Goal: Task Accomplishment & Management: Manage account settings

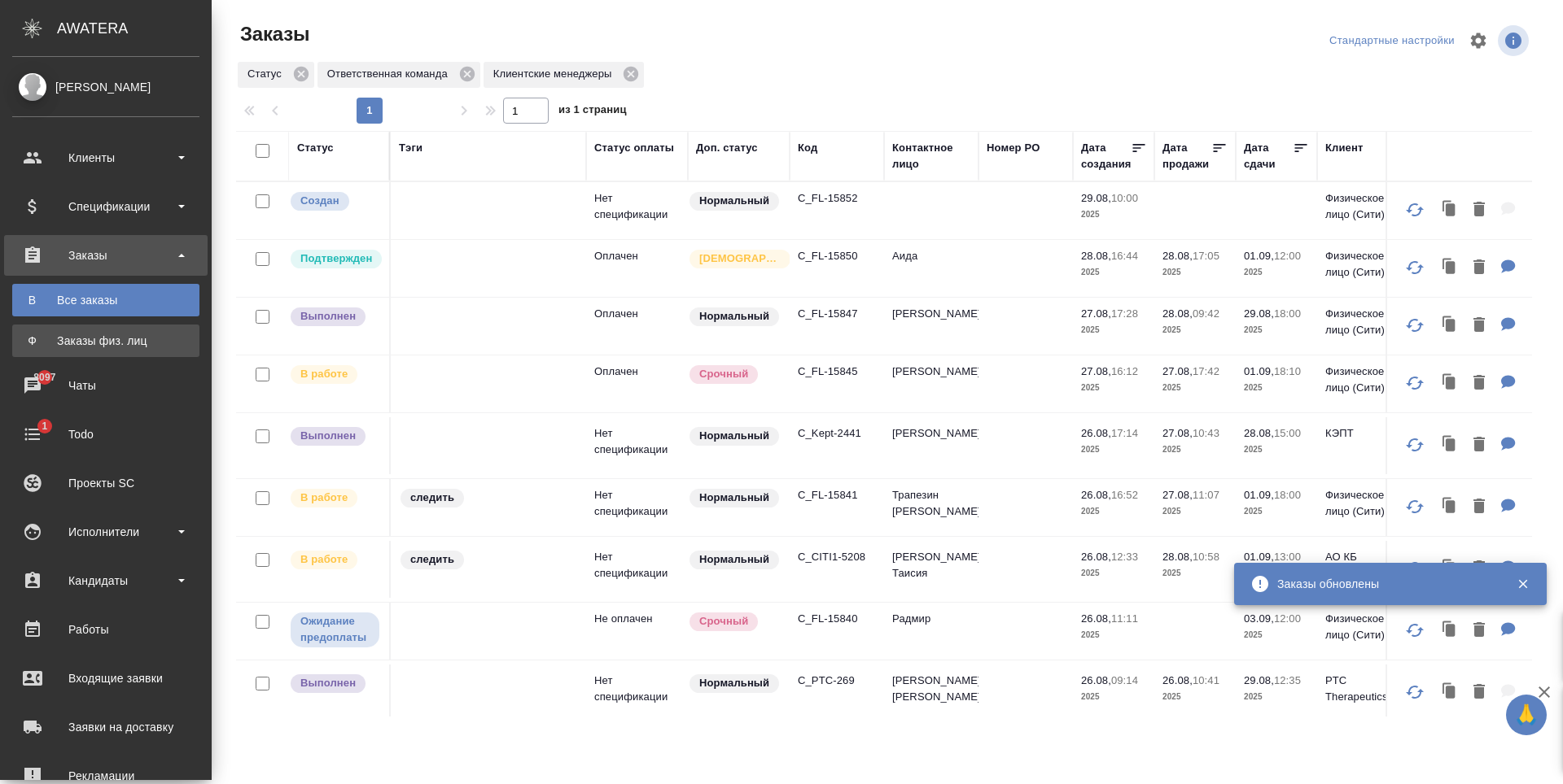
click at [118, 340] on div "Заказы физ. лиц" at bounding box center [106, 340] width 171 height 16
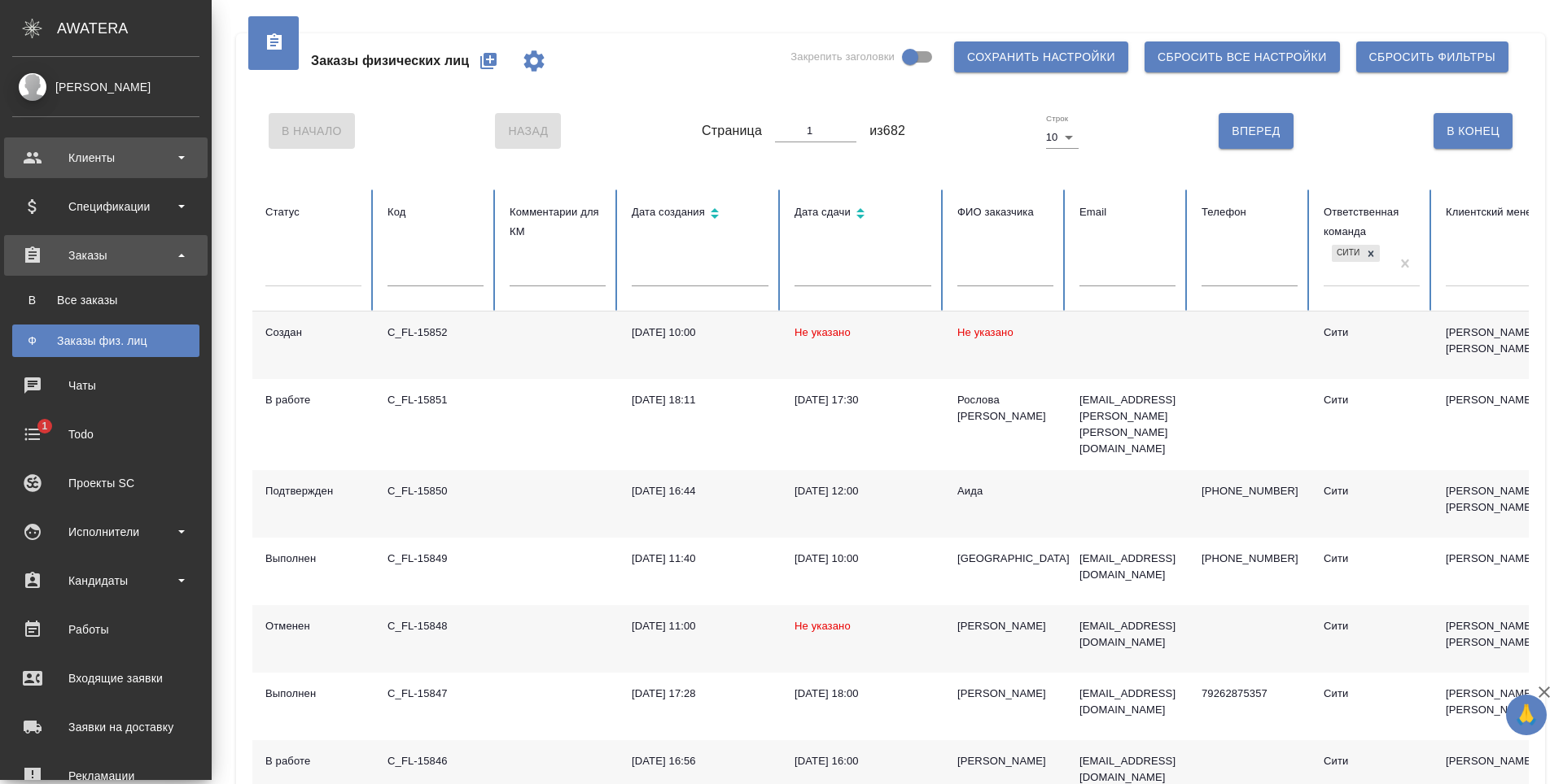
click at [112, 158] on div "Клиенты" at bounding box center [106, 157] width 187 height 24
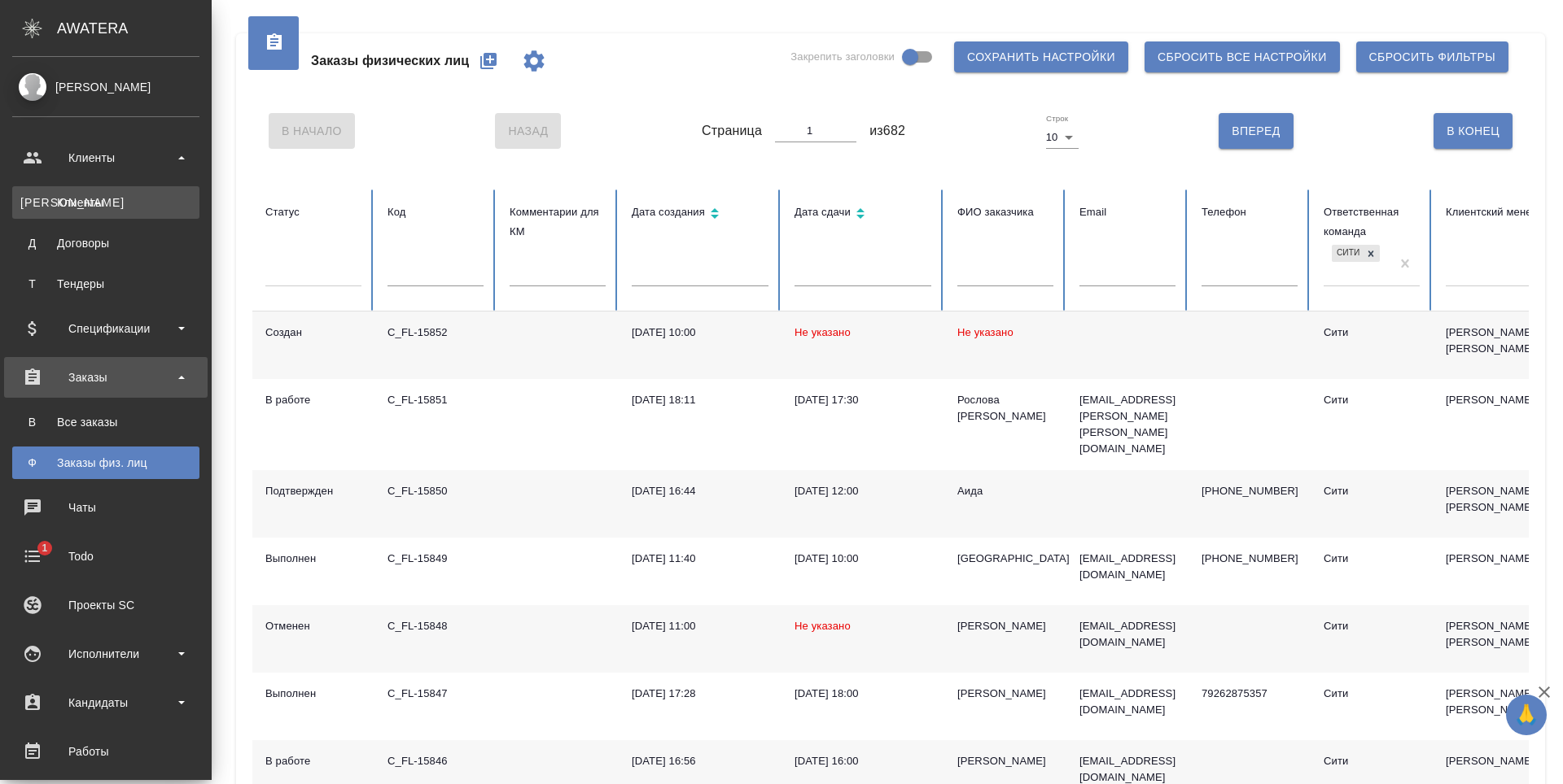
click at [110, 201] on div "Клиенты" at bounding box center [106, 202] width 171 height 16
select select "RU"
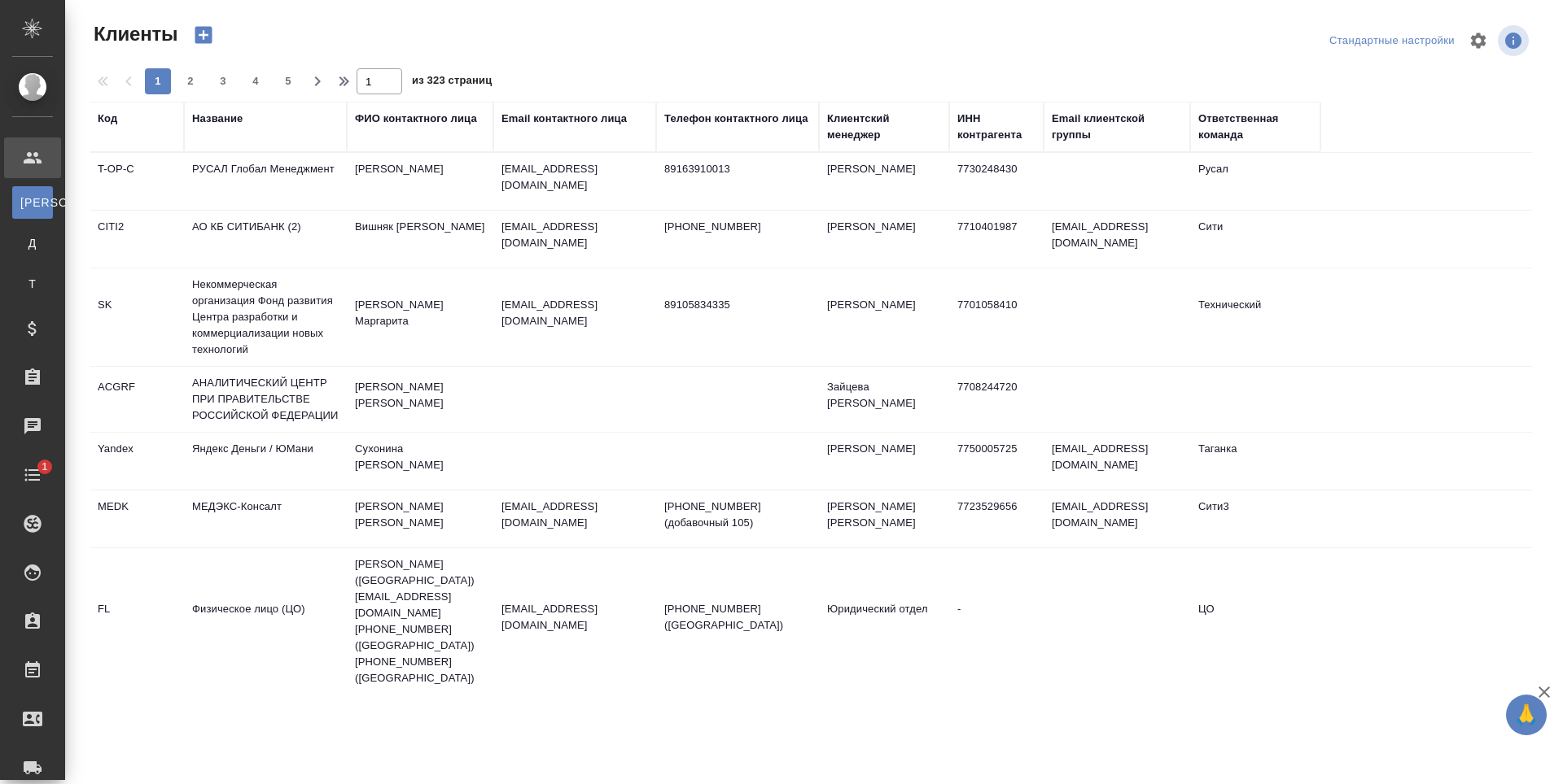
click at [579, 119] on div "Email контактного лица" at bounding box center [564, 118] width 126 height 16
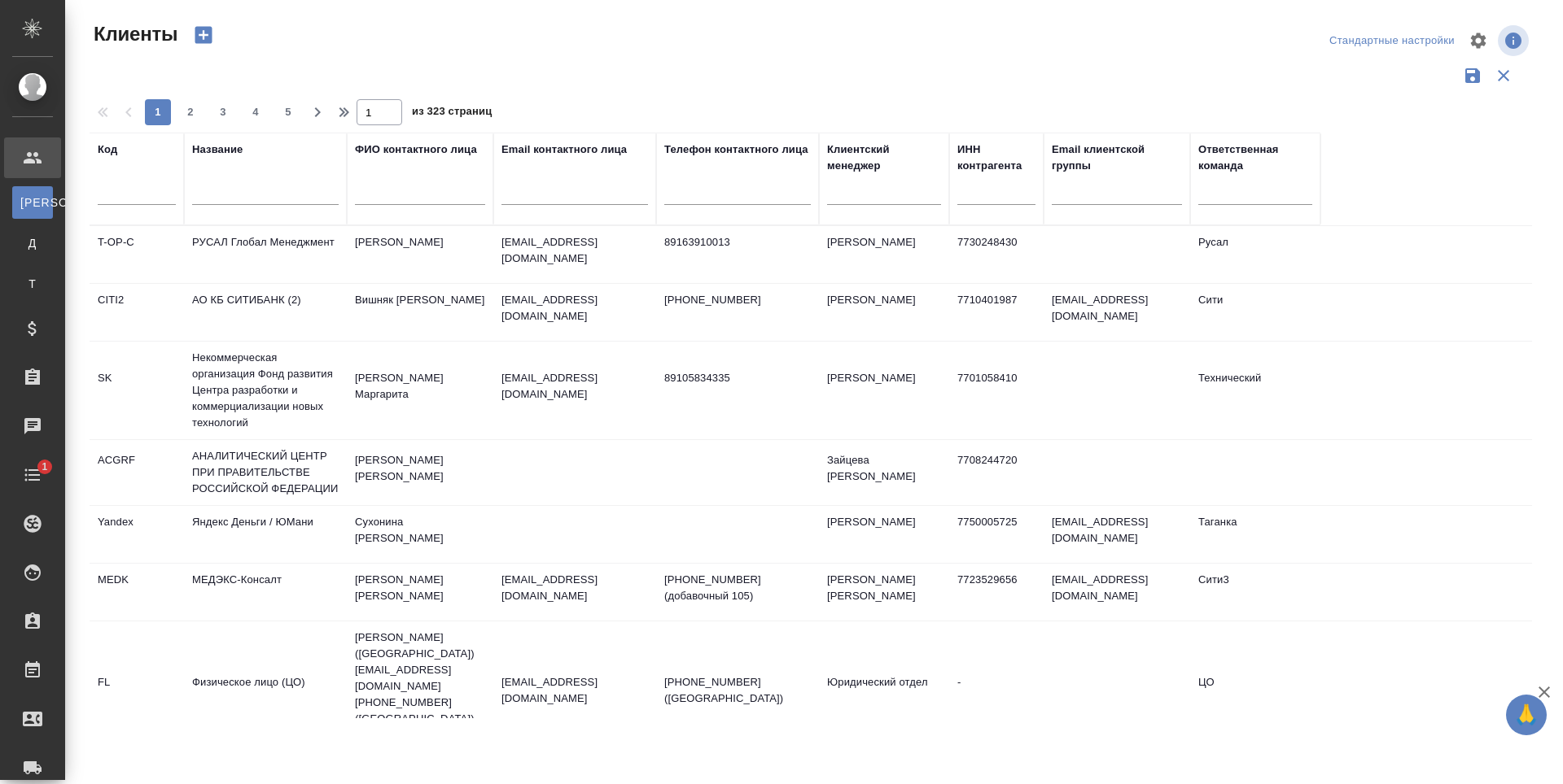
click at [564, 188] on input "text" at bounding box center [574, 194] width 147 height 20
paste input "yakov.hanukaev@gmail.com"
type input "yakov.hanukaev@gmail.com"
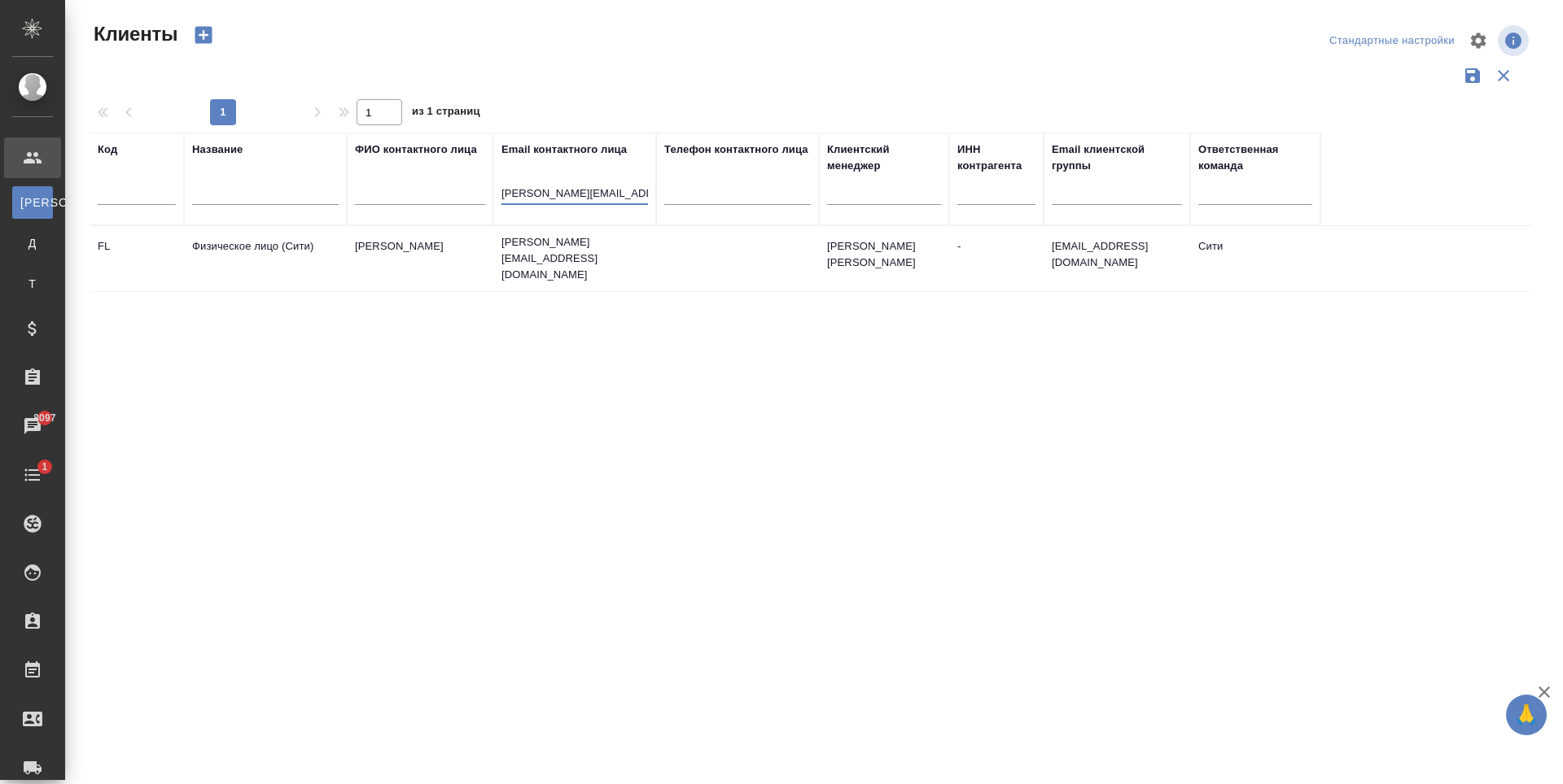
click at [417, 246] on td "[PERSON_NAME]" at bounding box center [420, 259] width 147 height 57
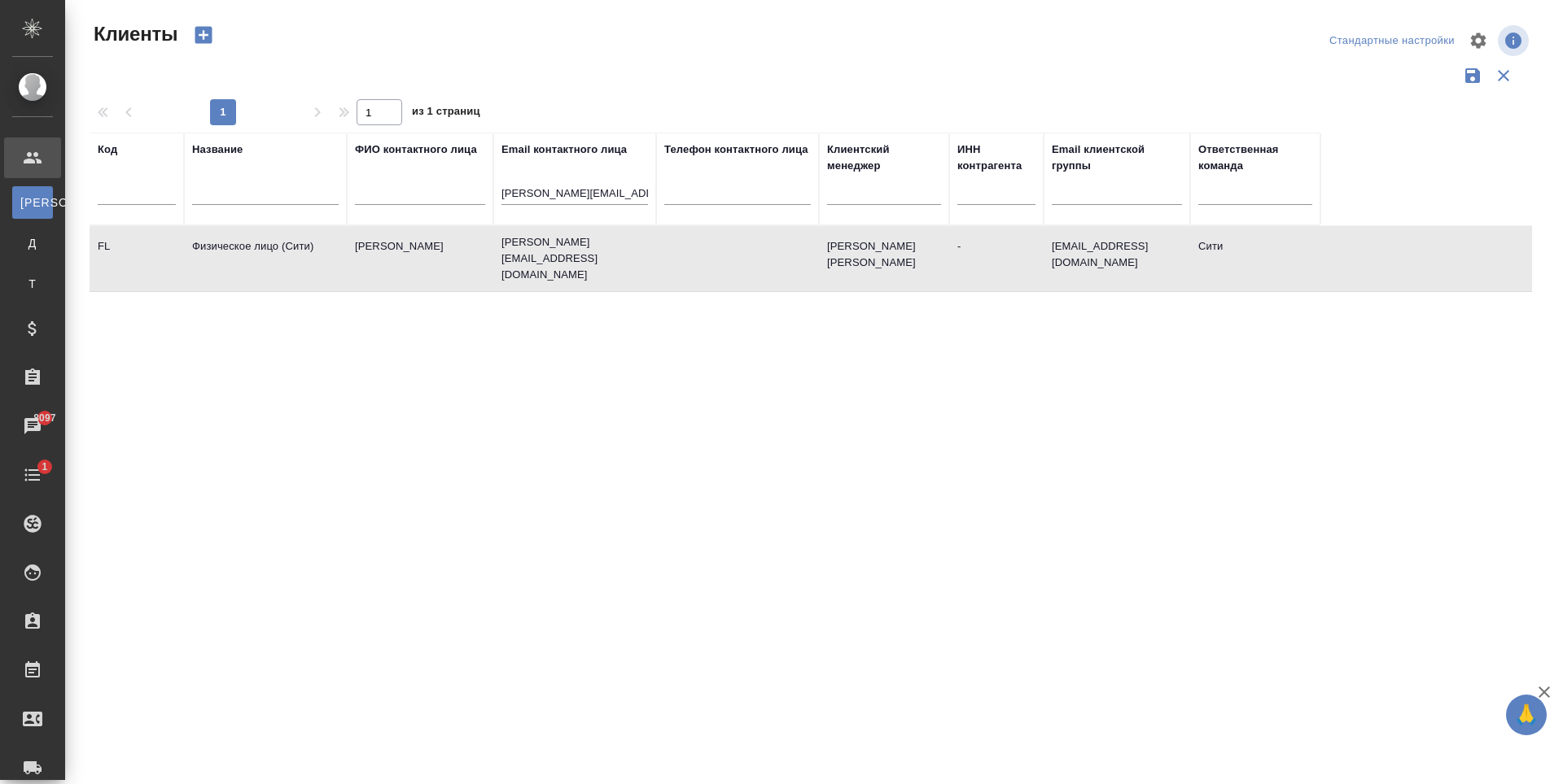
click at [417, 246] on td "[PERSON_NAME]" at bounding box center [420, 259] width 147 height 57
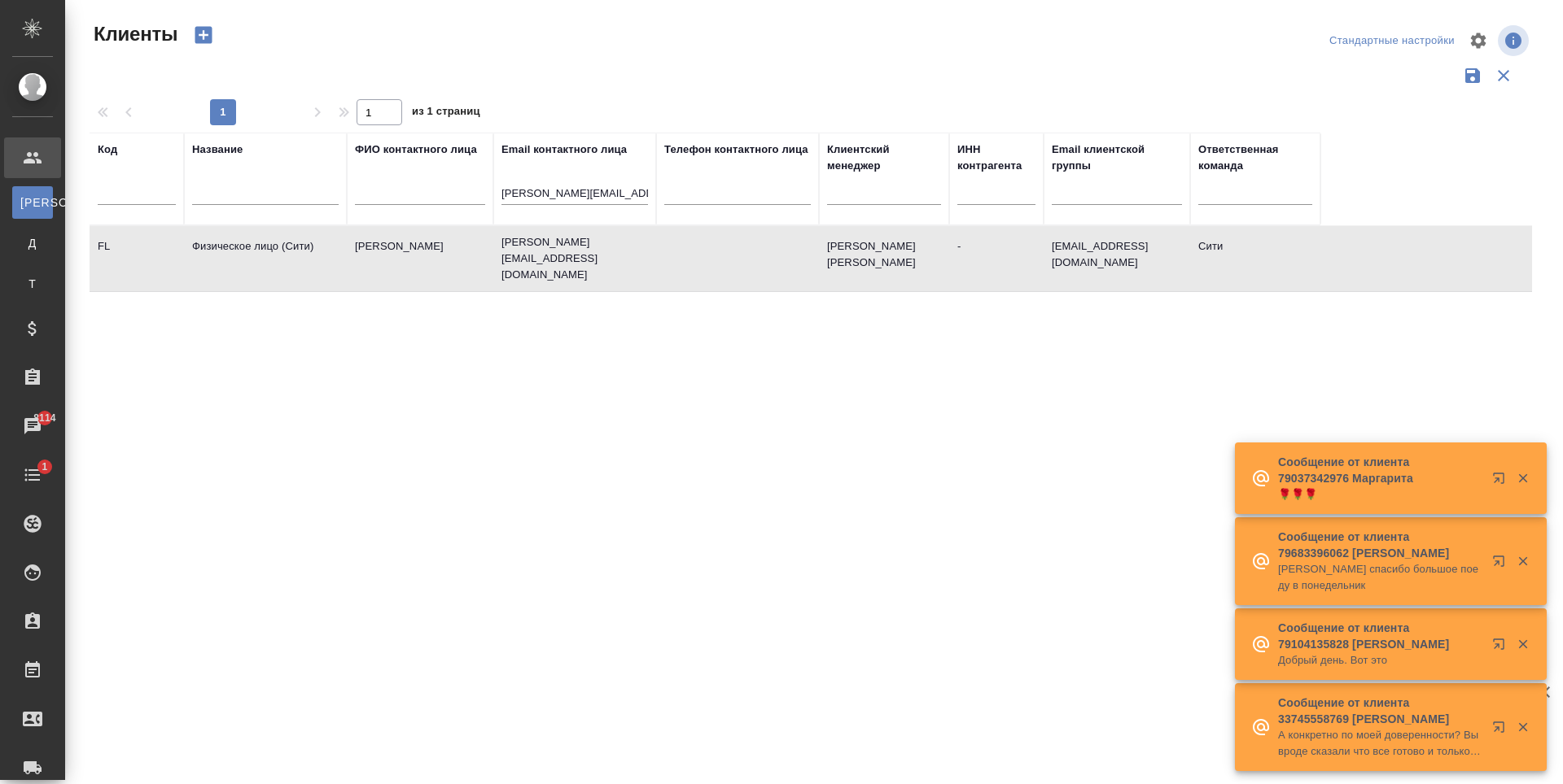
click at [430, 405] on div "Код Название ФИО контактного лица Email контактного лица yakov.hanukaev@gmail.c…" at bounding box center [810, 425] width 1442 height 585
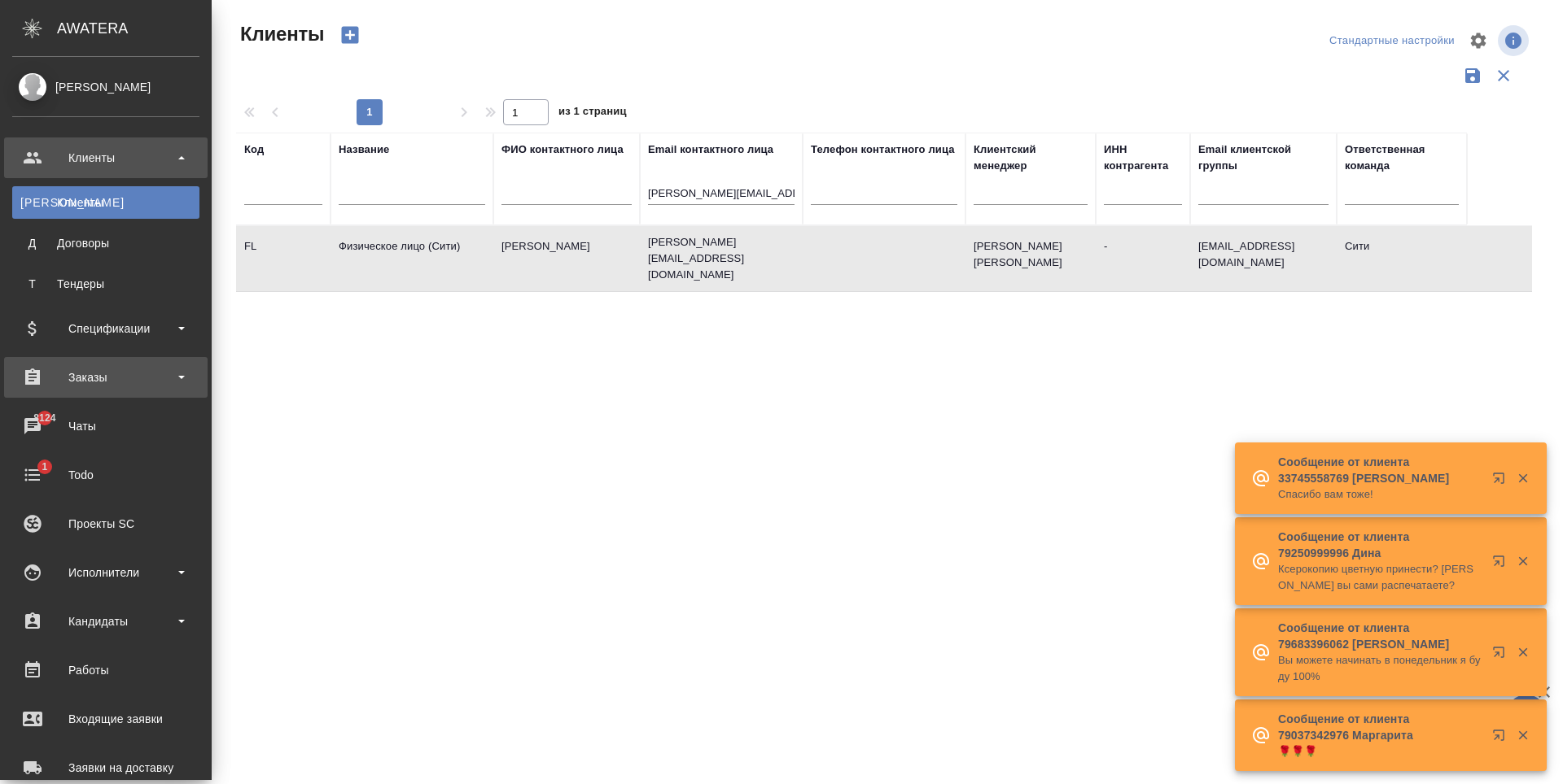
click at [75, 372] on div "Заказы" at bounding box center [106, 377] width 187 height 24
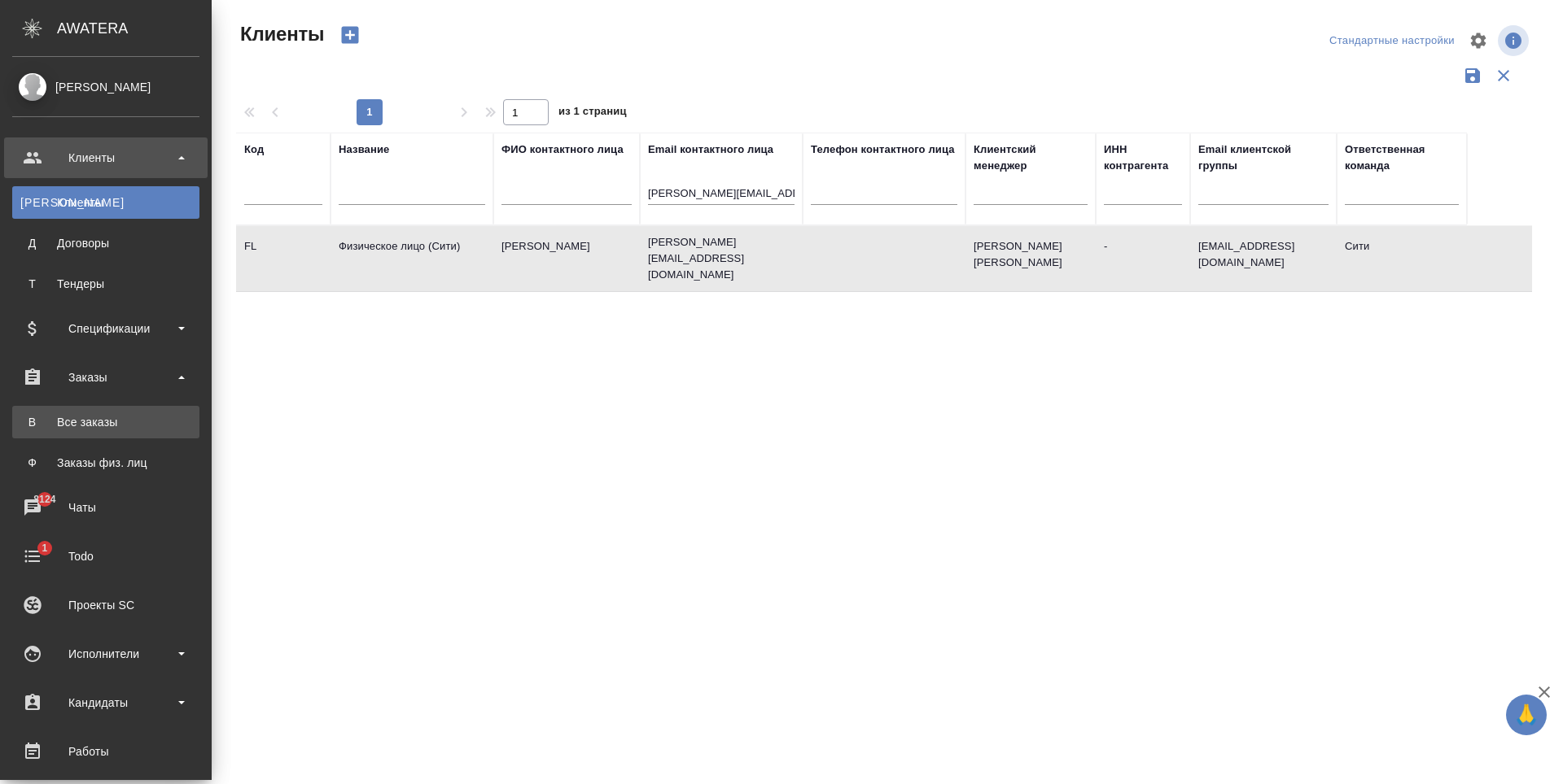
click at [118, 417] on div "Все заказы" at bounding box center [106, 421] width 171 height 16
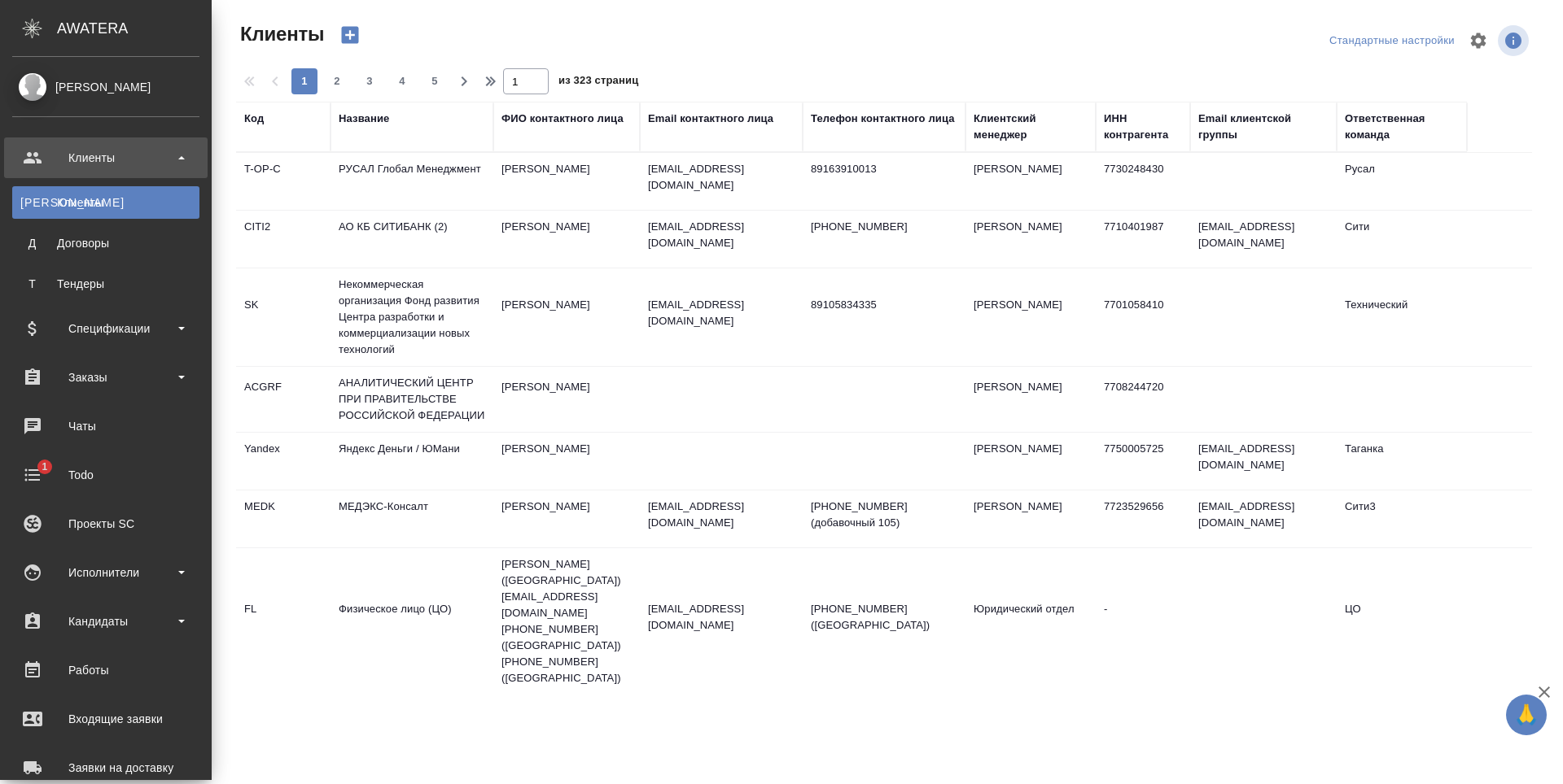
select select "RU"
click at [156, 329] on div "Спецификации" at bounding box center [106, 328] width 187 height 24
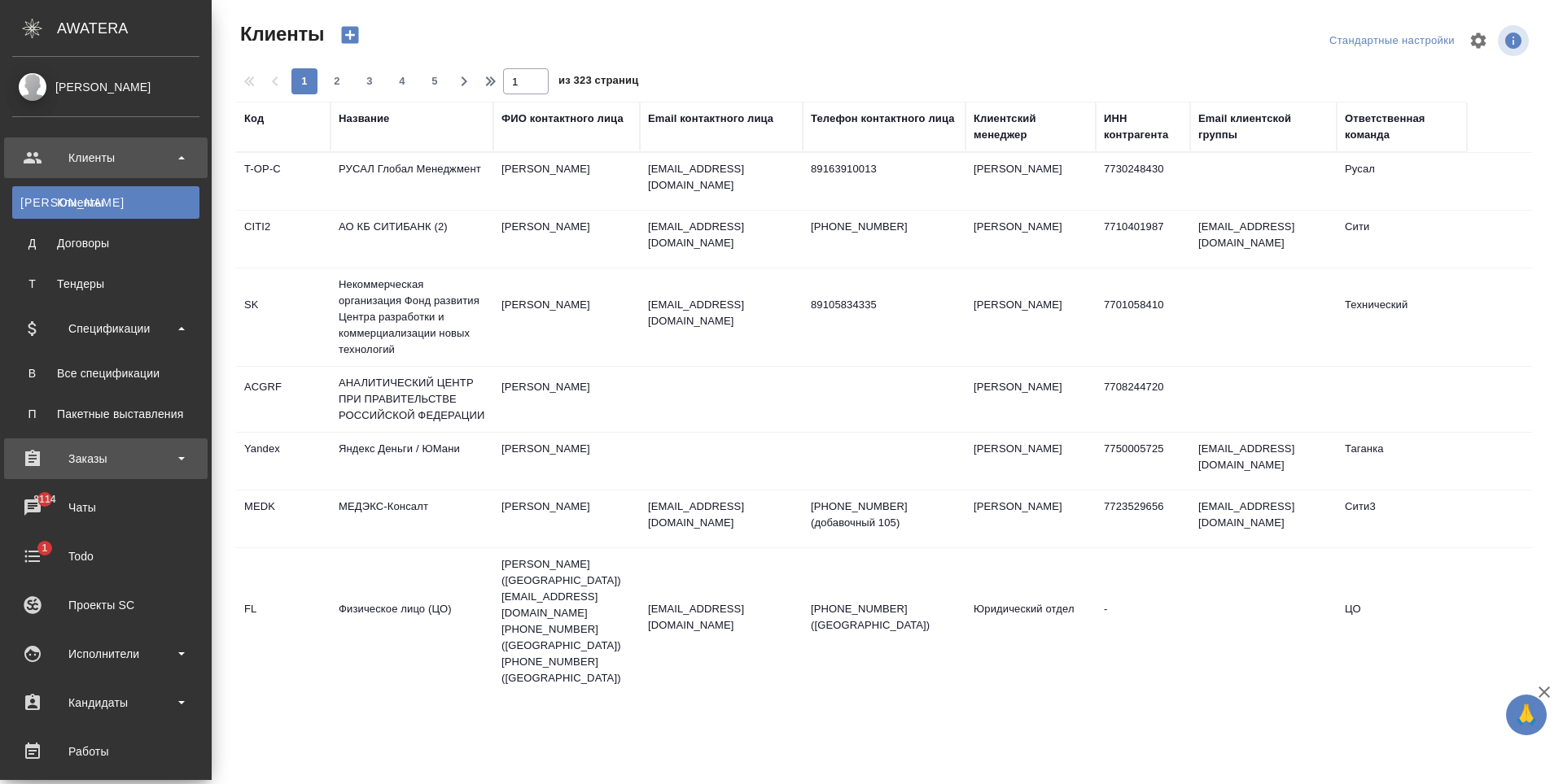
click at [125, 447] on div "Заказы" at bounding box center [106, 458] width 187 height 24
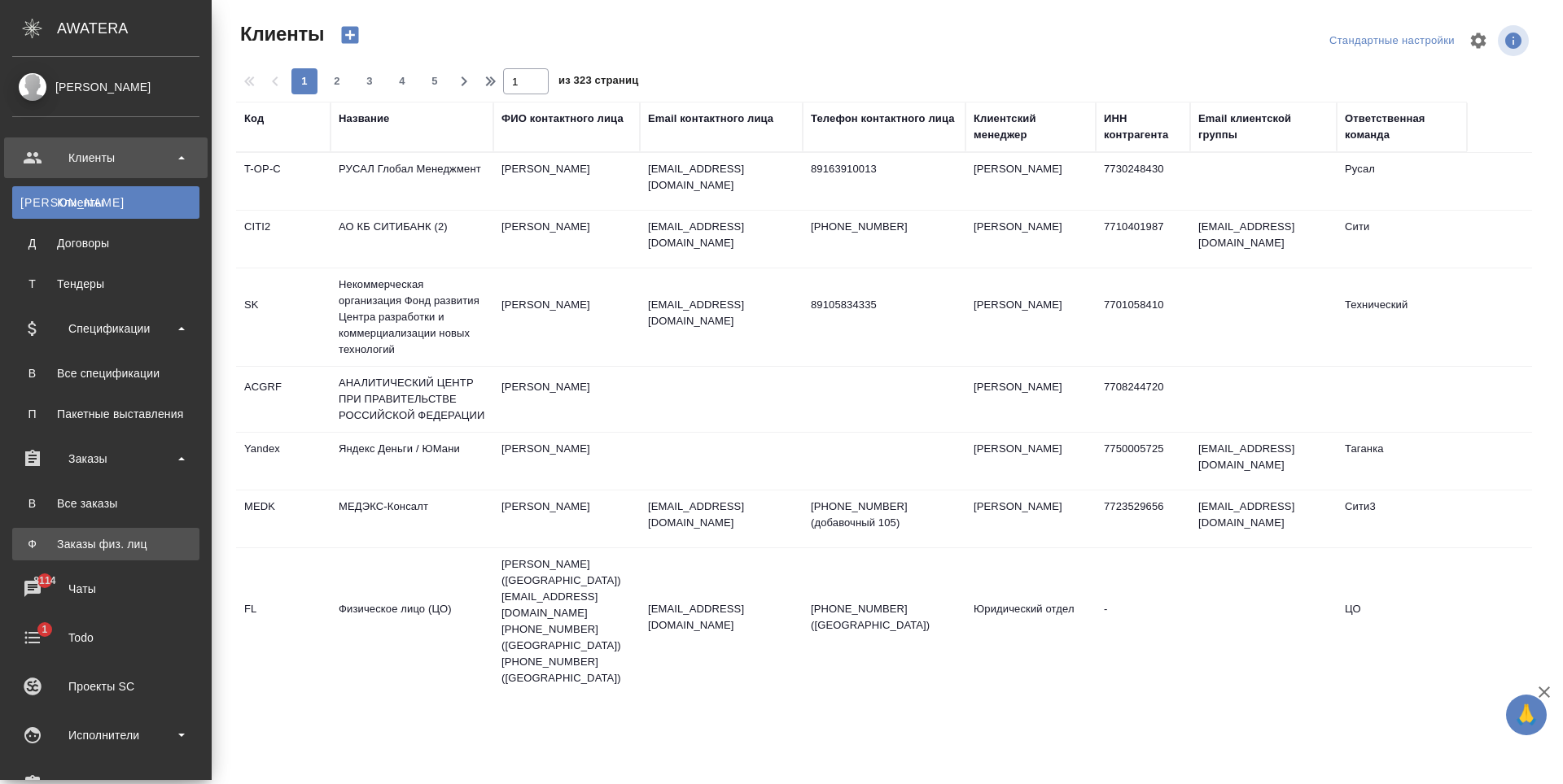
click at [121, 534] on link "Ф Заказы физ. лиц" at bounding box center [106, 544] width 187 height 33
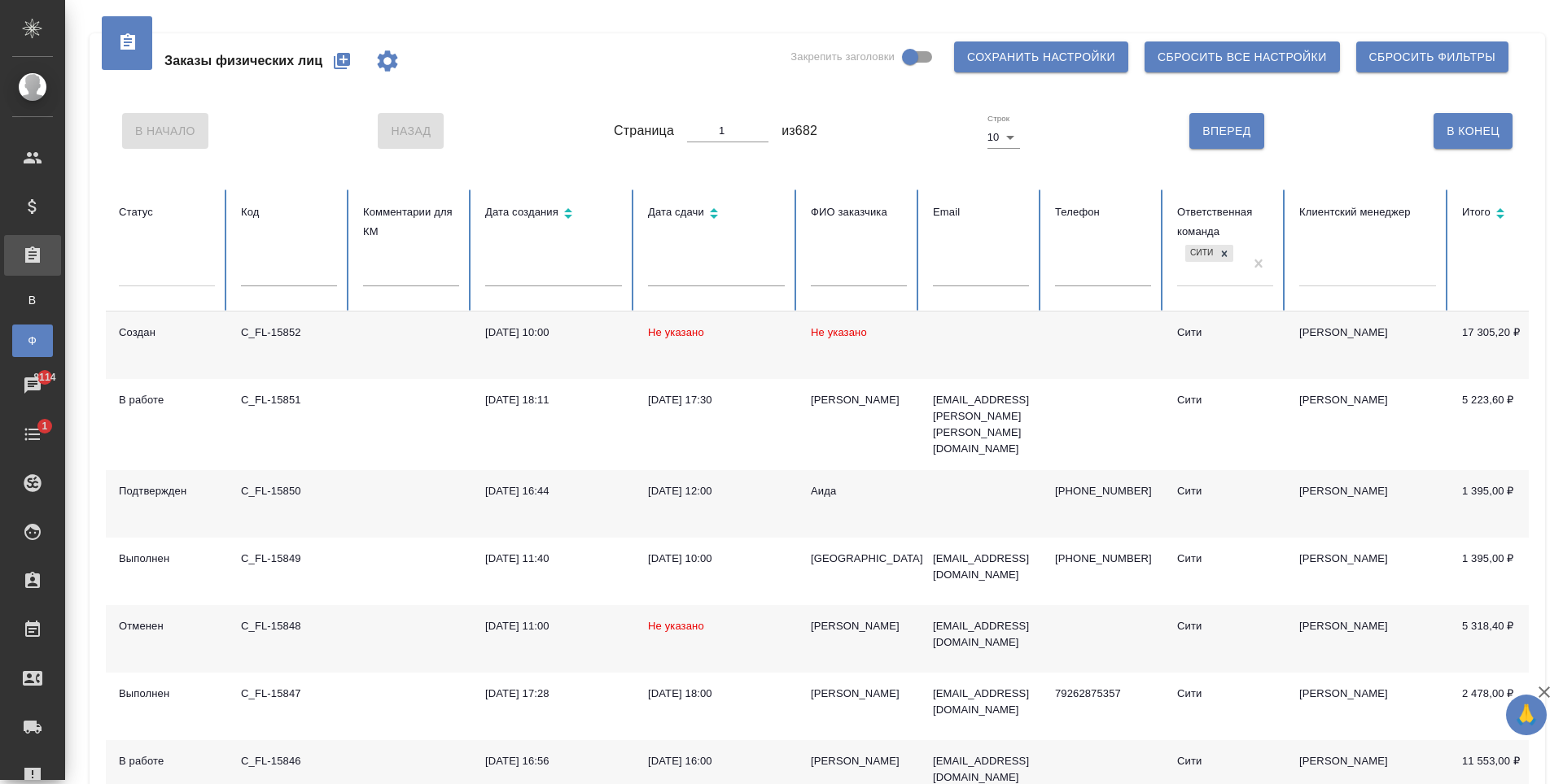
click at [342, 64] on icon "button" at bounding box center [341, 60] width 16 height 16
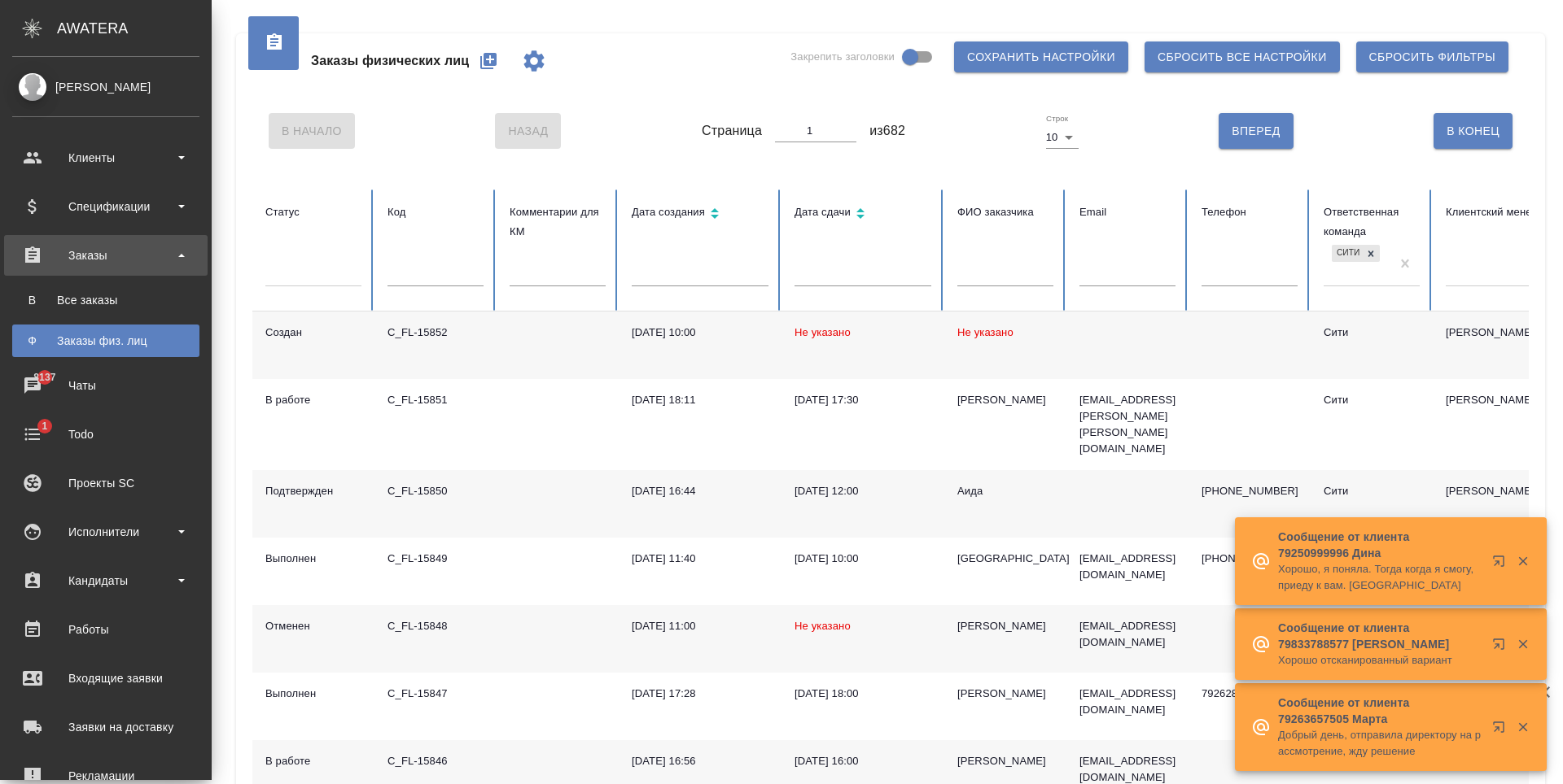
click at [94, 260] on div "Заказы" at bounding box center [106, 255] width 187 height 24
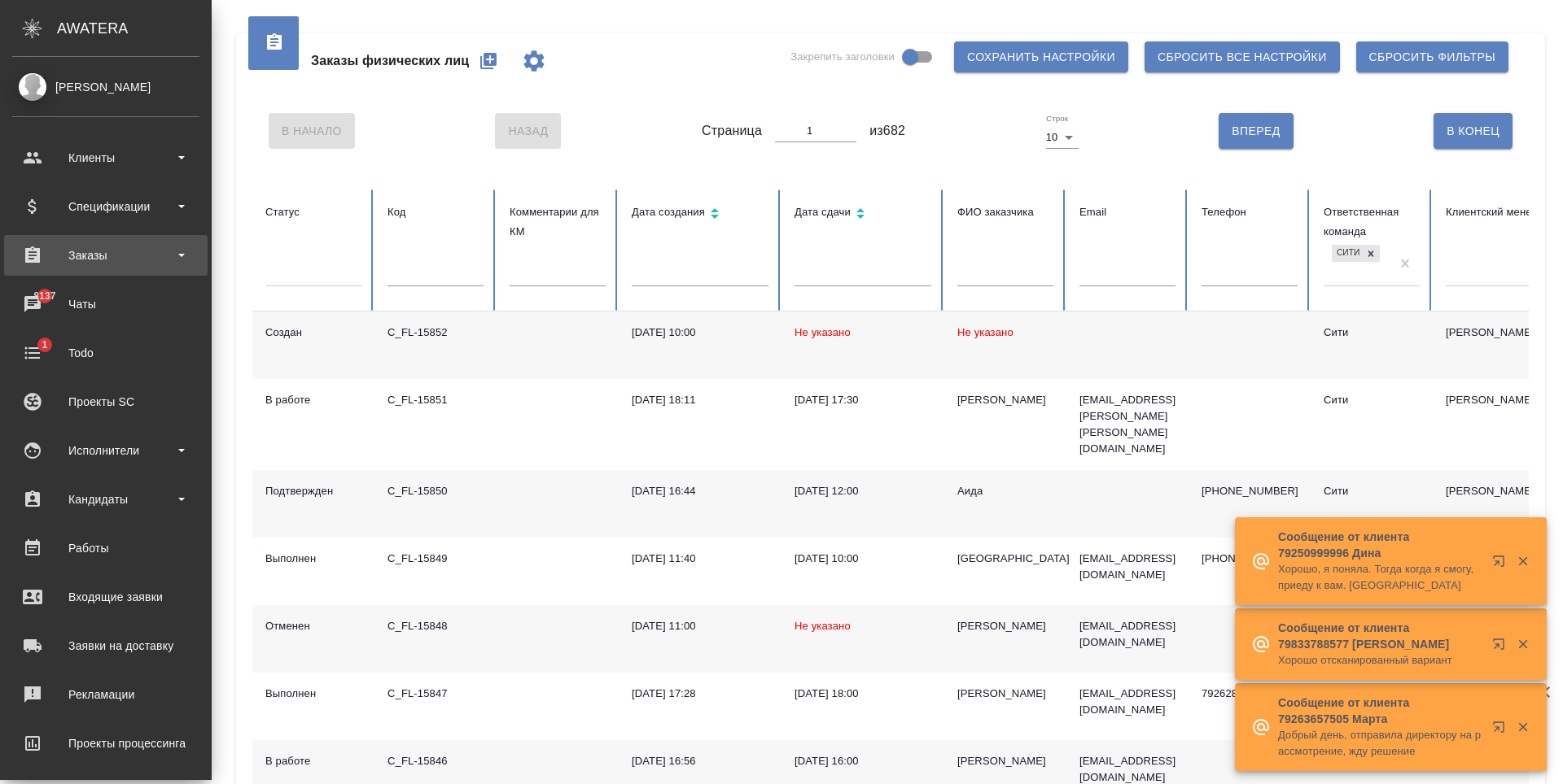
click at [96, 266] on div "Заказы" at bounding box center [106, 255] width 187 height 24
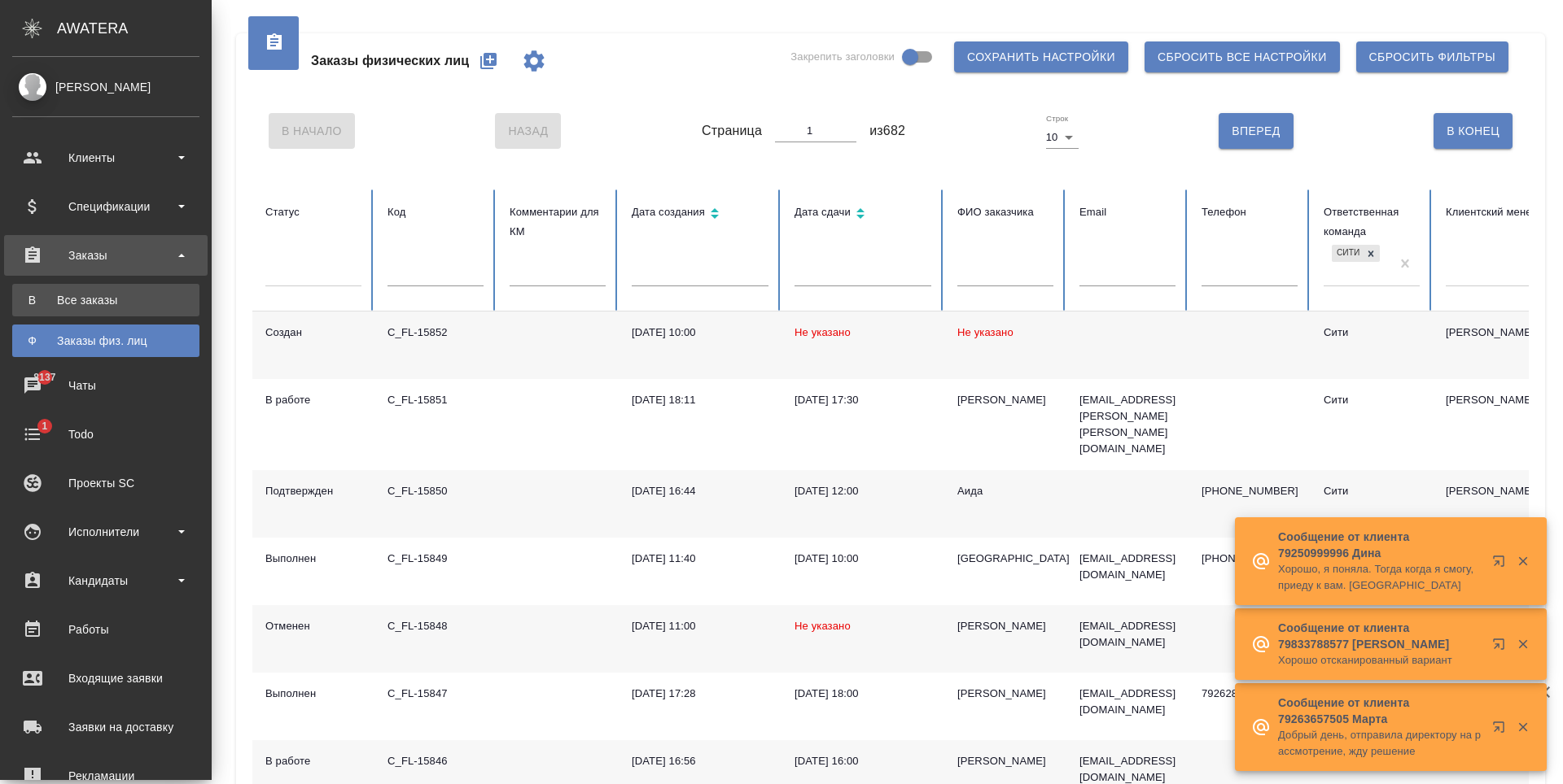
click at [95, 306] on div "Все заказы" at bounding box center [106, 300] width 171 height 16
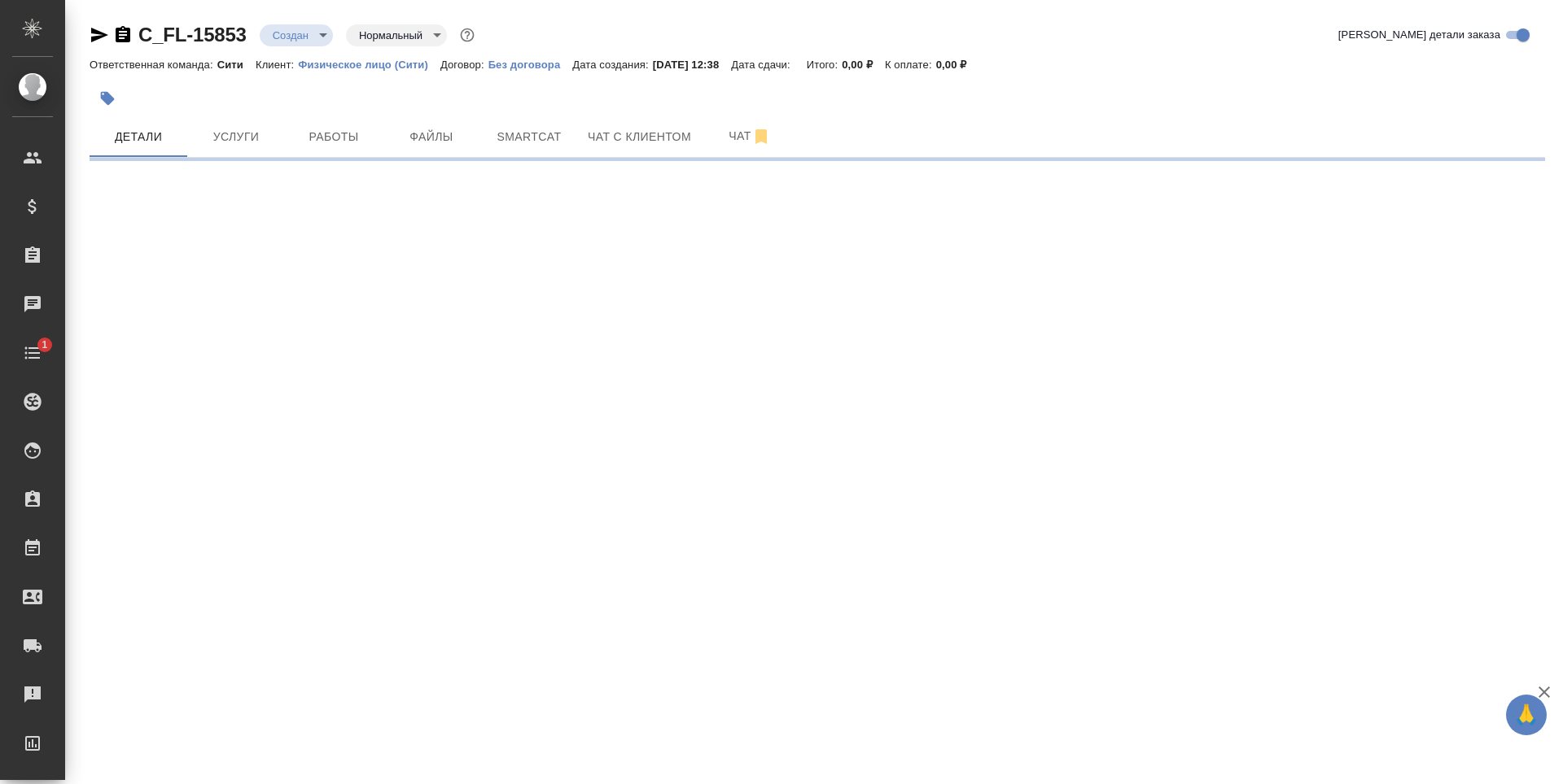
select select "RU"
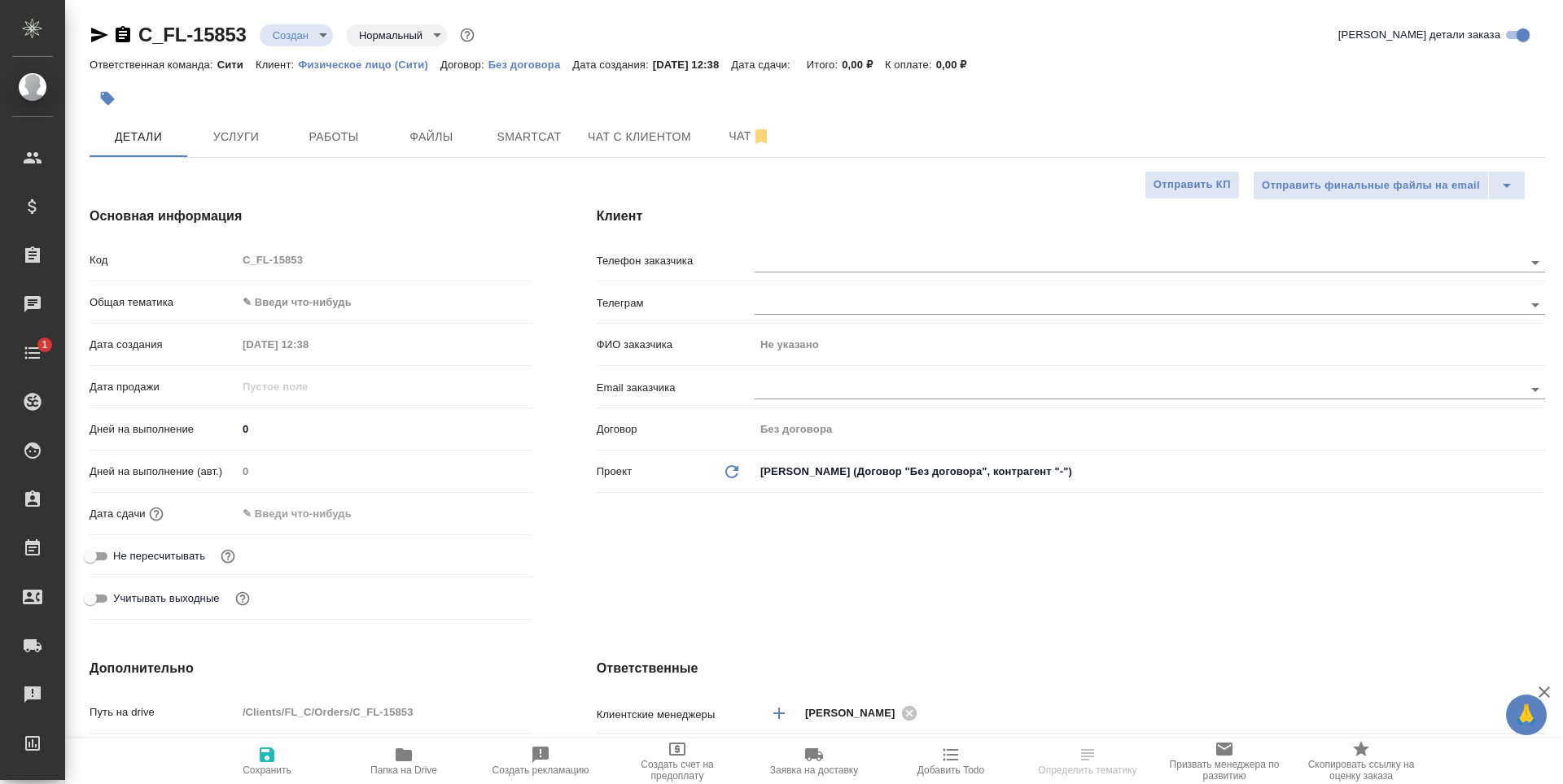
type textarea "x"
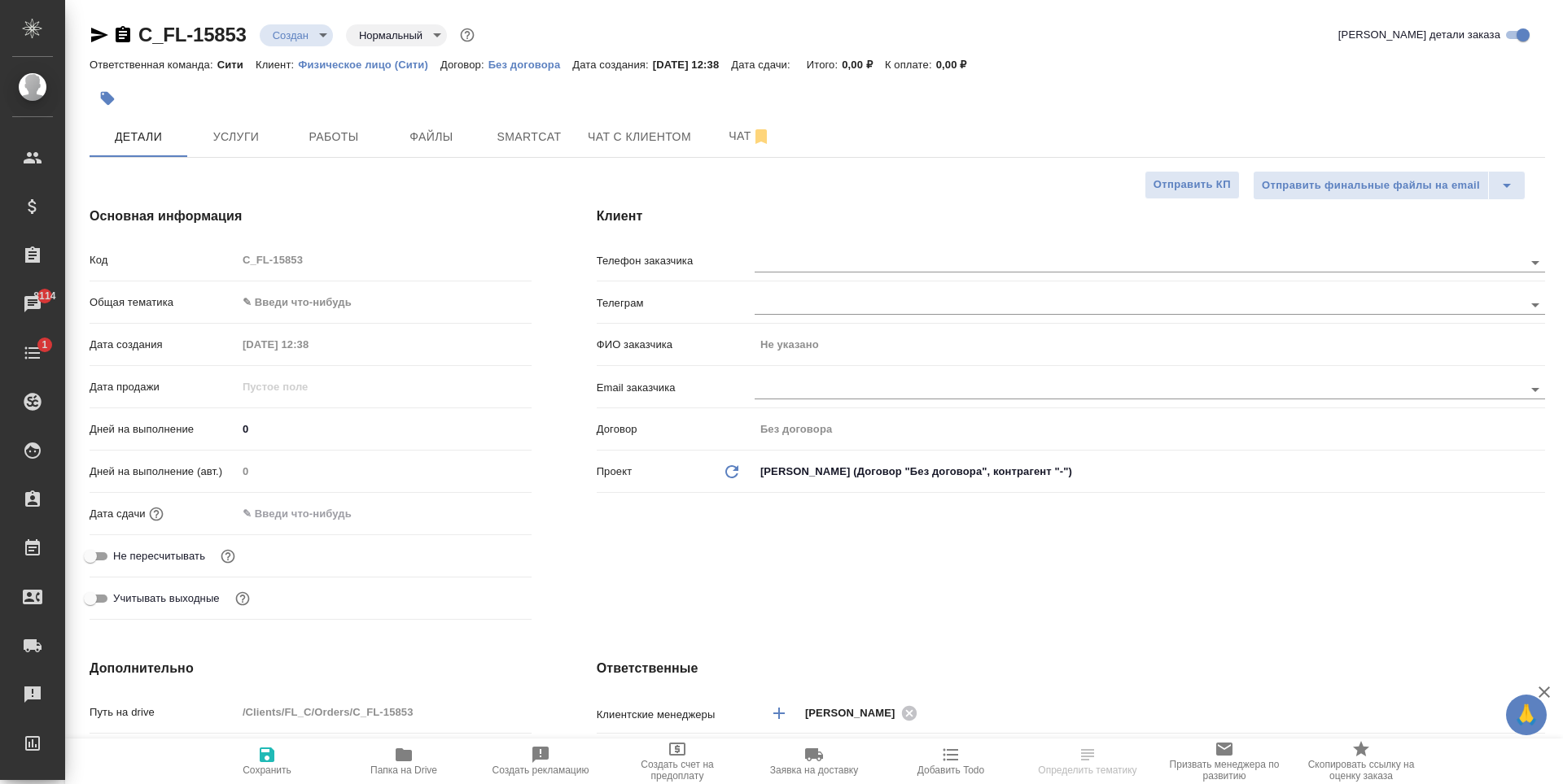
type textarea "x"
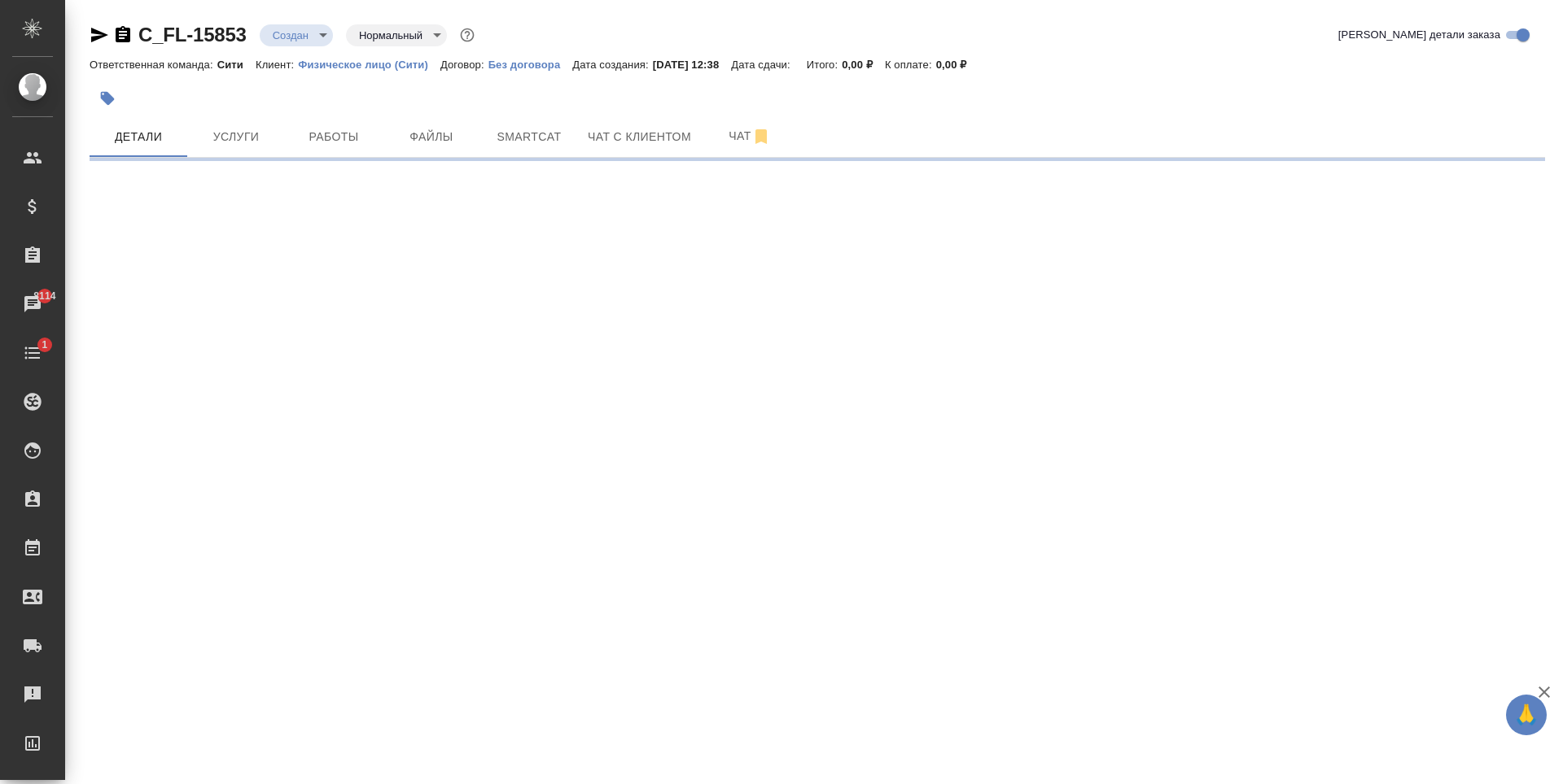
select select "RU"
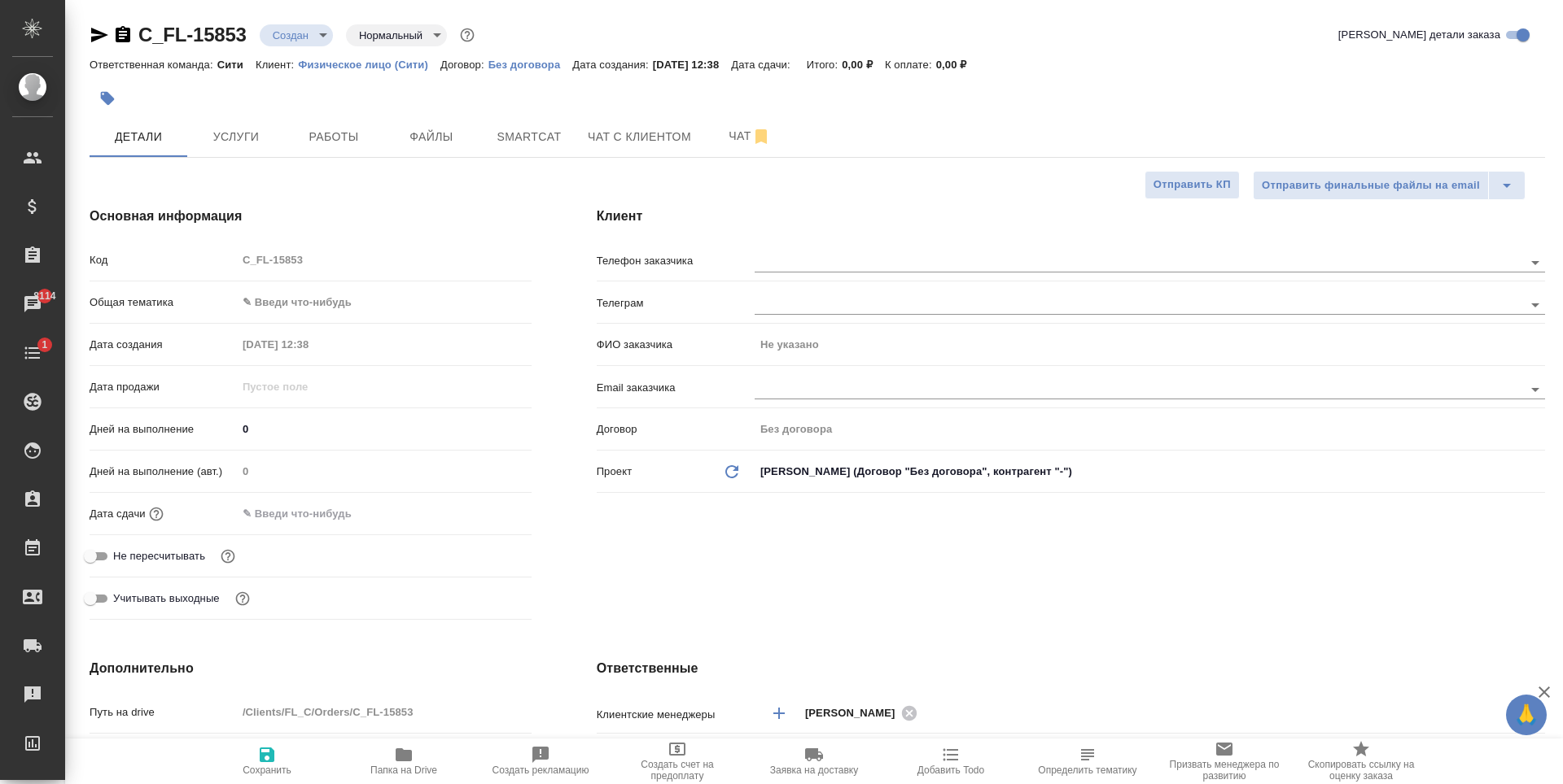
type textarea "x"
click at [785, 390] on input "text" at bounding box center [1123, 389] width 738 height 19
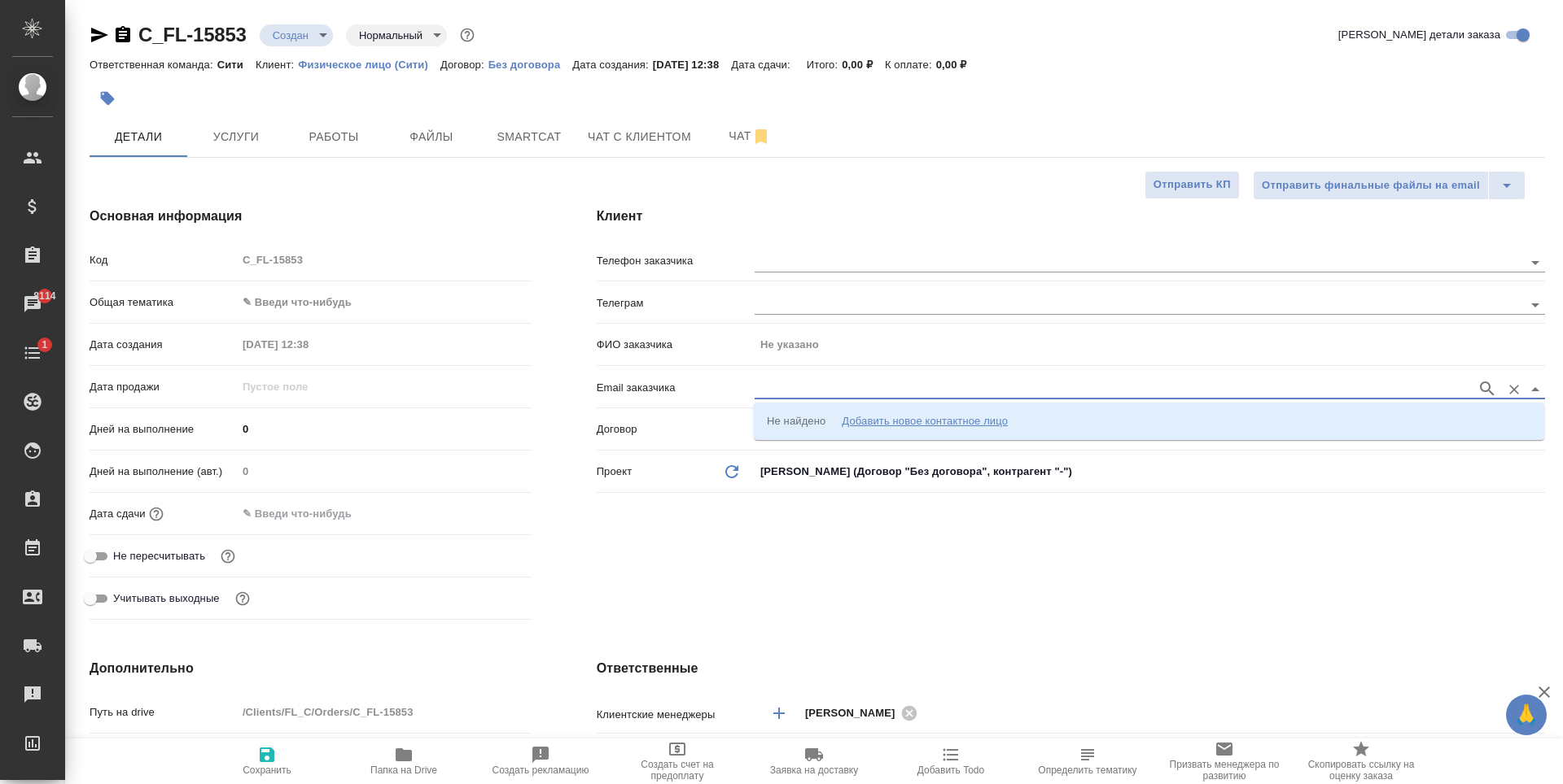
paste input "0jettyyy@gmail.com"
type input "0jettyyy@gmail.com"
click at [863, 422] on div "Добавить новое контактное лицо" at bounding box center [924, 420] width 166 height 16
type input "0jettyyy@gmail.com"
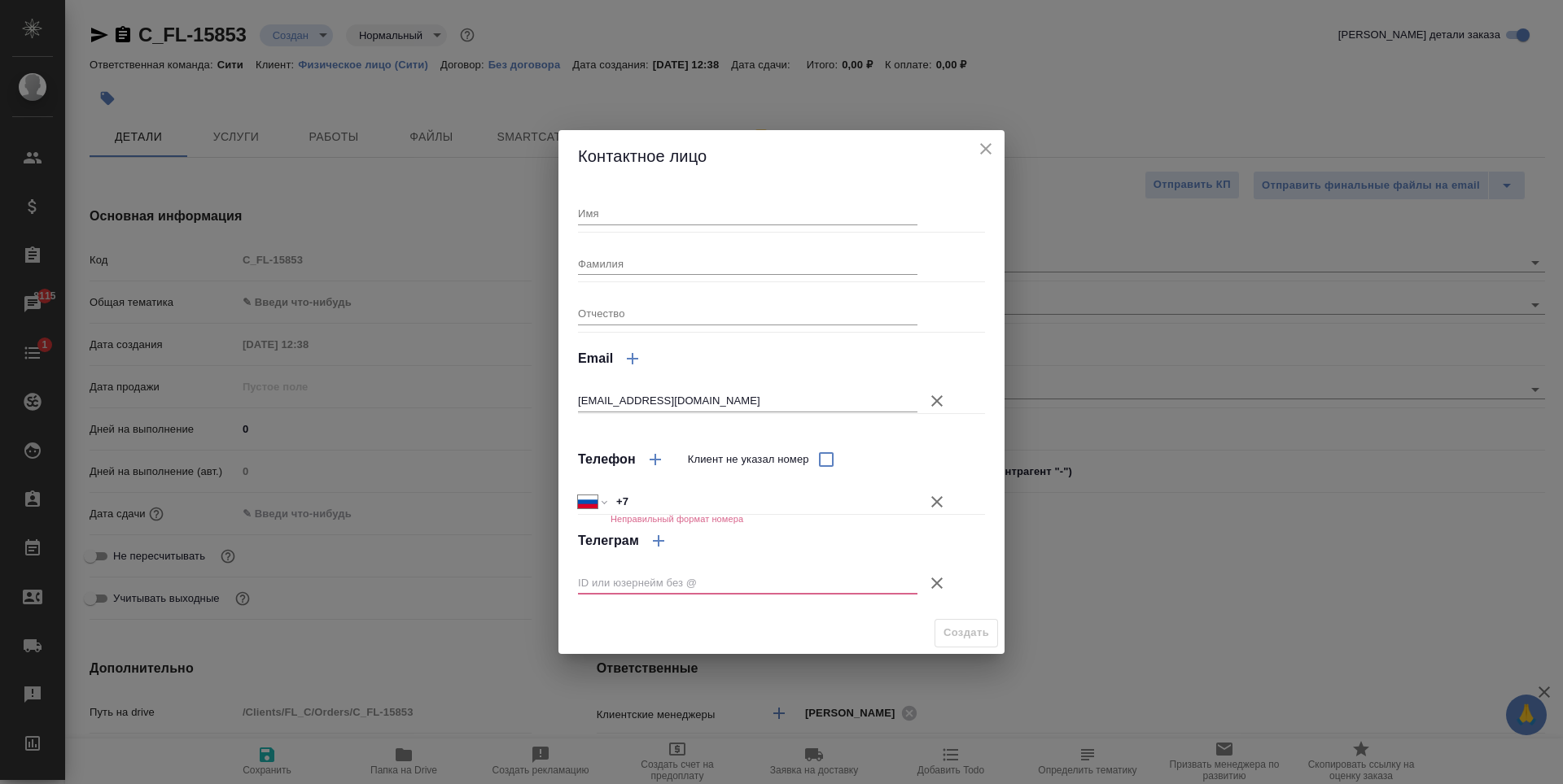
type textarea "x"
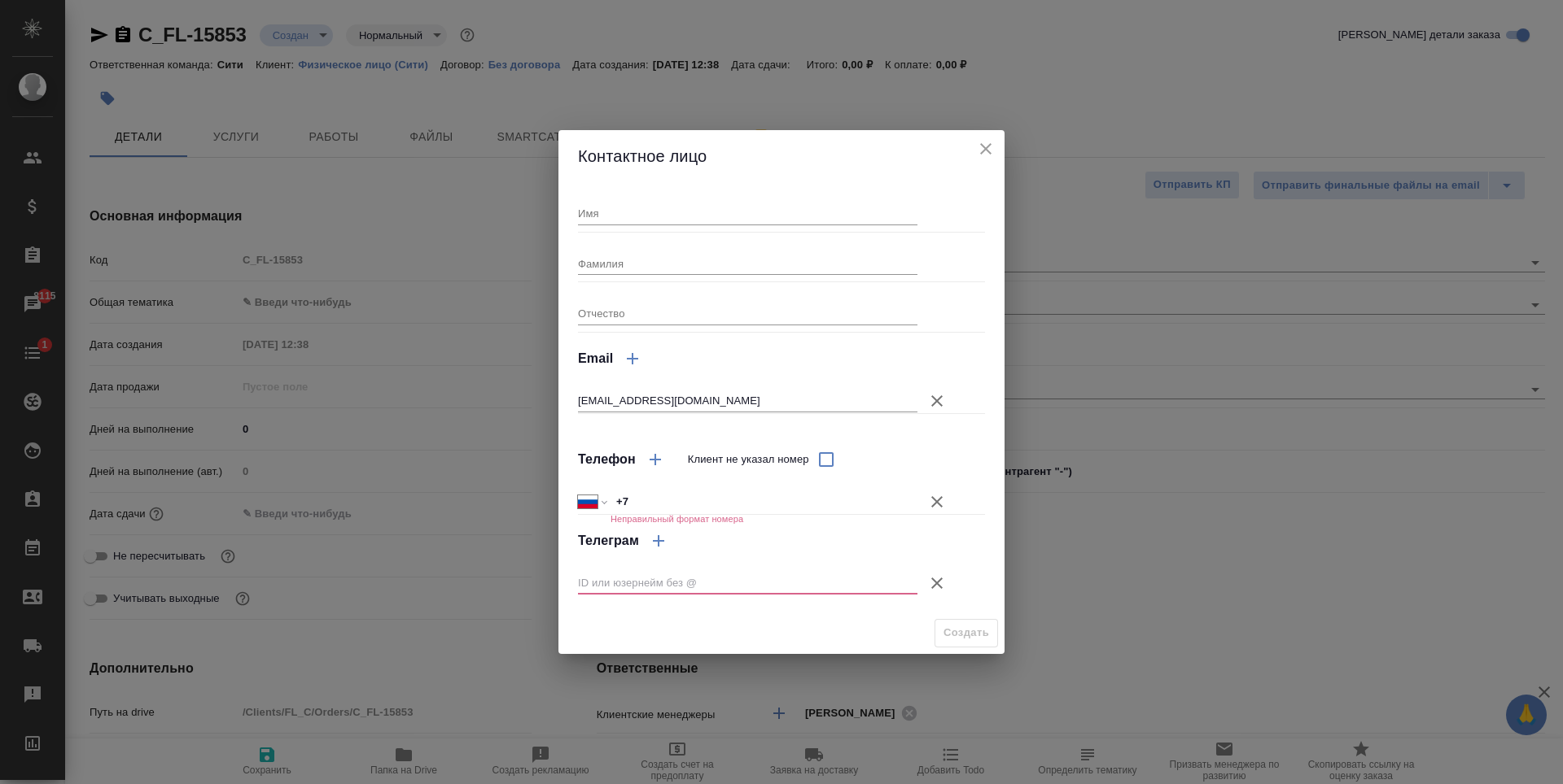
type textarea "x"
click at [625, 217] on input "Имя" at bounding box center [748, 213] width 339 height 23
paste input "Кирилл Тулайдан"
drag, startPoint x: 669, startPoint y: 215, endPoint x: 618, endPoint y: 215, distance: 51.0
click at [618, 215] on input "Кирилл Тулайдан" at bounding box center [748, 213] width 339 height 23
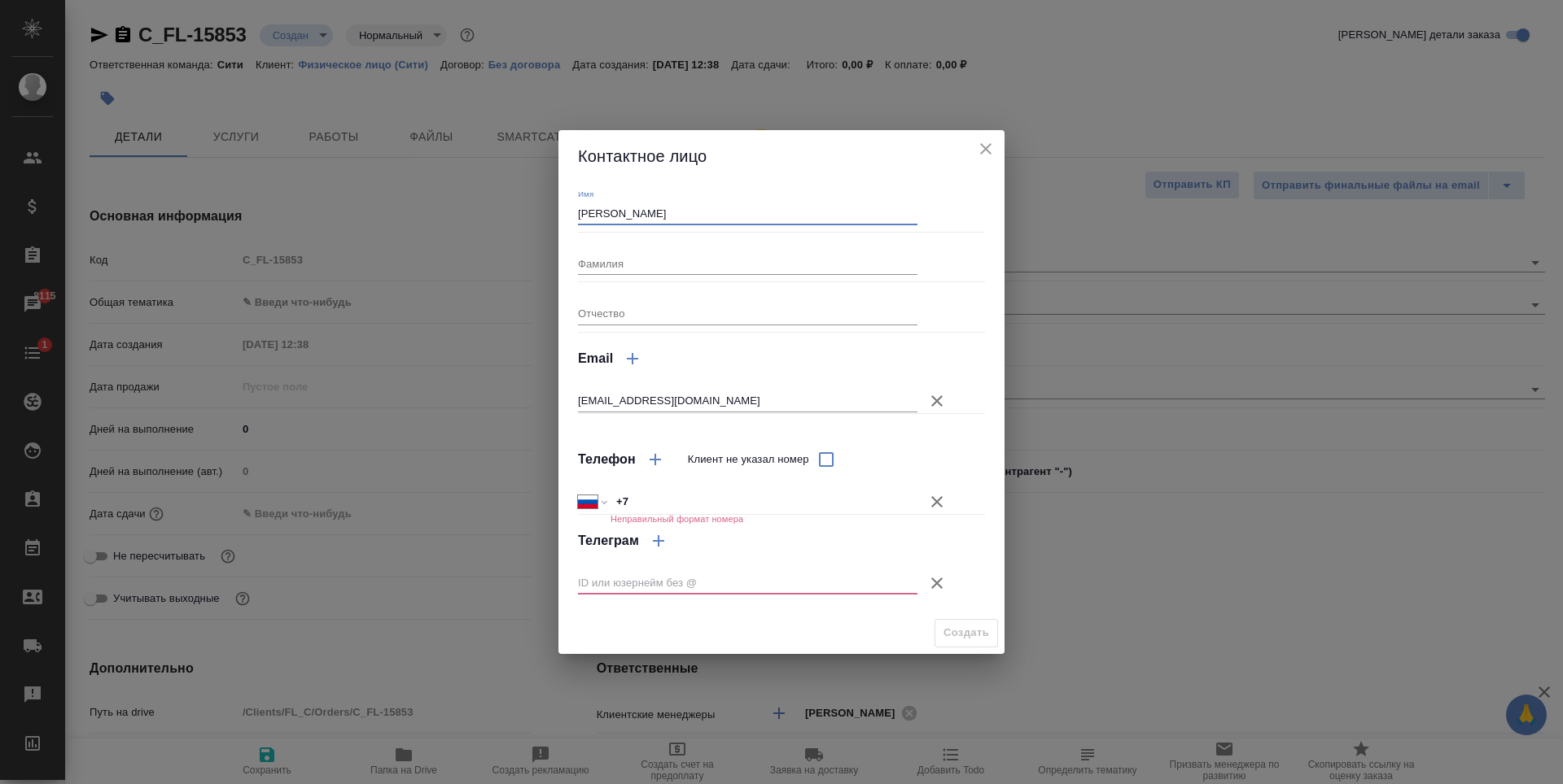
type input "Кирилл"
click at [633, 263] on input "Фамилия" at bounding box center [748, 263] width 339 height 23
paste input "Тулайдан"
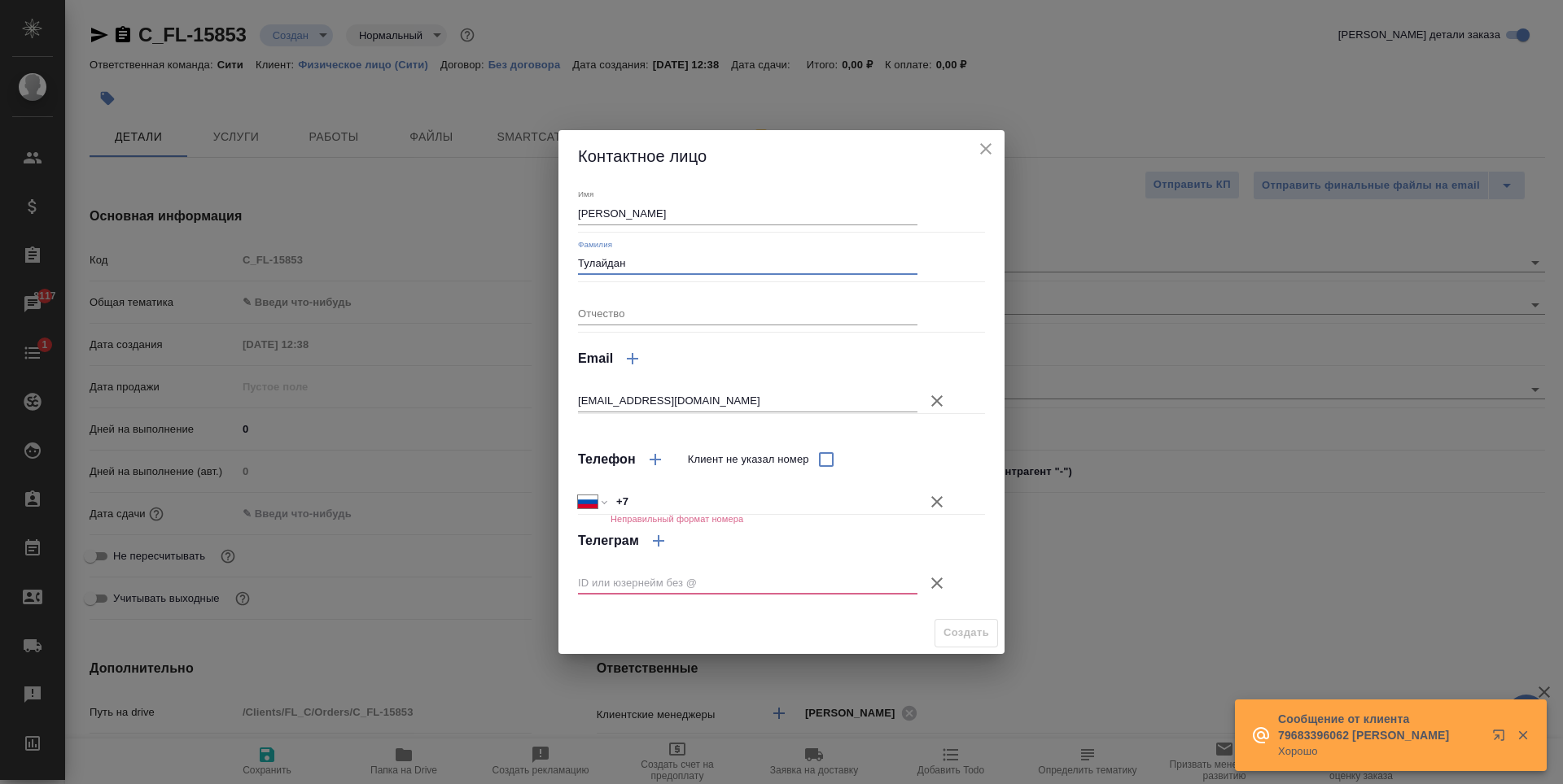
type input "Тулайдан"
click at [931, 503] on icon "button" at bounding box center [936, 502] width 19 height 19
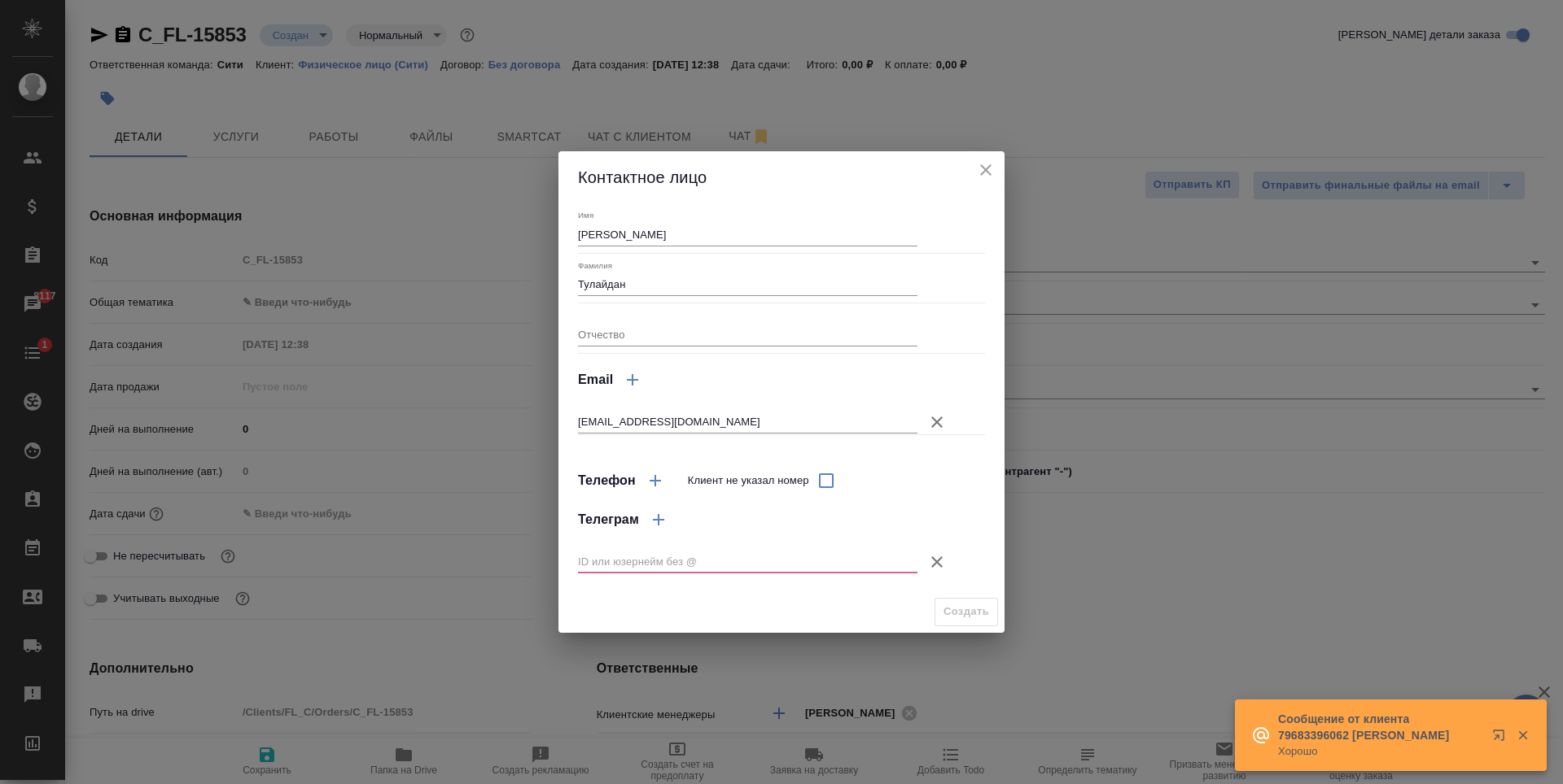
click at [935, 557] on icon "button" at bounding box center [936, 562] width 19 height 19
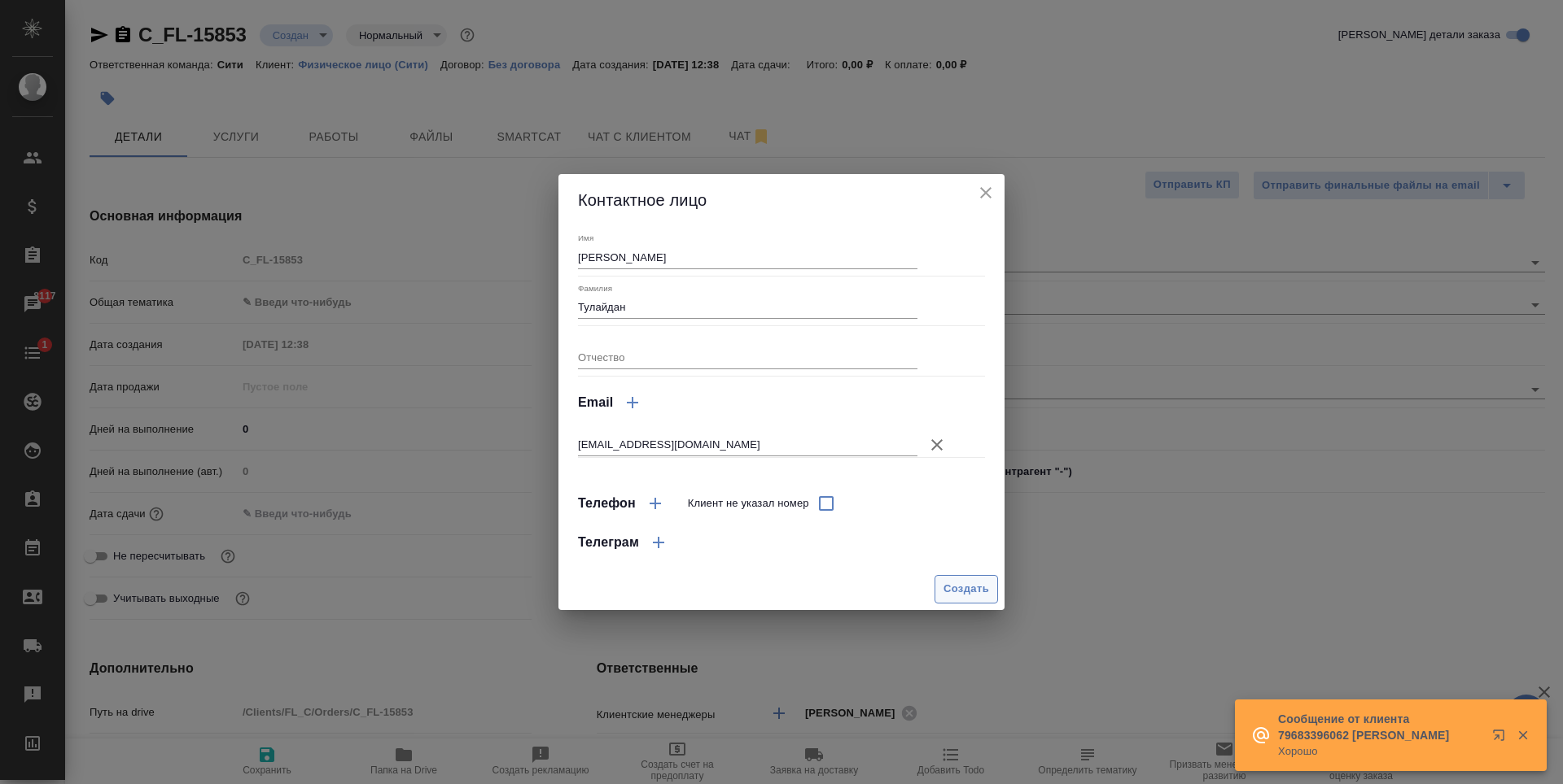
click at [978, 588] on span "Создать" at bounding box center [966, 590] width 45 height 18
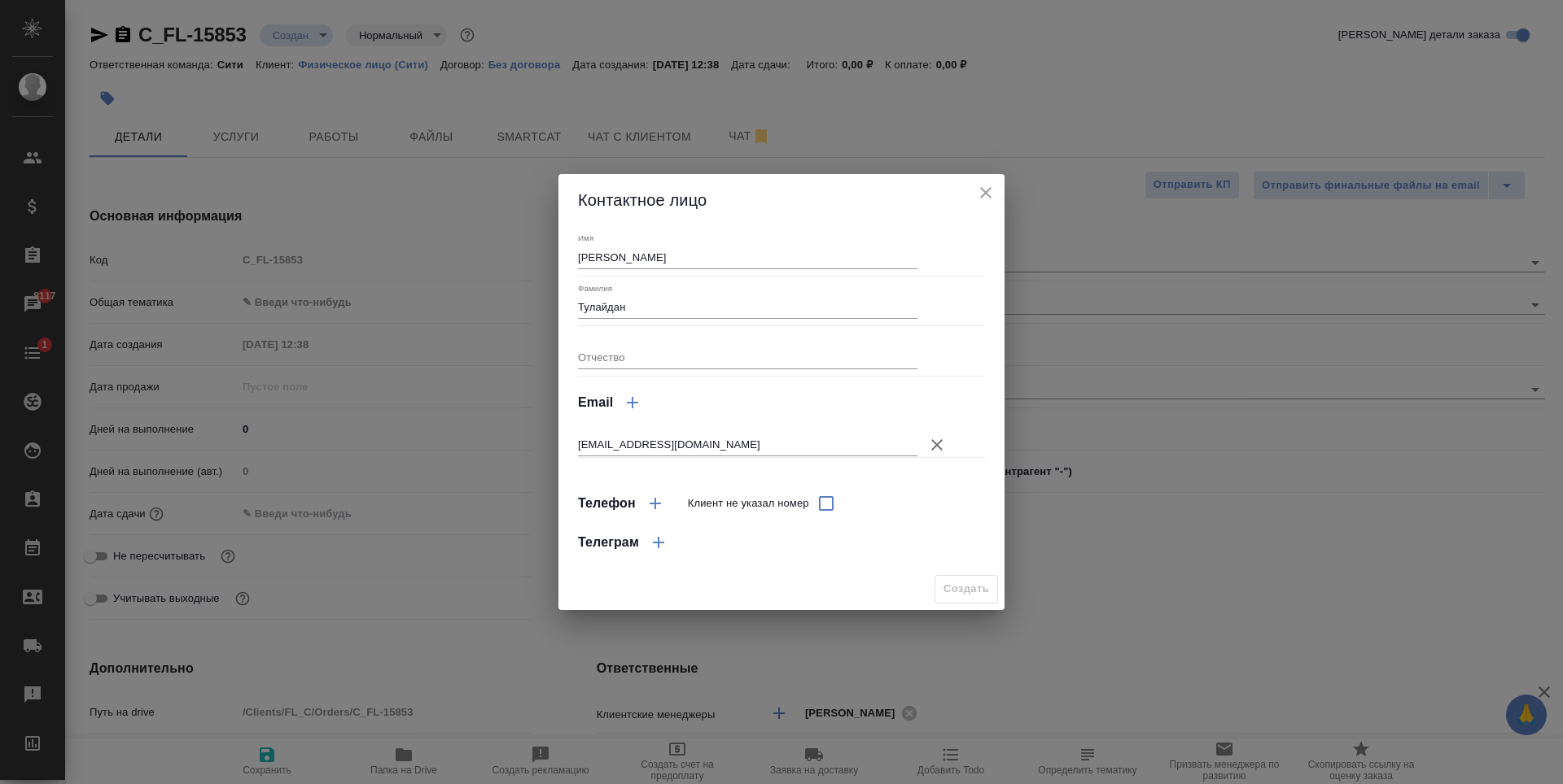
type input "Тулайдан Кирилл"
type textarea "x"
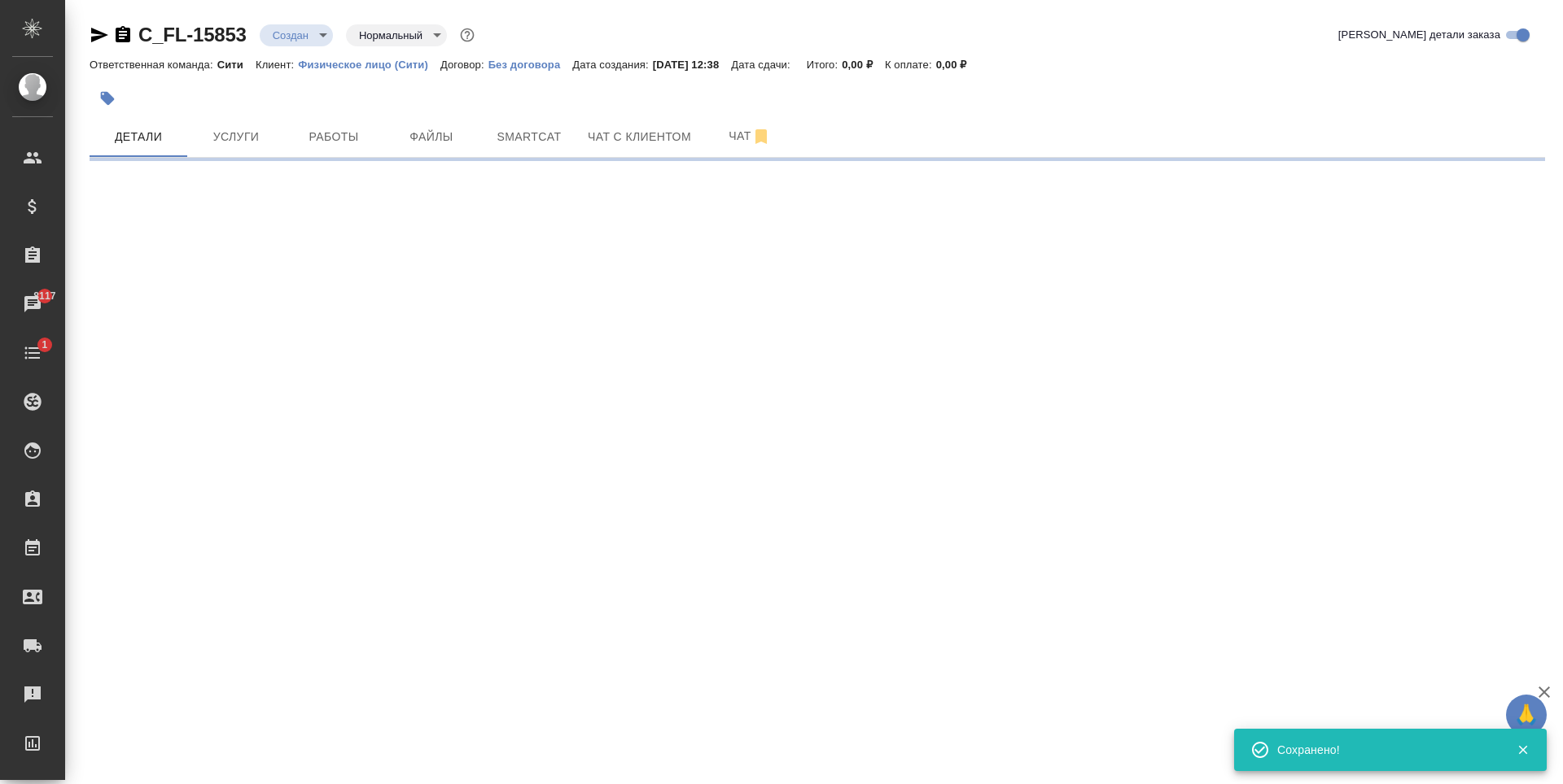
type input "holyTrinity"
select select "RU"
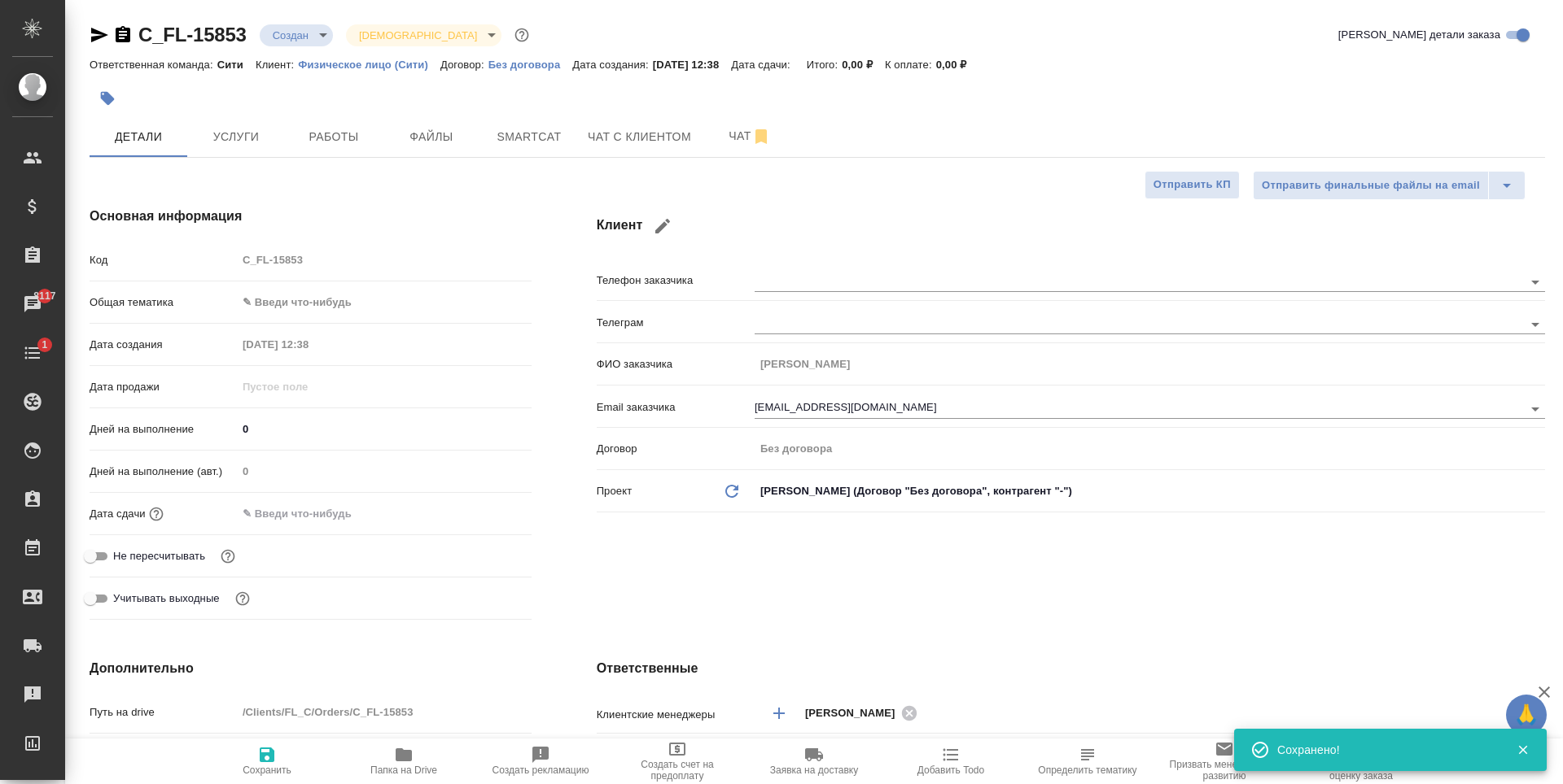
type textarea "x"
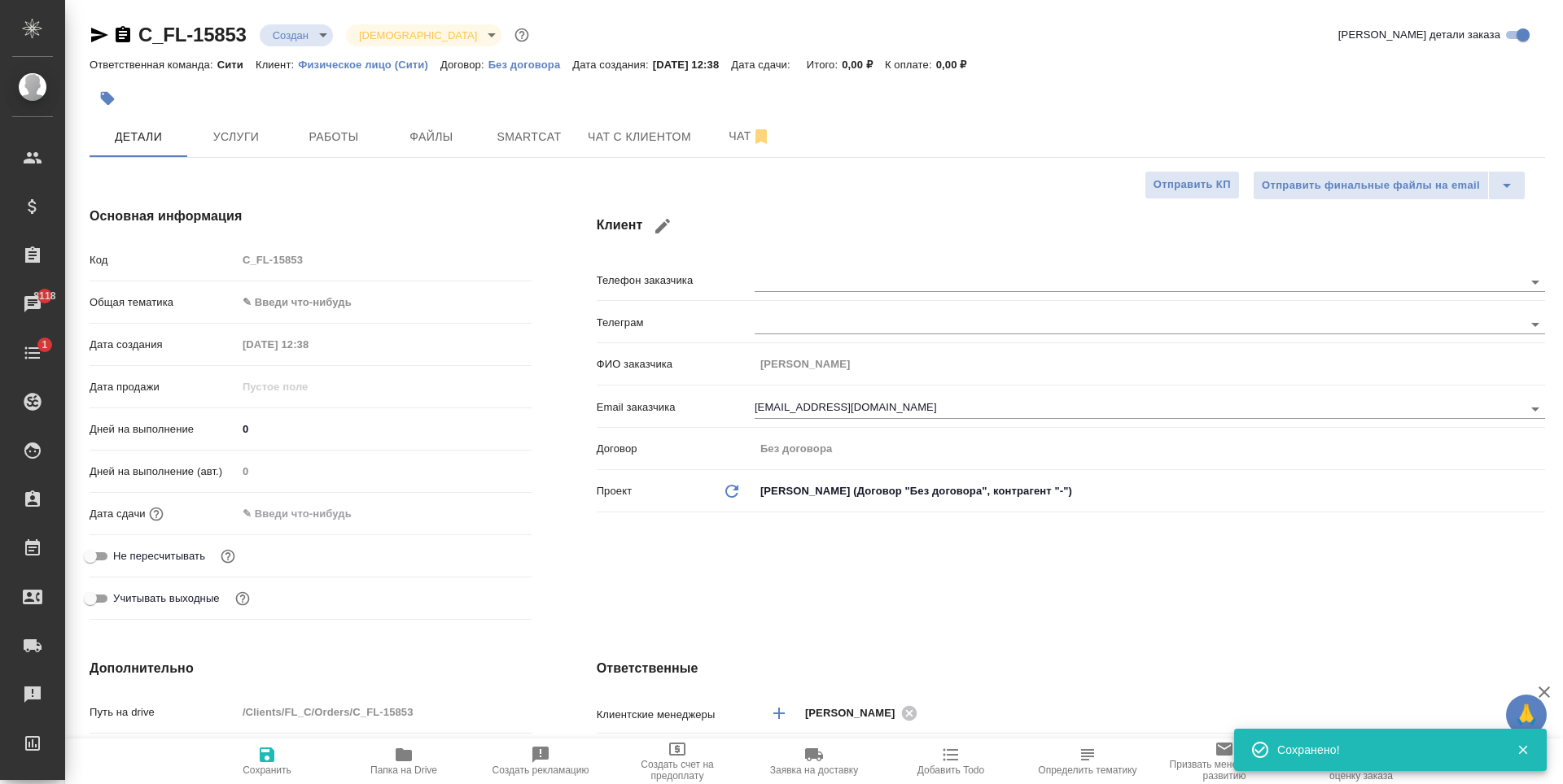
type textarea "x"
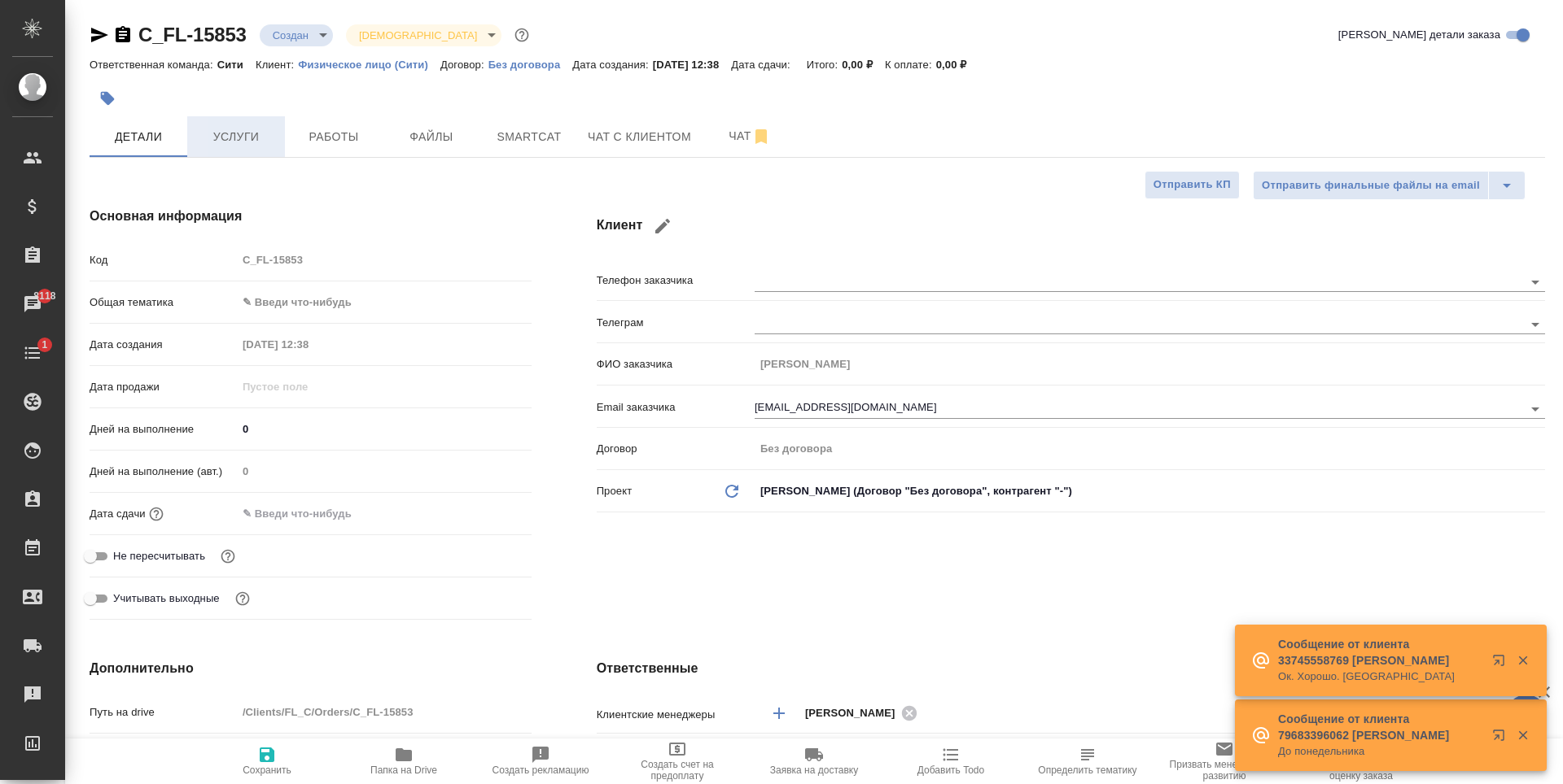
click at [241, 132] on span "Услуги" at bounding box center [235, 137] width 78 height 20
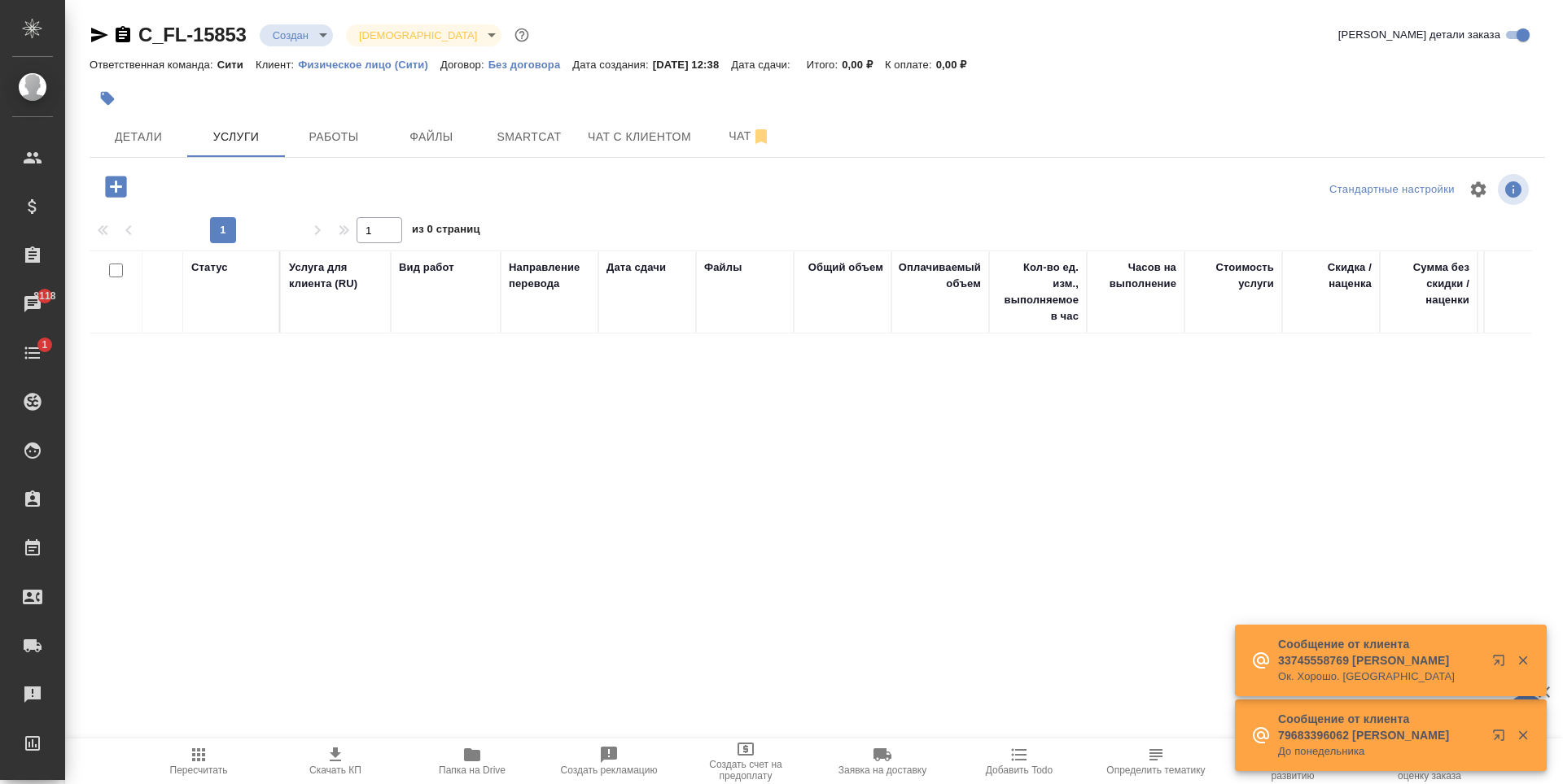
click at [122, 184] on icon "button" at bounding box center [115, 186] width 21 height 21
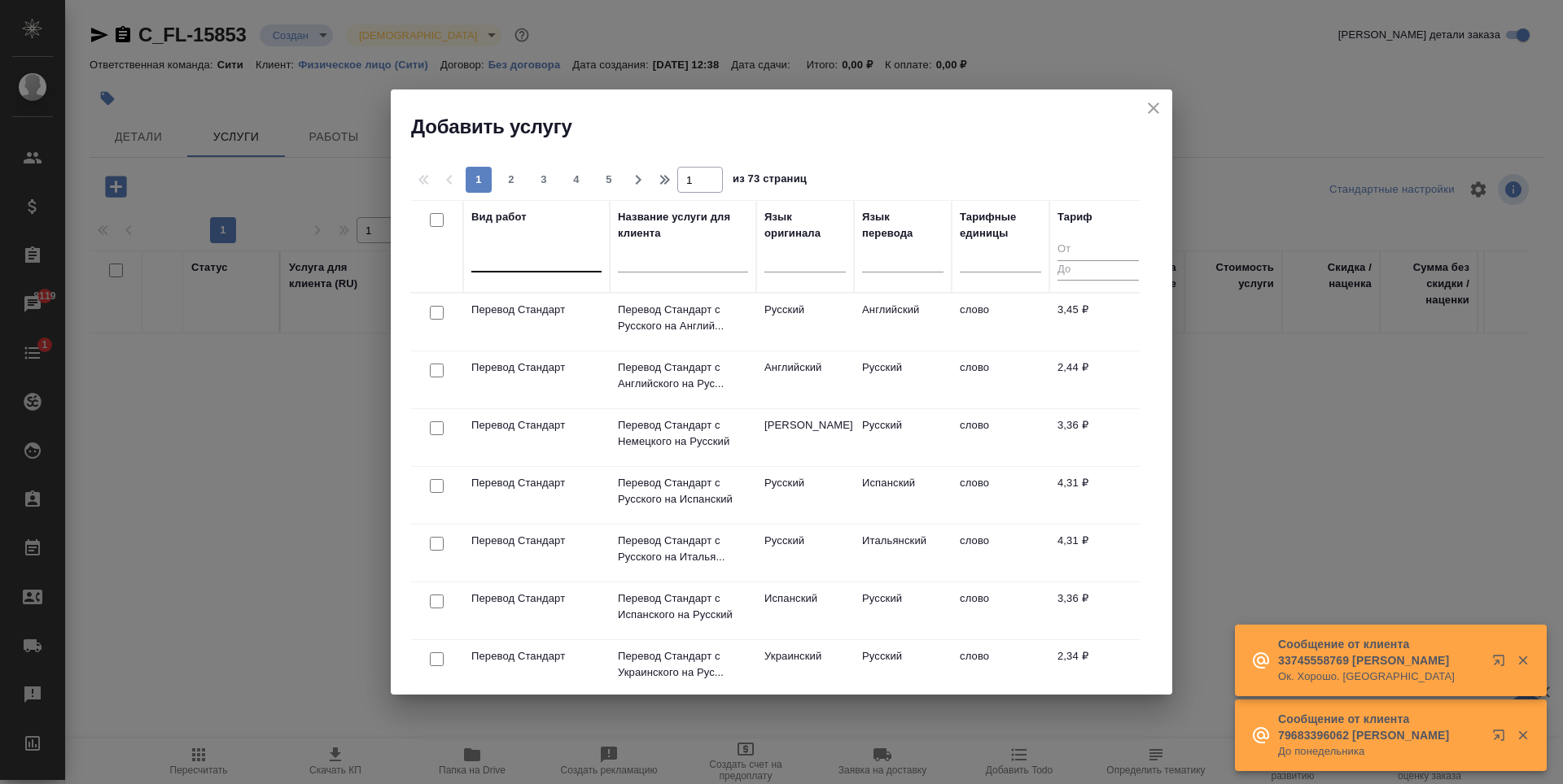
click at [541, 255] on div at bounding box center [536, 255] width 130 height 23
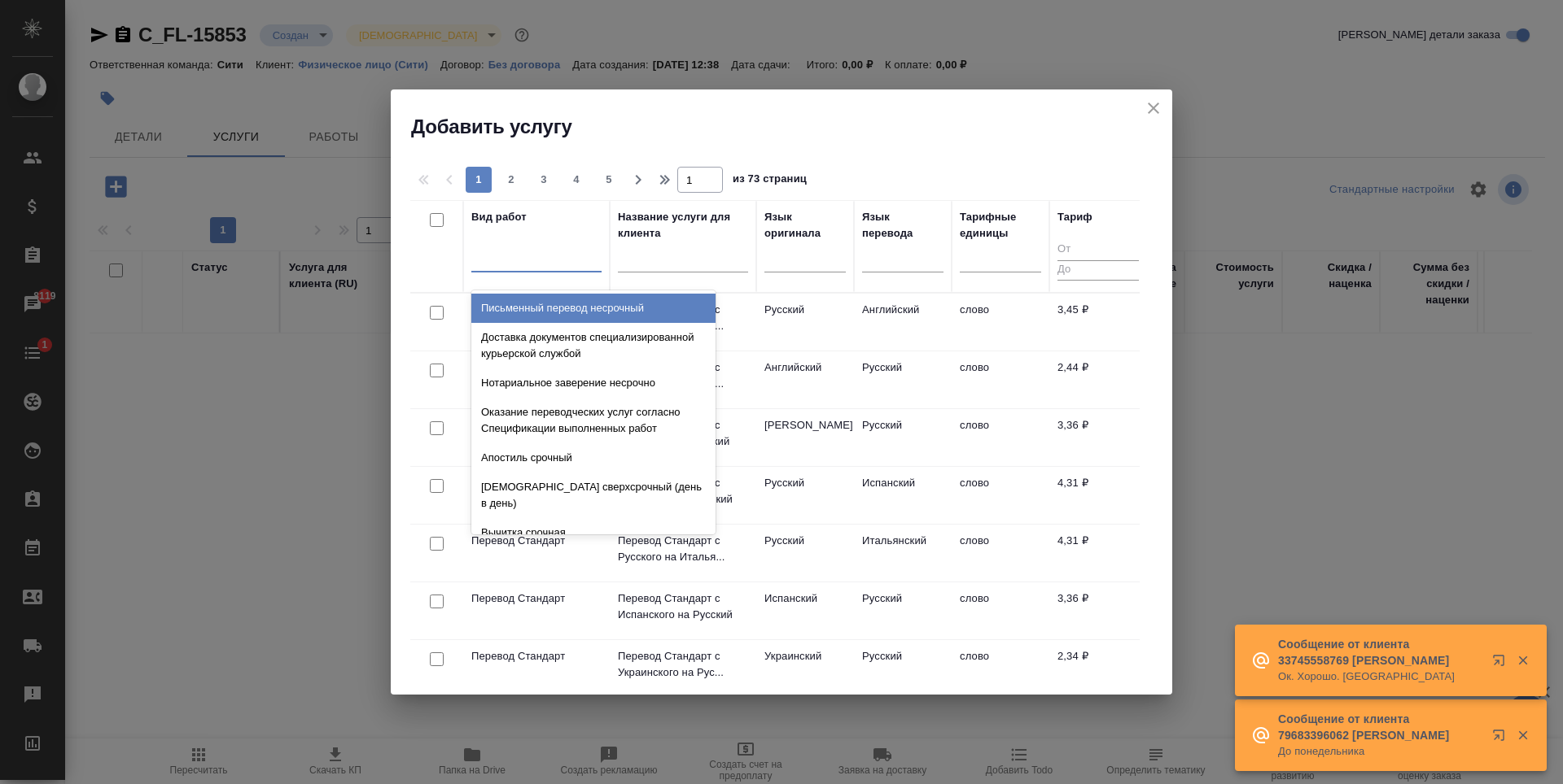
click at [540, 245] on div at bounding box center [536, 255] width 130 height 23
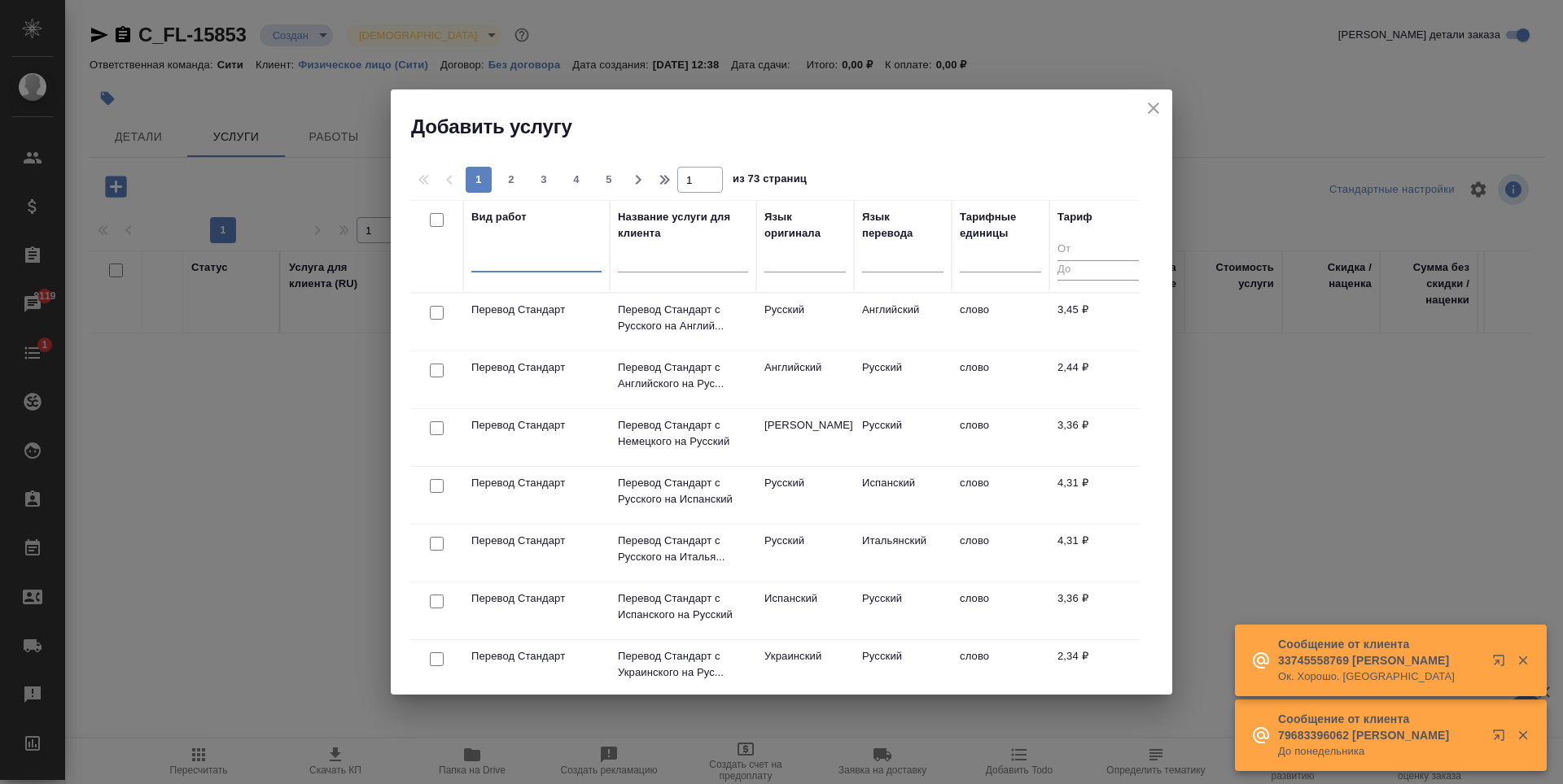
click at [540, 245] on div at bounding box center [536, 255] width 130 height 23
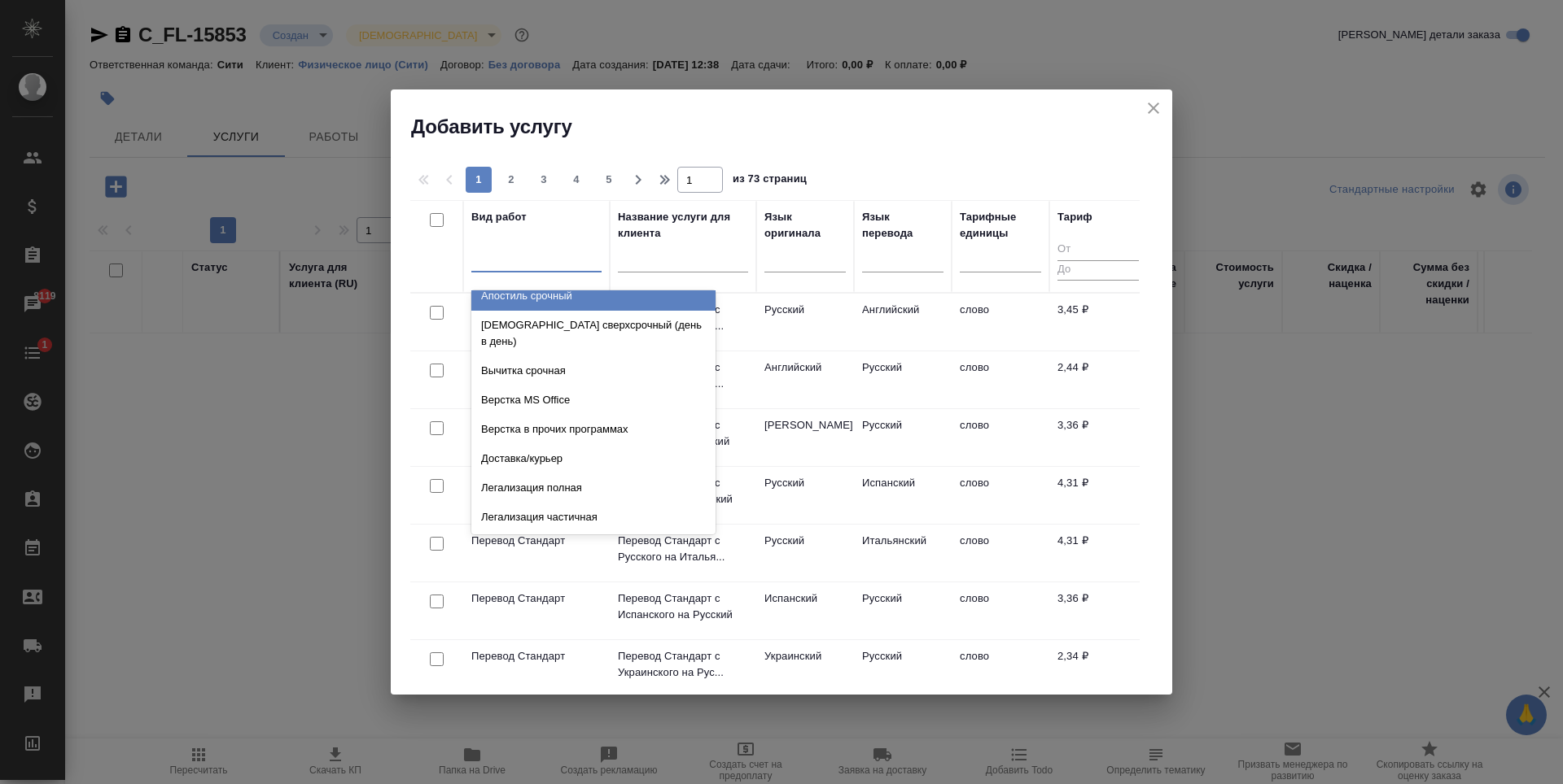
scroll to position [162, 0]
type input "ап"
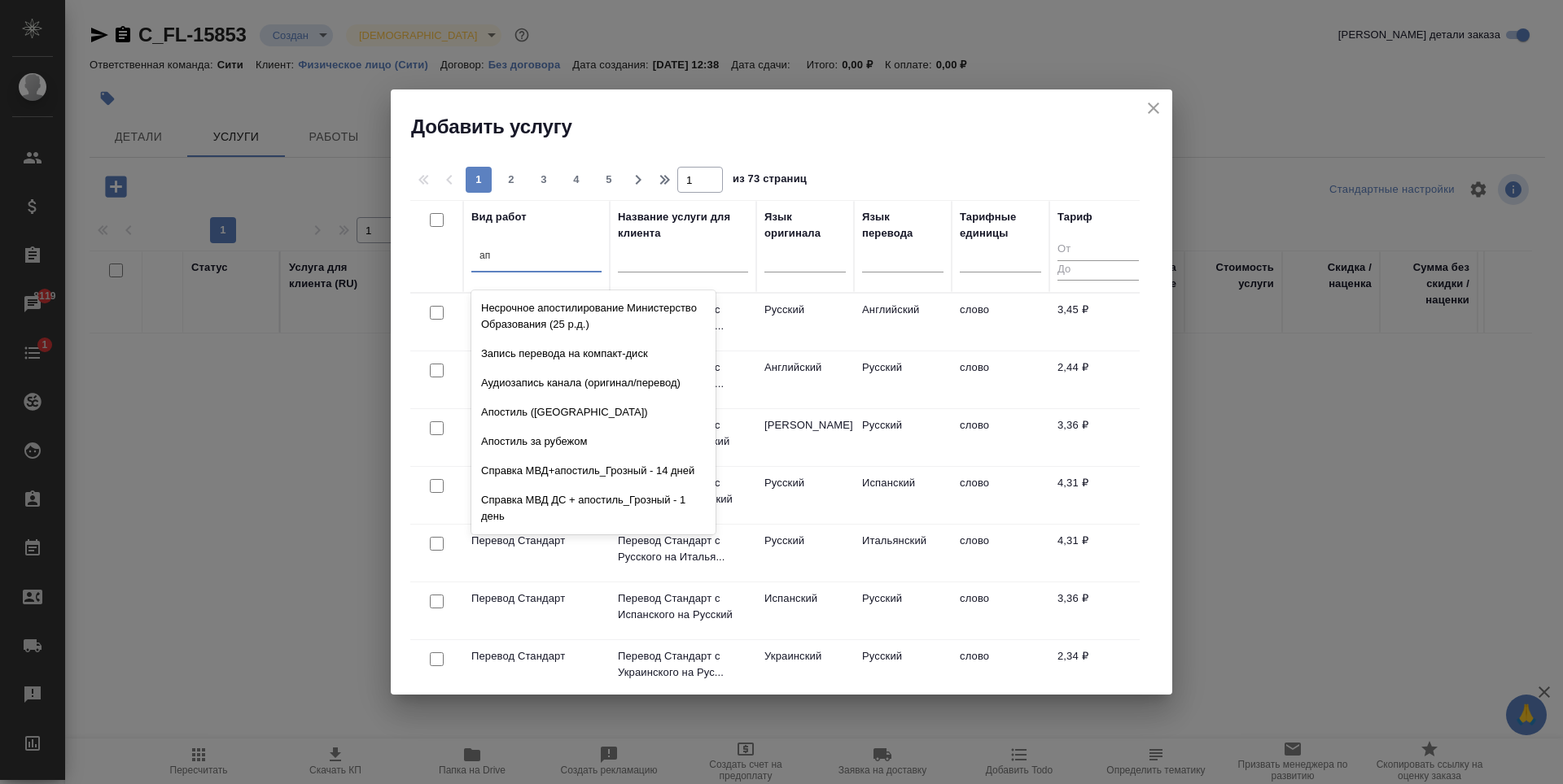
scroll to position [13, 0]
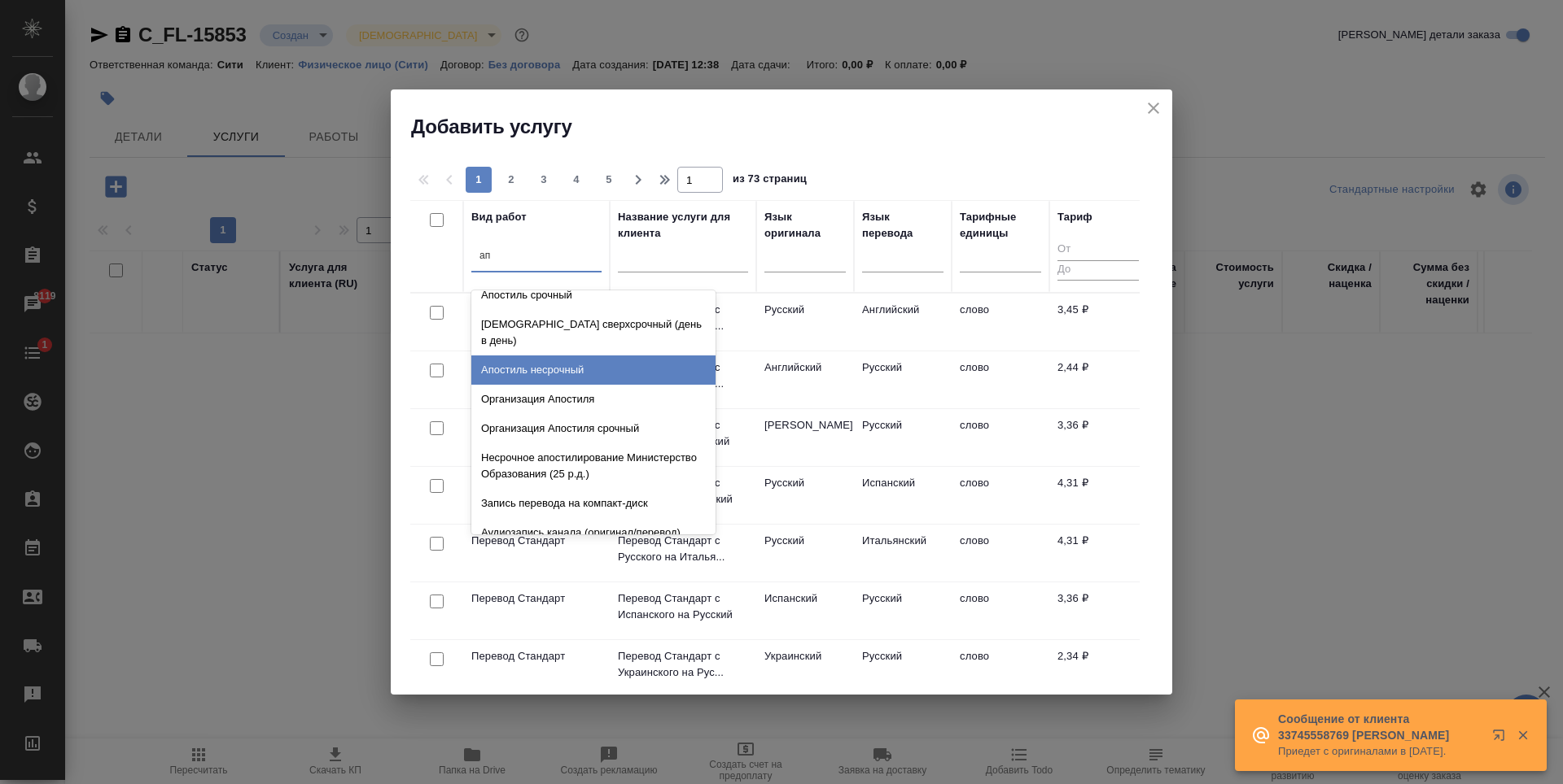
click at [579, 355] on div "Апостиль несрочный" at bounding box center [593, 369] width 244 height 29
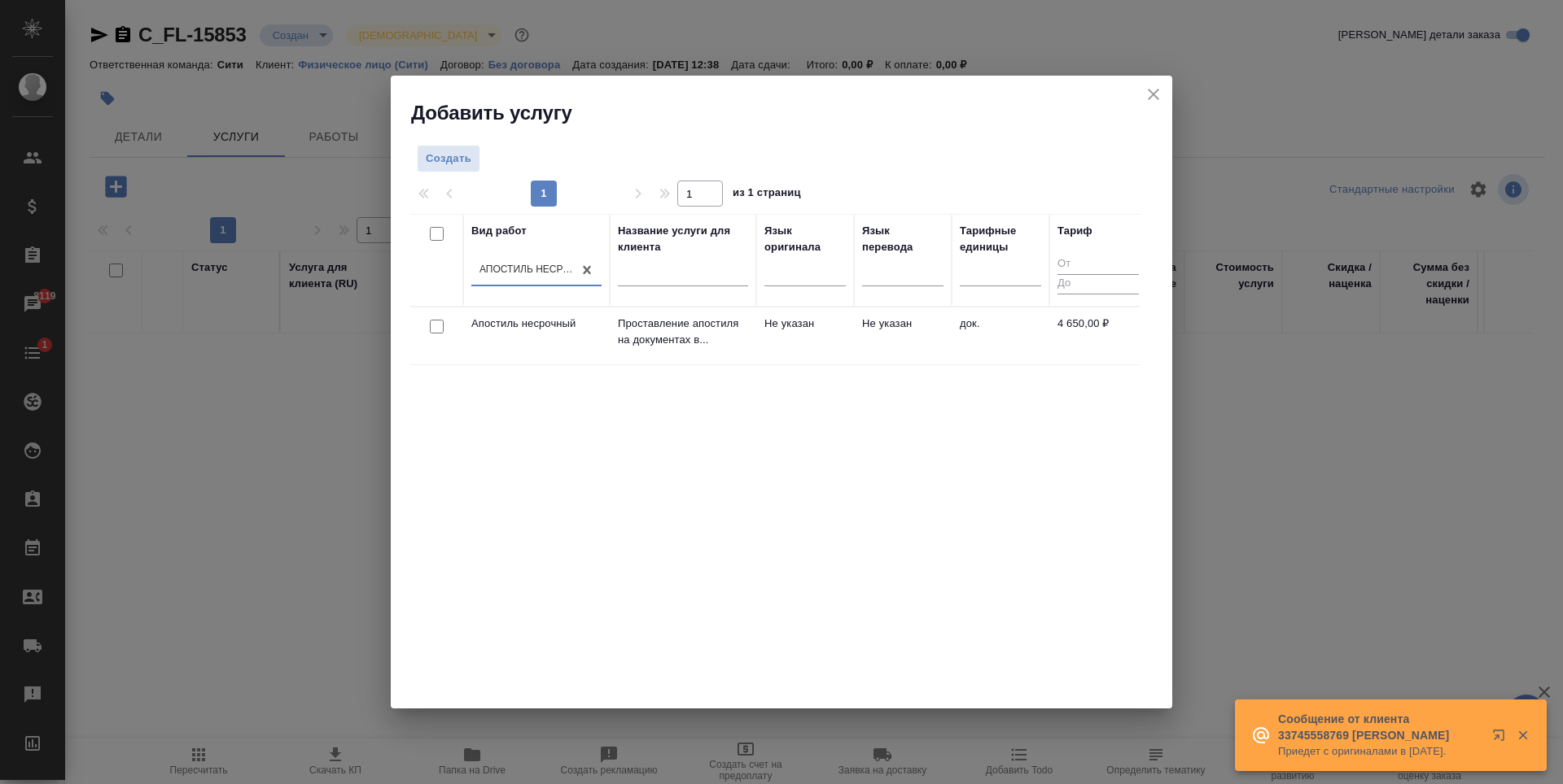
click at [437, 328] on input "checkbox" at bounding box center [437, 327] width 14 height 14
checkbox input "true"
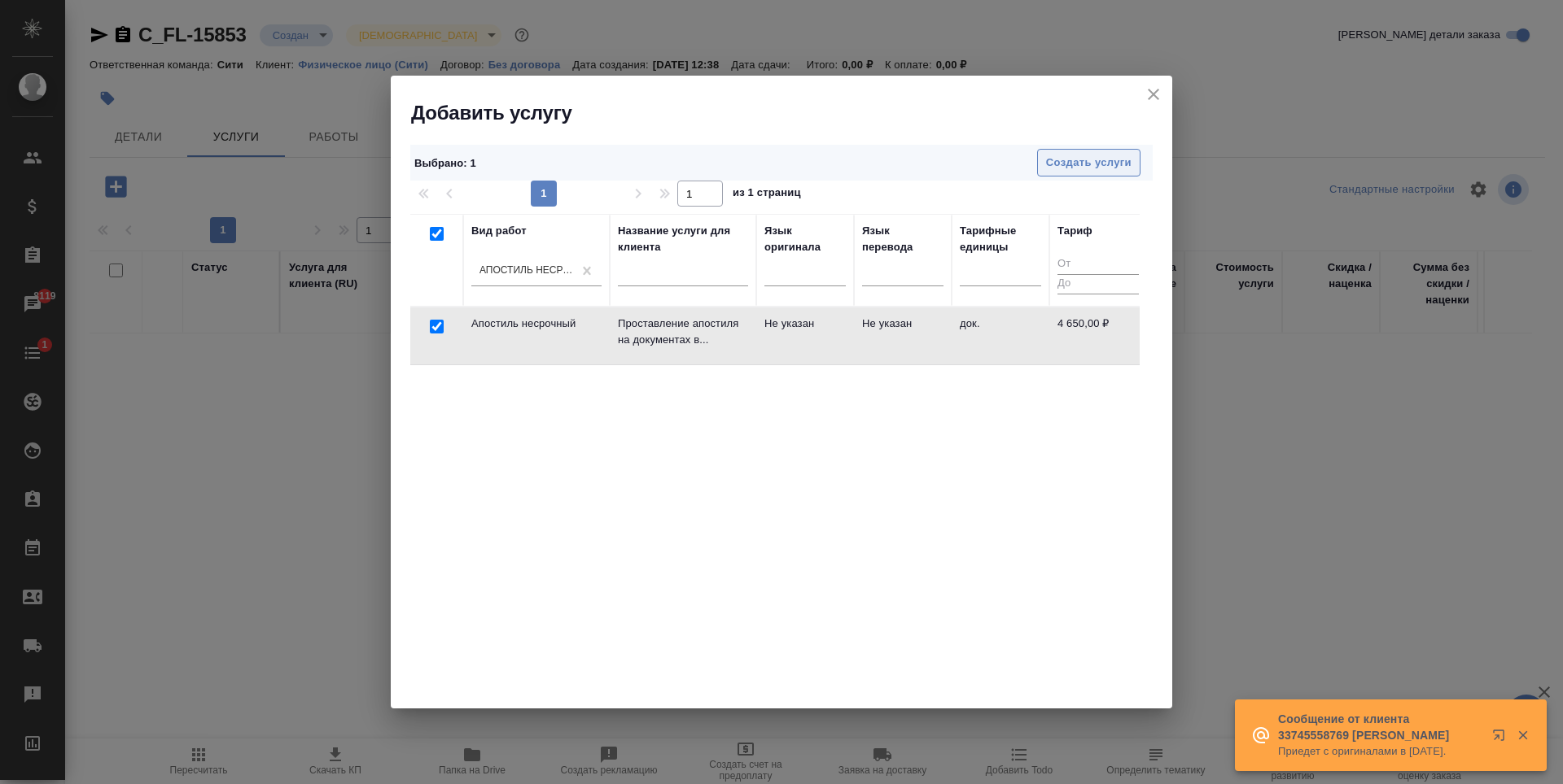
click at [1109, 155] on span "Создать услуги" at bounding box center [1089, 163] width 85 height 18
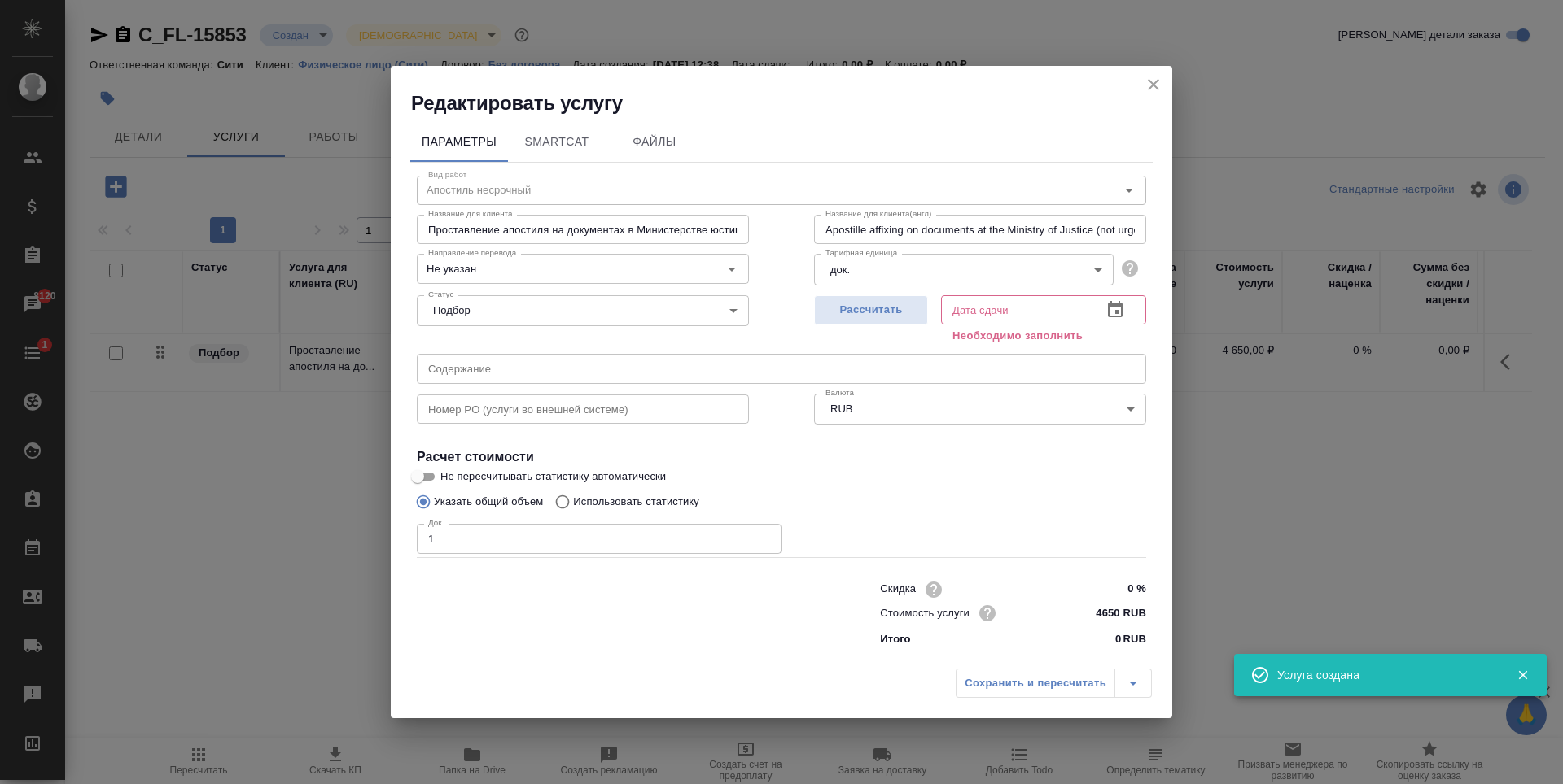
type input "1"
click at [763, 535] on input "1" at bounding box center [598, 539] width 365 height 29
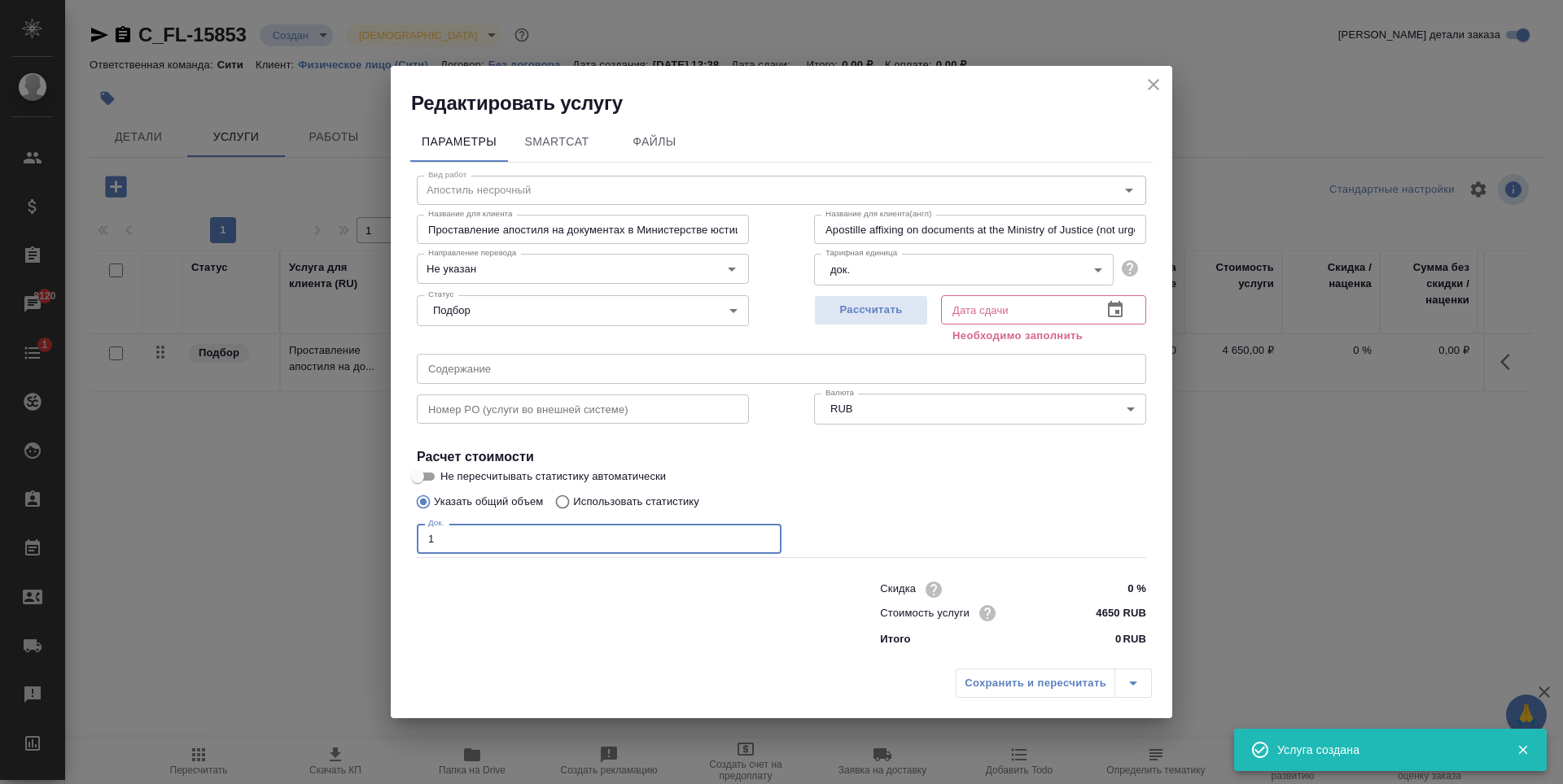
click at [1117, 314] on icon "button" at bounding box center [1115, 308] width 14 height 16
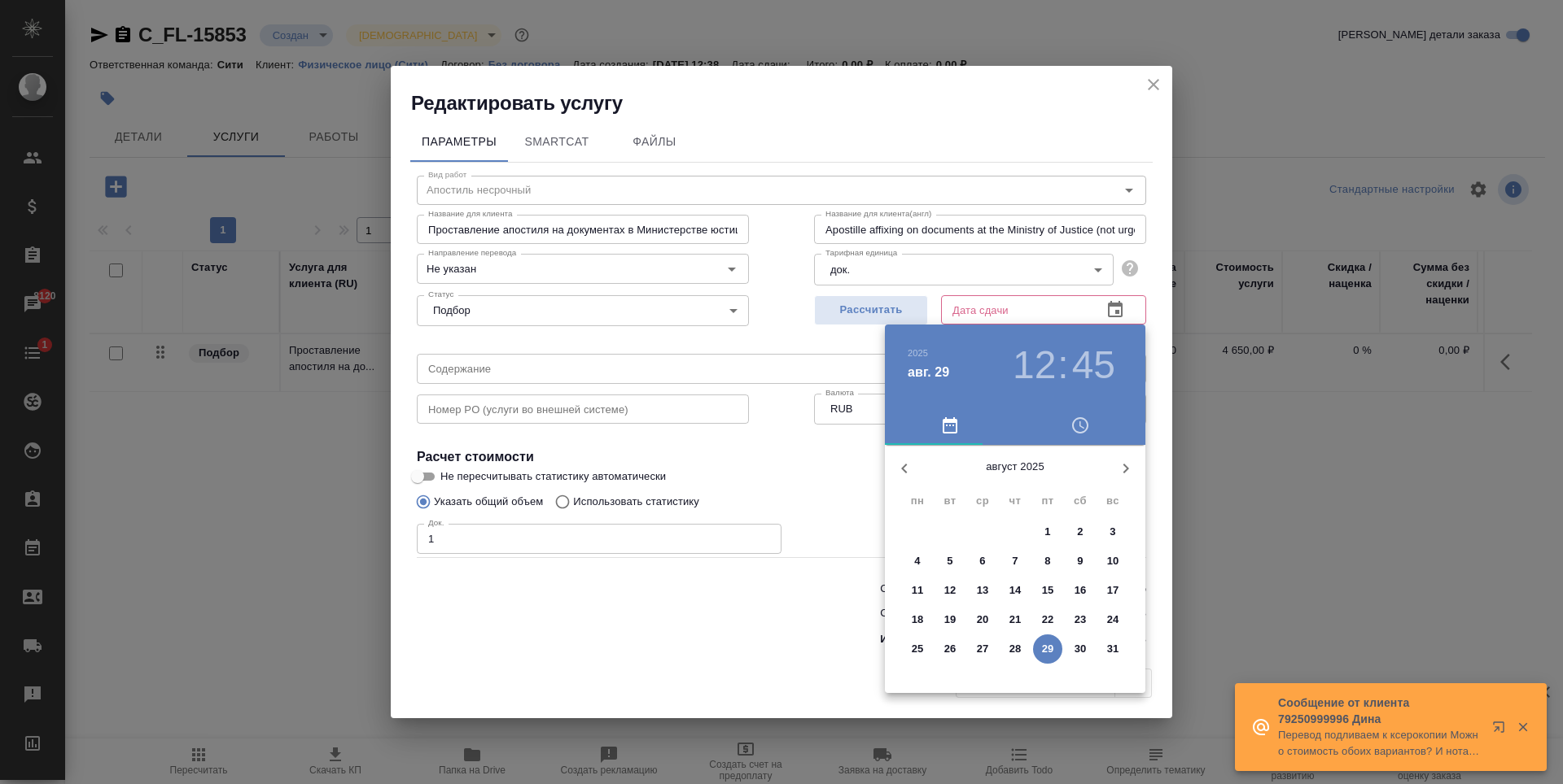
click at [1125, 467] on icon "button" at bounding box center [1126, 468] width 19 height 19
click at [1048, 527] on p "5" at bounding box center [1047, 532] width 6 height 16
type input "05.09.2025 12:45"
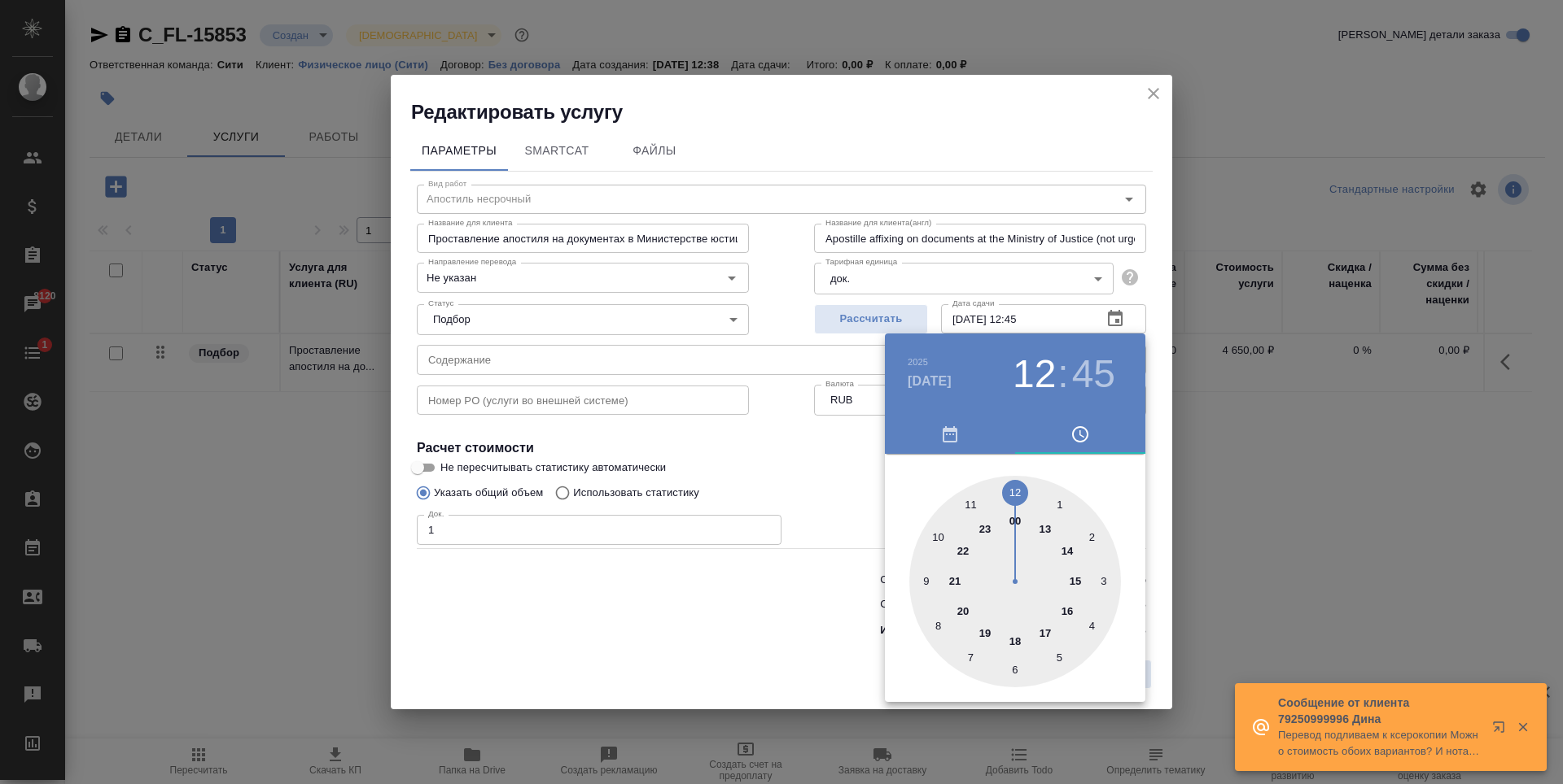
click at [766, 442] on div at bounding box center [781, 392] width 1563 height 784
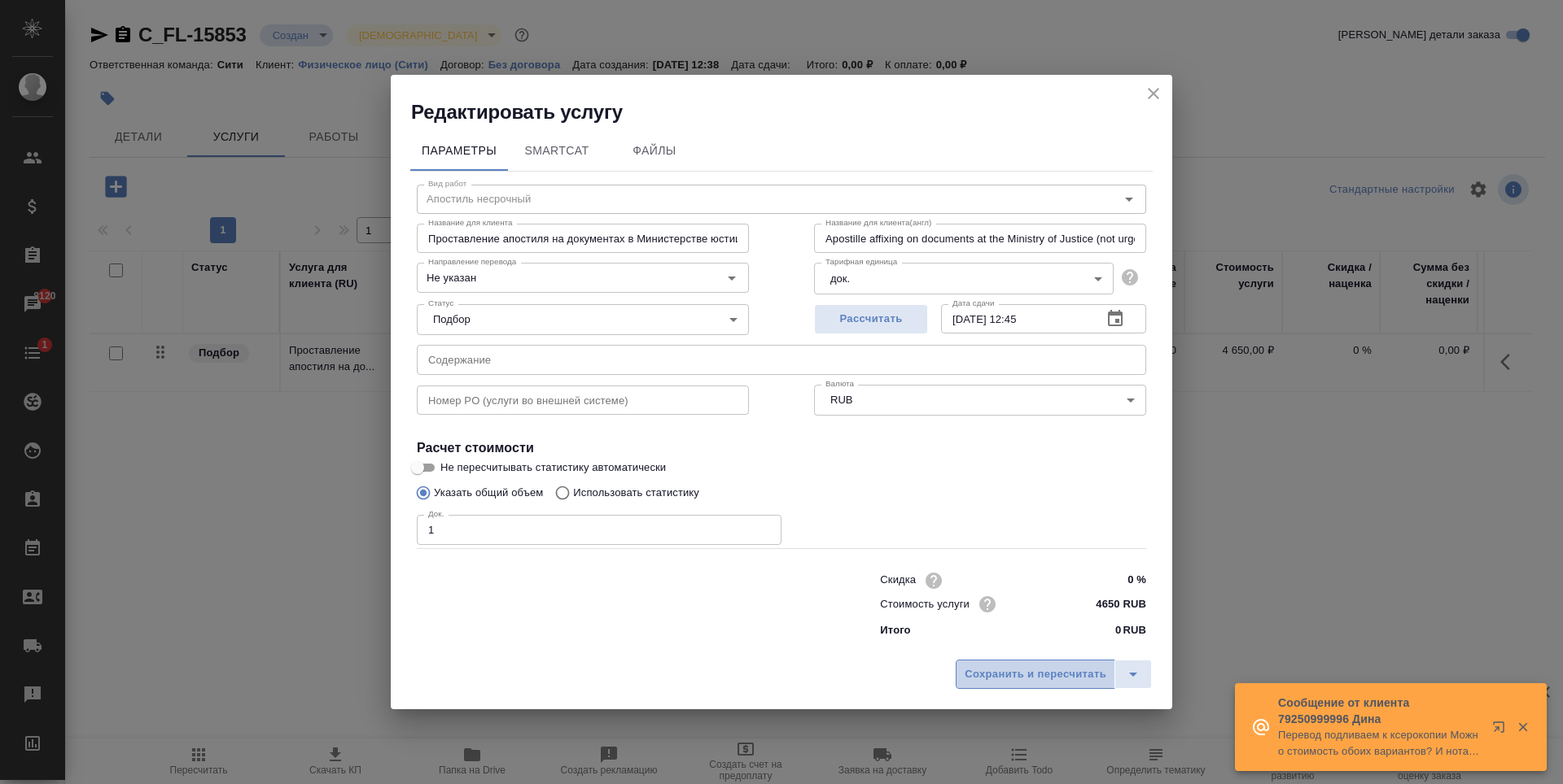
click at [1037, 686] on button "Сохранить и пересчитать" at bounding box center [1035, 674] width 159 height 29
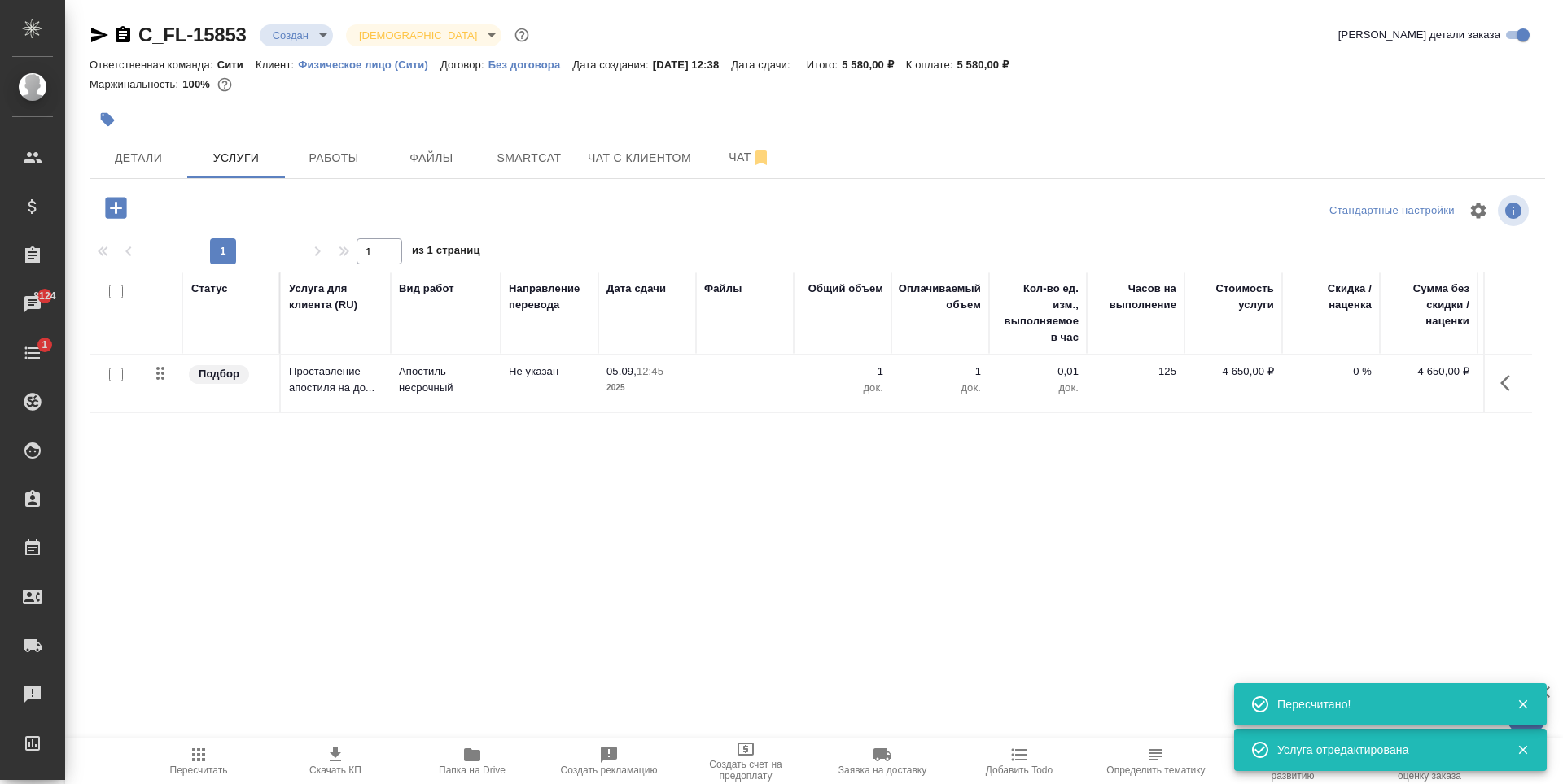
click at [328, 517] on div "Статус Услуга для клиента (RU) Вид работ Направление перевода Дата сдачи Файлы …" at bounding box center [810, 446] width 1442 height 350
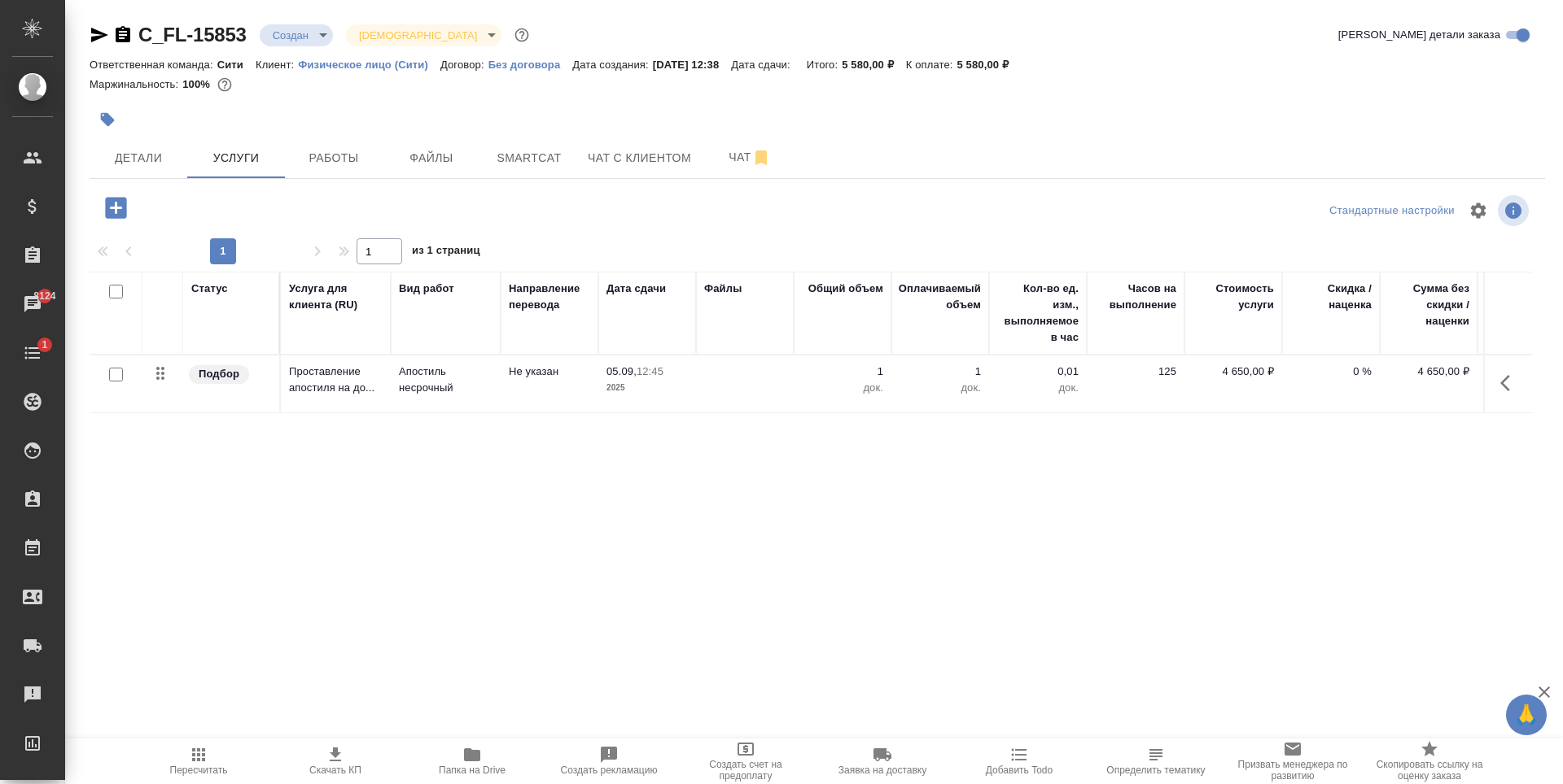
click at [123, 209] on icon "button" at bounding box center [115, 207] width 21 height 21
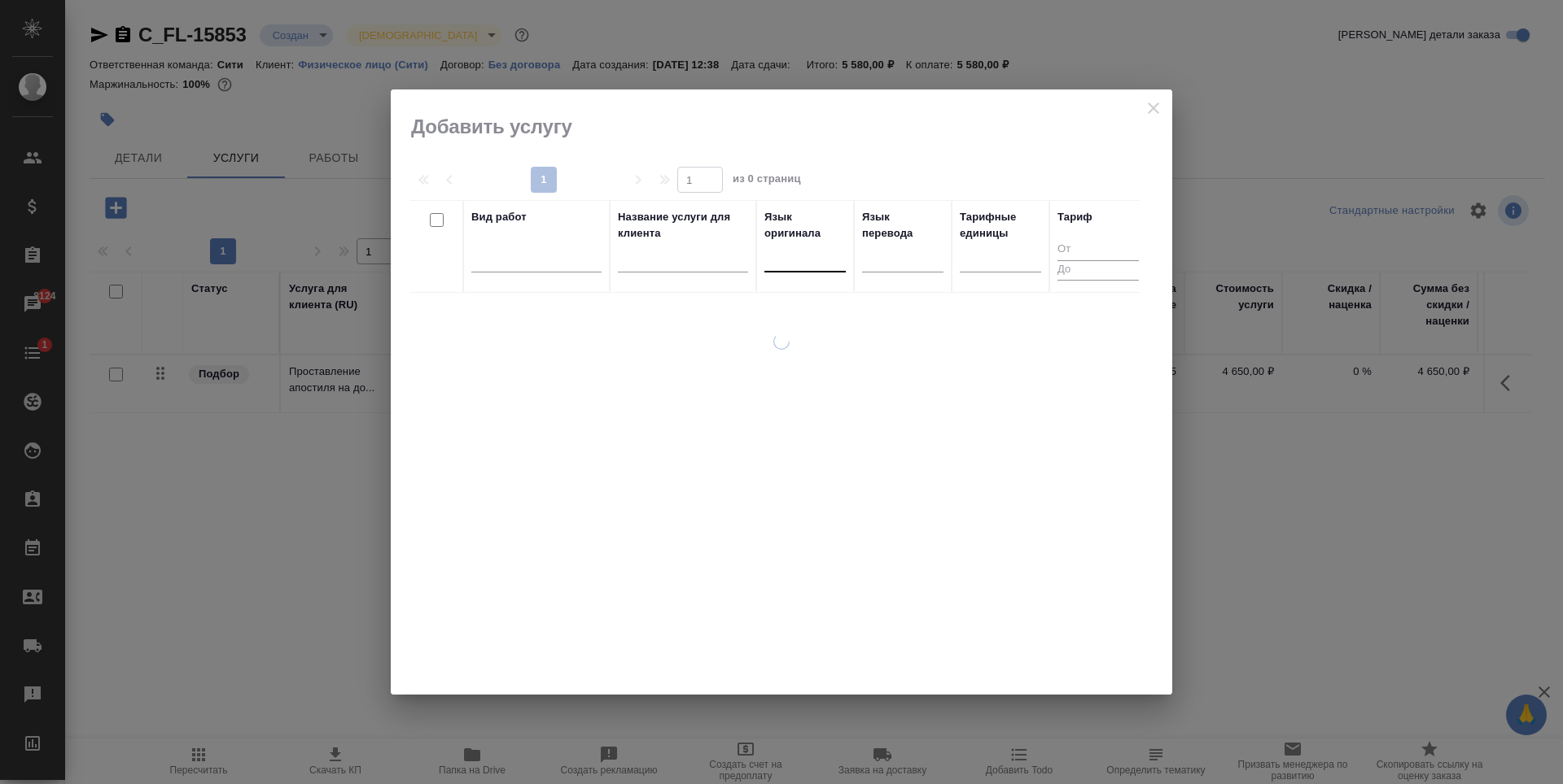
click at [798, 256] on div at bounding box center [805, 255] width 81 height 23
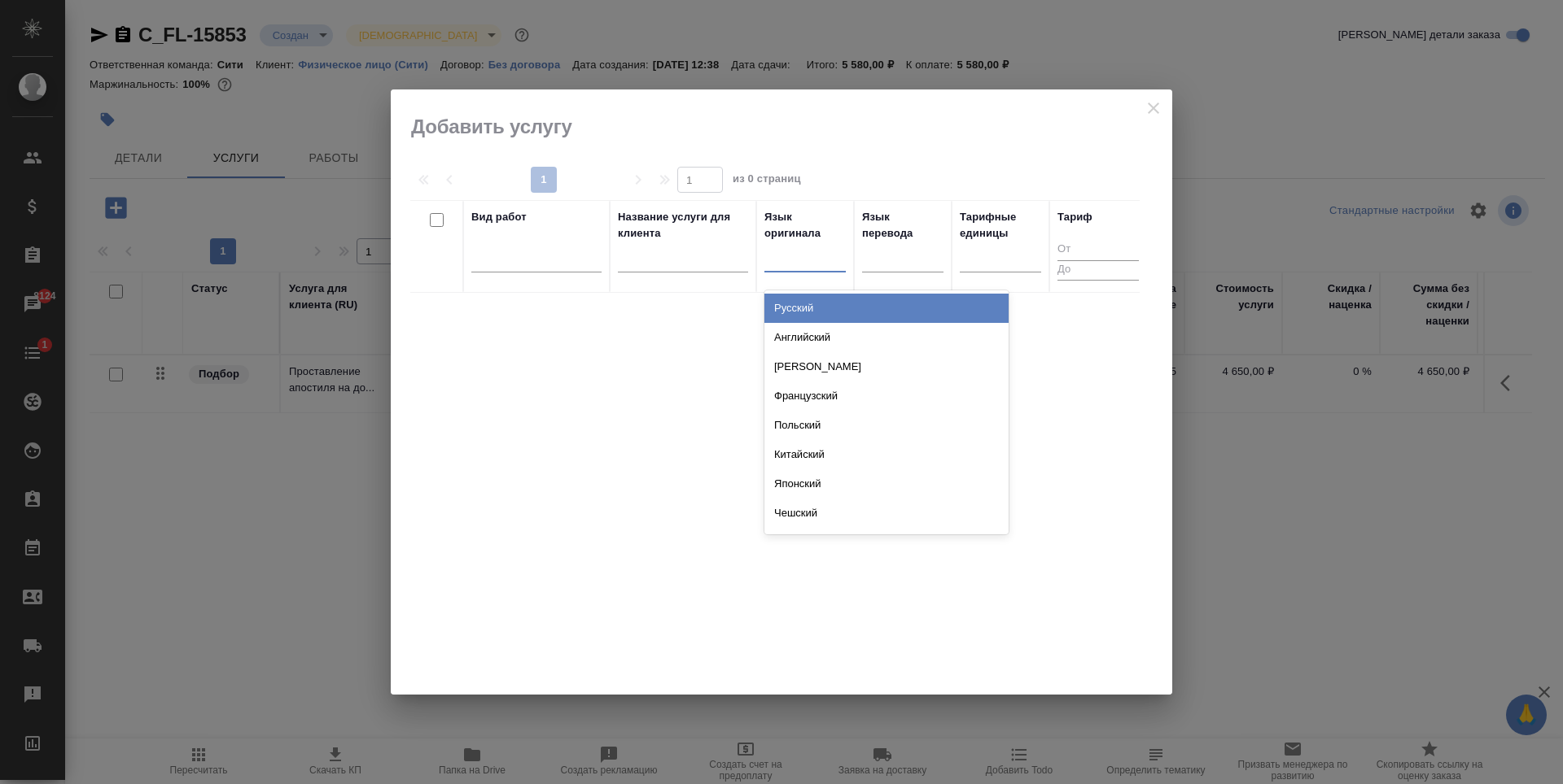
drag, startPoint x: 825, startPoint y: 310, endPoint x: 855, endPoint y: 302, distance: 31.0
click at [825, 310] on div "Русский" at bounding box center [886, 308] width 244 height 29
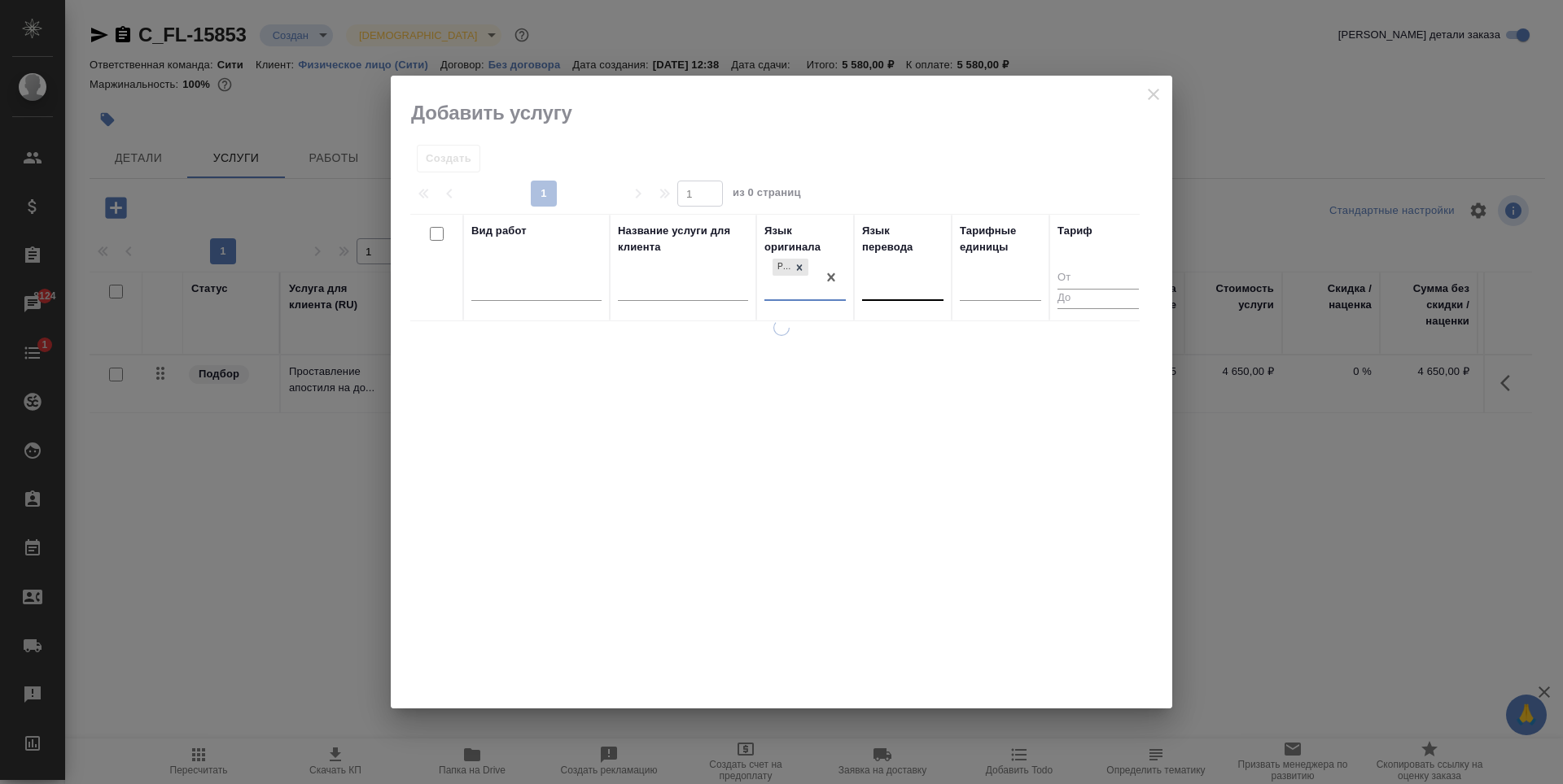
click at [909, 280] on div at bounding box center [903, 285] width 81 height 23
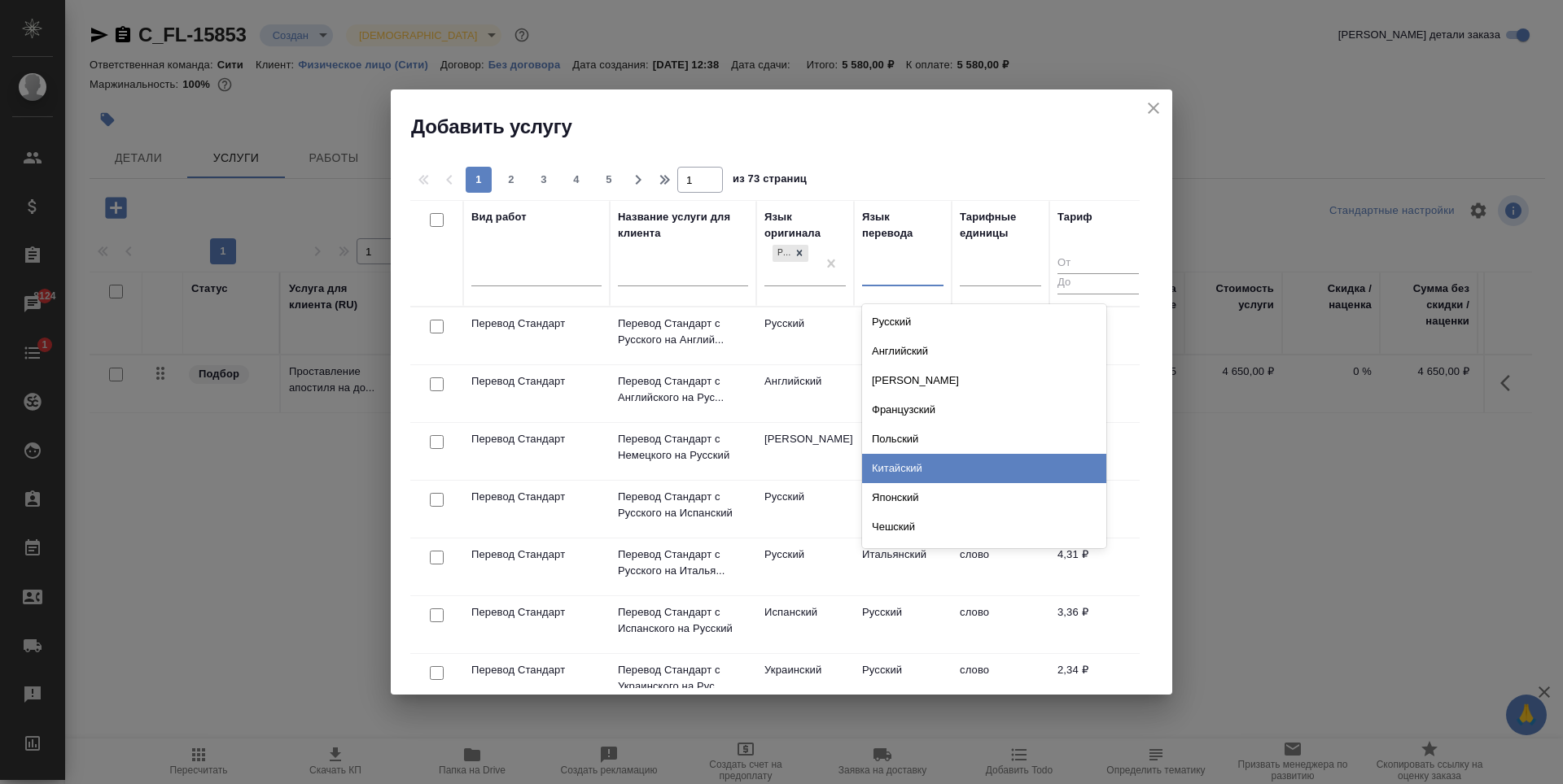
click at [924, 475] on div "Китайский" at bounding box center [984, 468] width 244 height 29
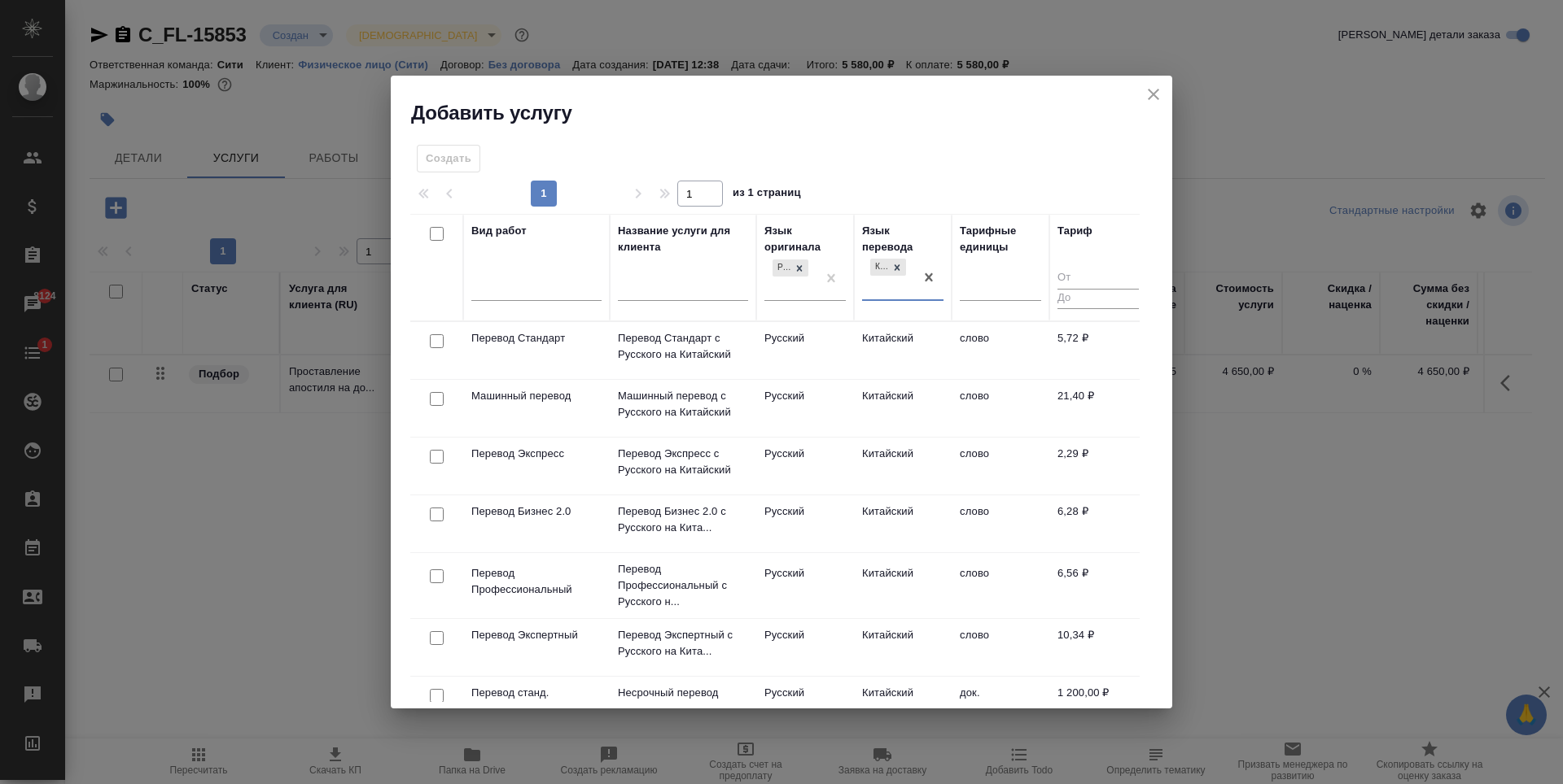
click at [437, 342] on input "checkbox" at bounding box center [437, 341] width 14 height 14
checkbox input "true"
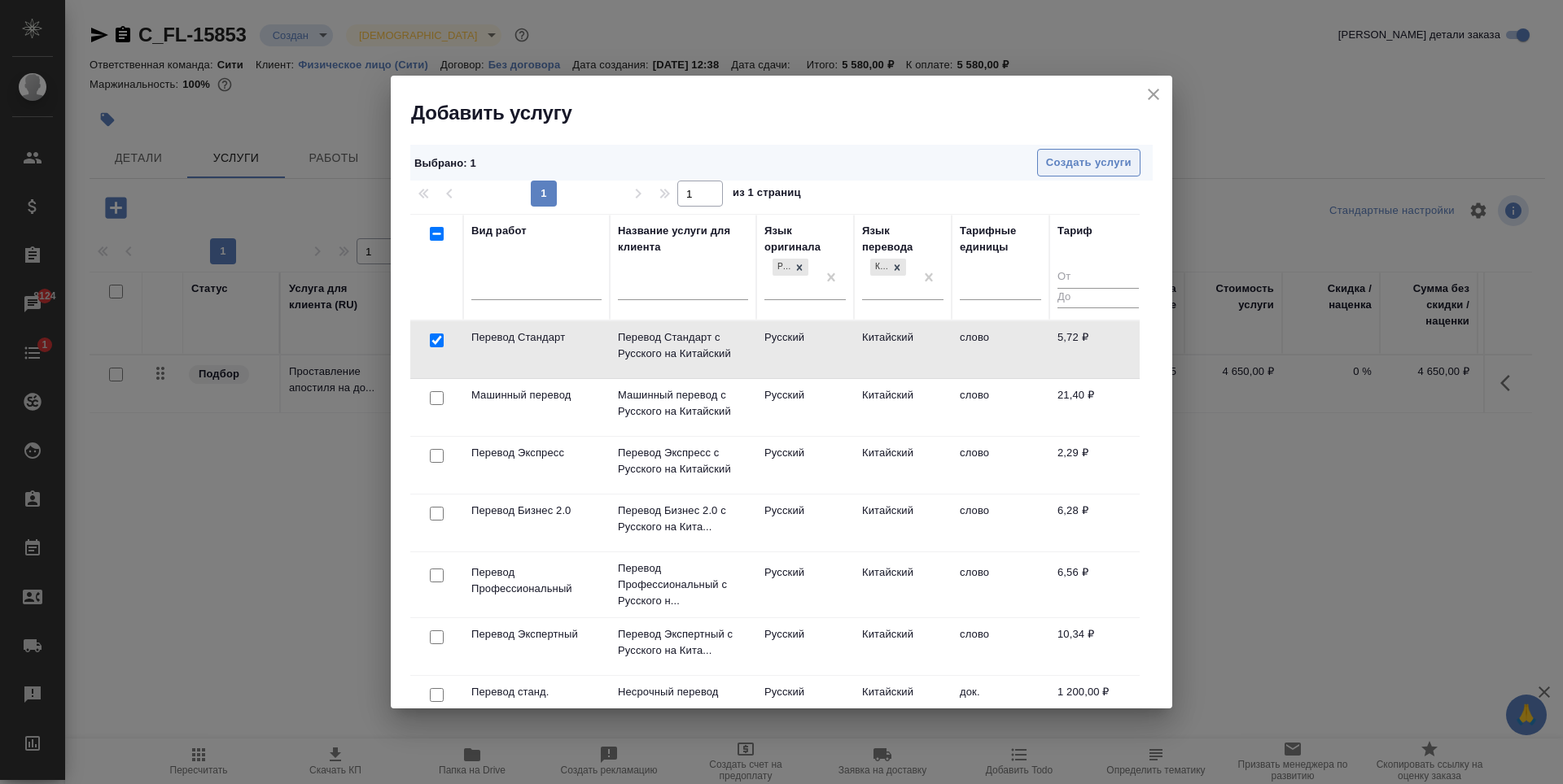
click at [1115, 164] on span "Создать услуги" at bounding box center [1089, 163] width 85 height 18
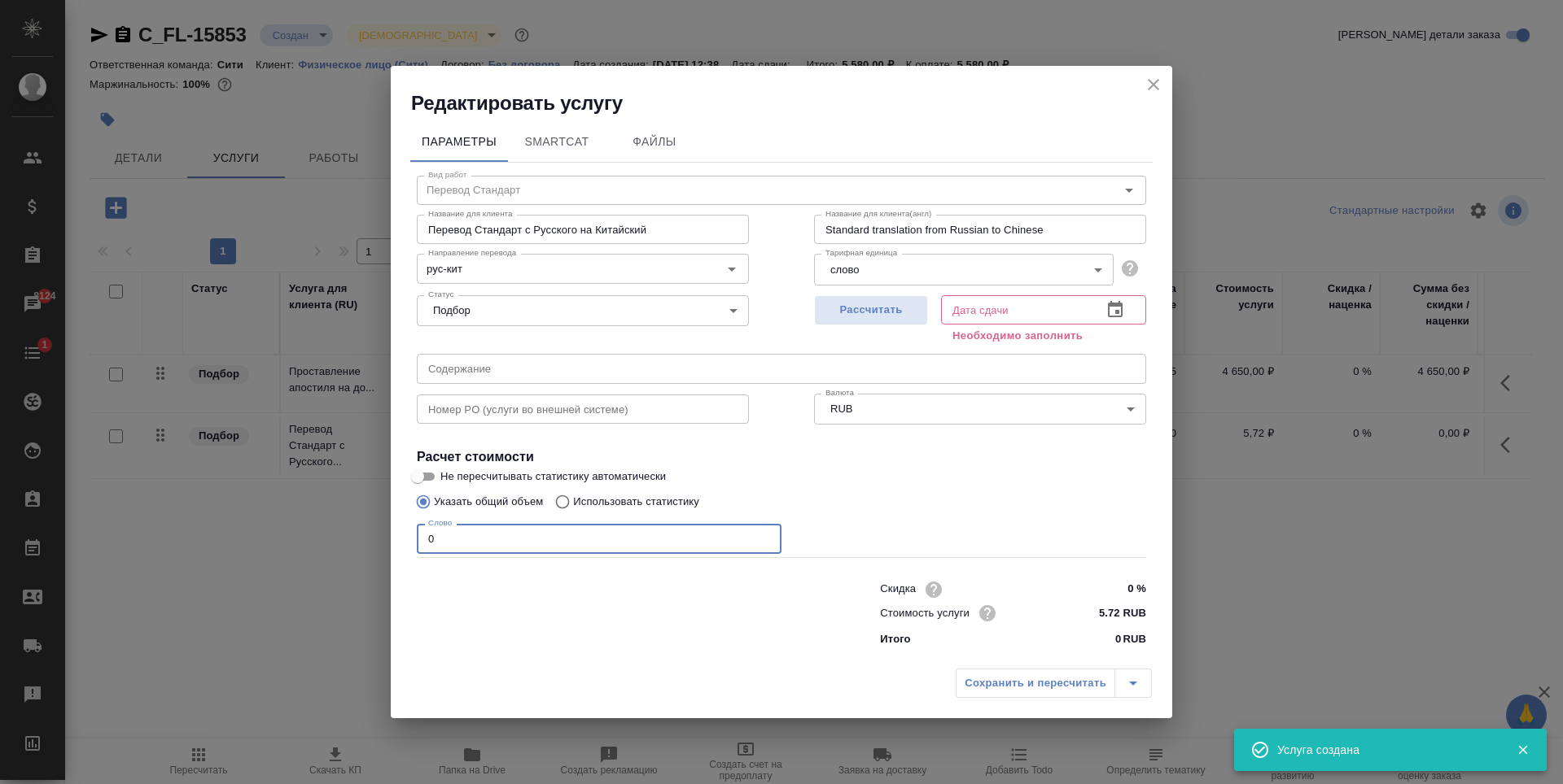
click at [593, 545] on input "0" at bounding box center [598, 539] width 365 height 29
type input "800"
click at [1114, 318] on icon "button" at bounding box center [1115, 309] width 19 height 19
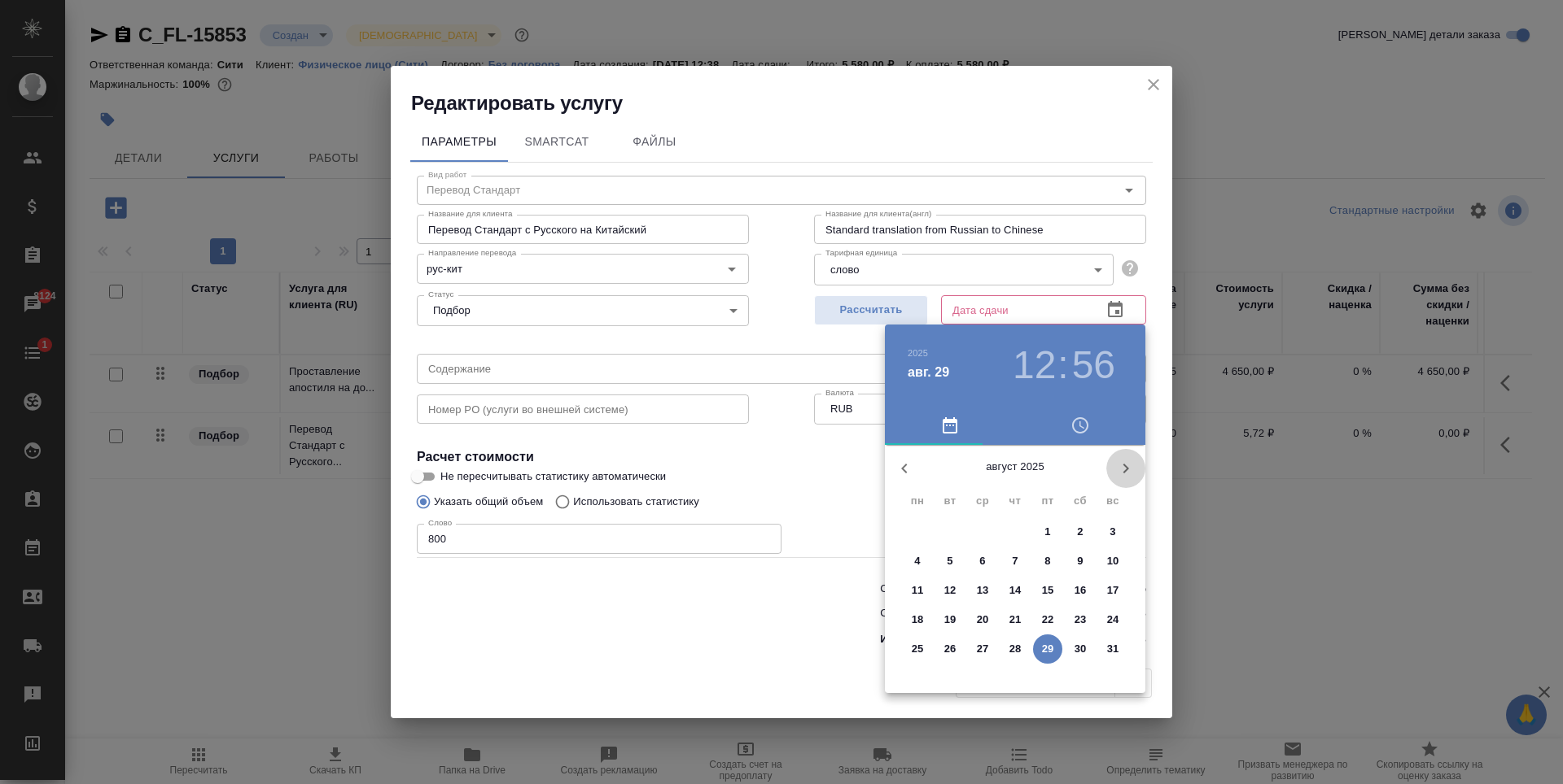
click at [1128, 468] on icon "button" at bounding box center [1126, 469] width 6 height 10
click at [915, 529] on p "1" at bounding box center [917, 532] width 6 height 16
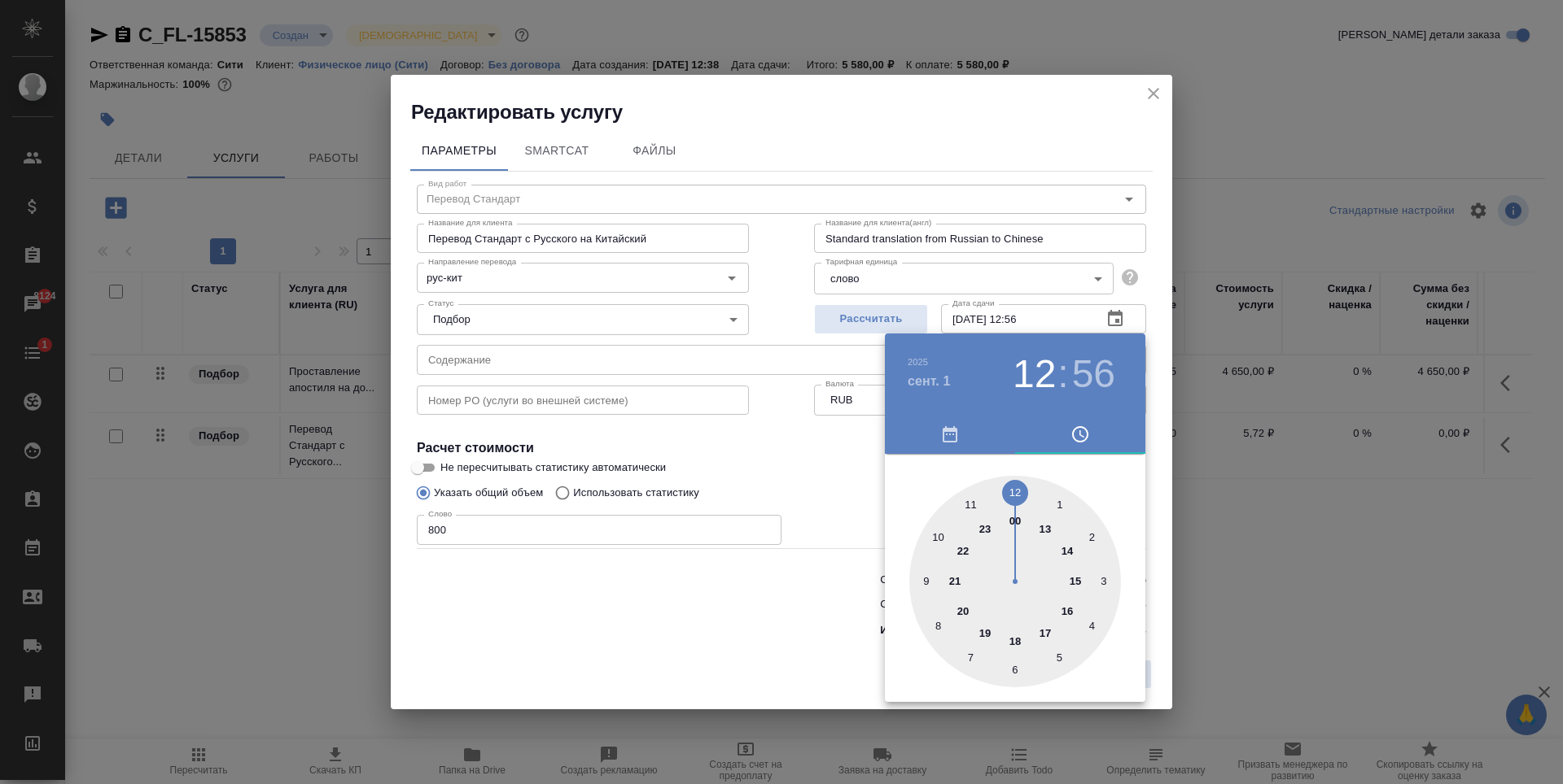
click at [1019, 643] on div at bounding box center [1015, 581] width 212 height 212
click at [1014, 493] on div at bounding box center [1015, 581] width 212 height 212
type input "01.09.2025 18:00"
click at [835, 462] on div at bounding box center [781, 392] width 1563 height 784
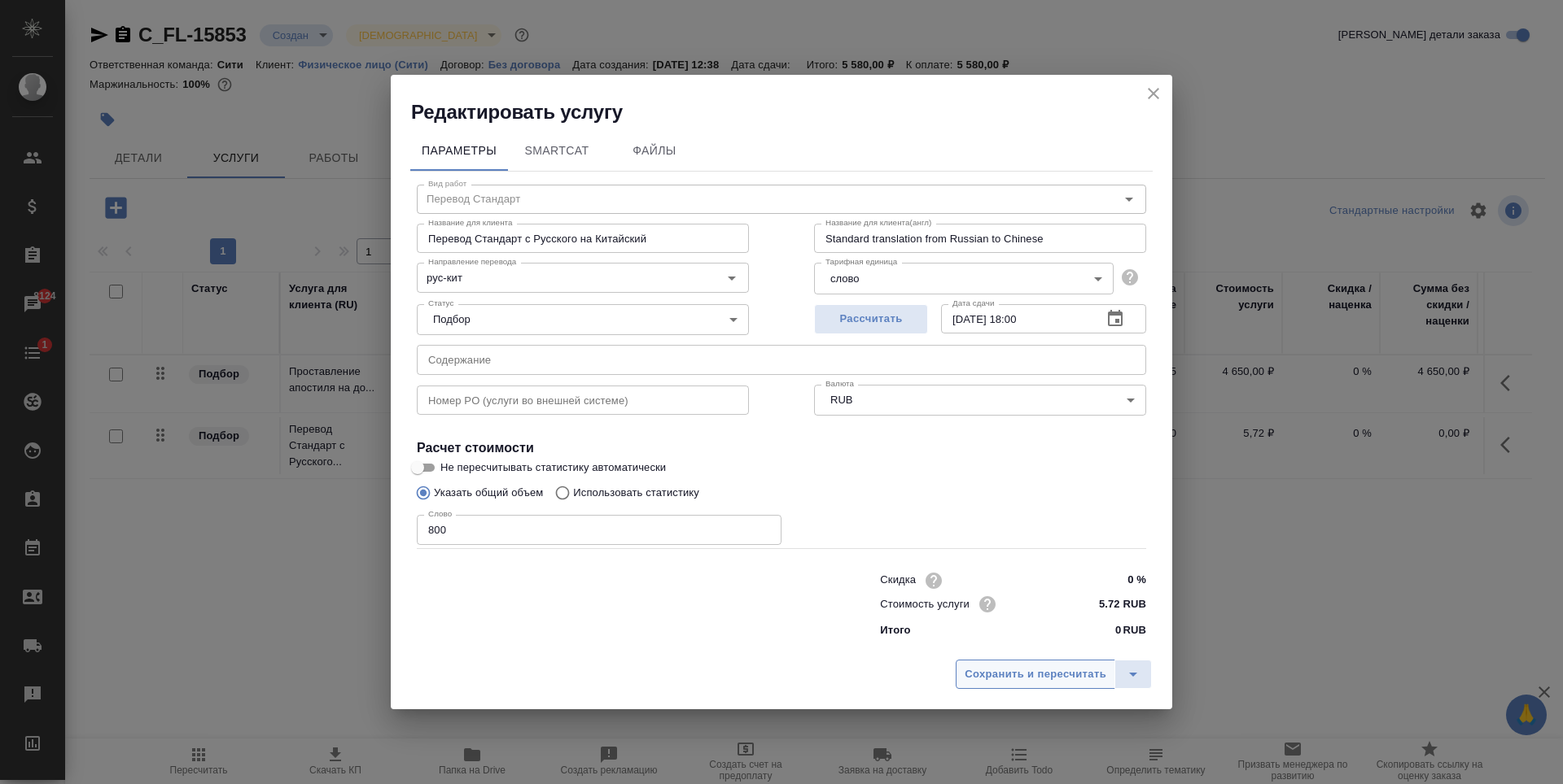
click at [1030, 679] on span "Сохранить и пересчитать" at bounding box center [1035, 675] width 142 height 18
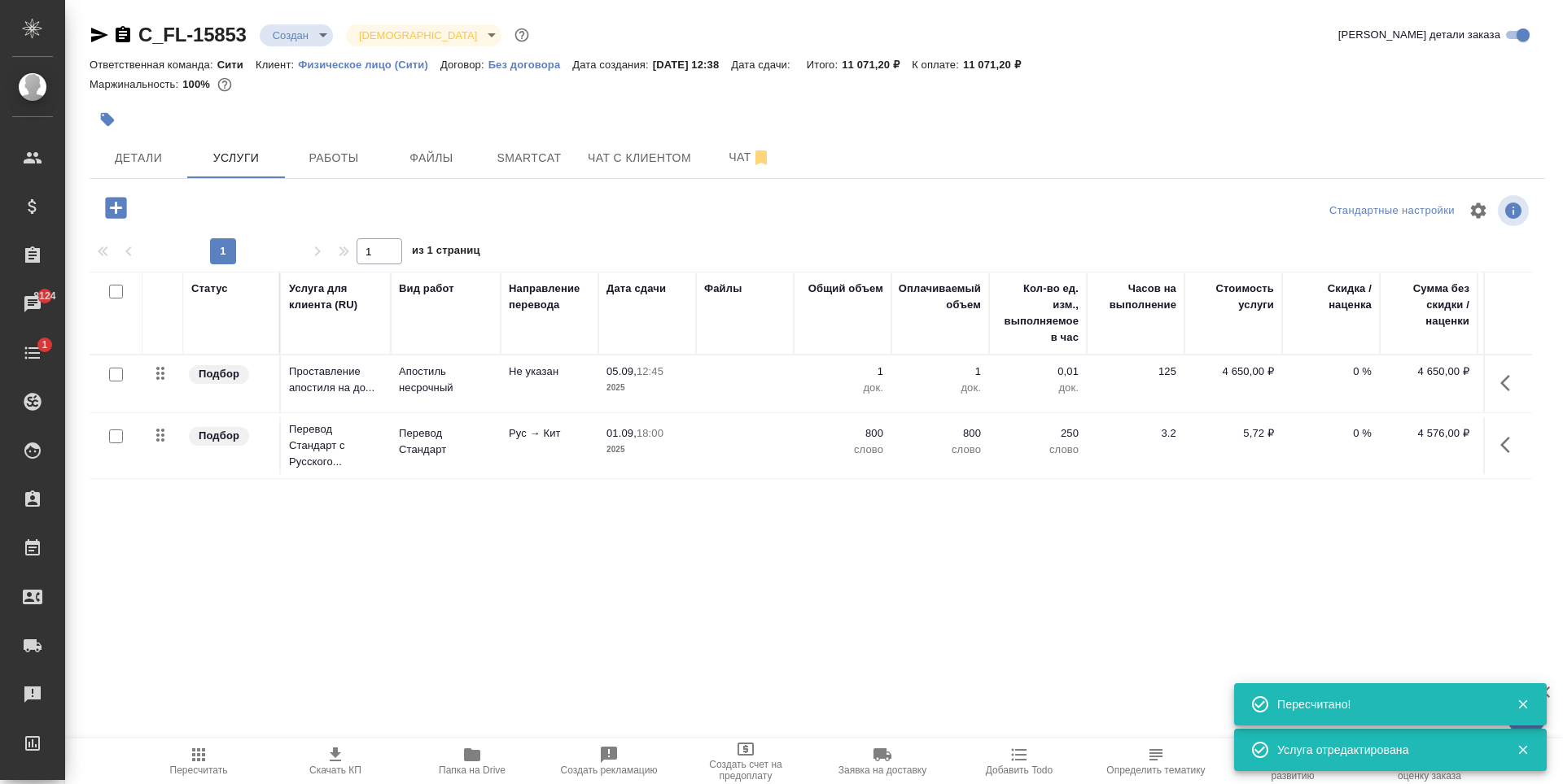
click at [120, 207] on icon "button" at bounding box center [115, 207] width 21 height 21
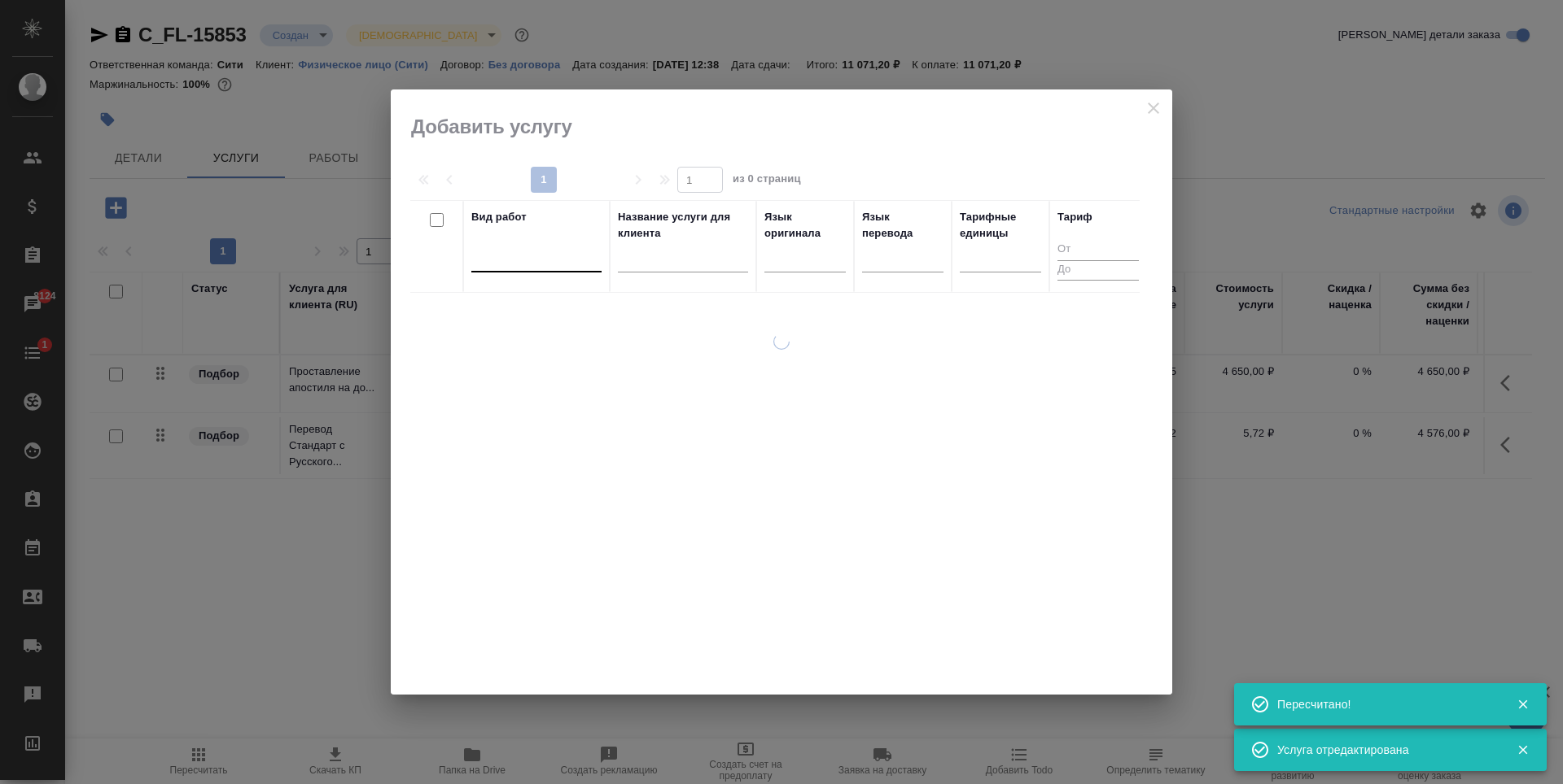
click at [540, 263] on div at bounding box center [536, 255] width 130 height 23
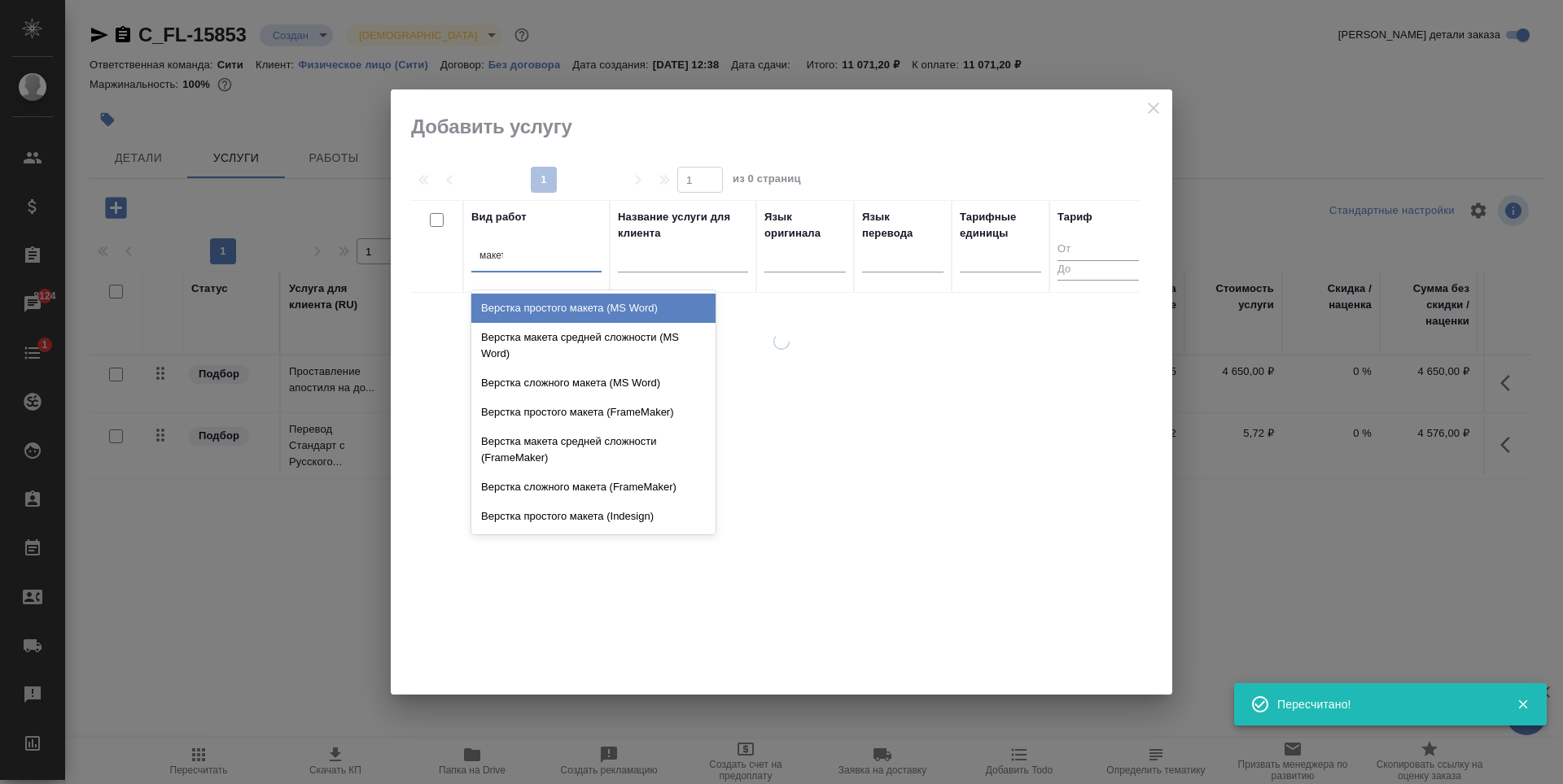
type input "макета"
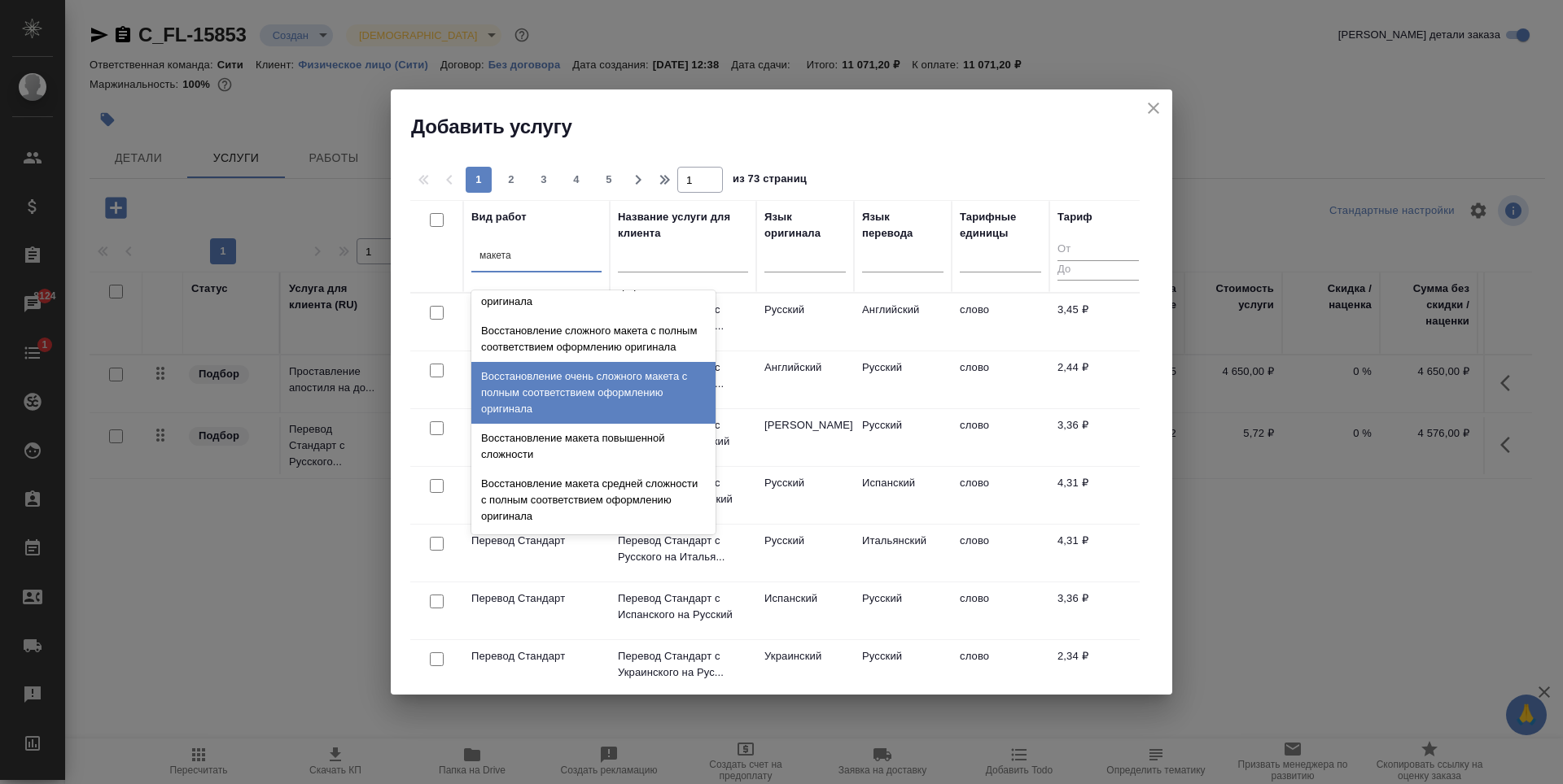
scroll to position [580, 0]
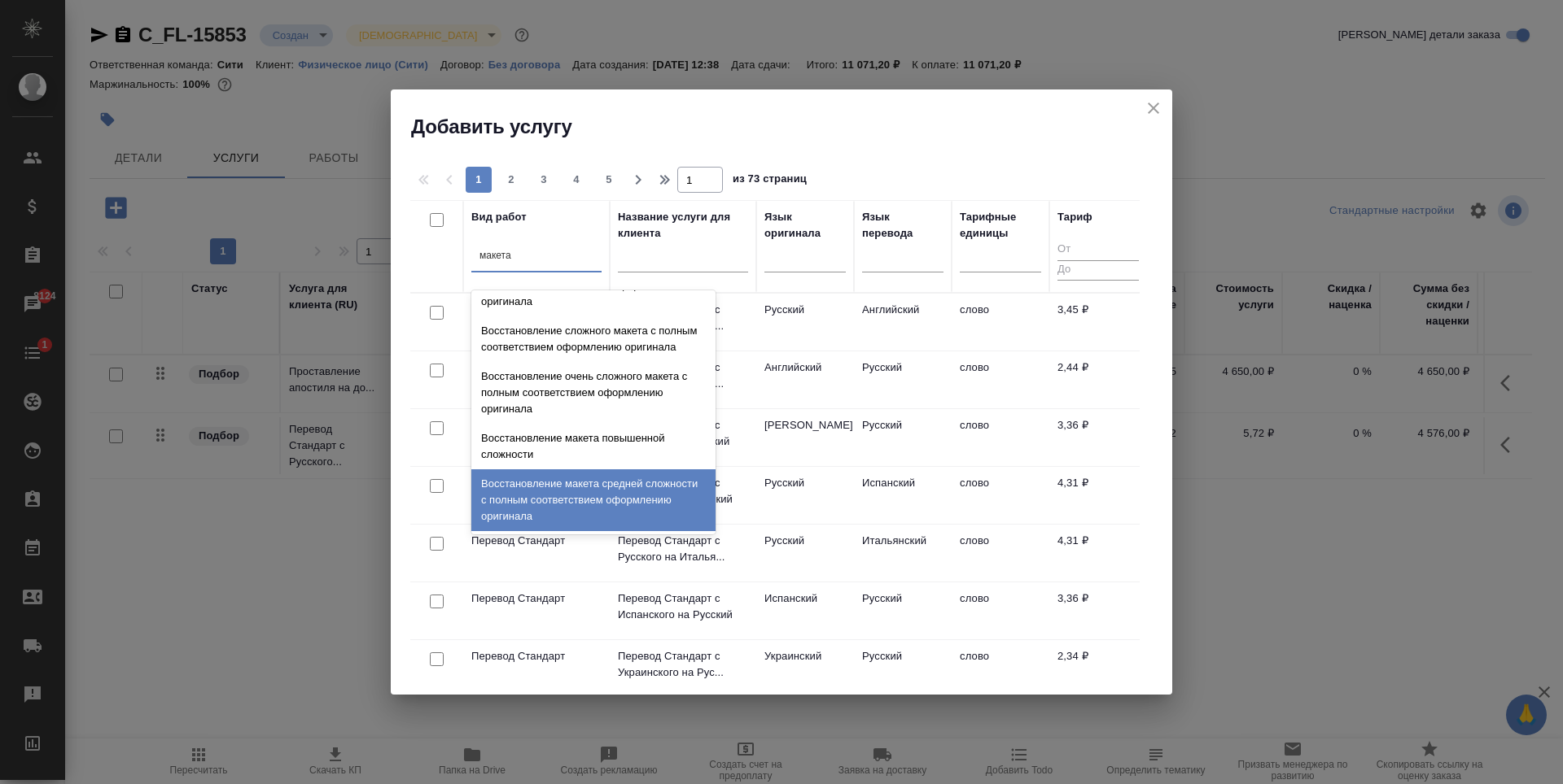
click at [520, 501] on div "Восстановление макета средней сложности с полным соответствием оформлению ориги…" at bounding box center [593, 500] width 244 height 62
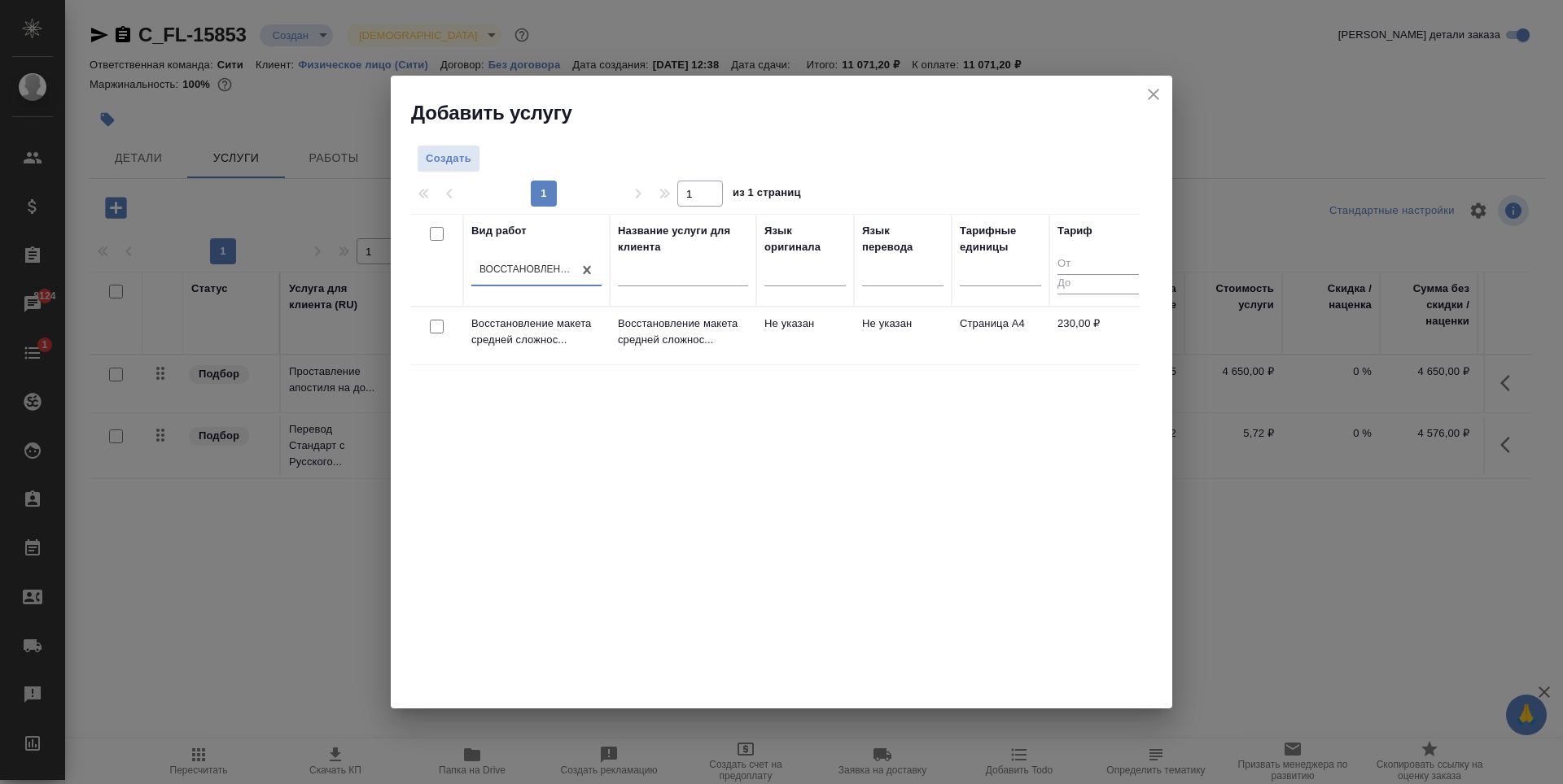
click at [443, 324] on input "checkbox" at bounding box center [437, 327] width 14 height 14
checkbox input "true"
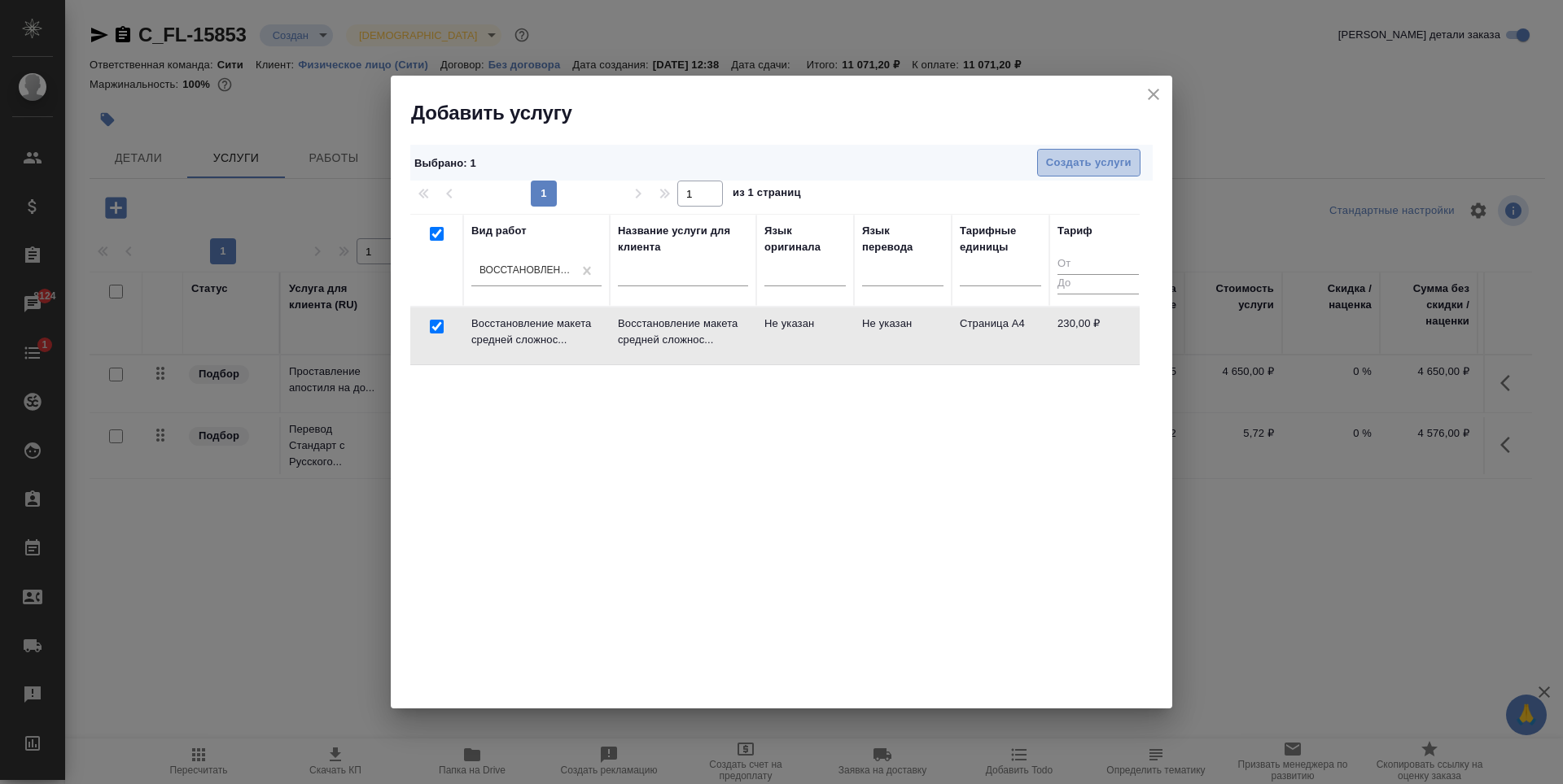
click at [1076, 173] on button "Создать услуги" at bounding box center [1088, 163] width 103 height 28
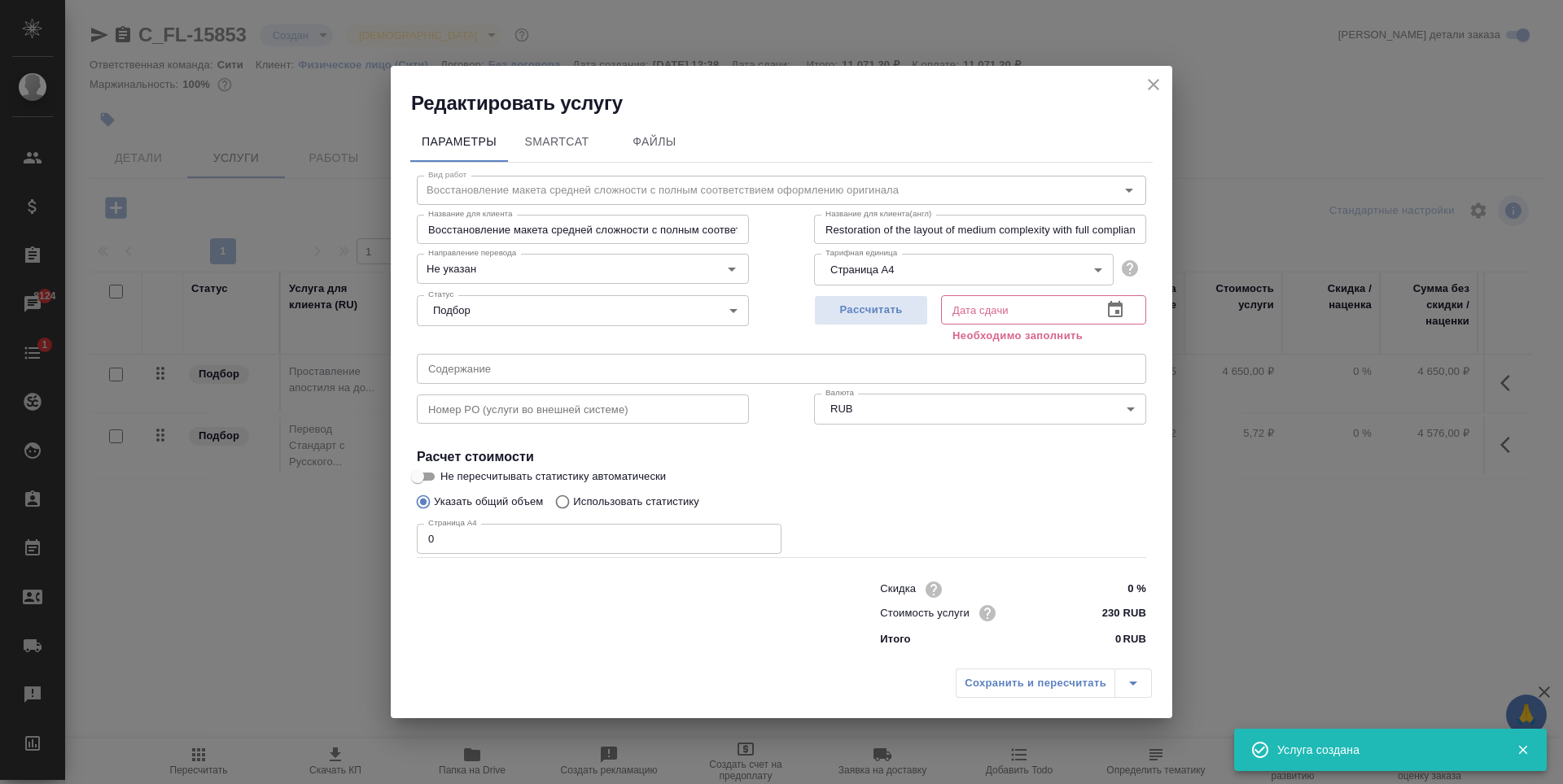
click at [523, 534] on input "0" at bounding box center [598, 539] width 365 height 29
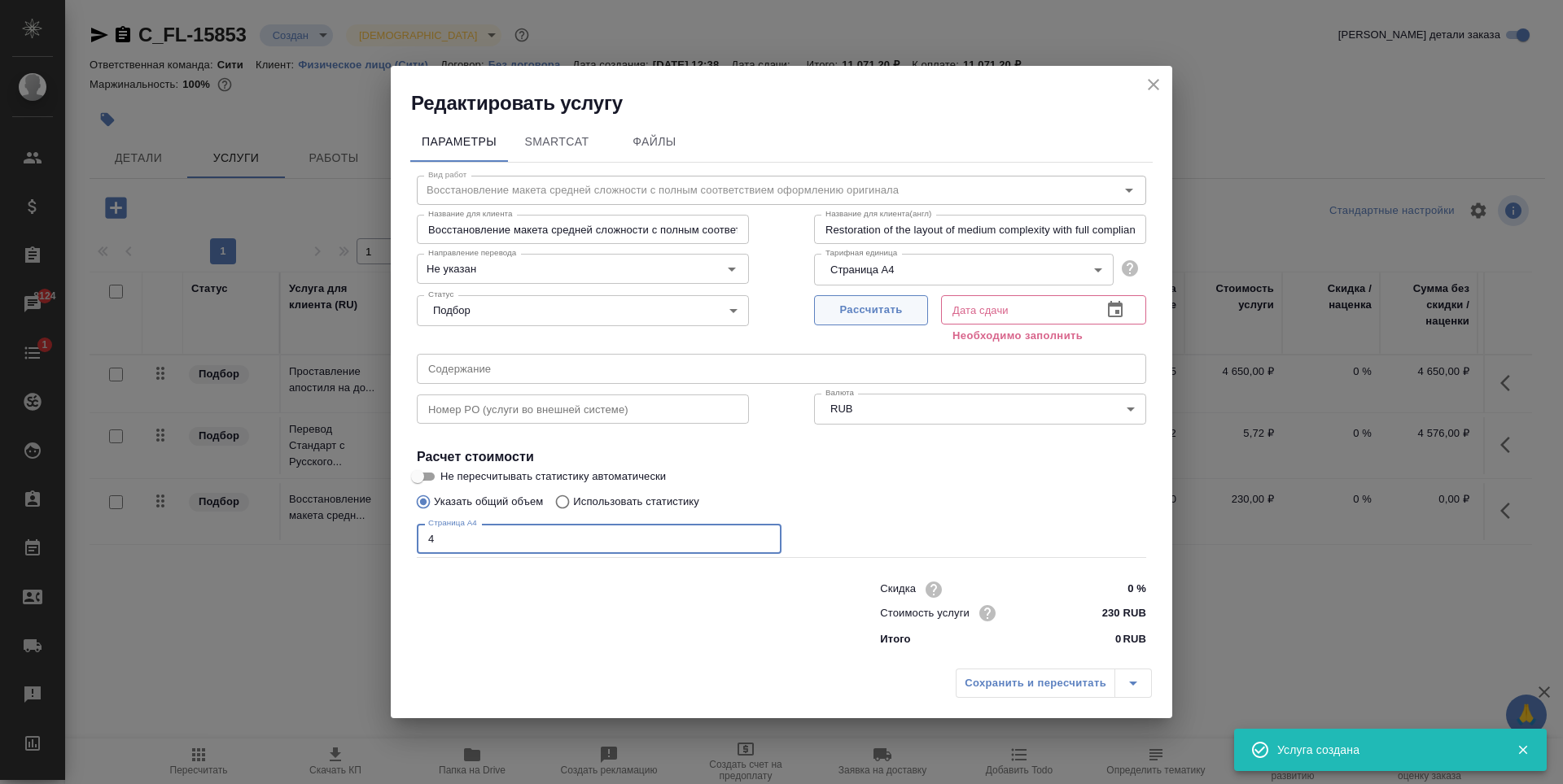
type input "4"
click at [883, 311] on span "Рассчитать" at bounding box center [871, 310] width 96 height 18
type input "29.08.2025 13:20"
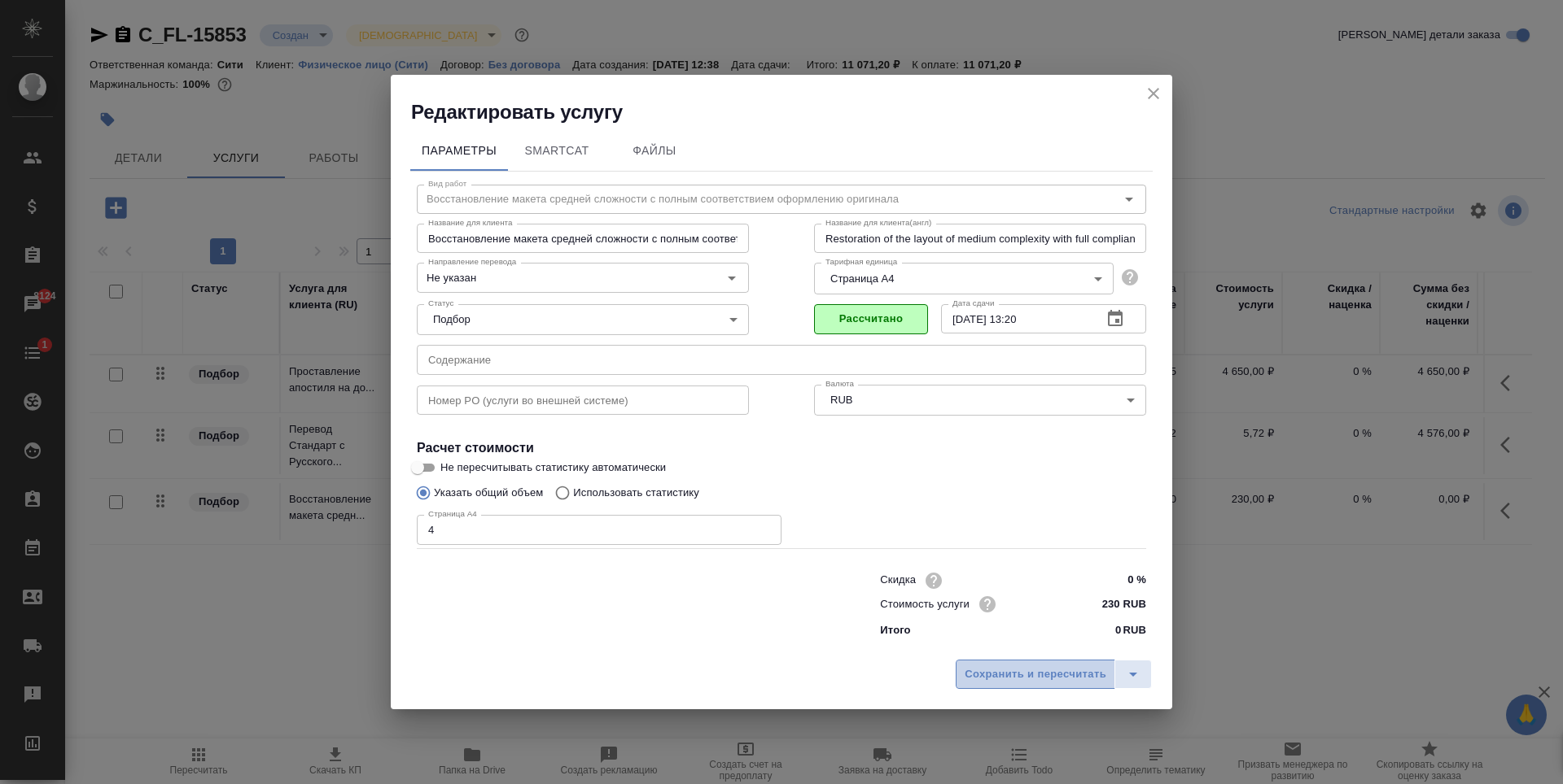
click at [1016, 669] on span "Сохранить и пересчитать" at bounding box center [1035, 675] width 142 height 18
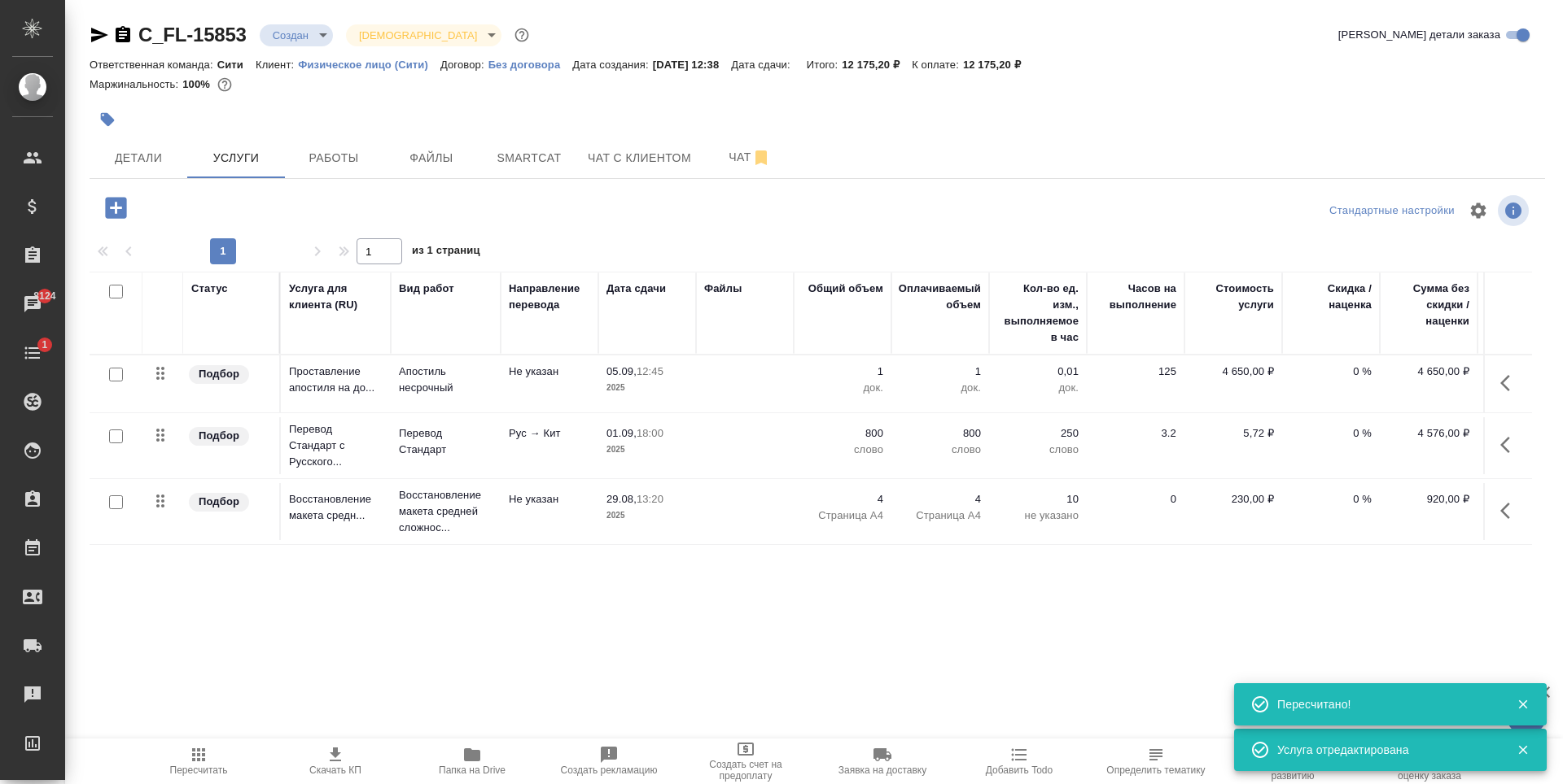
click at [116, 214] on icon "button" at bounding box center [115, 207] width 21 height 21
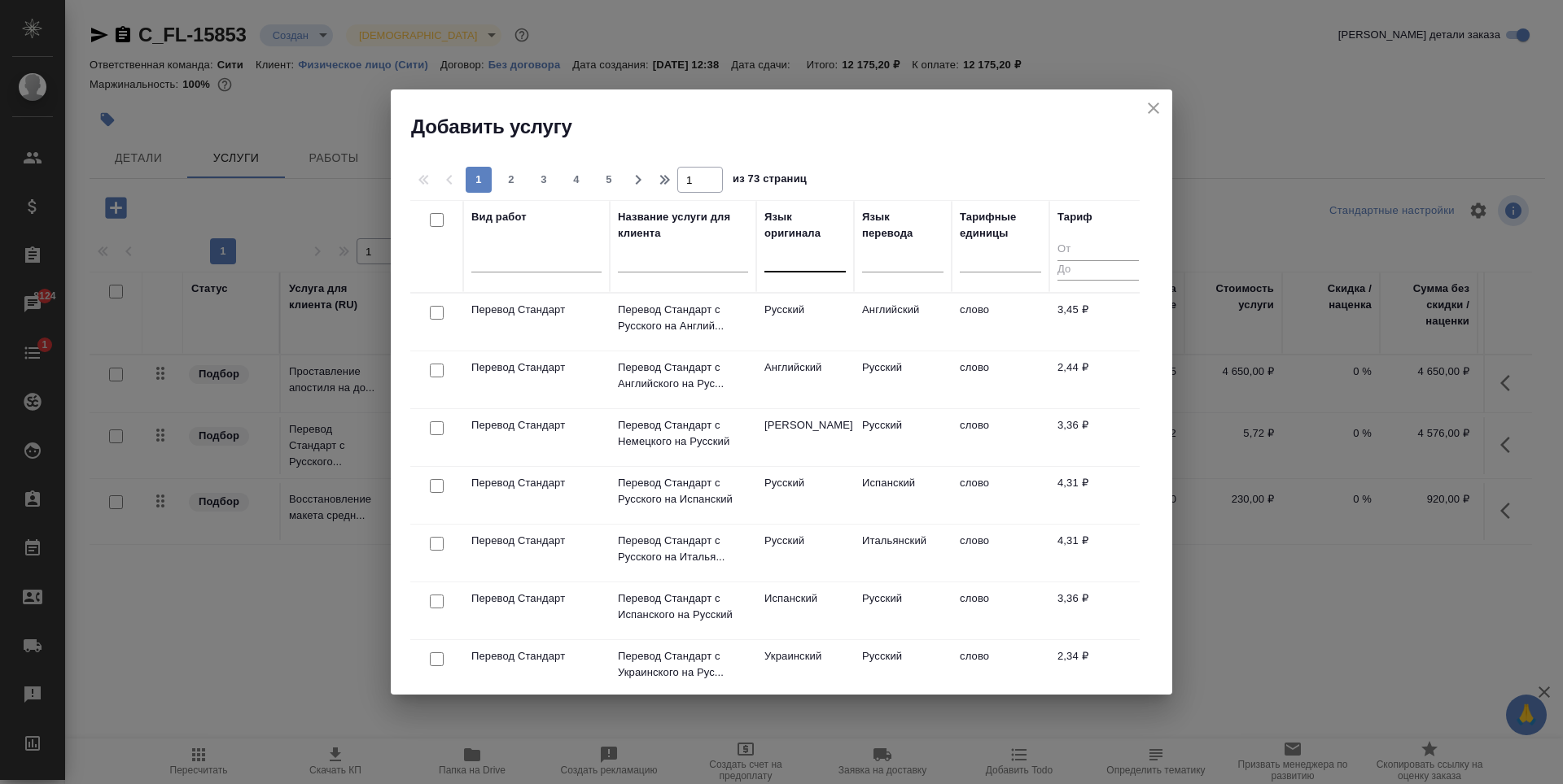
click at [789, 264] on div at bounding box center [805, 255] width 81 height 23
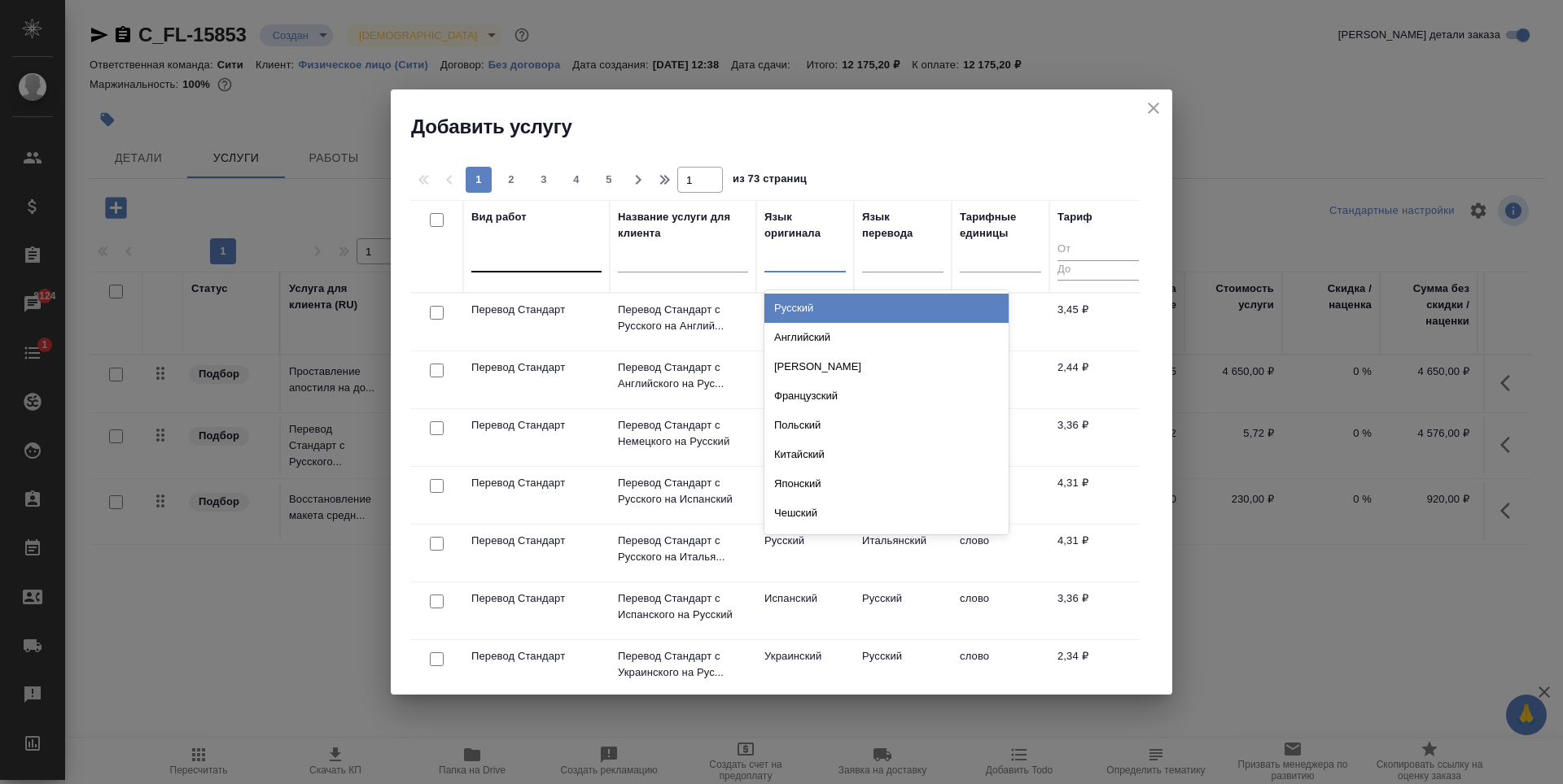
click at [503, 268] on div at bounding box center [536, 255] width 130 height 23
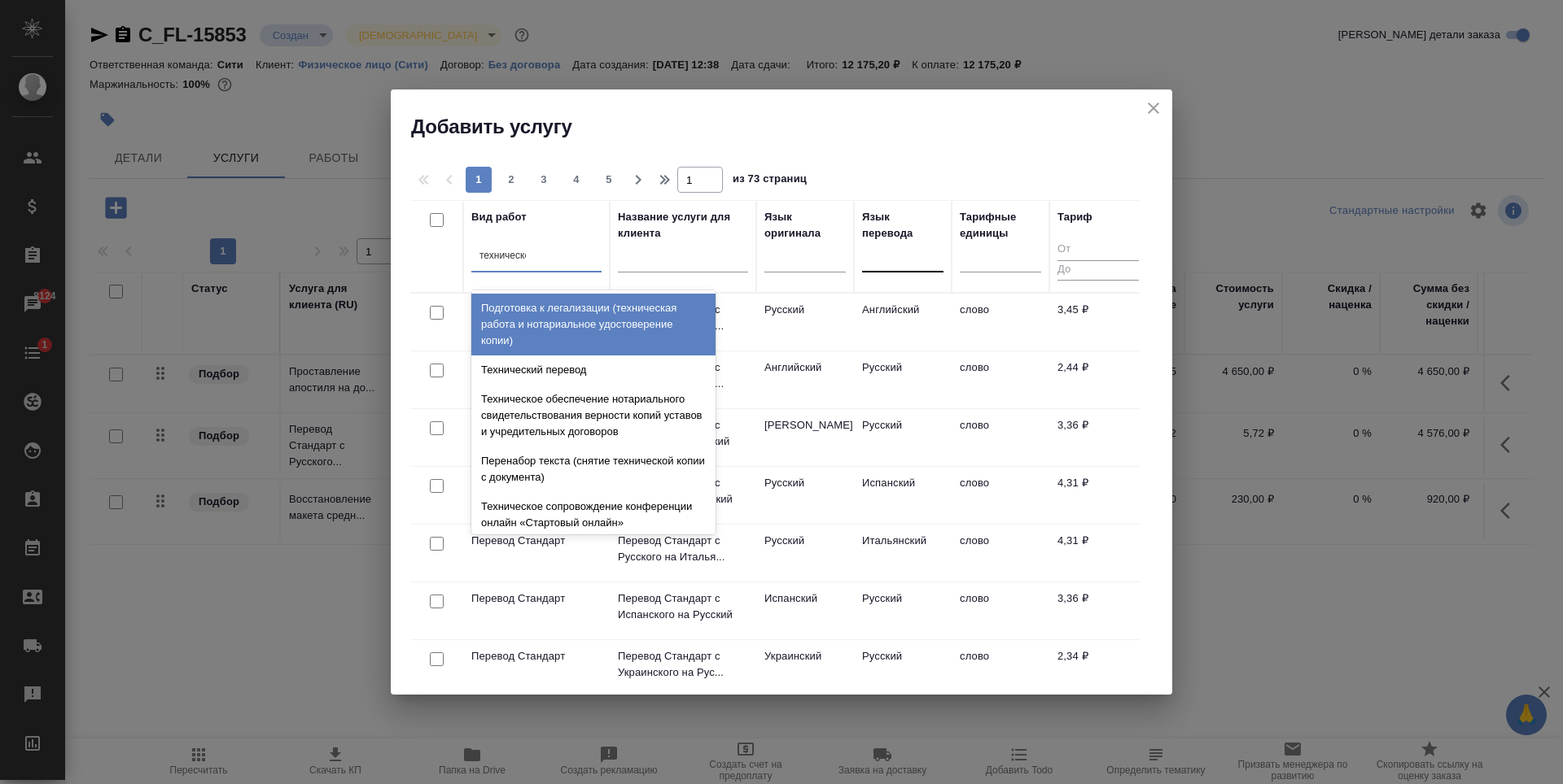
type input "техническое"
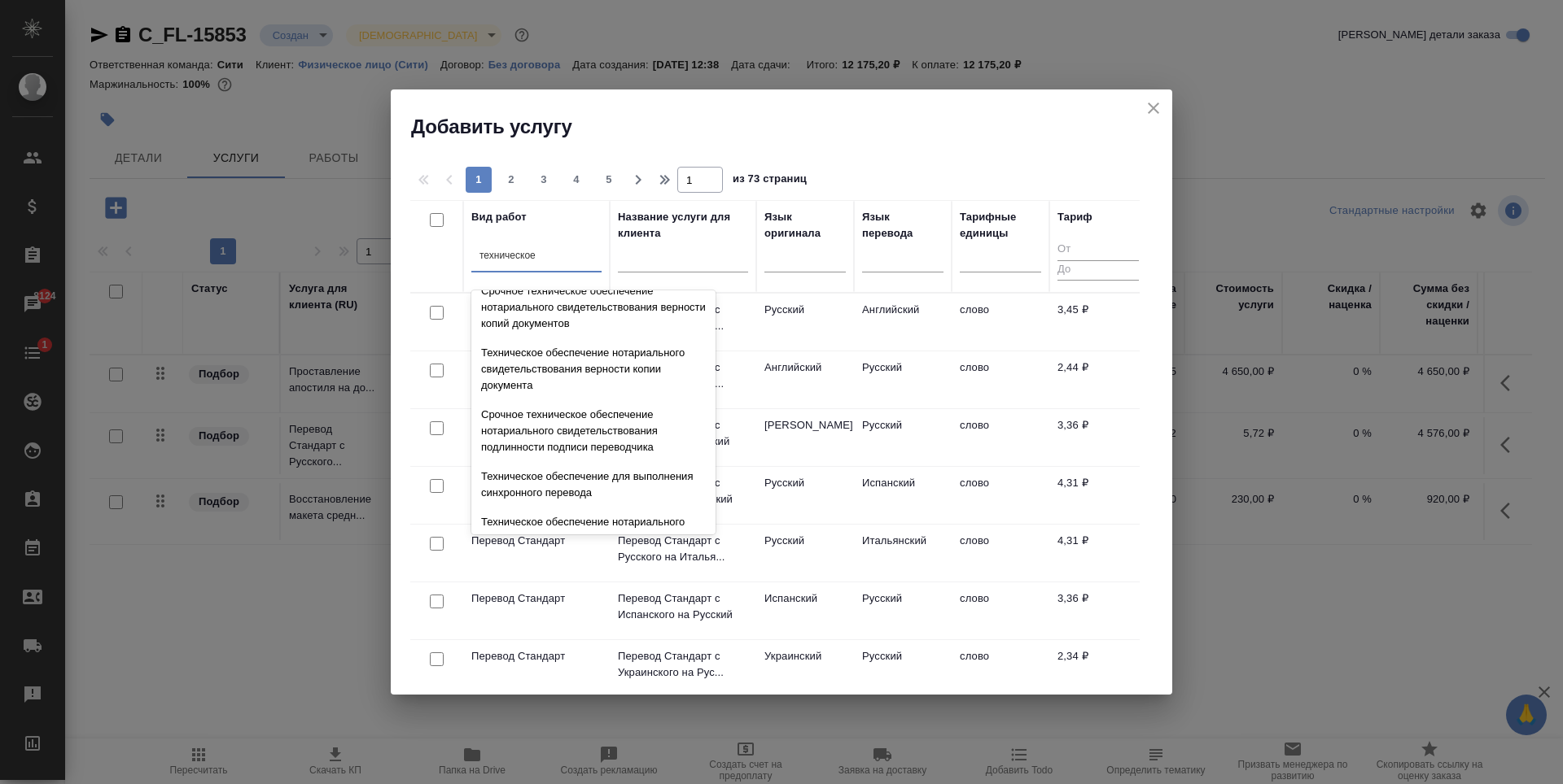
scroll to position [162, 0]
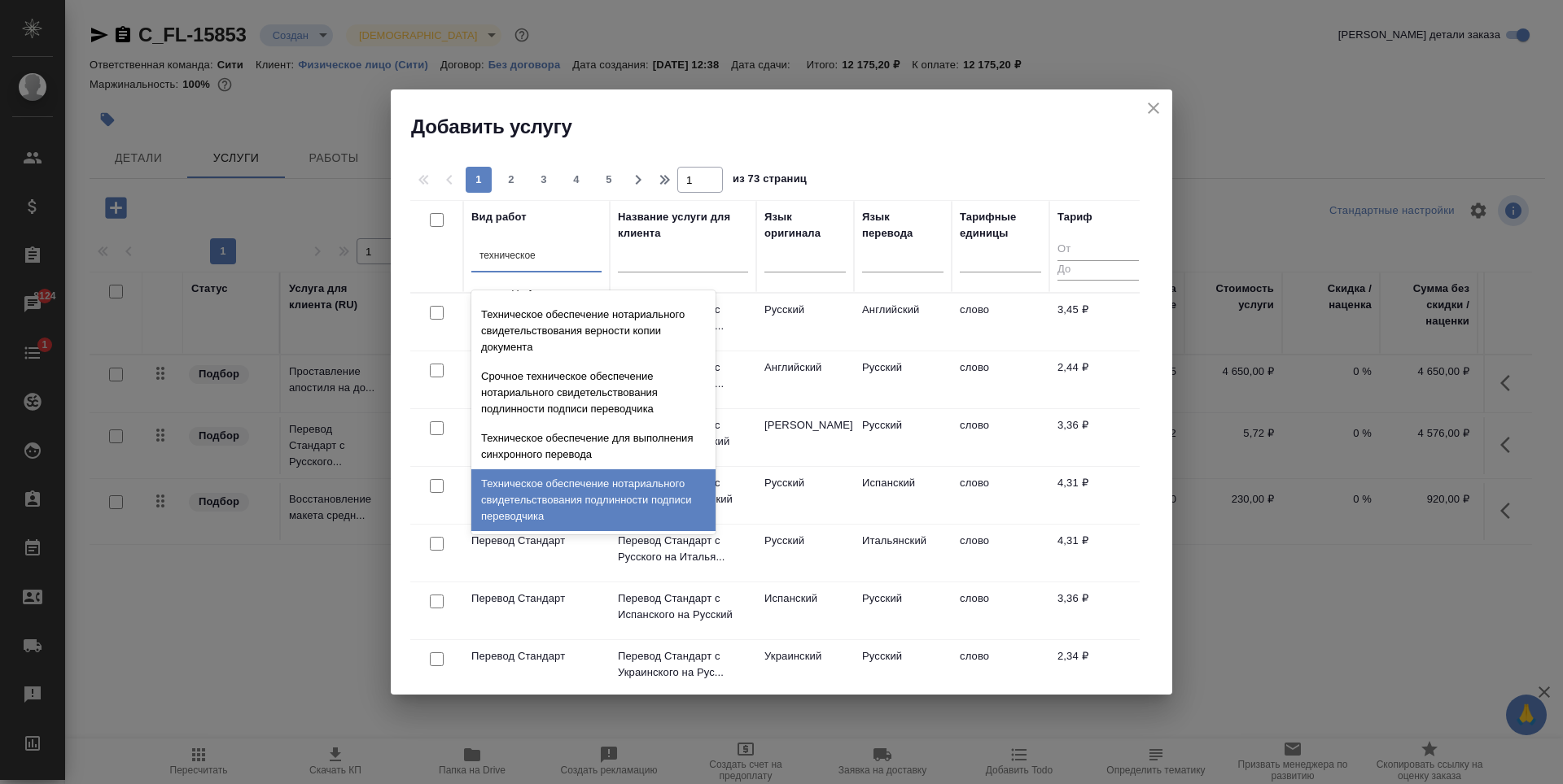
click at [604, 491] on div "Техническое обеспечение нотариального свидетельствования подлинности подписи пе…" at bounding box center [593, 500] width 244 height 62
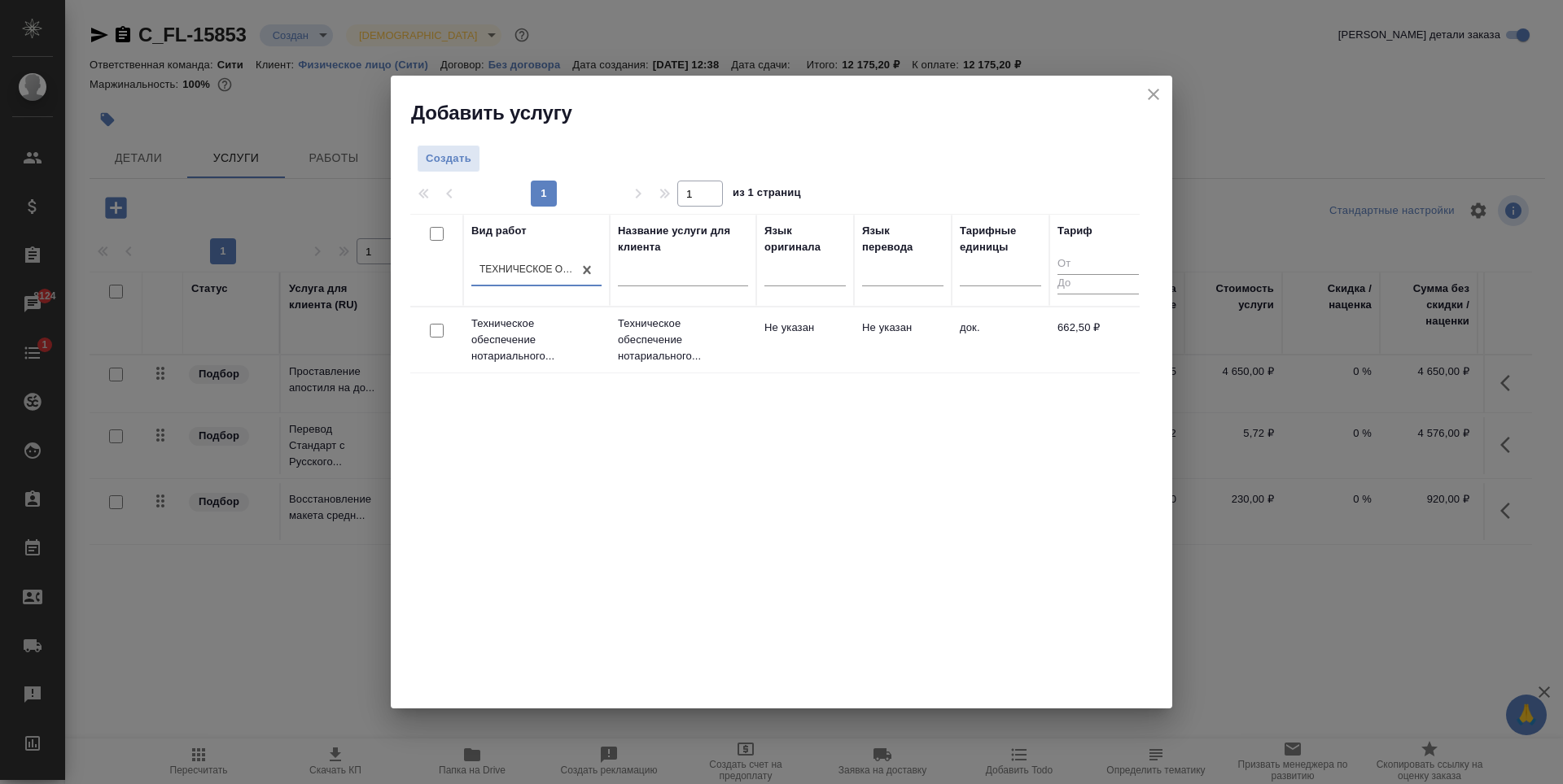
drag, startPoint x: 432, startPoint y: 332, endPoint x: 443, endPoint y: 331, distance: 11.0
click at [432, 332] on input "checkbox" at bounding box center [437, 331] width 14 height 14
checkbox input "true"
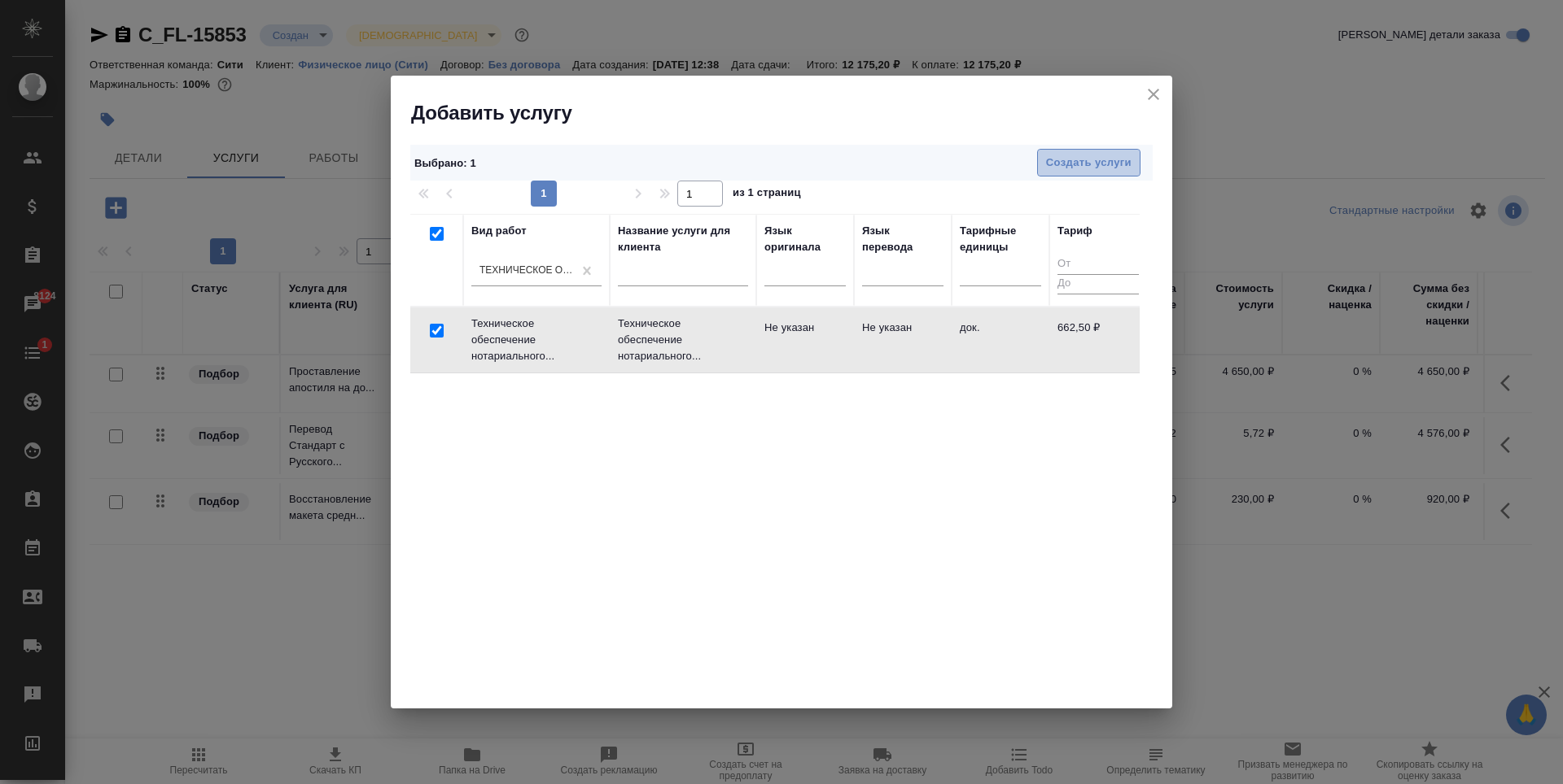
click at [1080, 167] on span "Создать услуги" at bounding box center [1089, 163] width 85 height 18
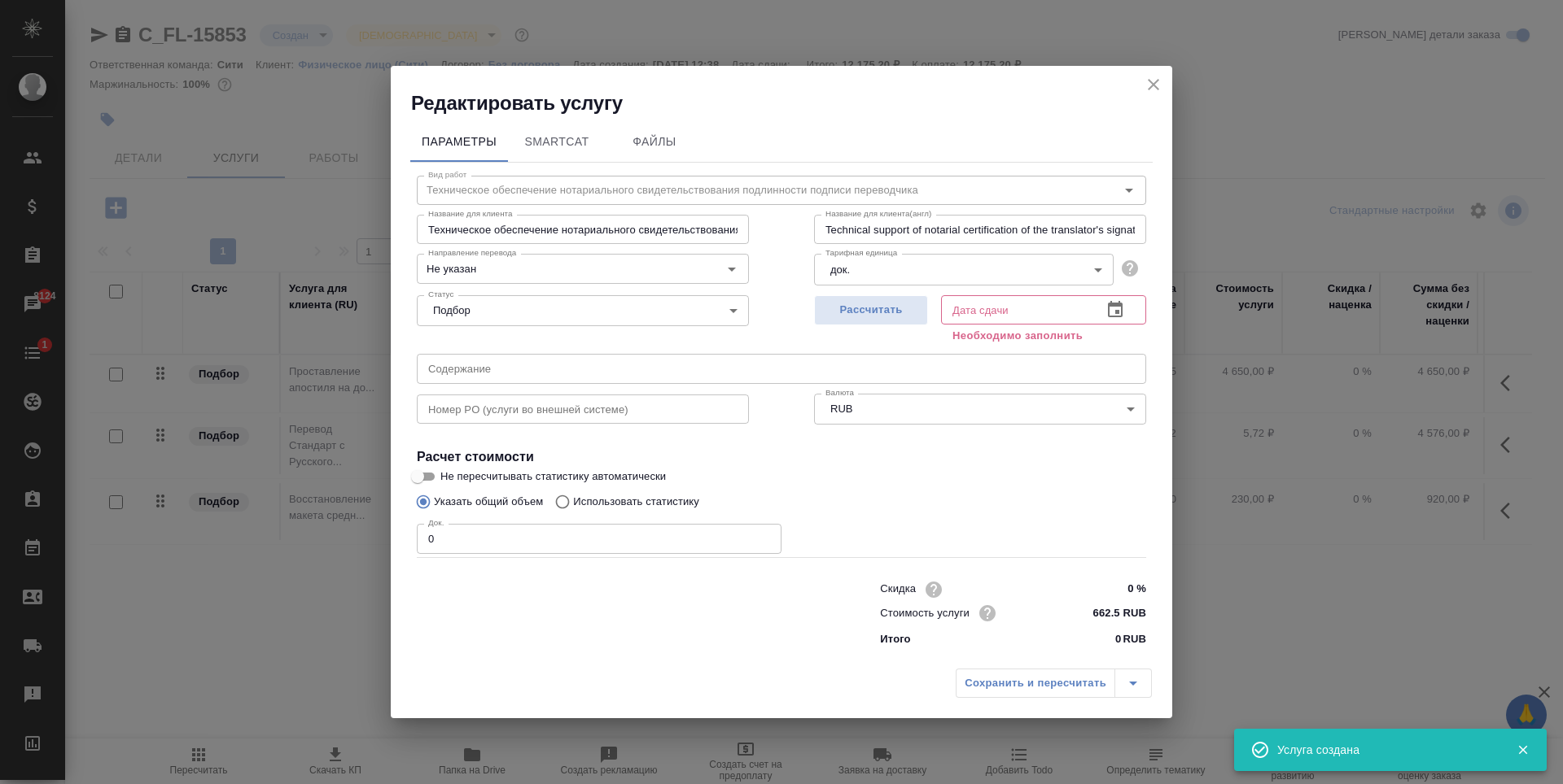
click at [764, 524] on input "0" at bounding box center [598, 539] width 365 height 29
type input "1"
click at [763, 535] on input "1" at bounding box center [598, 539] width 365 height 29
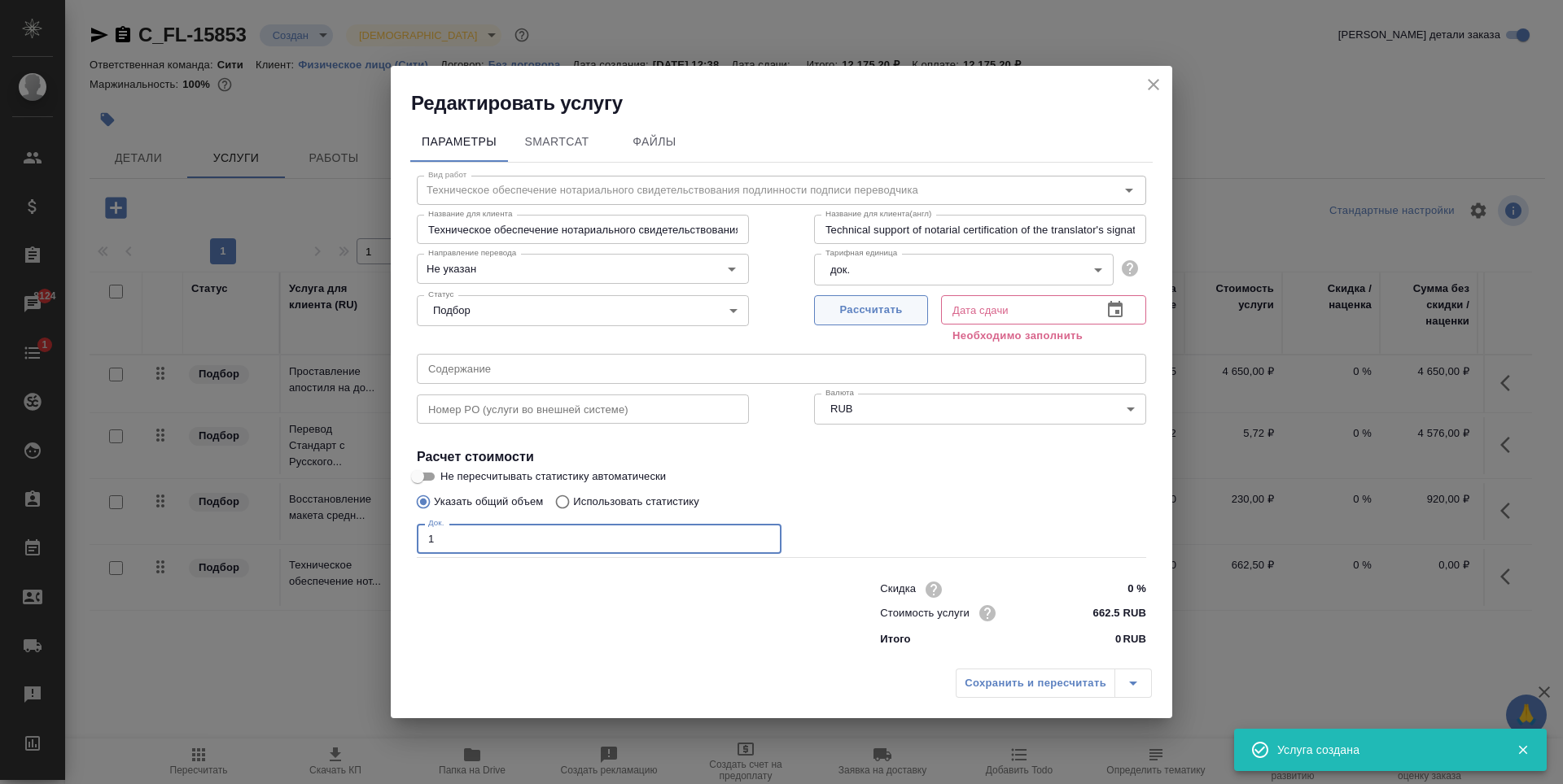
click at [885, 319] on span "Рассчитать" at bounding box center [871, 310] width 96 height 18
type input "29.08.2025 13:09"
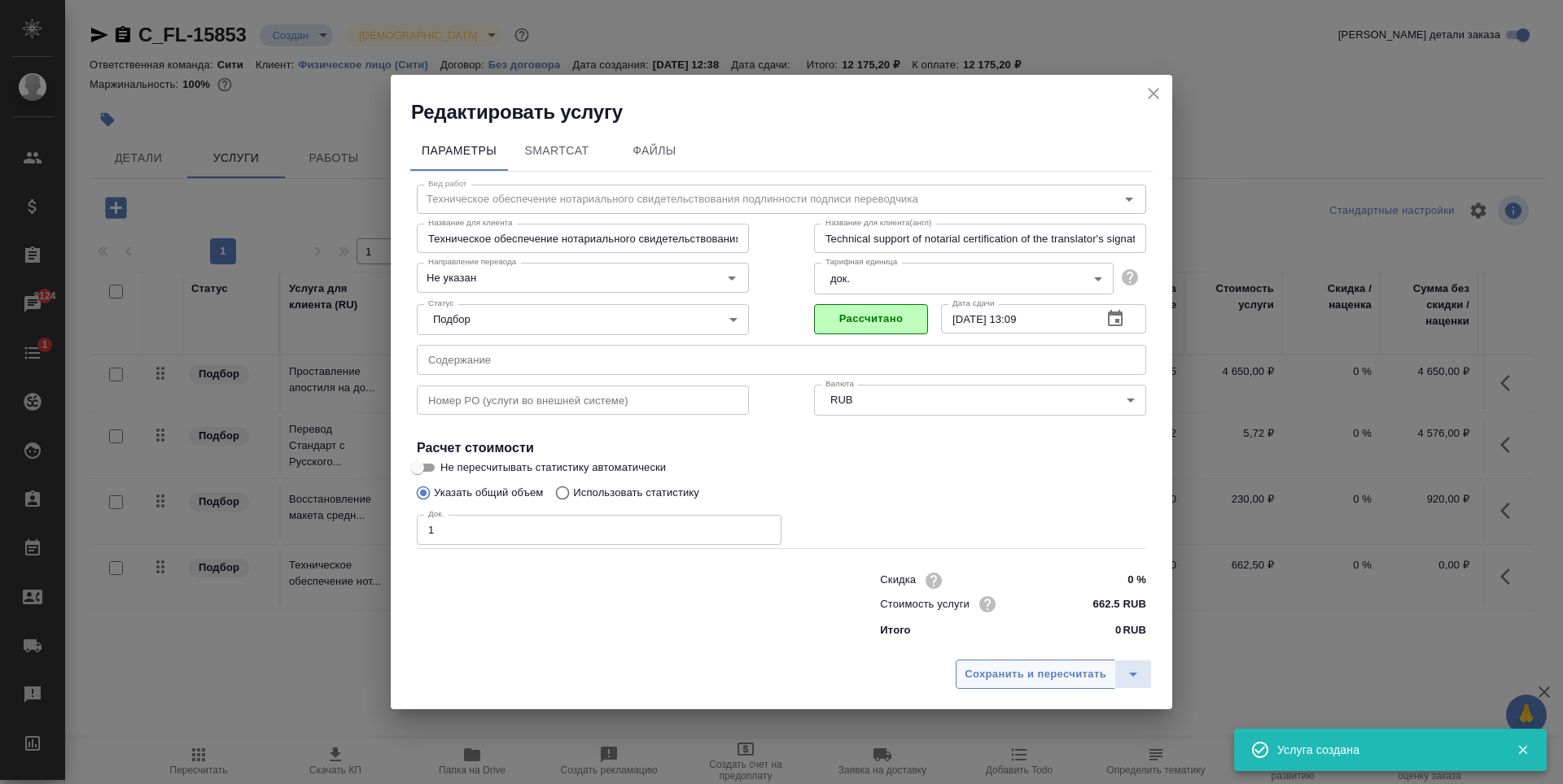
click at [1019, 679] on span "Сохранить и пересчитать" at bounding box center [1035, 675] width 142 height 18
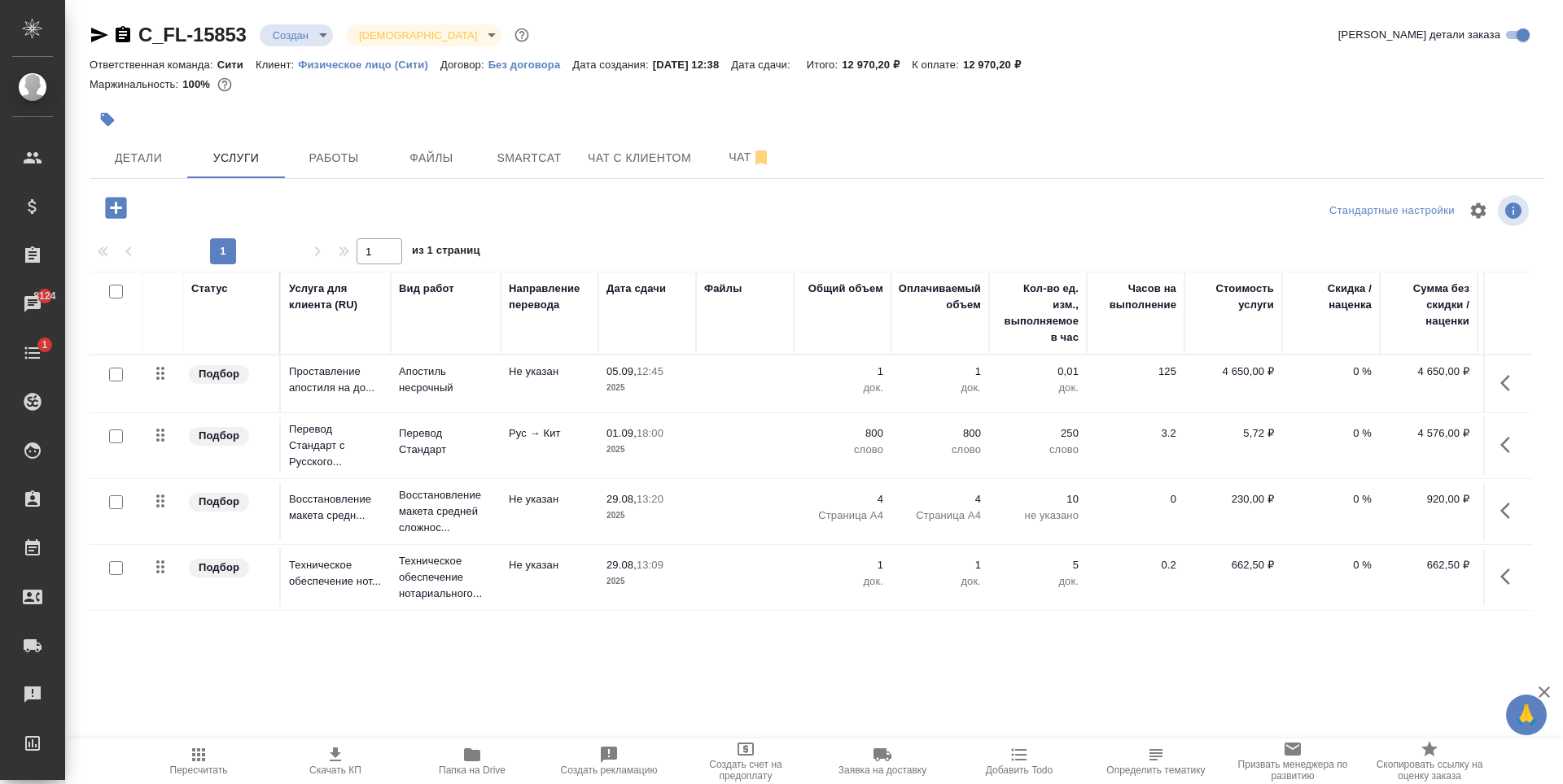
click at [996, 59] on p "12 970,20 ₽" at bounding box center [998, 64] width 70 height 13
drag, startPoint x: 984, startPoint y: 64, endPoint x: 1033, endPoint y: 64, distance: 49.0
click at [1033, 64] on p "12 970,20 ₽" at bounding box center [998, 64] width 70 height 13
copy p "12 970,20"
click at [125, 156] on span "Детали" at bounding box center [137, 158] width 78 height 20
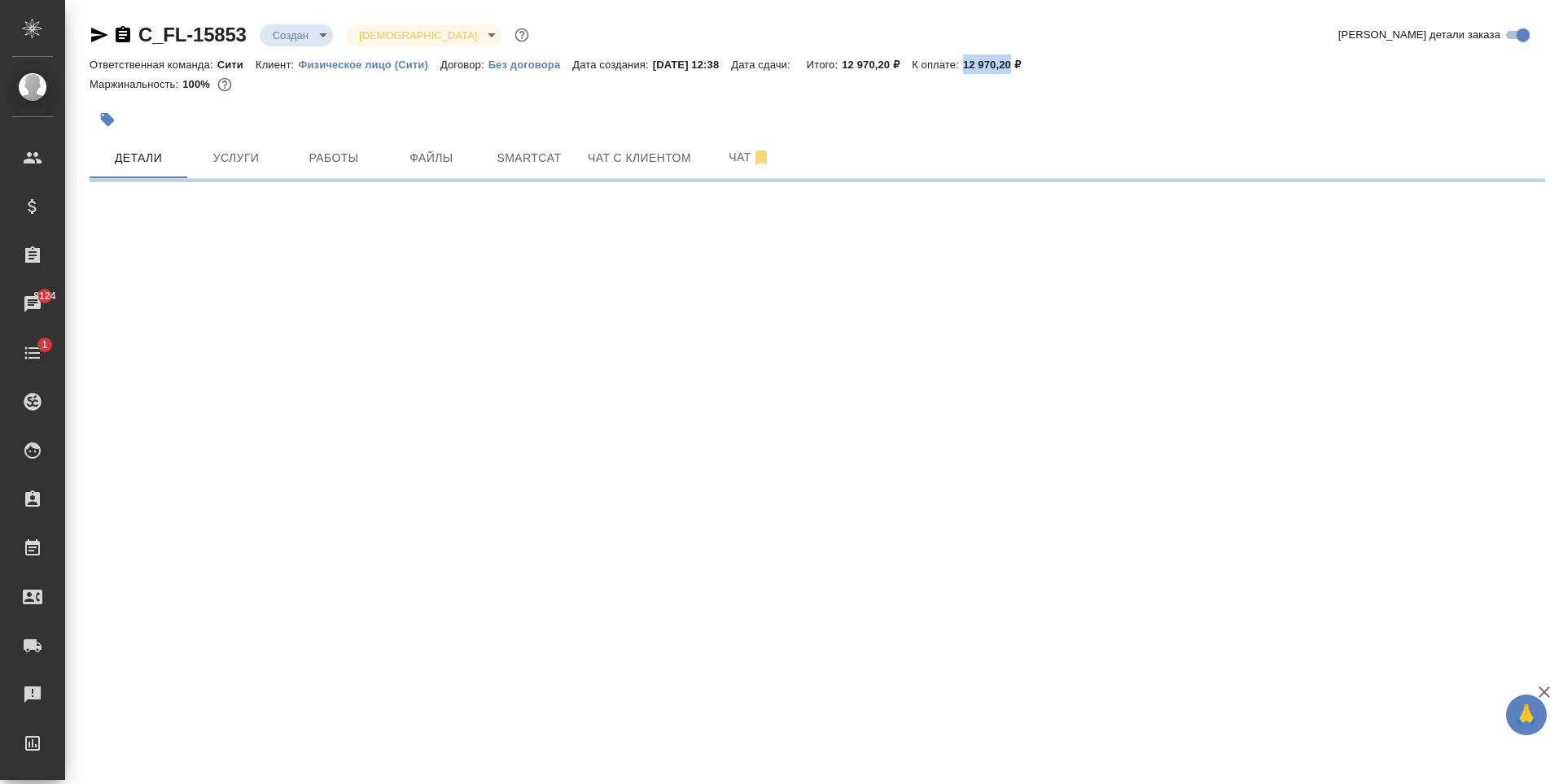
select select "RU"
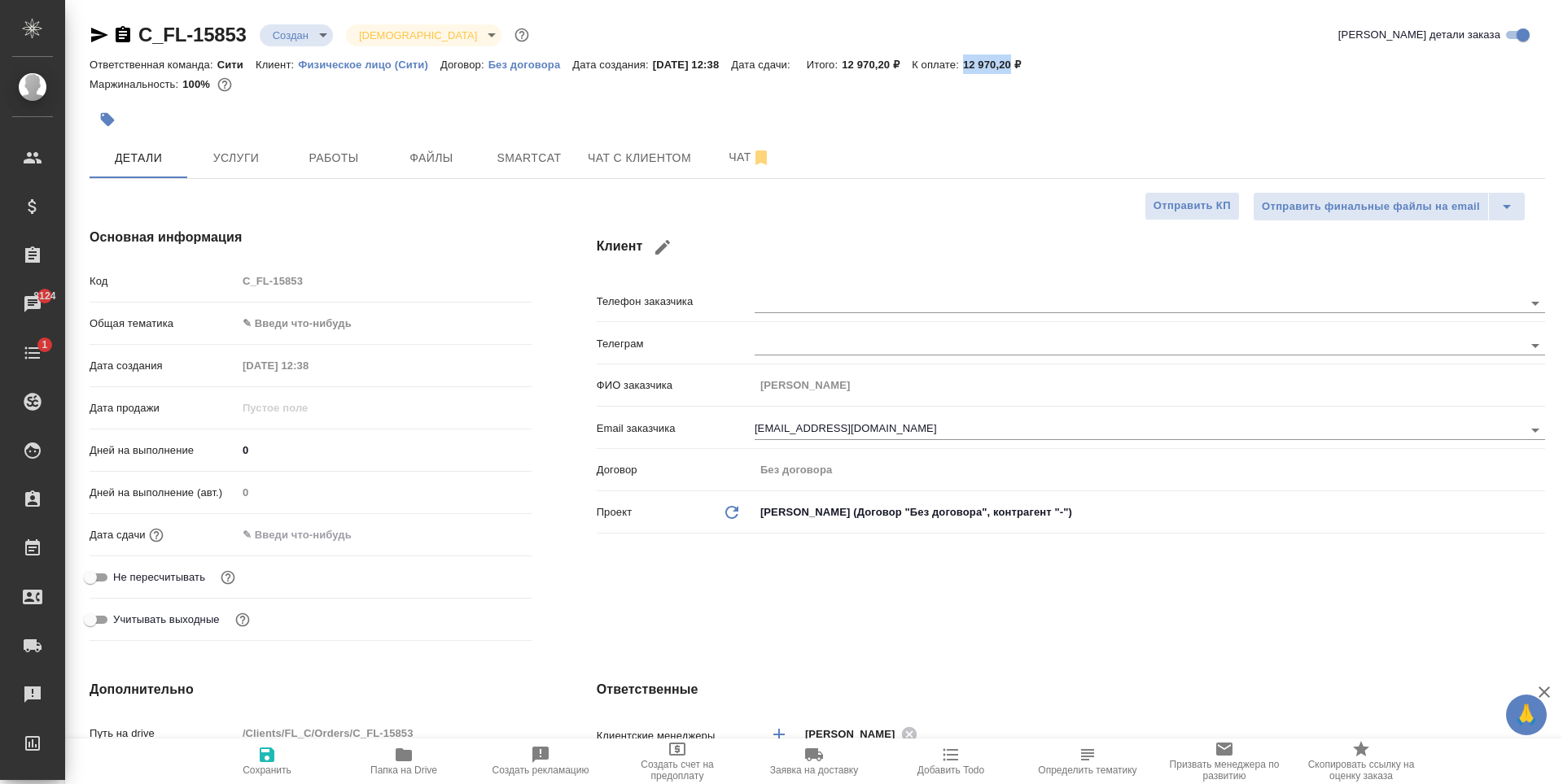
type textarea "x"
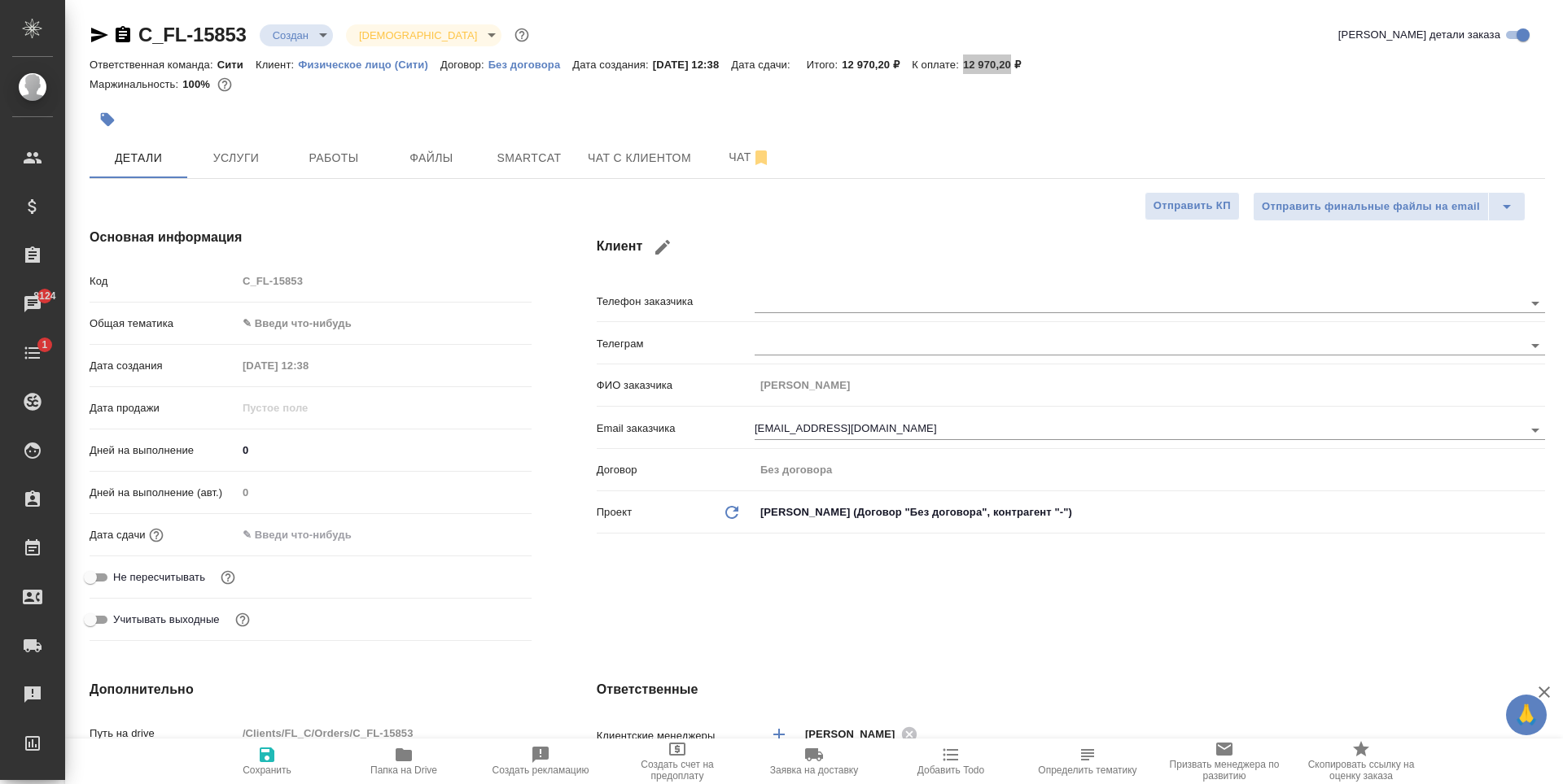
type textarea "x"
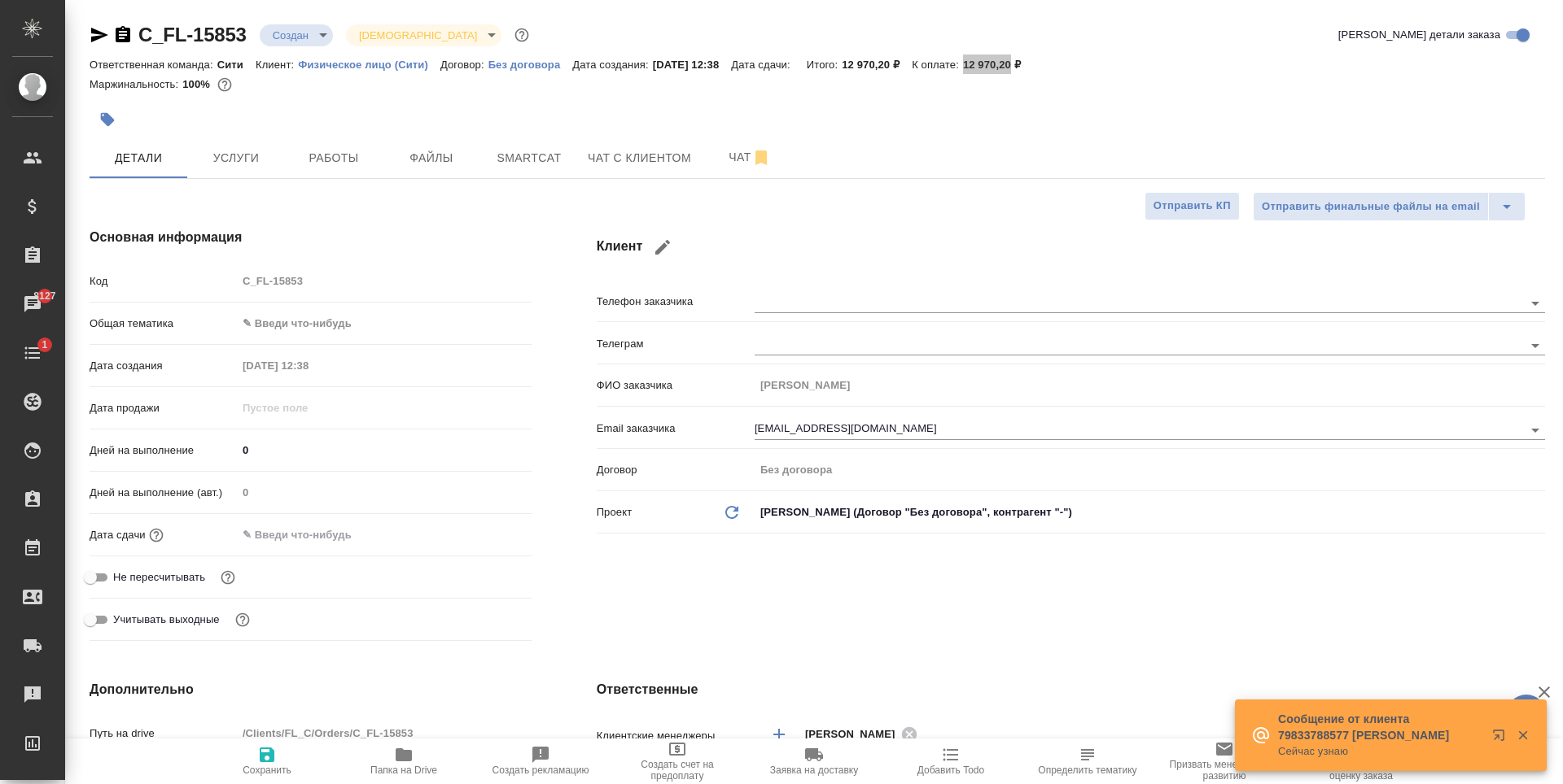
type textarea "x"
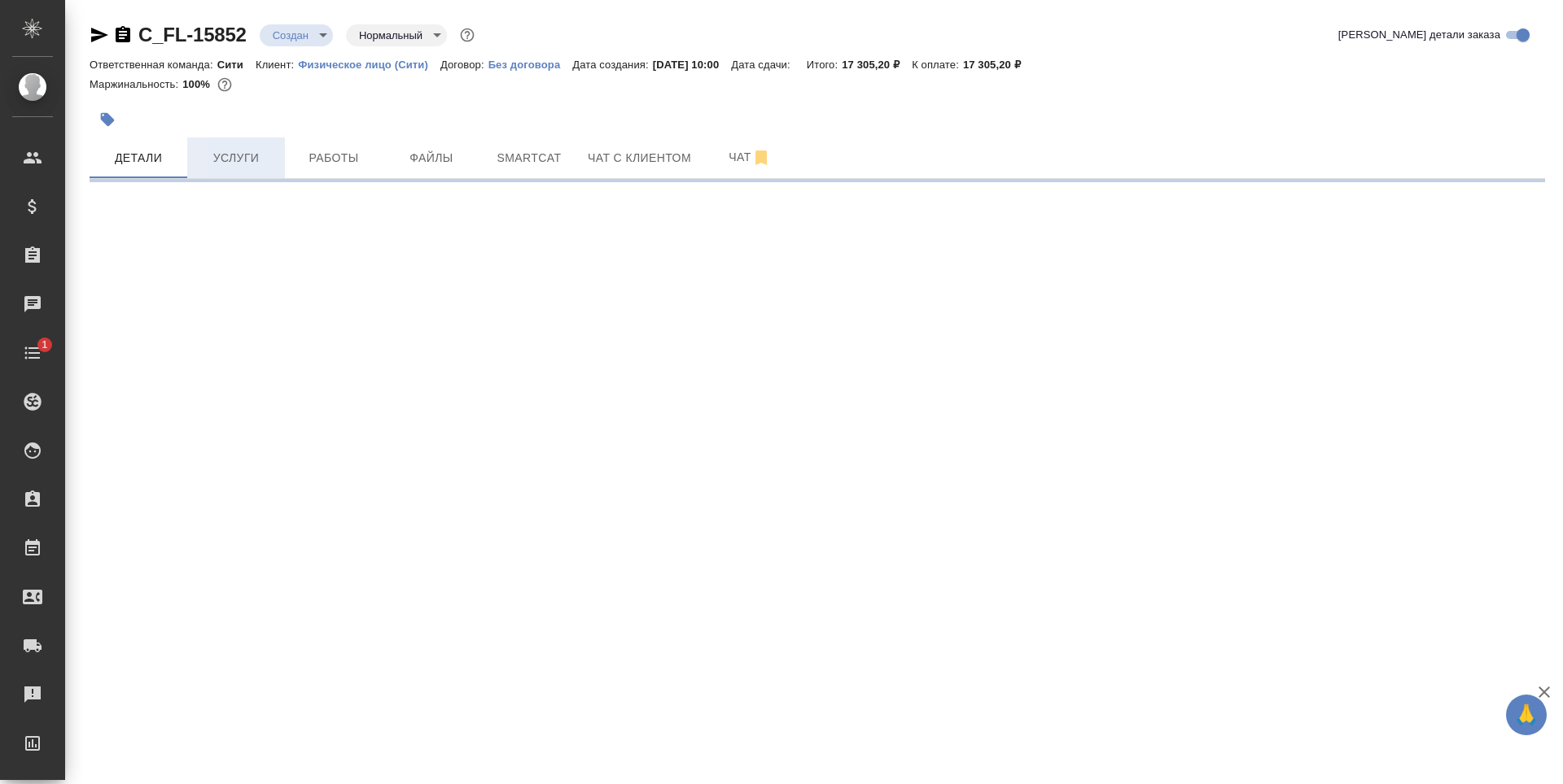
click at [256, 156] on span "Услуги" at bounding box center [235, 158] width 78 height 20
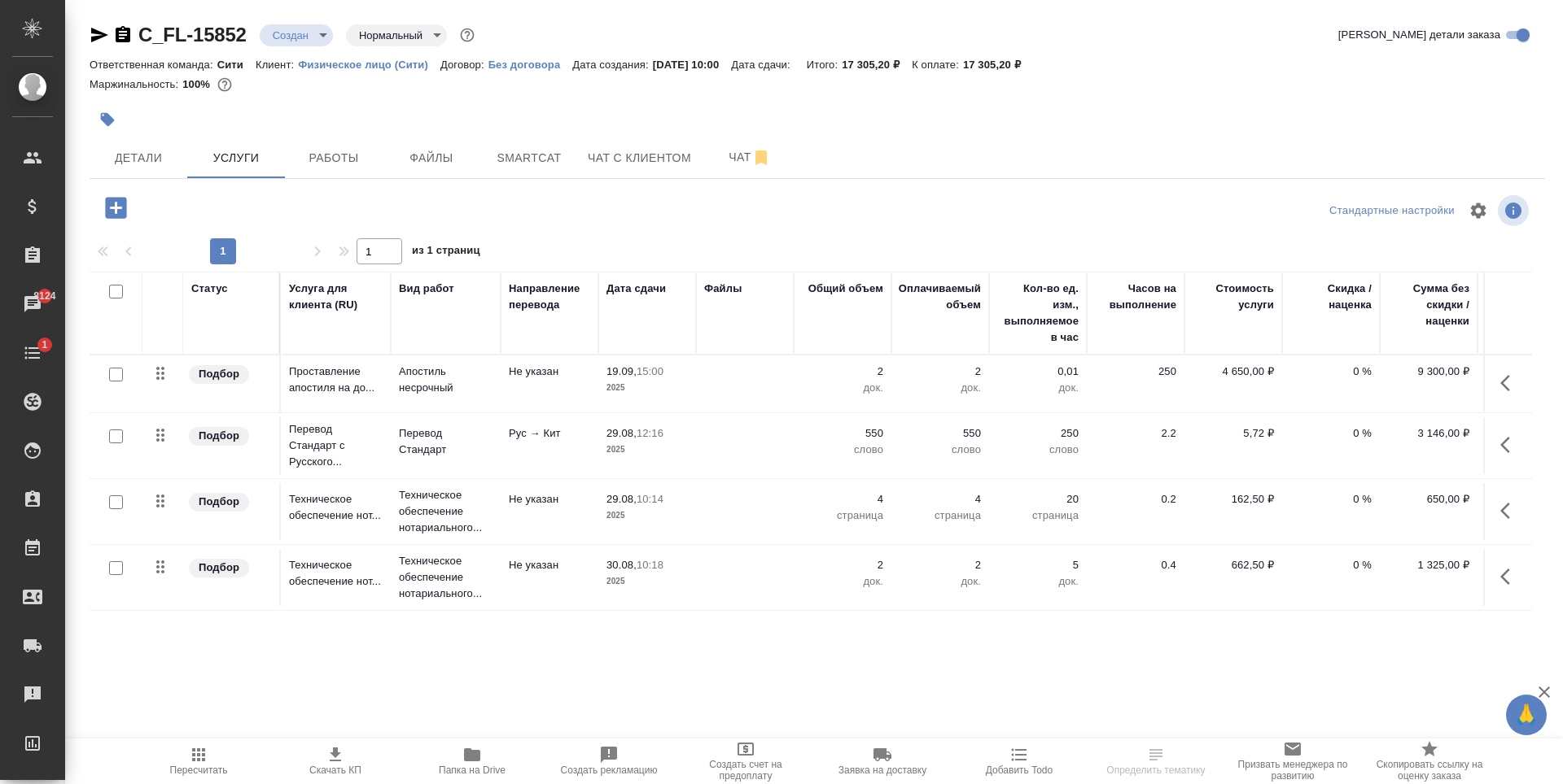
click at [112, 297] on input "checkbox" at bounding box center [116, 291] width 14 height 14
checkbox input "true"
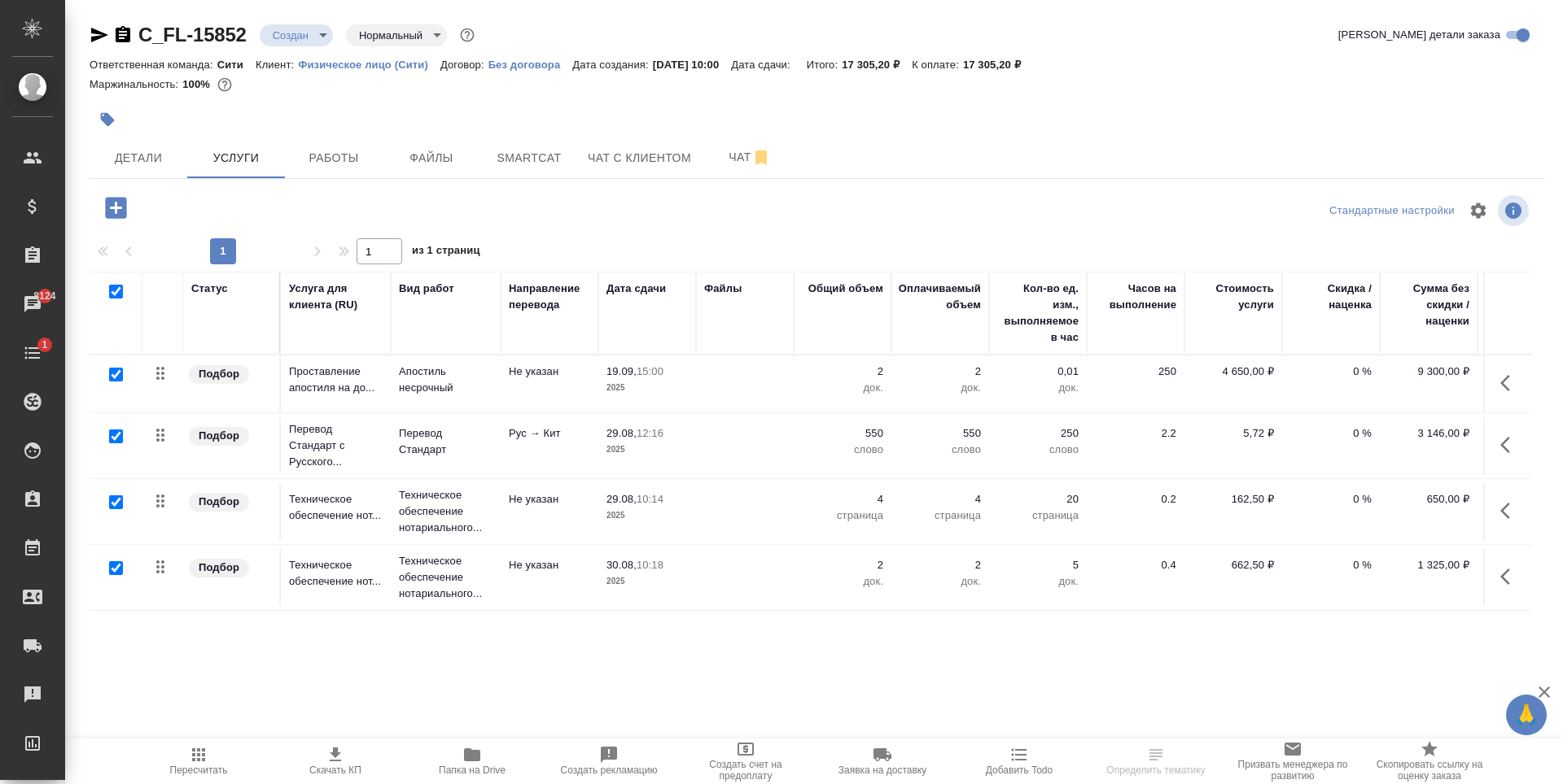
checkbox input "true"
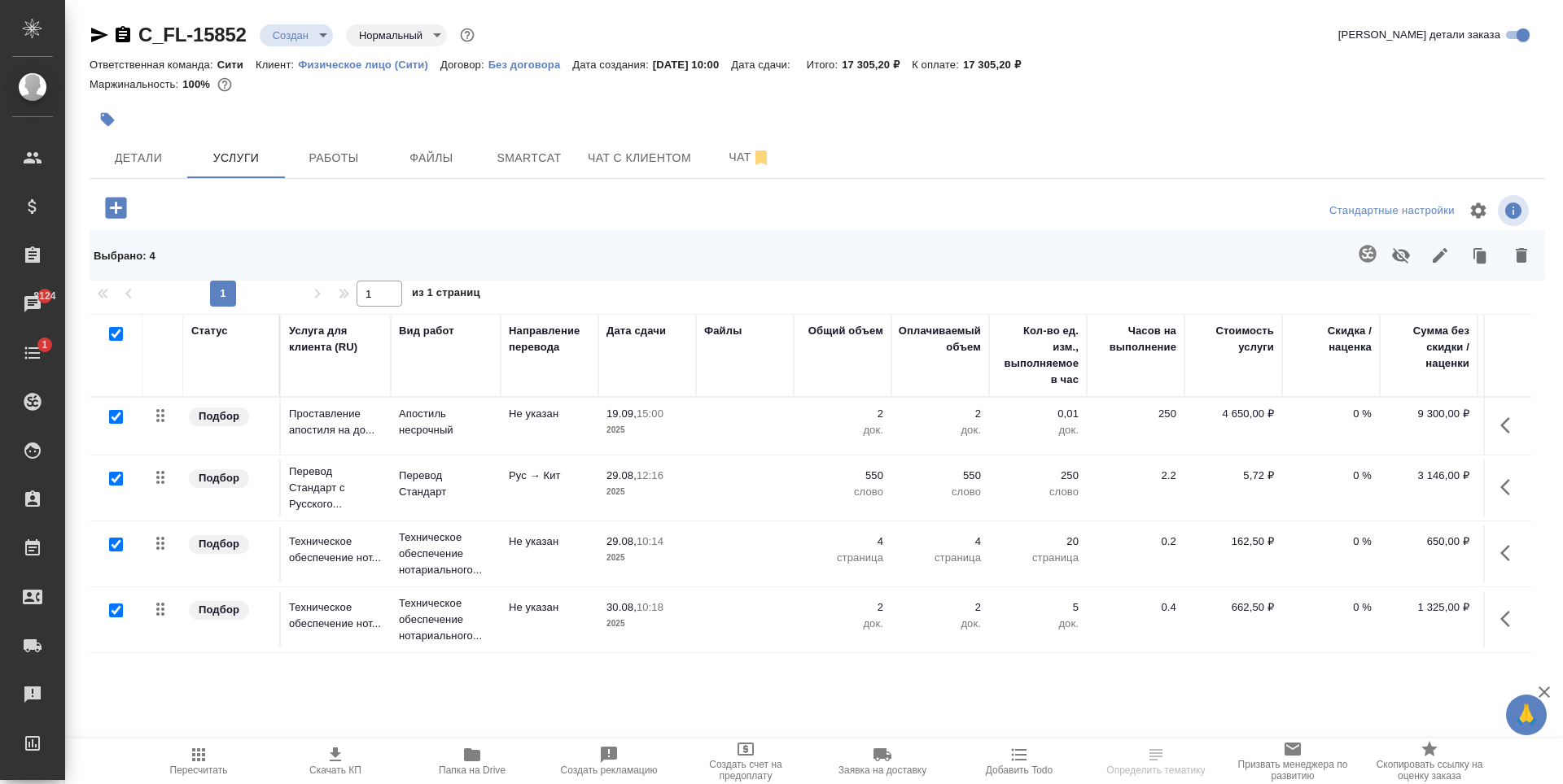
click at [1524, 259] on icon "button" at bounding box center [1522, 255] width 12 height 14
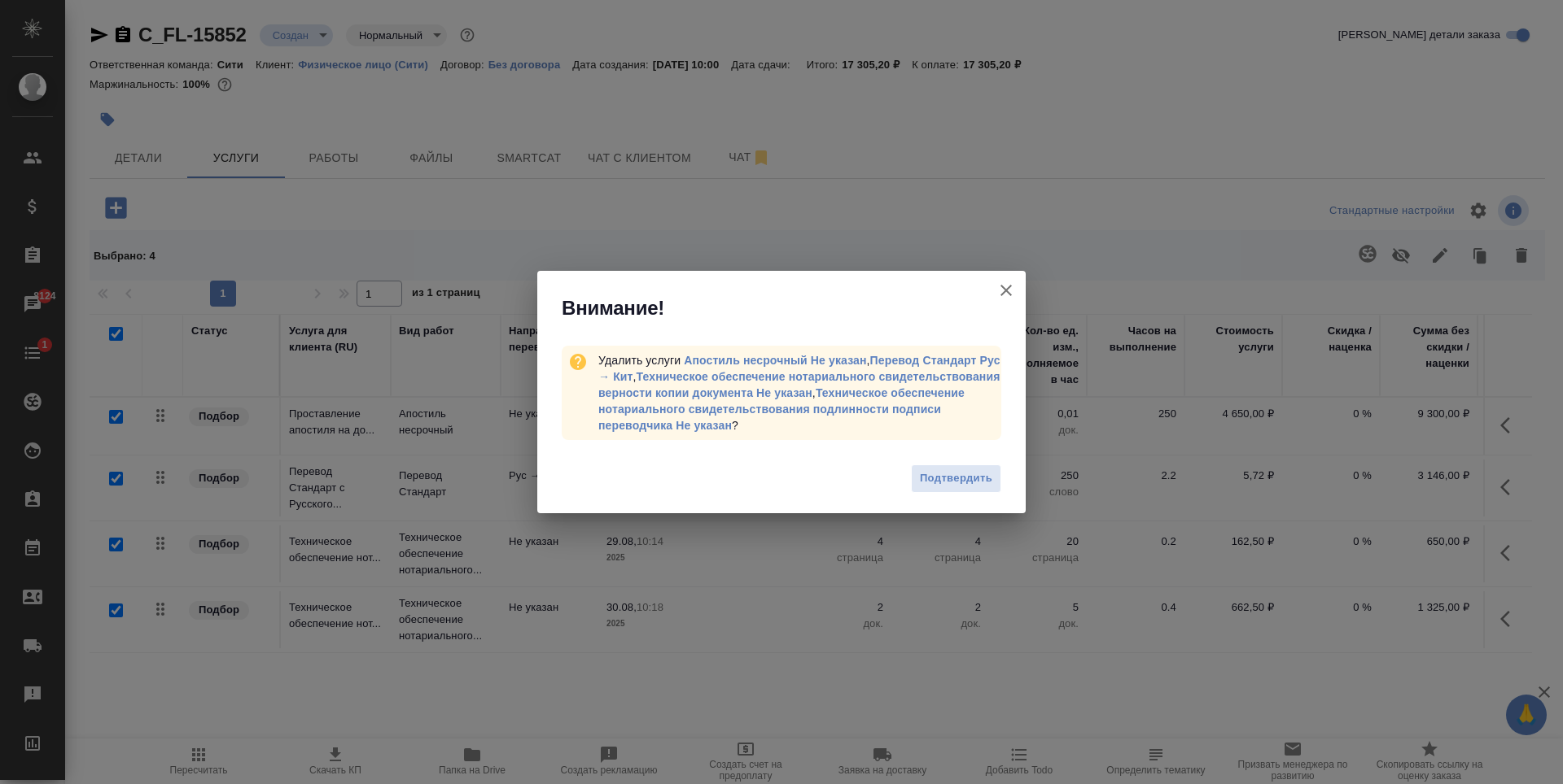
click at [960, 477] on span "Подтвердить" at bounding box center [956, 478] width 72 height 18
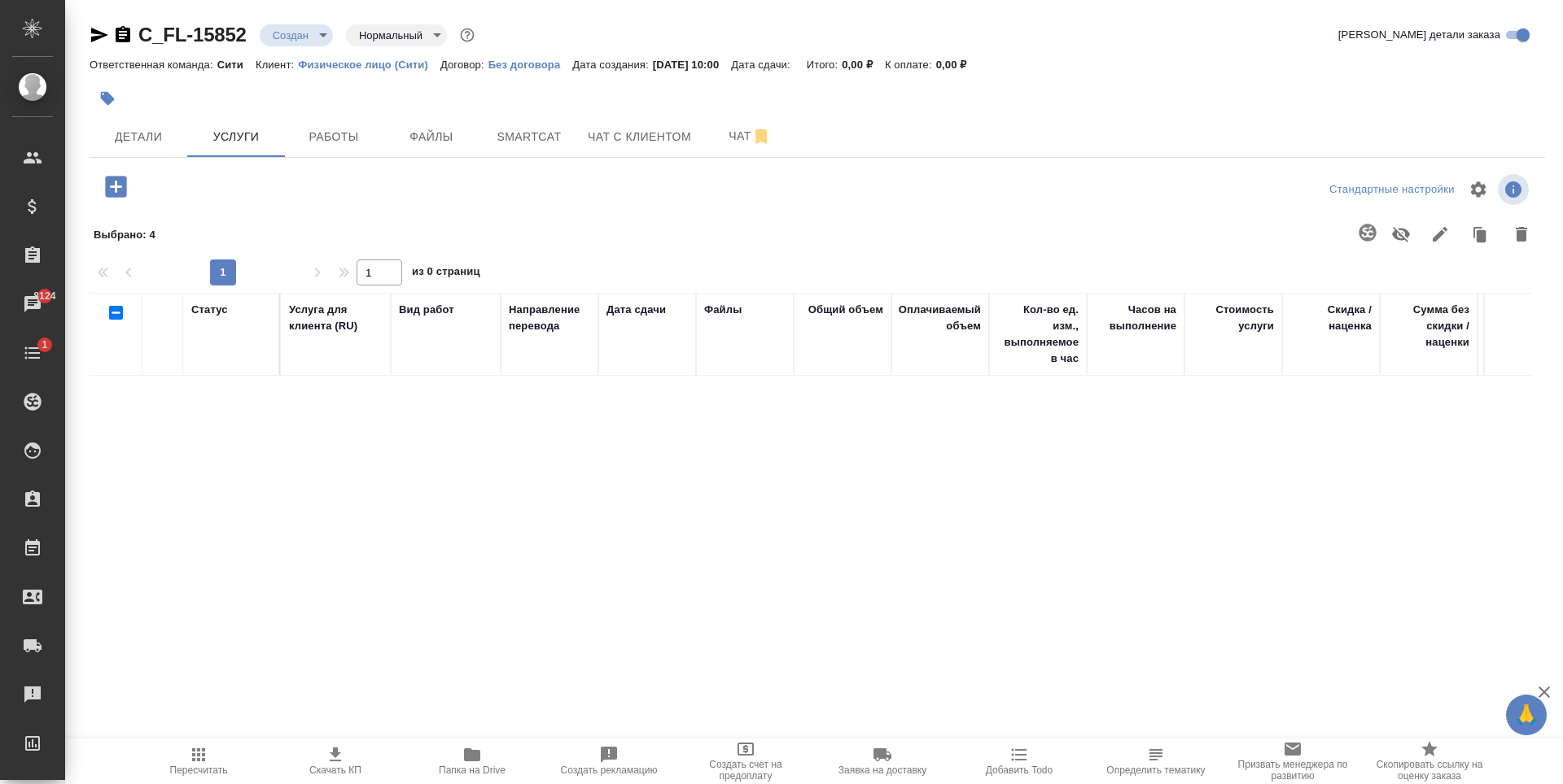
click at [615, 489] on div "Статус Услуга для клиента (RU) Вид работ Направление перевода Дата сдачи Файлы …" at bounding box center [810, 468] width 1442 height 350
click at [155, 137] on span "Детали" at bounding box center [137, 137] width 78 height 20
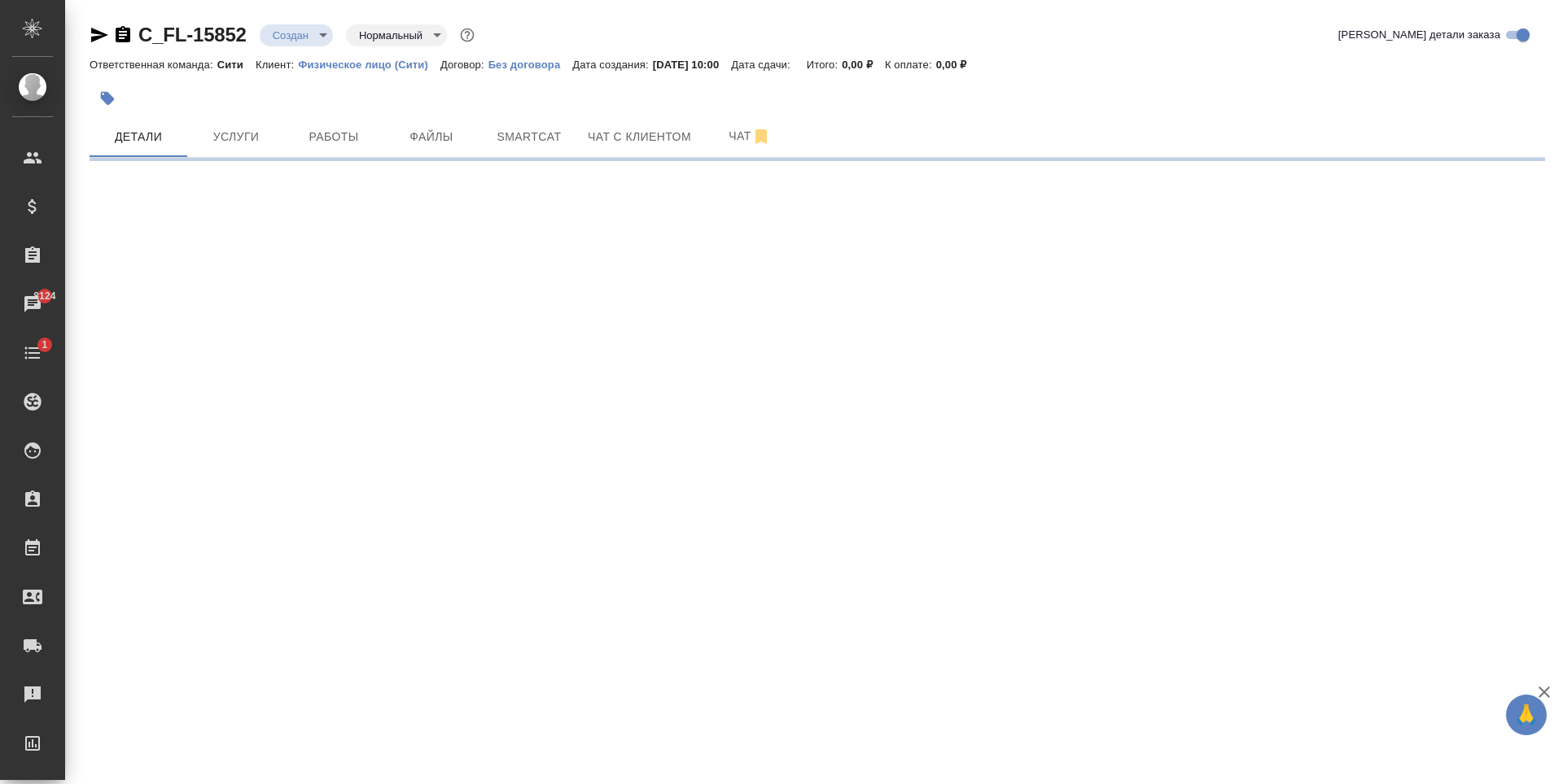
select select "RU"
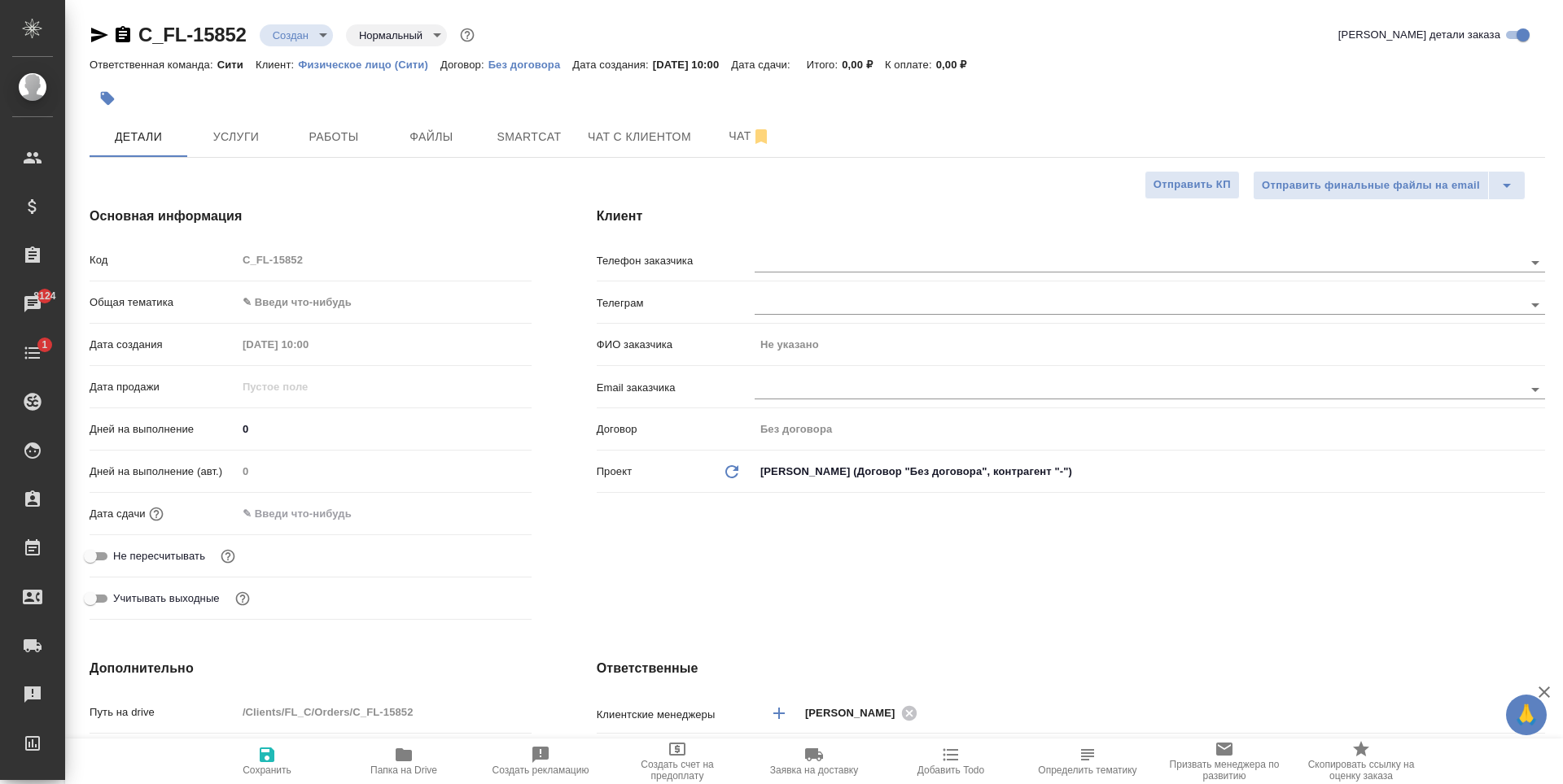
type textarea "x"
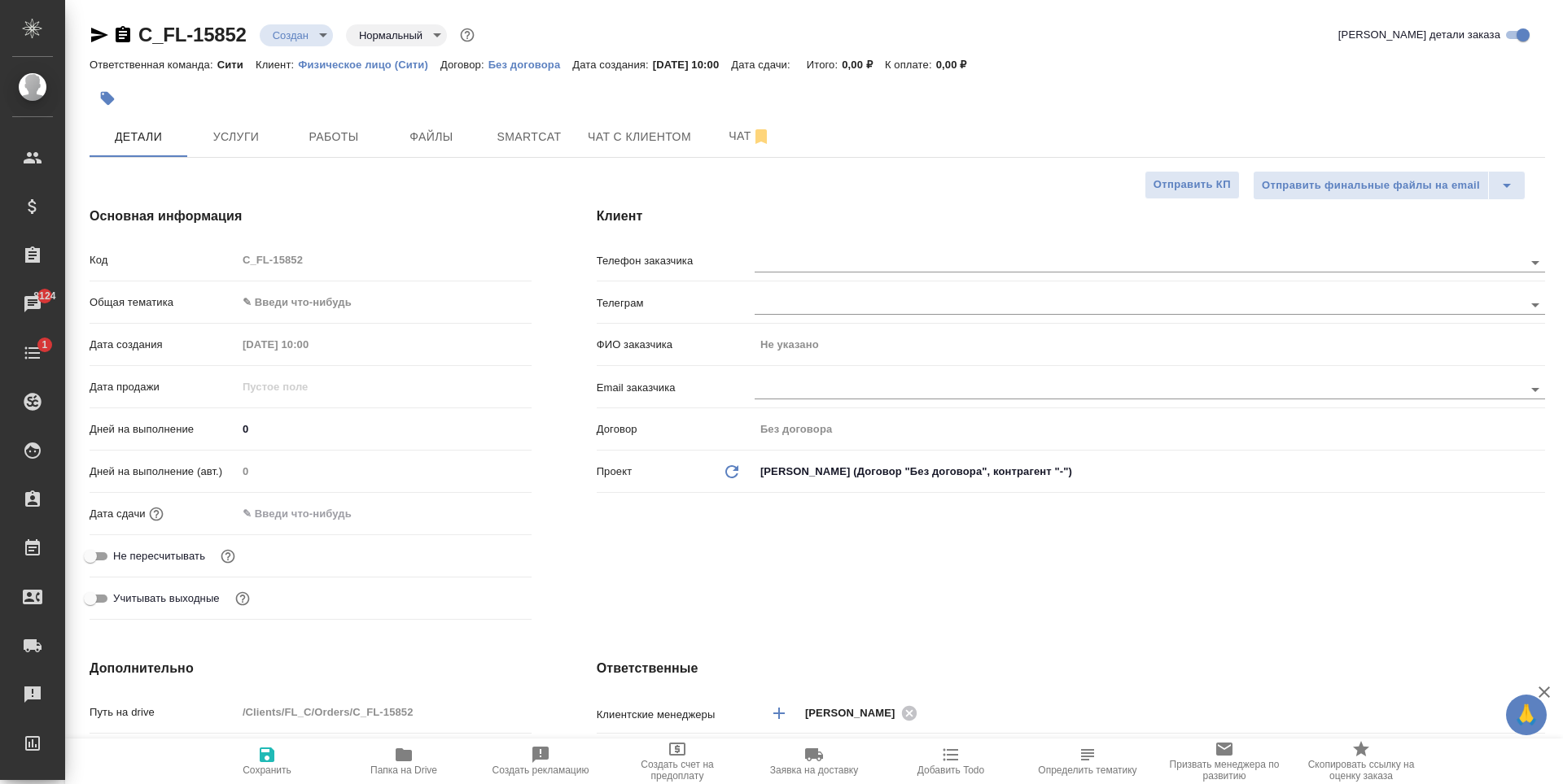
type textarea "x"
click at [776, 384] on input "text" at bounding box center [1111, 389] width 714 height 19
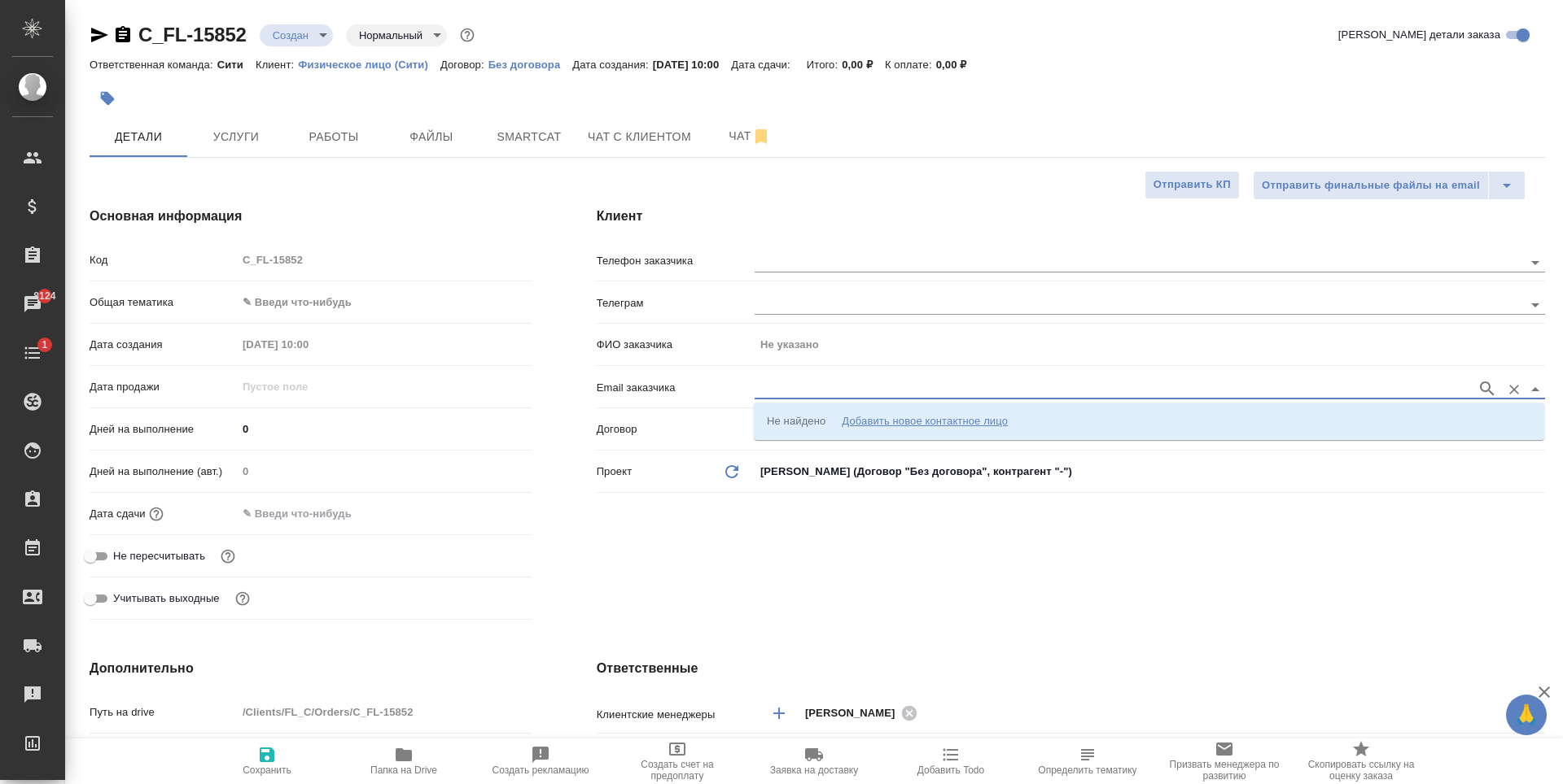
paste input "yakov.hanukaev@gmail.com"
type input "yakov.hanukaev@gmail.com"
click at [871, 417] on p "Яков Ханукаев yakov.hanukaev@gmail.com" at bounding box center [903, 420] width 273 height 16
type input "[PERSON_NAME]"
type input "Яков Ханукаев yakov.hanukaev@gmail.com"
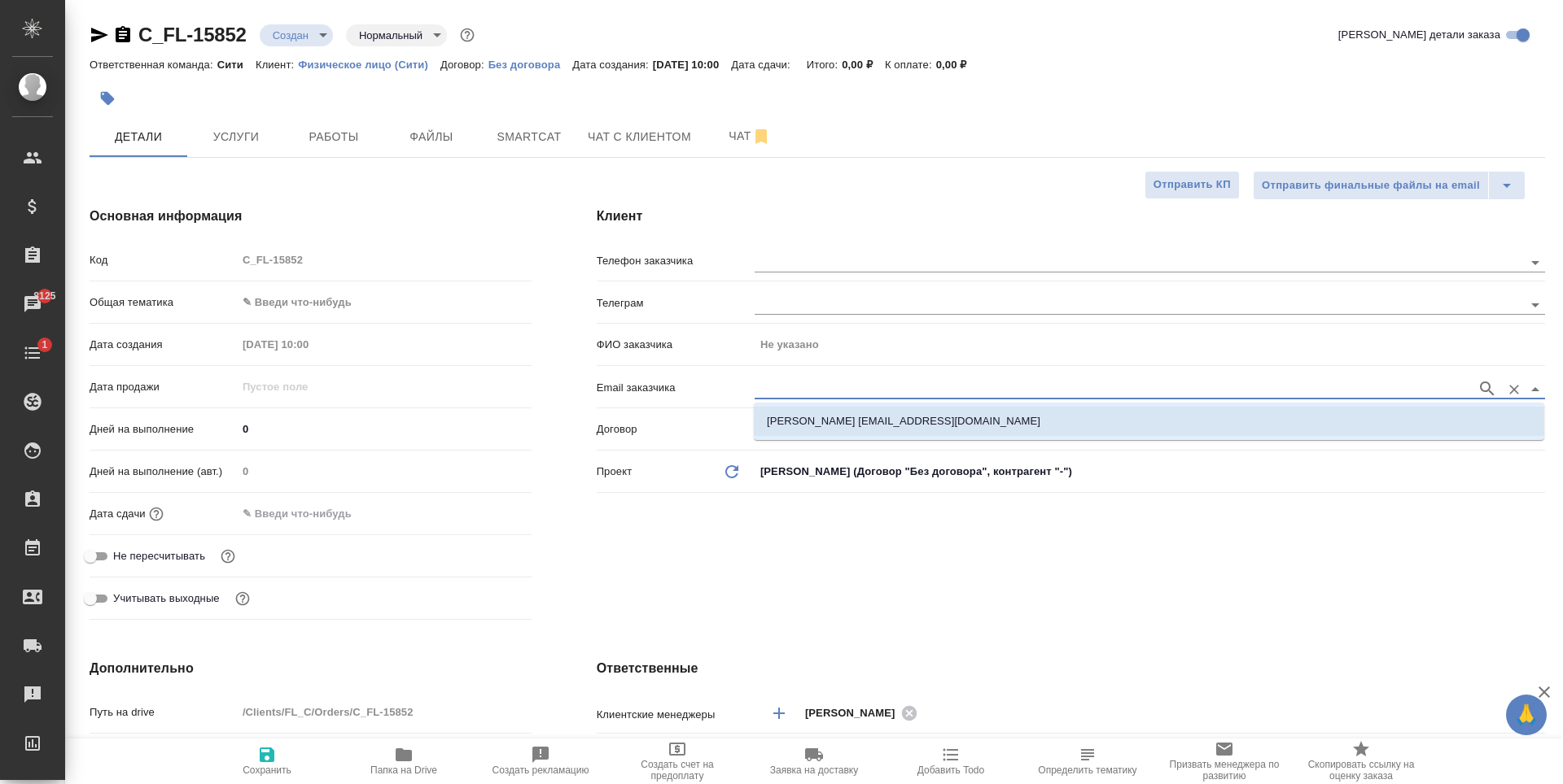
type textarea "x"
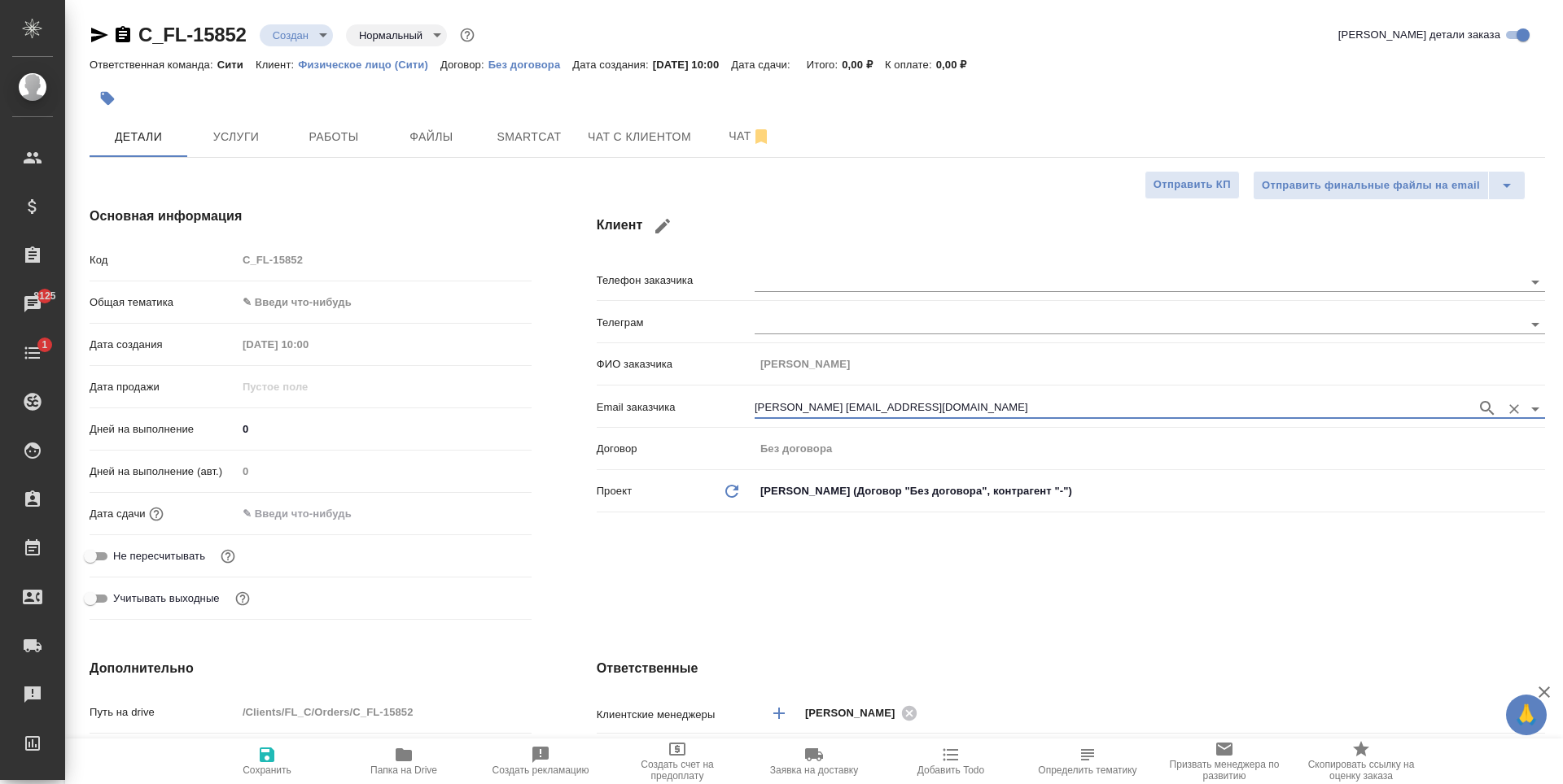
click at [267, 761] on icon "button" at bounding box center [267, 755] width 14 height 14
type textarea "x"
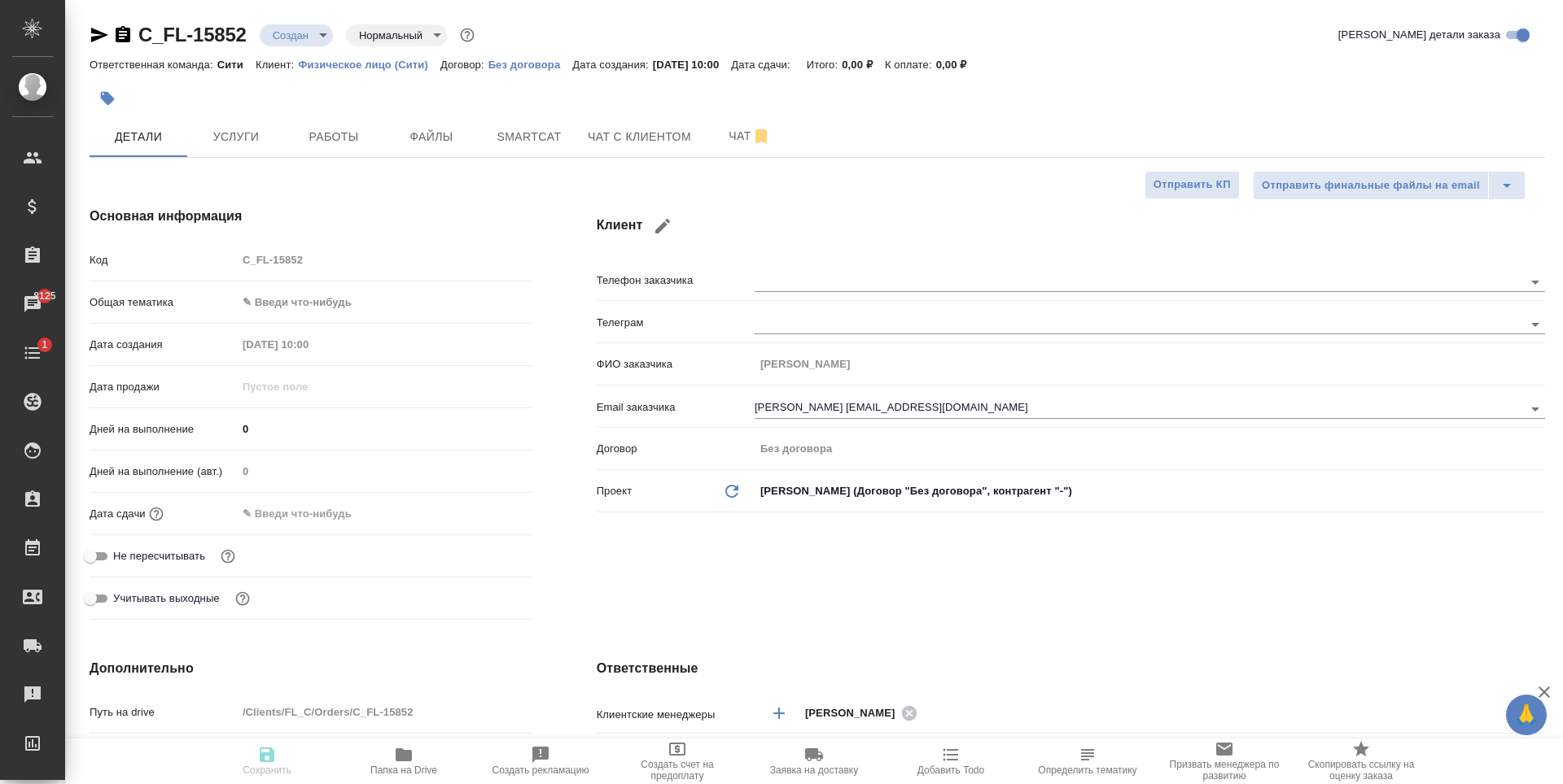
type textarea "x"
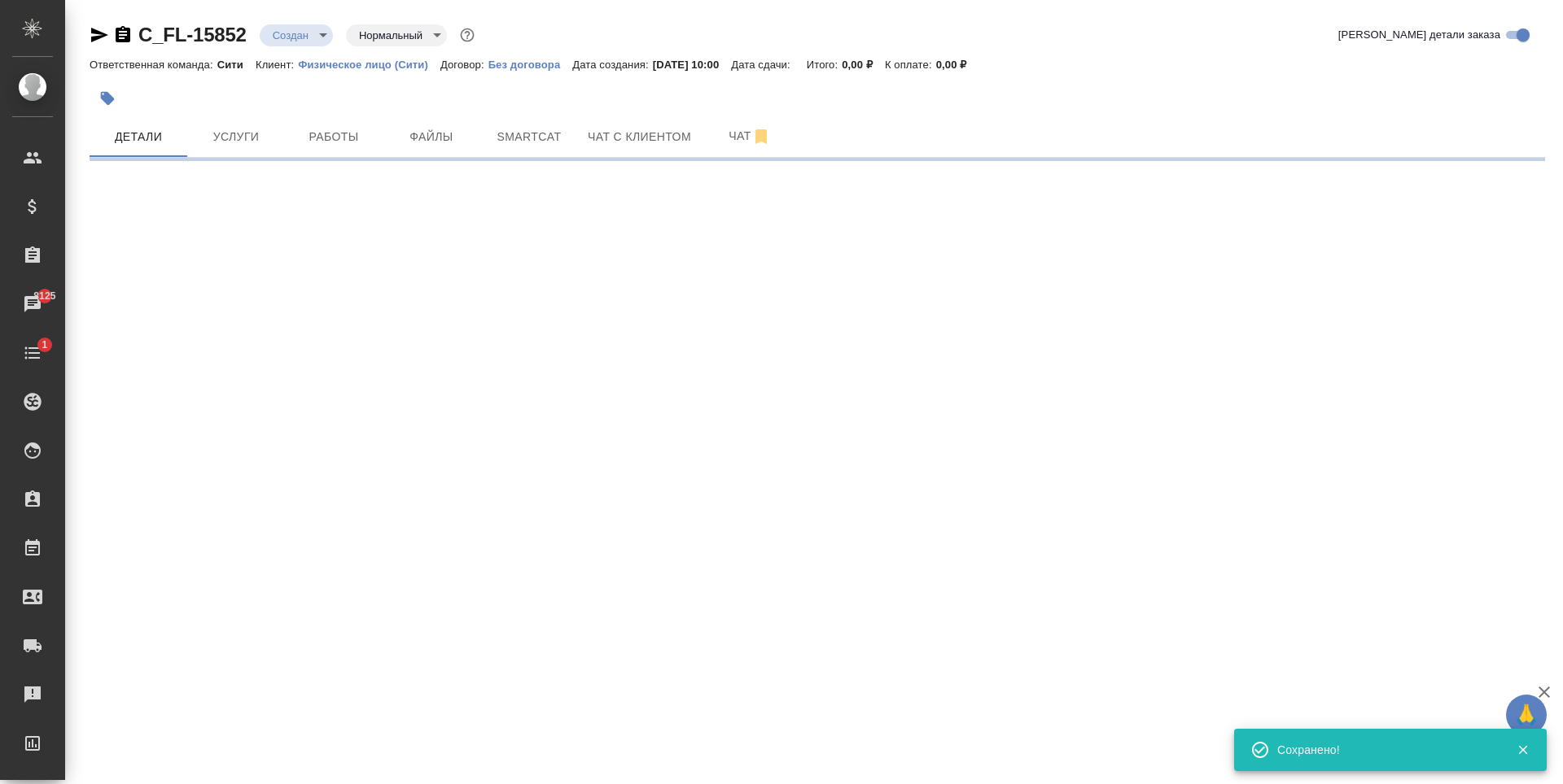
type input "holyTrinity"
click at [251, 142] on span "Услуги" at bounding box center [235, 137] width 78 height 20
select select "RU"
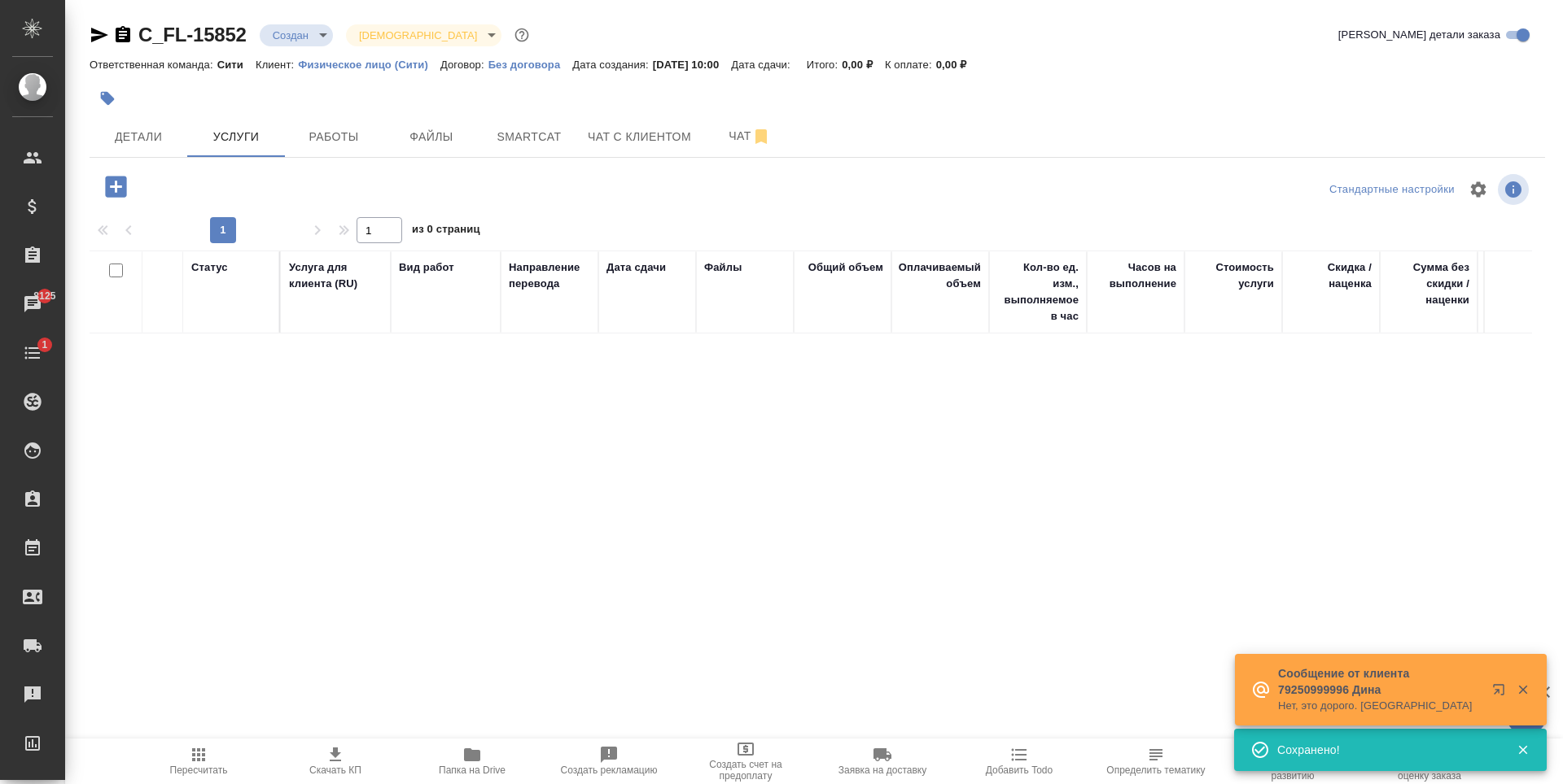
click at [116, 185] on icon "button" at bounding box center [116, 187] width 28 height 28
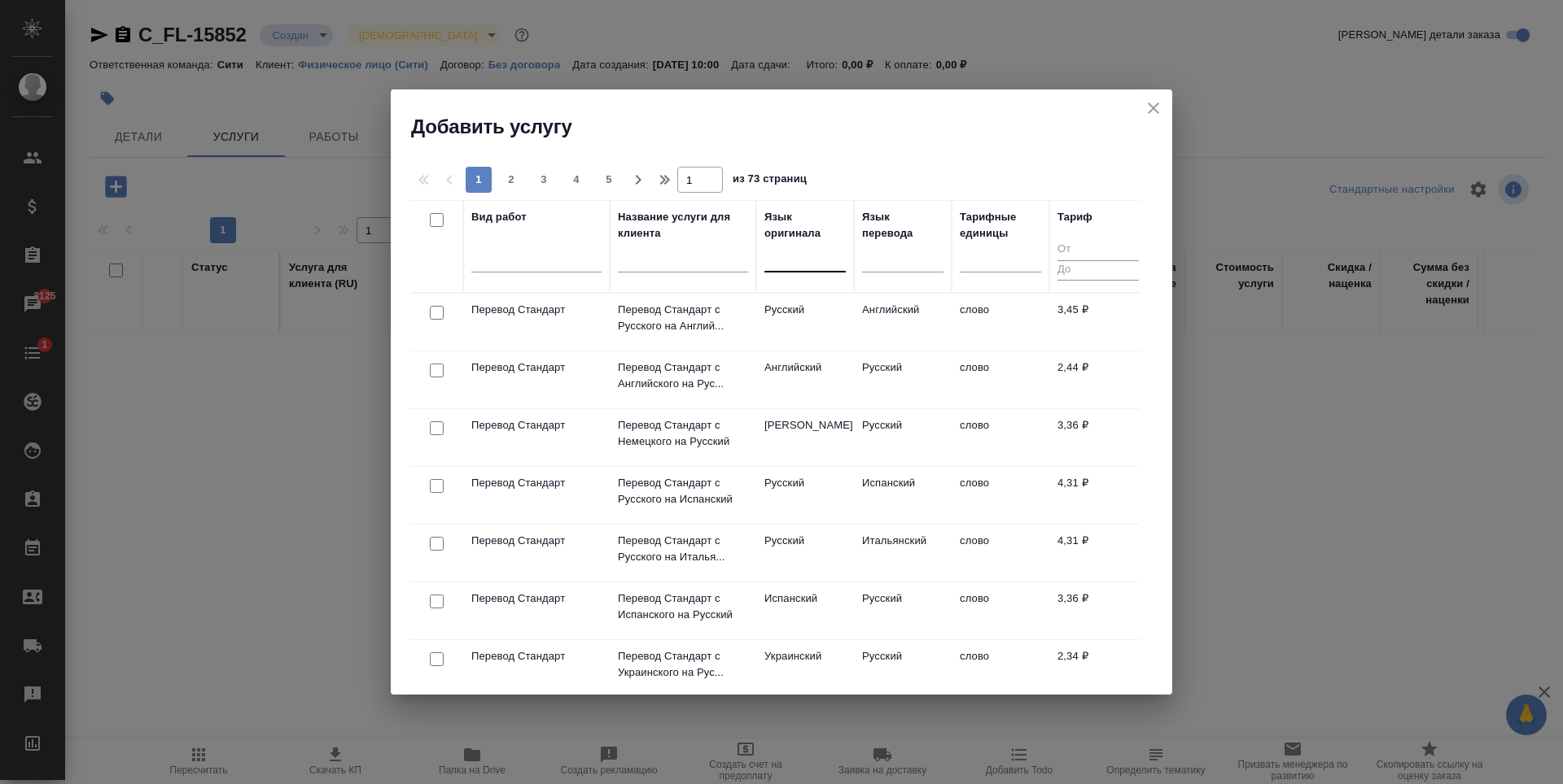
click at [808, 257] on div at bounding box center [805, 255] width 81 height 23
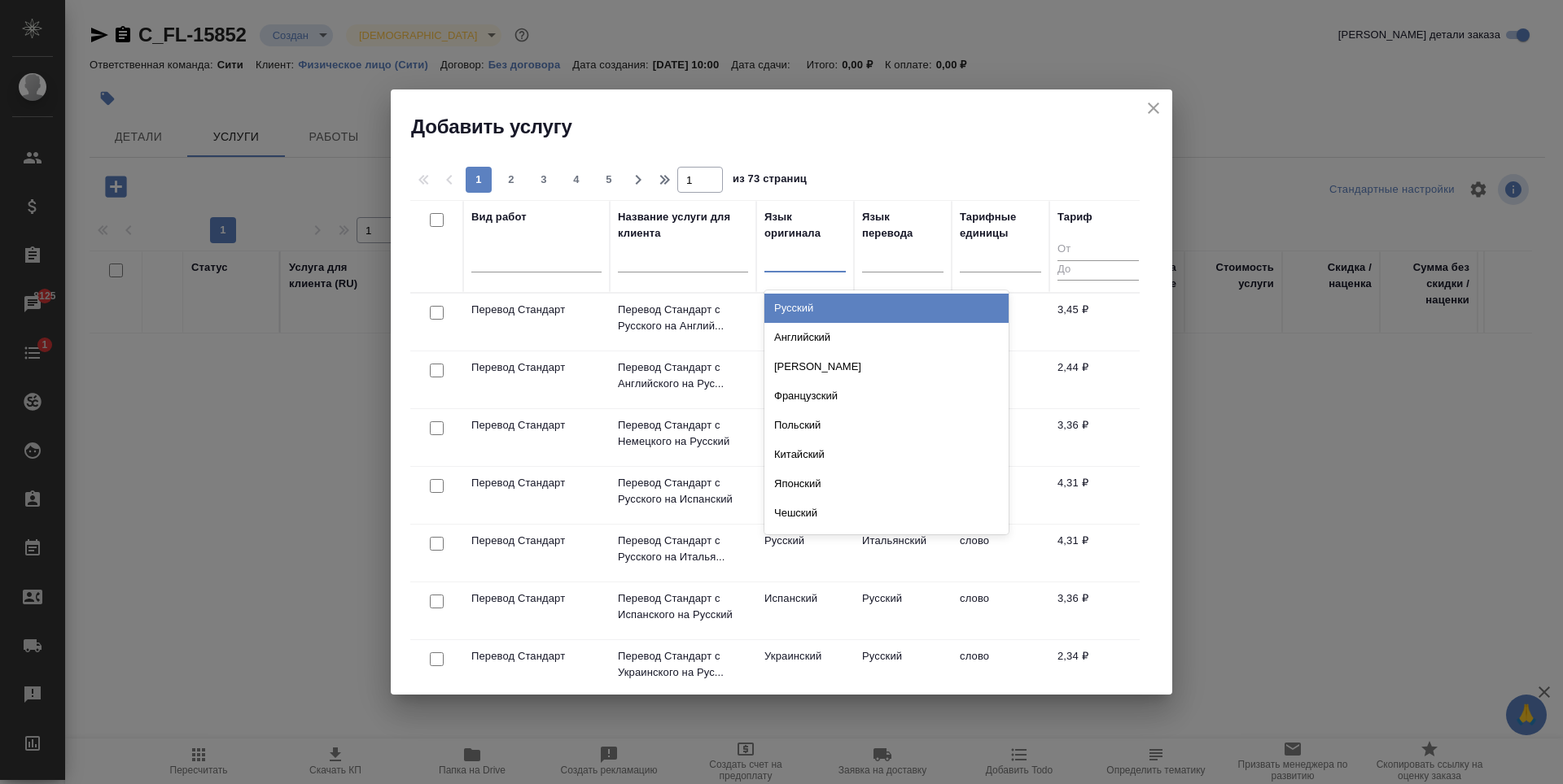
click at [805, 304] on div "Русский" at bounding box center [886, 308] width 244 height 29
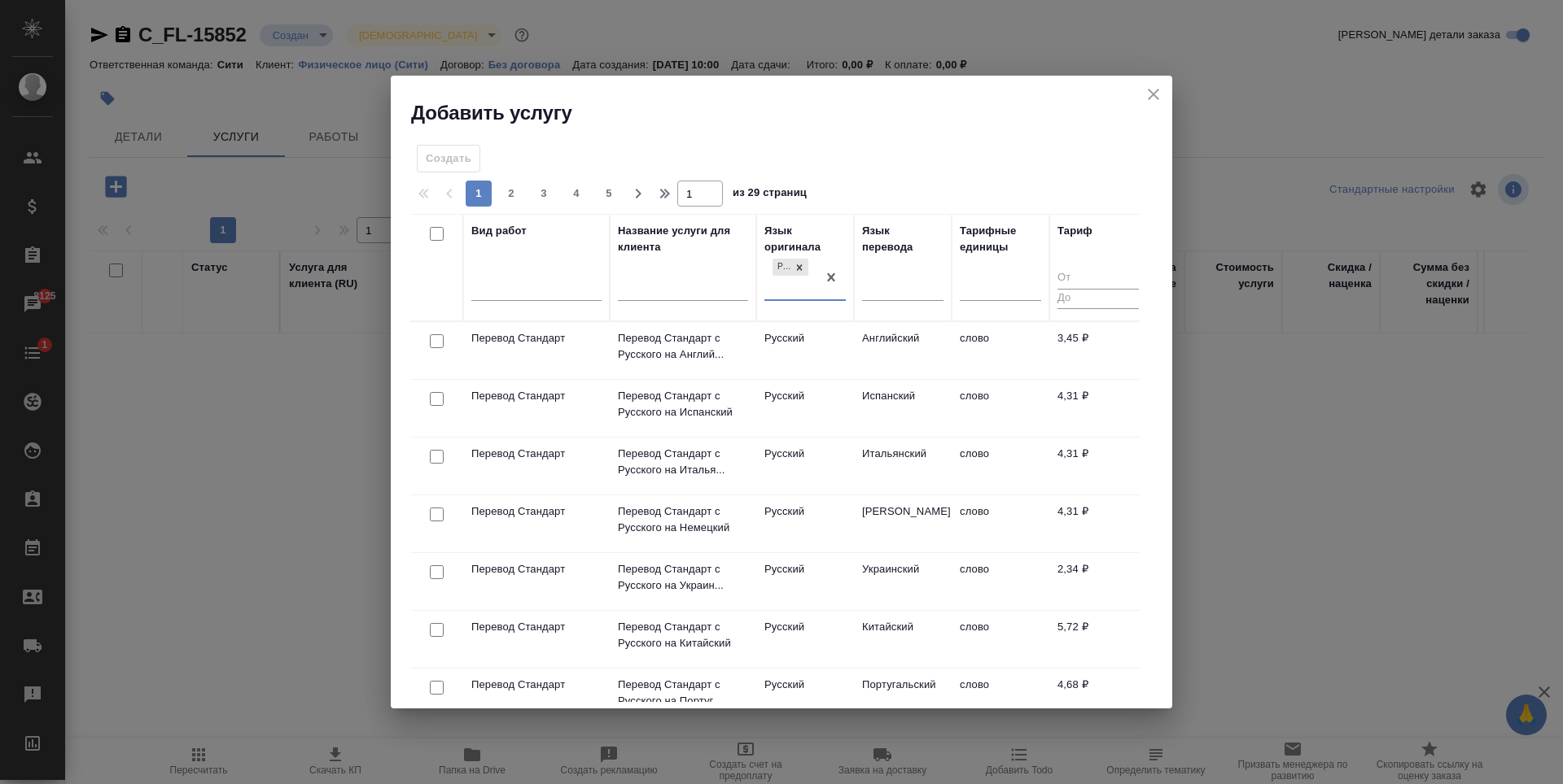
click at [438, 338] on input "checkbox" at bounding box center [437, 341] width 14 height 14
checkbox input "true"
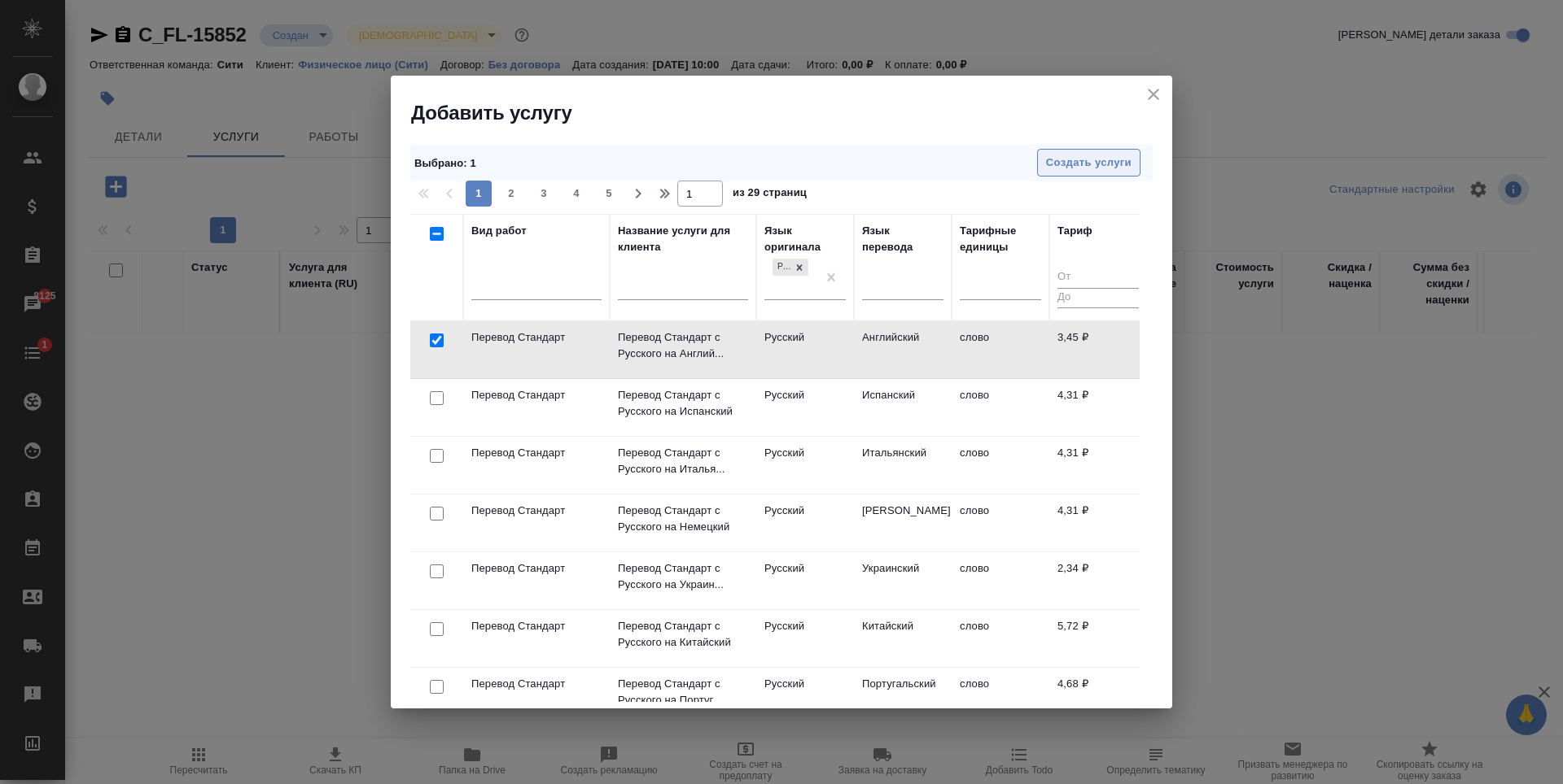
click at [1113, 162] on span "Создать услуги" at bounding box center [1089, 163] width 85 height 18
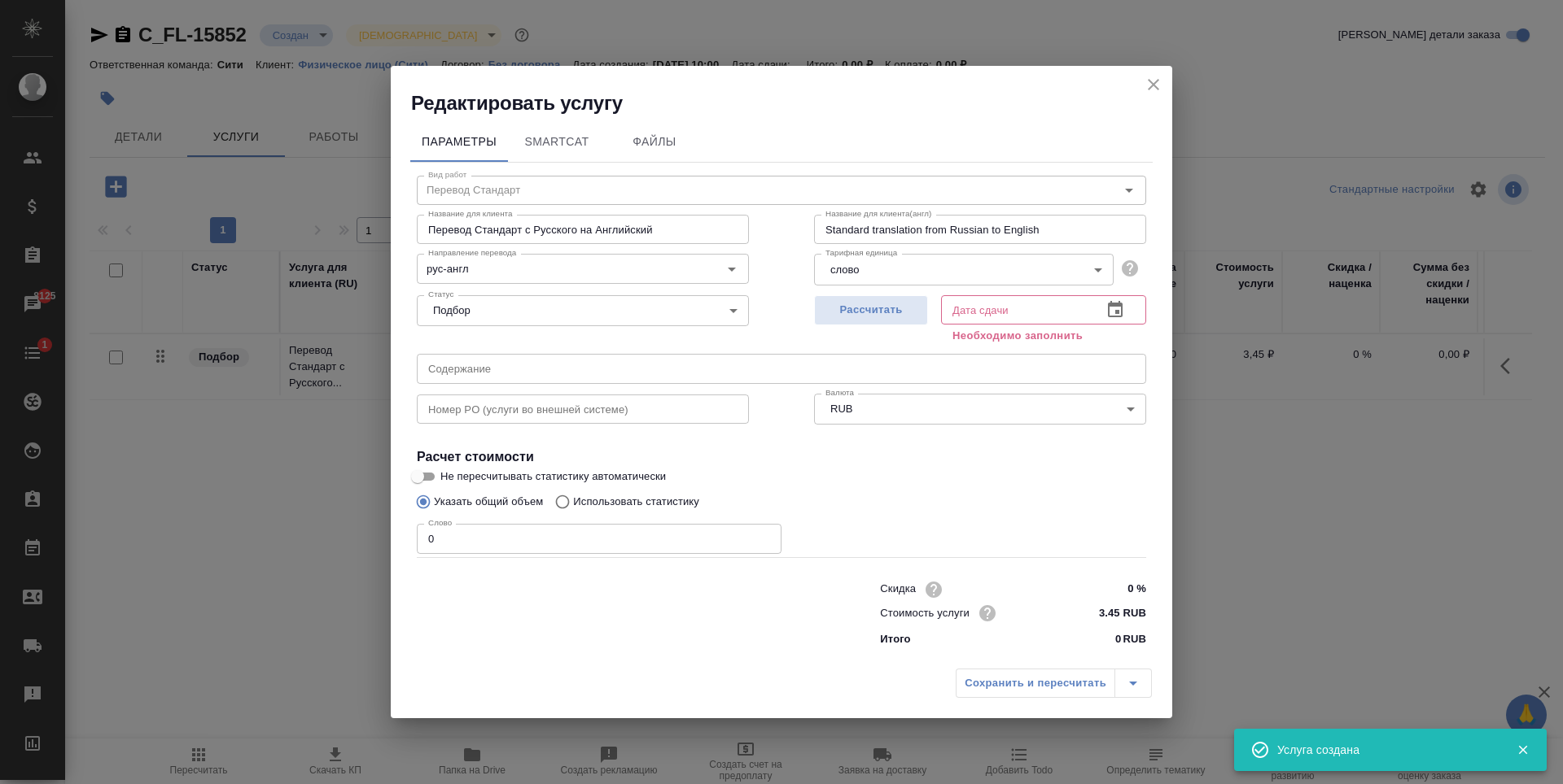
click at [553, 532] on input "0" at bounding box center [598, 539] width 365 height 29
click at [544, 542] on input "0" at bounding box center [598, 539] width 365 height 29
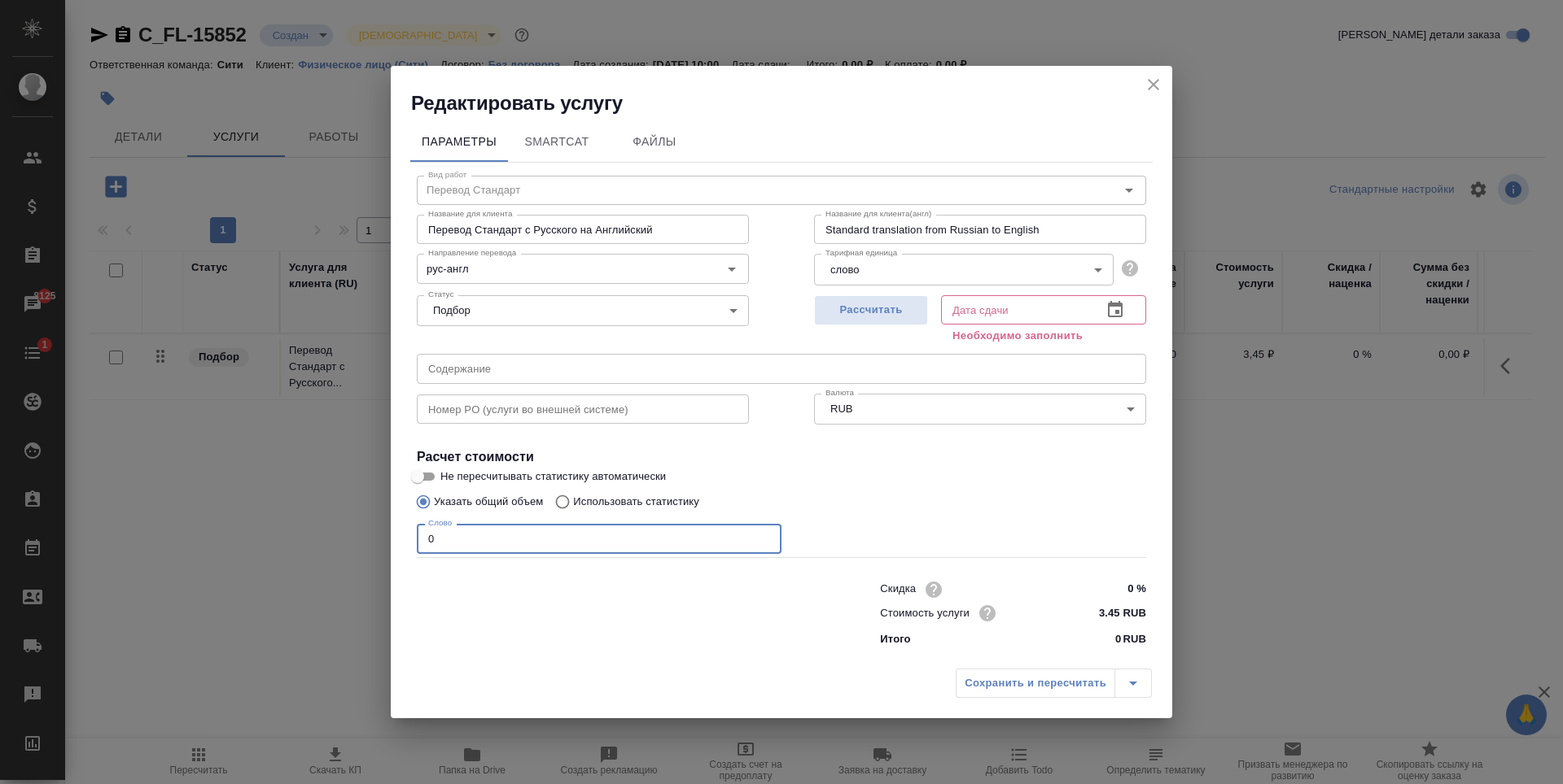
click at [544, 542] on input "0" at bounding box center [598, 539] width 365 height 29
type input "3000"
click at [898, 308] on span "Рассчитать" at bounding box center [871, 310] width 96 height 18
type input "01.09.2025 17:04"
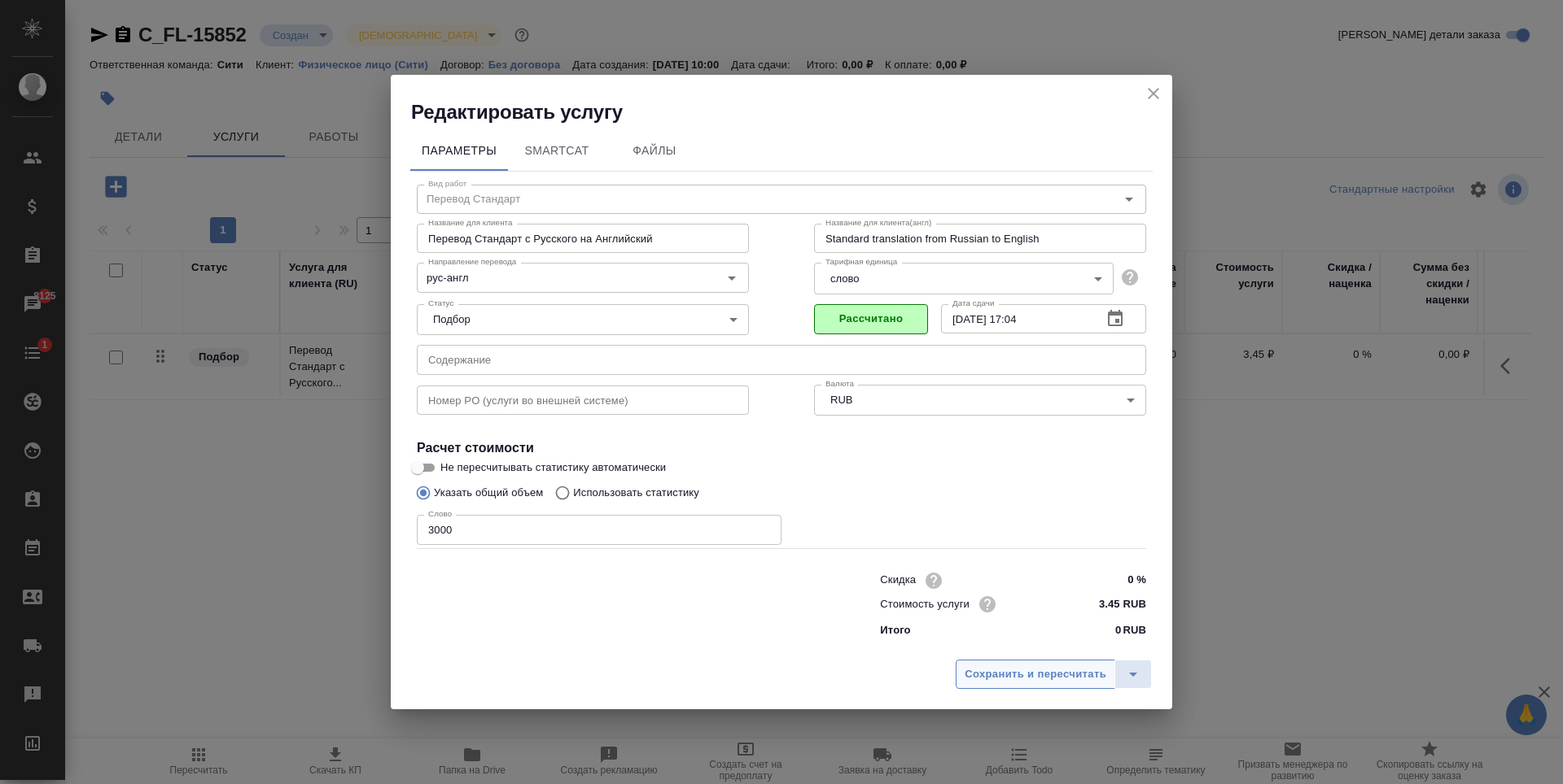
click at [990, 683] on span "Сохранить и пересчитать" at bounding box center [1035, 675] width 142 height 18
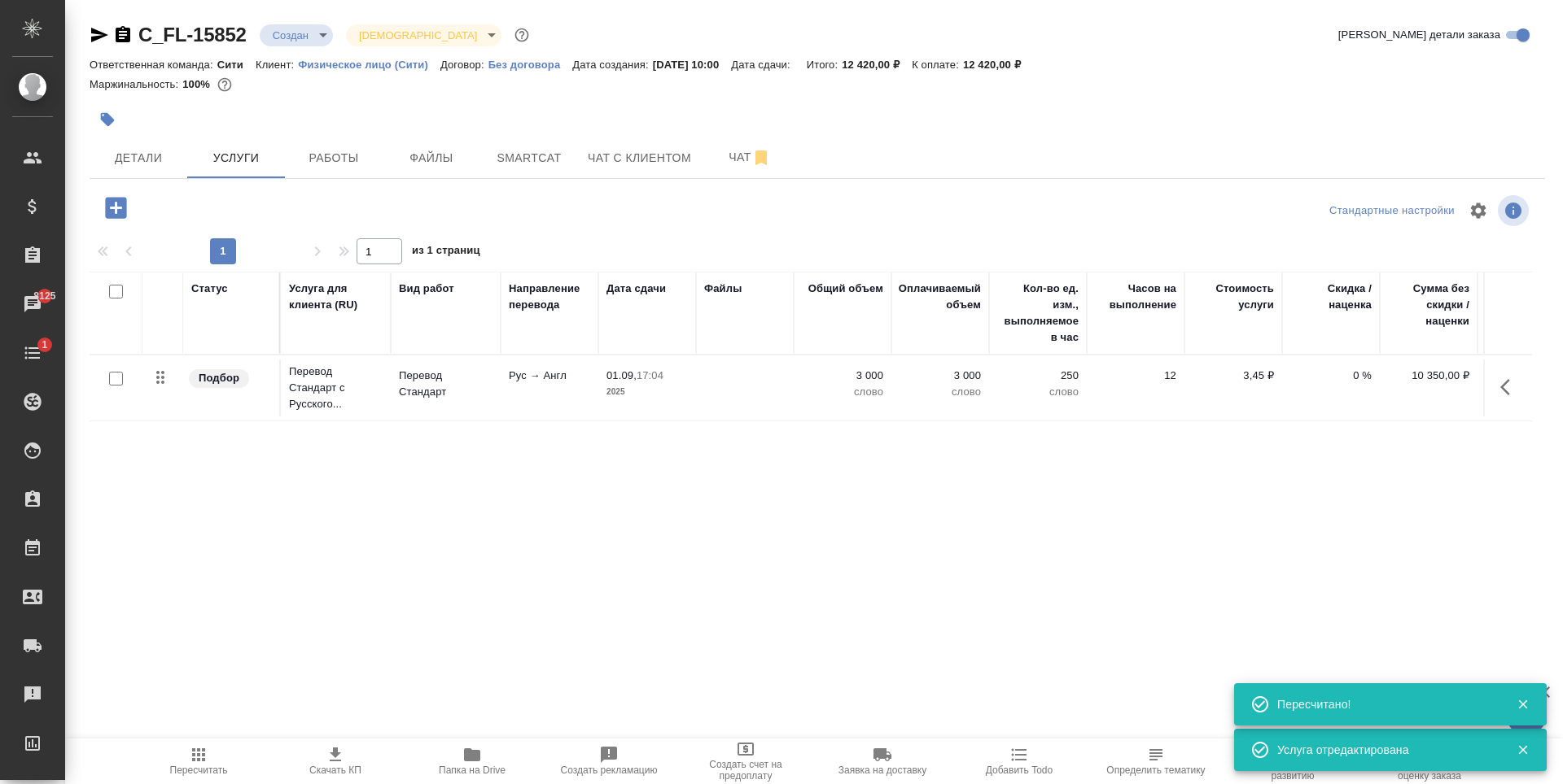
click at [108, 213] on icon "button" at bounding box center [115, 207] width 21 height 21
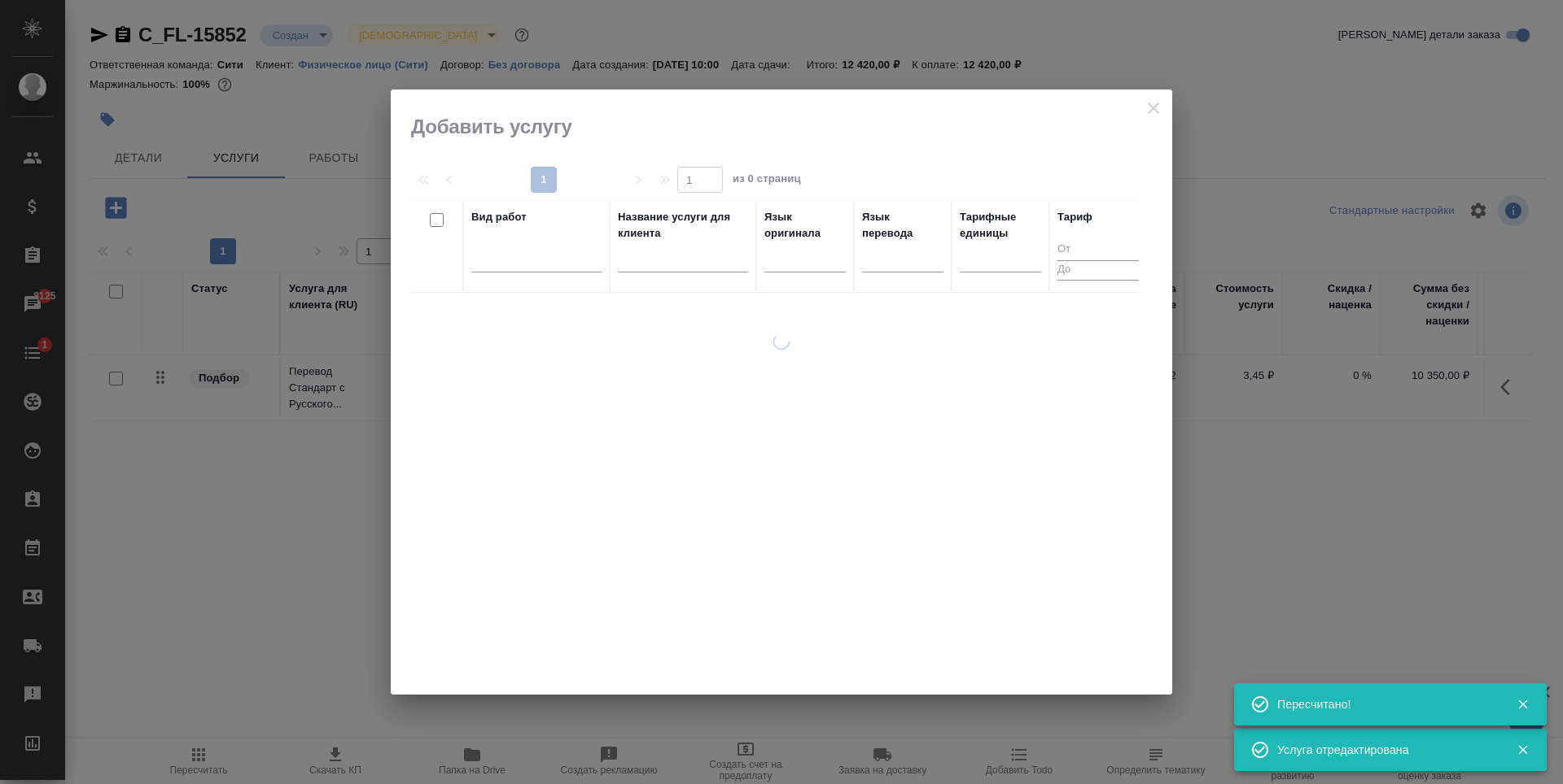
click at [510, 258] on div at bounding box center [536, 256] width 130 height 23
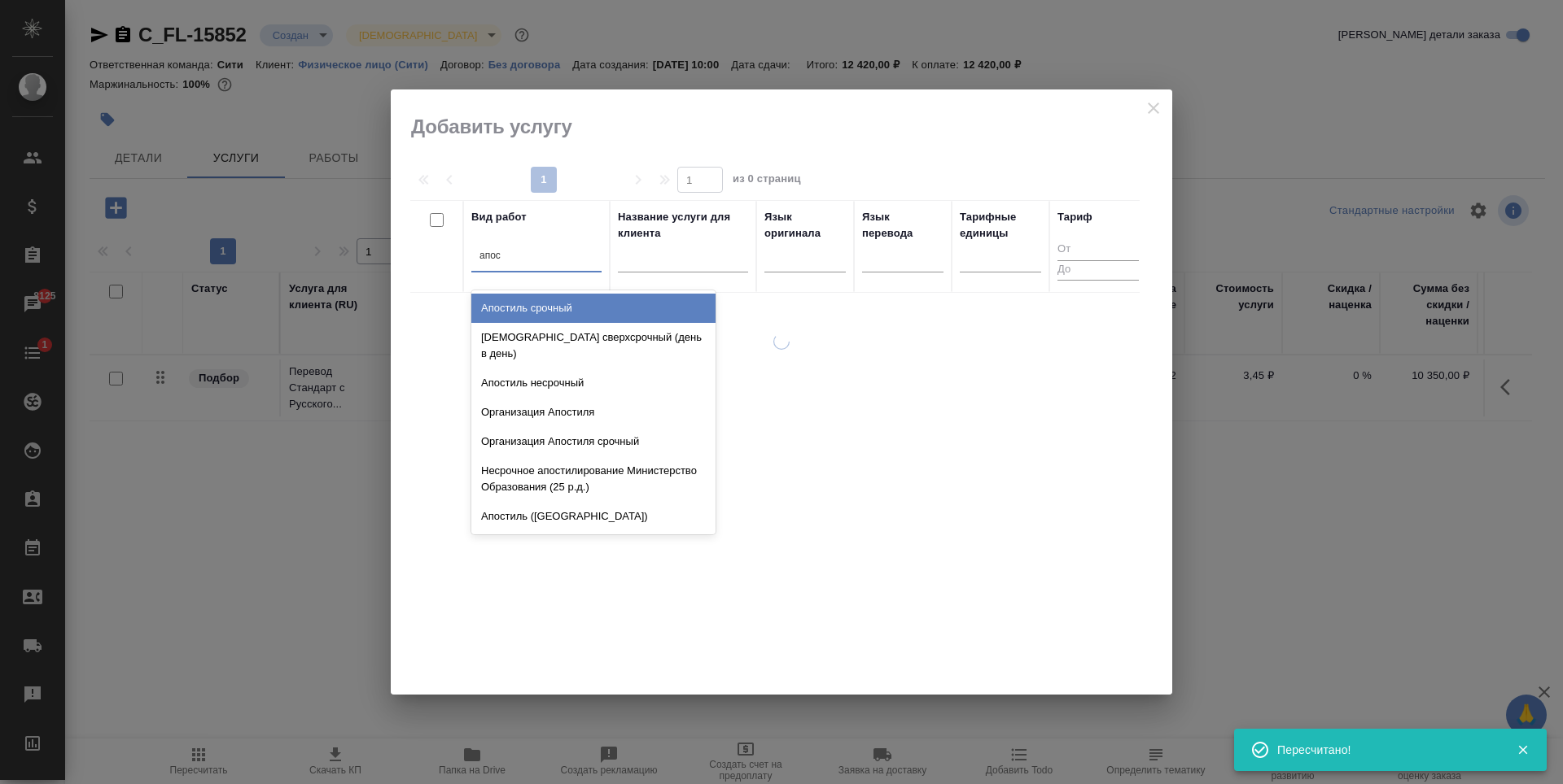
type input "апост"
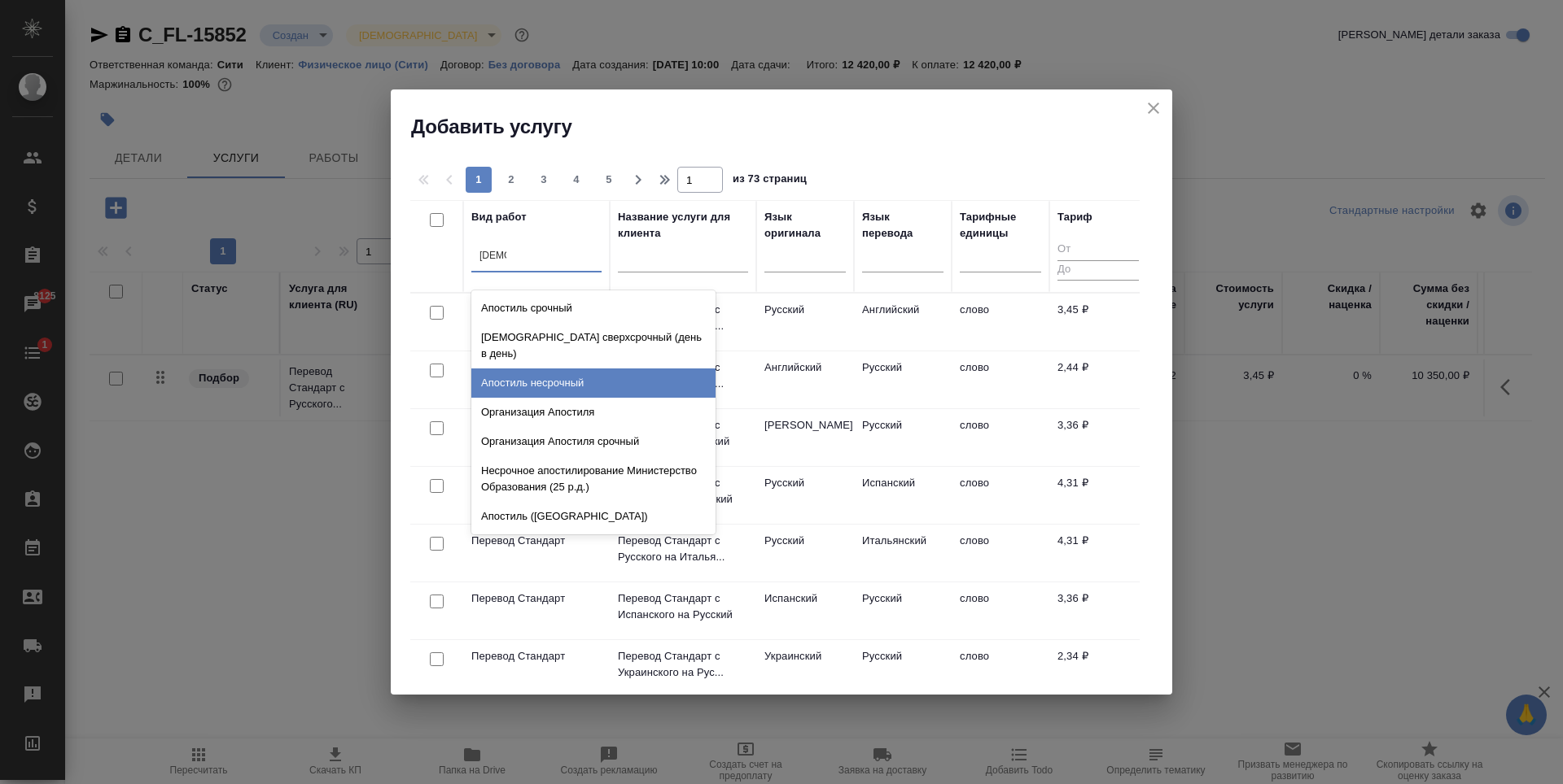
click at [540, 369] on div "Апостиль несрочный" at bounding box center [593, 383] width 244 height 29
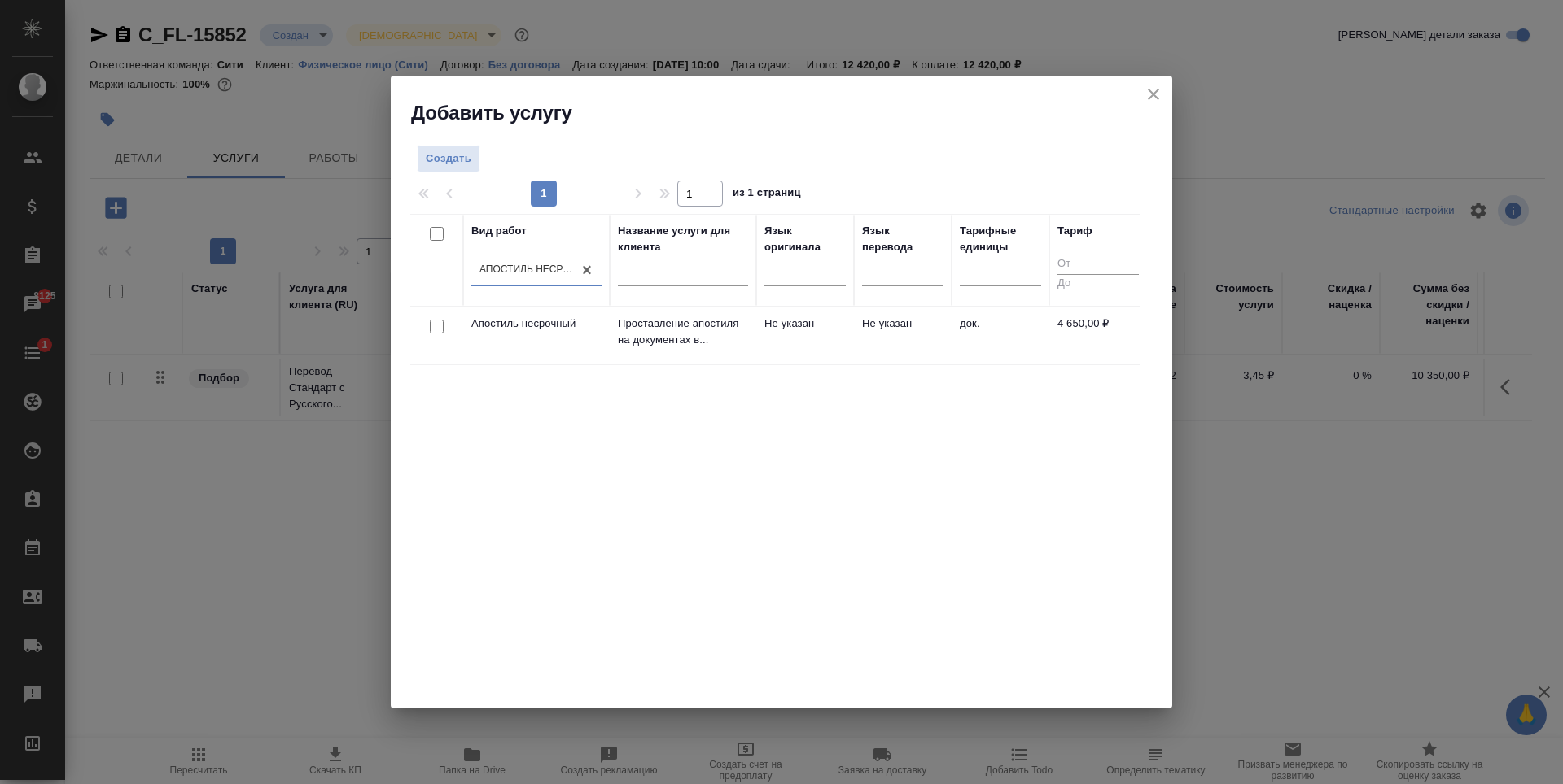
click at [435, 328] on input "checkbox" at bounding box center [437, 327] width 14 height 14
checkbox input "true"
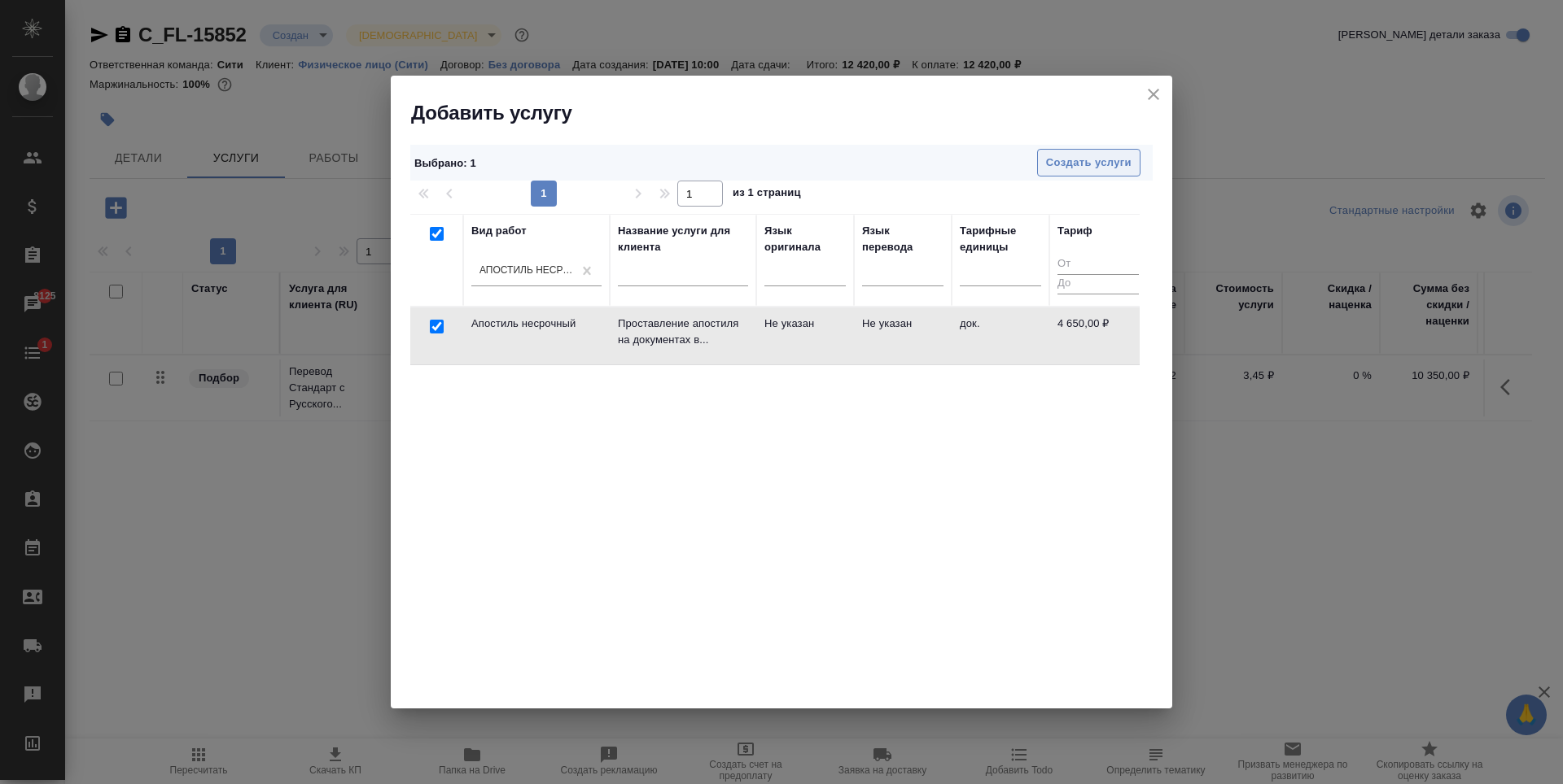
click at [1099, 164] on span "Создать услуги" at bounding box center [1089, 163] width 85 height 18
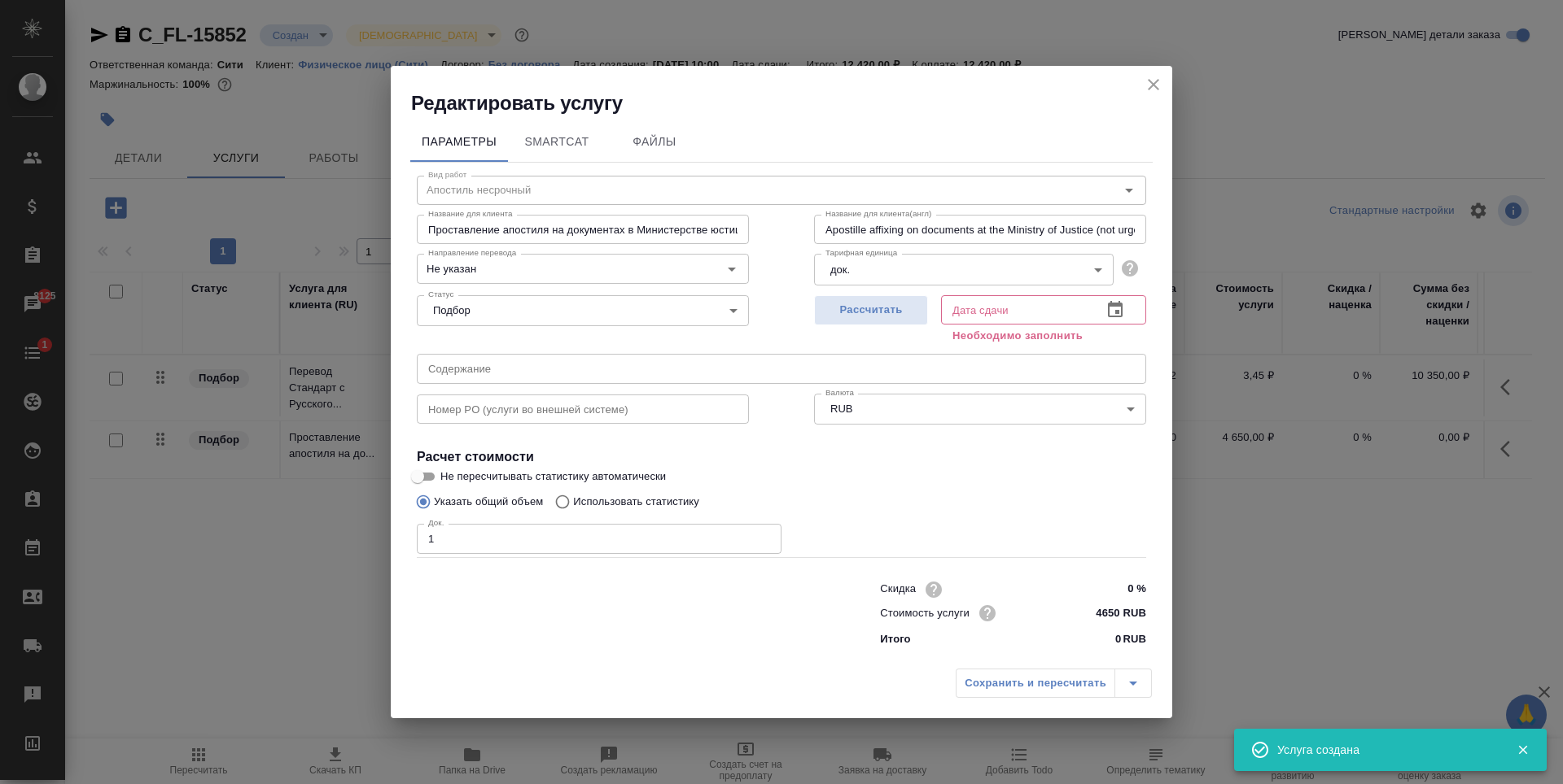
type input "1"
click at [763, 537] on input "1" at bounding box center [598, 539] width 365 height 29
click at [910, 313] on span "Рассчитать" at bounding box center [871, 310] width 96 height 18
type input "22.09.2025 10:04"
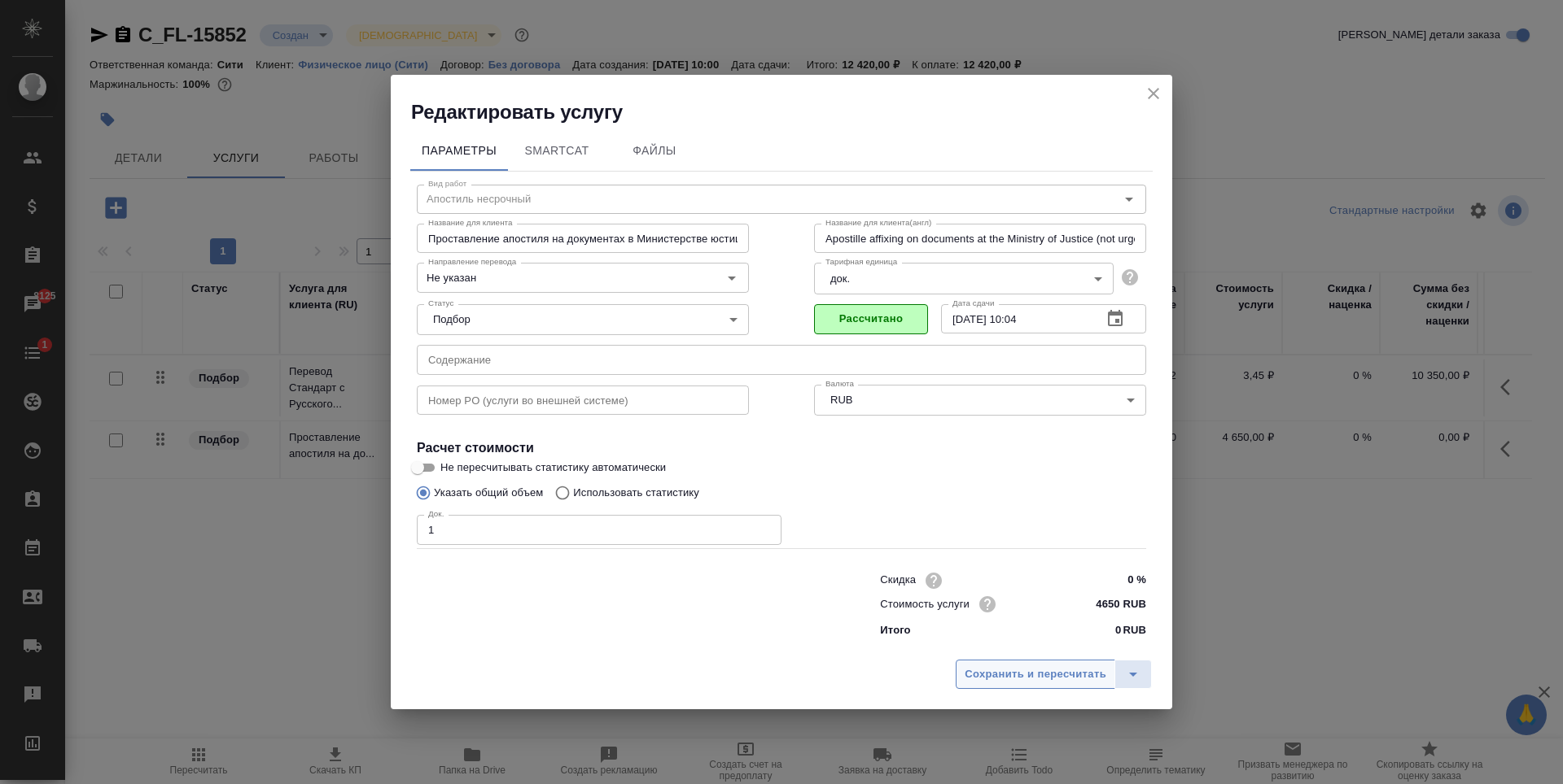
click at [1007, 684] on button "Сохранить и пересчитать" at bounding box center [1035, 674] width 159 height 29
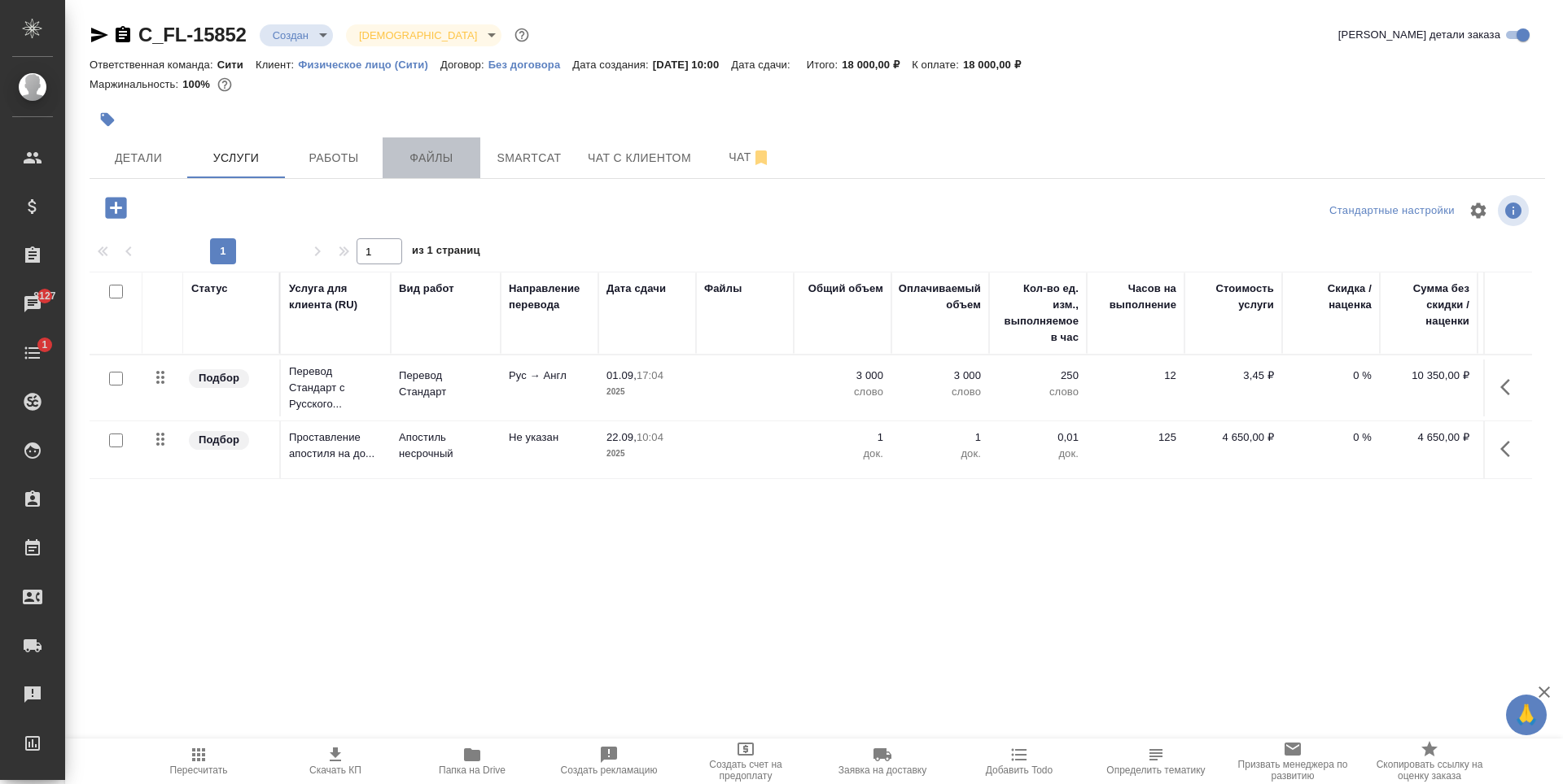
click at [444, 162] on span "Файлы" at bounding box center [431, 158] width 78 height 20
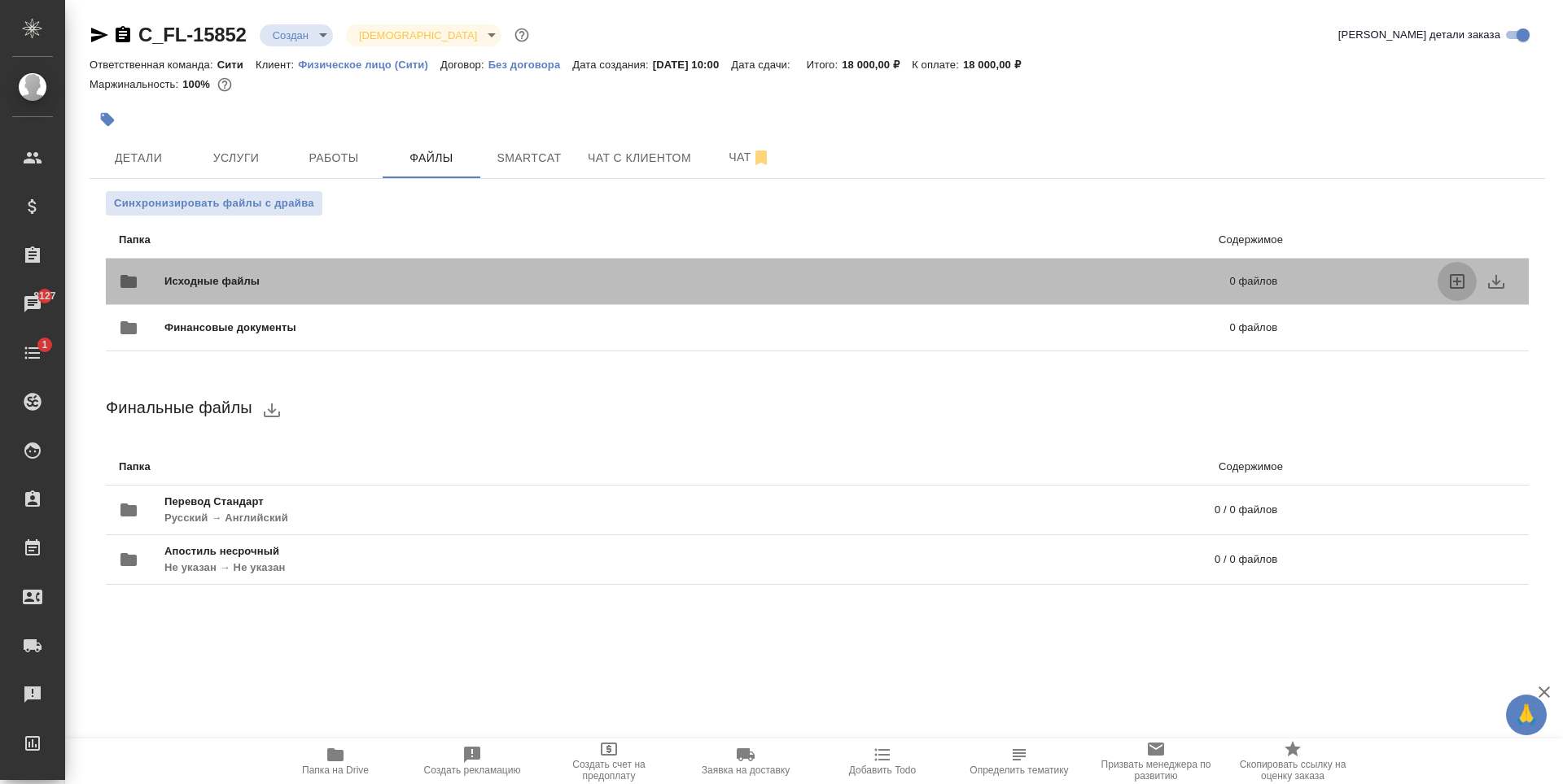
click at [1462, 283] on icon "uploadFiles" at bounding box center [1457, 281] width 14 height 14
click at [0, 0] on input "uploadFiles" at bounding box center [0, 0] width 0 height 0
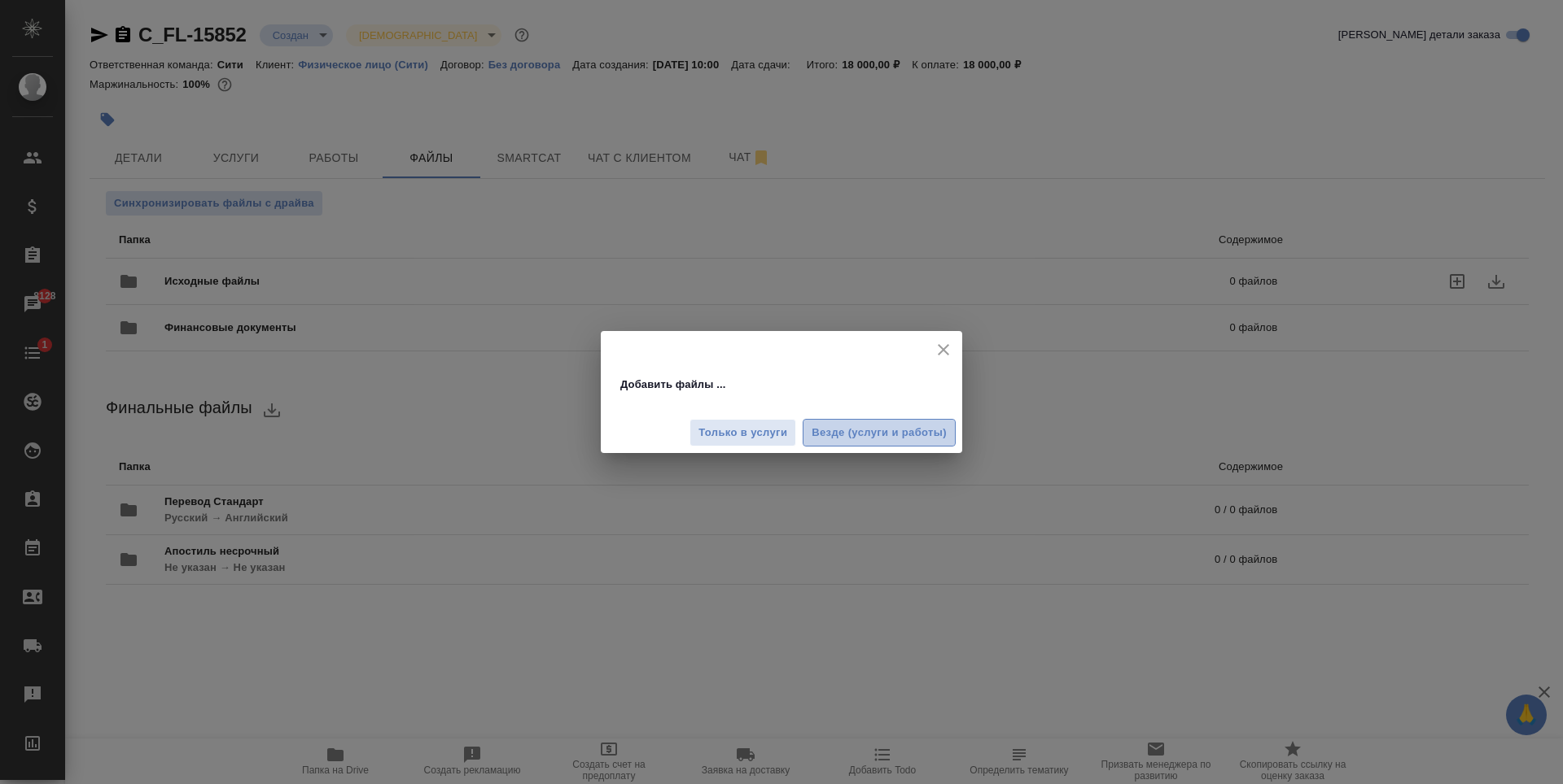
click at [862, 429] on span "Везде (услуги и работы)" at bounding box center [878, 433] width 135 height 18
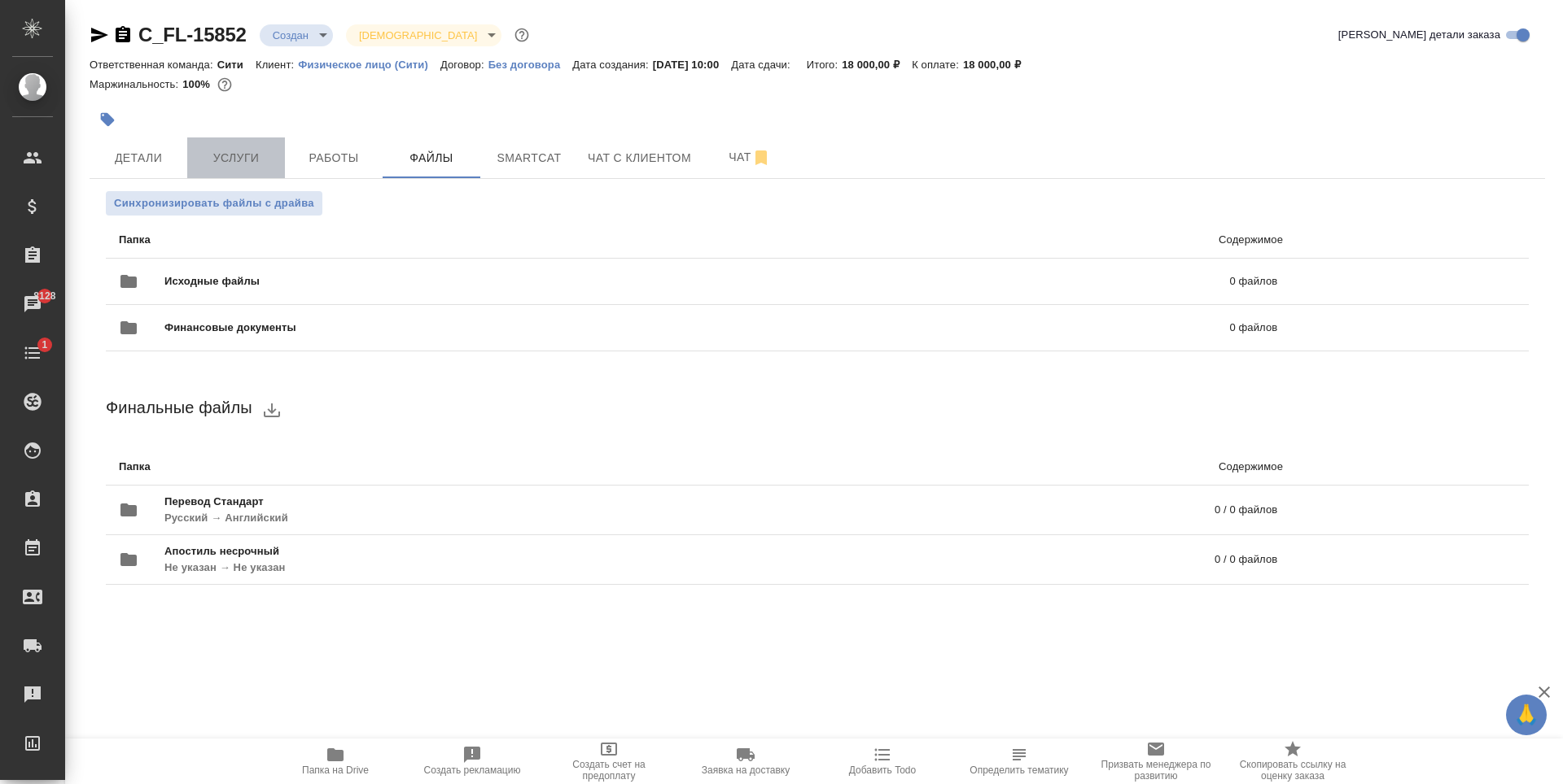
click at [268, 153] on span "Услуги" at bounding box center [235, 158] width 78 height 20
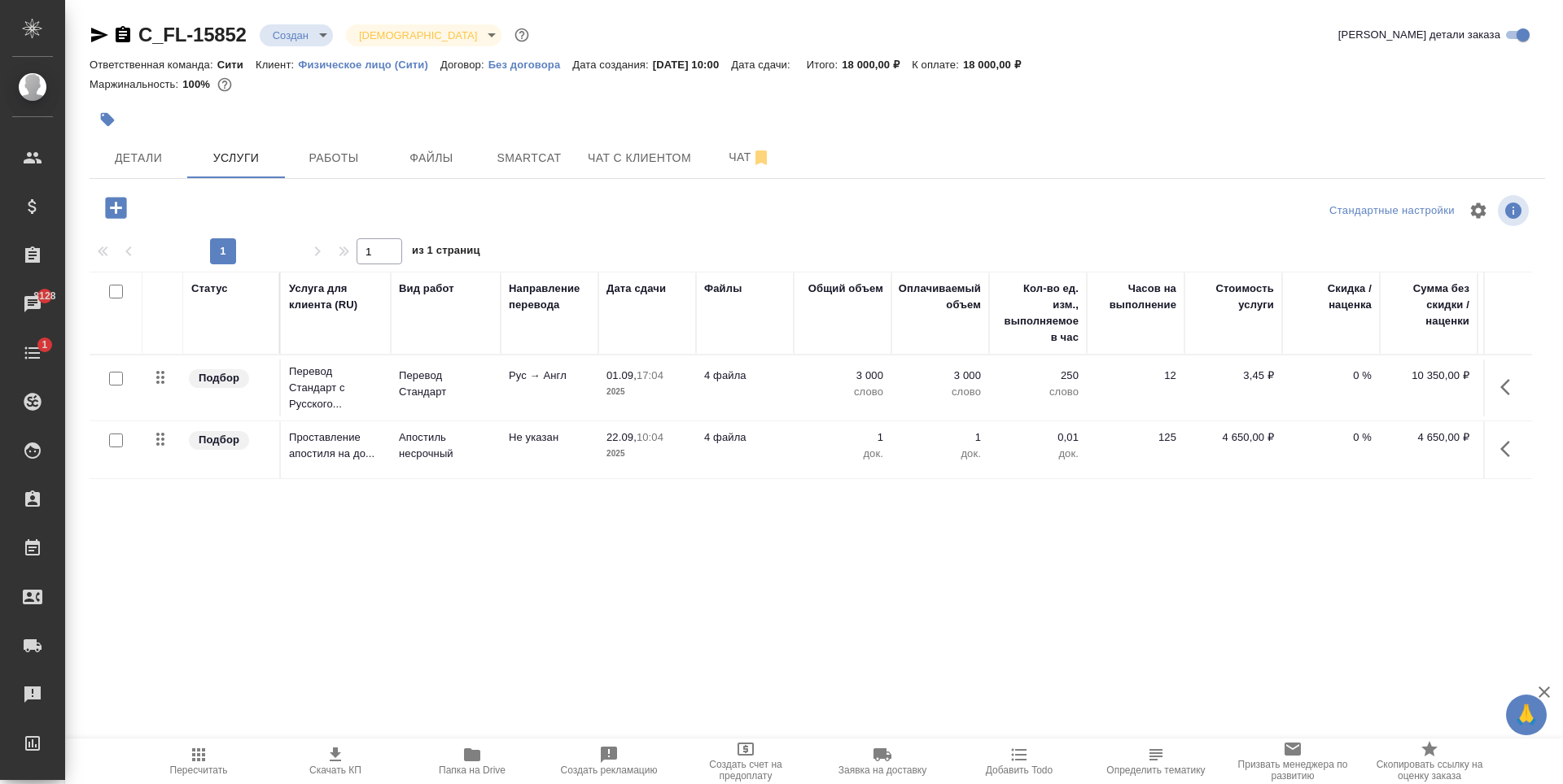
click at [117, 379] on input "checkbox" at bounding box center [116, 379] width 14 height 14
checkbox input "true"
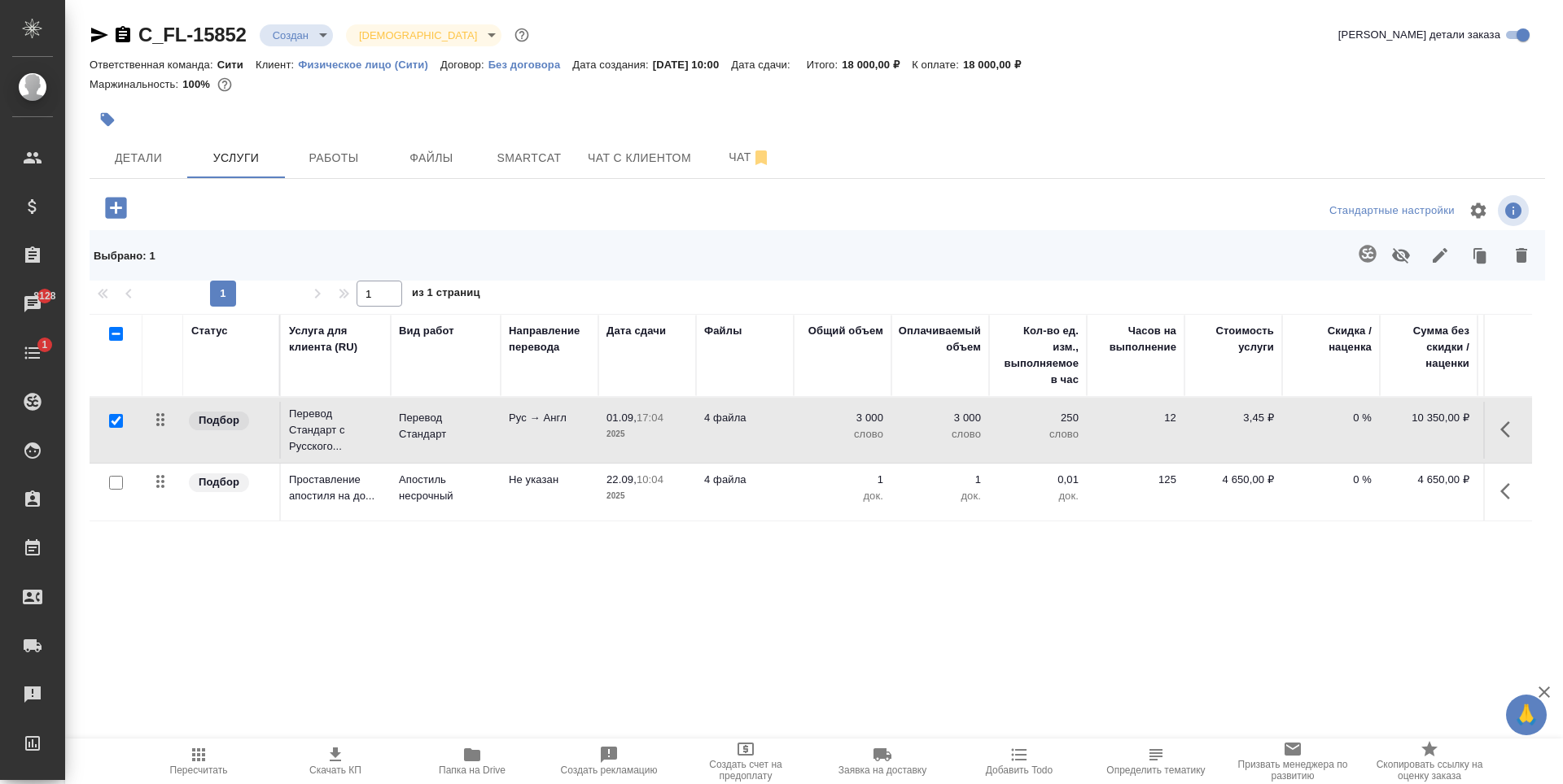
click at [1367, 255] on icon "button" at bounding box center [1367, 253] width 19 height 19
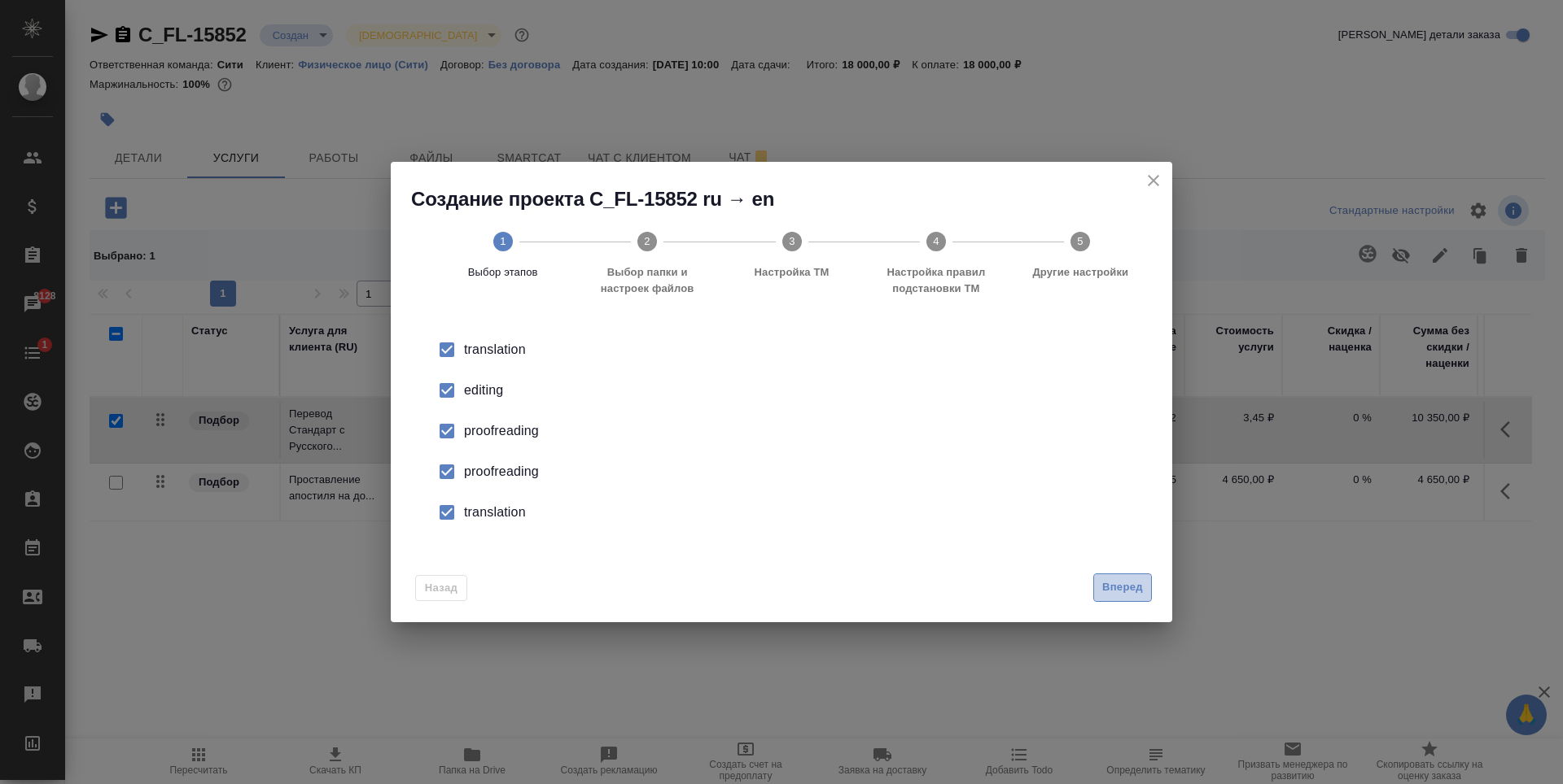
click at [1134, 584] on span "Вперед" at bounding box center [1122, 588] width 41 height 18
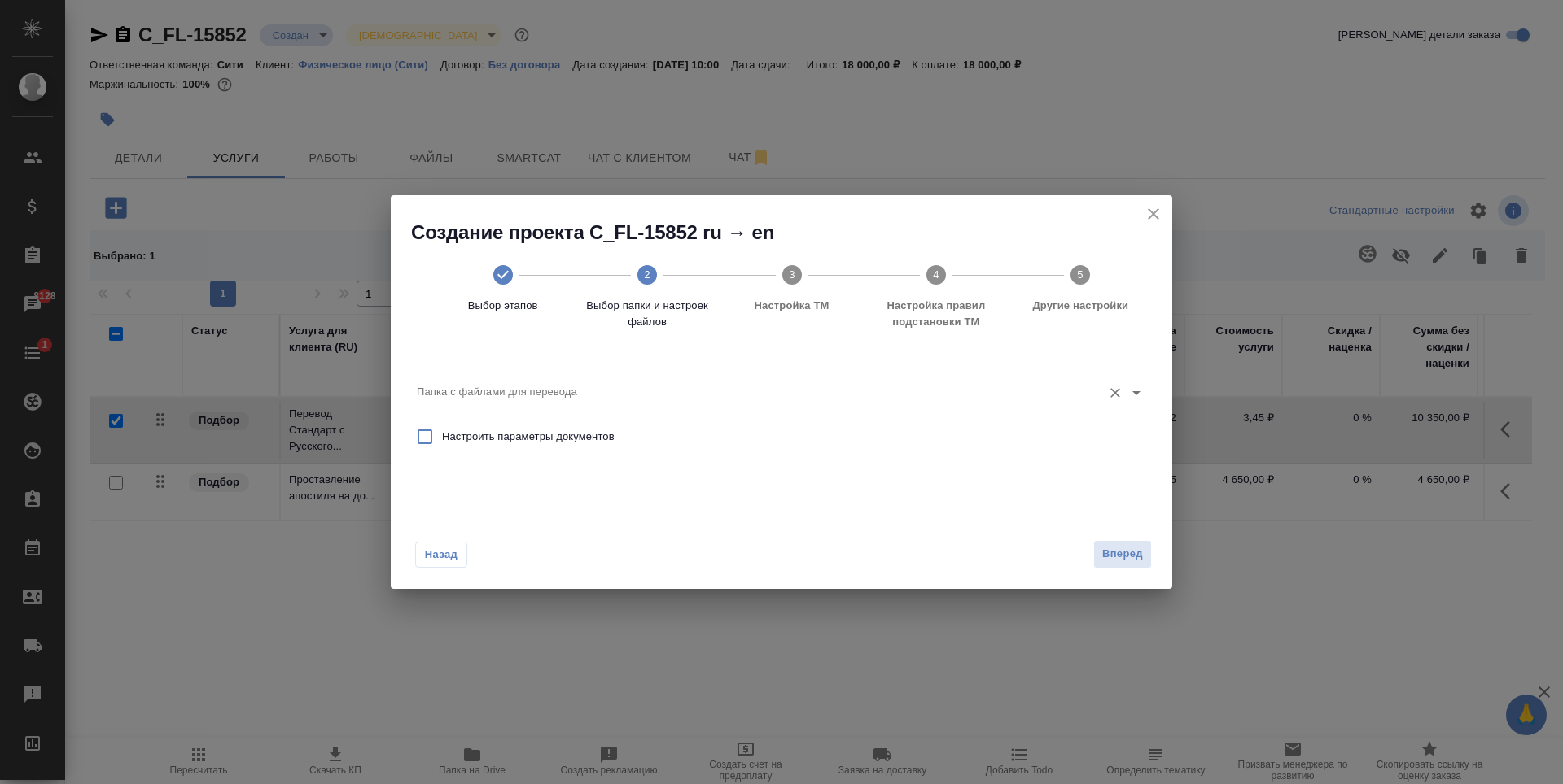
click at [583, 381] on div "Папка с файлами для перевода" at bounding box center [781, 386] width 729 height 34
click at [587, 392] on input "Папка с файлами для перевода" at bounding box center [755, 392] width 677 height 19
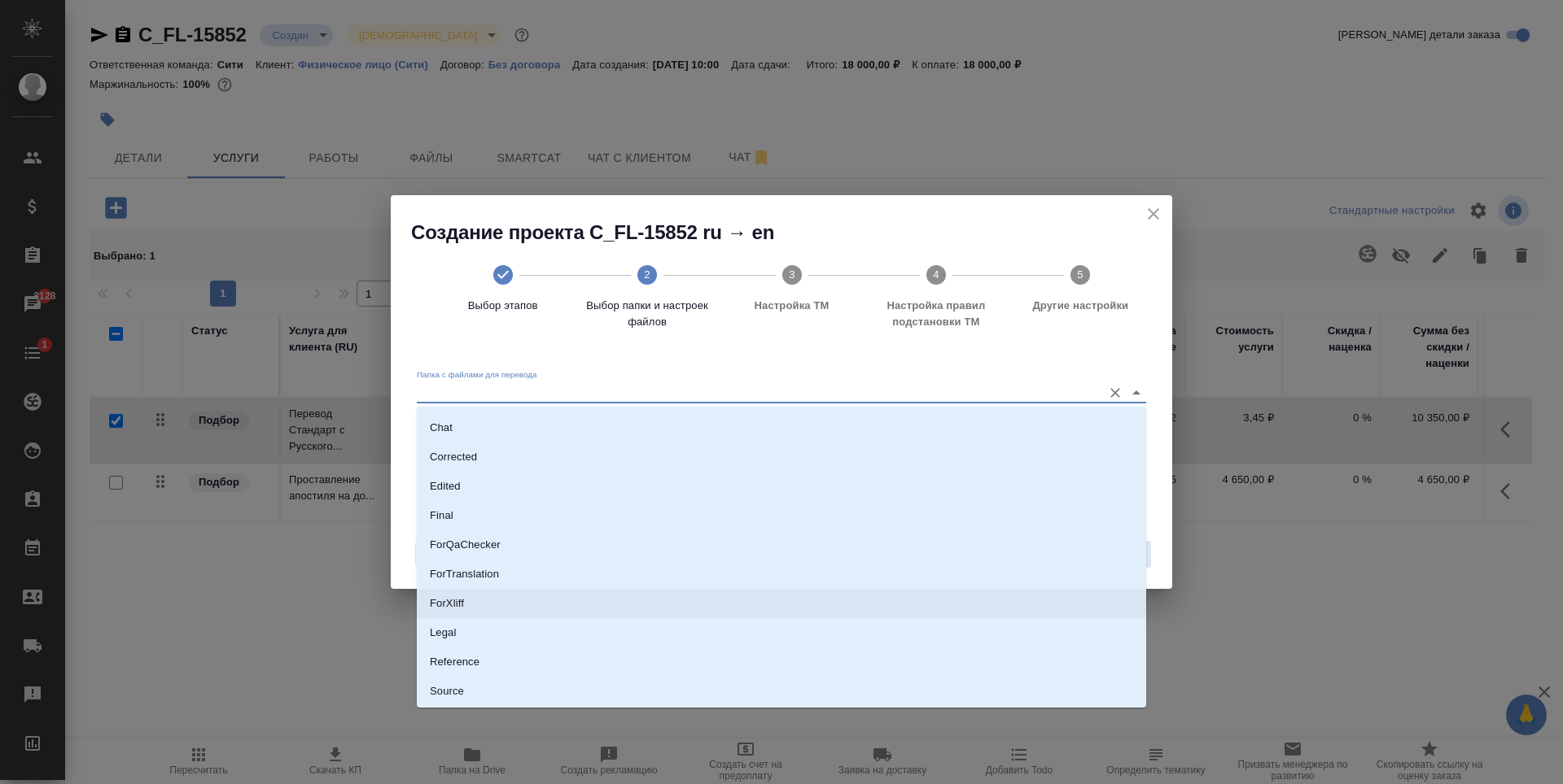
scroll to position [114, 0]
click at [487, 632] on li "Source" at bounding box center [781, 633] width 729 height 29
type input "Source"
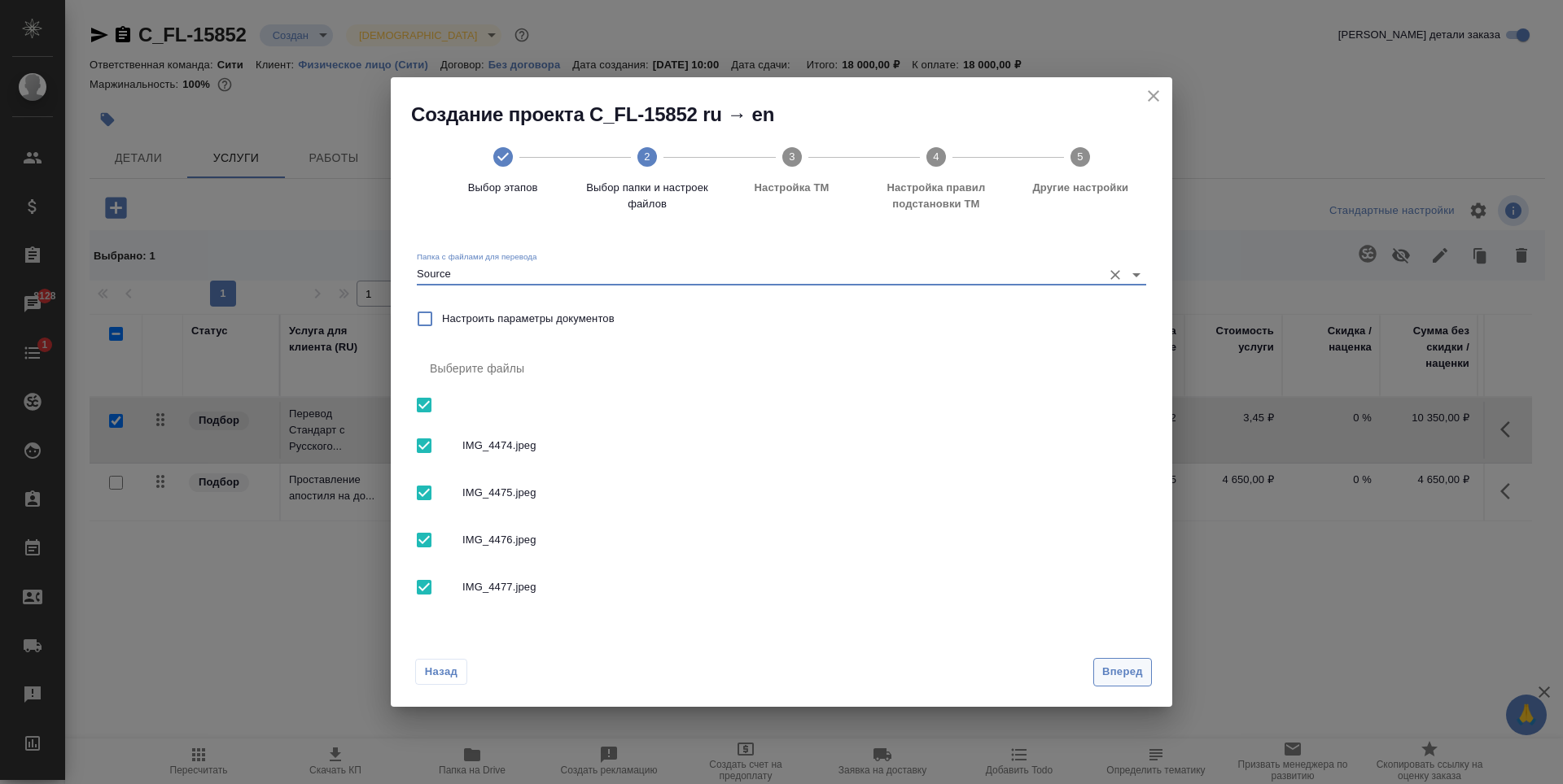
click at [1099, 678] on button "Вперед" at bounding box center [1122, 673] width 59 height 28
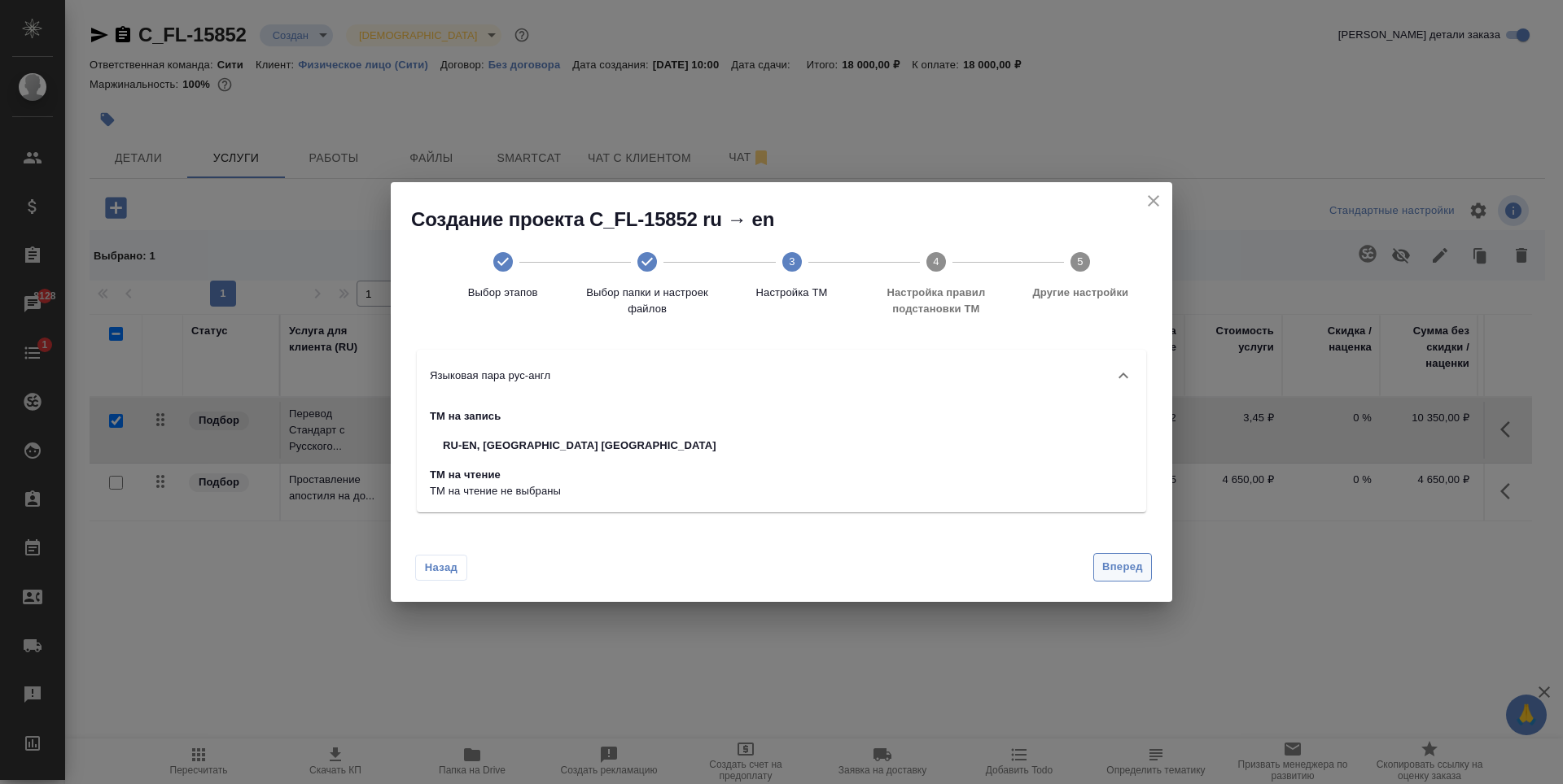
click at [1139, 558] on span "Вперед" at bounding box center [1122, 567] width 41 height 18
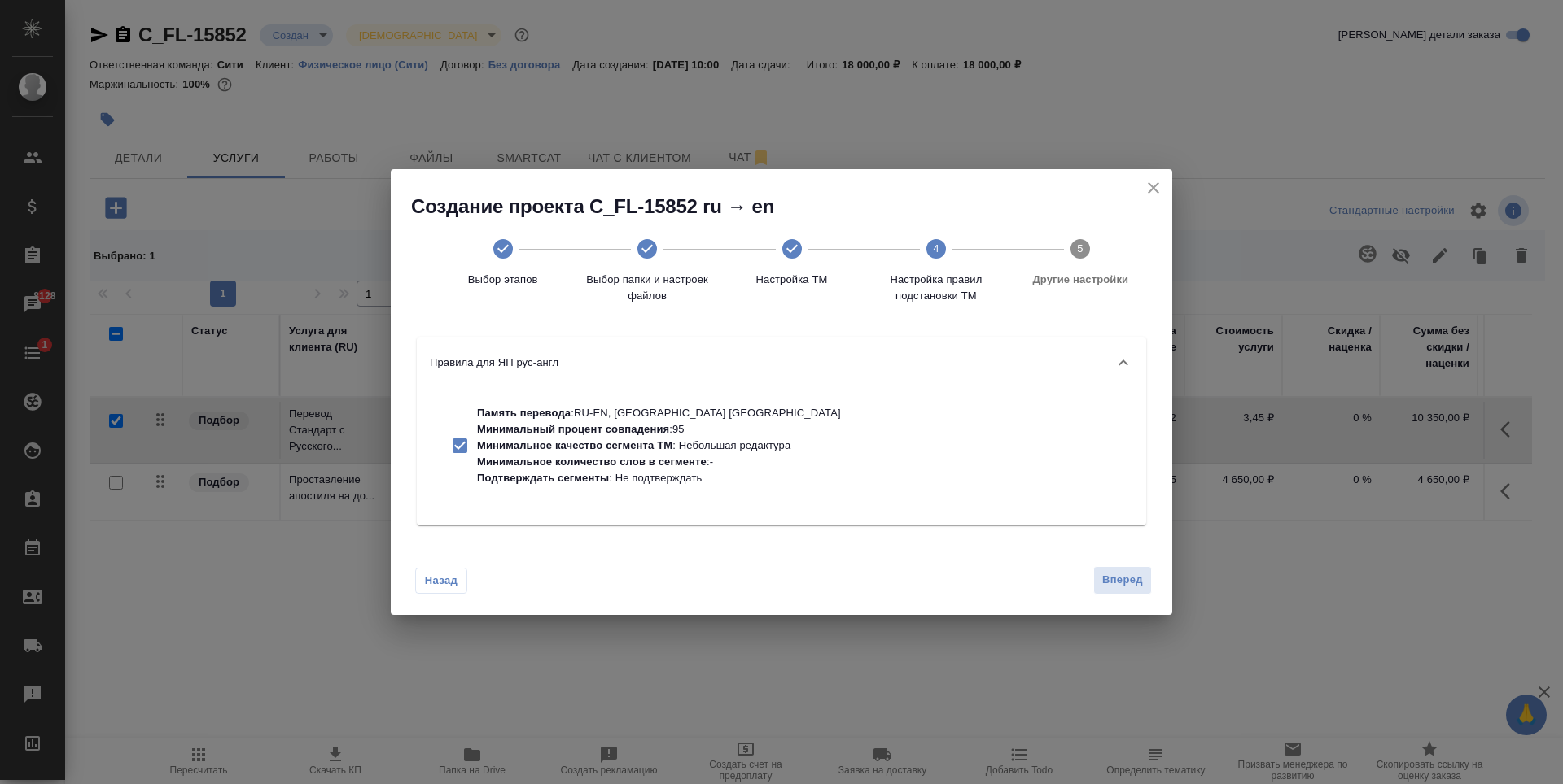
click at [1116, 589] on span "Вперед" at bounding box center [1122, 580] width 41 height 18
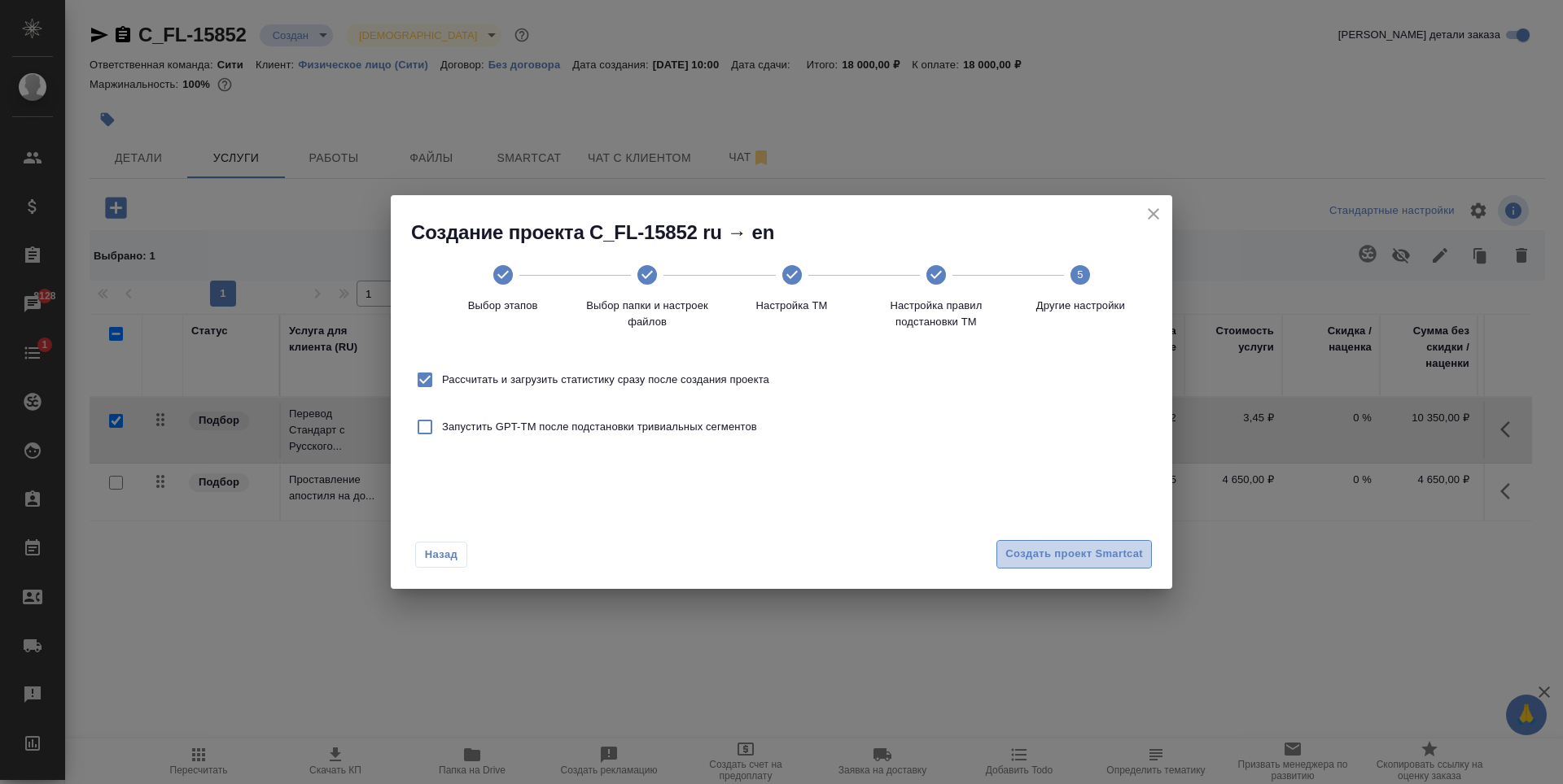
click at [1063, 551] on span "Создать проект Smartcat" at bounding box center [1074, 554] width 137 height 18
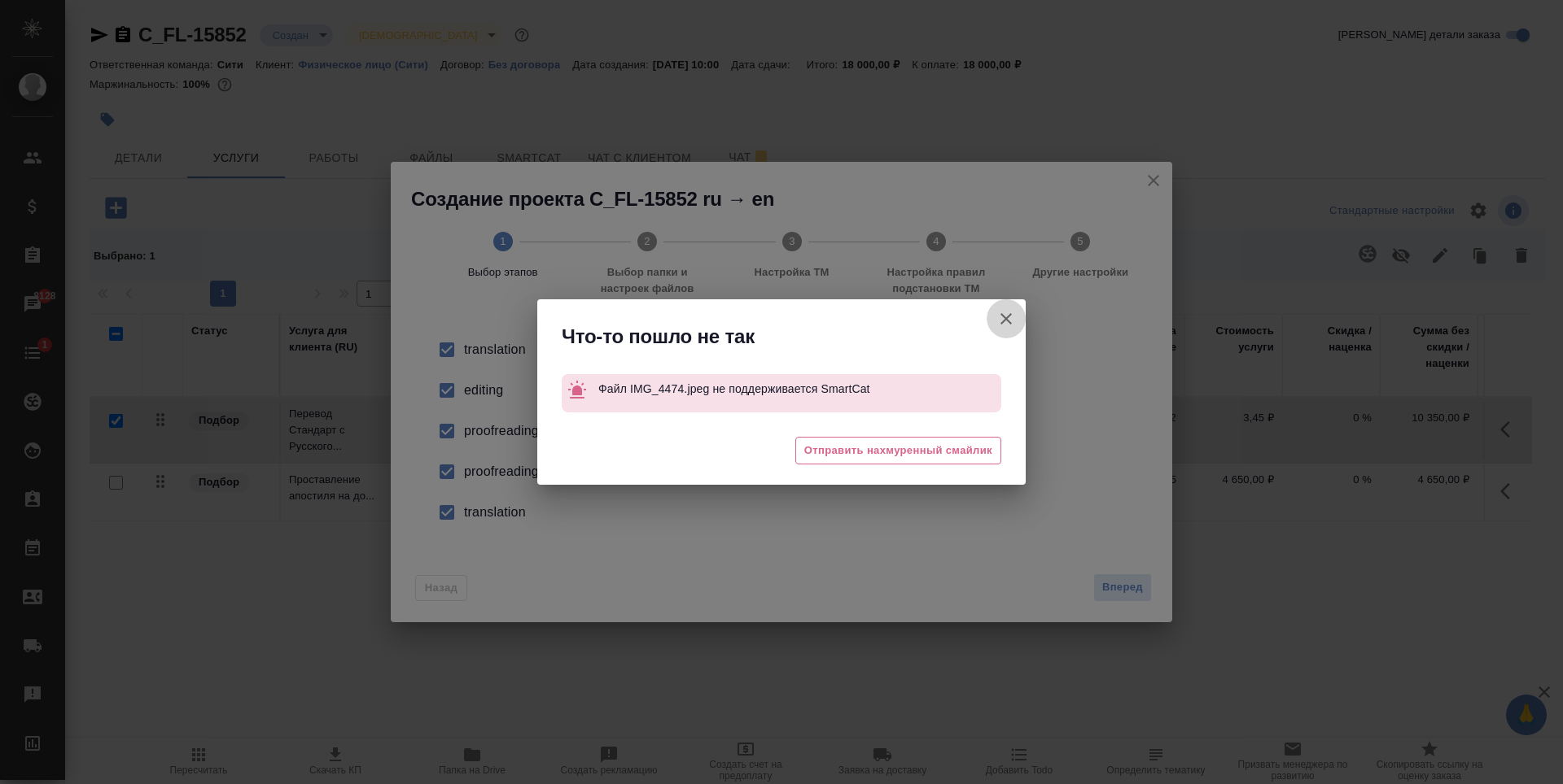
click at [1002, 314] on icon "button" at bounding box center [1006, 318] width 19 height 19
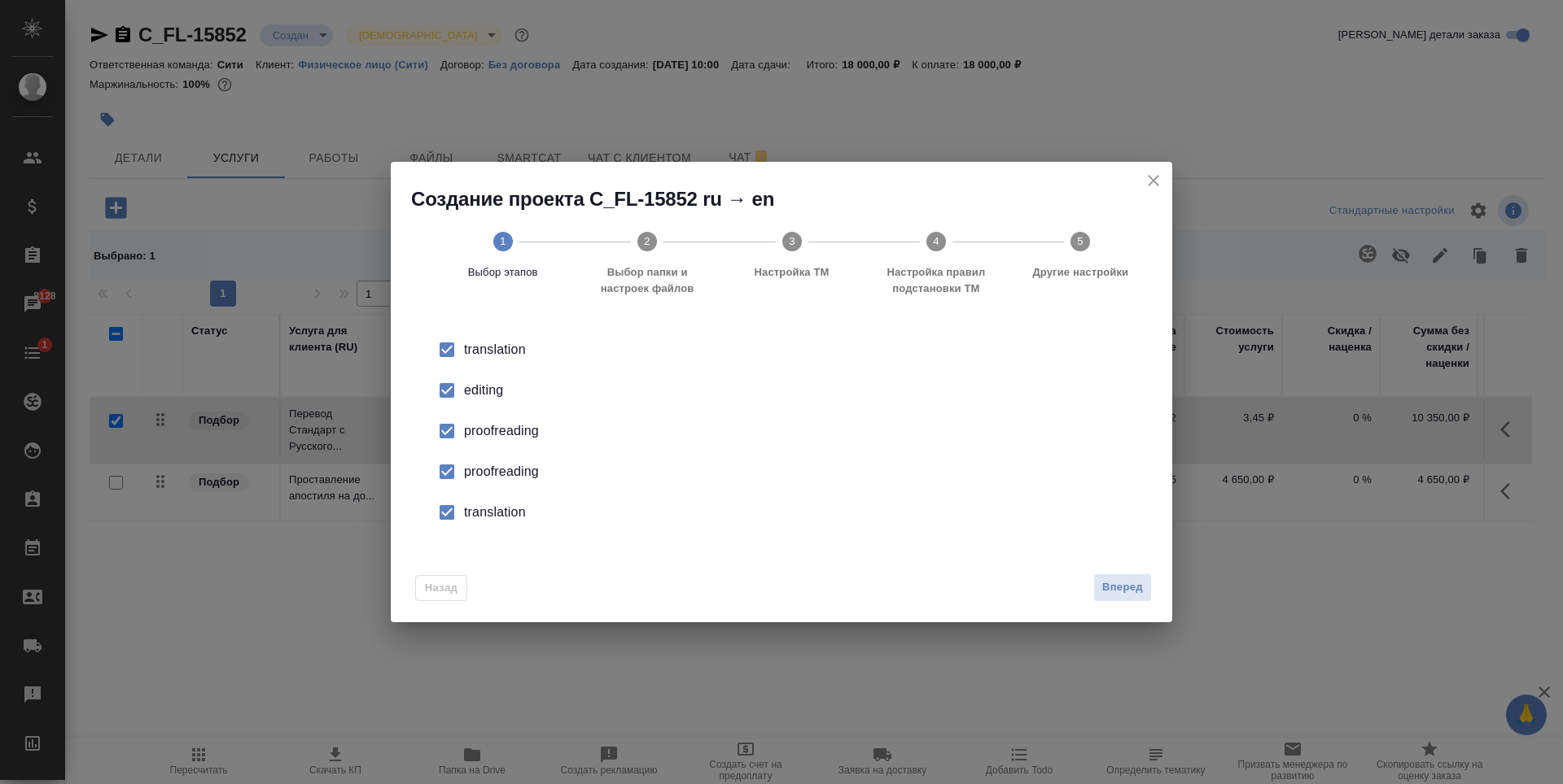
click at [1157, 181] on icon "close" at bounding box center [1153, 180] width 19 height 19
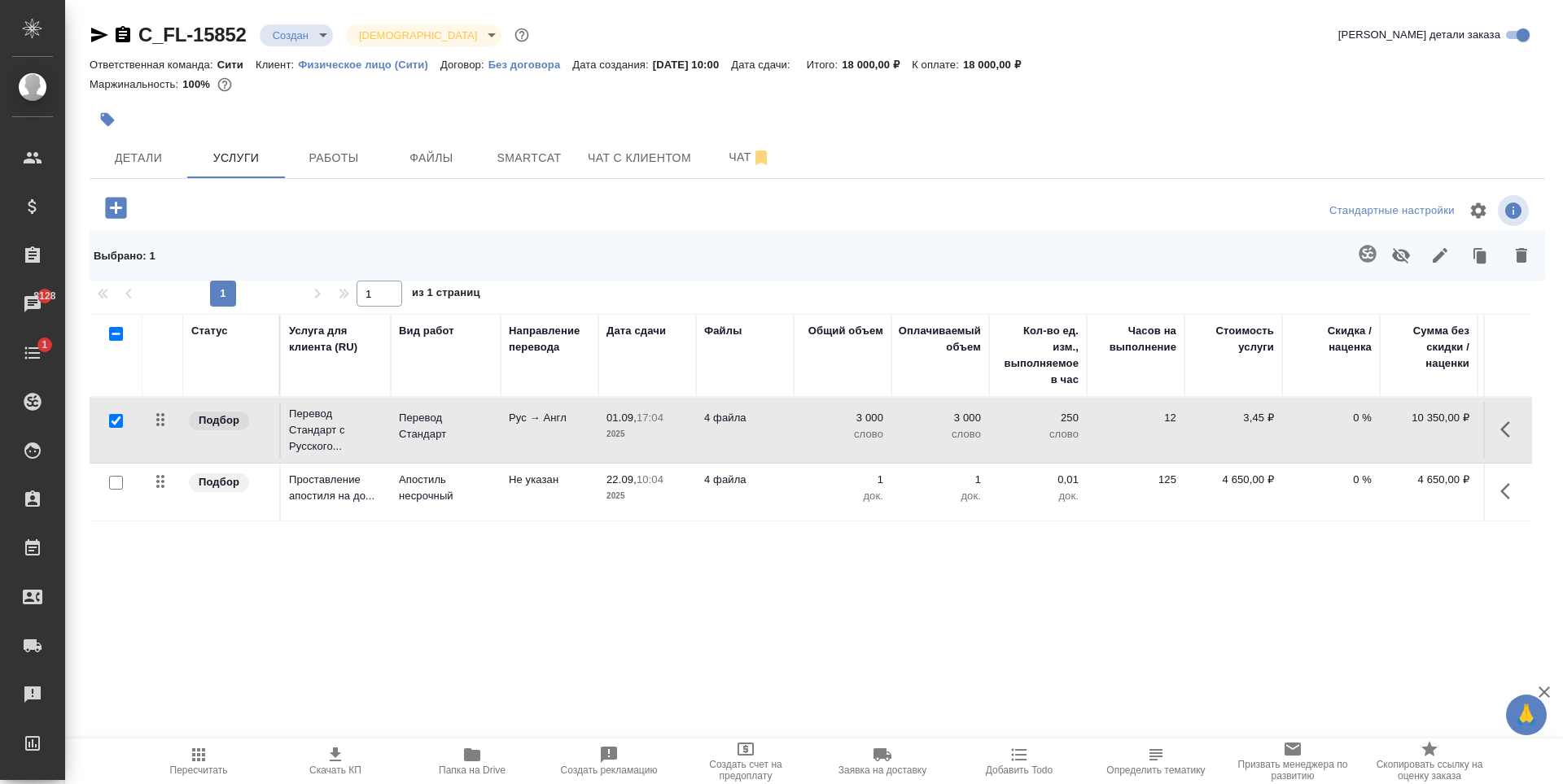
click at [422, 124] on div at bounding box center [575, 119] width 970 height 36
drag, startPoint x: 250, startPoint y: 44, endPoint x: 144, endPoint y: 42, distance: 106.0
click at [144, 42] on div "C_FL-15852 Создан new Святая троица holyTrinity" at bounding box center [311, 34] width 443 height 26
copy link "C_FL-15852"
click at [355, 580] on div "Статус Услуга для клиента (RU) Вид работ Направление перевода Дата сдачи Файлы …" at bounding box center [810, 489] width 1442 height 350
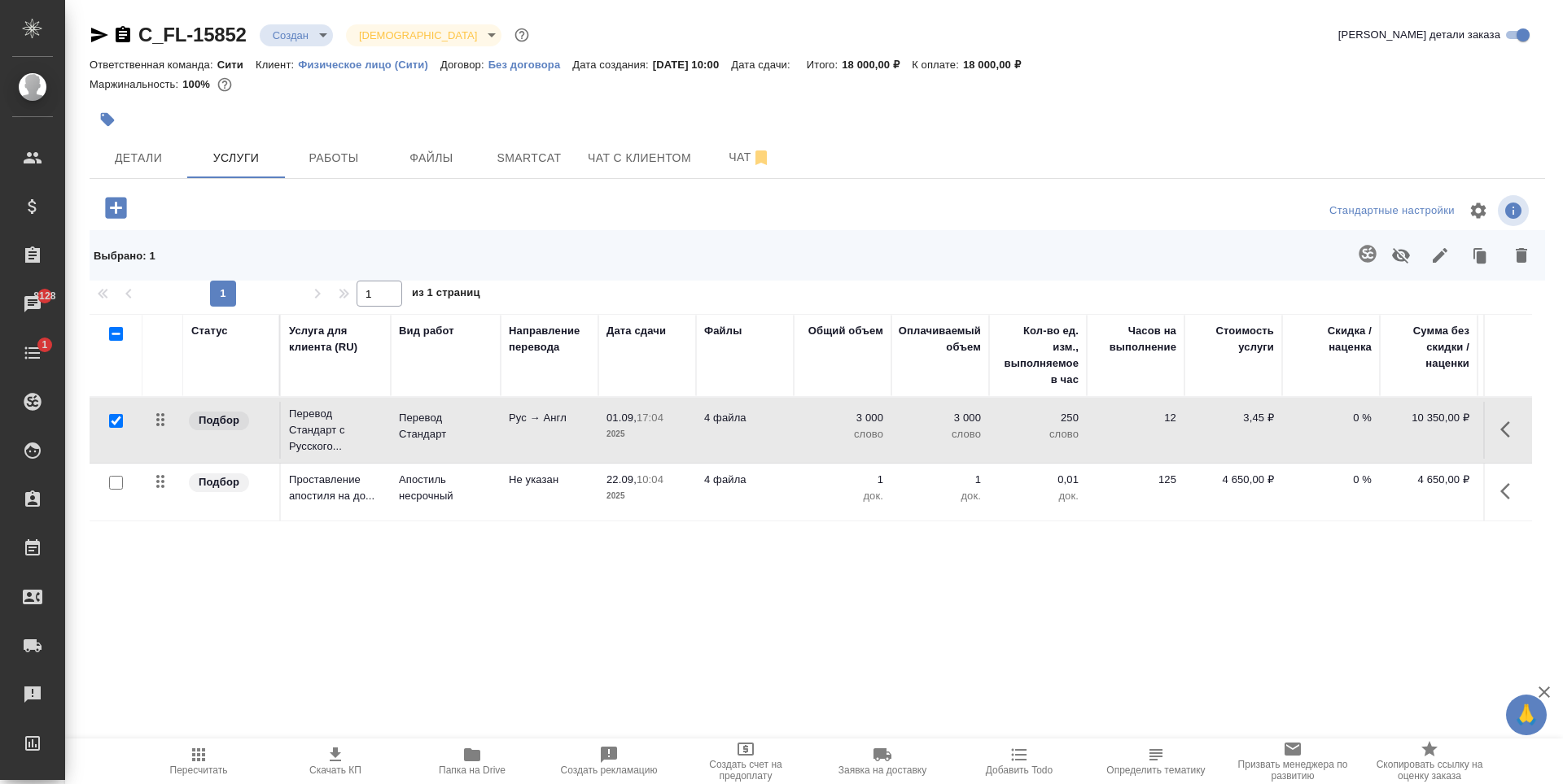
click at [869, 421] on p "3 000" at bounding box center [842, 418] width 81 height 16
type input "2000"
click at [877, 539] on div "Статус Услуга для клиента (RU) Вид работ Направление перевода Дата сдачи Файлы …" at bounding box center [810, 489] width 1442 height 350
click at [193, 208] on span "Сохранить и пересчитать" at bounding box center [230, 206] width 142 height 18
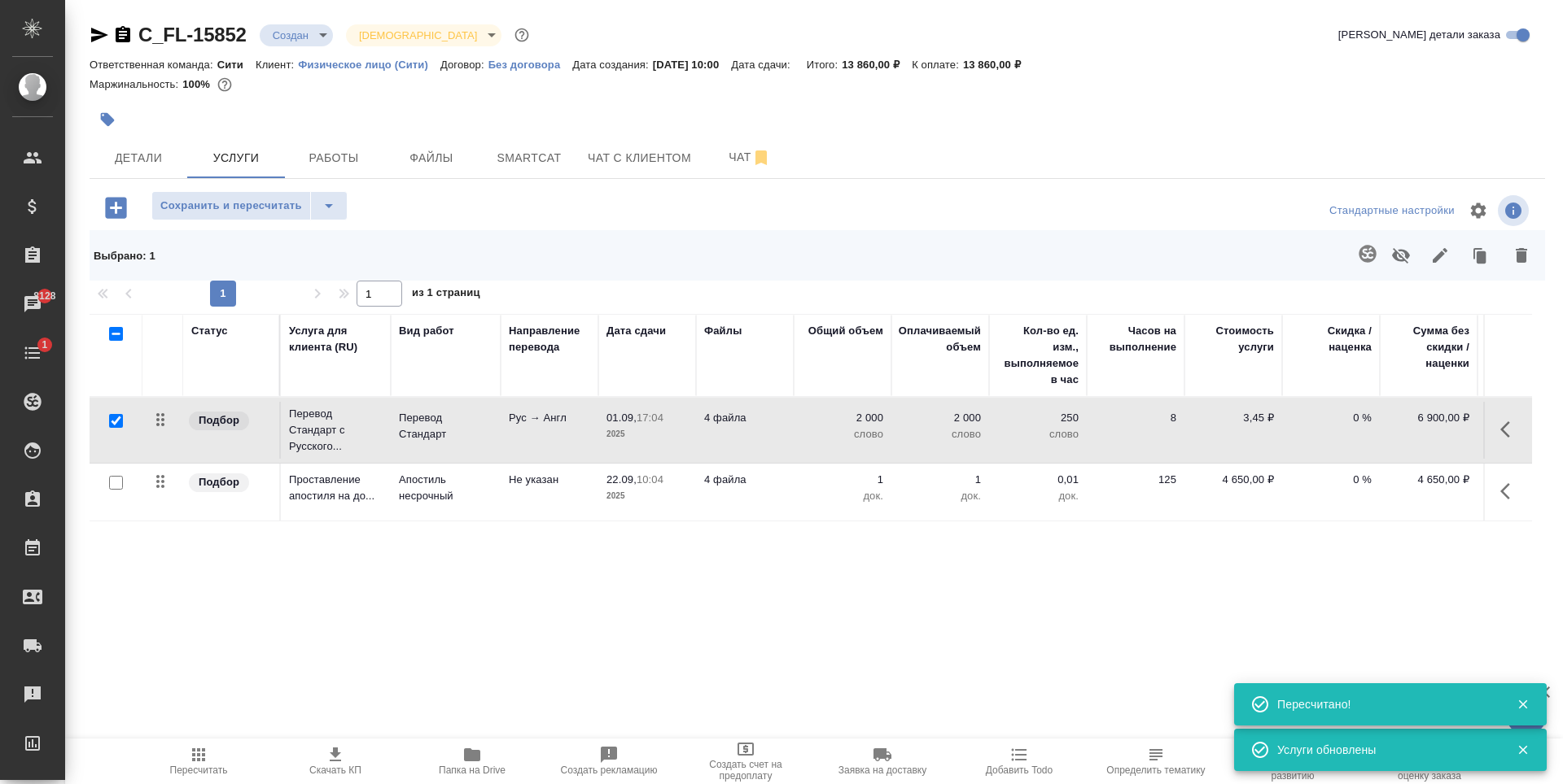
click at [121, 214] on icon "button" at bounding box center [115, 207] width 21 height 21
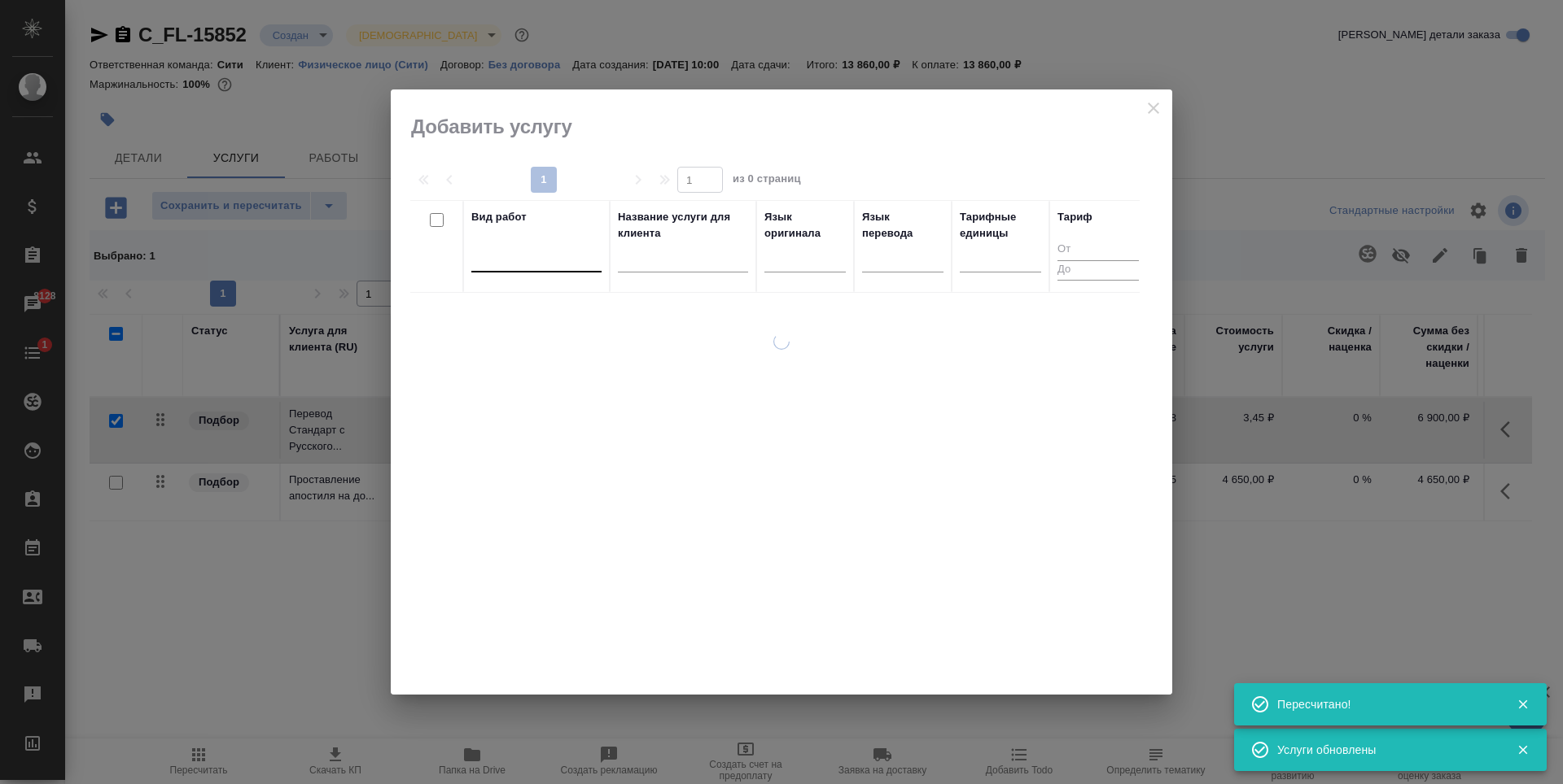
click at [520, 258] on div at bounding box center [536, 255] width 130 height 23
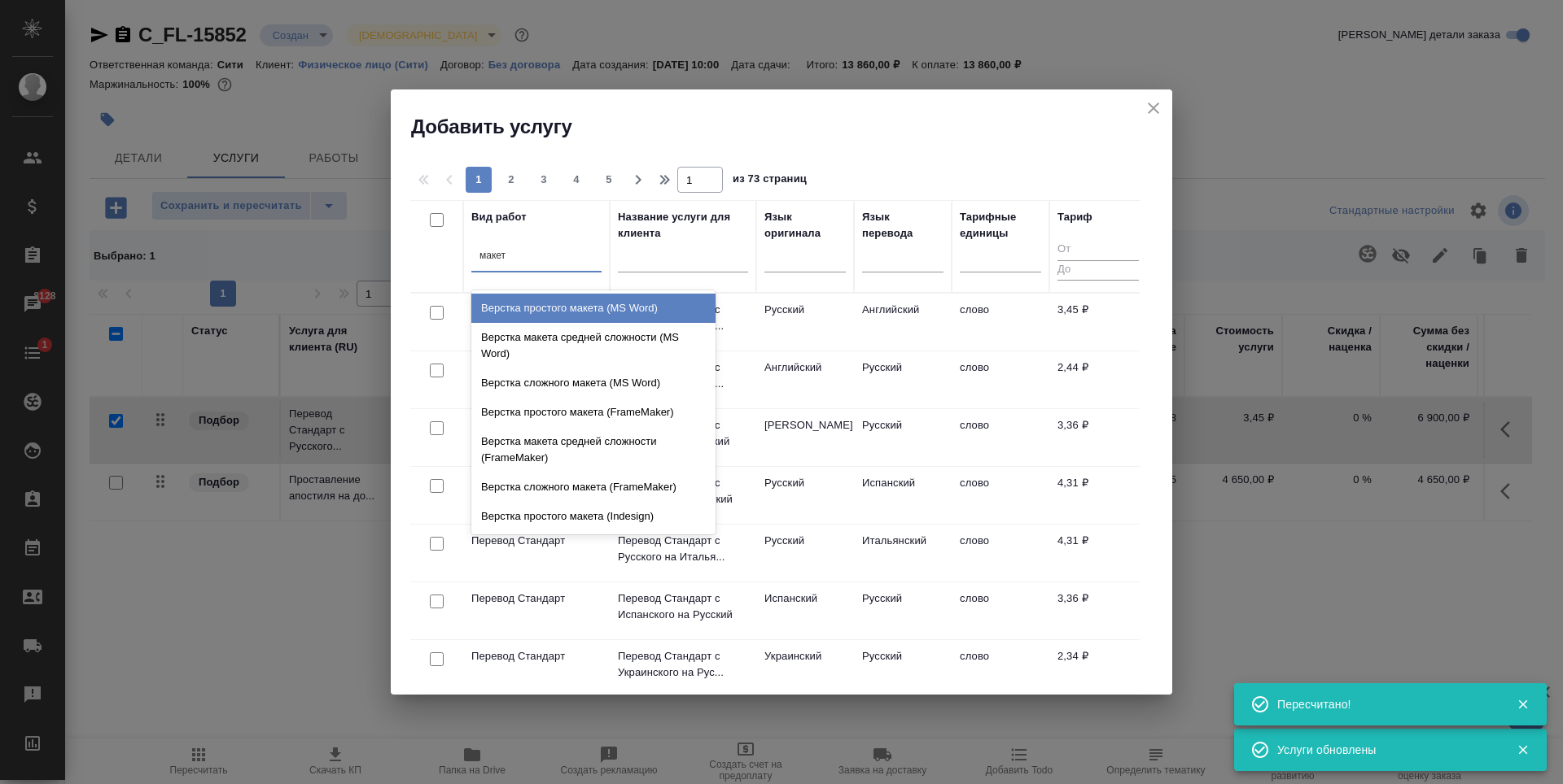
type input "макета"
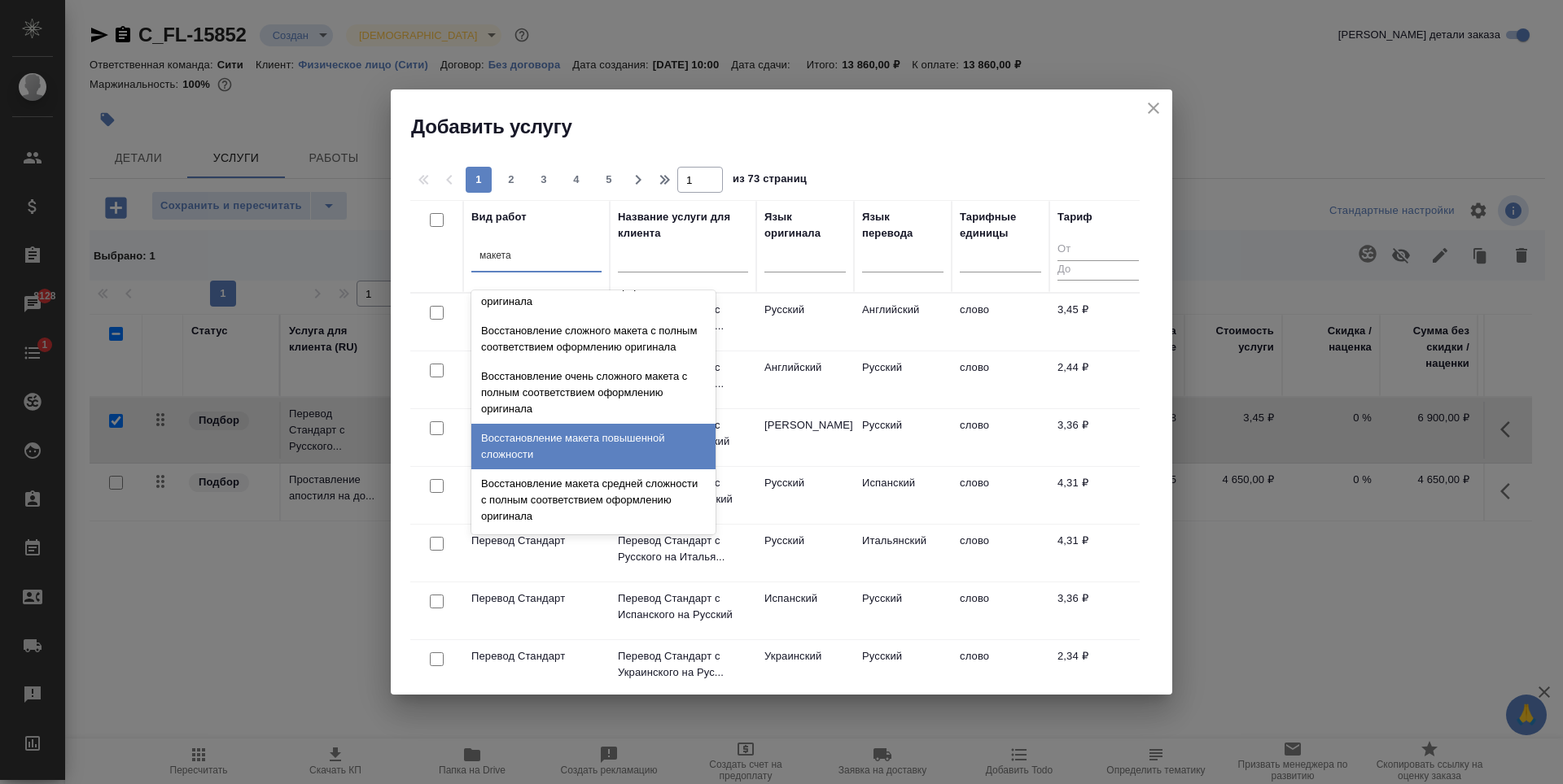
scroll to position [580, 0]
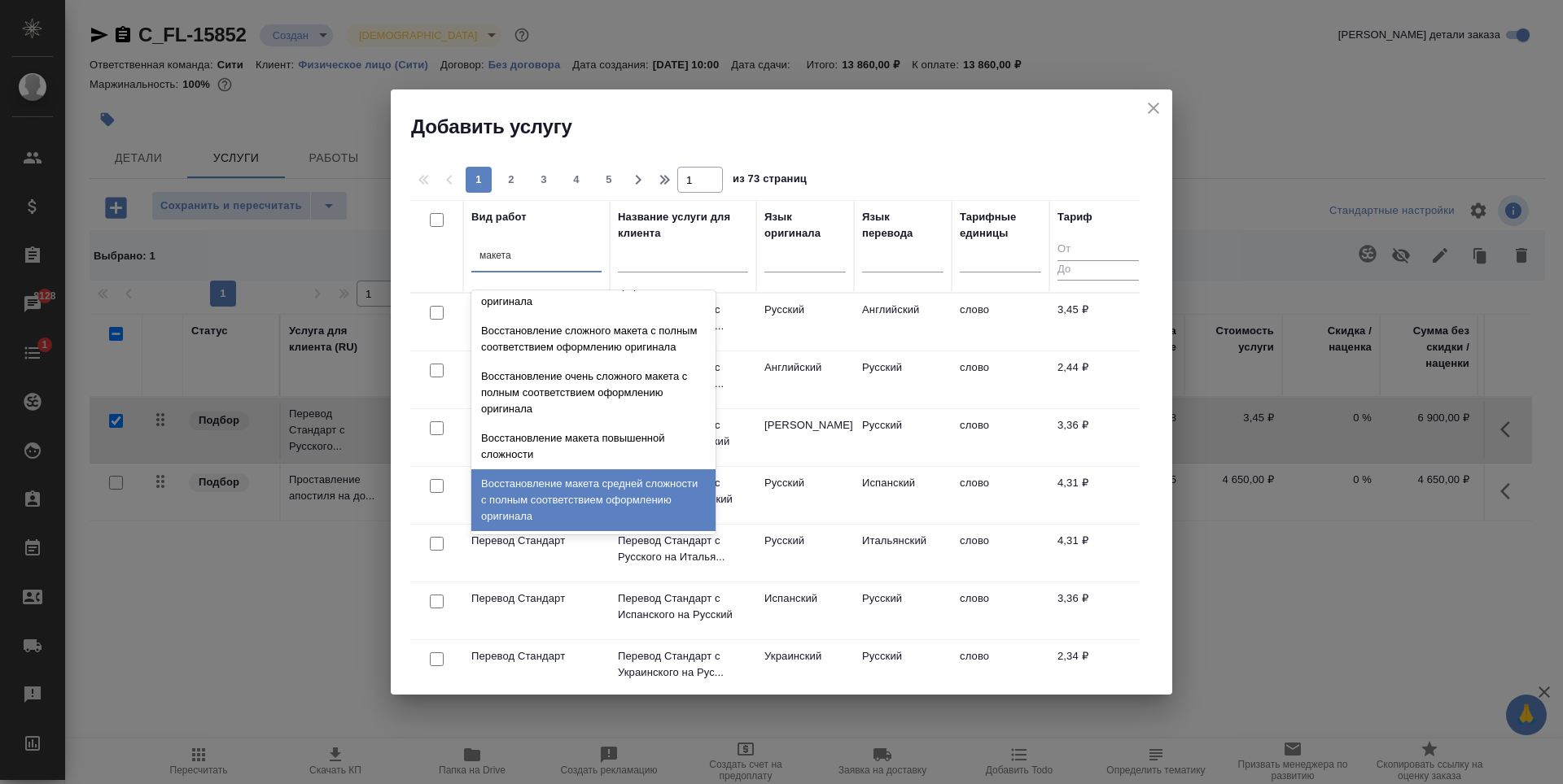
click at [583, 476] on div "Восстановление макета средней сложности с полным соответствием оформлению ориги…" at bounding box center [593, 500] width 244 height 62
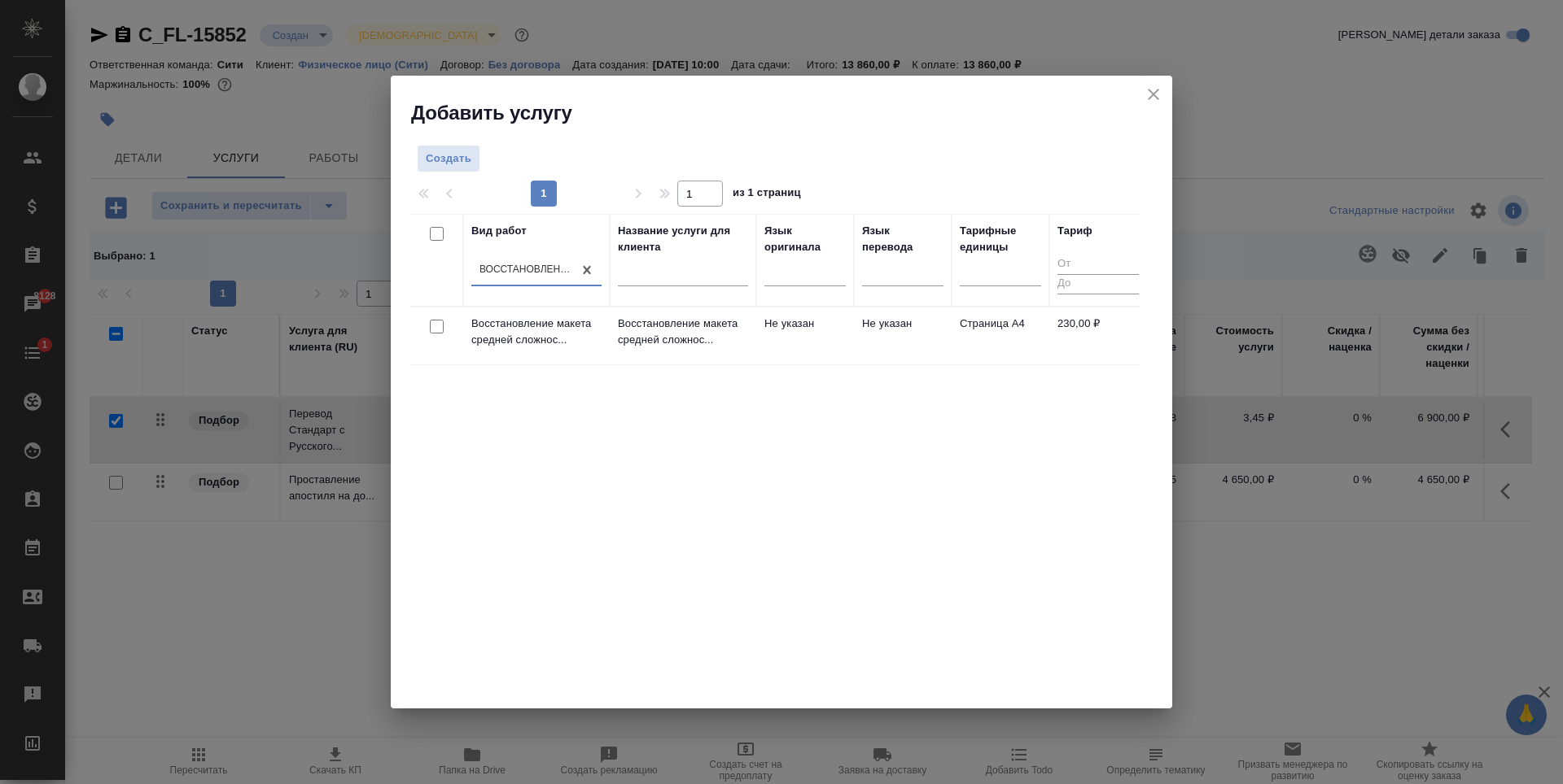
click at [439, 324] on input "checkbox" at bounding box center [437, 327] width 14 height 14
checkbox input "true"
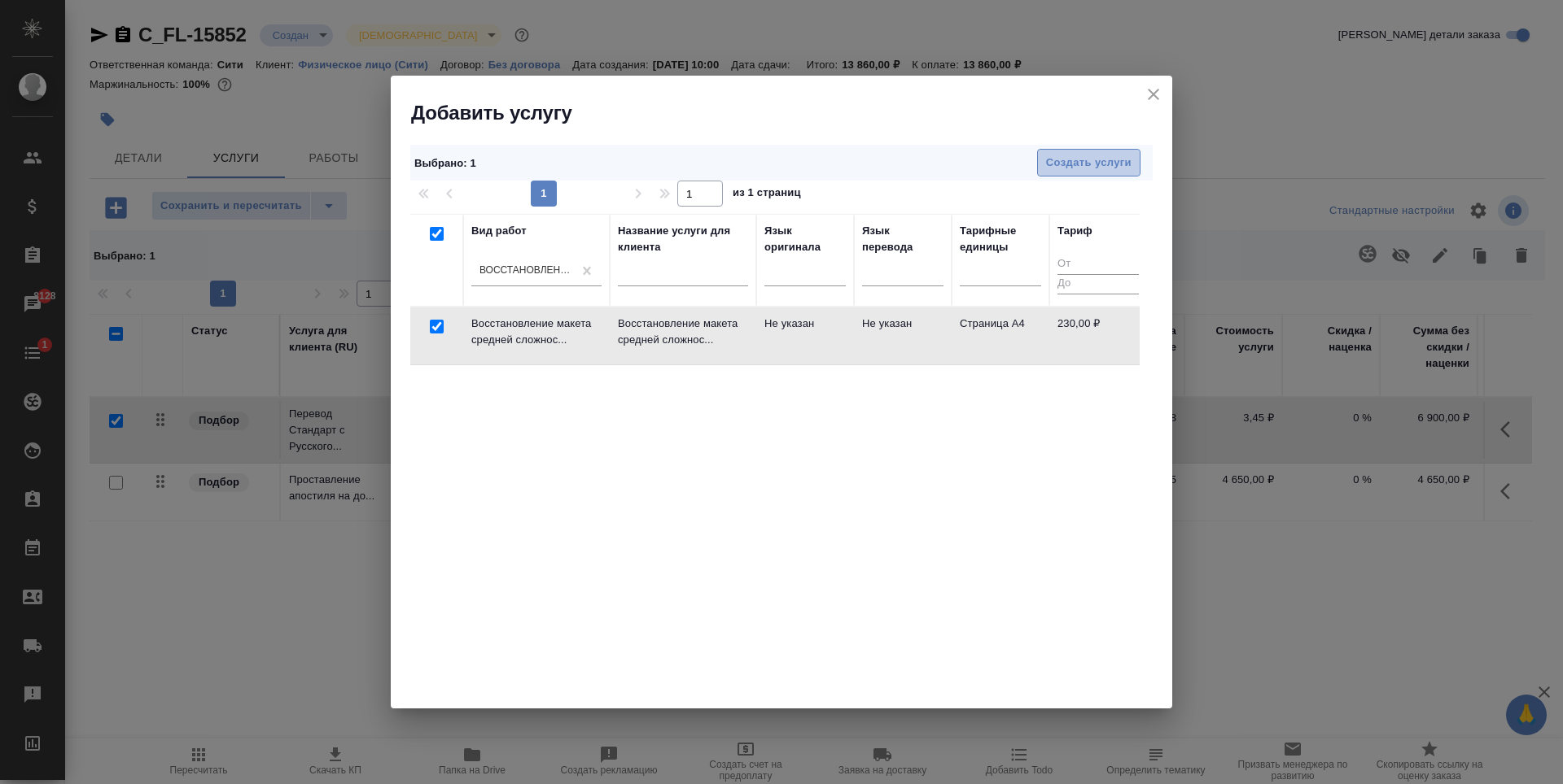
click at [1092, 161] on span "Создать услуги" at bounding box center [1089, 163] width 85 height 18
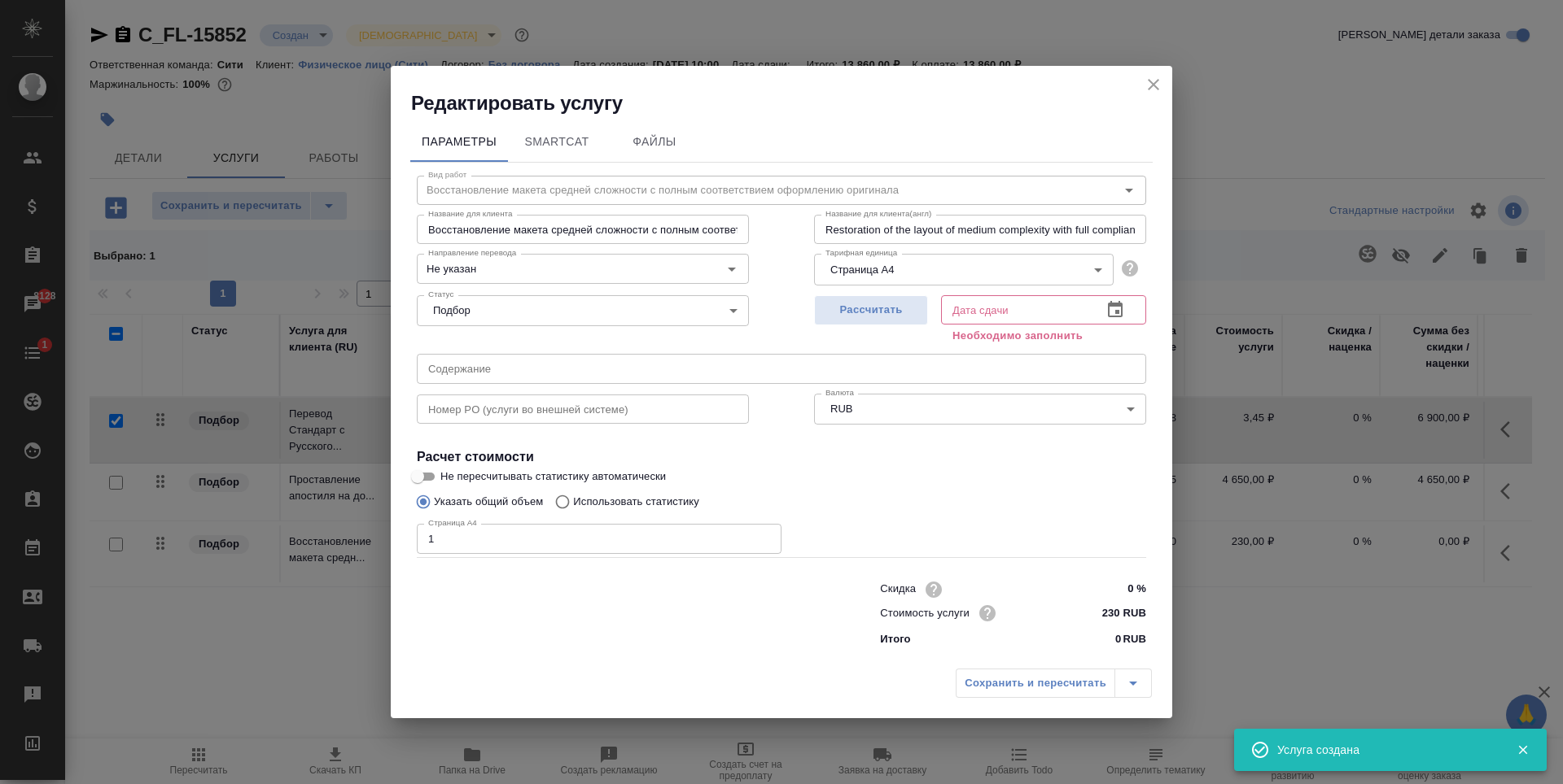
click at [763, 534] on input "1" at bounding box center [598, 539] width 365 height 29
click at [763, 534] on input "2" at bounding box center [598, 539] width 365 height 29
click at [763, 534] on input "3" at bounding box center [598, 539] width 365 height 29
type input "4"
click at [763, 534] on input "4" at bounding box center [598, 539] width 365 height 29
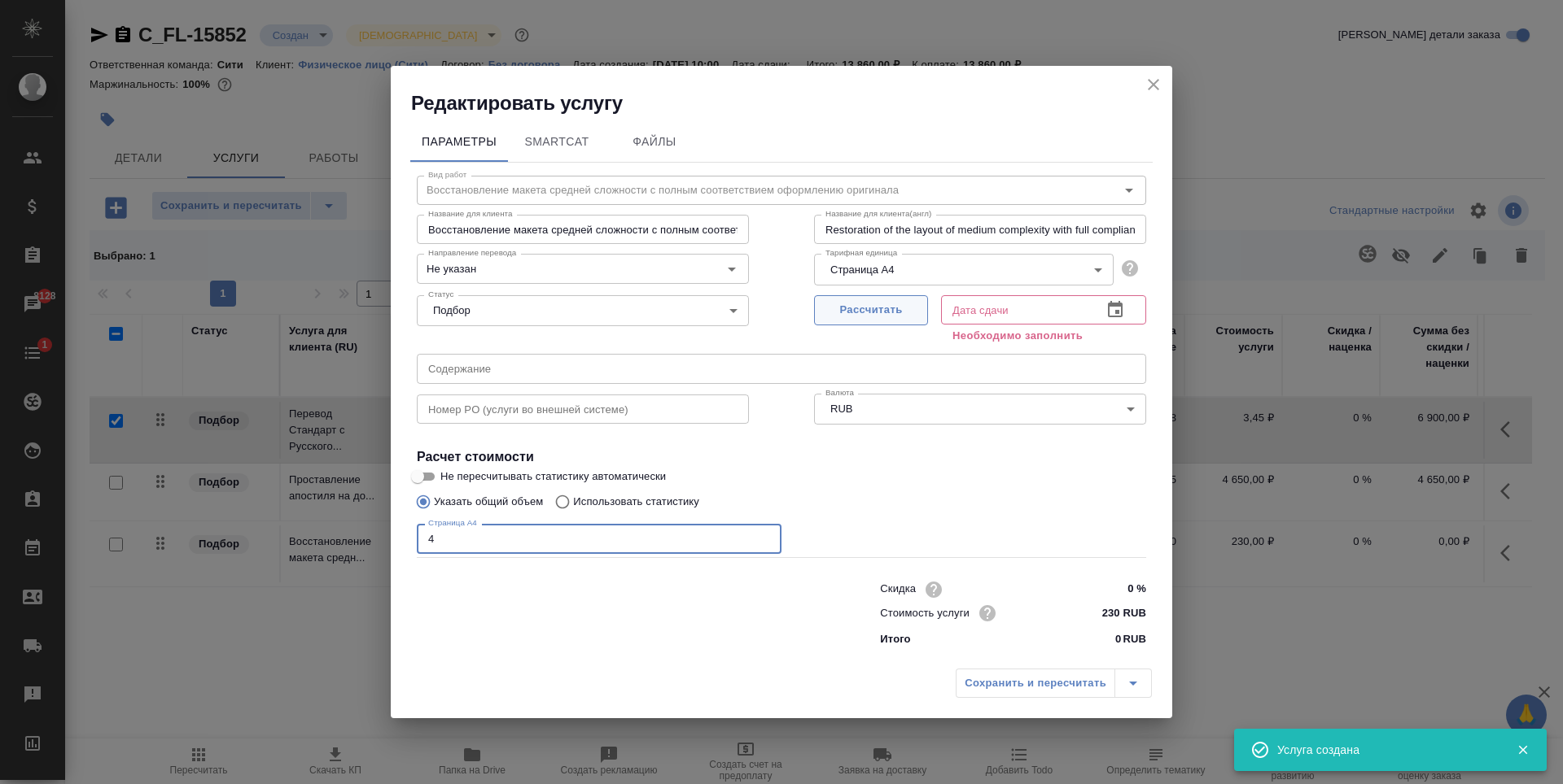
click at [893, 308] on span "Рассчитать" at bounding box center [871, 310] width 96 height 18
type input "29.08.2025 13:37"
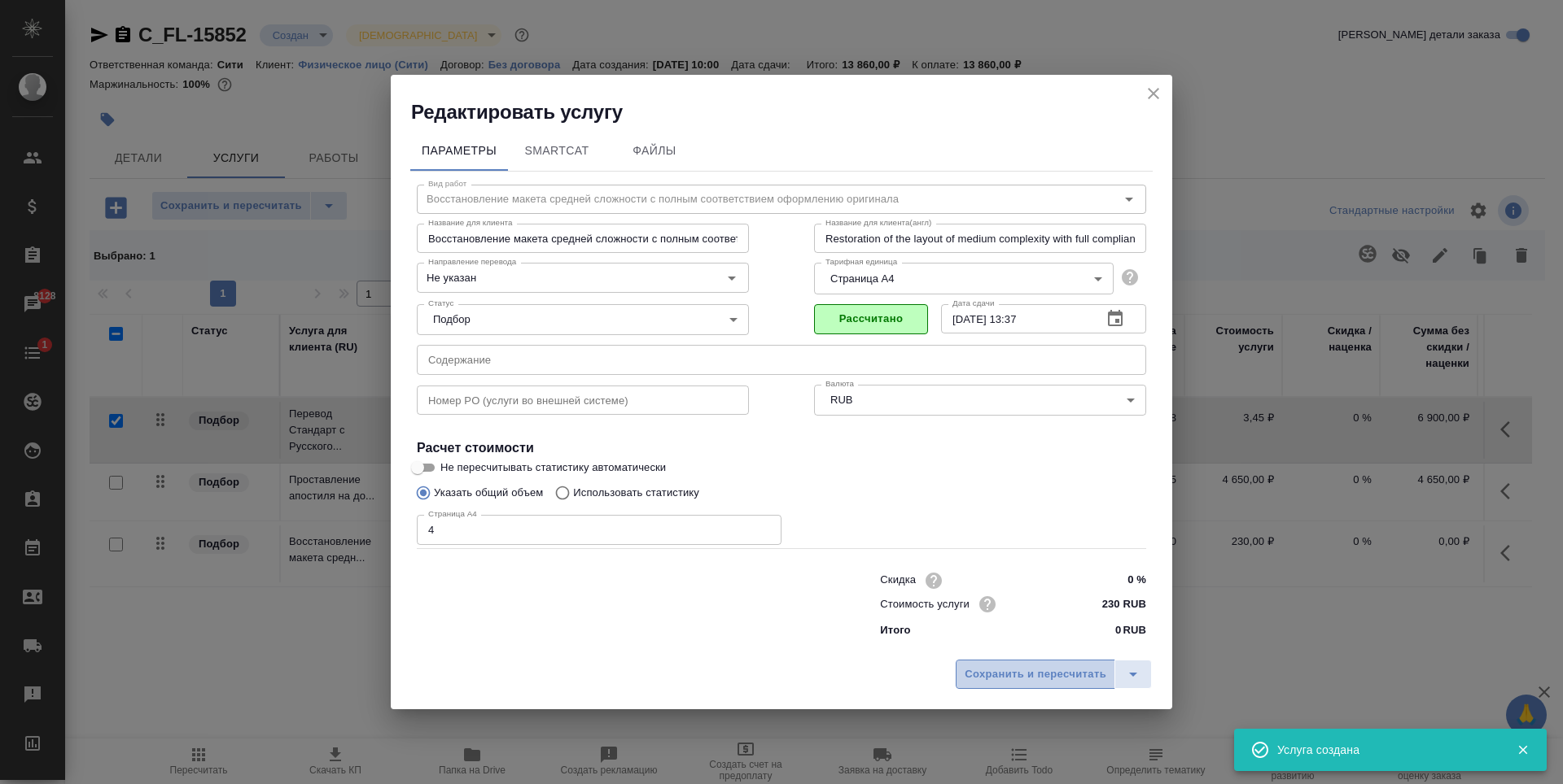
click at [1019, 678] on span "Сохранить и пересчитать" at bounding box center [1035, 675] width 142 height 18
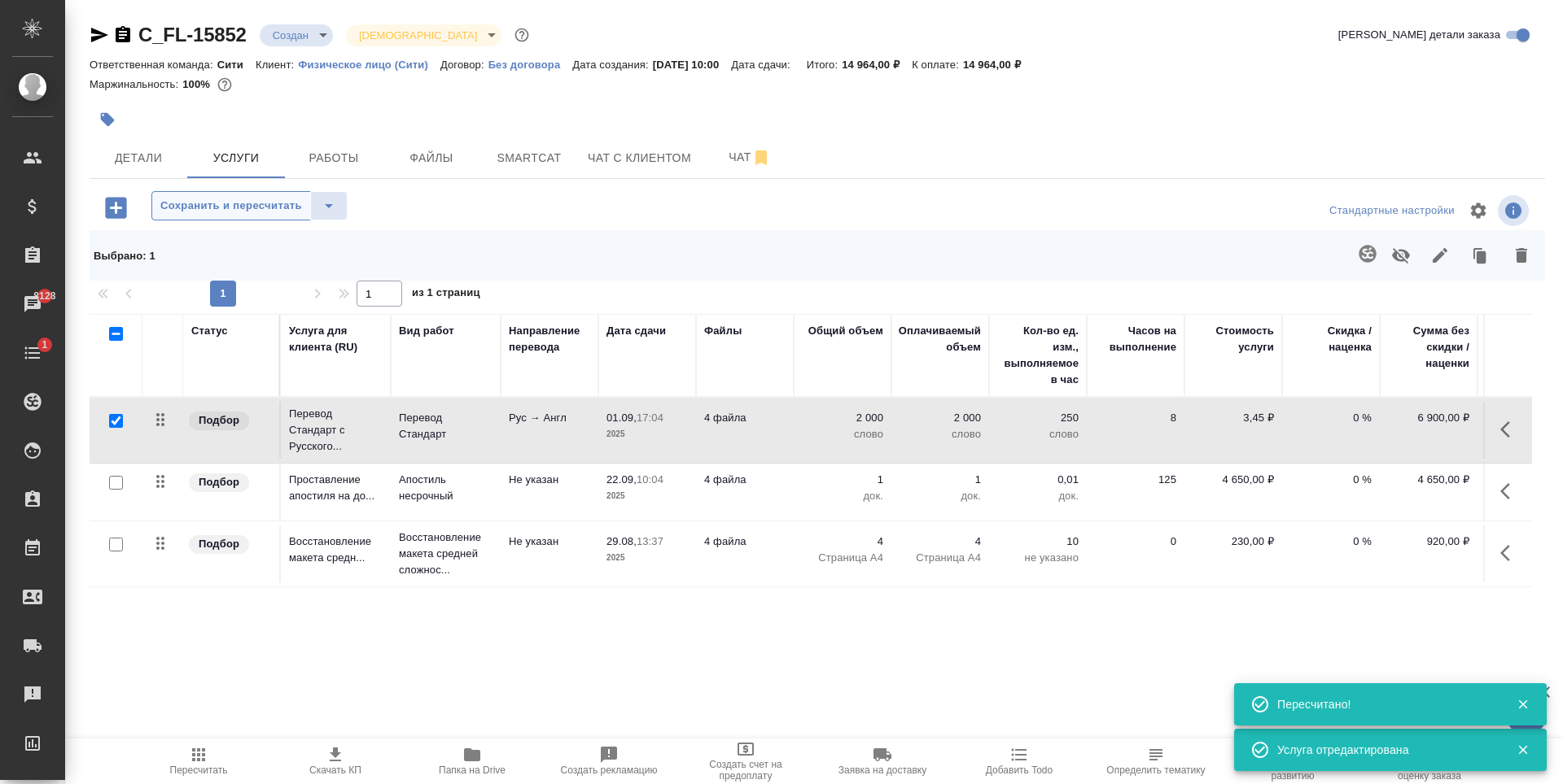
click at [275, 192] on button "Сохранить и пересчитать" at bounding box center [231, 205] width 159 height 29
click at [537, 601] on div "Статус Услуга для клиента (RU) Вид работ Направление перевода Дата сдачи Файлы …" at bounding box center [810, 489] width 1442 height 350
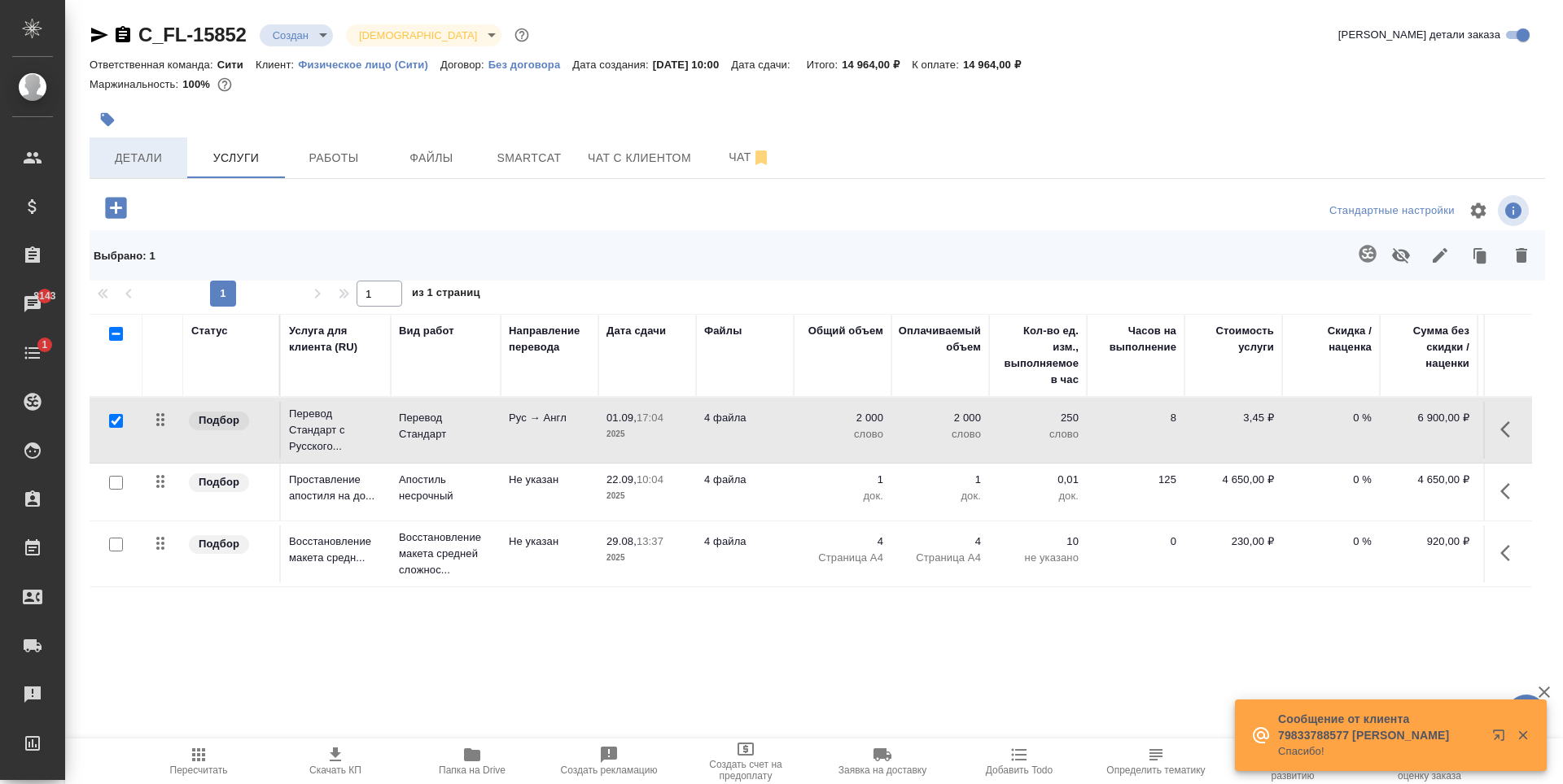
click at [151, 161] on span "Детали" at bounding box center [137, 158] width 78 height 20
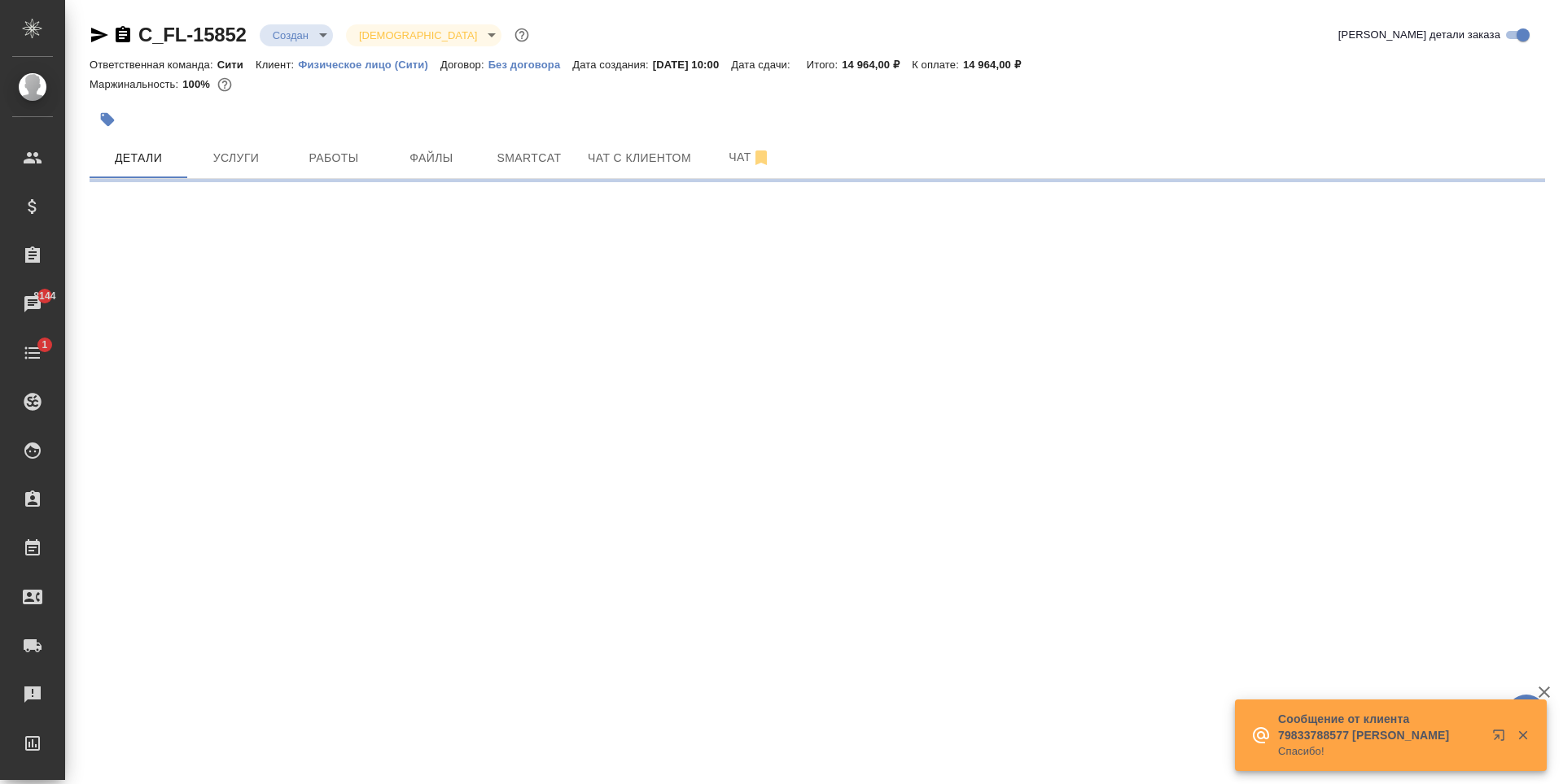
select select "RU"
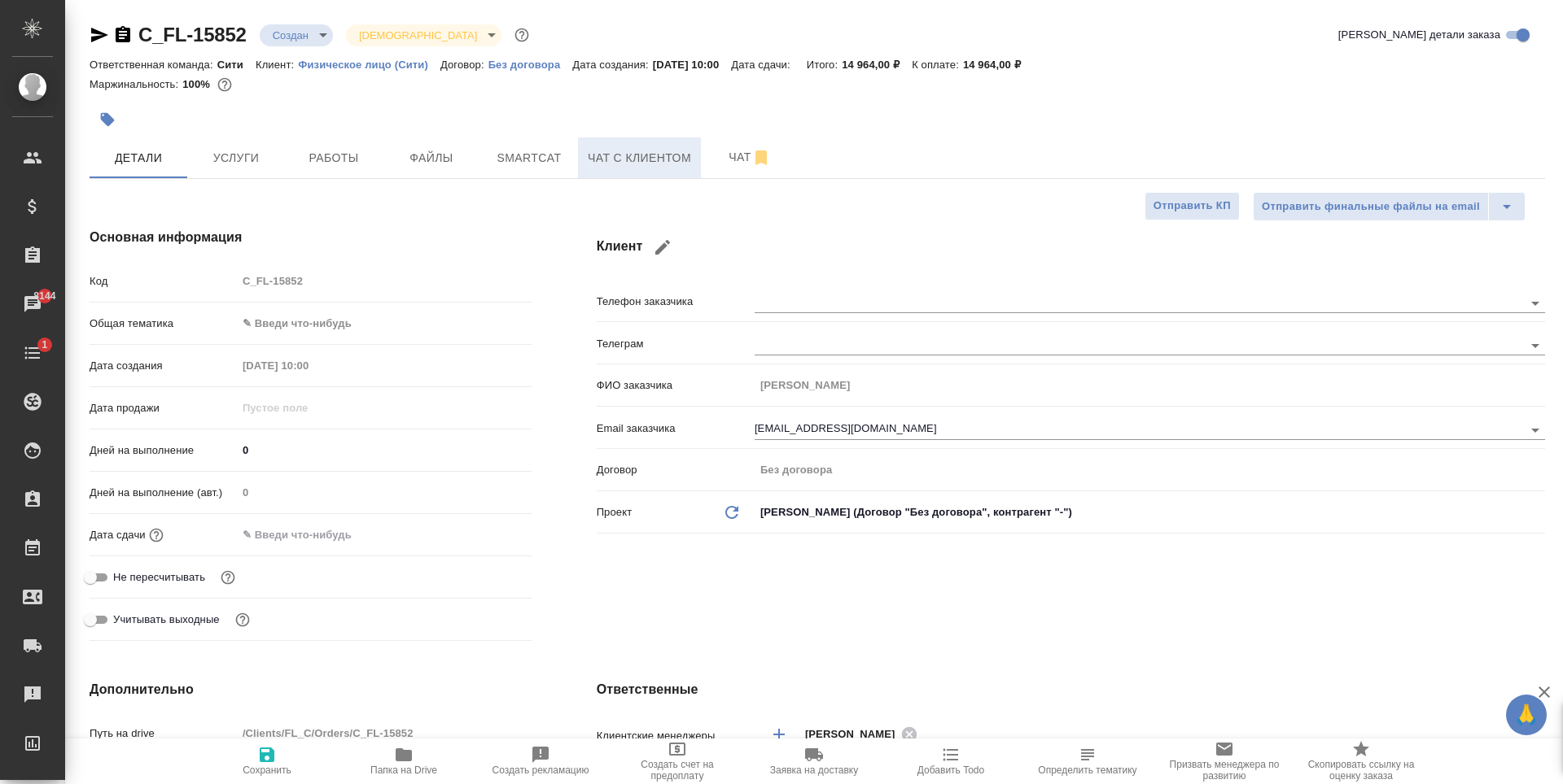
type textarea "x"
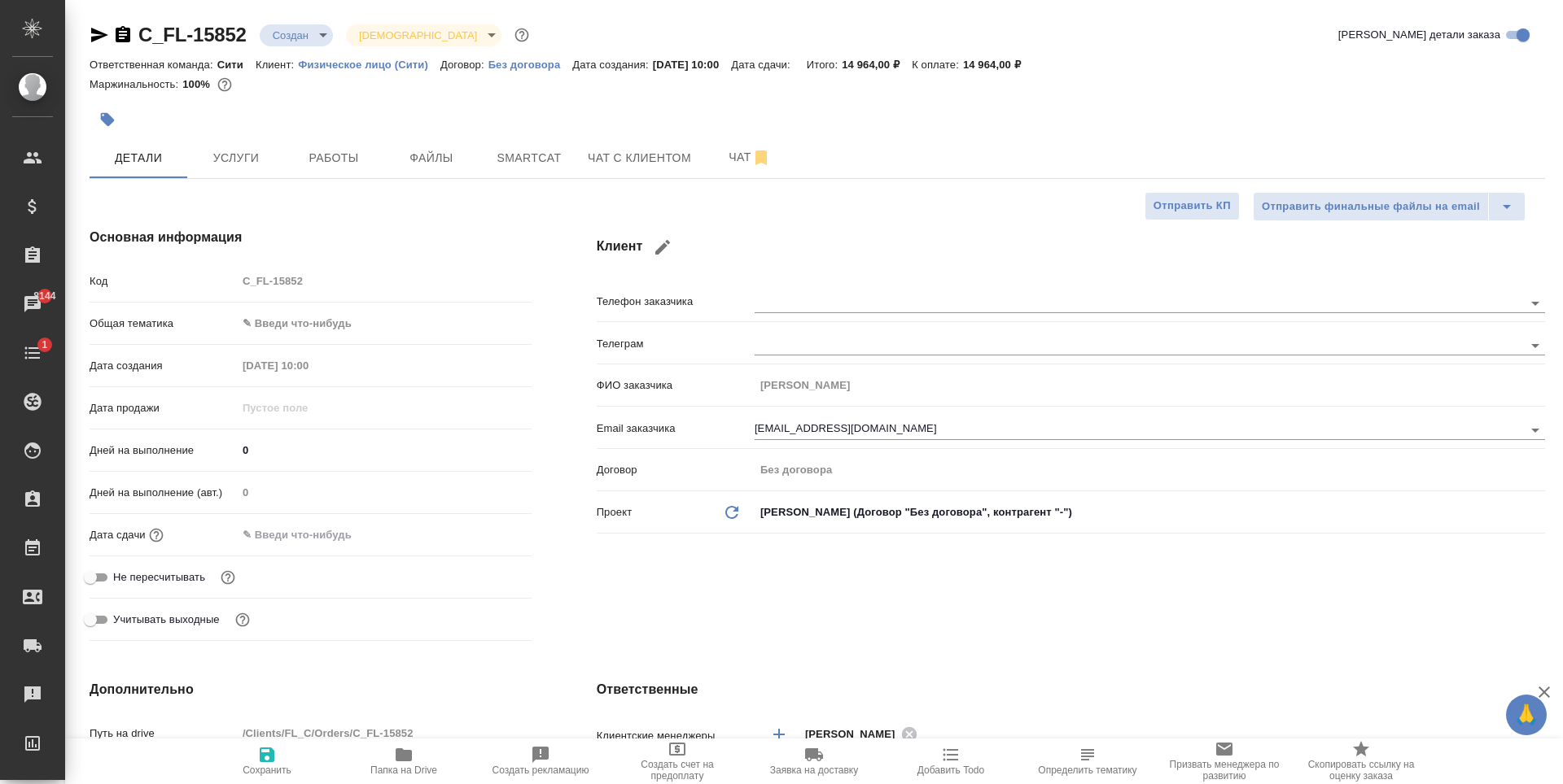
type textarea "x"
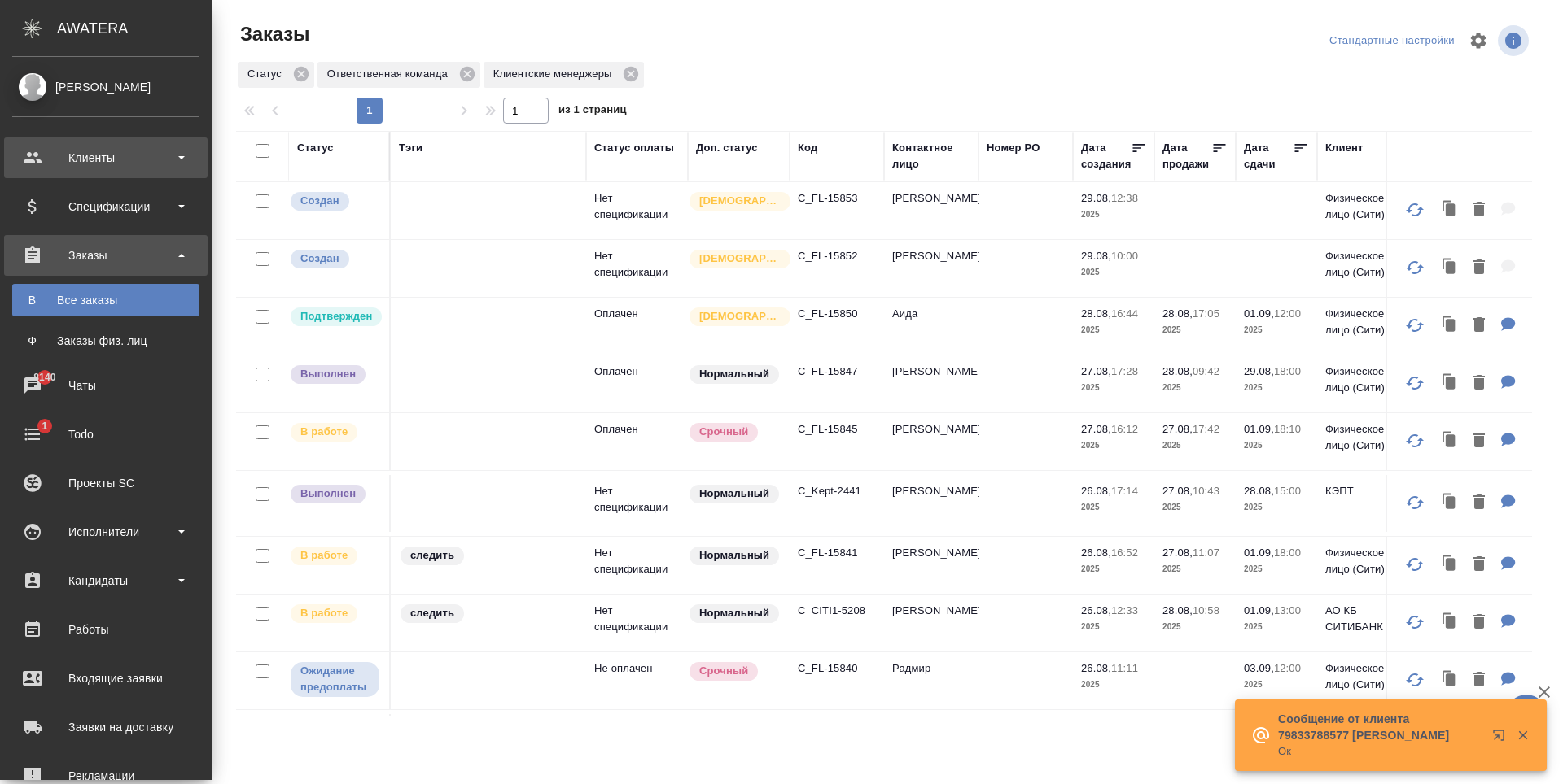
click at [133, 159] on div "Клиенты" at bounding box center [106, 157] width 187 height 24
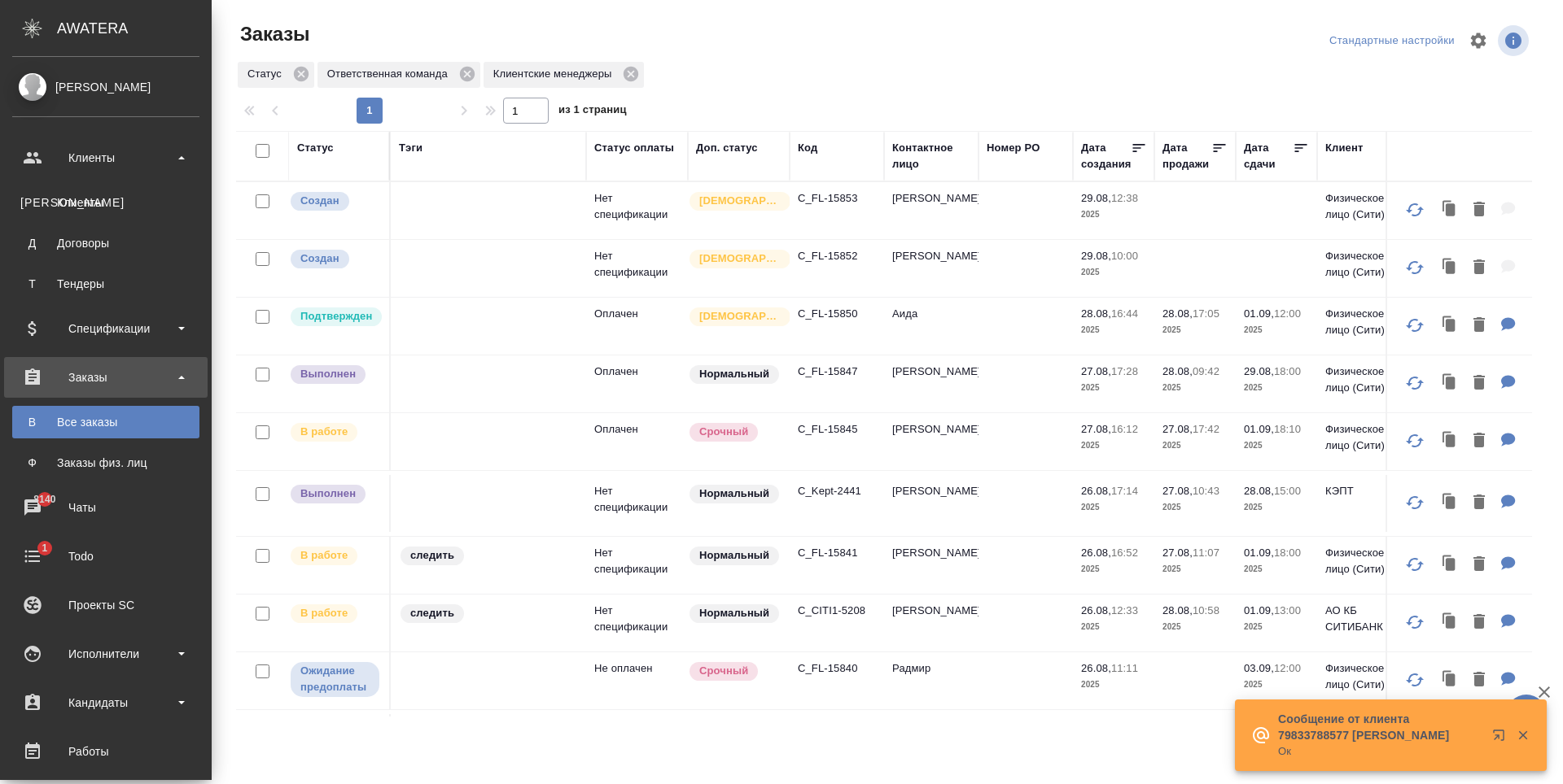
drag, startPoint x: 112, startPoint y: 209, endPoint x: 851, endPoint y: 406, distance: 764.8
click at [112, 209] on div "Клиенты" at bounding box center [106, 202] width 171 height 16
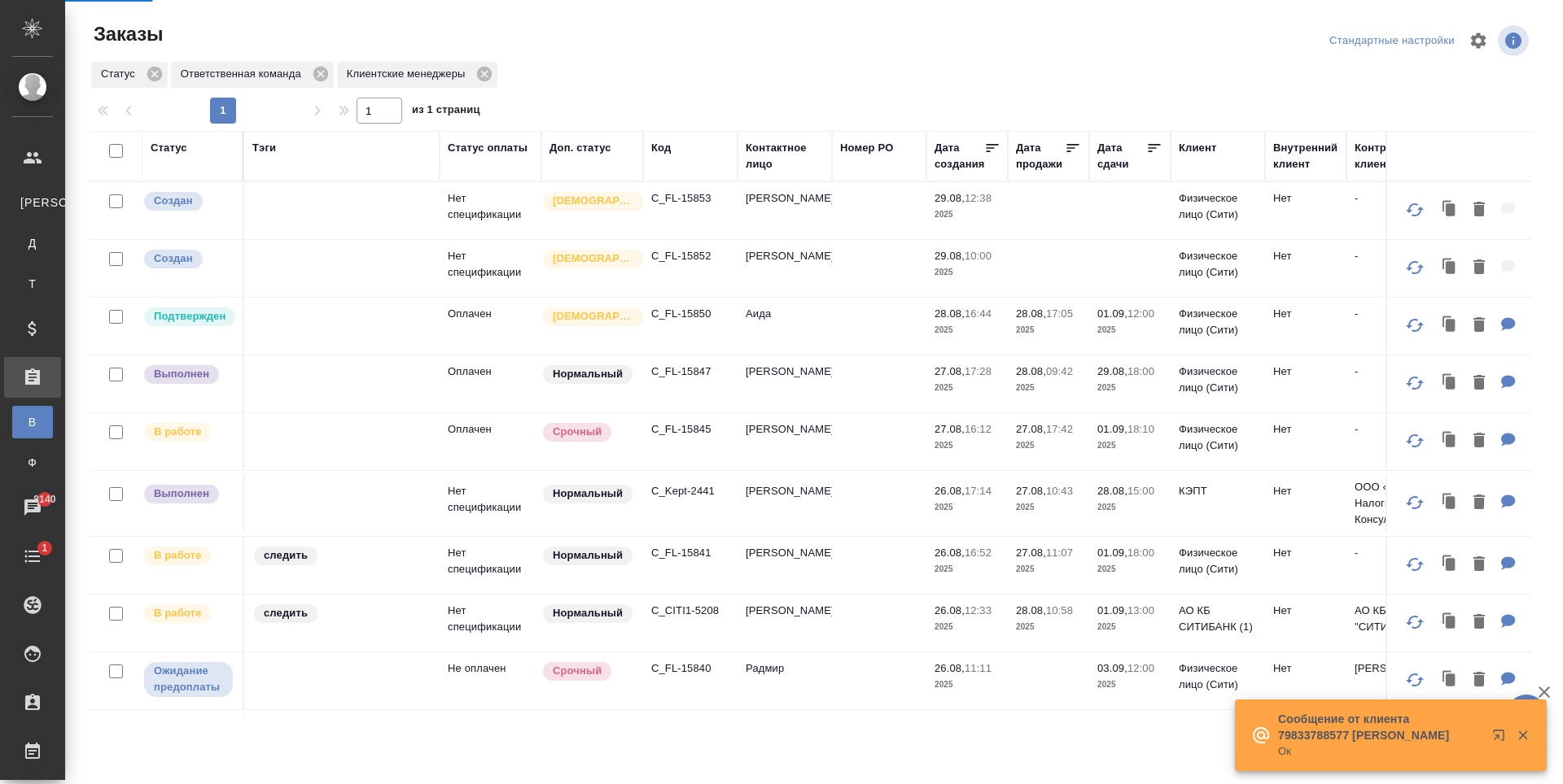
select select "RU"
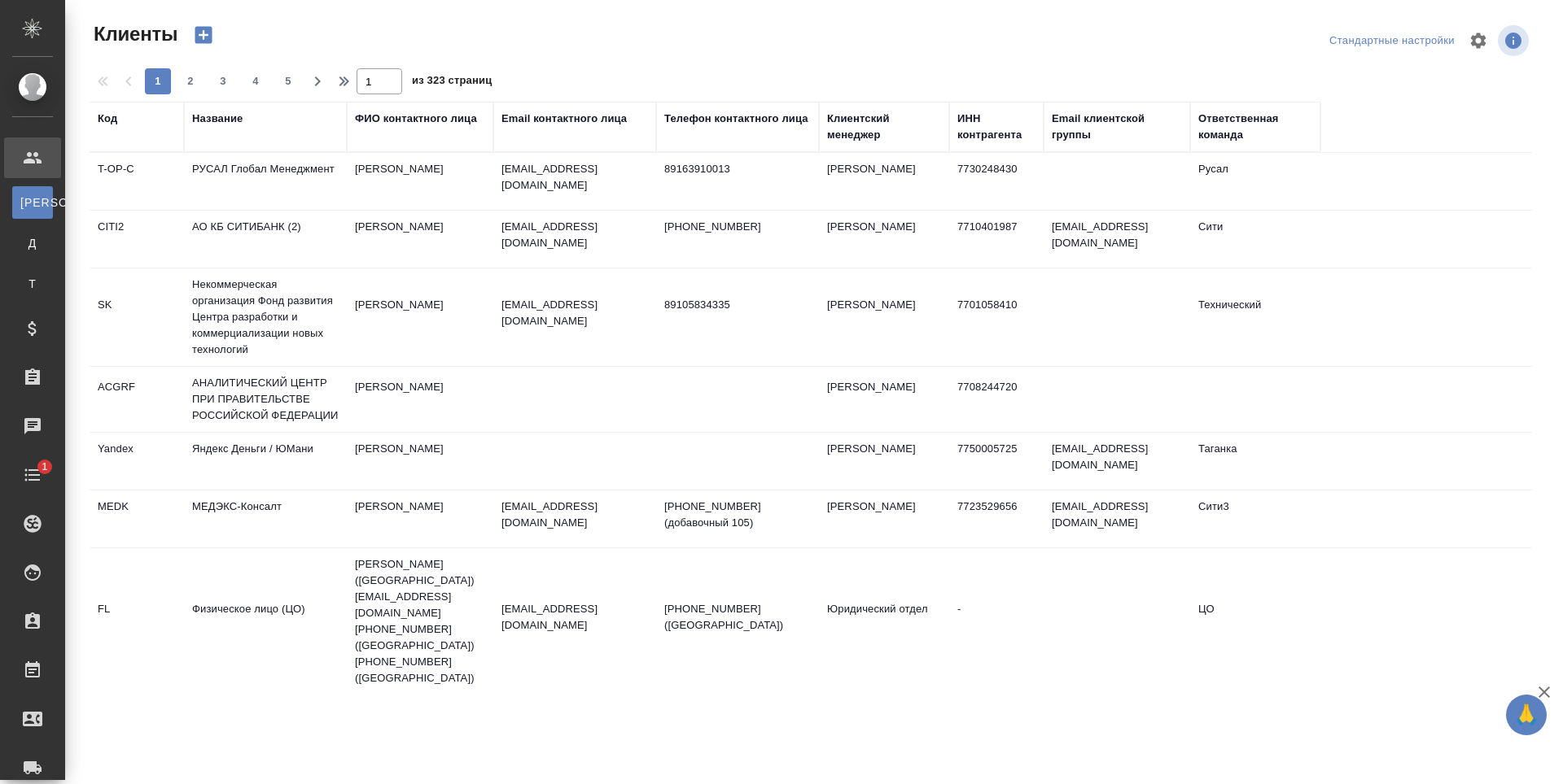
click at [204, 28] on icon "button" at bounding box center [204, 35] width 17 height 17
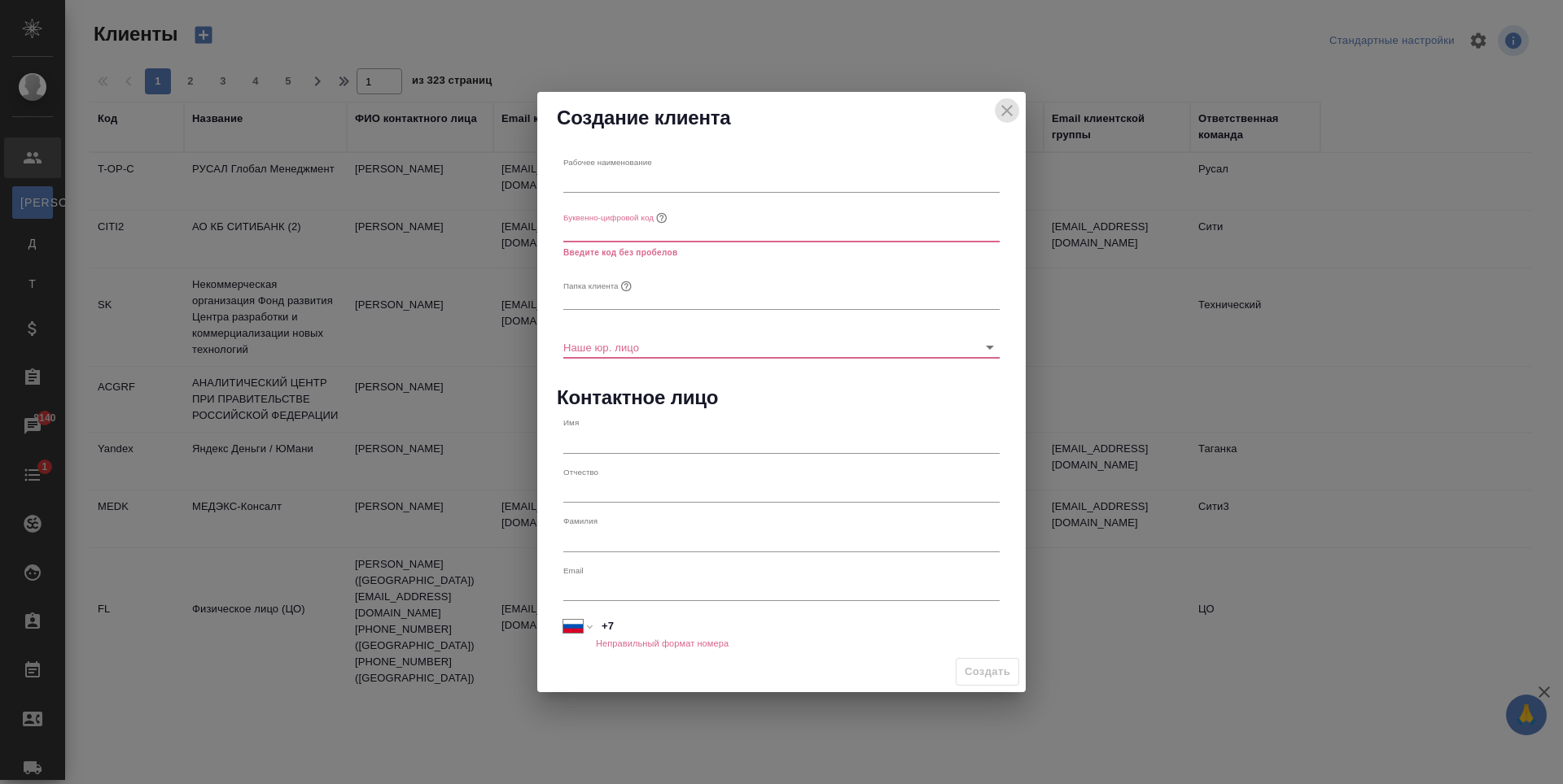
click at [1004, 110] on icon "close" at bounding box center [1007, 110] width 19 height 19
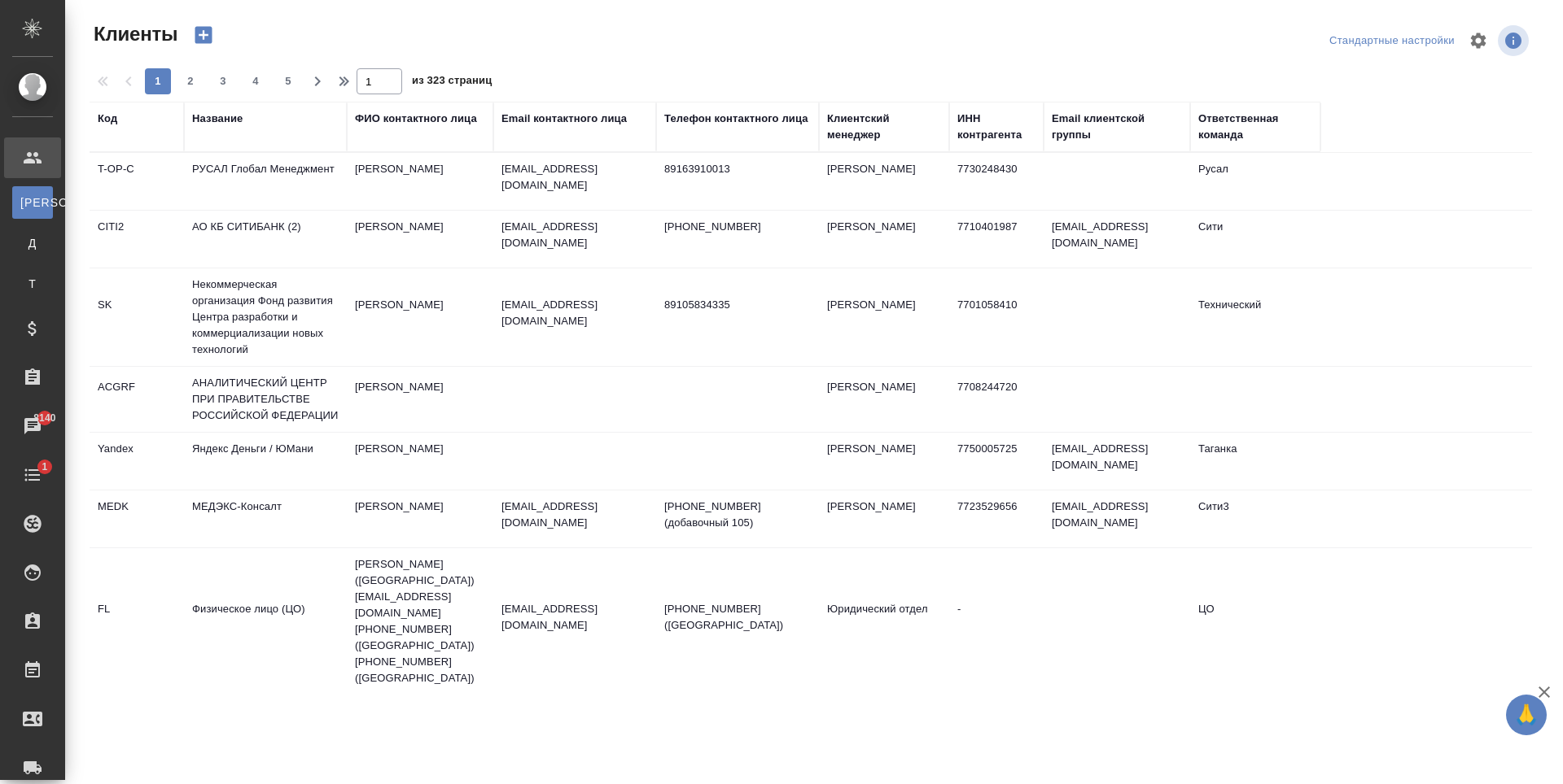
click at [523, 122] on div "Email контактного лица" at bounding box center [564, 118] width 126 height 16
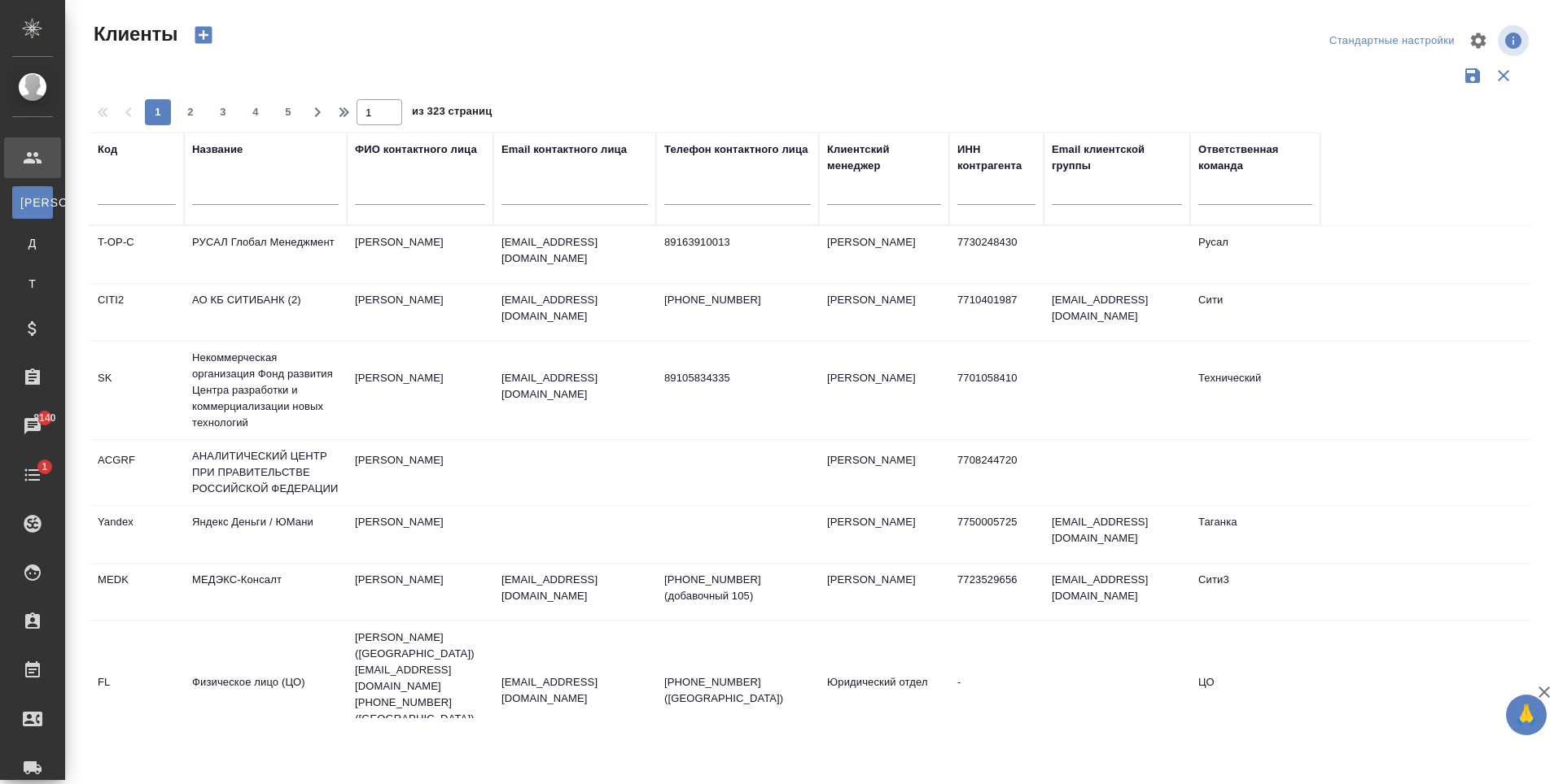
click at [553, 198] on input "text" at bounding box center [574, 194] width 147 height 20
paste input "avishnyakov@iva.partners"
type input "avishnyakov@iva.partners"
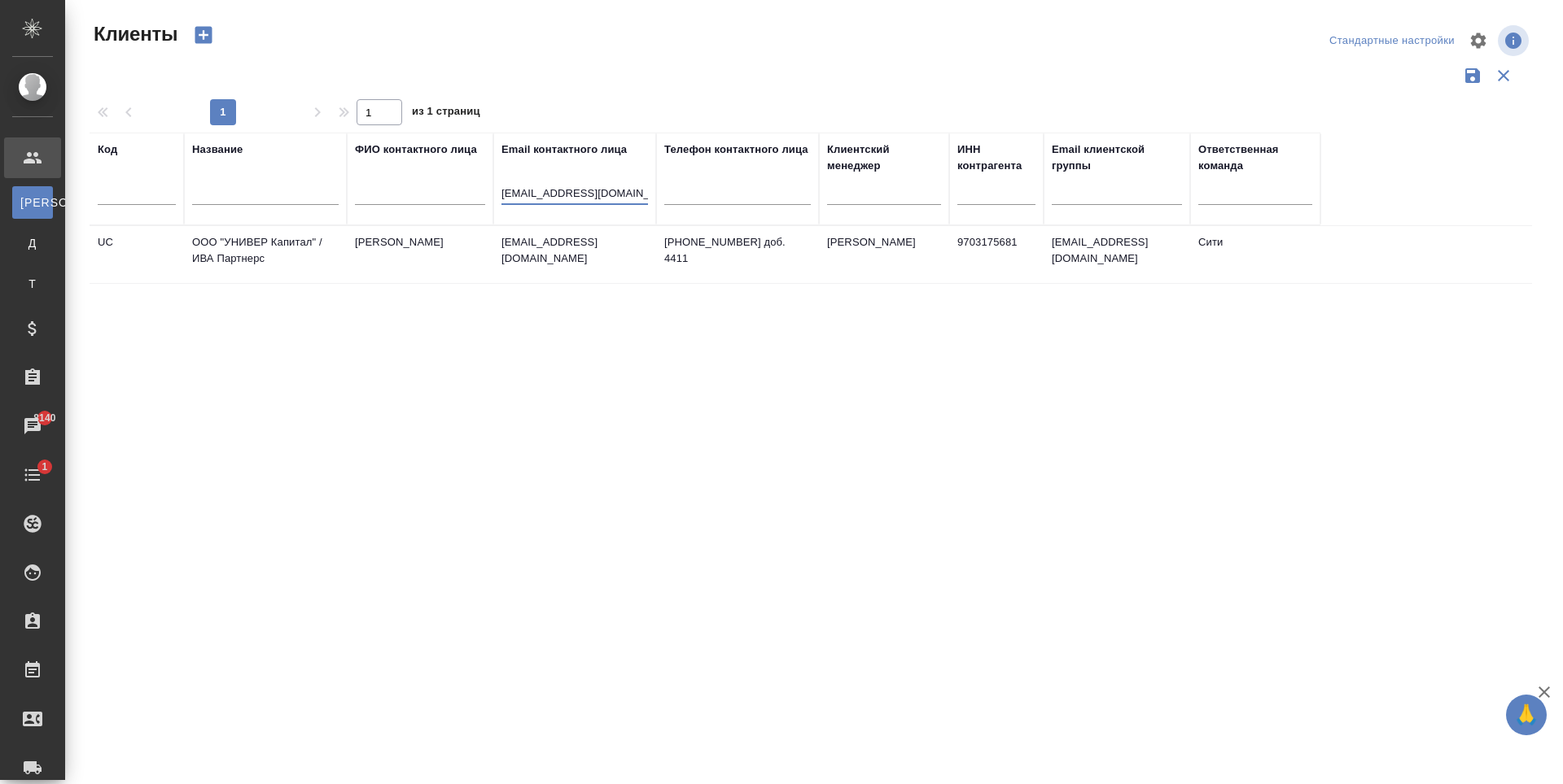
click at [368, 245] on td "[PERSON_NAME] [PERSON_NAME]" at bounding box center [420, 255] width 147 height 57
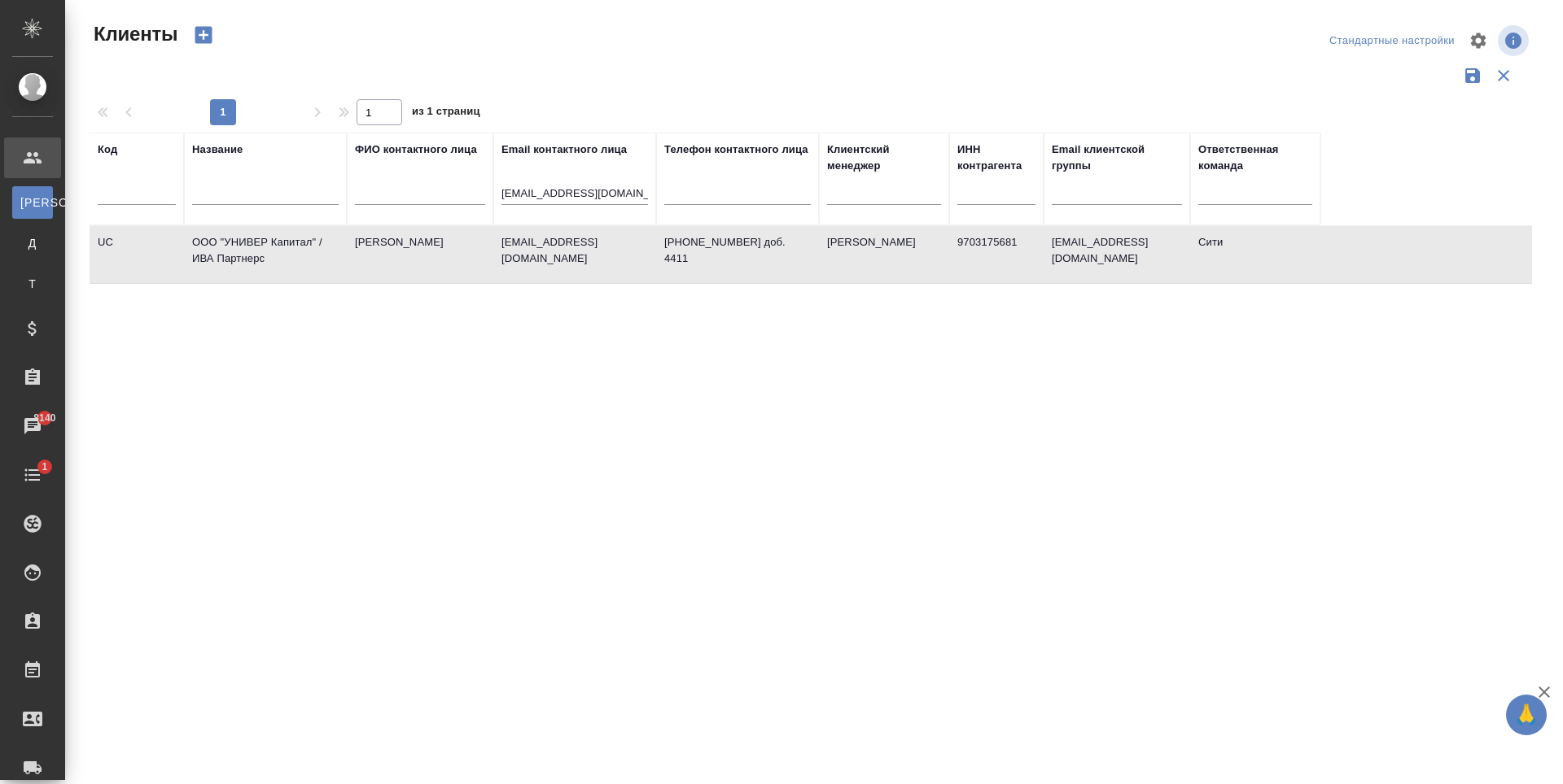
click at [520, 395] on div "Код Название ФИО контактного лица Email контактного лица avishnyakov@iva.partne…" at bounding box center [810, 425] width 1442 height 585
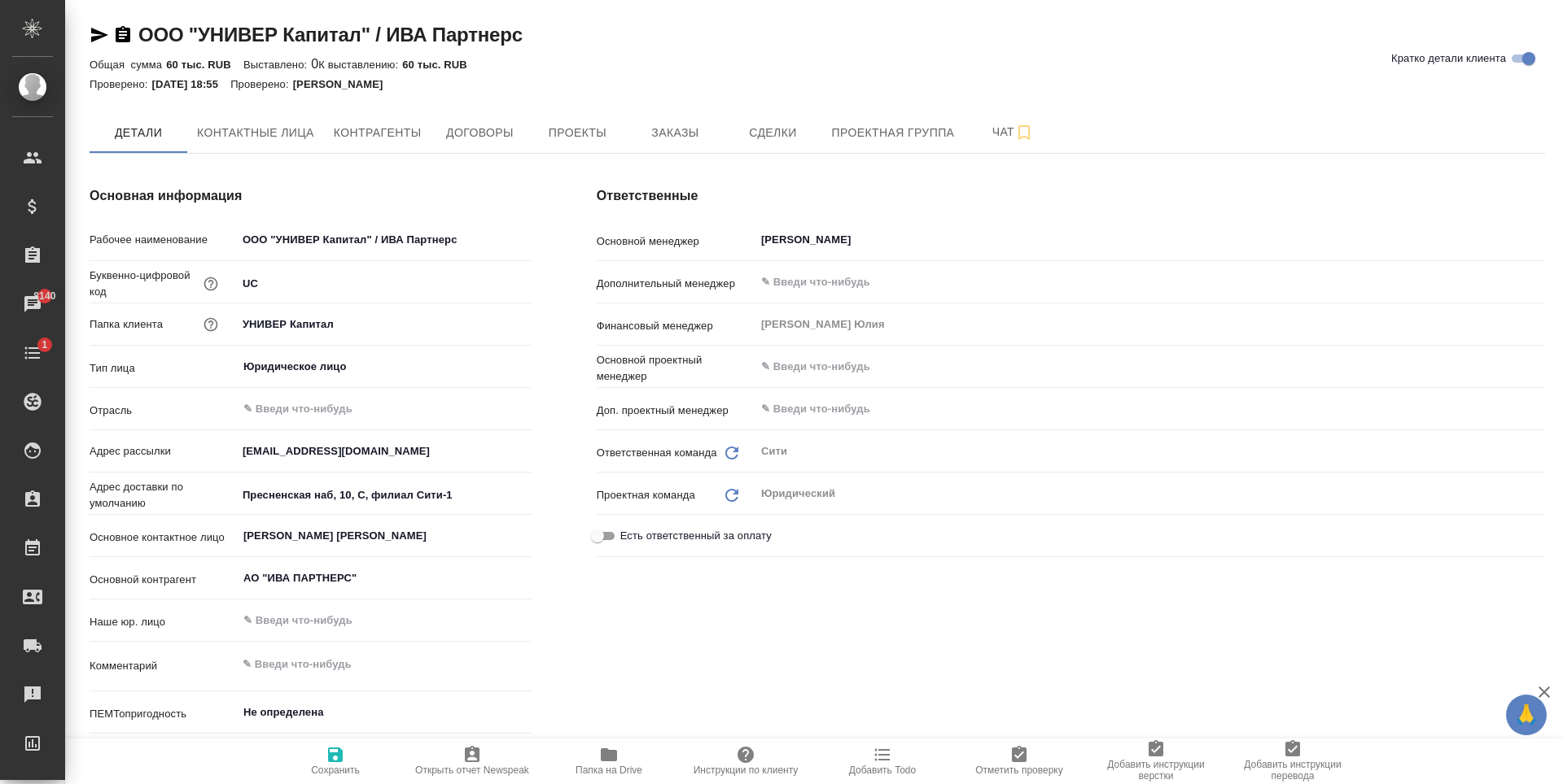
click at [660, 60] on div "Общая сумма 60 тыс. RUB Выставлено: 0 К выставлению: 60 тыс. RUB" at bounding box center [817, 64] width 1456 height 19
click at [666, 136] on span "Заказы" at bounding box center [675, 133] width 78 height 20
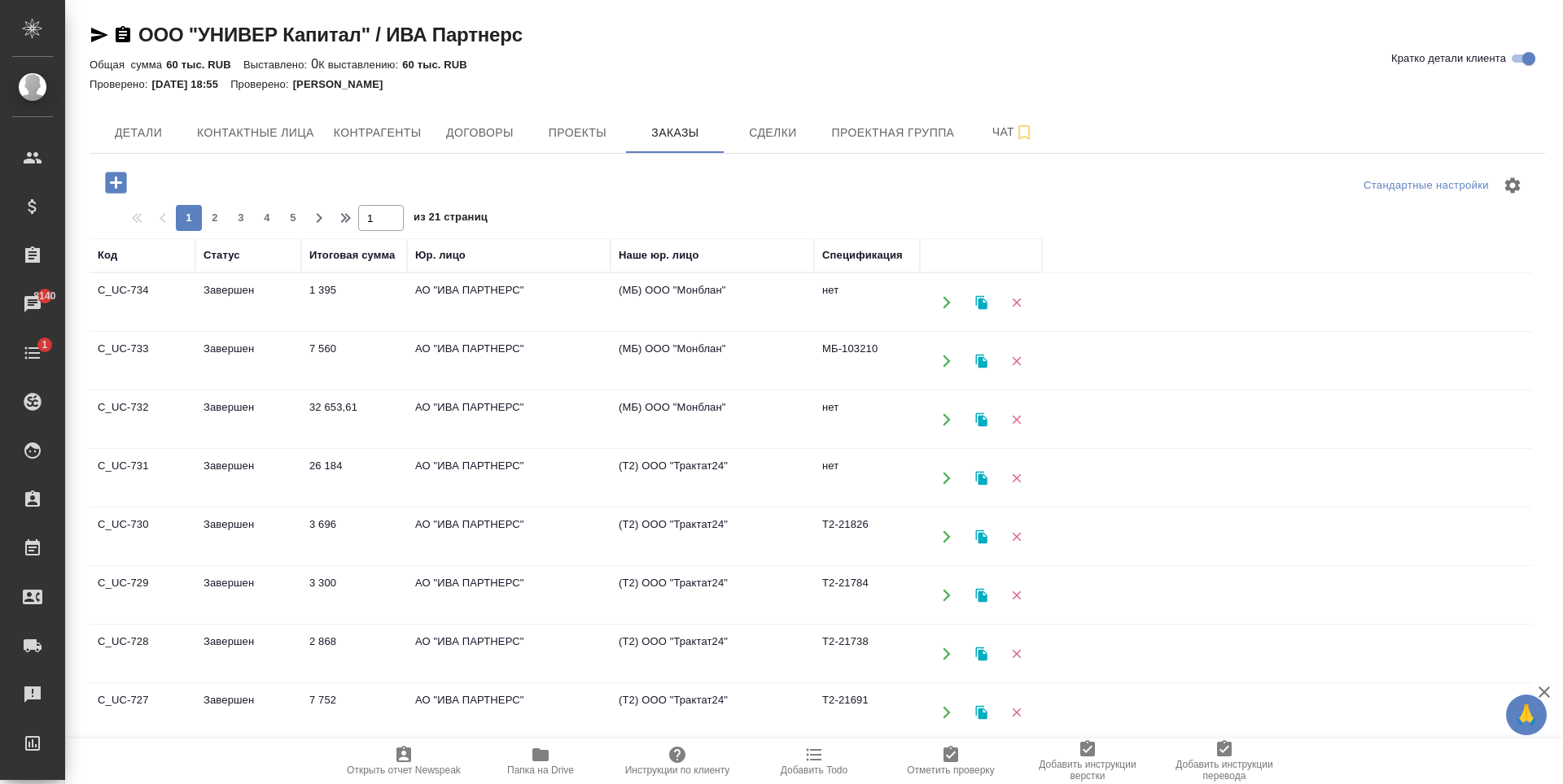
click at [116, 182] on icon "button" at bounding box center [116, 183] width 28 height 28
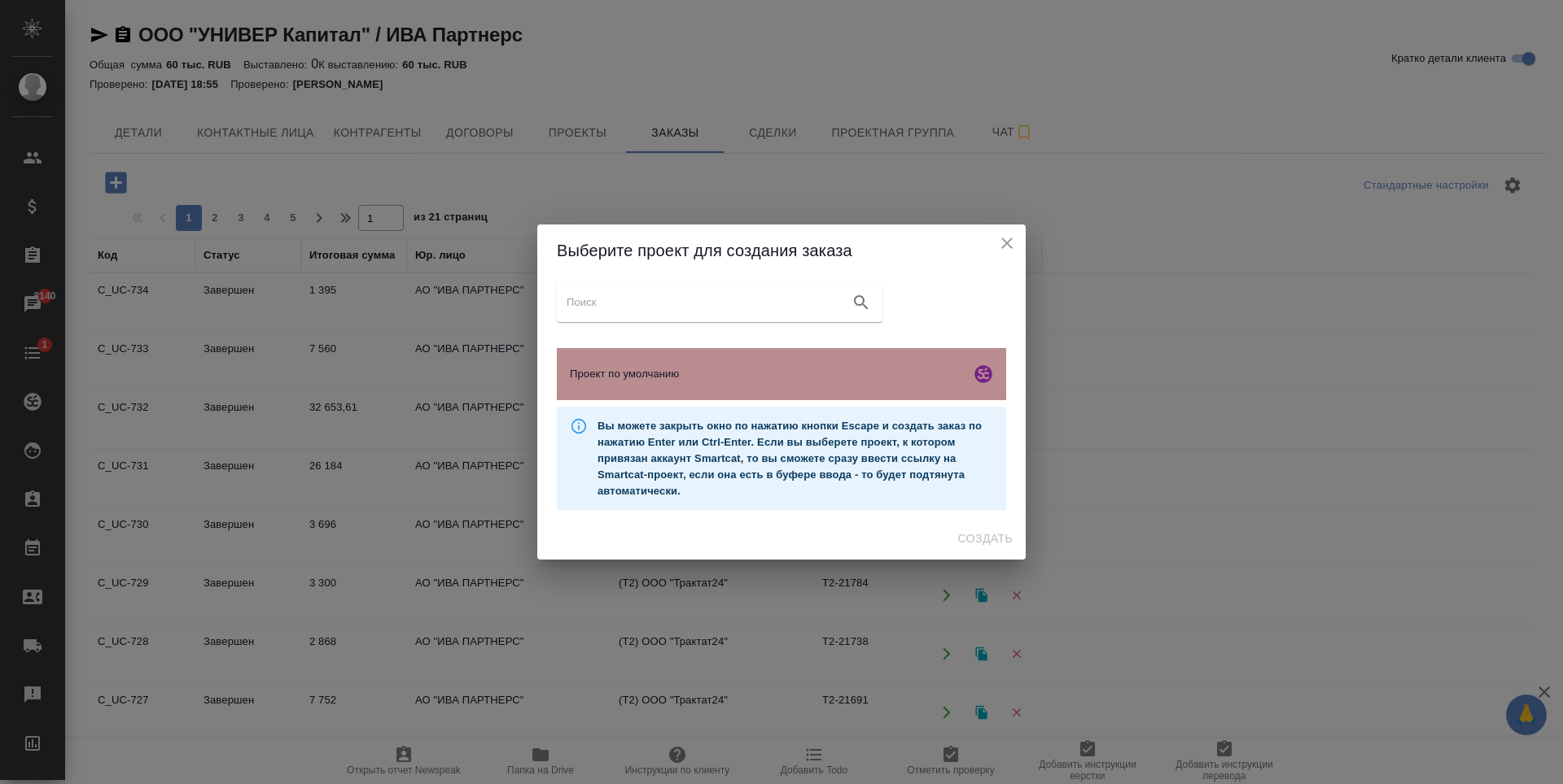
click at [824, 367] on span "Проект по умолчанию" at bounding box center [767, 374] width 394 height 16
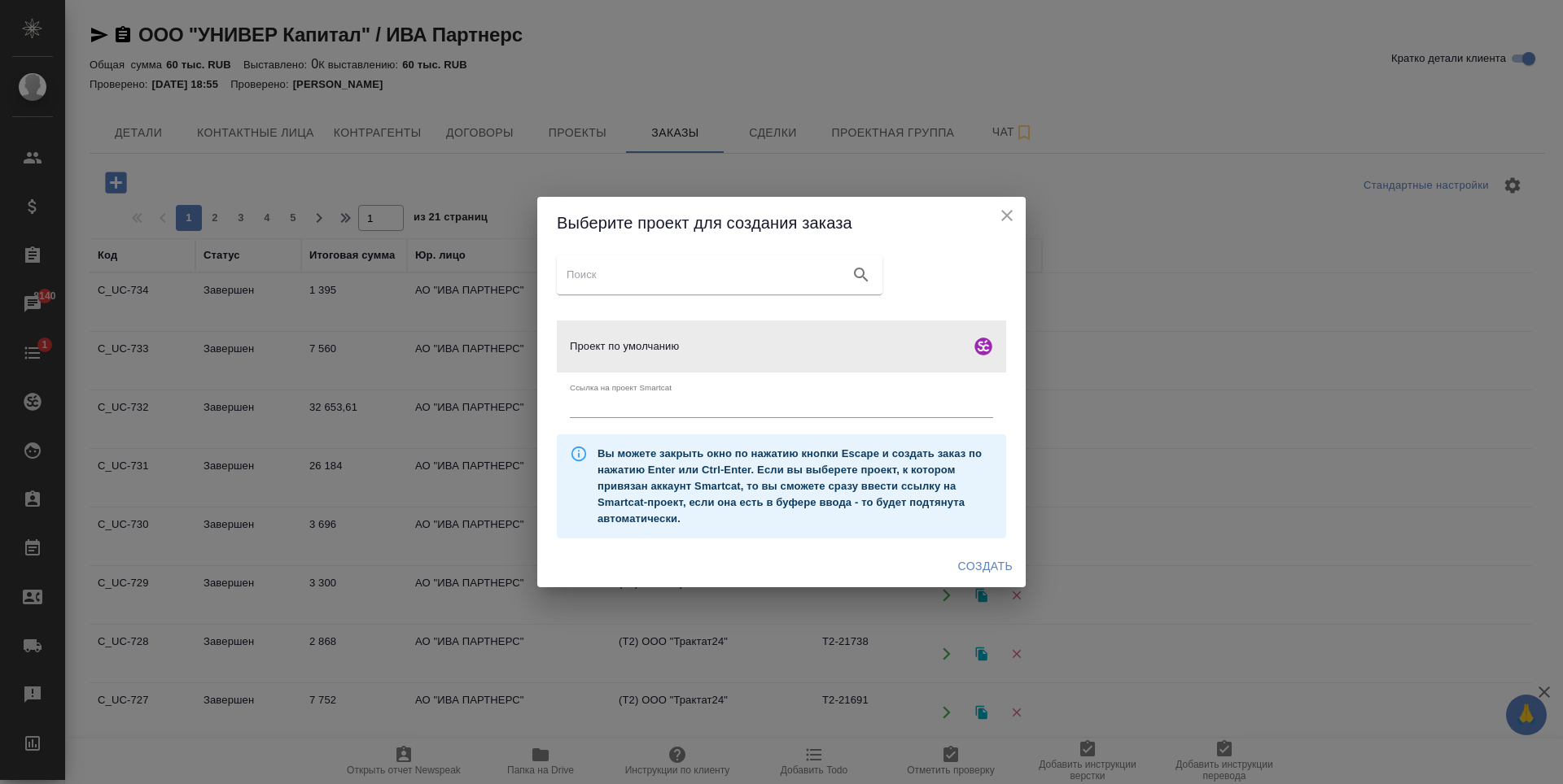
click at [984, 570] on span "Создать" at bounding box center [985, 566] width 54 height 20
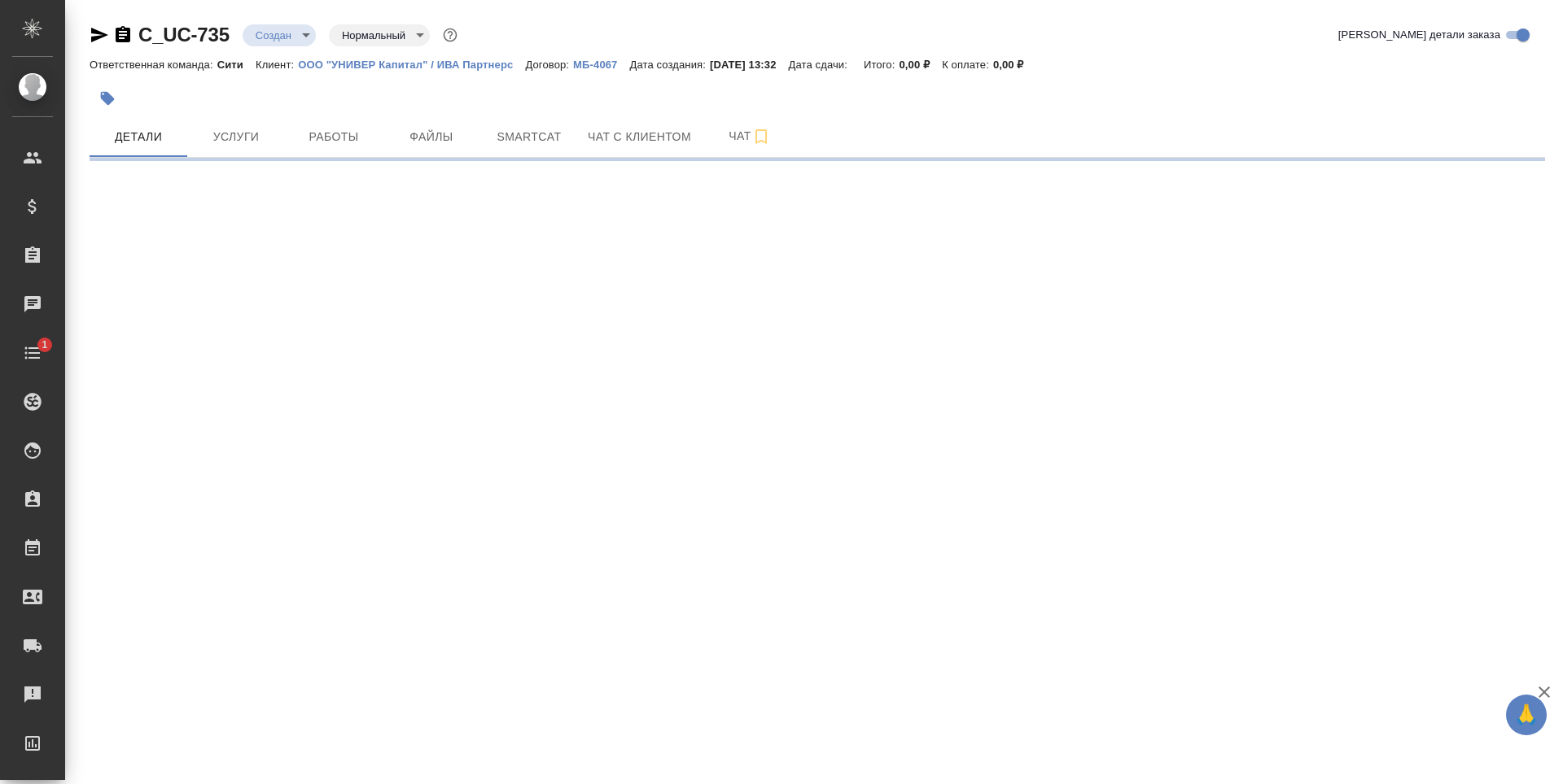
select select "RU"
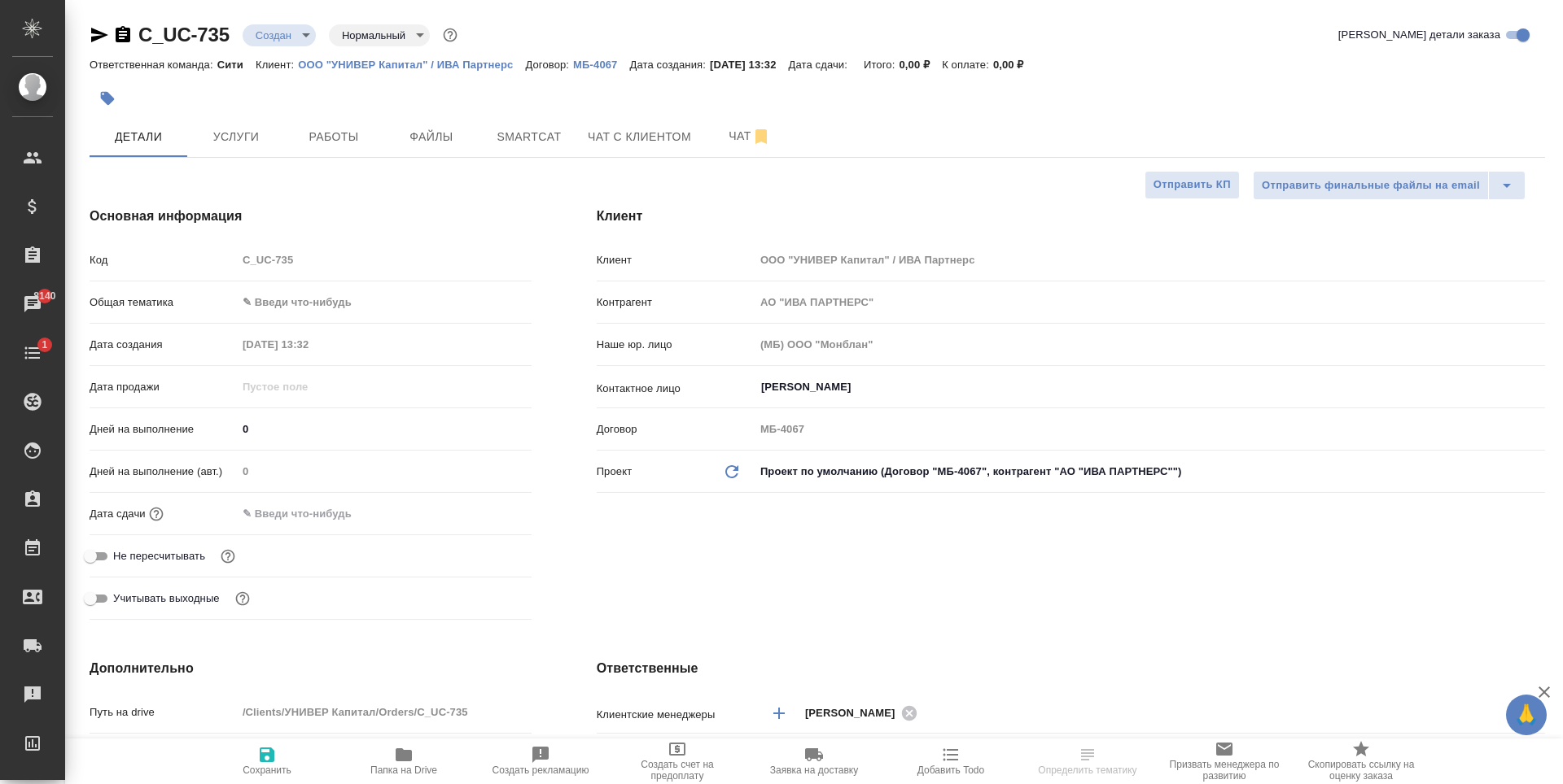
type textarea "x"
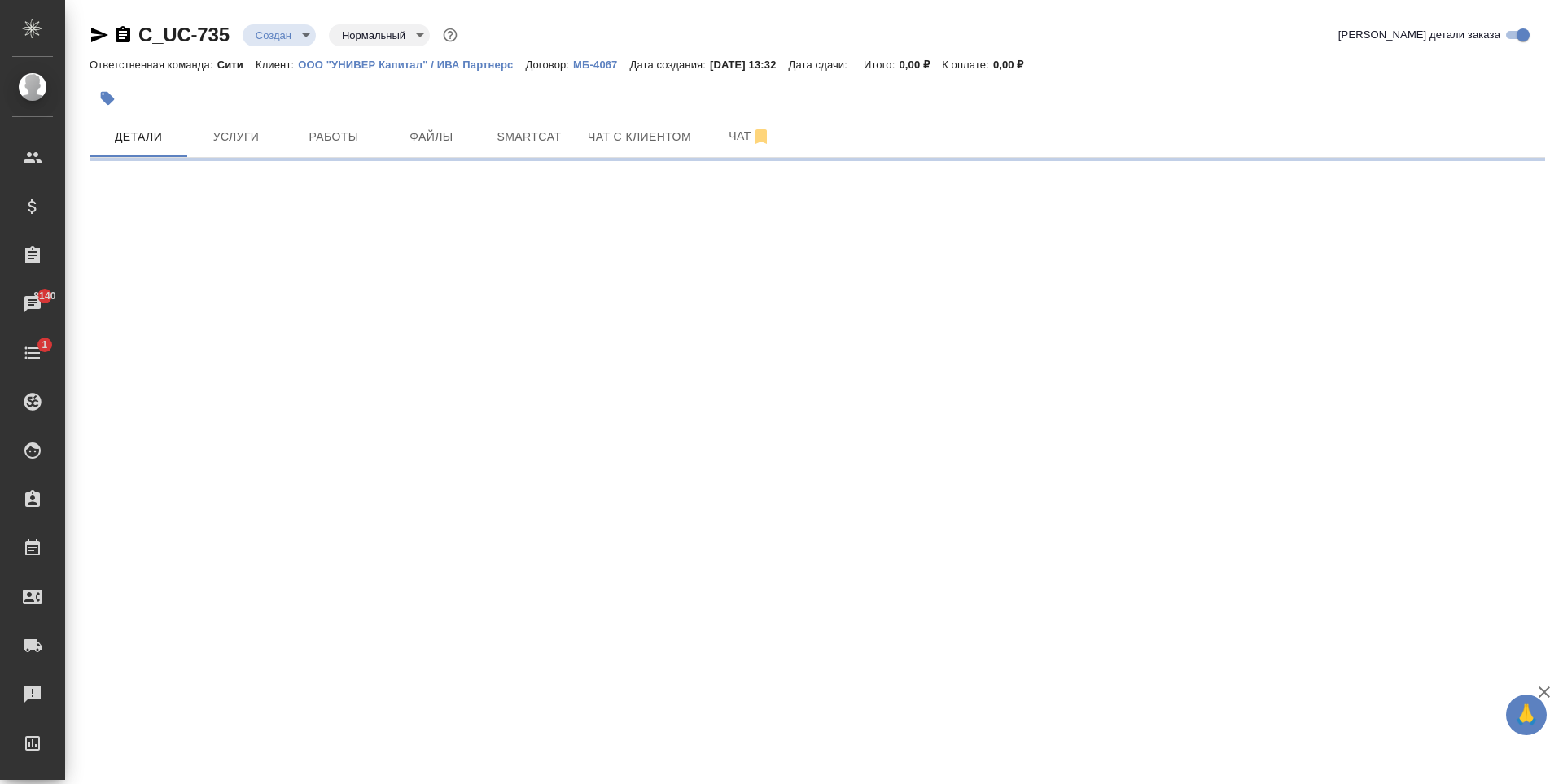
select select "RU"
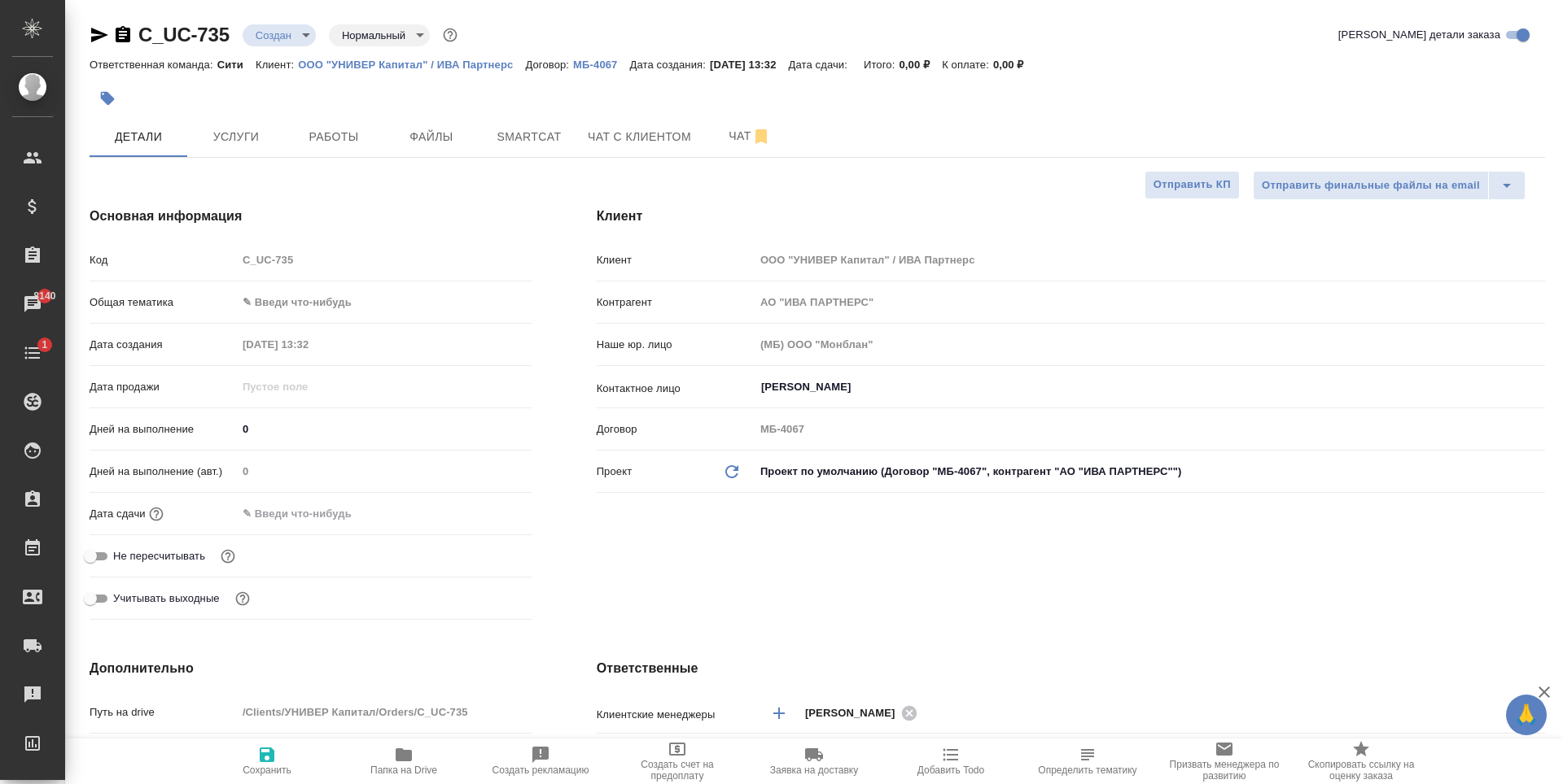
type textarea "x"
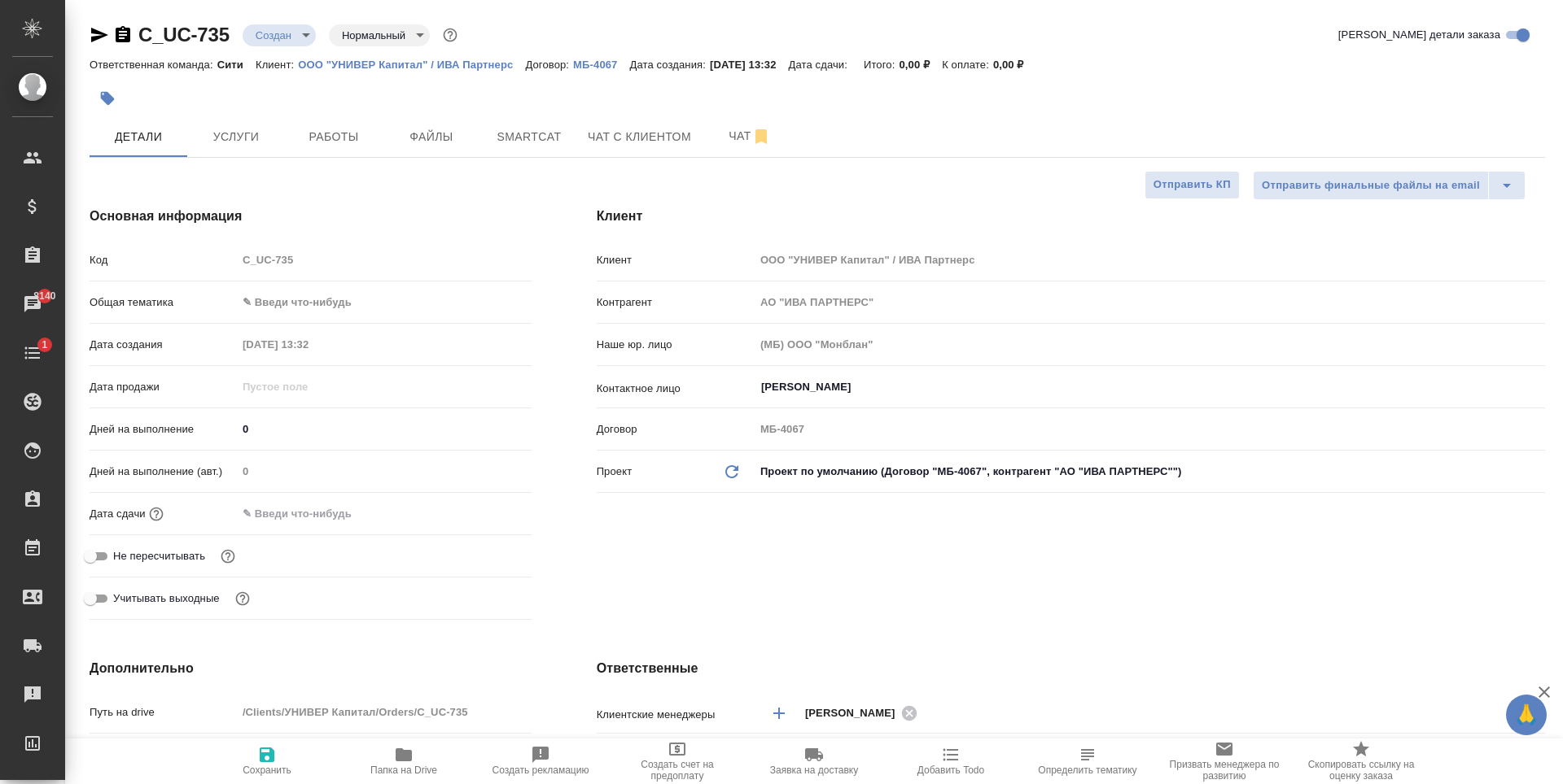
type textarea "x"
click at [424, 139] on span "Файлы" at bounding box center [431, 137] width 78 height 20
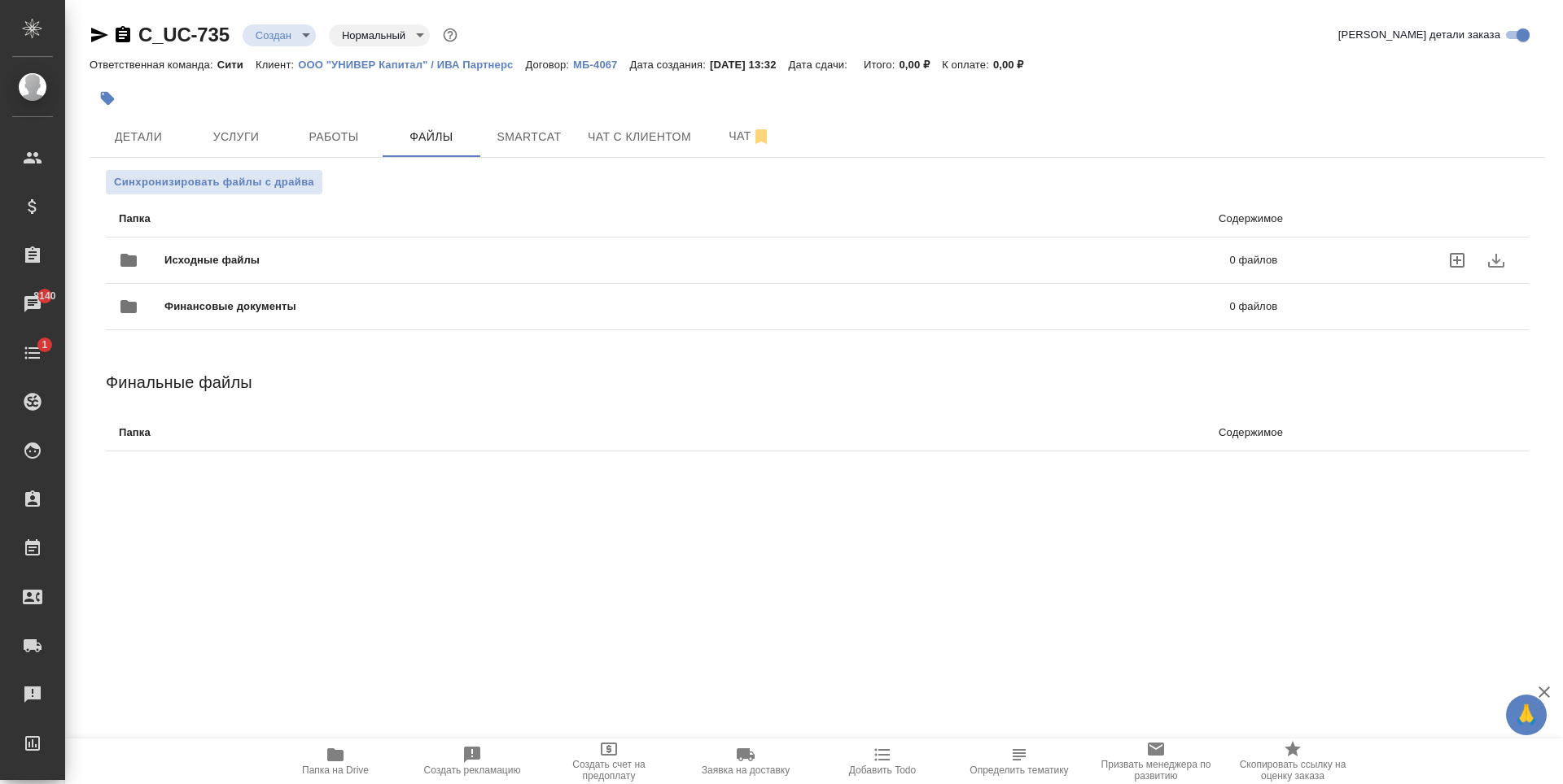
click at [1461, 261] on icon "uploadFiles" at bounding box center [1457, 260] width 19 height 19
click at [0, 0] on input "uploadFiles" at bounding box center [0, 0] width 0 height 0
click at [874, 579] on div ".cls-1 fill:#fff; AWATERA Zaytseva Svetlana Клиенты Спецификации Заказы 8140 Ча…" at bounding box center [781, 392] width 1563 height 784
click at [1219, 245] on div "Исходные файлы 3 файла" at bounding box center [698, 260] width 1158 height 39
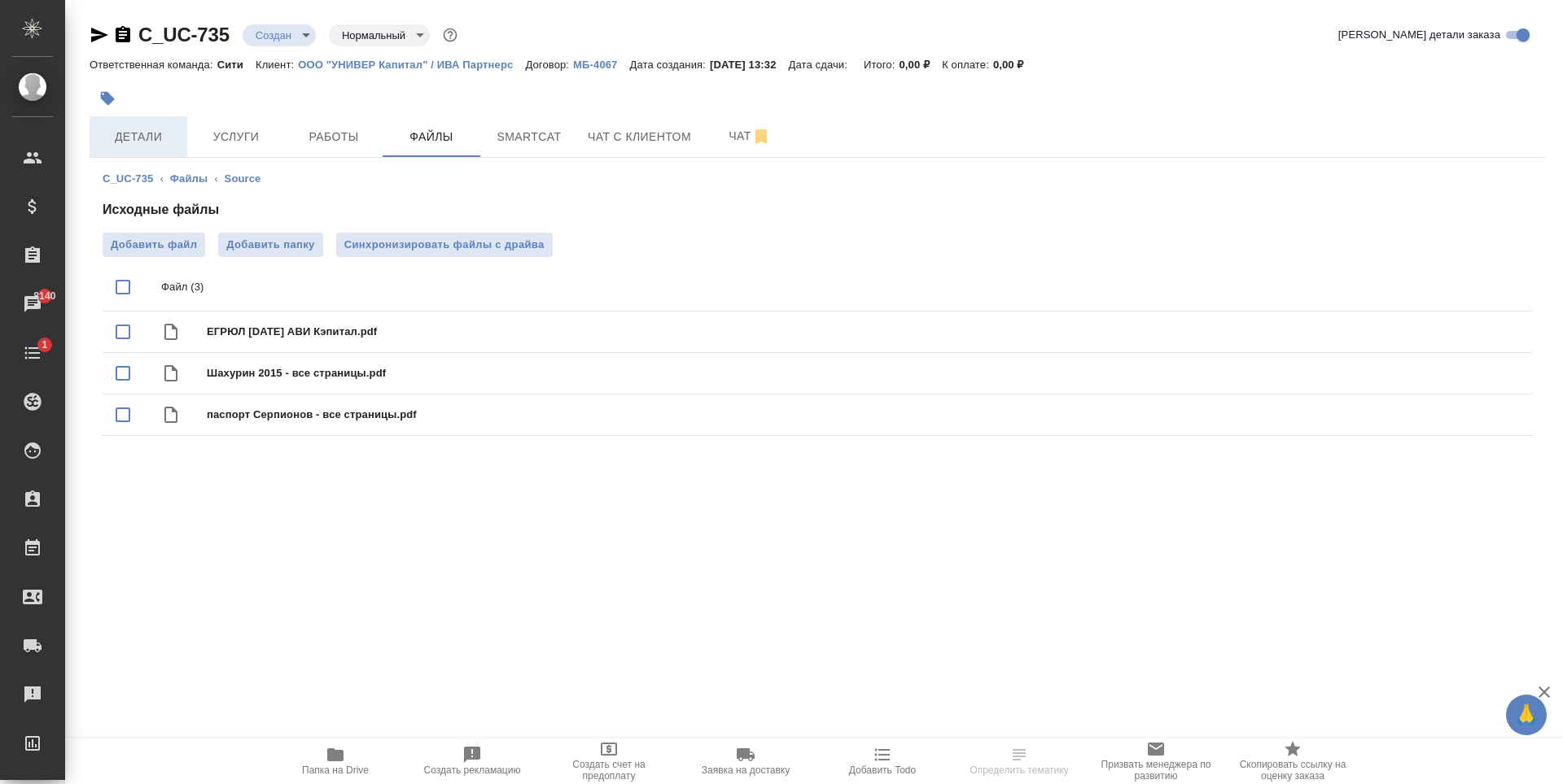
click at [132, 151] on button "Детали" at bounding box center [138, 137] width 98 height 41
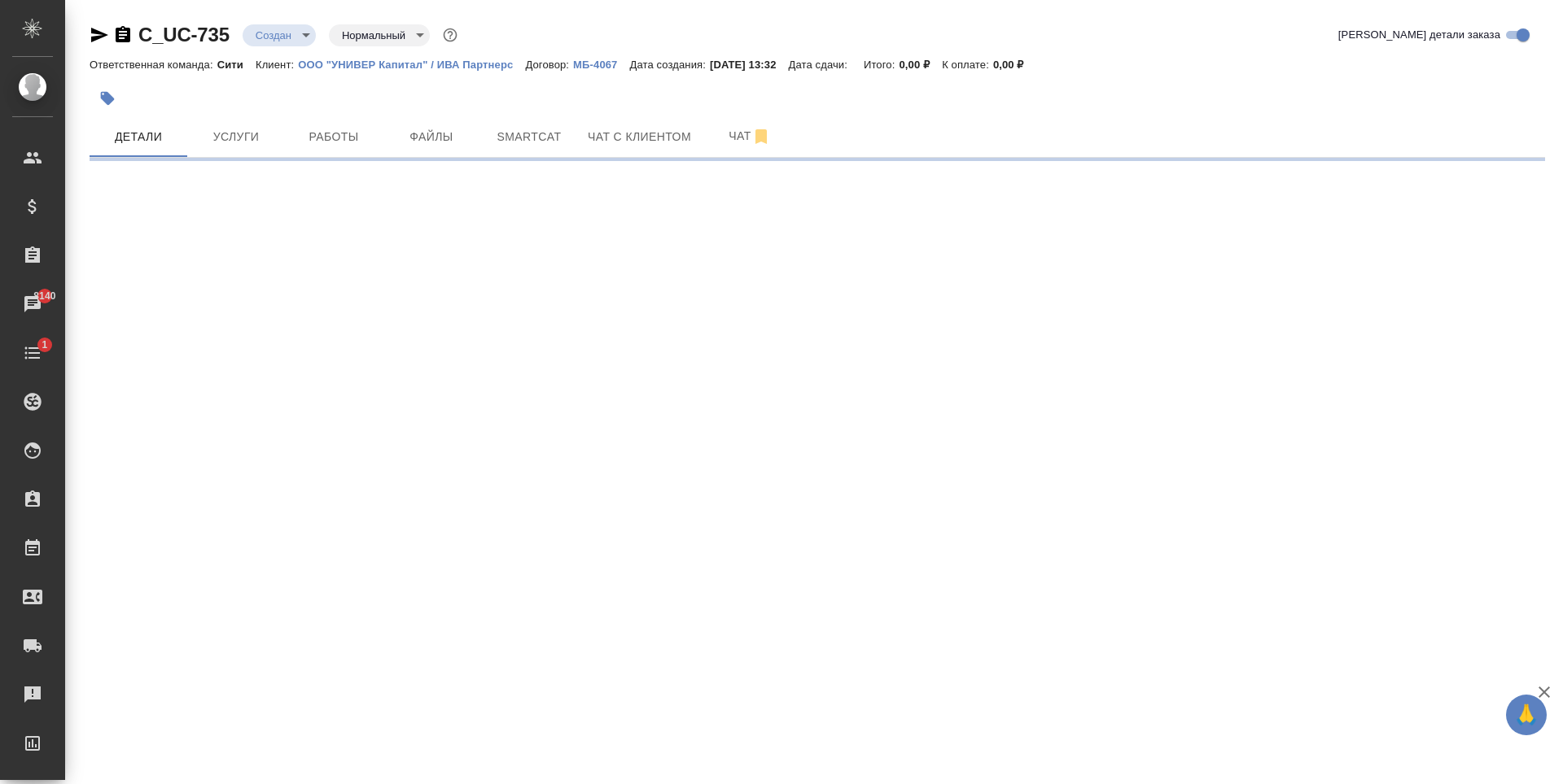
select select "RU"
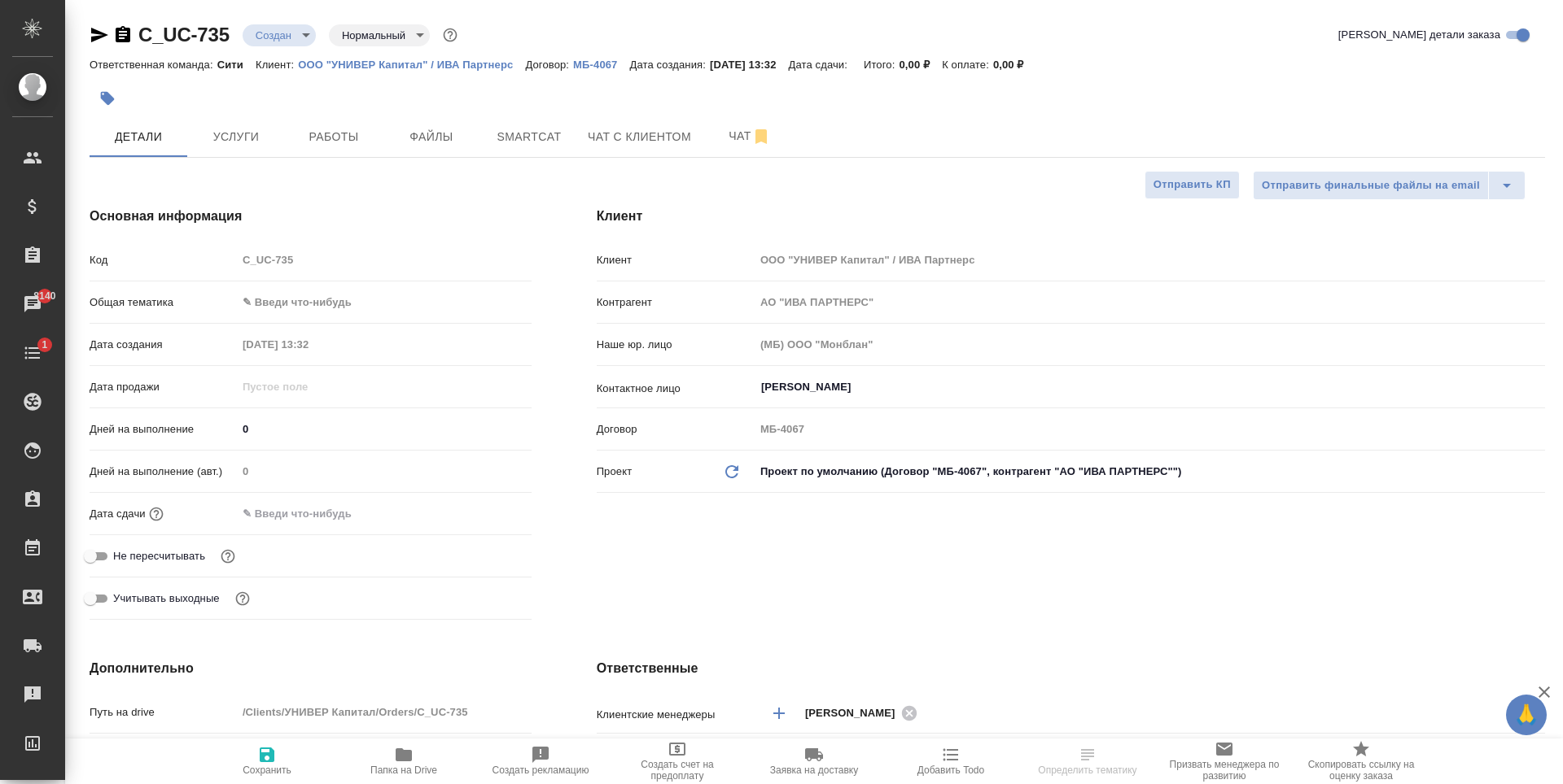
type textarea "x"
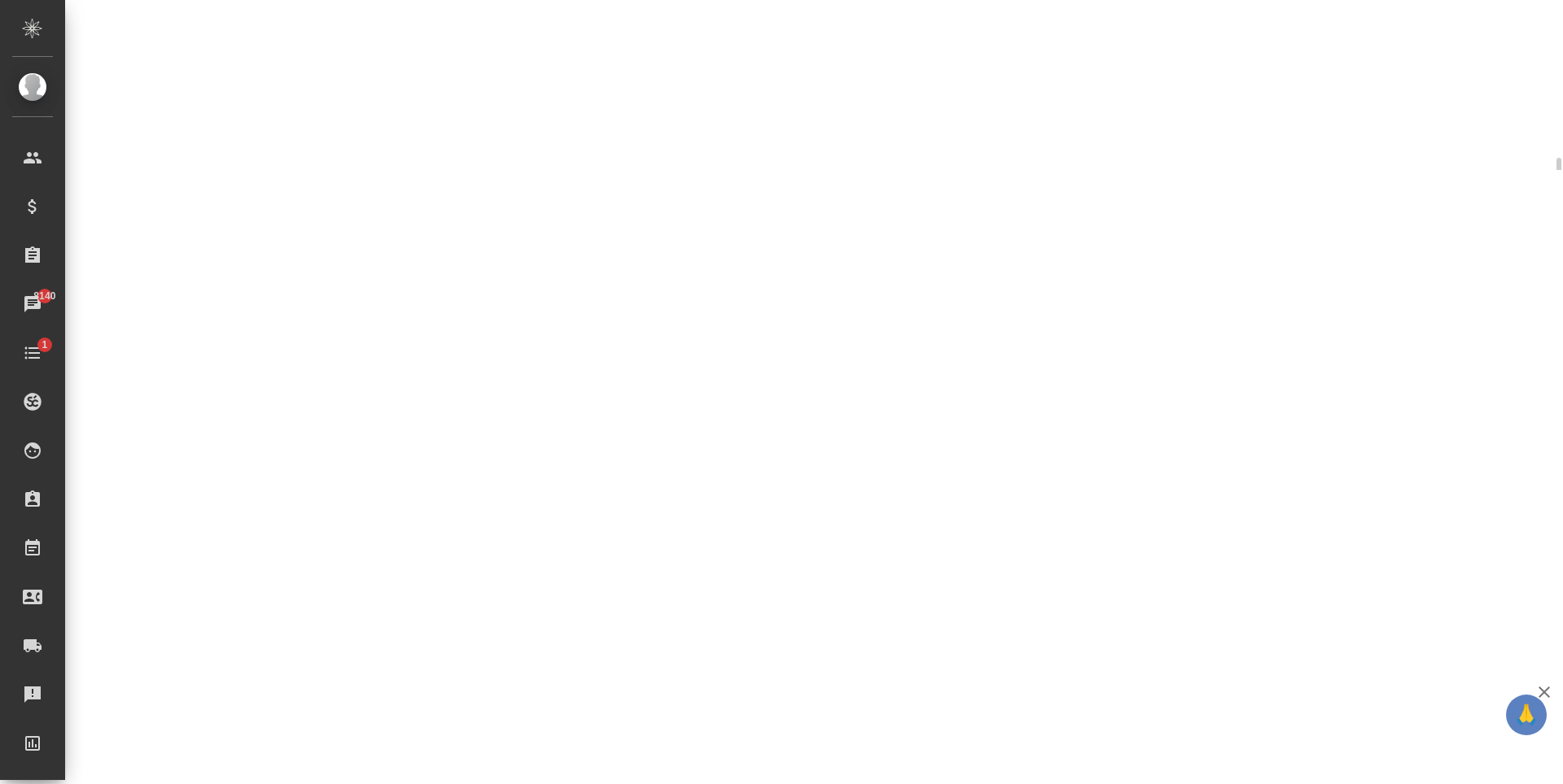
select select "RU"
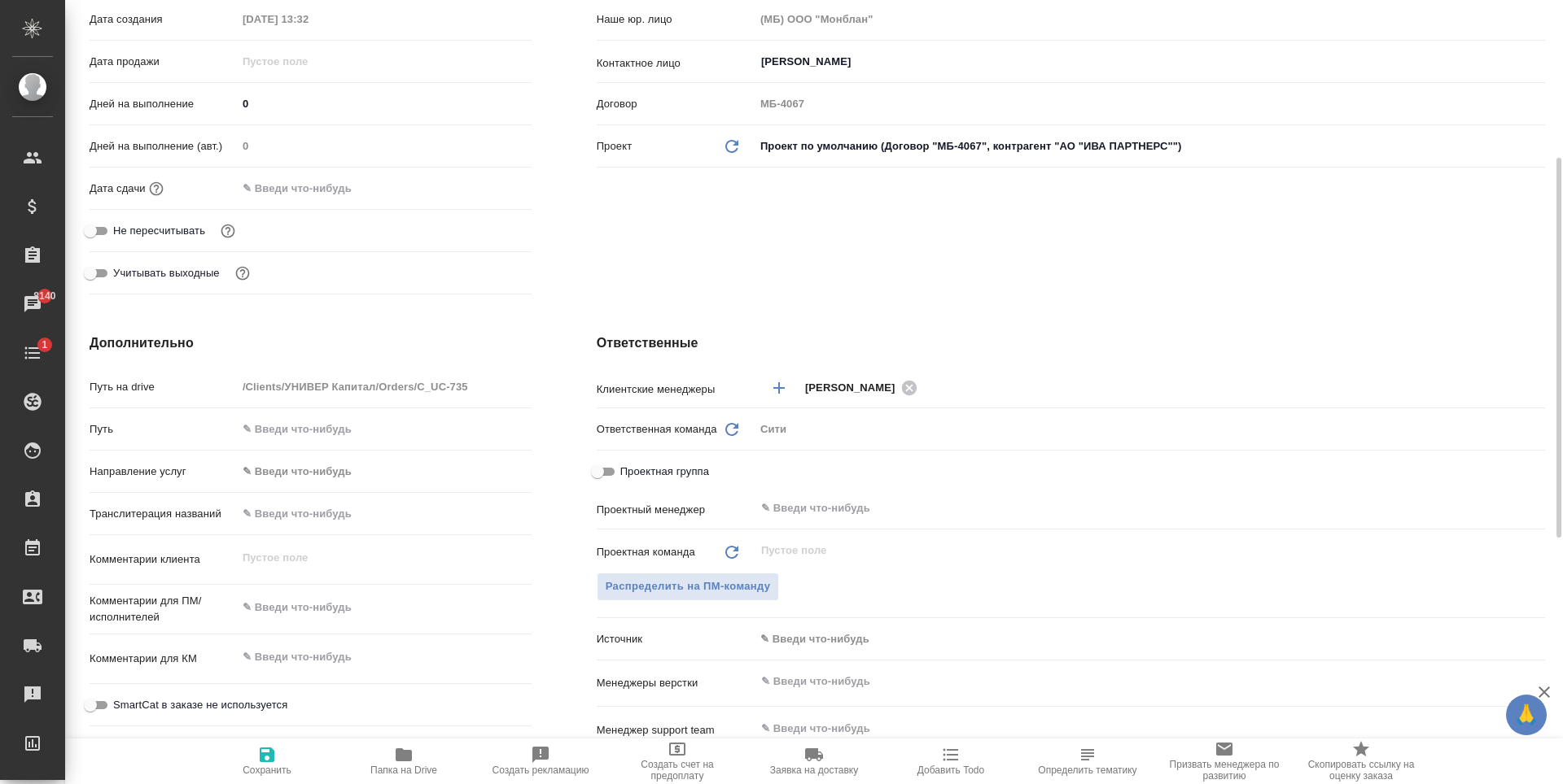
type textarea "x"
click at [303, 609] on textarea at bounding box center [385, 607] width 295 height 28
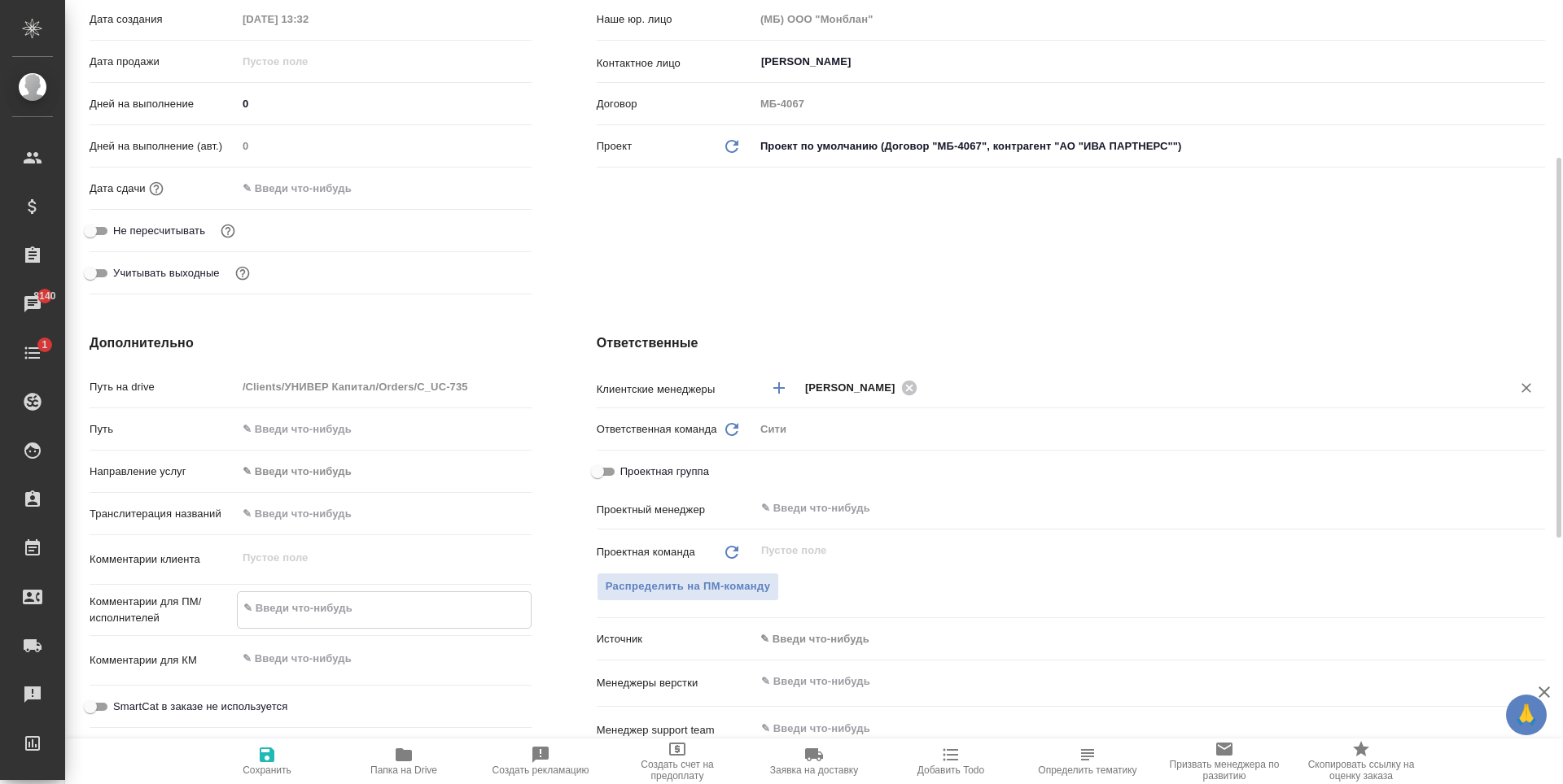
type textarea "с"
type textarea "x"
type textarea "сдж"
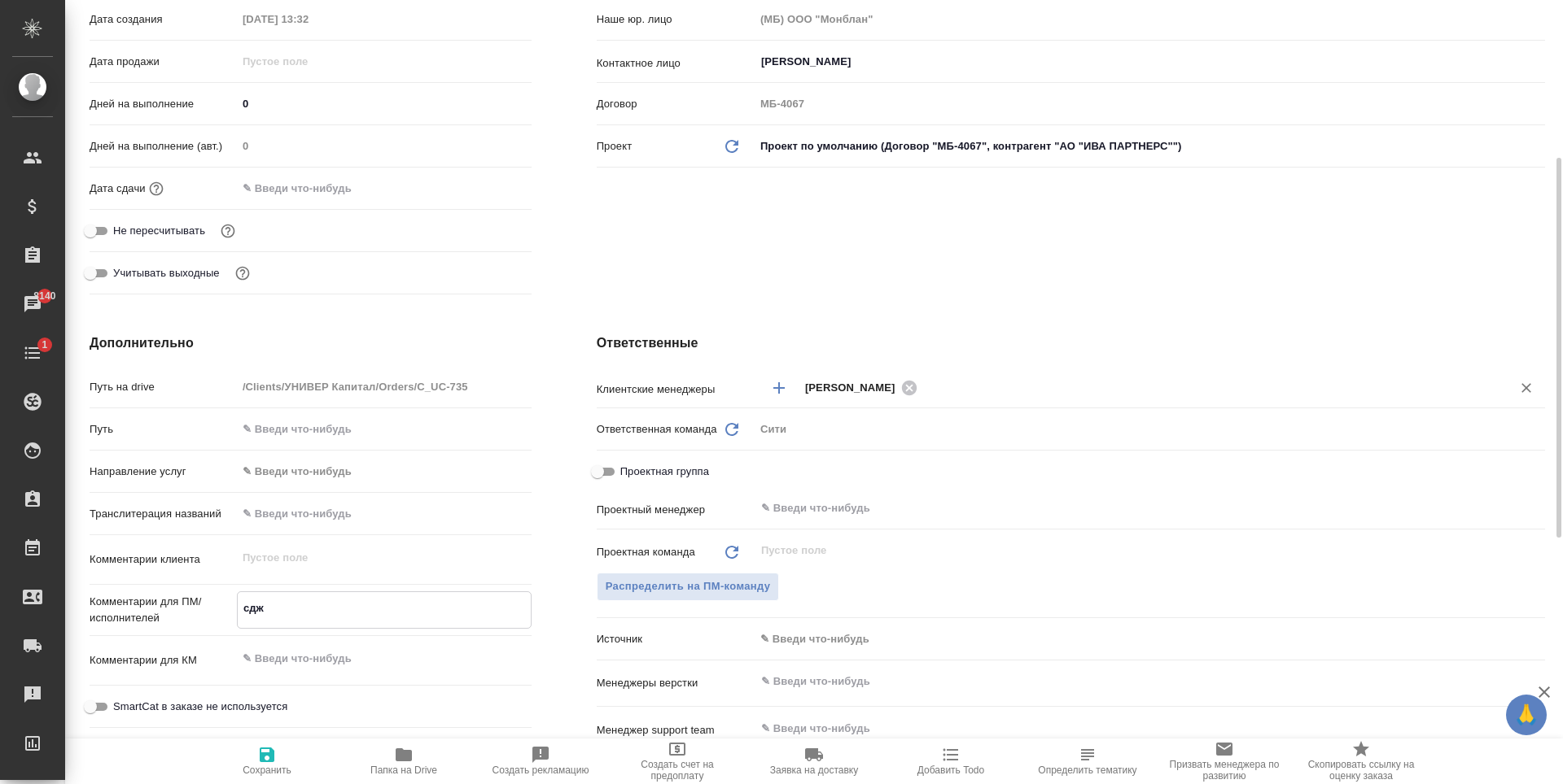
type textarea "x"
type textarea "сд"
type textarea "x"
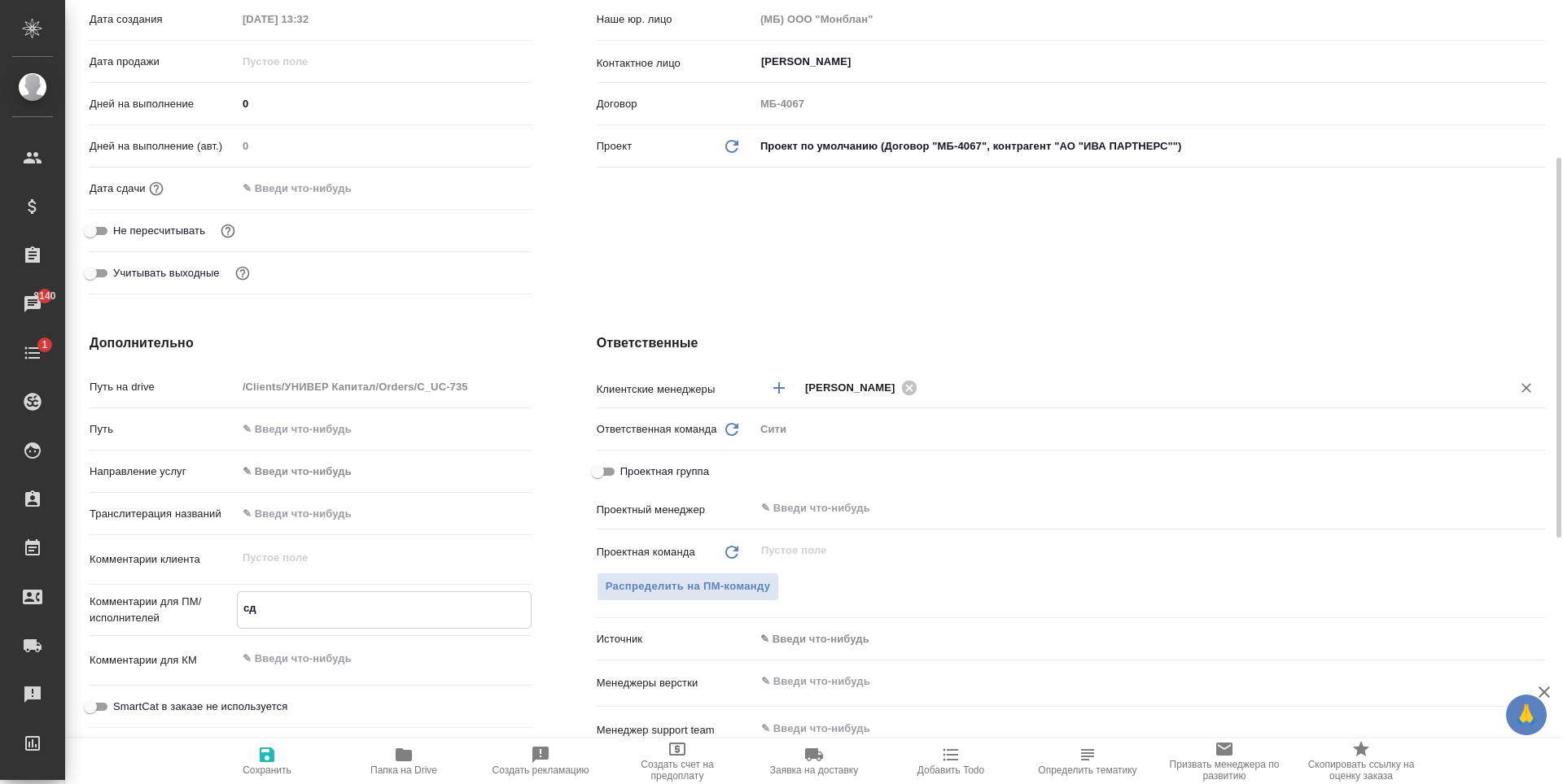
type textarea "x"
type textarea "сде"
type textarea "x"
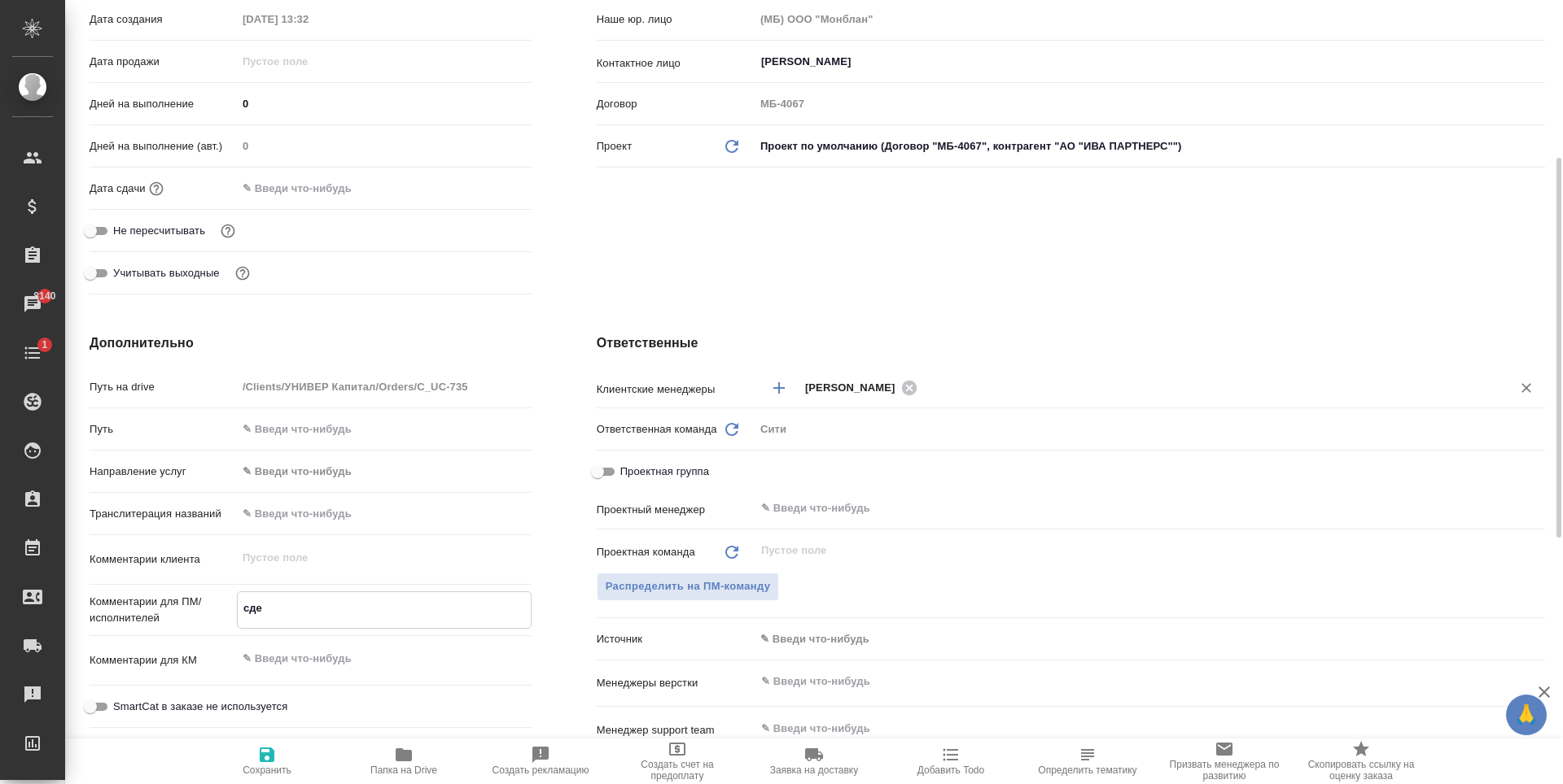
type textarea "x"
type textarea "сдело"
type textarea "x"
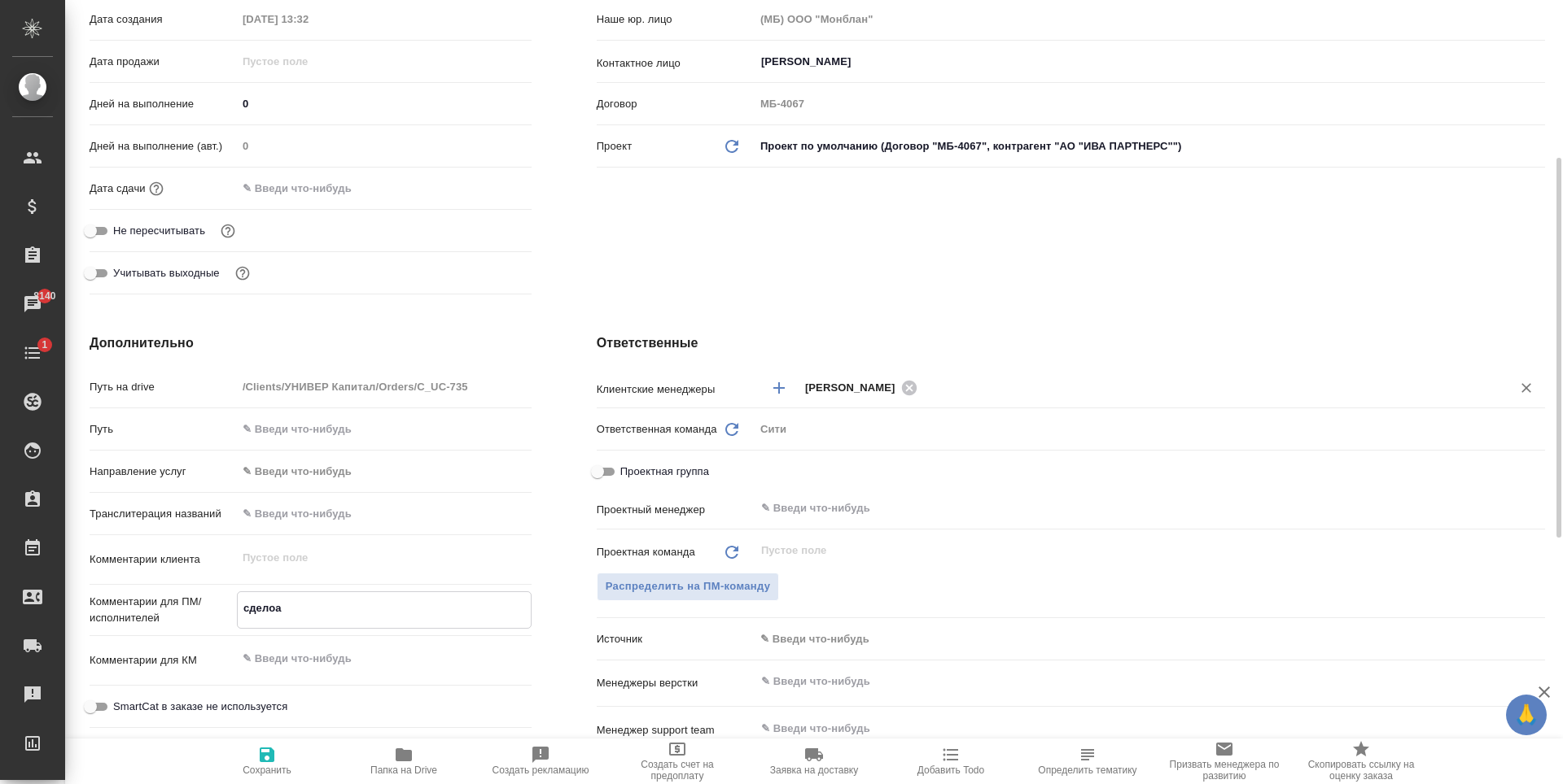
type textarea "сделоай"
type textarea "x"
type textarea "сделоа"
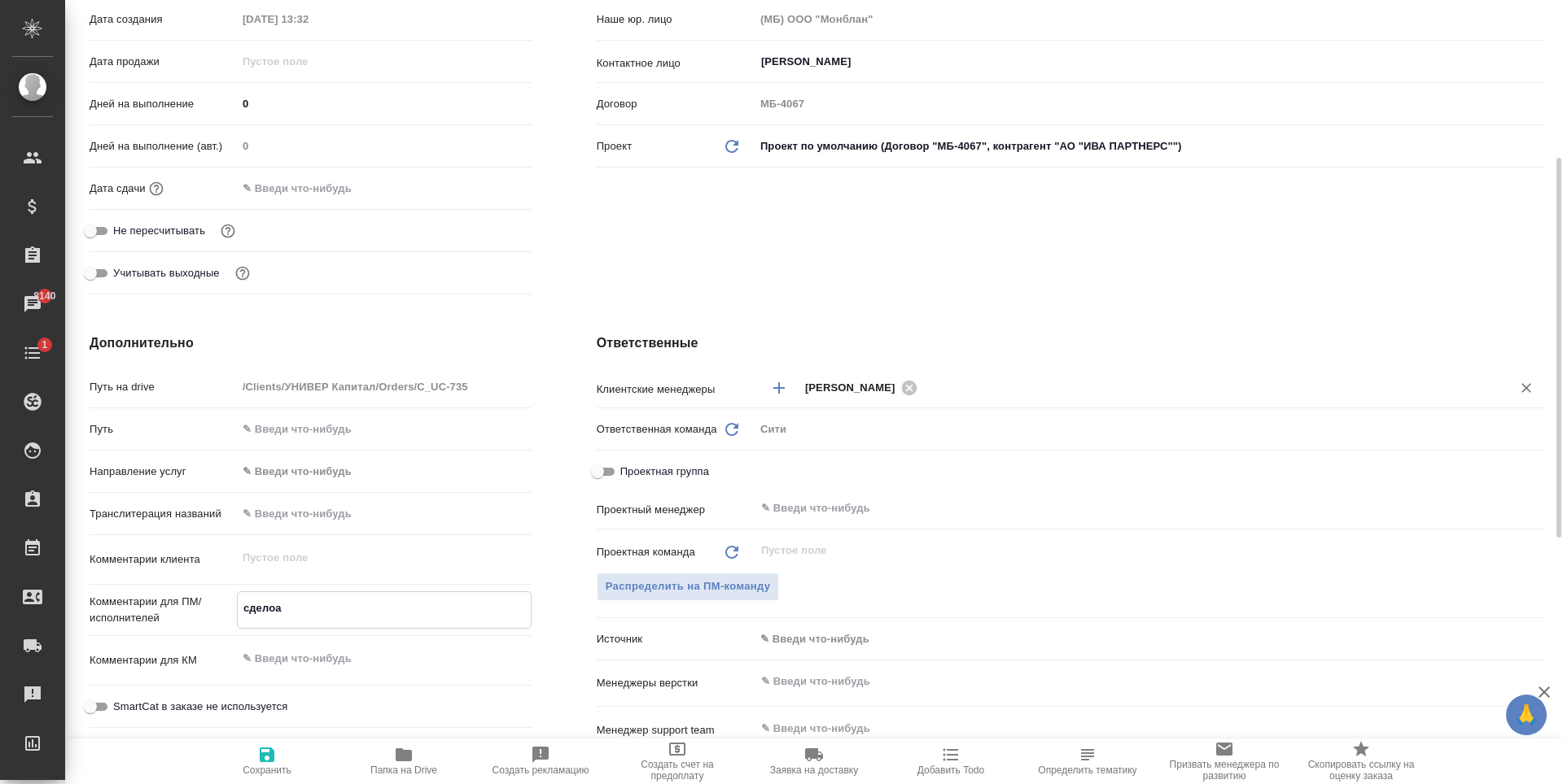
type textarea "x"
type textarea "сдел"
type textarea "x"
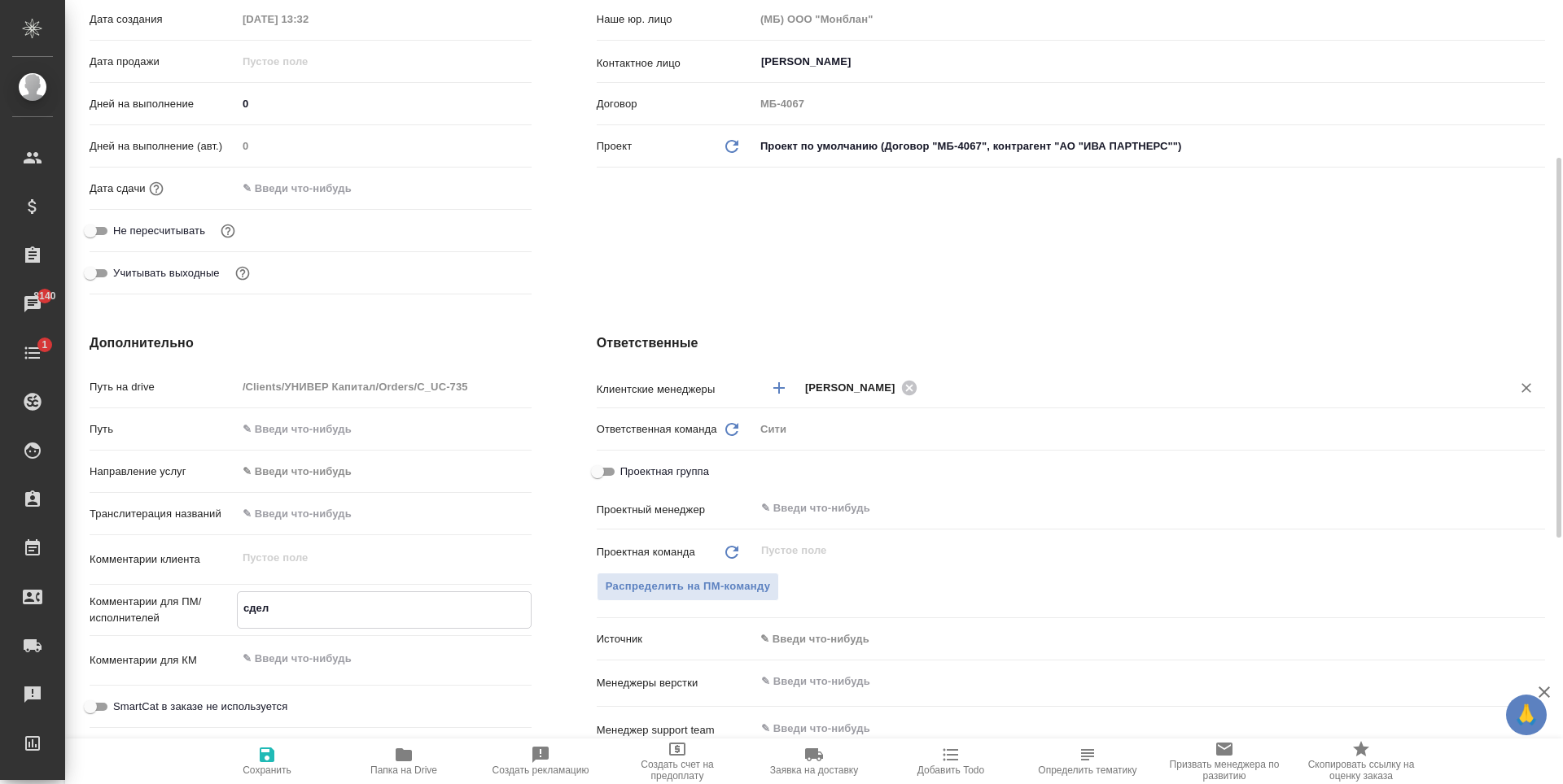
type textarea "x"
type textarea "сдела"
type textarea "x"
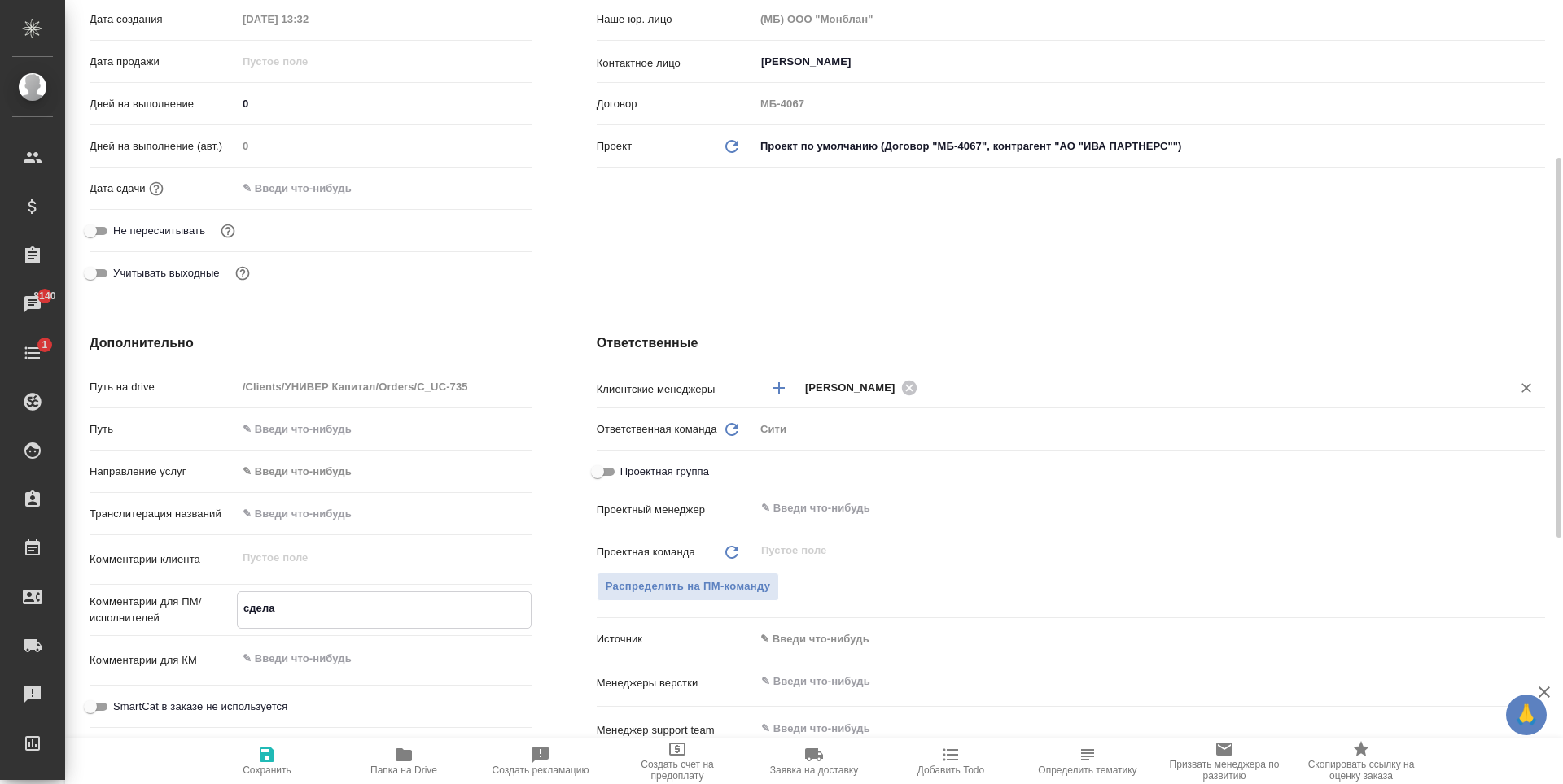
type textarea "x"
type textarea "сделай"
type textarea "x"
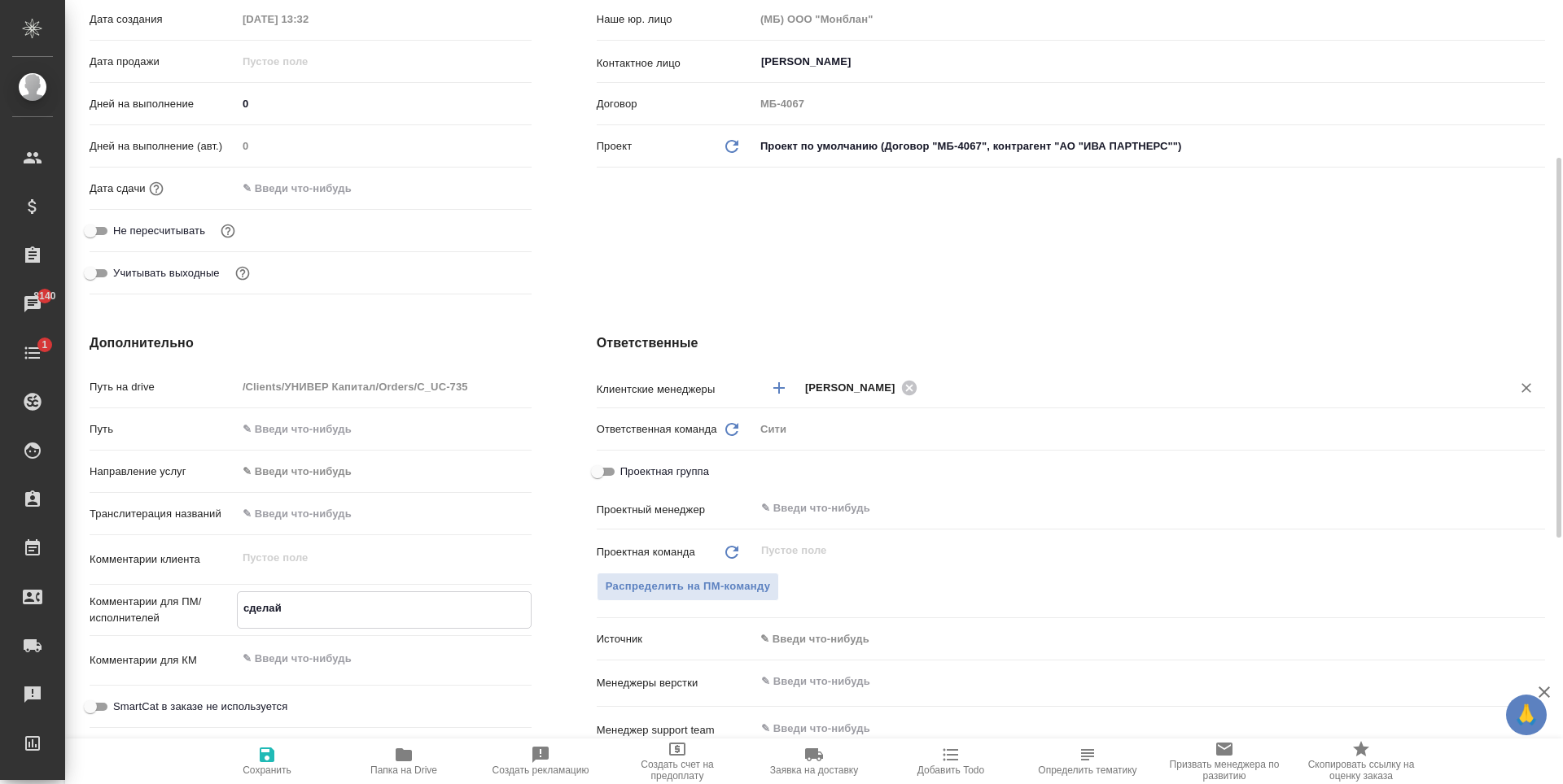
type textarea "сделайт"
type textarea "x"
type textarea "сделайте"
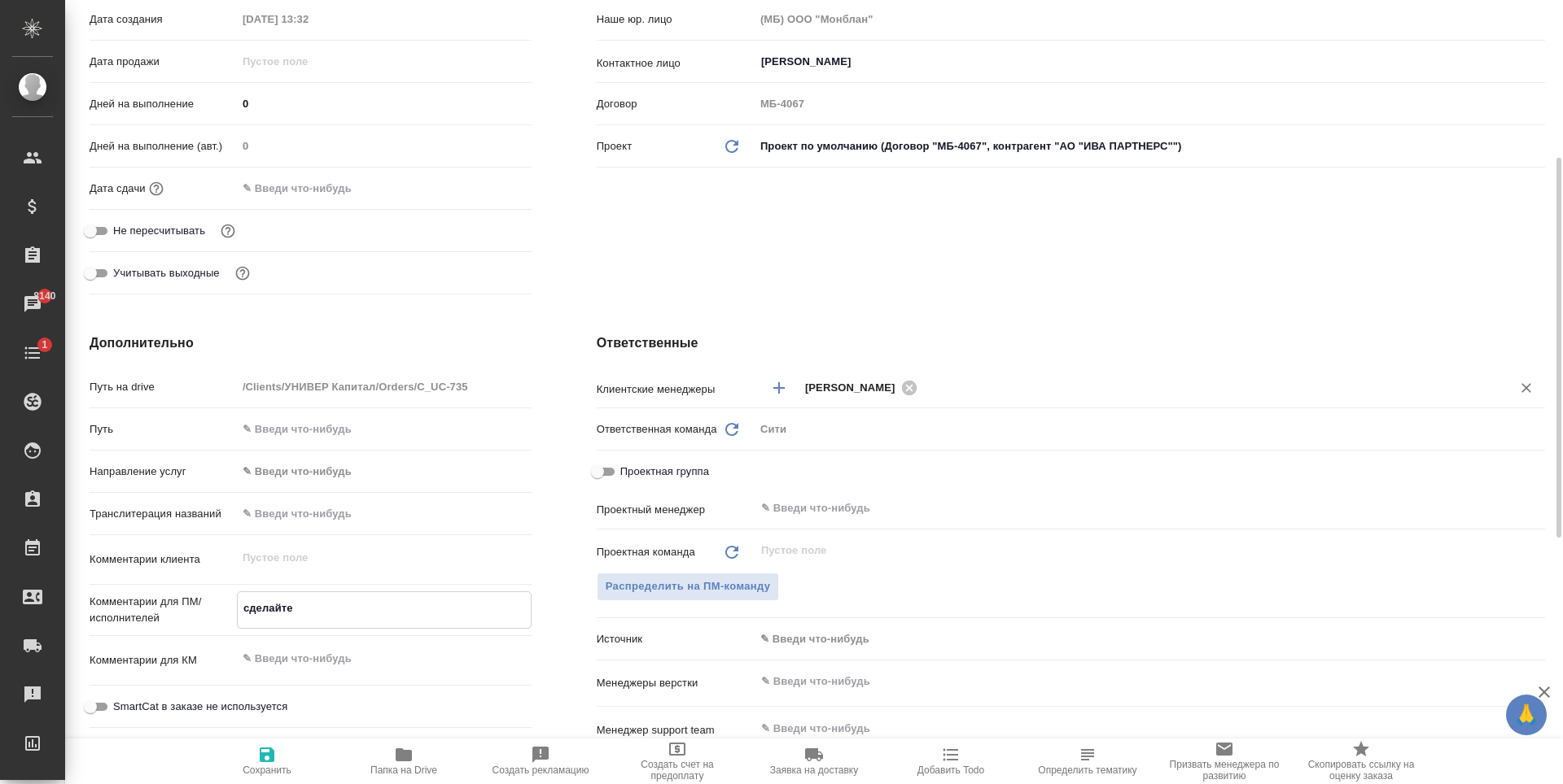
type textarea "x"
type textarea "сделайте"
type textarea "x"
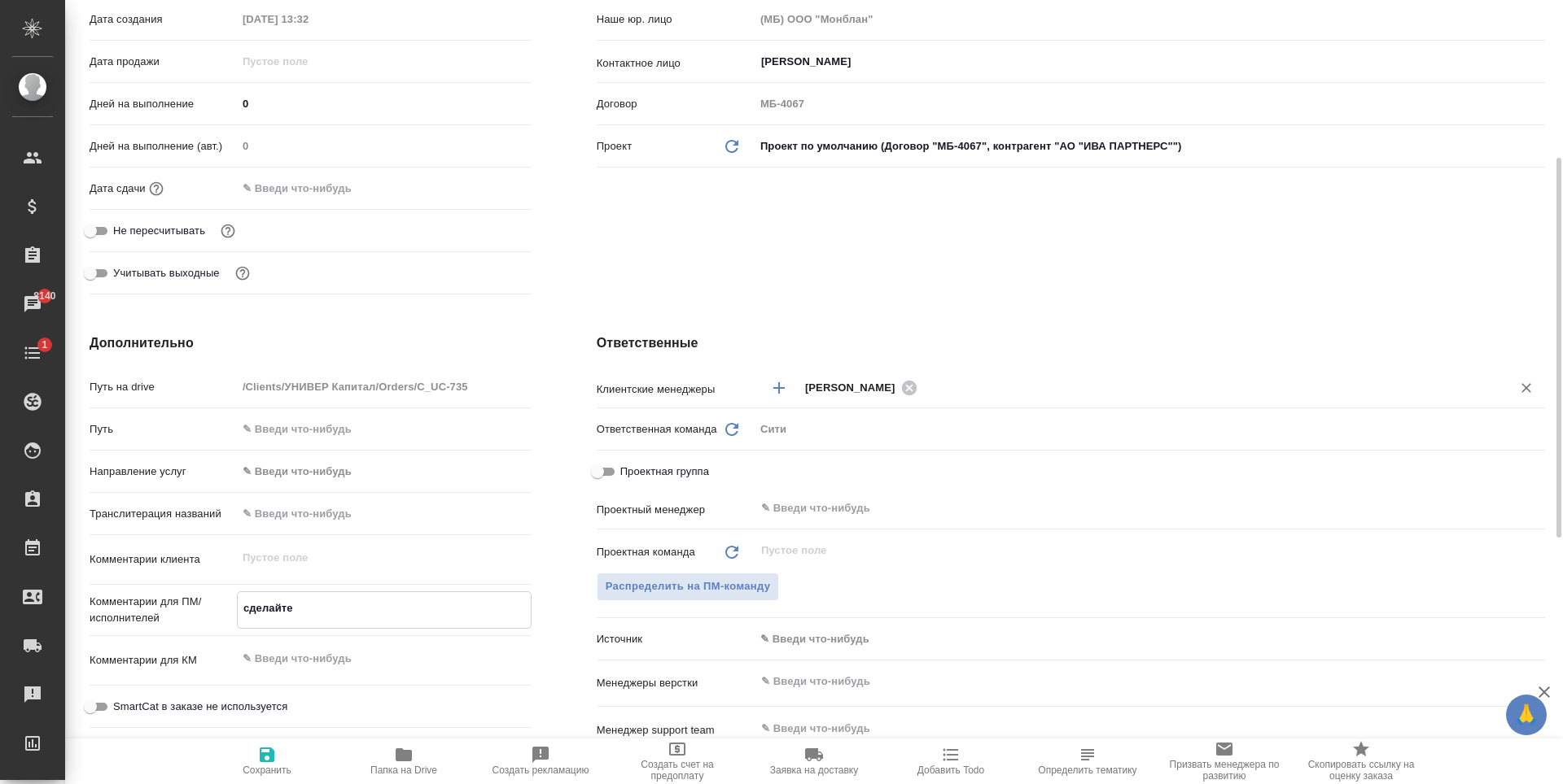
type textarea "x"
type textarea "сделайте т"
type textarea "x"
type textarea "сделайте ти"
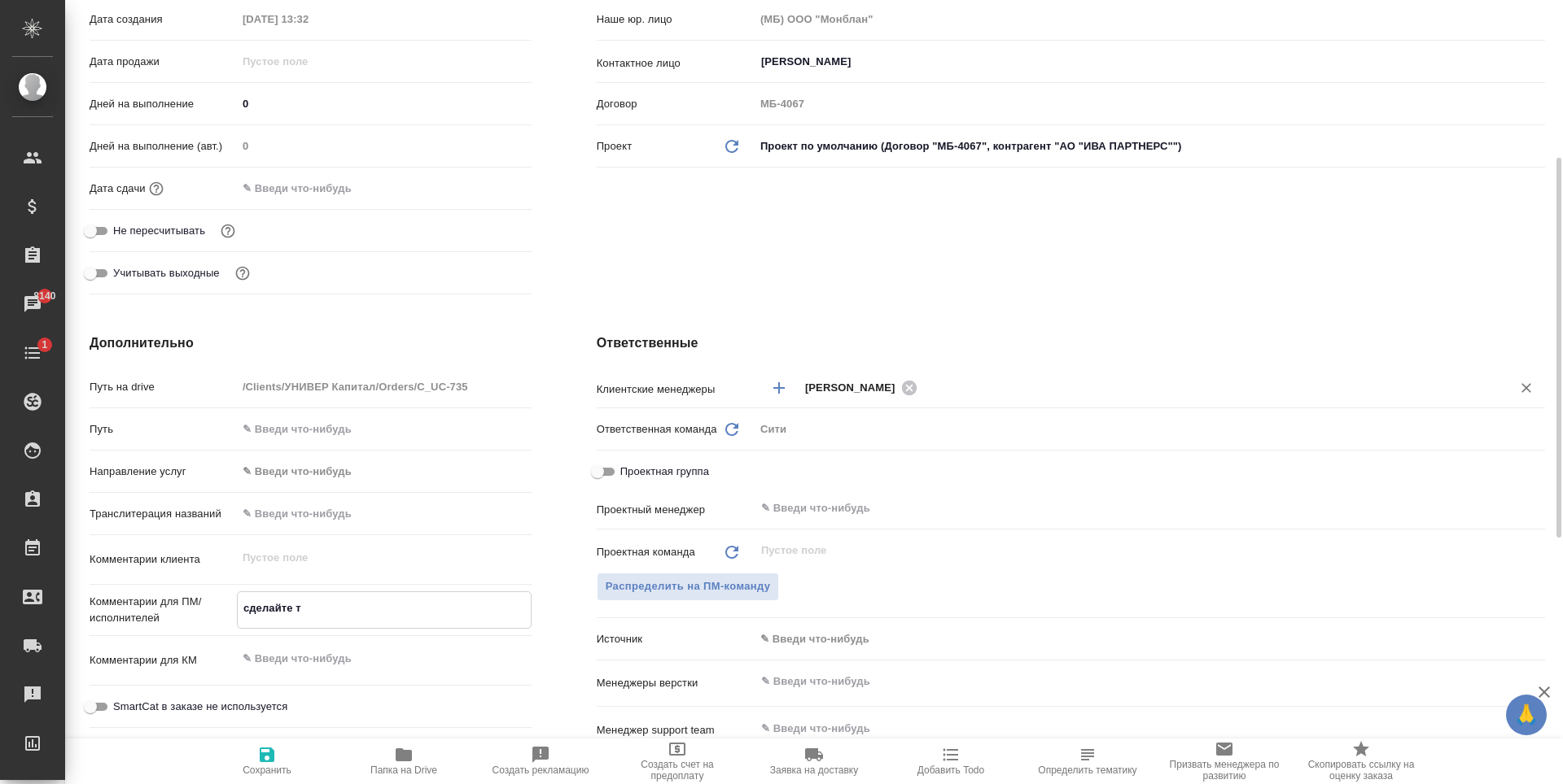
type textarea "x"
type textarea "сделайте тикет"
type textarea "x"
type textarea "сделайте тикет"
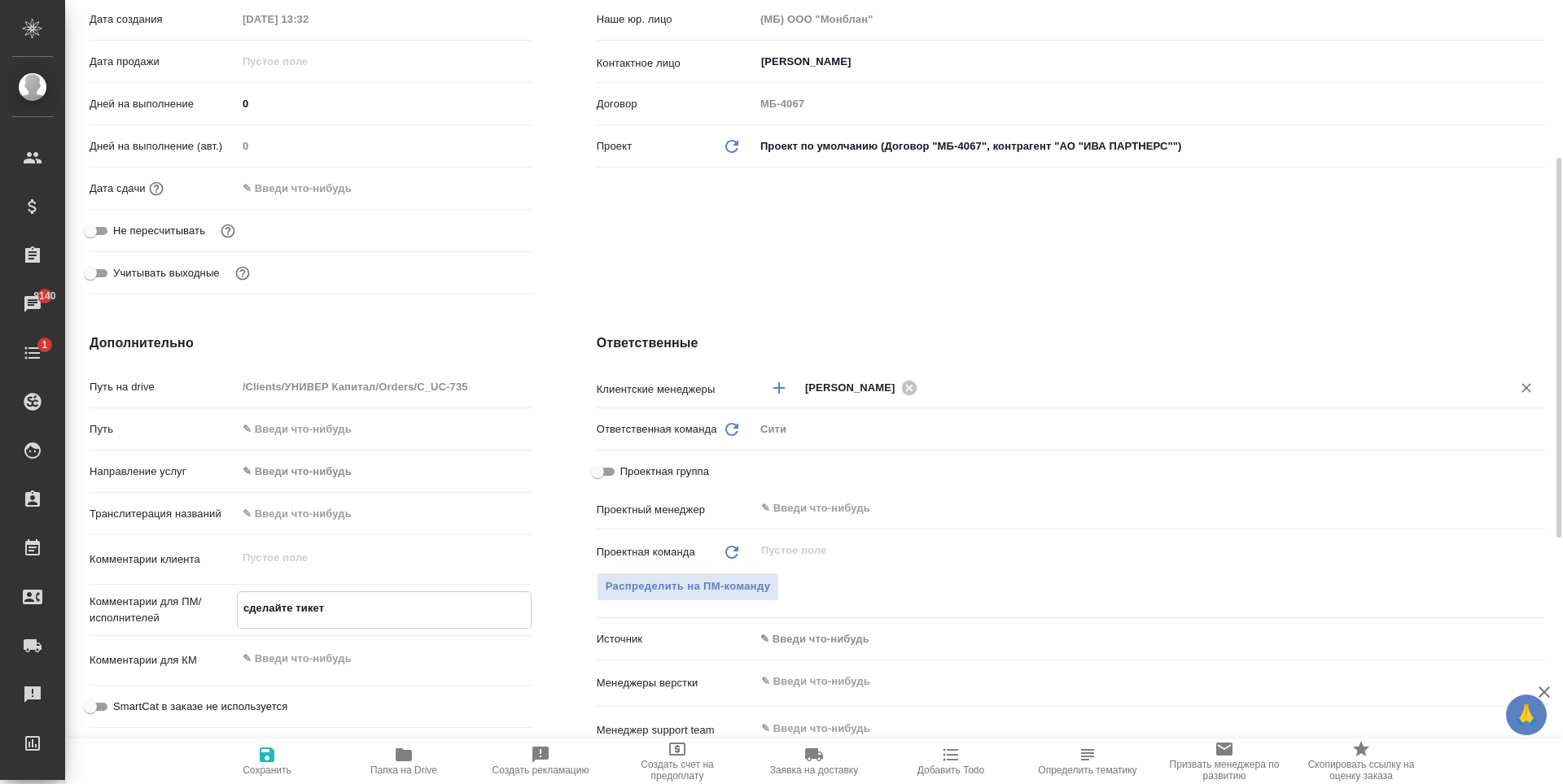
type textarea "x"
type textarea "сделайте тикет н"
type textarea "x"
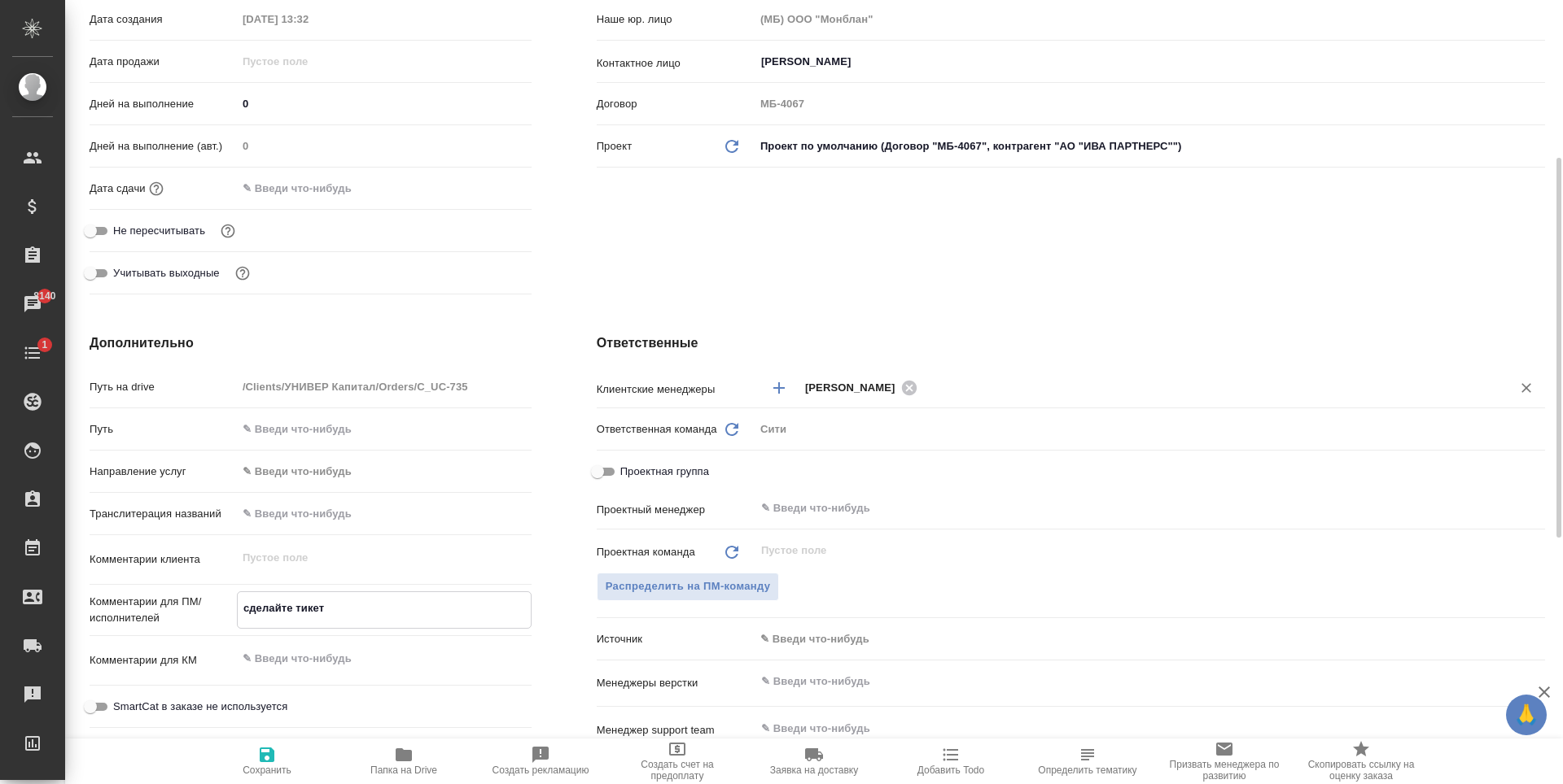
type textarea "x"
type textarea "сделайте тикет на"
type textarea "x"
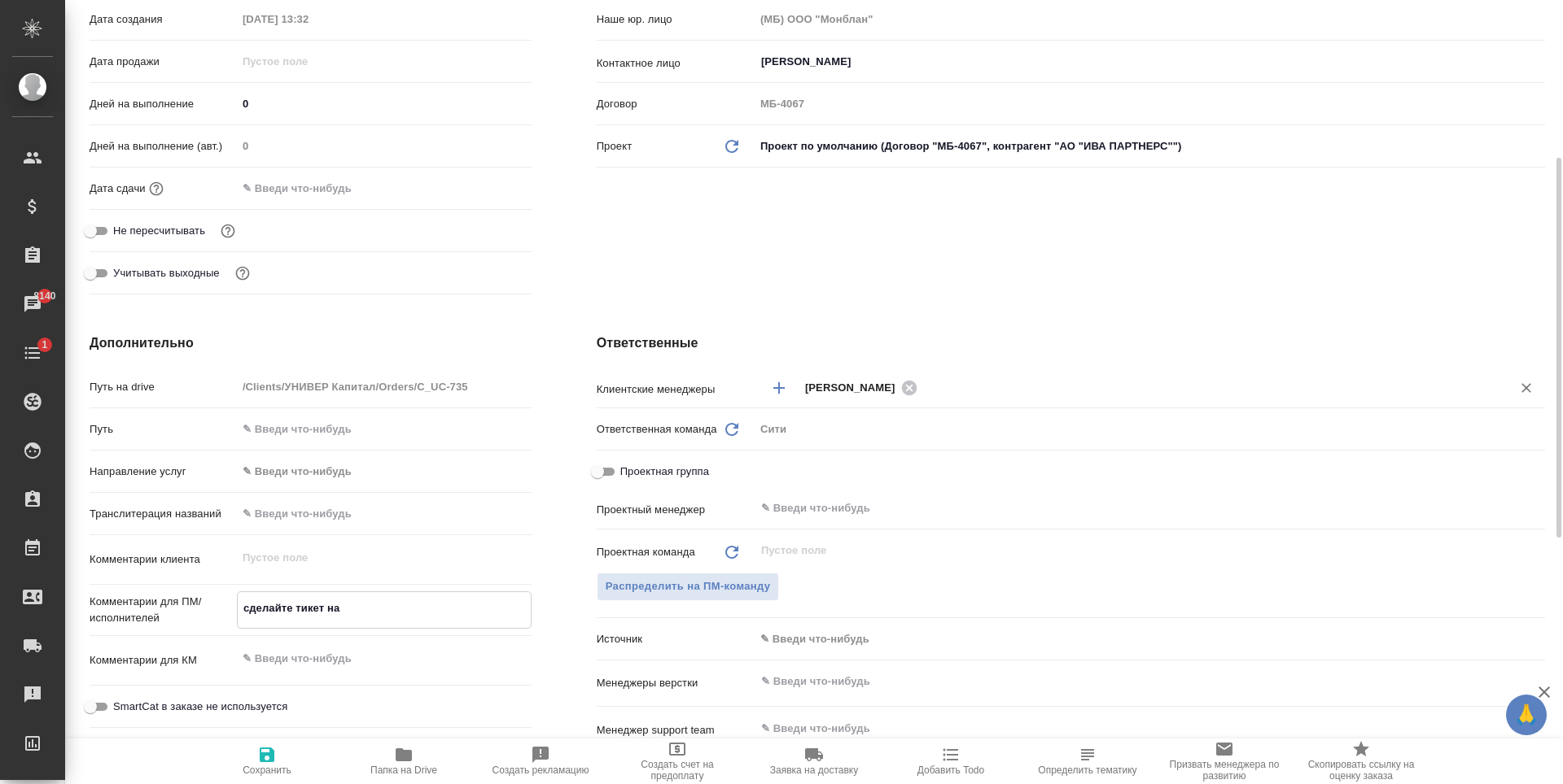
type textarea "сделайте тикет на"
type textarea "x"
type textarea "сделайте тикет на Е"
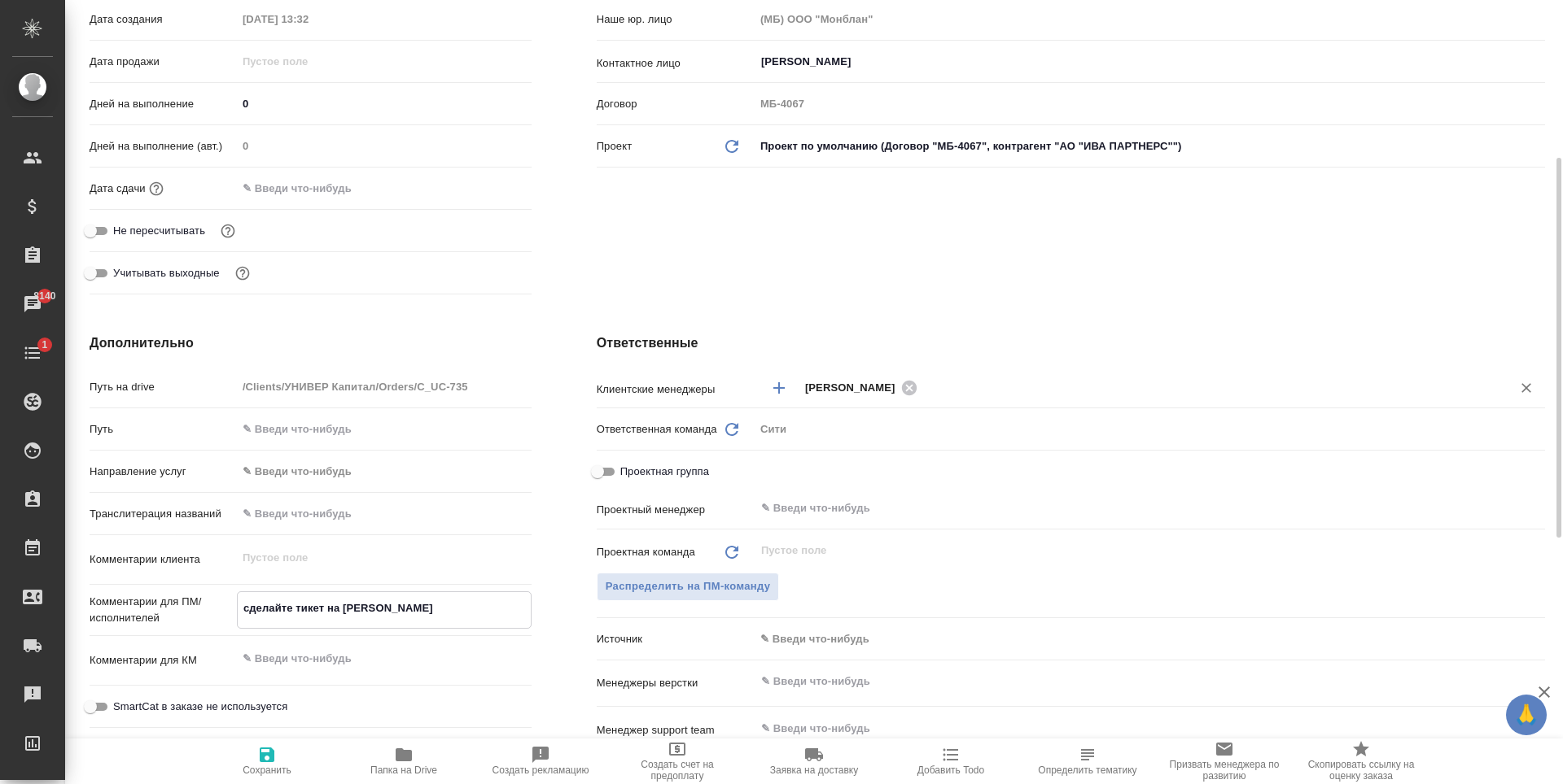
type textarea "x"
type textarea "сделайте тикет на ЕГ"
type textarea "x"
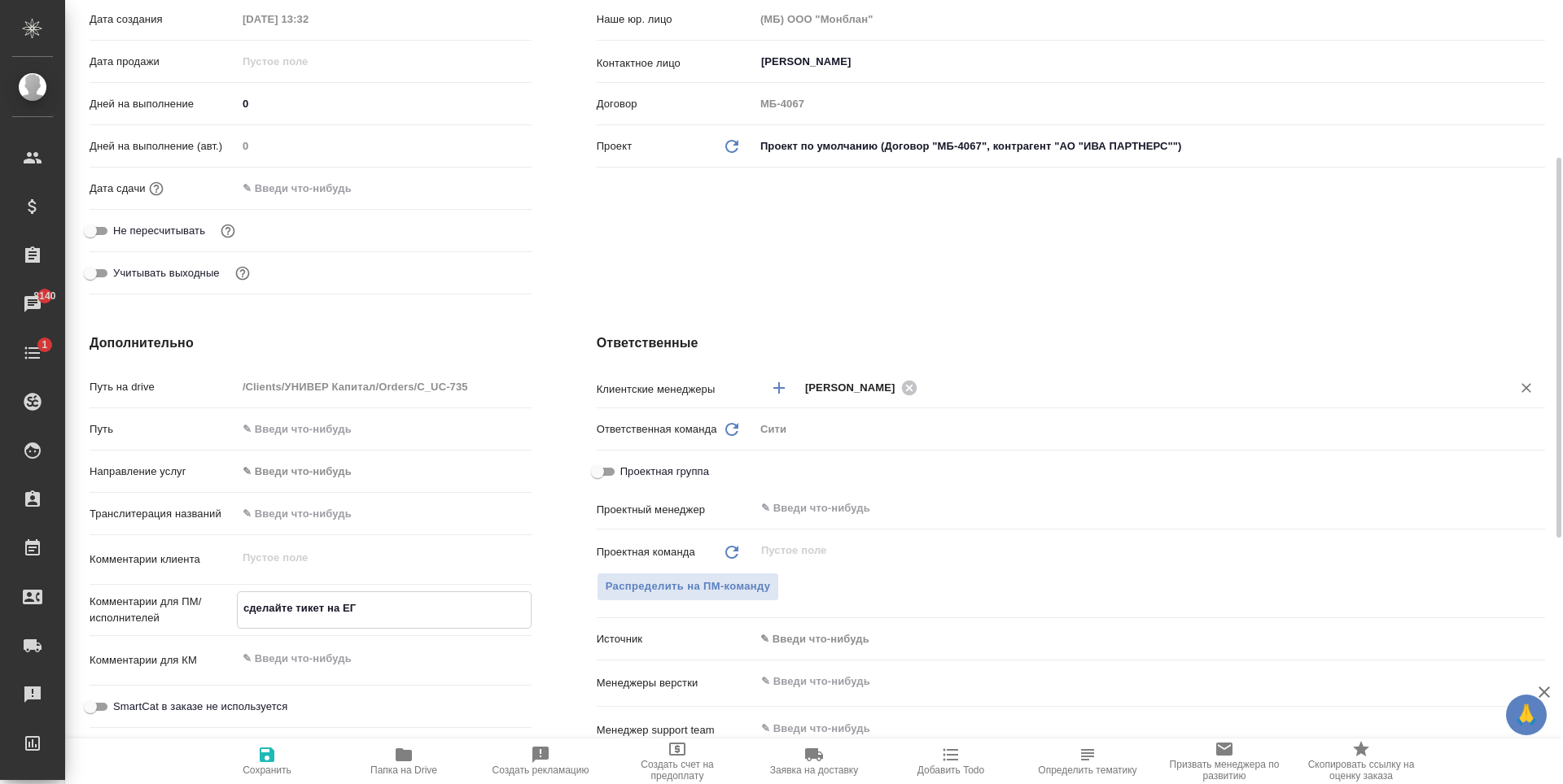
type textarea "x"
type textarea "сделайте тикет на ЕГР"
type textarea "x"
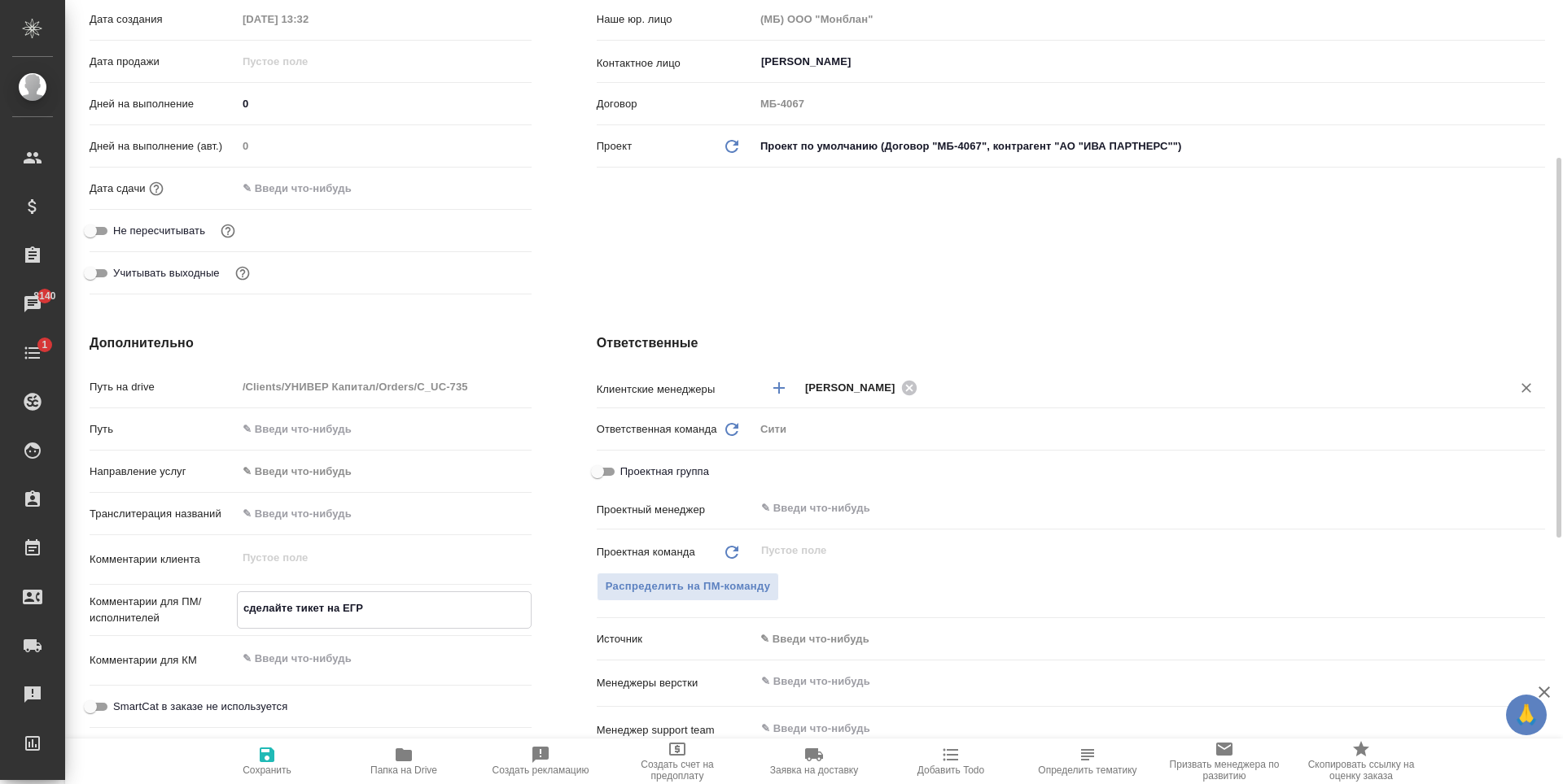
type textarea "x"
type textarea "сделайте тикет на ЕГРЮ"
type textarea "x"
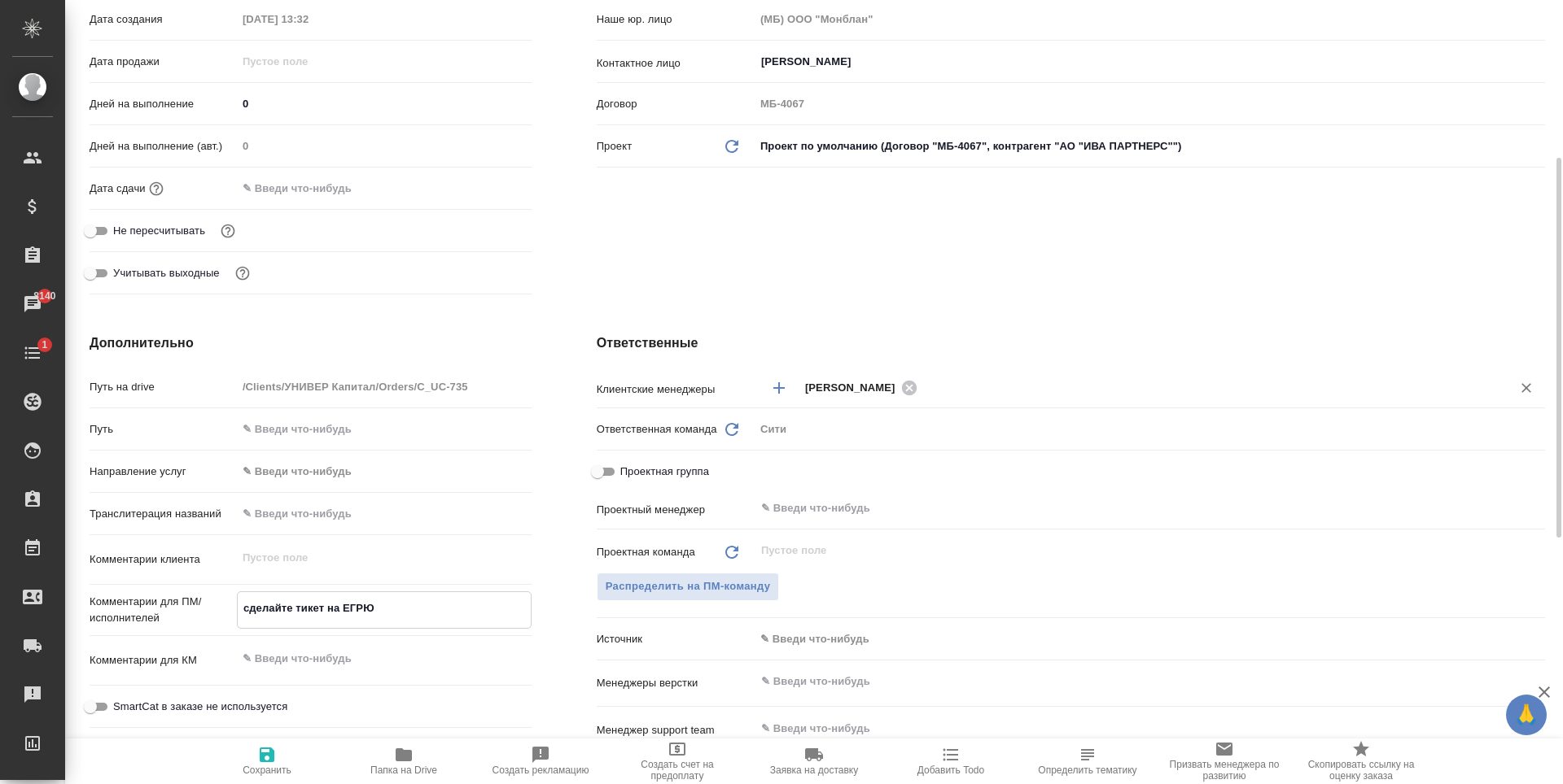
type textarea "сделайте тикет на ЕГРЮЛ"
type textarea "x"
type textarea "сделайте тикет на ЕГРЮЛ"
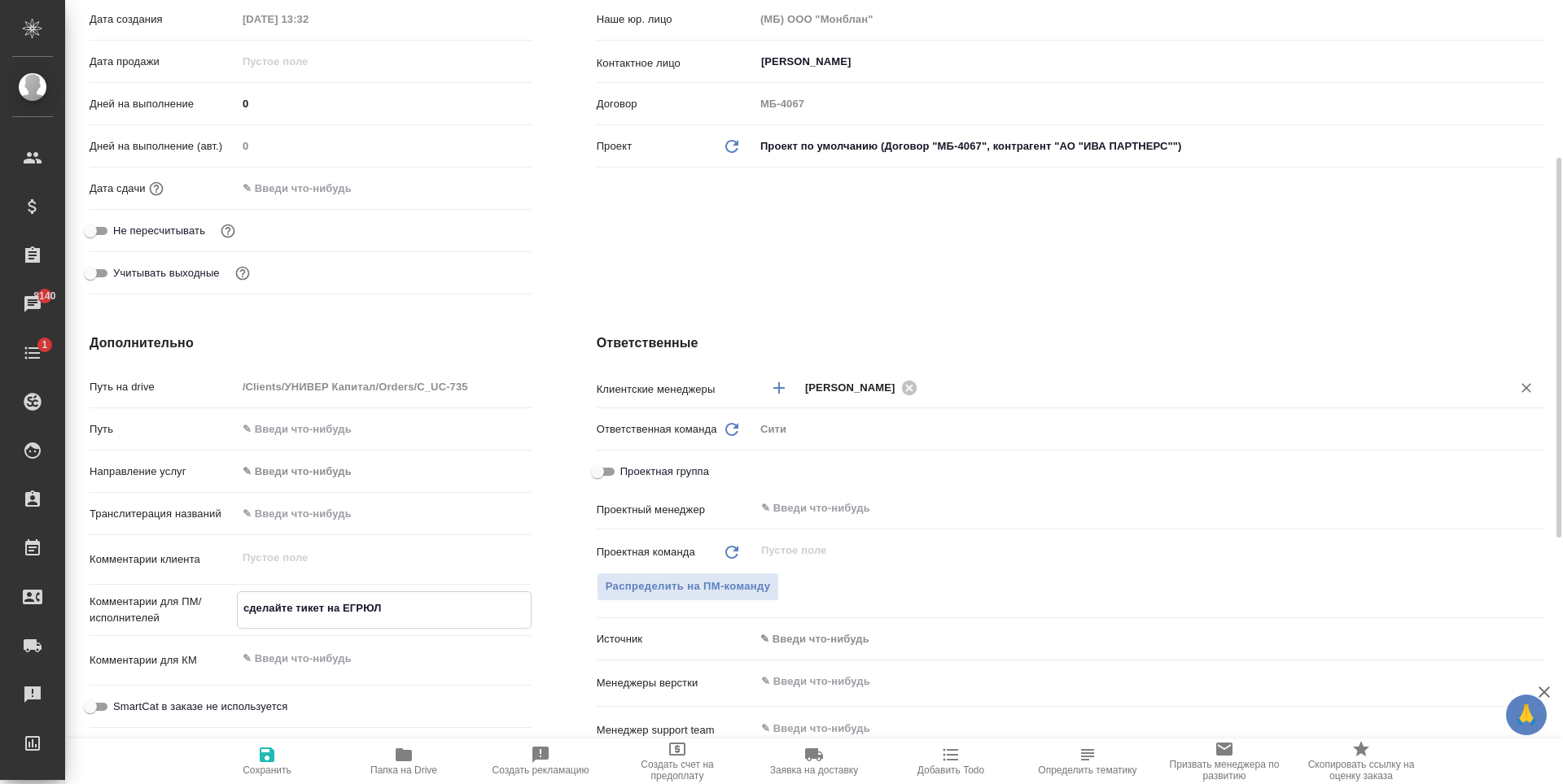
type textarea "x"
type textarea "сделайте тикет на ЕГРЮЛ п"
type textarea "x"
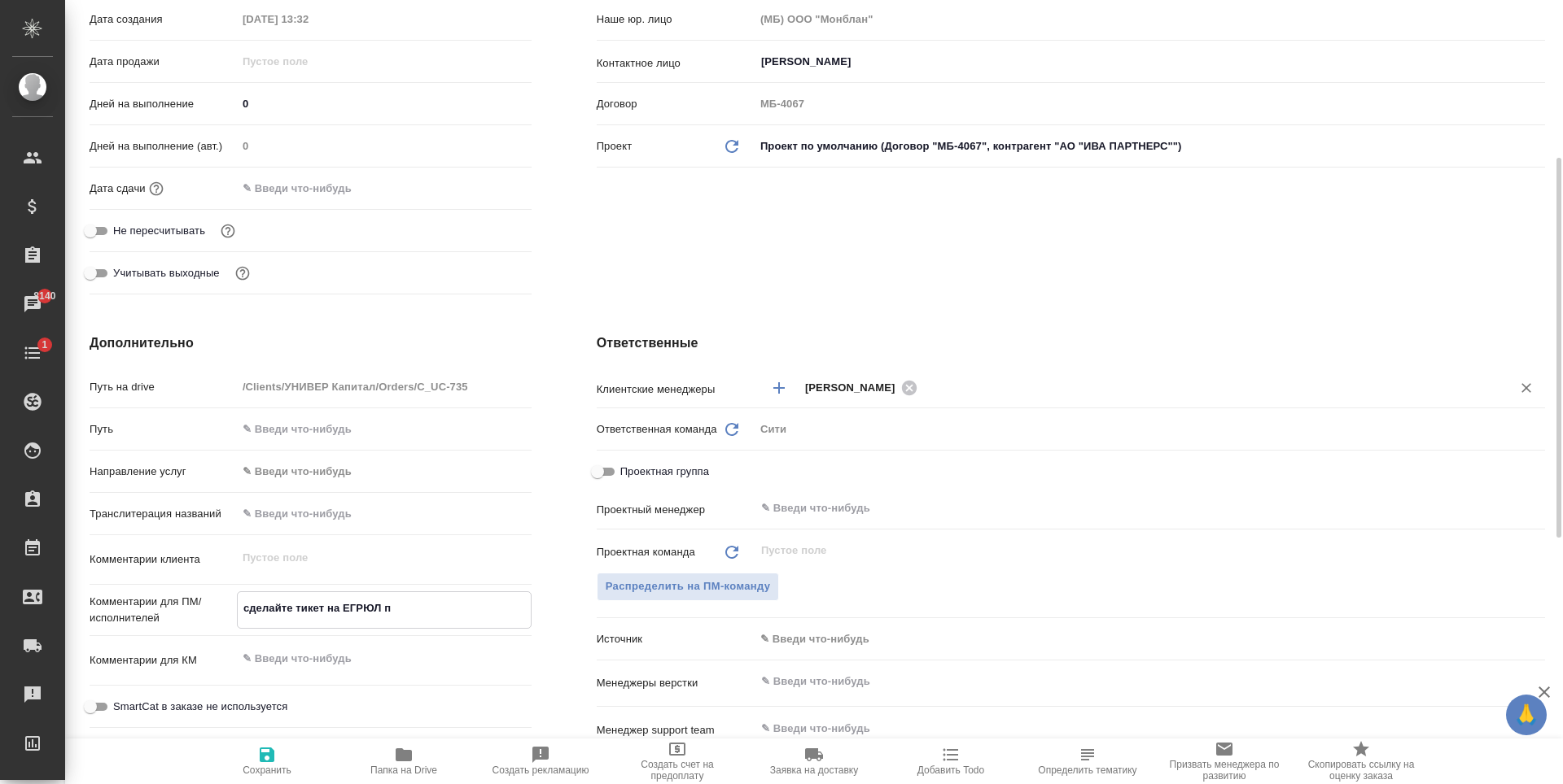
type textarea "x"
type textarea "сделайте тикет на ЕГРЮЛ"
type textarea "x"
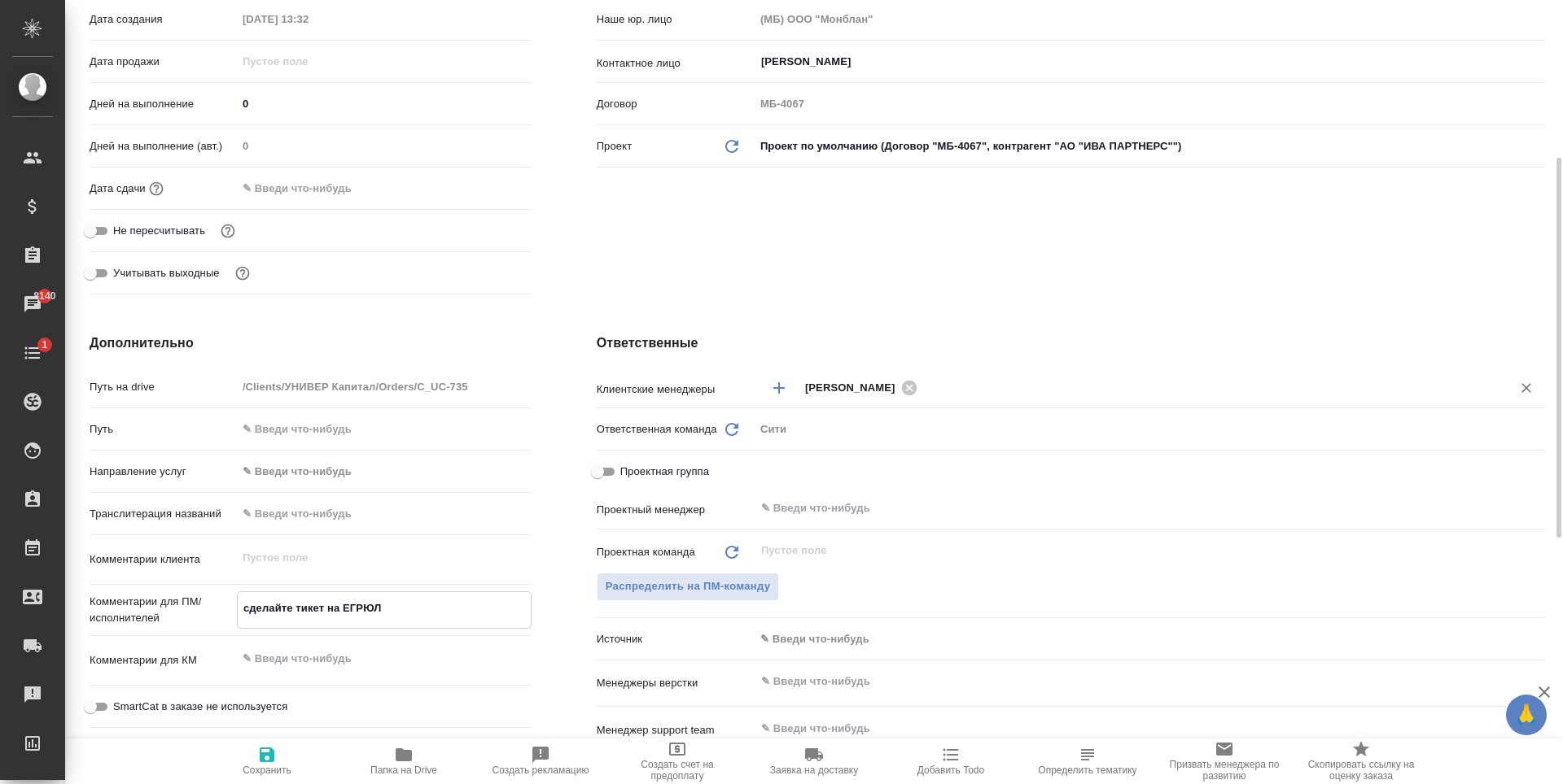
type textarea "x"
type textarea "сделайте тикет на ЕГРЮЛ"
type textarea "x"
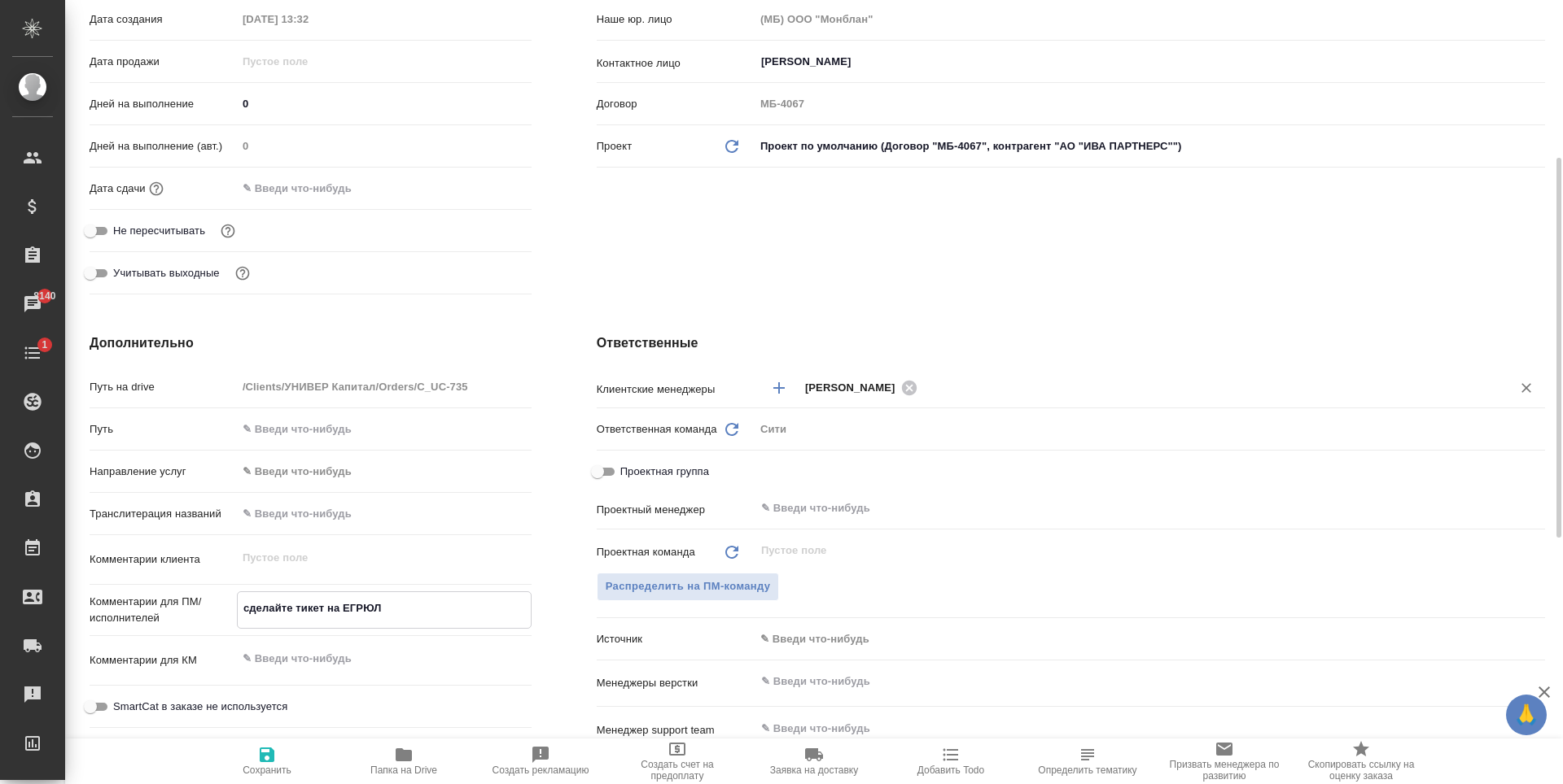
type textarea "сделайте тикет на ЕГРЮЛ,"
type textarea "x"
type textarea "сделайте тикет на ЕГРЮЛ,"
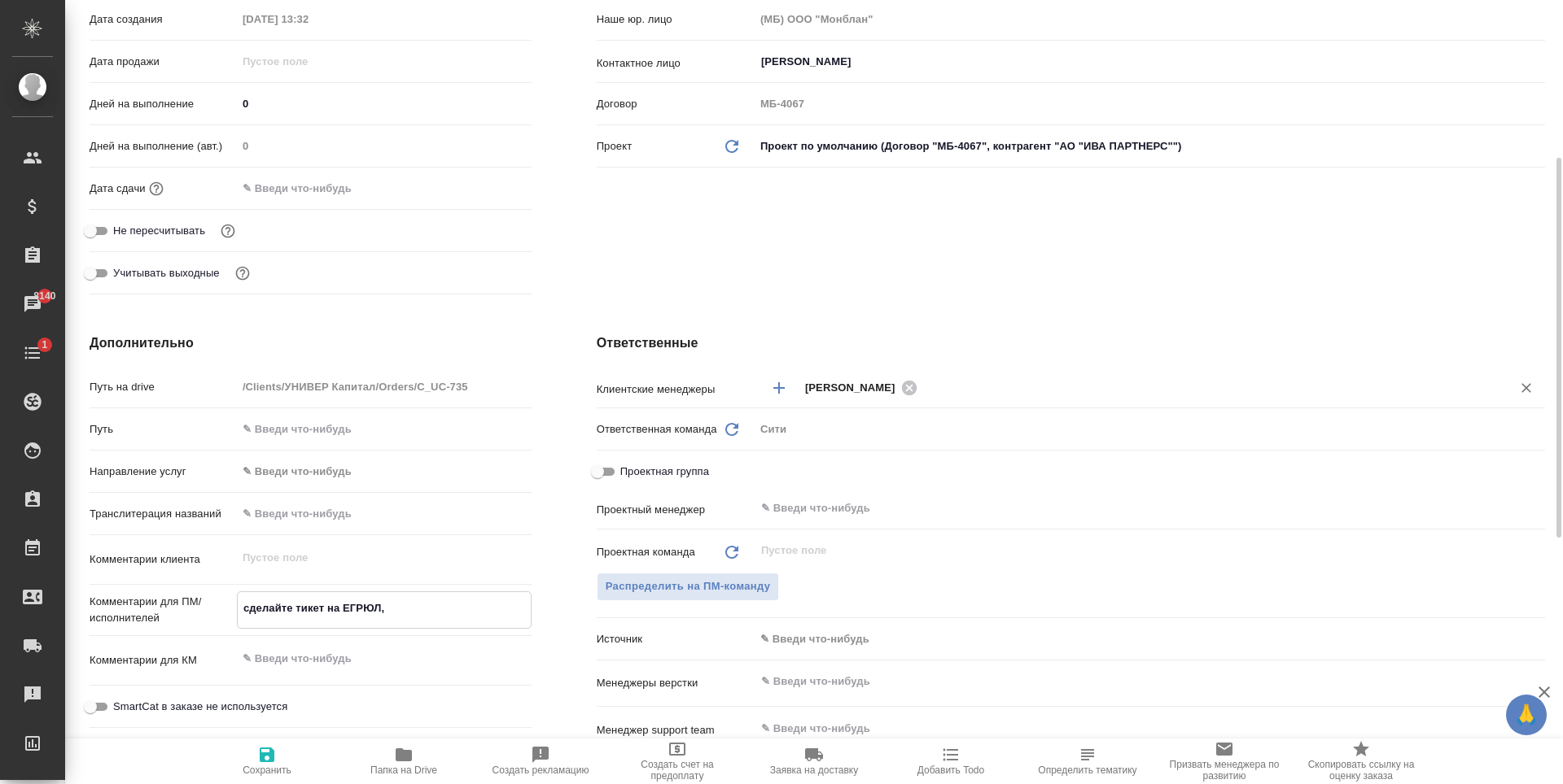
type textarea "x"
type textarea "сделайте тикет на ЕГРЮЛ, п"
type textarea "x"
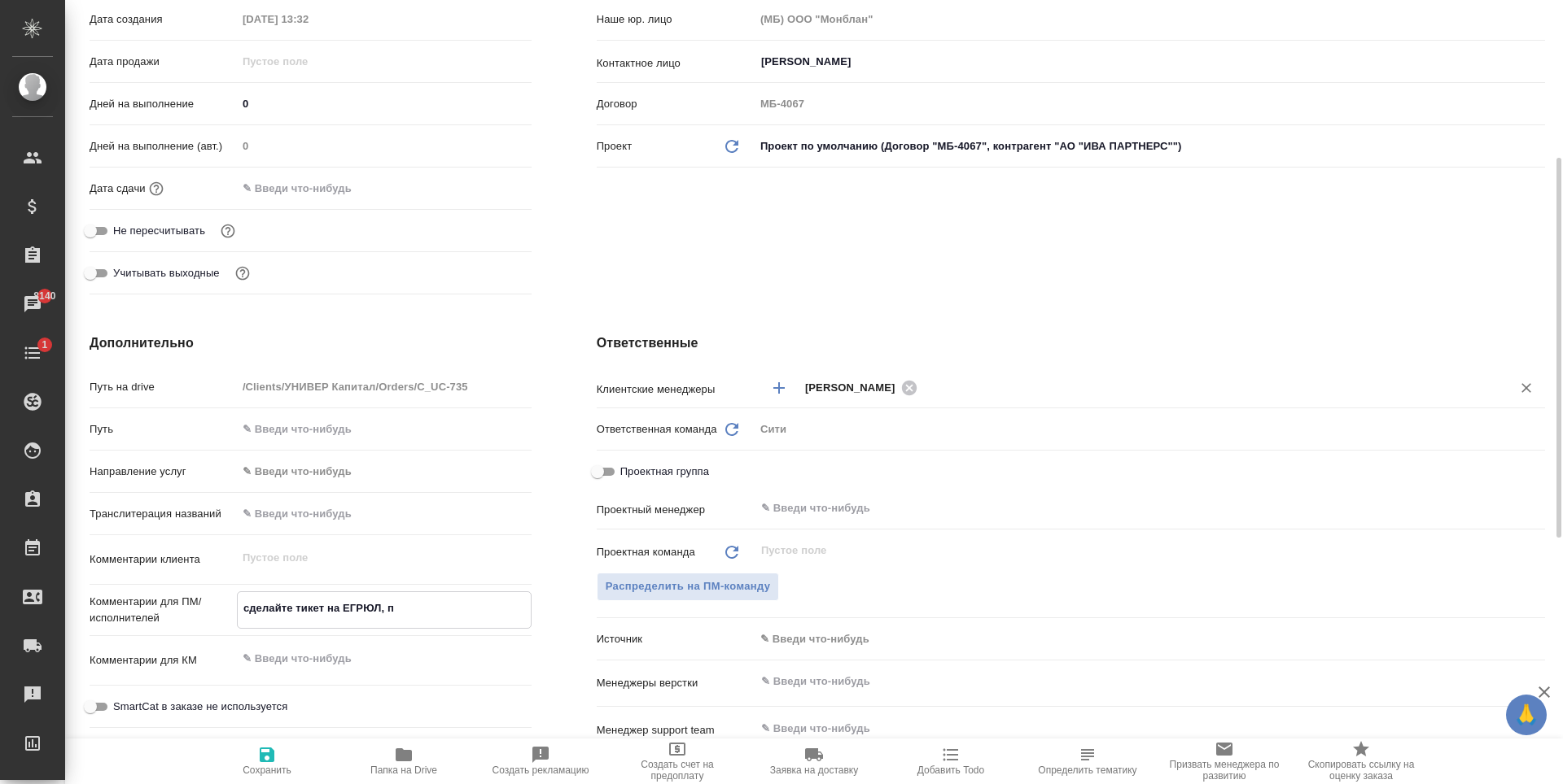
type textarea "сделайте тикет на ЕГРЮЛ, по"
type textarea "x"
type textarea "сделайте тикет на ЕГРЮЛ, пож"
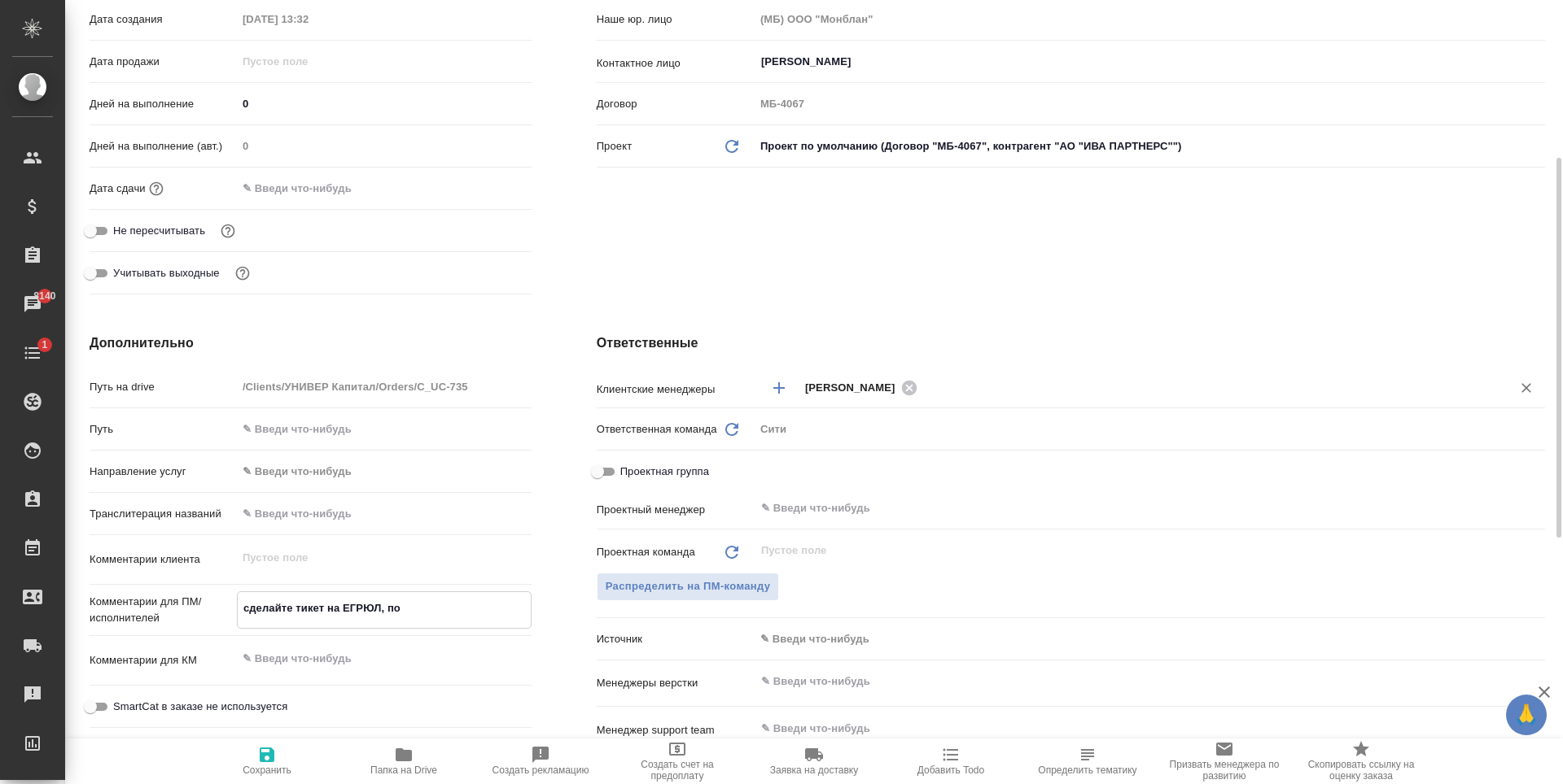
type textarea "x"
type textarea "сделайте тикет на ЕГРЮЛ, пожа"
type textarea "x"
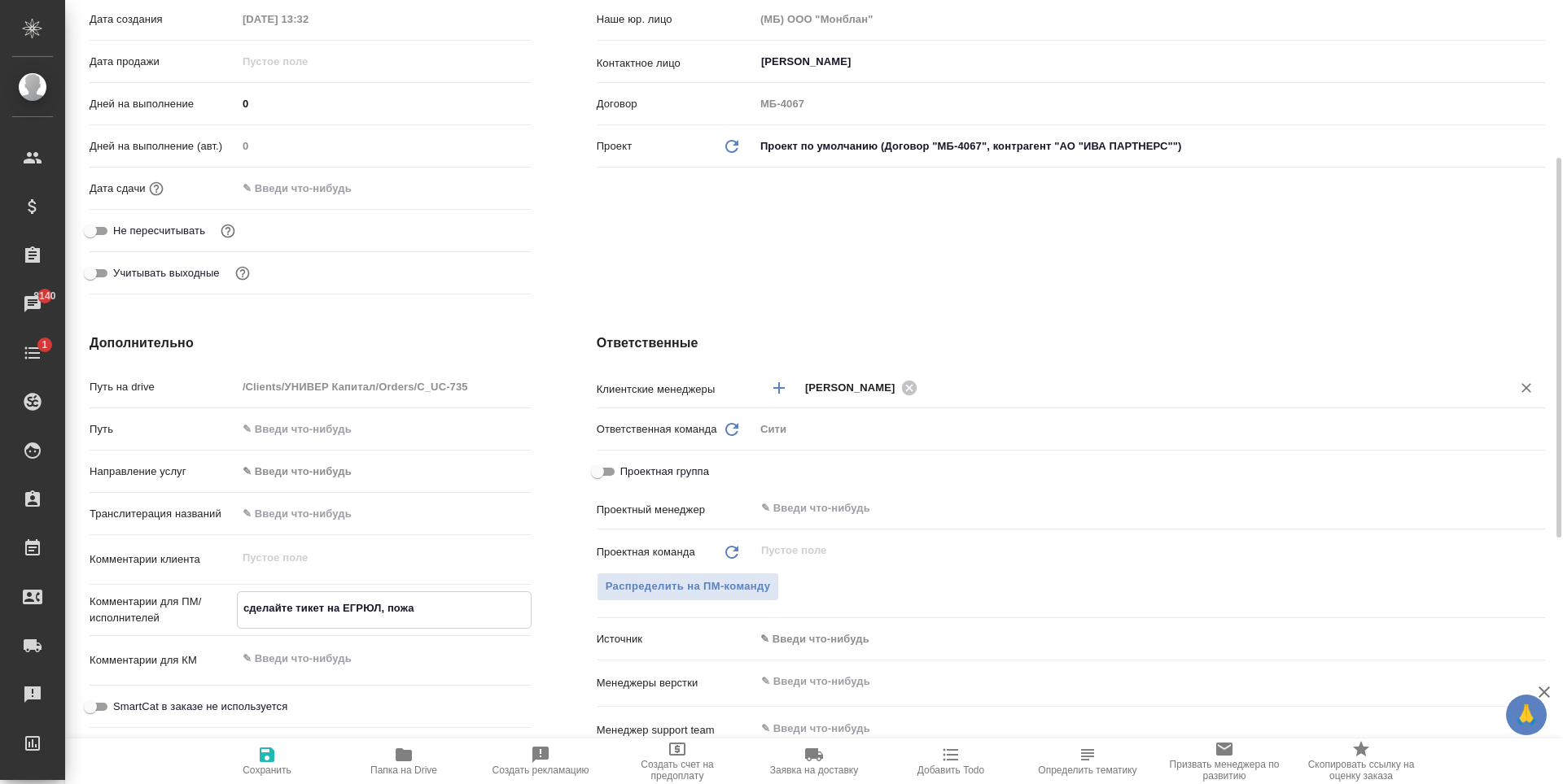
type textarea "x"
type textarea "сделайте тикет на ЕГРЮЛ, пожал"
type textarea "x"
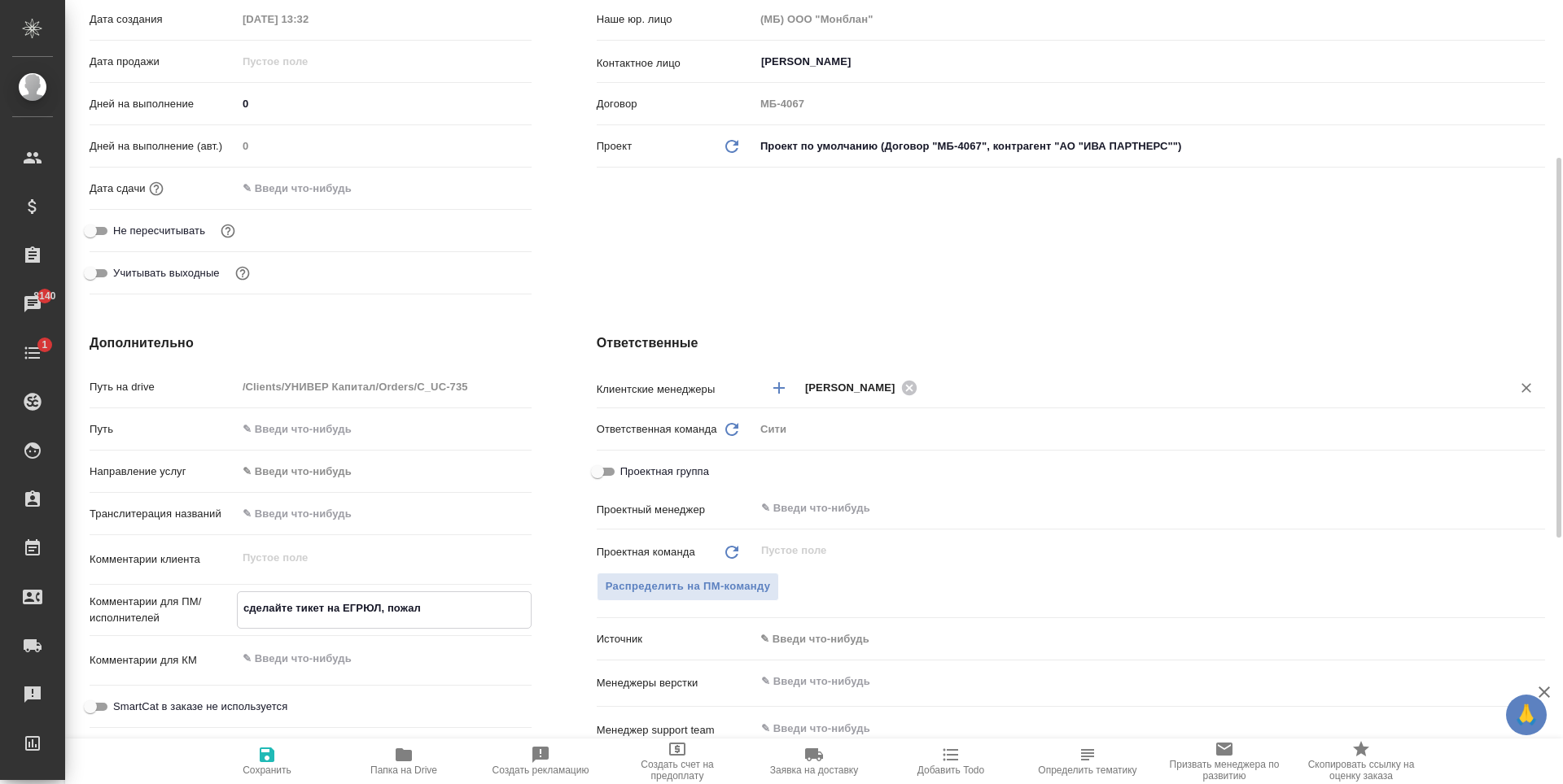
type textarea "сделайте тикет на ЕГРЮЛ, пожалу"
type textarea "x"
type textarea "сделайте тикет на ЕГРЮЛ, пожалуй"
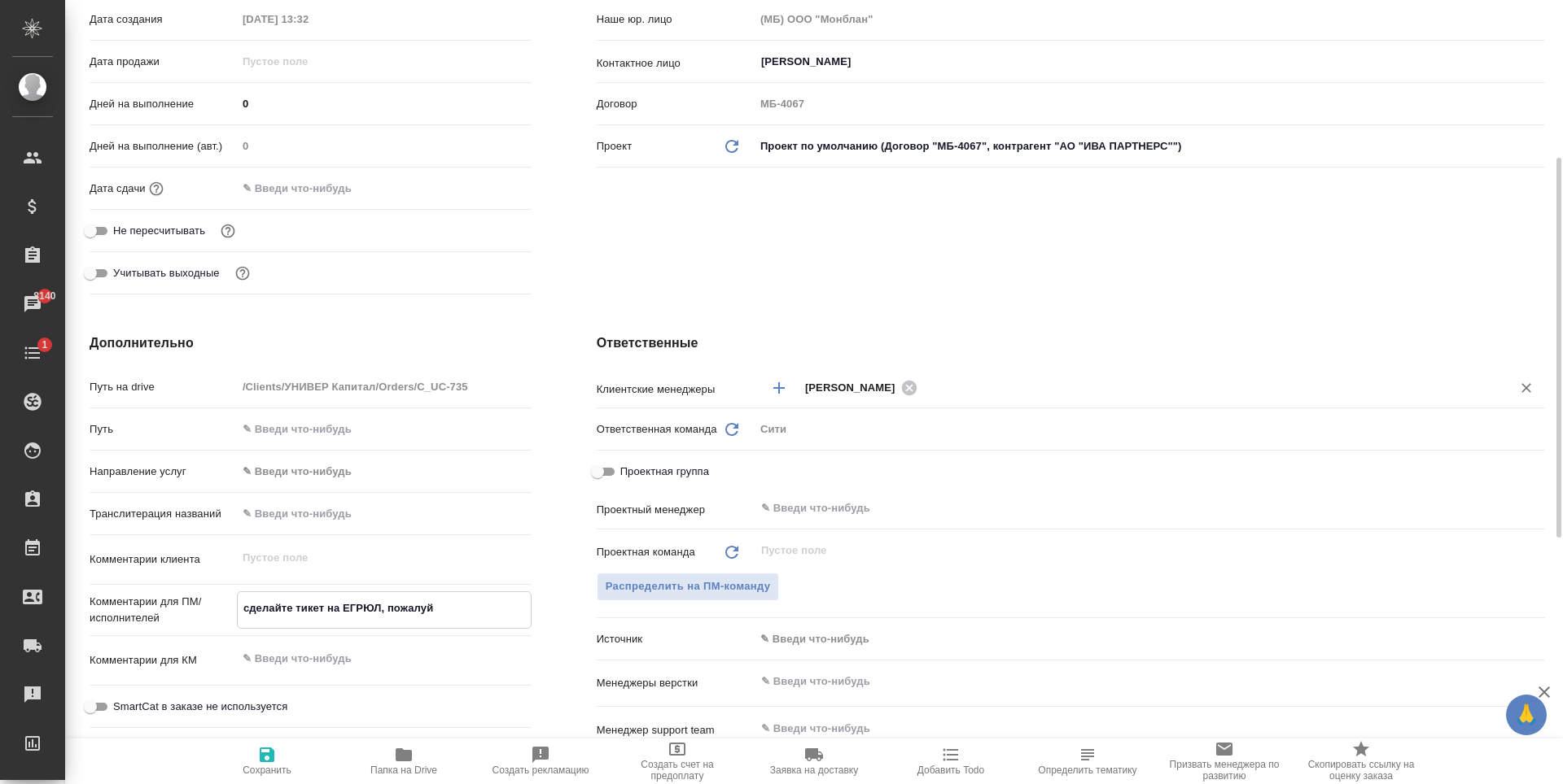
type textarea "x"
type textarea "сделайте тикет на ЕГРЮЛ, пожалуйс"
type textarea "x"
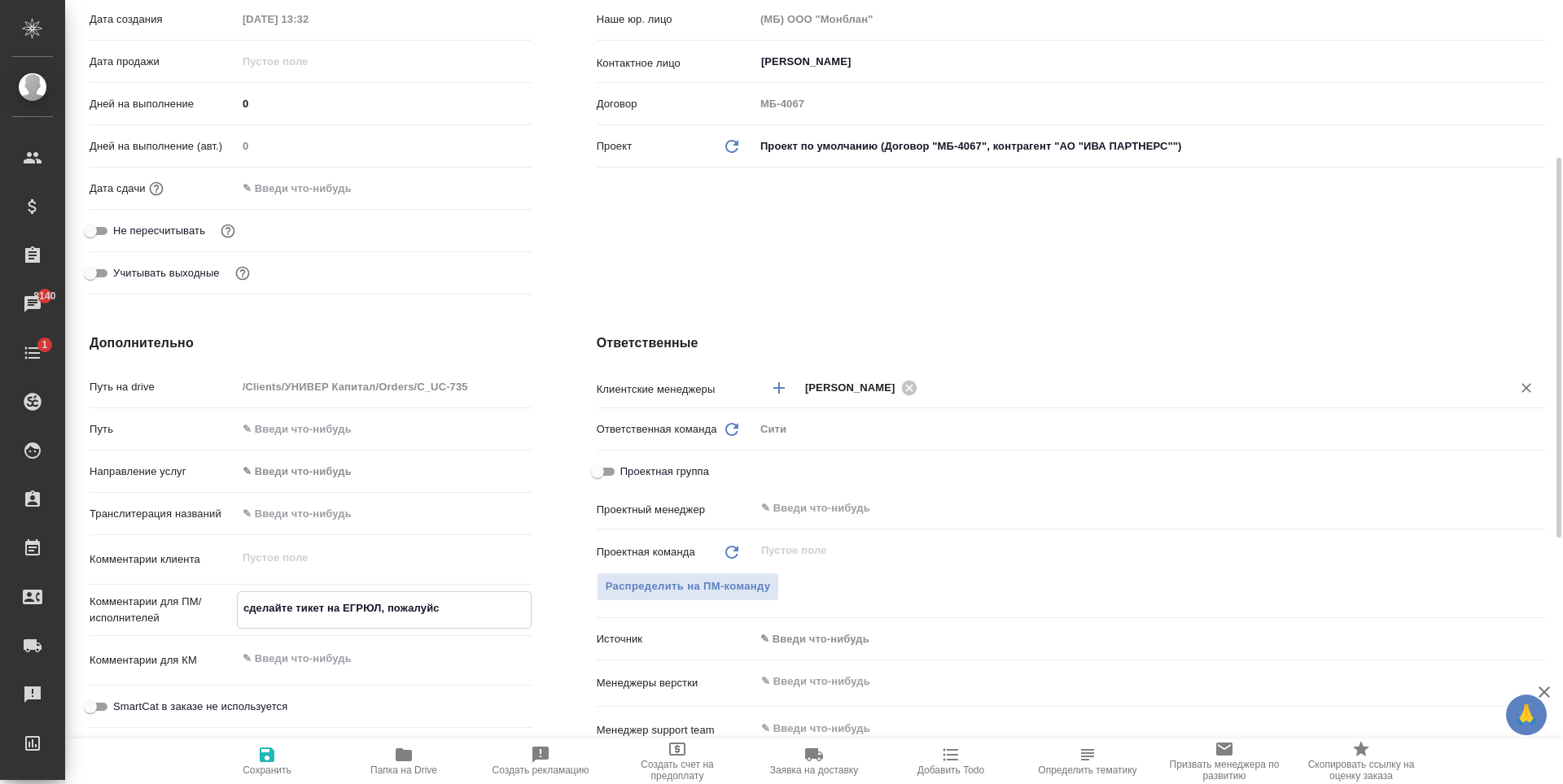
type textarea "x"
type textarea "сделайте тикет на ЕГРЮЛ, пожалуйст"
type textarea "x"
type textarea "сделайте тикет на ЕГРЮЛ, пожалуйста"
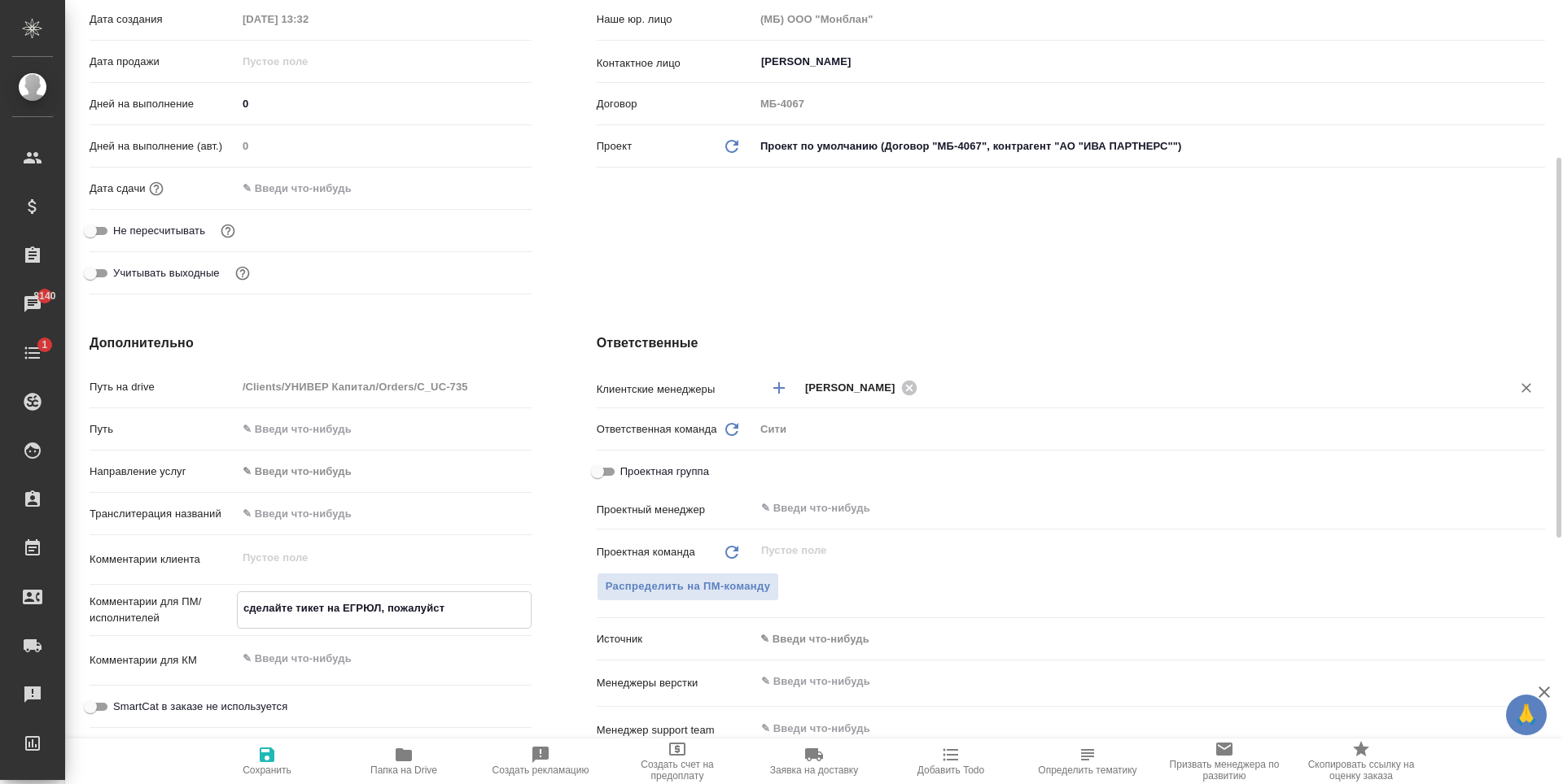
type textarea "x"
type textarea "сделайте тикет на ЕГРЮЛ, пожалуйста"
type textarea "x"
click at [268, 750] on icon "button" at bounding box center [267, 755] width 19 height 19
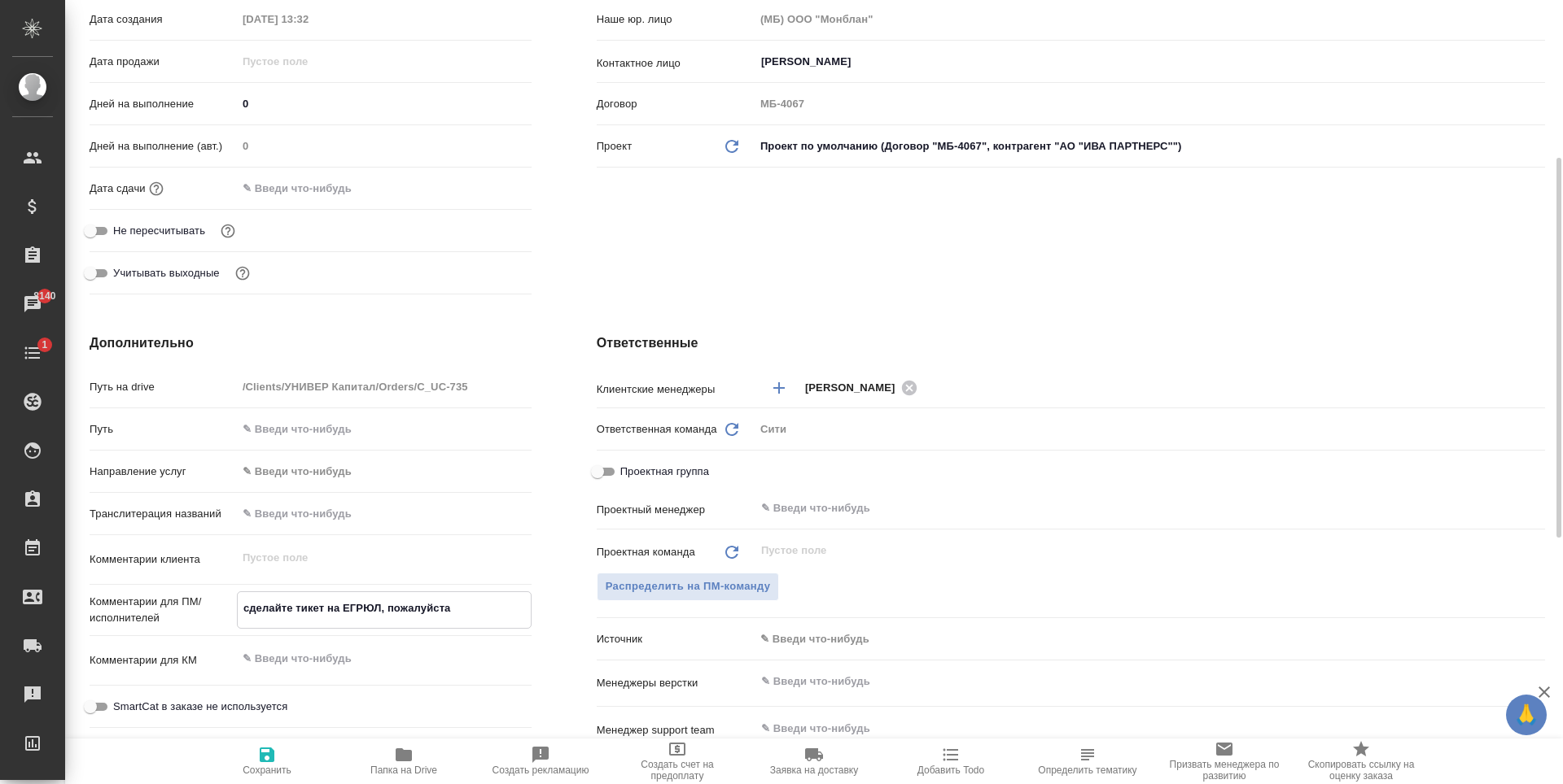
type textarea "x"
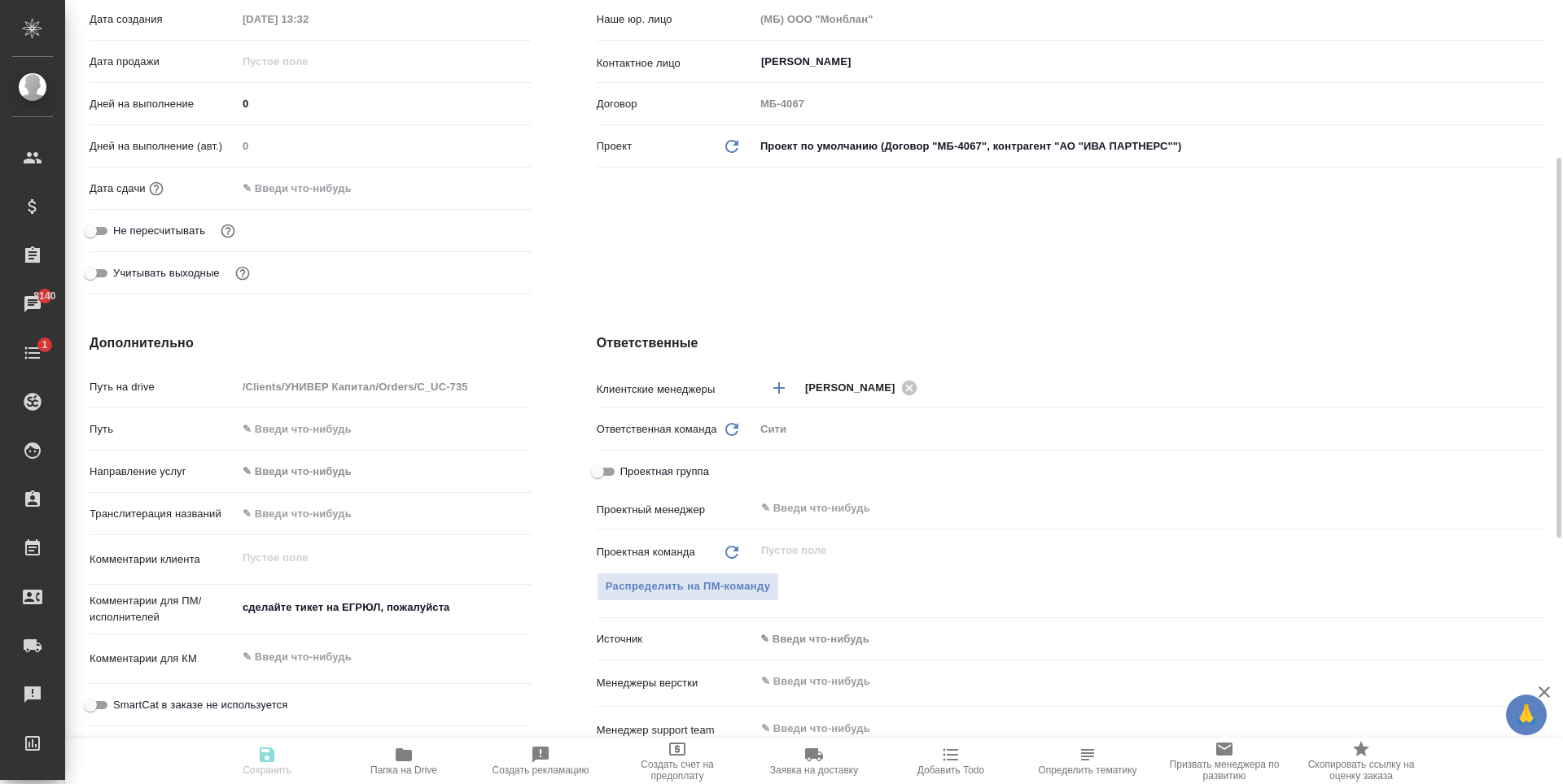
type textarea "x"
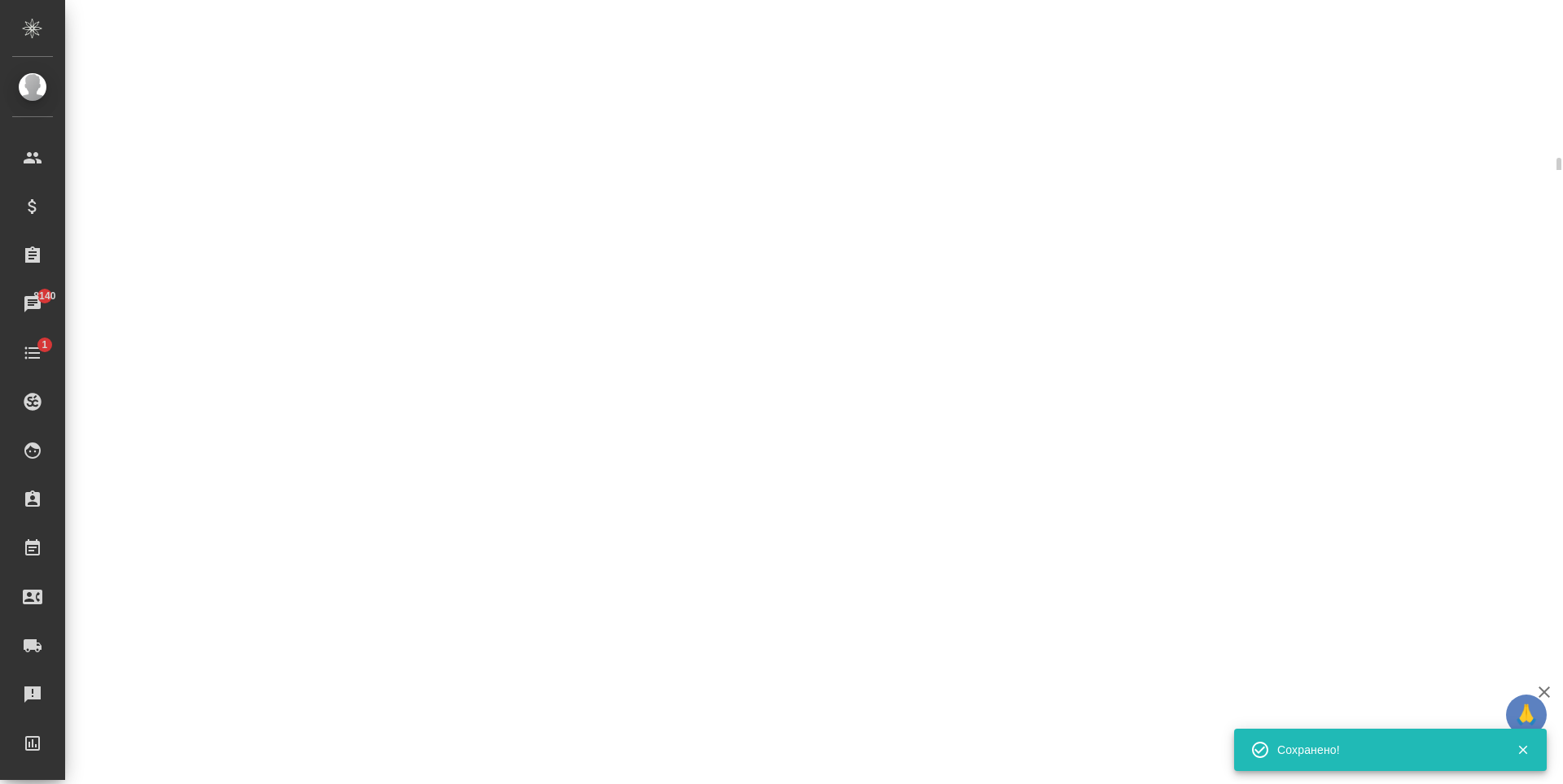
select select "RU"
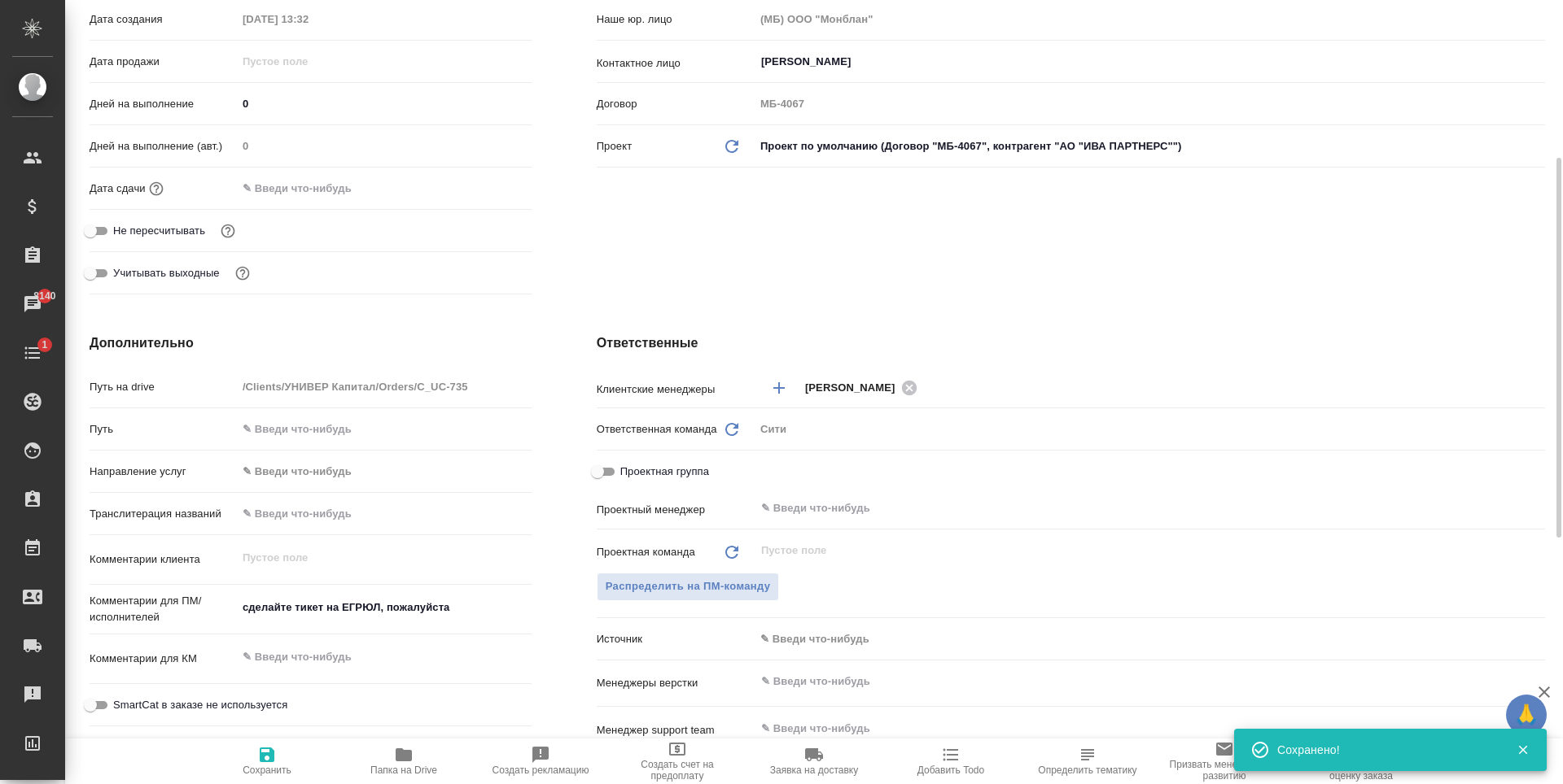
type textarea "x"
click at [338, 177] on input "text" at bounding box center [308, 188] width 142 height 23
click at [480, 189] on icon "button" at bounding box center [484, 187] width 19 height 19
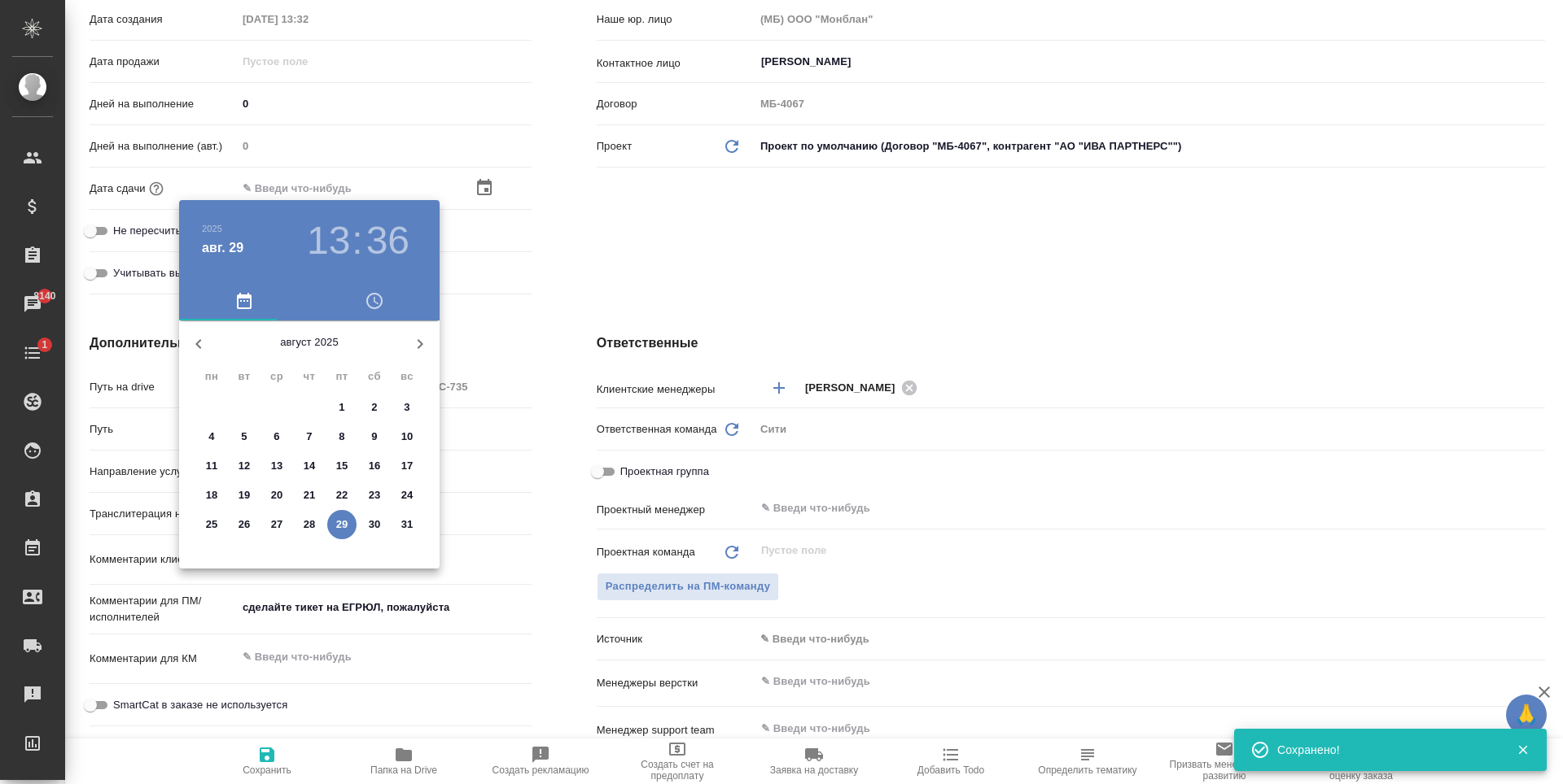
click at [403, 233] on h3 "36" at bounding box center [387, 240] width 43 height 45
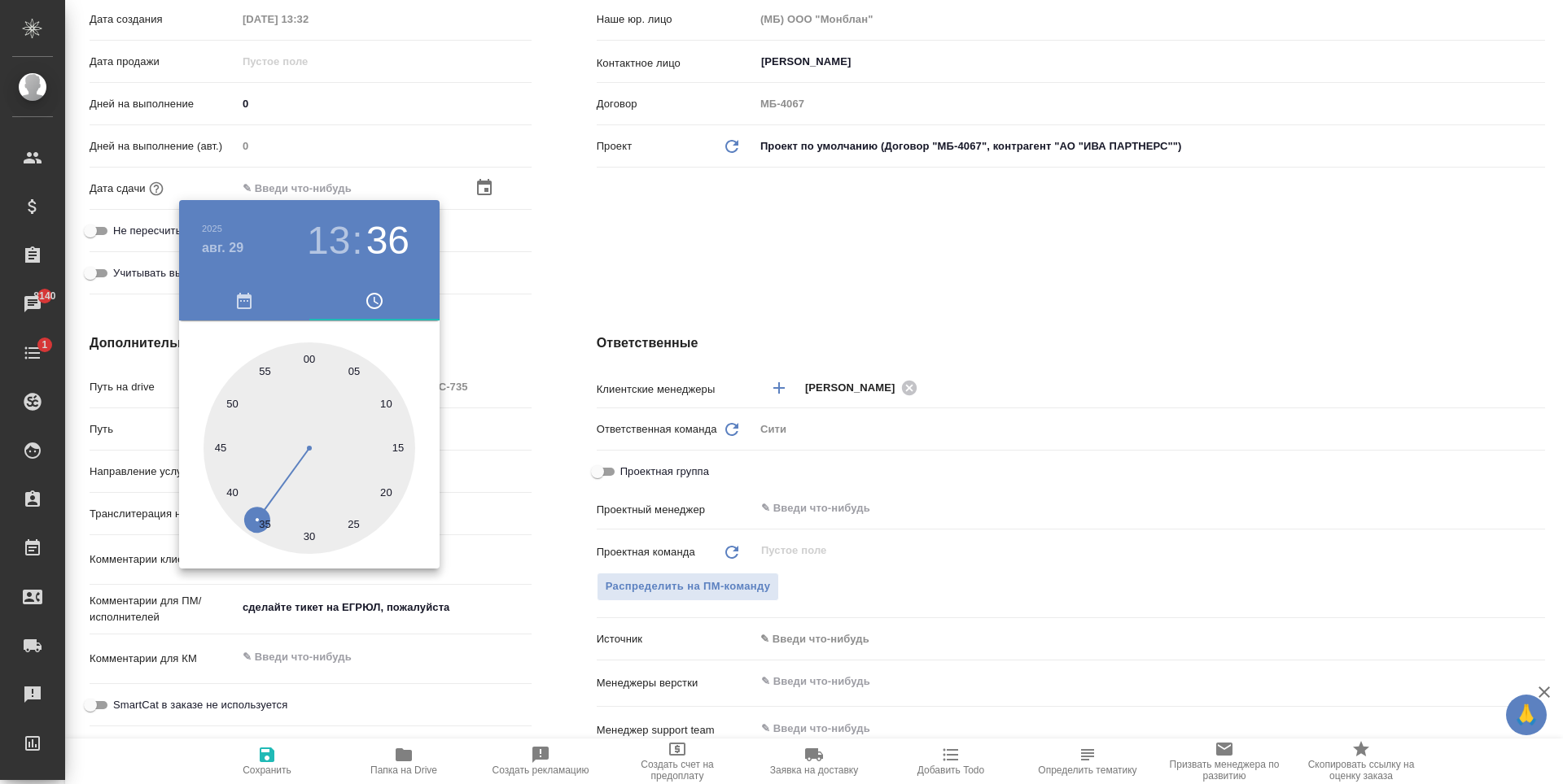
click at [220, 444] on div at bounding box center [309, 448] width 212 height 212
type input "29.08.2025 13:45"
type textarea "x"
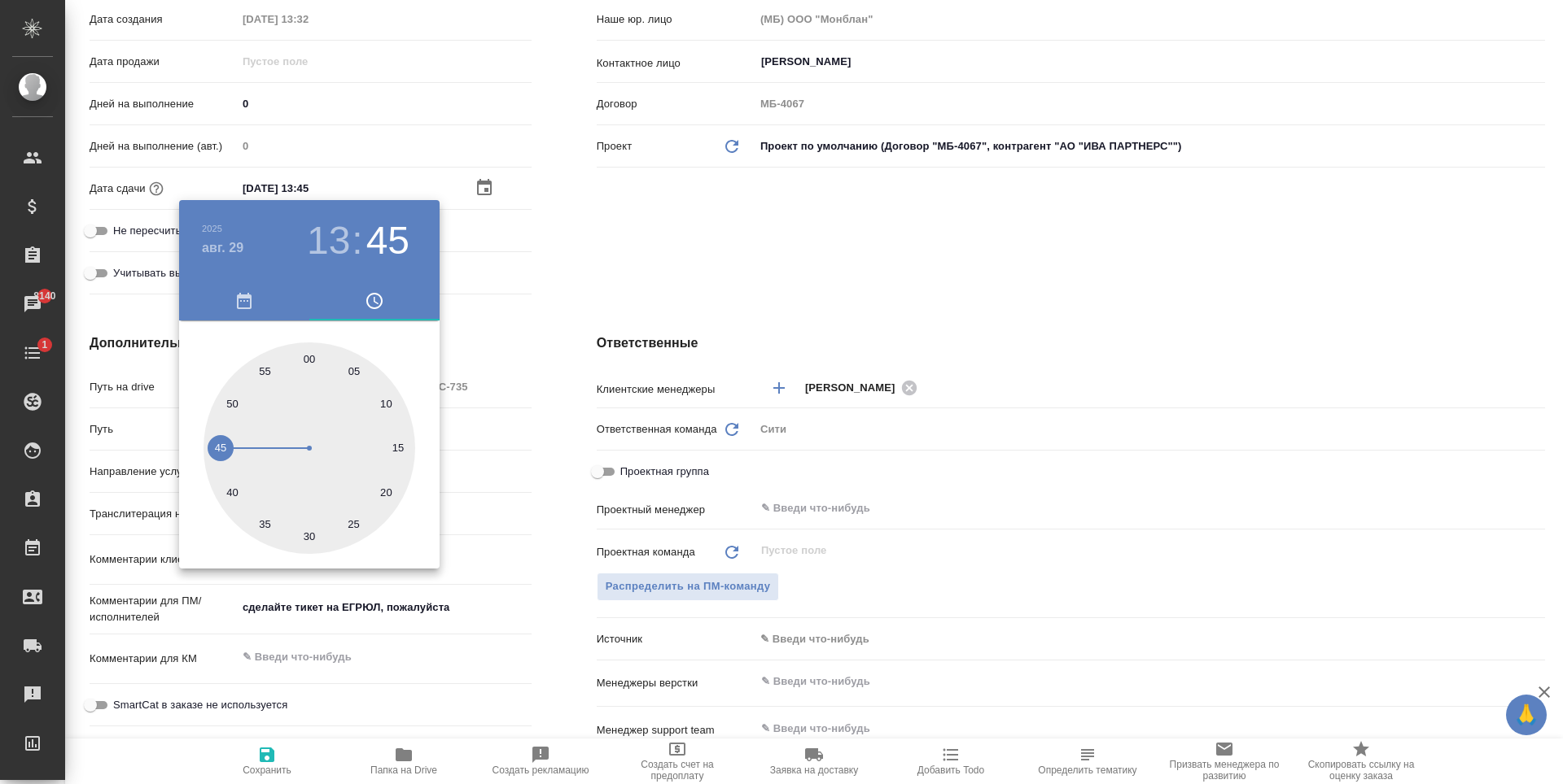
click at [230, 392] on div at bounding box center [309, 448] width 212 height 212
type input "29.08.2025 13:51"
type textarea "x"
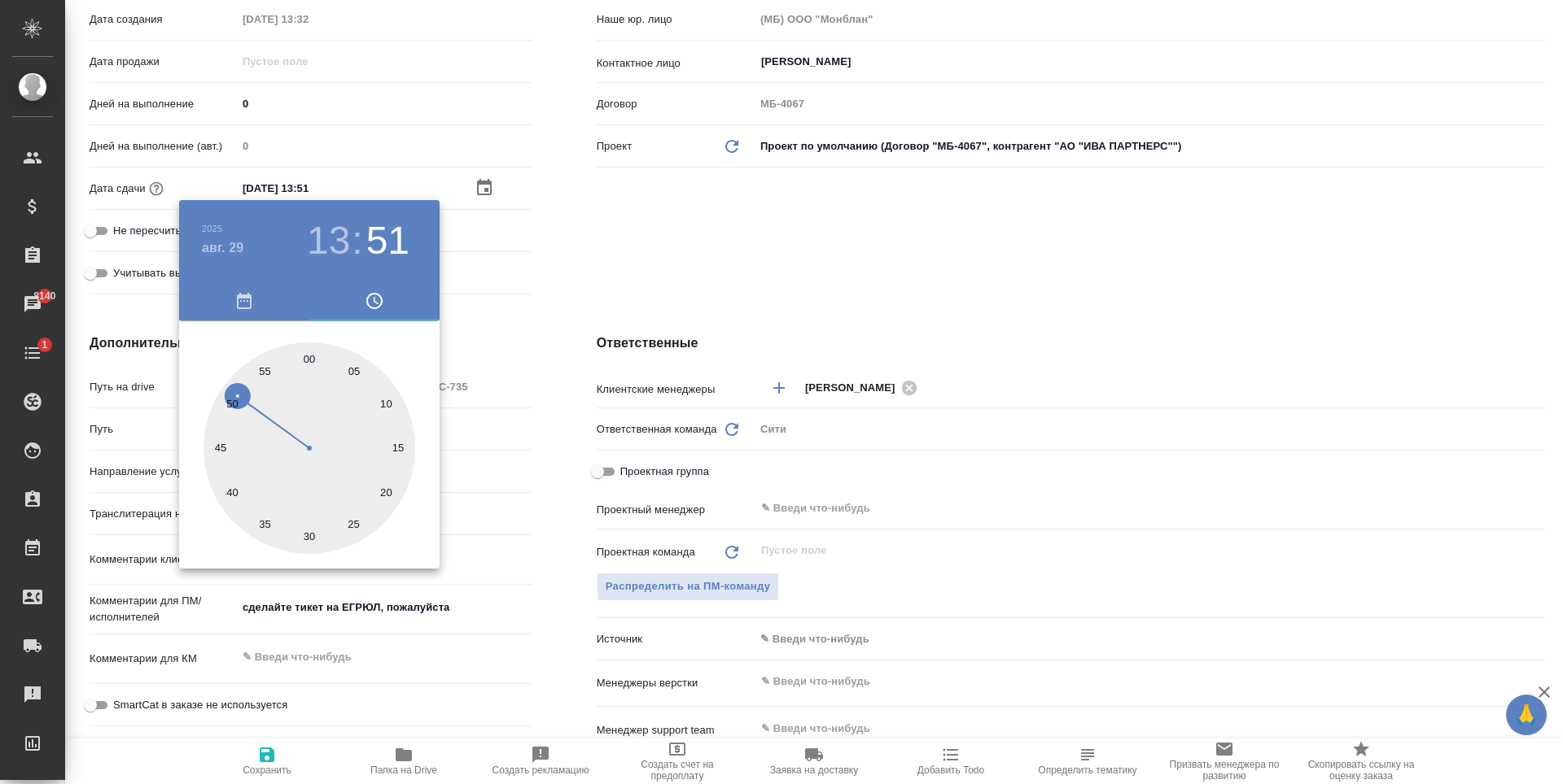
click at [230, 409] on div at bounding box center [309, 448] width 212 height 212
type input "29.08.2025 13:49"
type textarea "x"
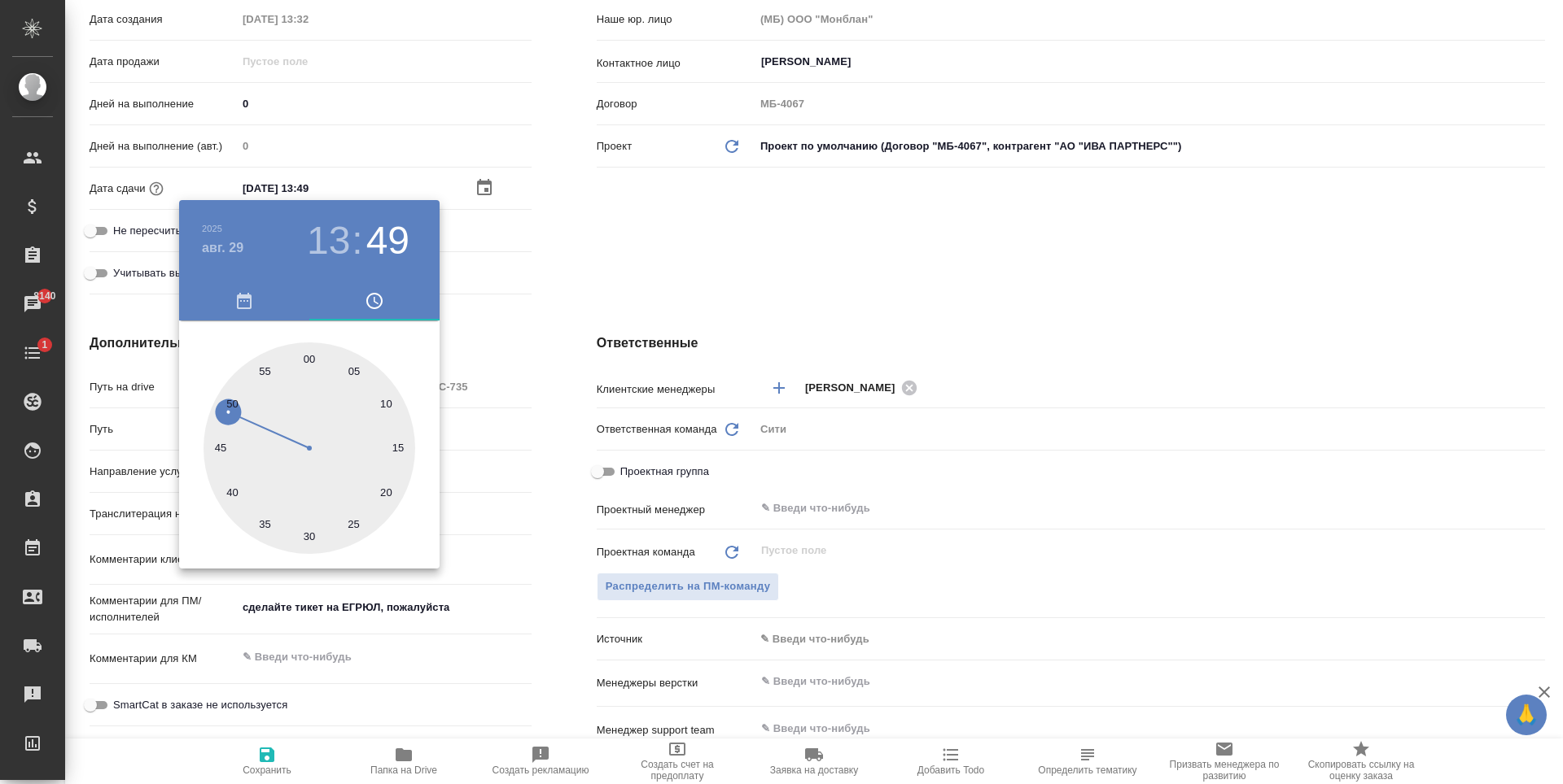
click at [232, 400] on div at bounding box center [309, 448] width 212 height 212
type input "[DATE] 13:50"
type textarea "x"
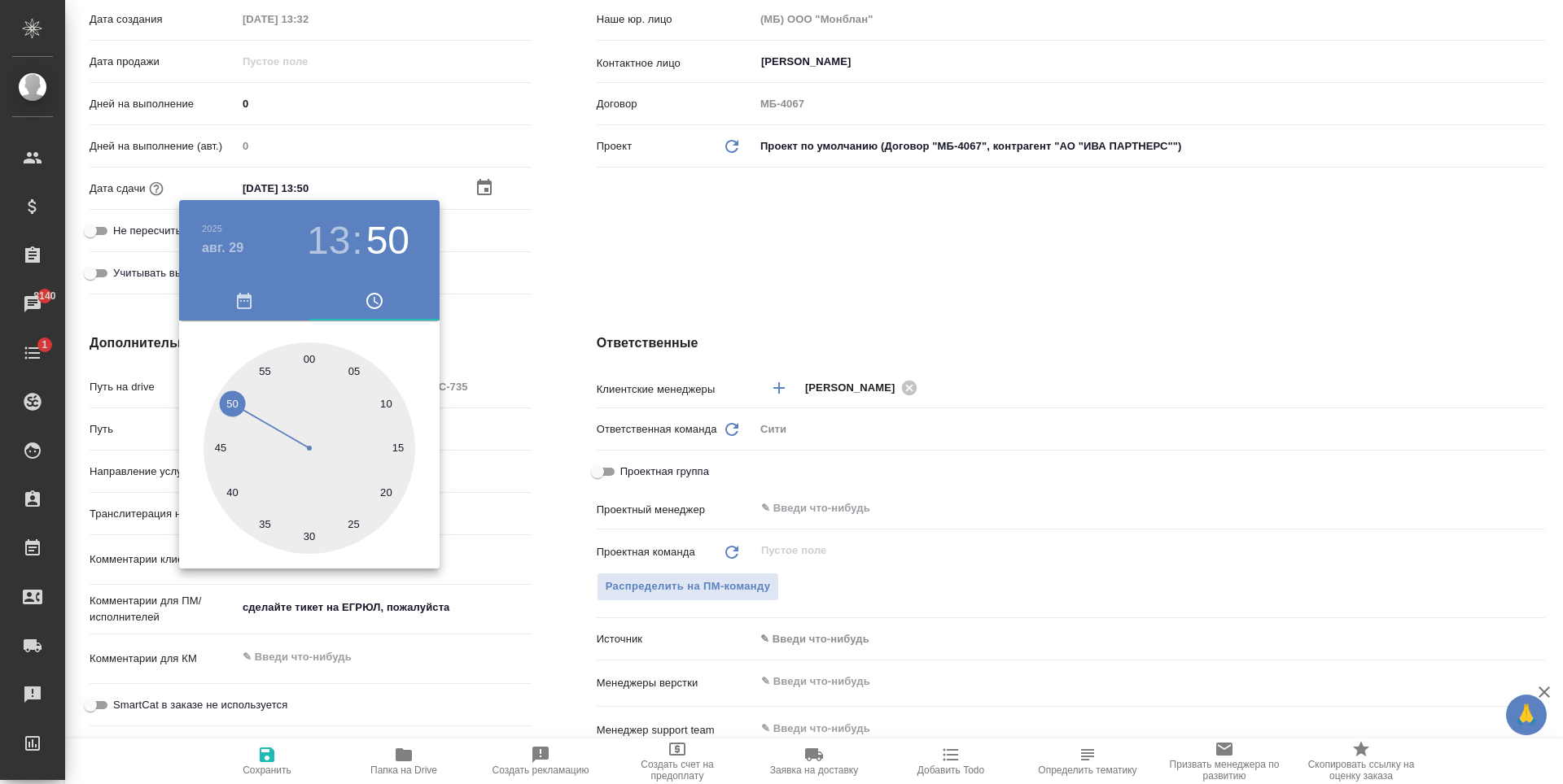
click at [779, 231] on div at bounding box center [781, 392] width 1563 height 784
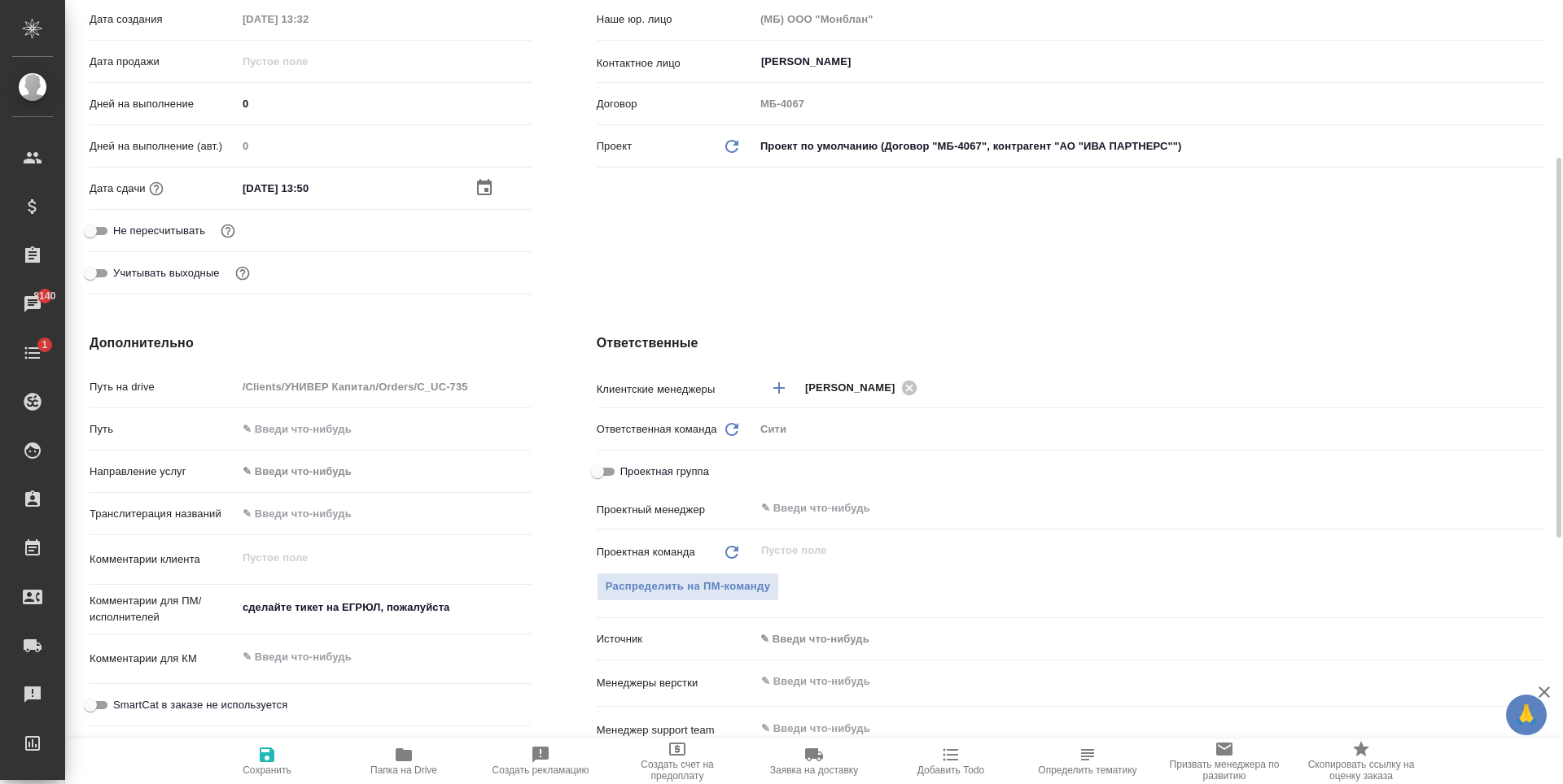
click at [275, 750] on icon "button" at bounding box center [267, 755] width 19 height 19
type textarea "x"
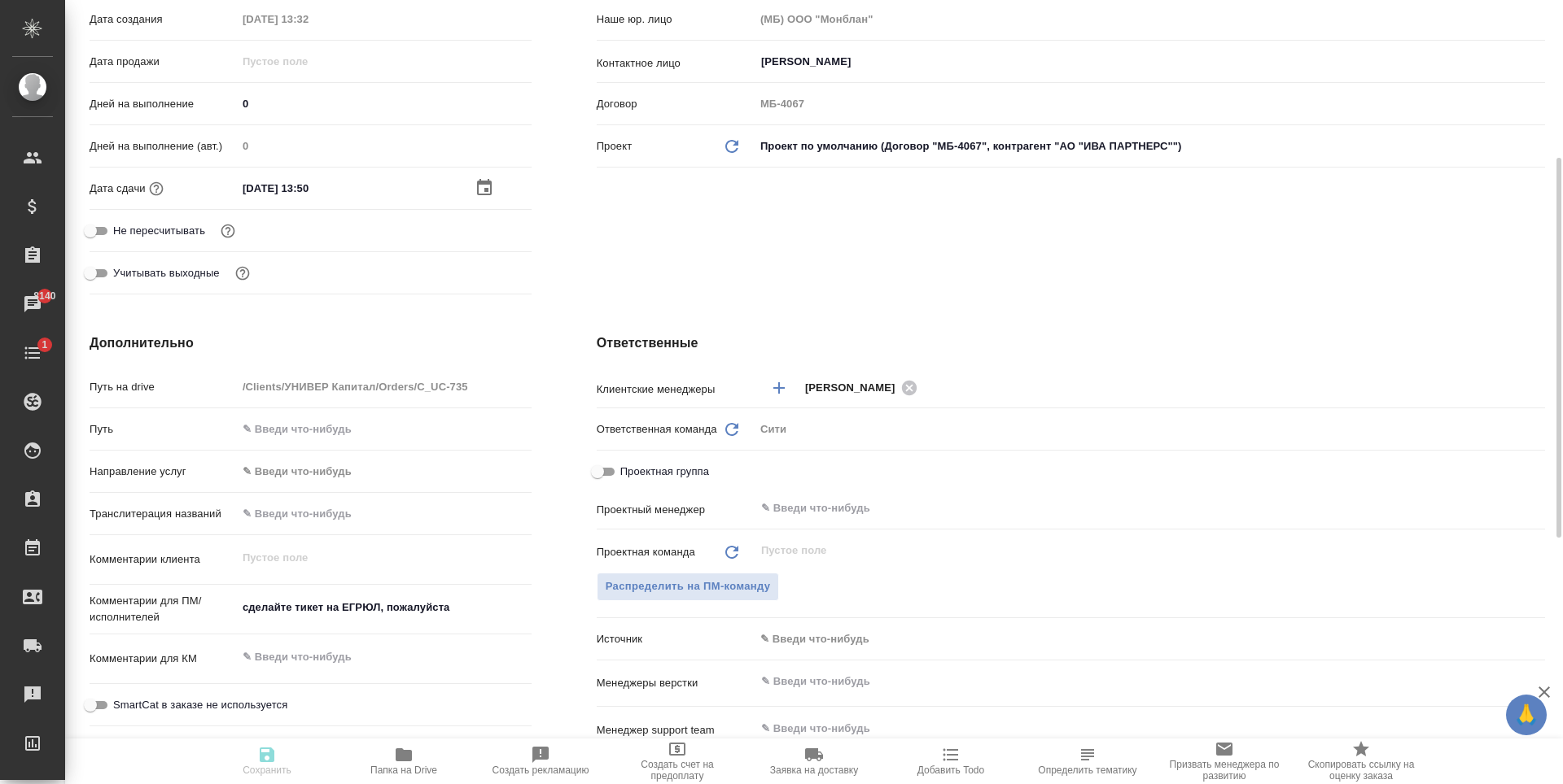
type textarea "x"
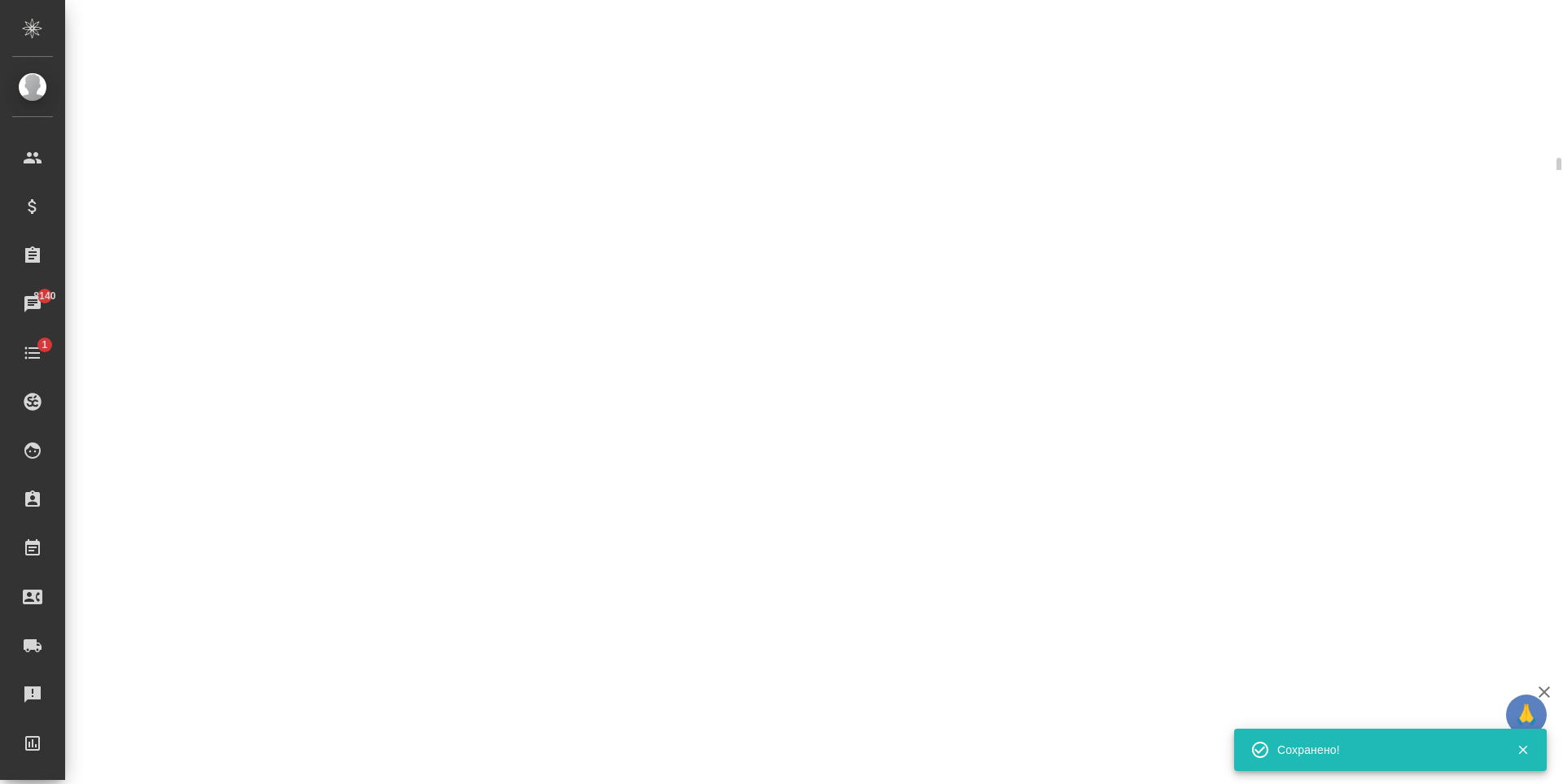
select select "RU"
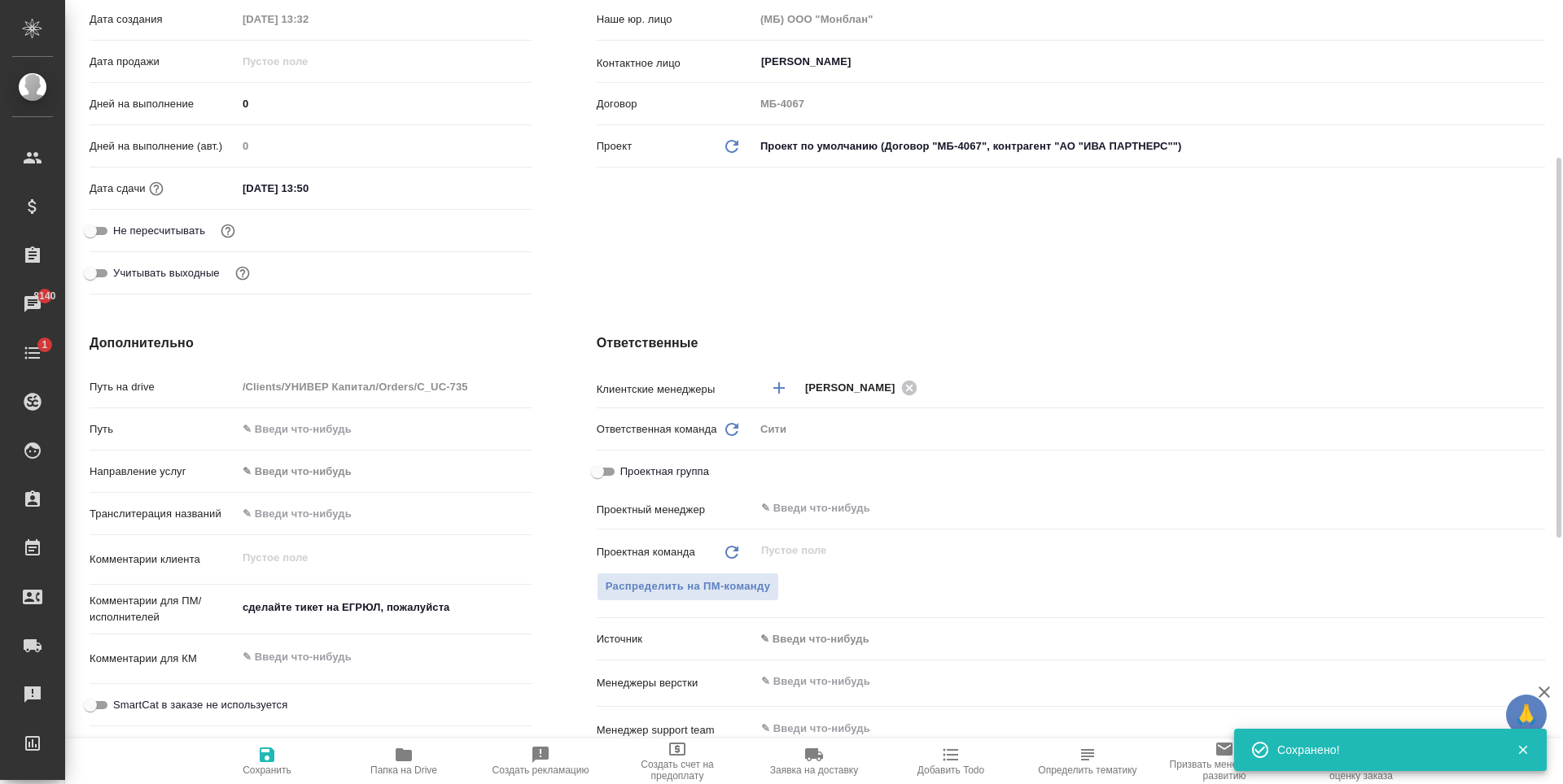
type textarea "x"
click at [821, 686] on input "text" at bounding box center [1122, 681] width 726 height 19
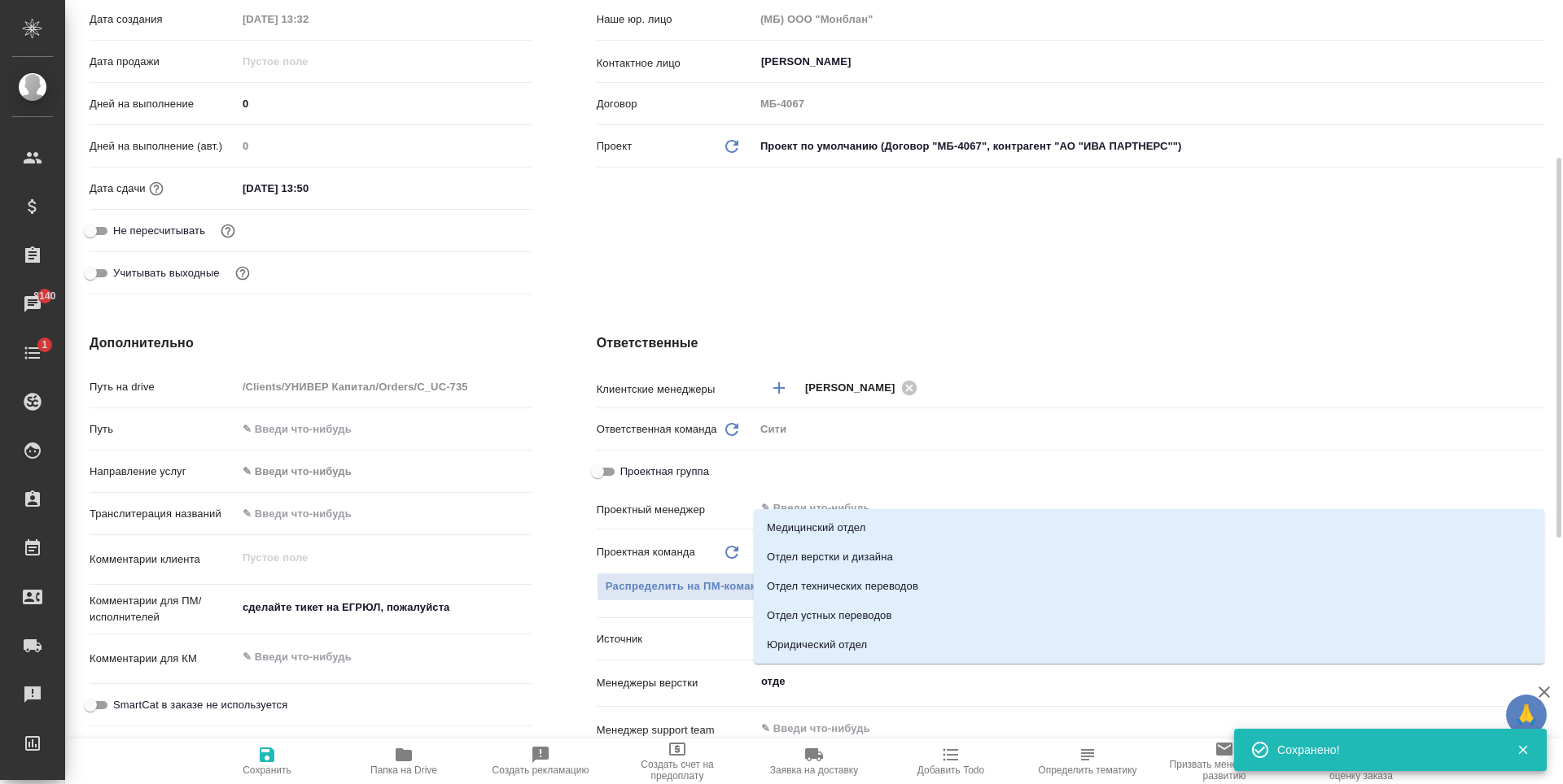
type input "отдел"
click at [872, 550] on li "Отдел верстки и дизайна" at bounding box center [1148, 557] width 790 height 29
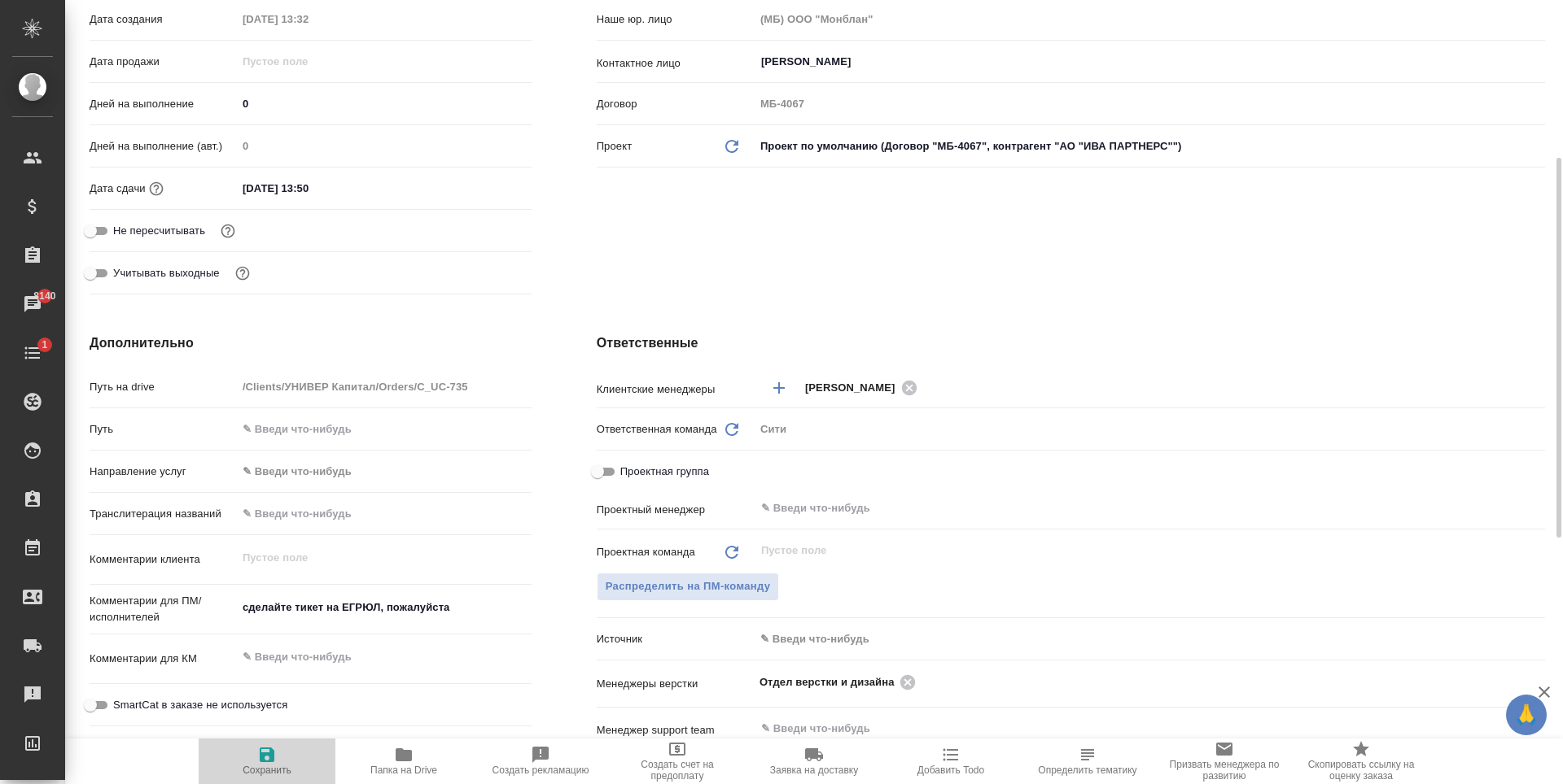
click at [270, 761] on icon "button" at bounding box center [267, 755] width 14 height 14
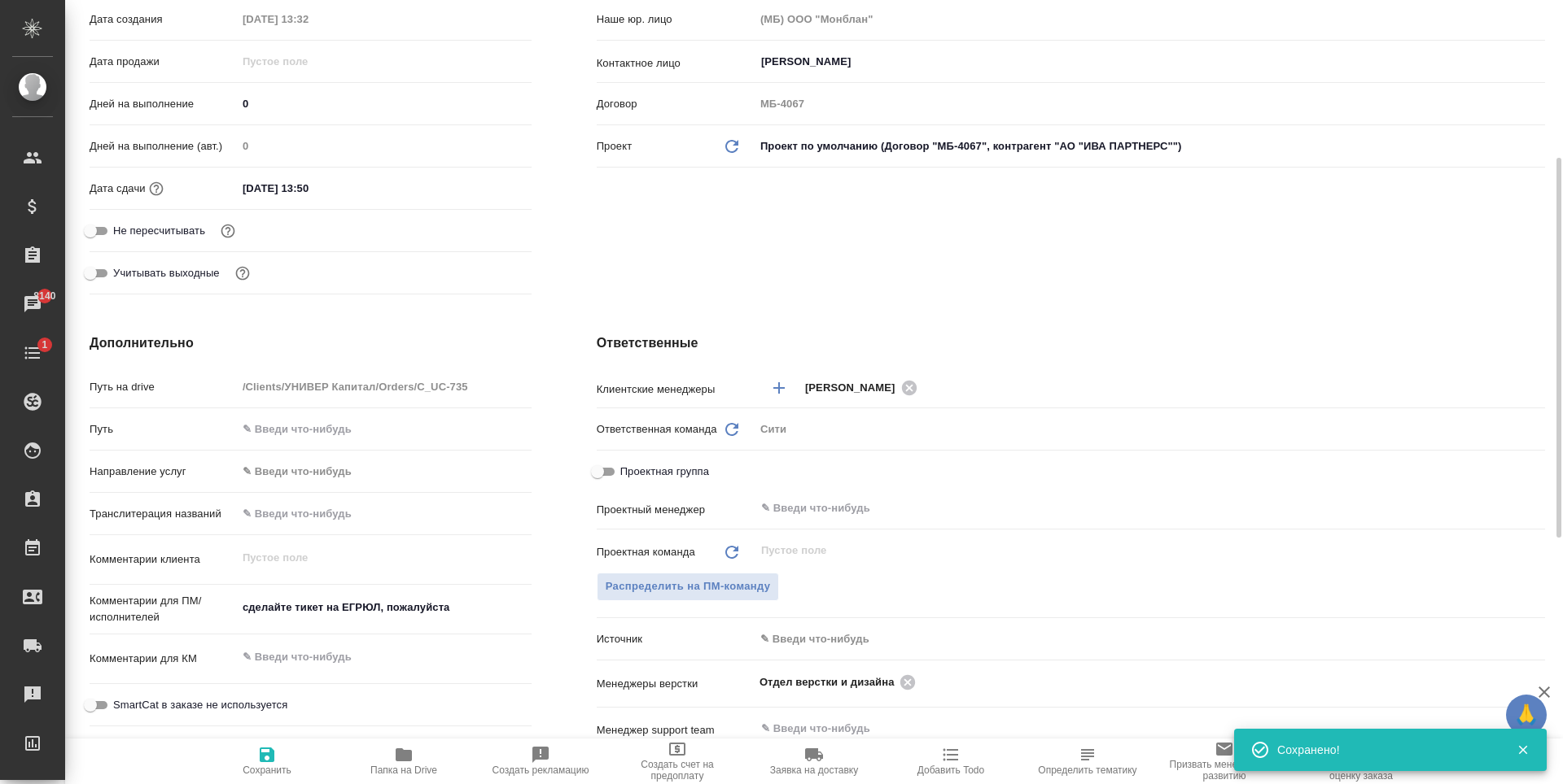
scroll to position [0, 0]
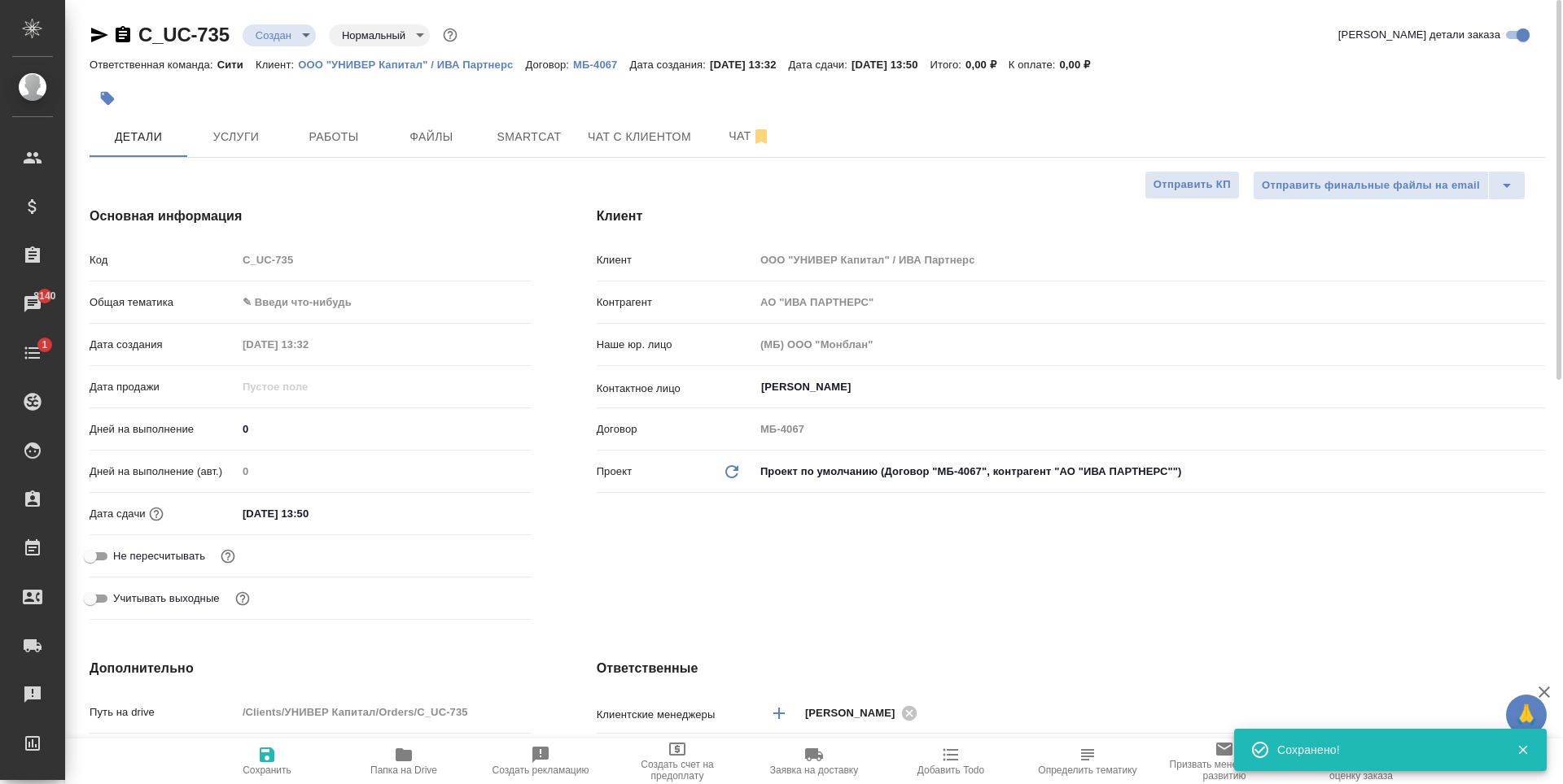
click at [292, 25] on body "🙏 .cls-1 fill:#fff; AWATERA Zaytseva Svetlana Клиенты Спецификации Заказы 8140 …" at bounding box center [781, 392] width 1563 height 784
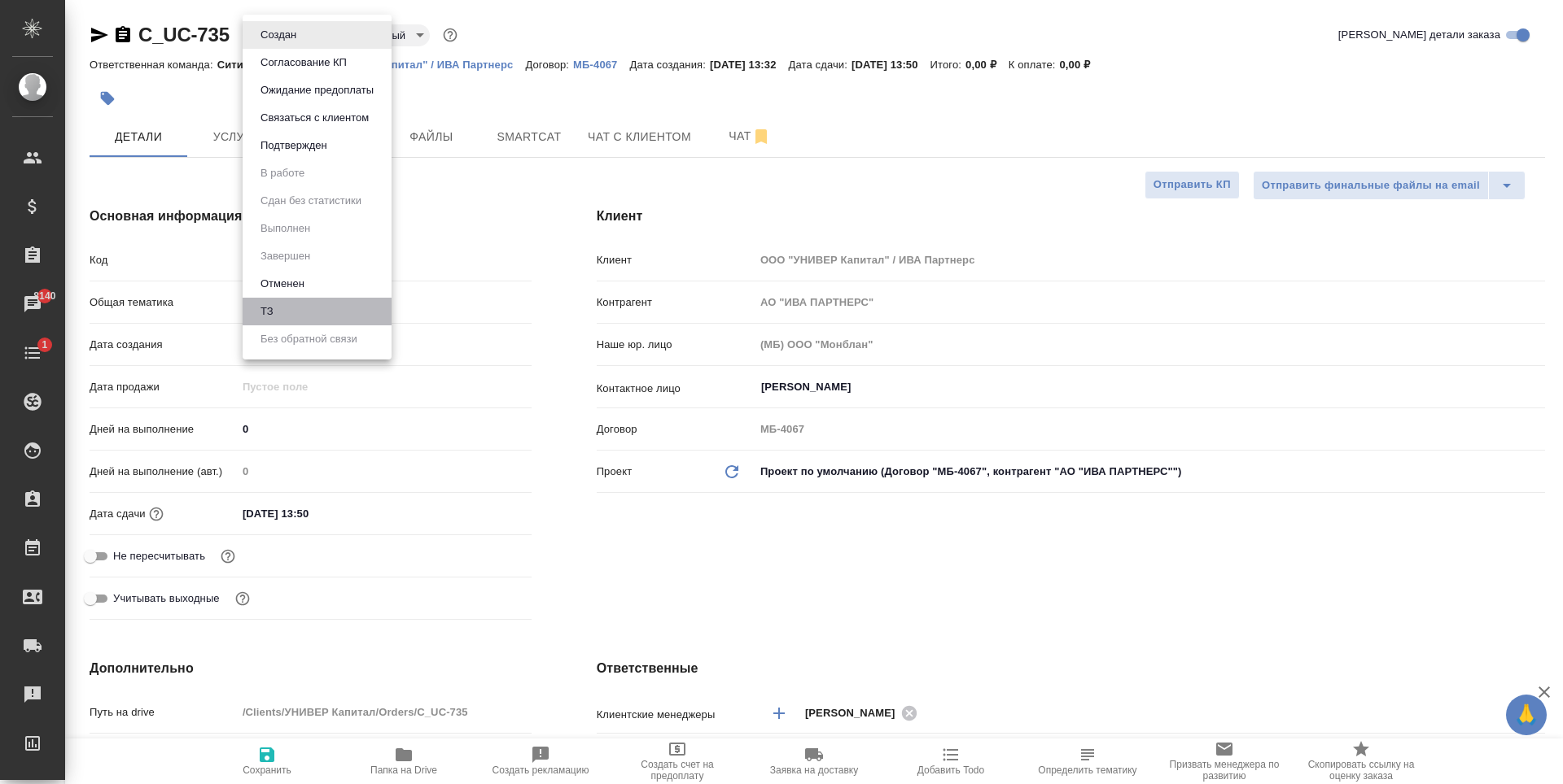
click at [293, 314] on li "ТЗ" at bounding box center [317, 311] width 149 height 28
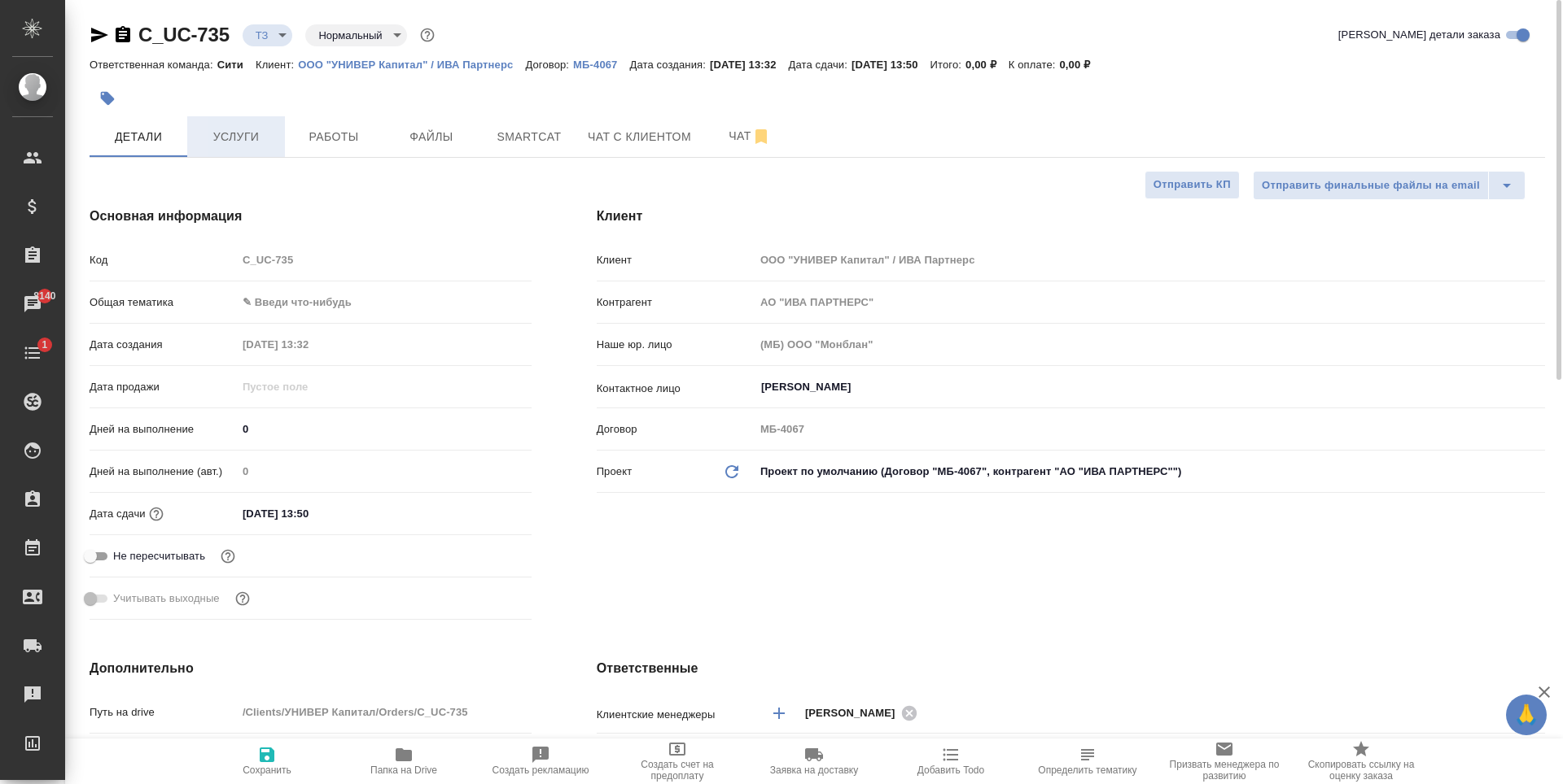
click at [220, 133] on span "Услуги" at bounding box center [235, 137] width 78 height 20
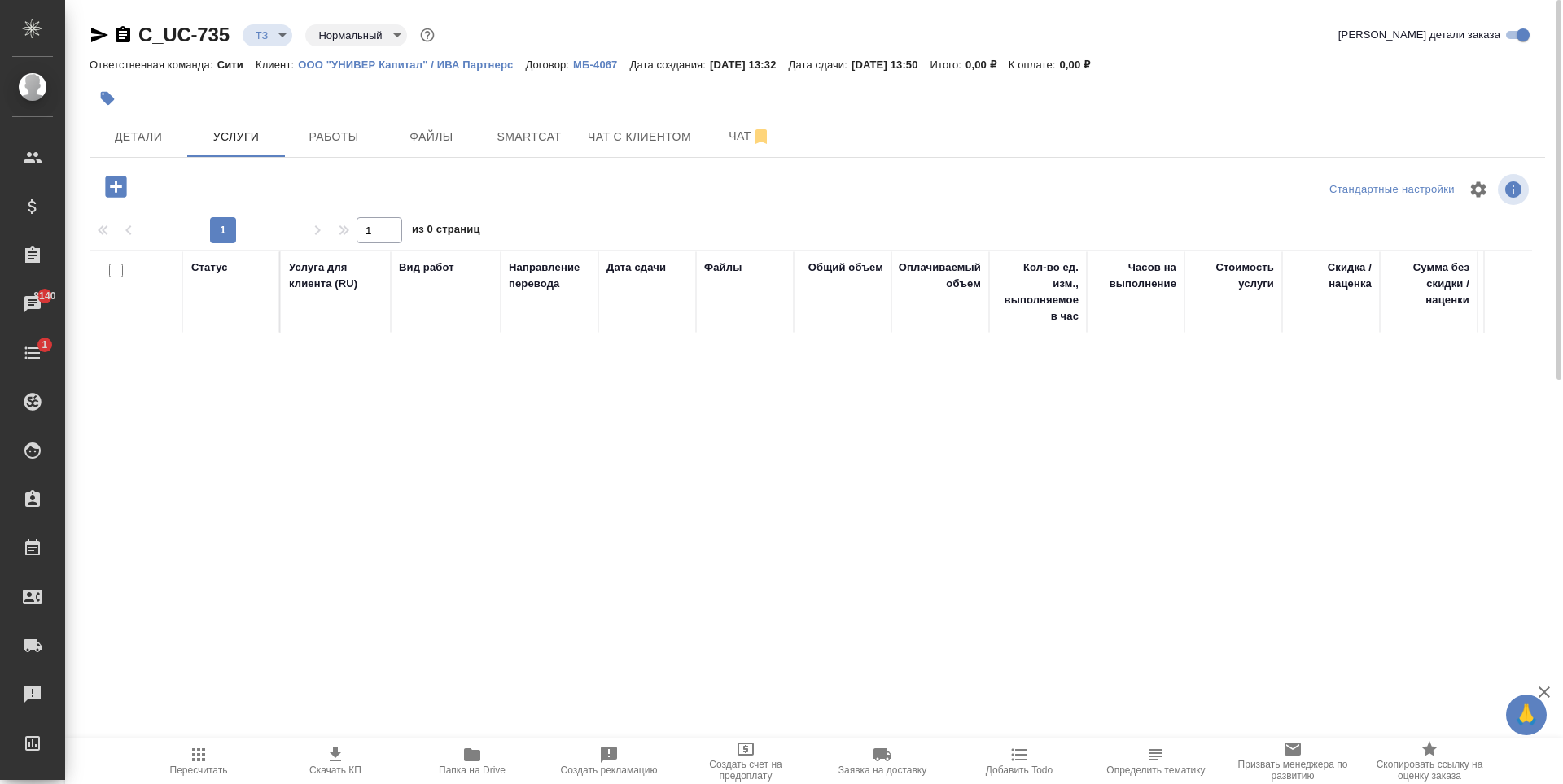
click at [111, 188] on icon "button" at bounding box center [115, 186] width 21 height 21
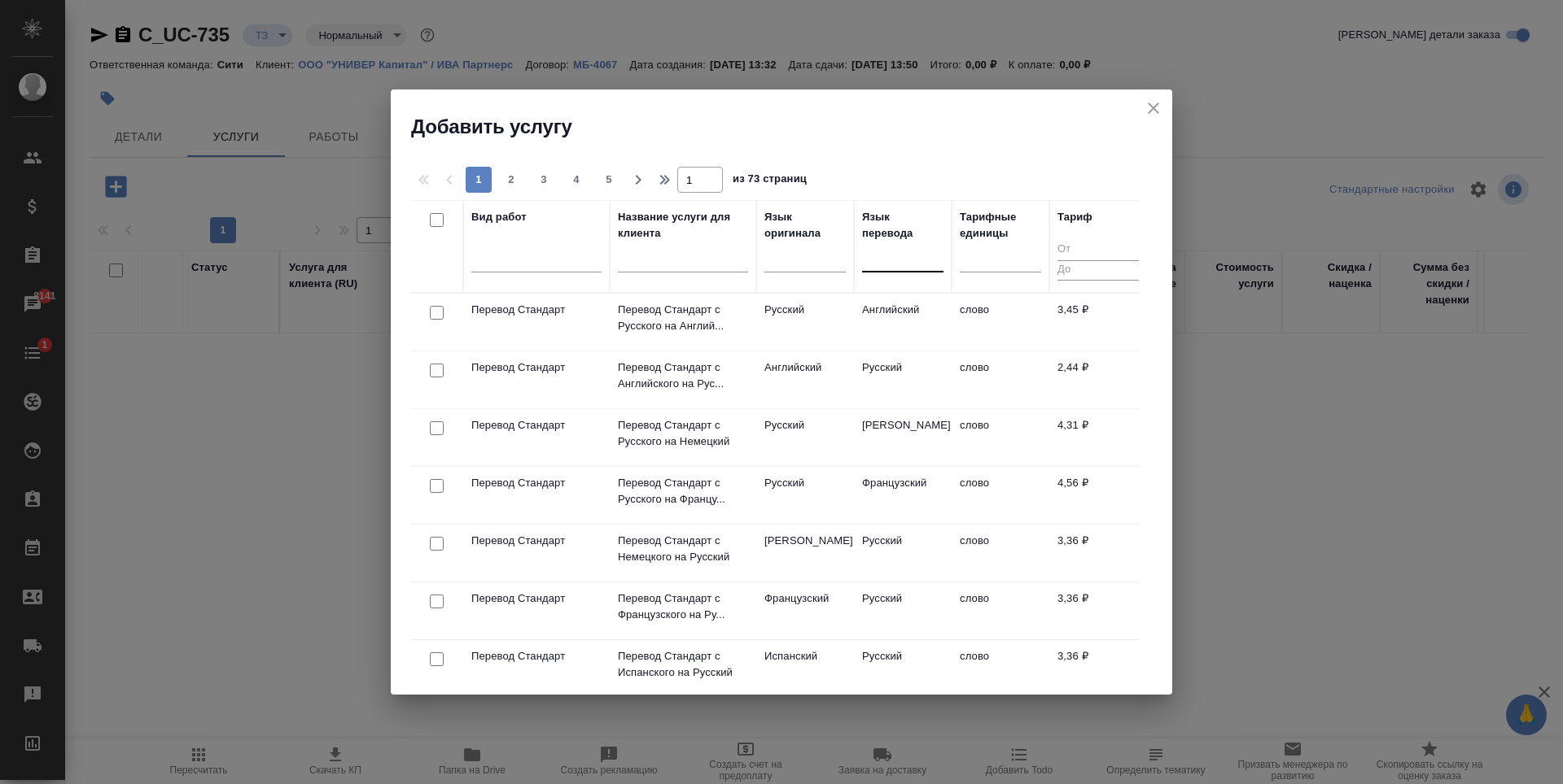
click at [893, 260] on div at bounding box center [903, 255] width 81 height 23
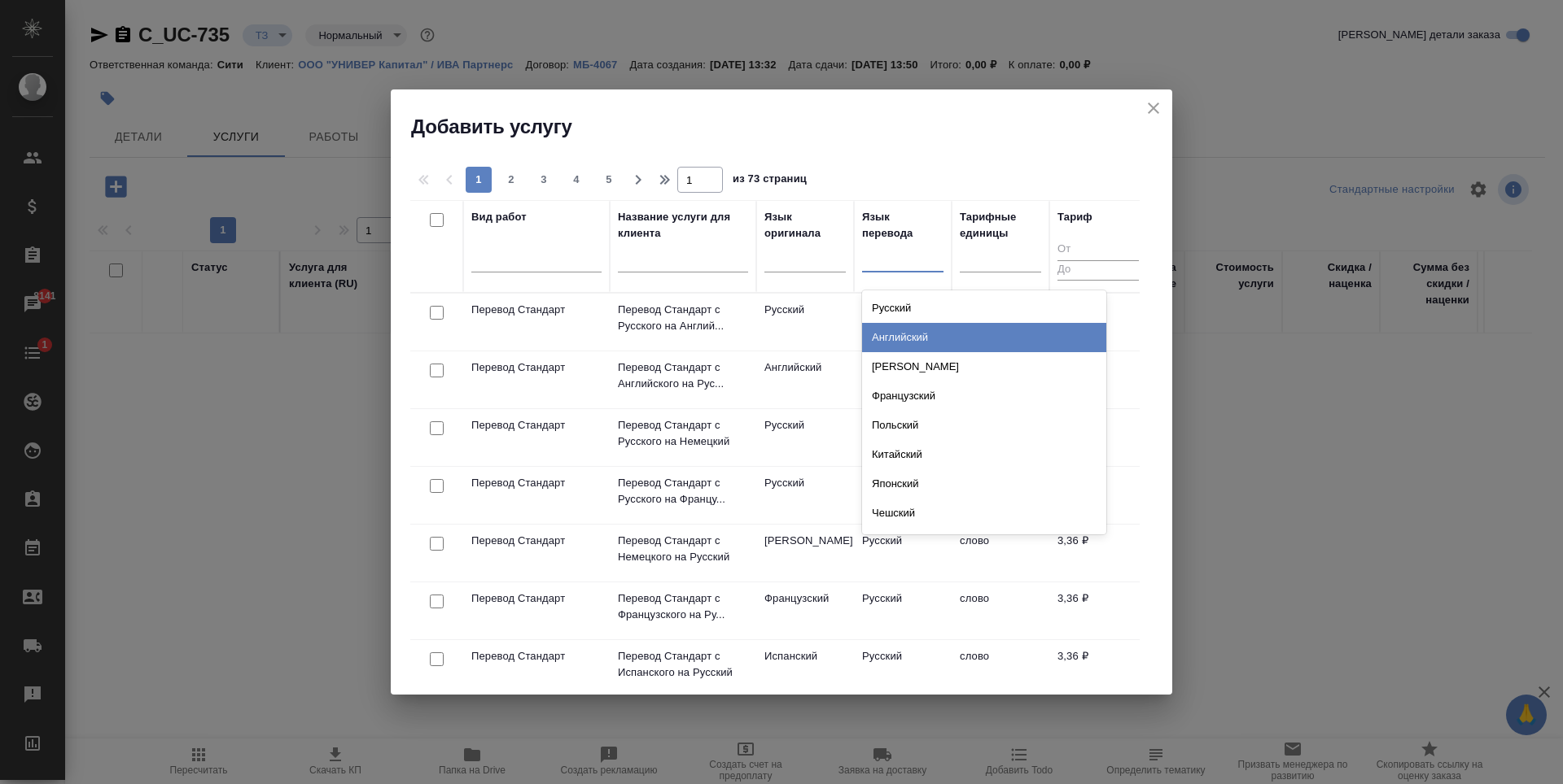
click at [900, 332] on div "Английский" at bounding box center [984, 338] width 244 height 29
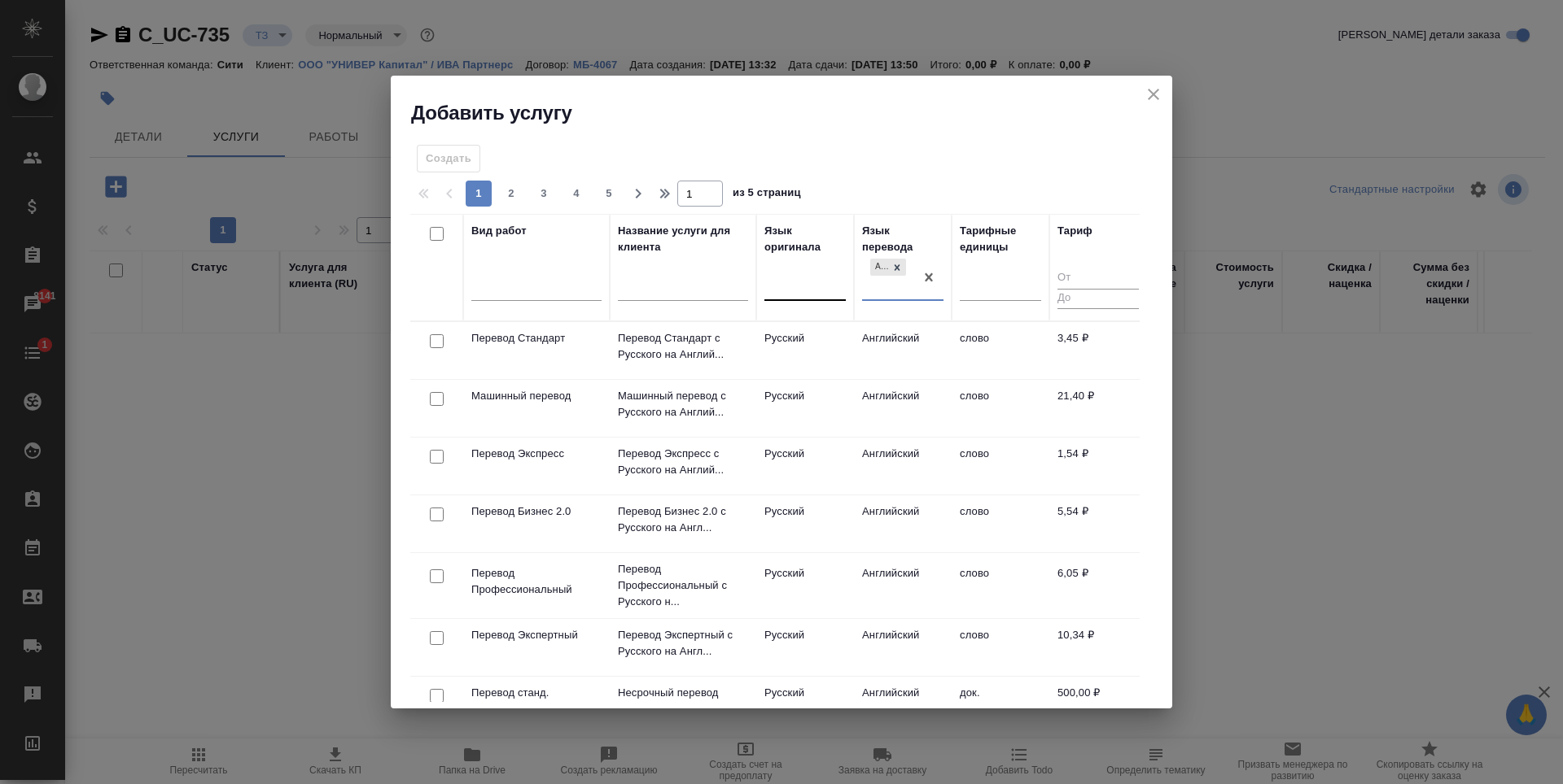
click at [791, 295] on div at bounding box center [805, 285] width 81 height 23
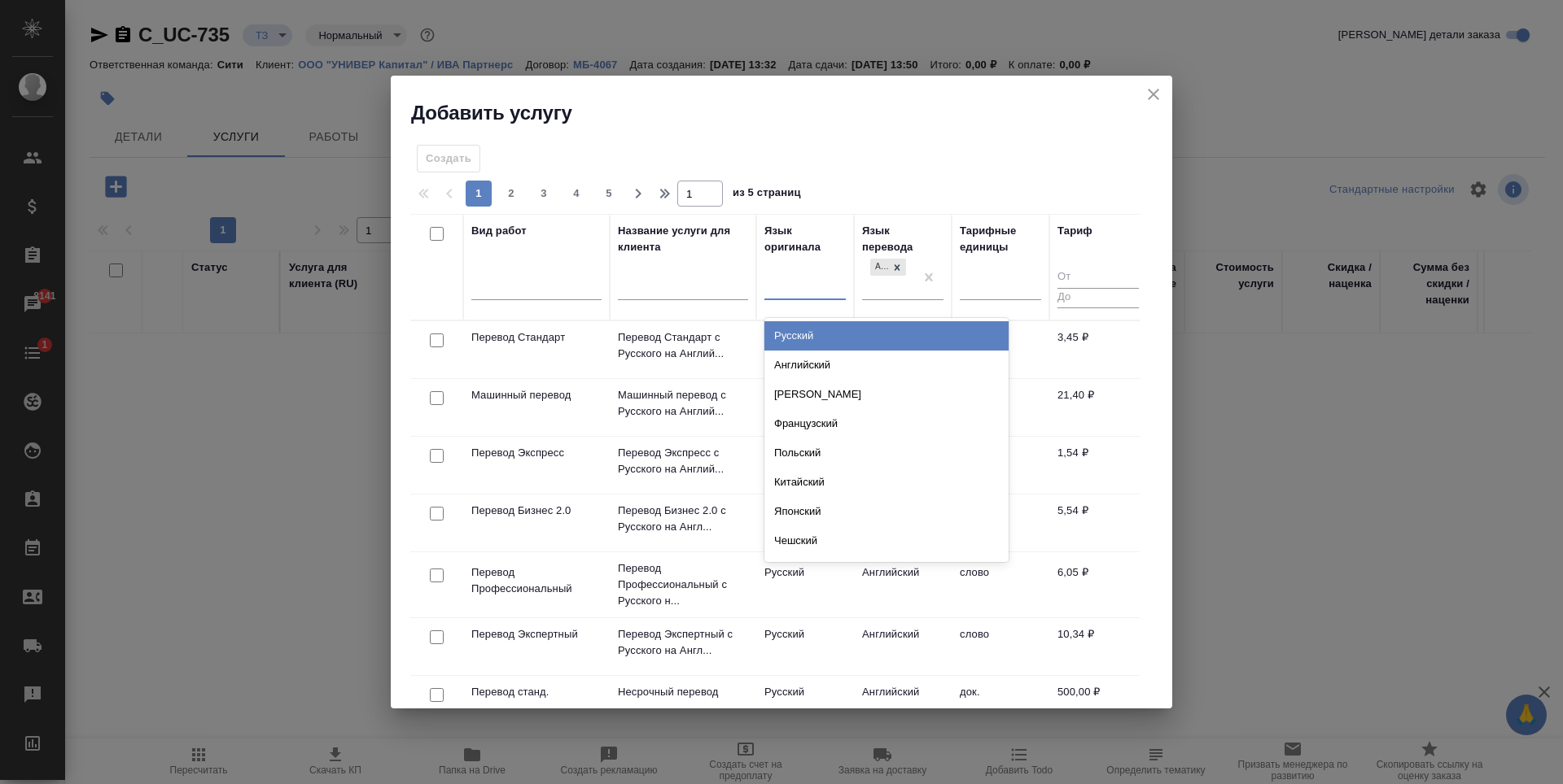
click at [792, 333] on div "Русский" at bounding box center [886, 336] width 244 height 29
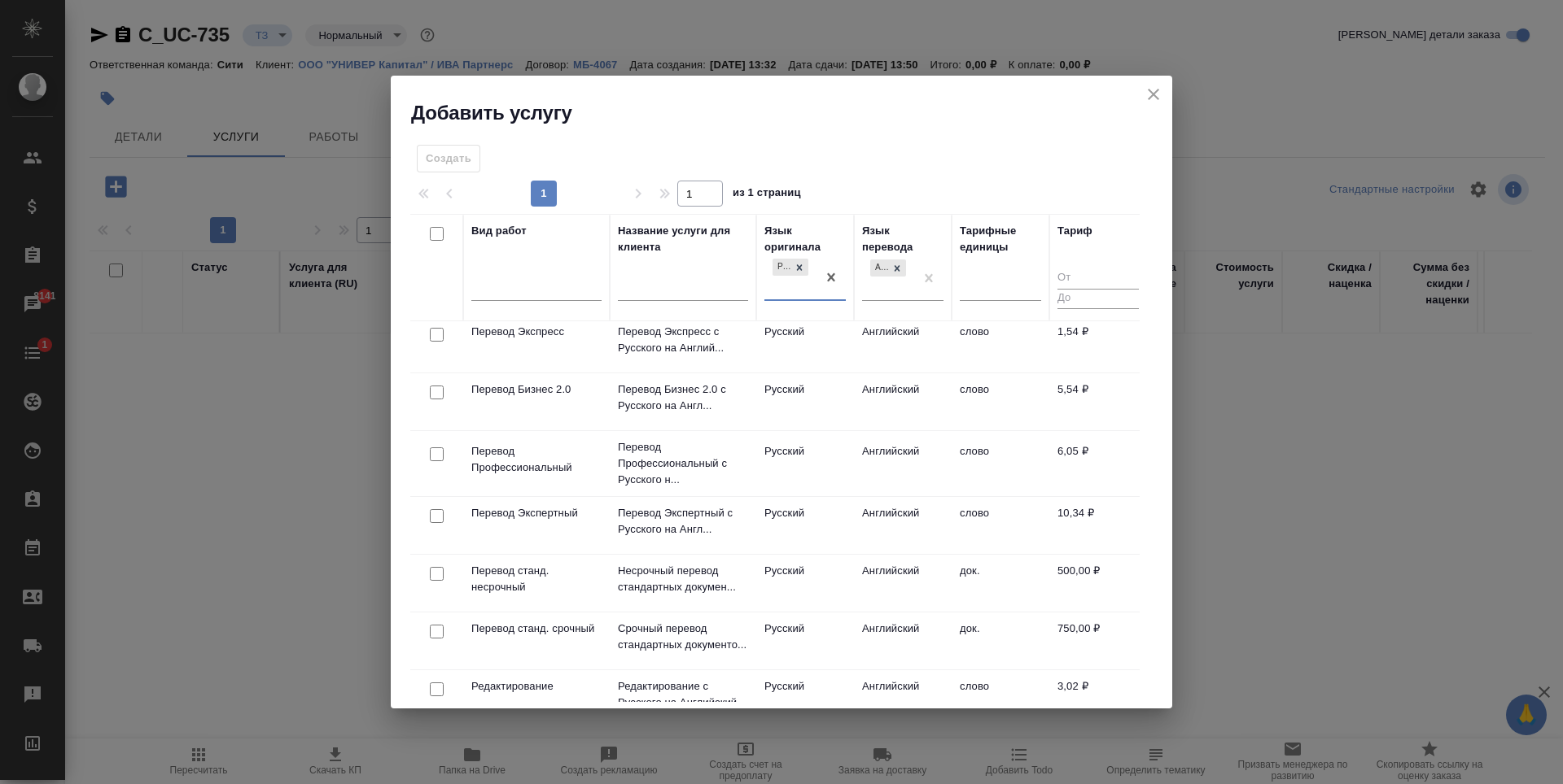
scroll to position [162, 0]
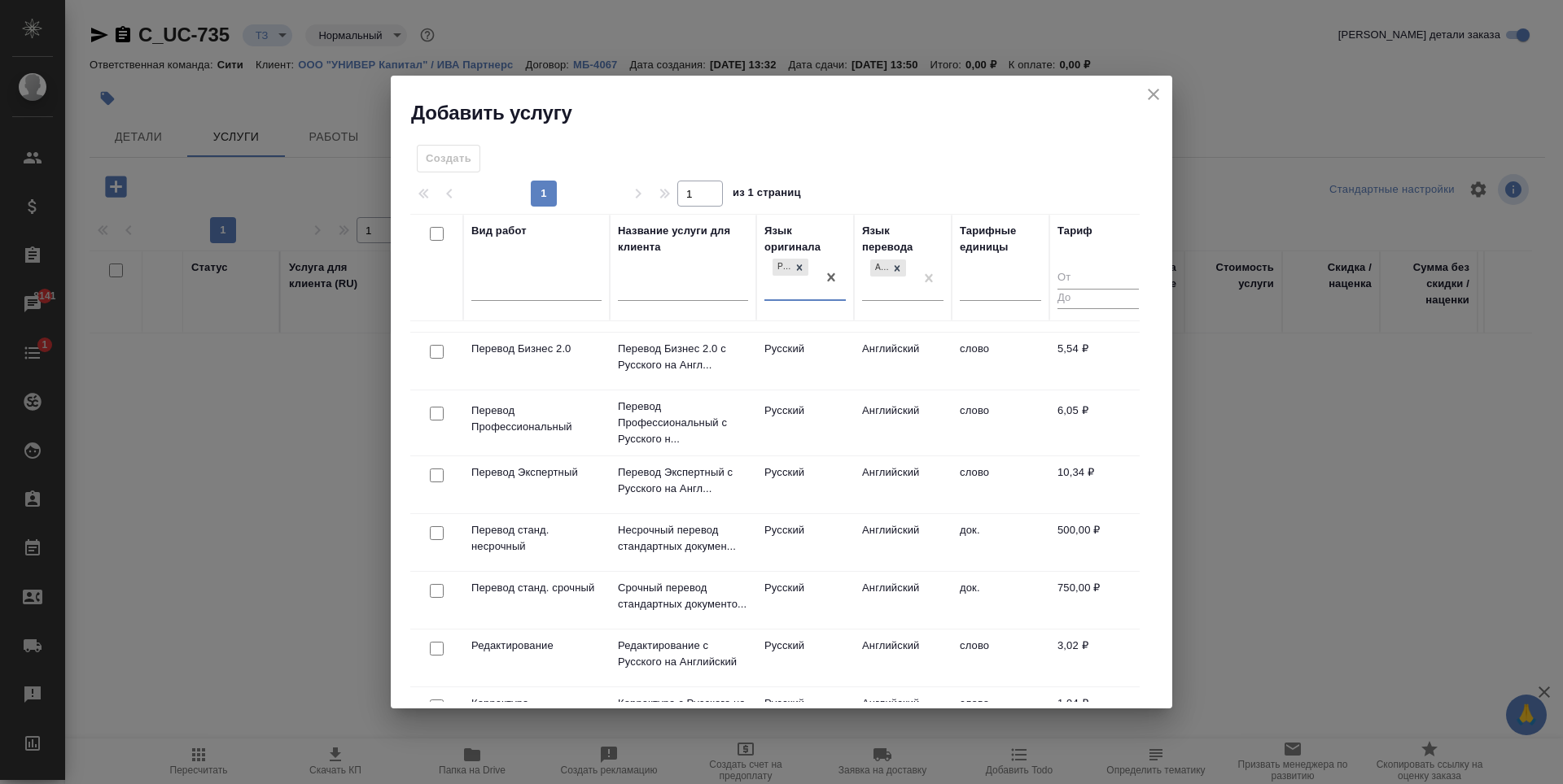
click at [439, 534] on input "checkbox" at bounding box center [437, 533] width 14 height 14
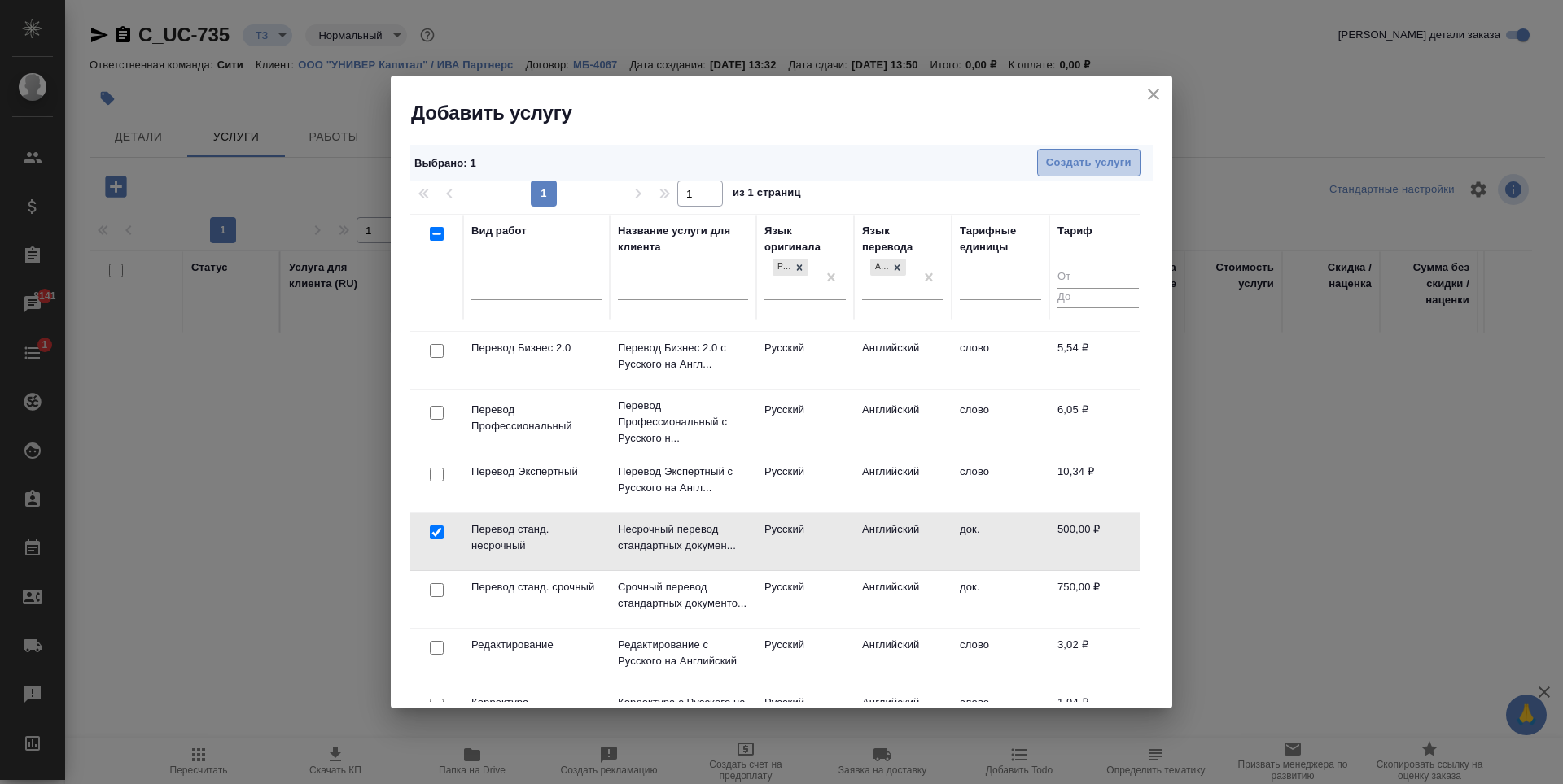
click at [1079, 176] on button "Создать услуги" at bounding box center [1088, 163] width 103 height 28
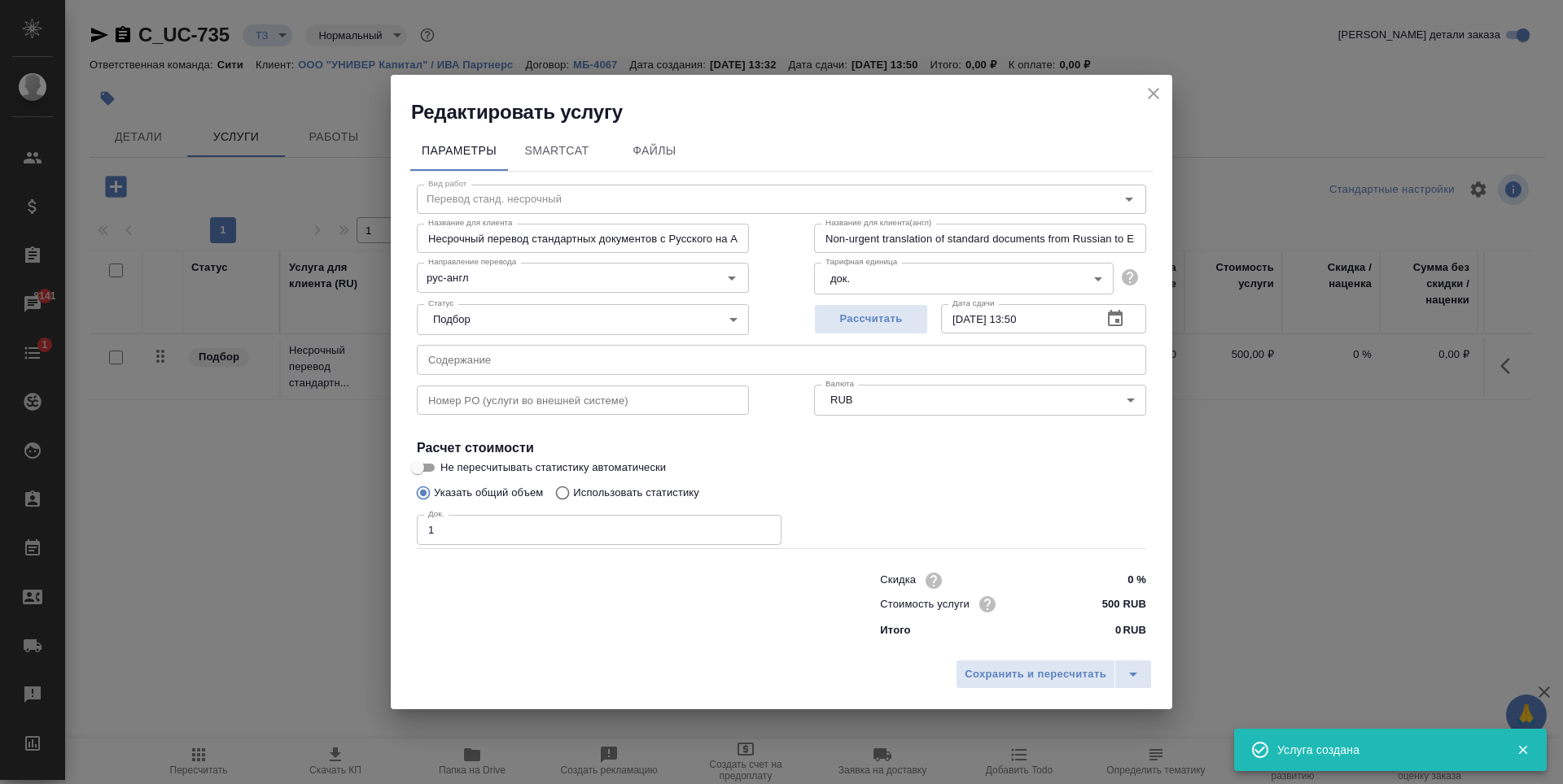
click at [766, 525] on input "1" at bounding box center [598, 529] width 365 height 29
click at [766, 525] on input "2" at bounding box center [598, 529] width 365 height 29
click at [868, 317] on span "Рассчитать" at bounding box center [871, 319] width 96 height 18
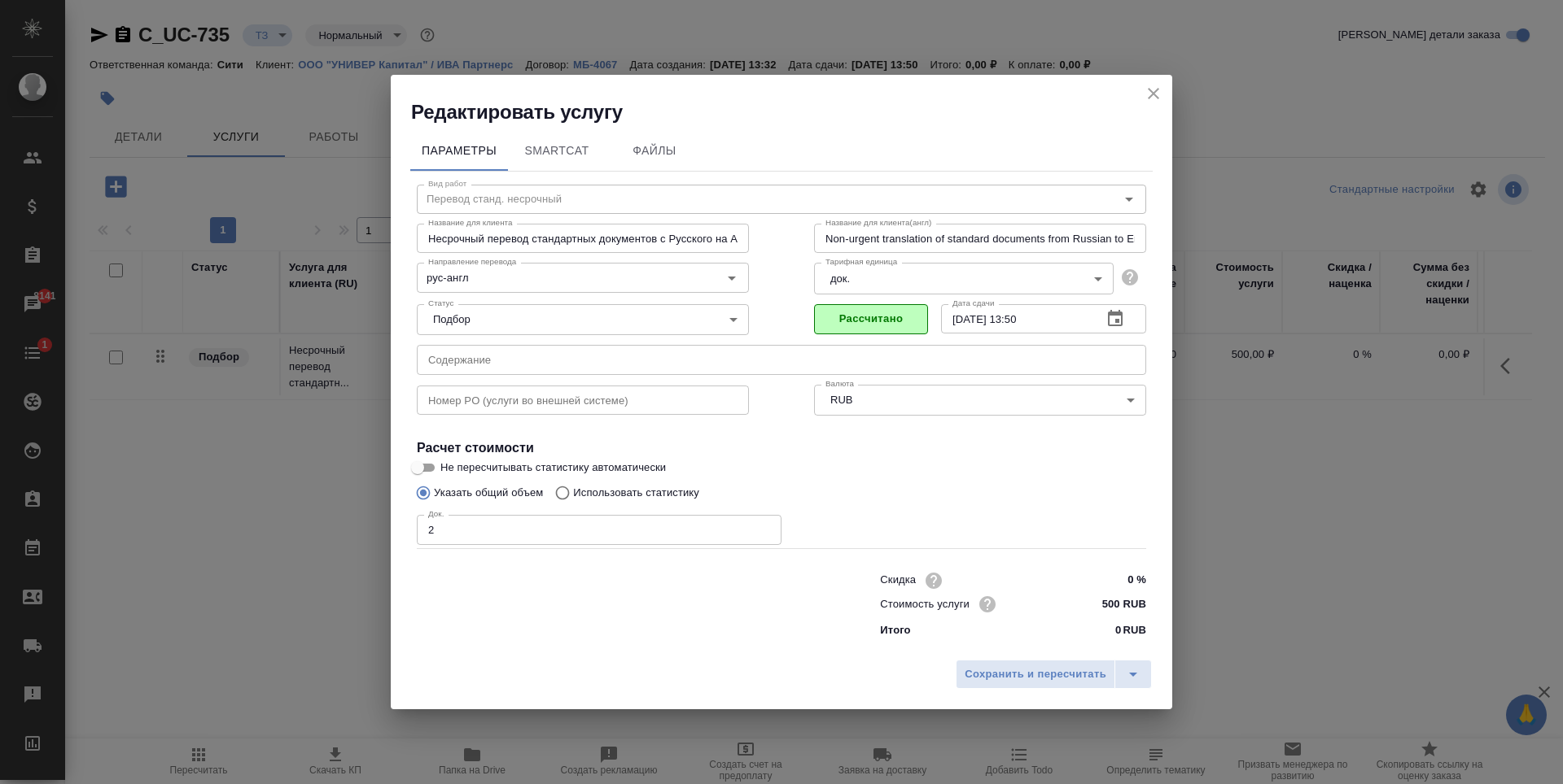
click at [865, 315] on span "Рассчитано" at bounding box center [871, 319] width 96 height 18
click at [1006, 679] on span "Сохранить и пересчитать" at bounding box center [1035, 675] width 142 height 18
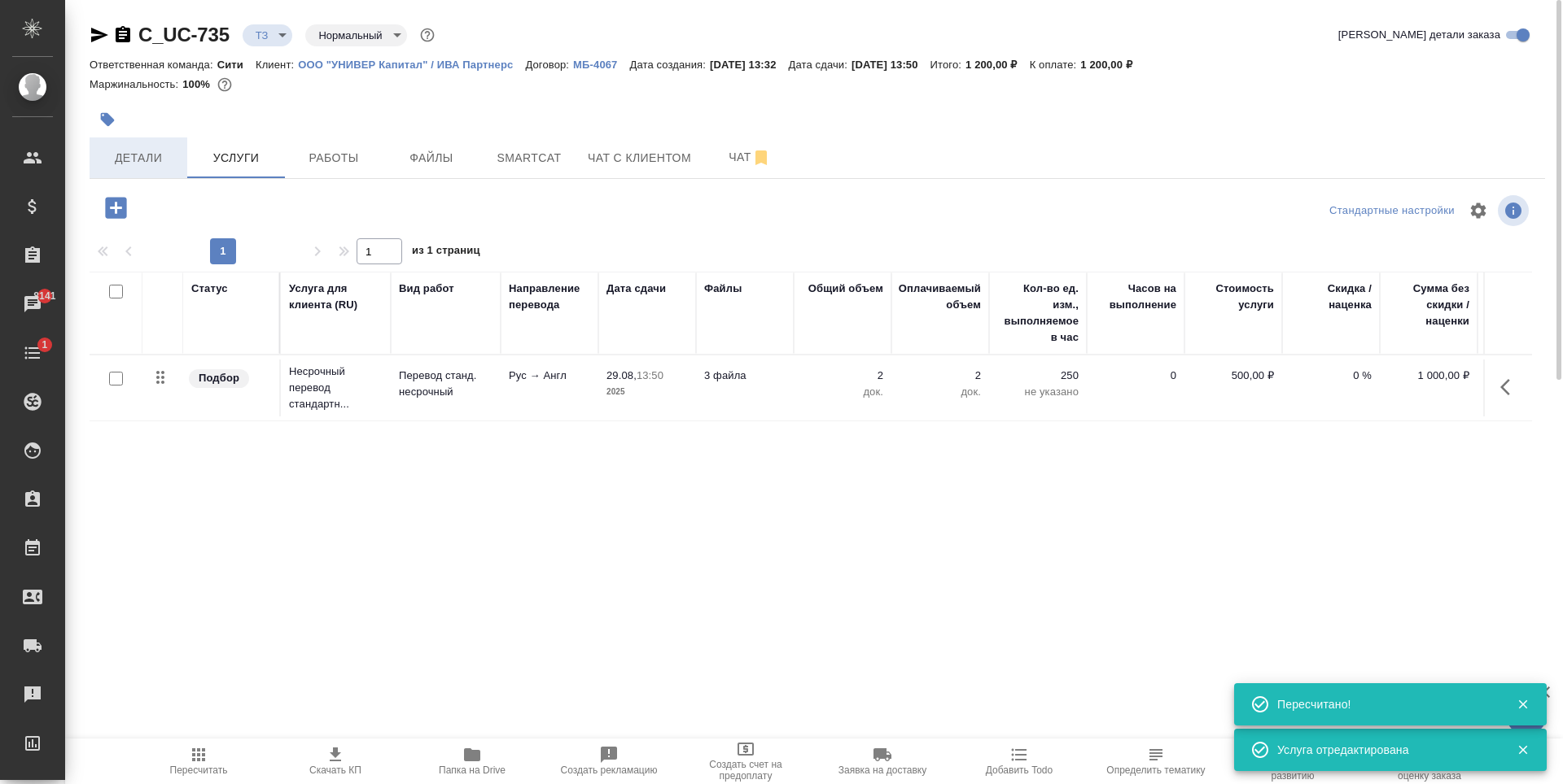
click at [326, 456] on div "Статус Услуга для клиента (RU) Вид работ Направление перевода Дата сдачи Файлы …" at bounding box center [810, 446] width 1442 height 350
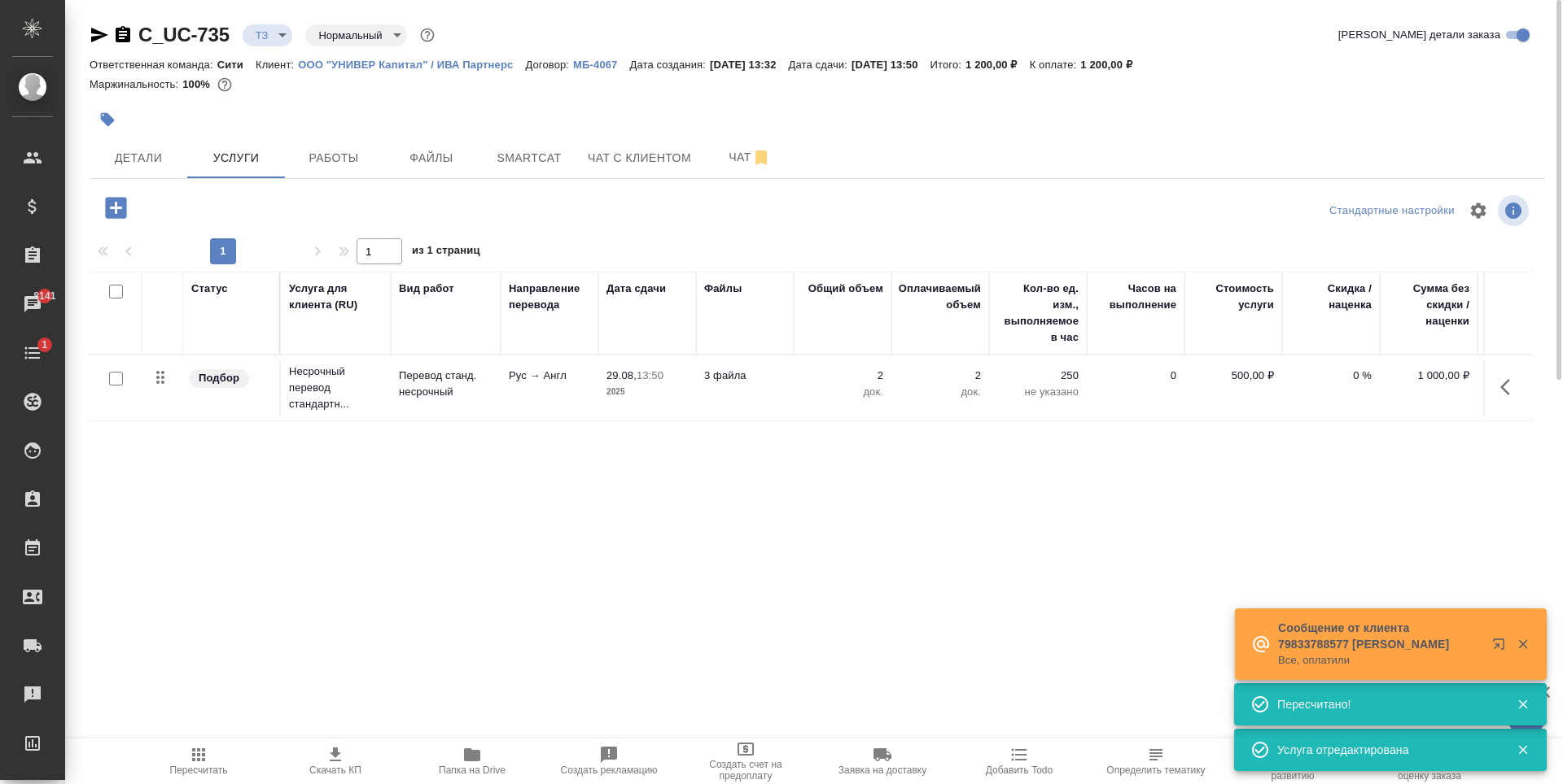
click at [124, 211] on icon "button" at bounding box center [115, 207] width 21 height 21
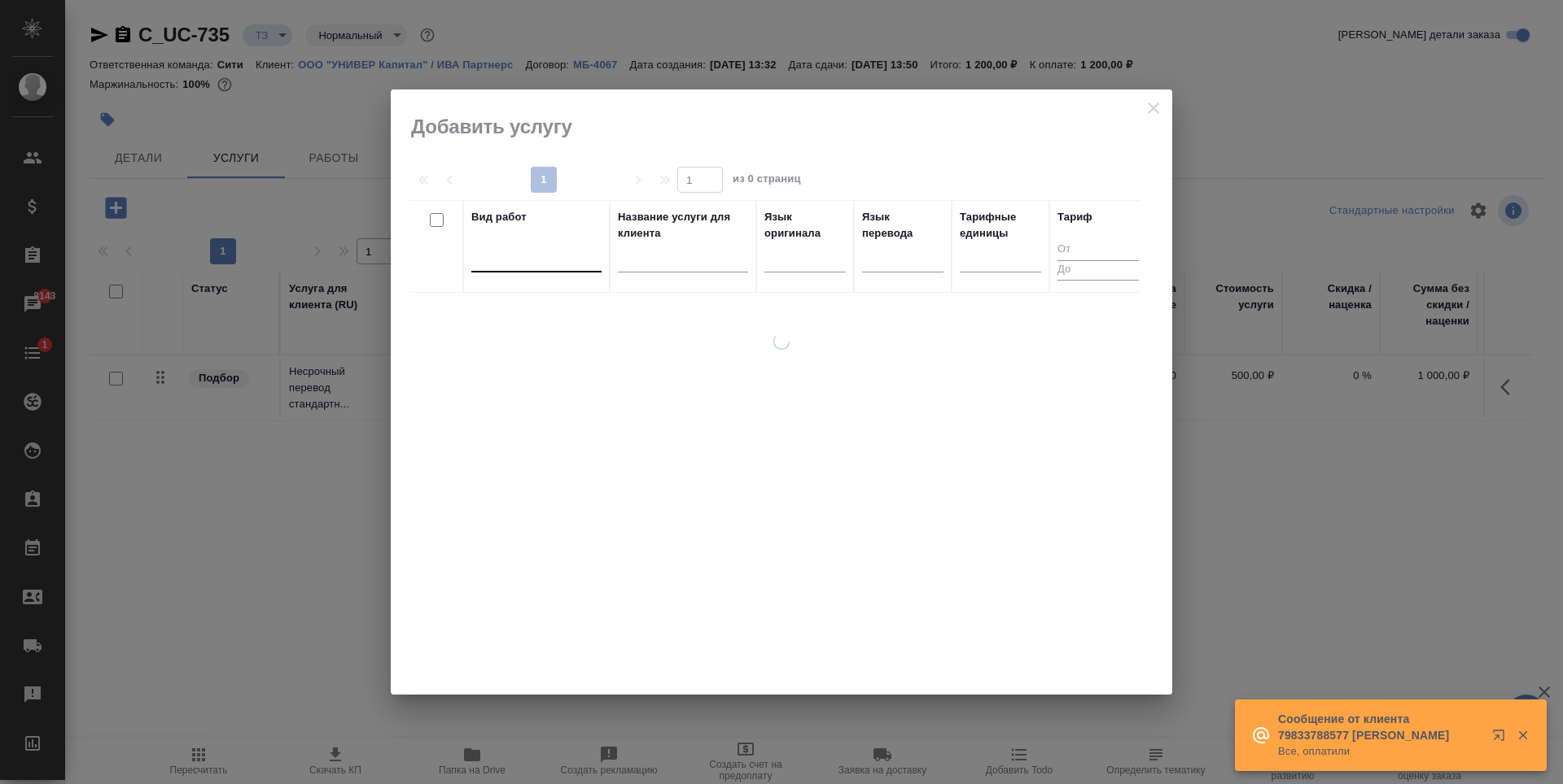
click at [498, 261] on div at bounding box center [536, 255] width 130 height 23
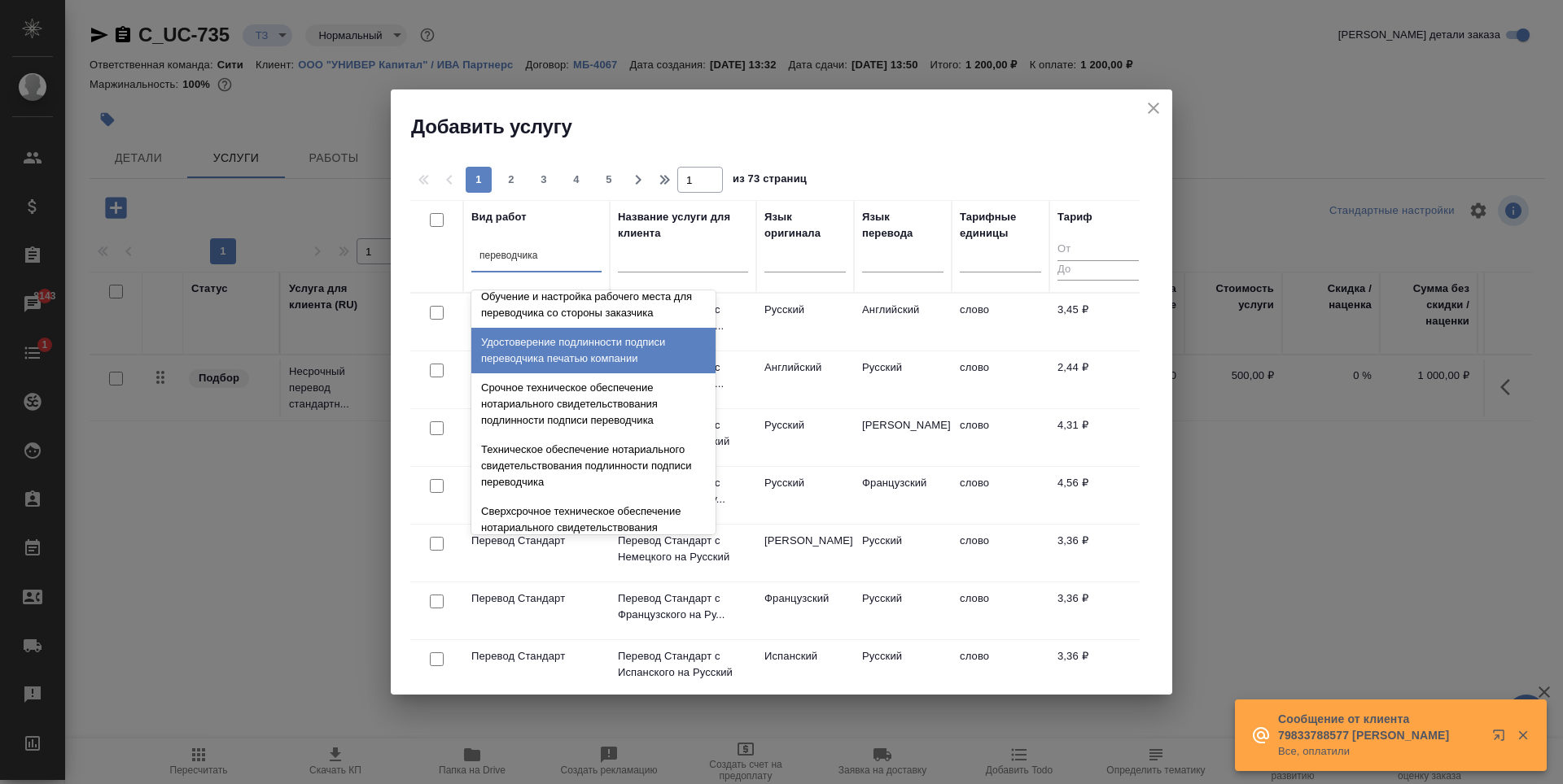
scroll to position [81, 0]
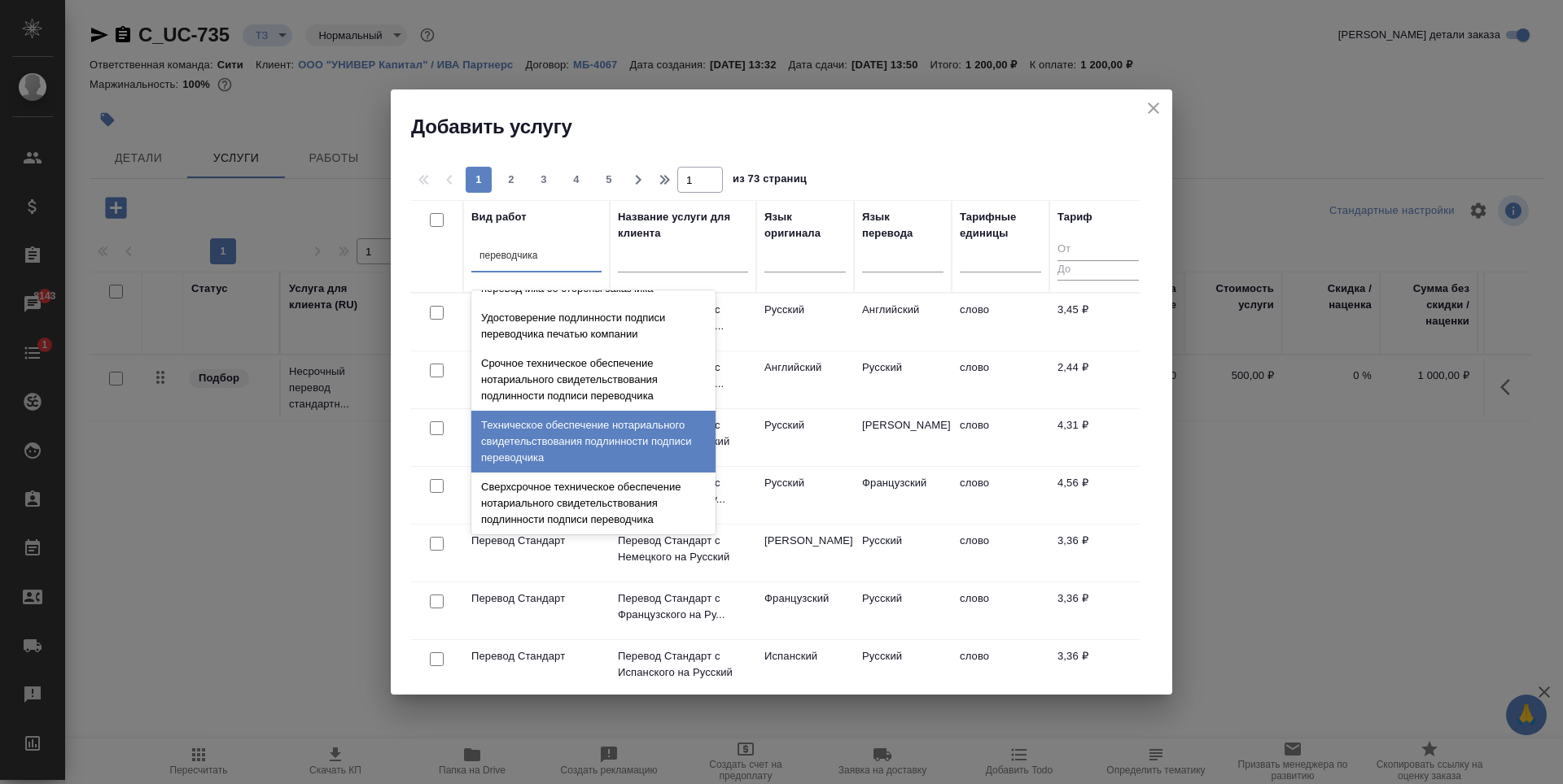
click at [566, 459] on div "Техническое обеспечение нотариального свидетельствования подлинности подписи пе…" at bounding box center [593, 441] width 244 height 62
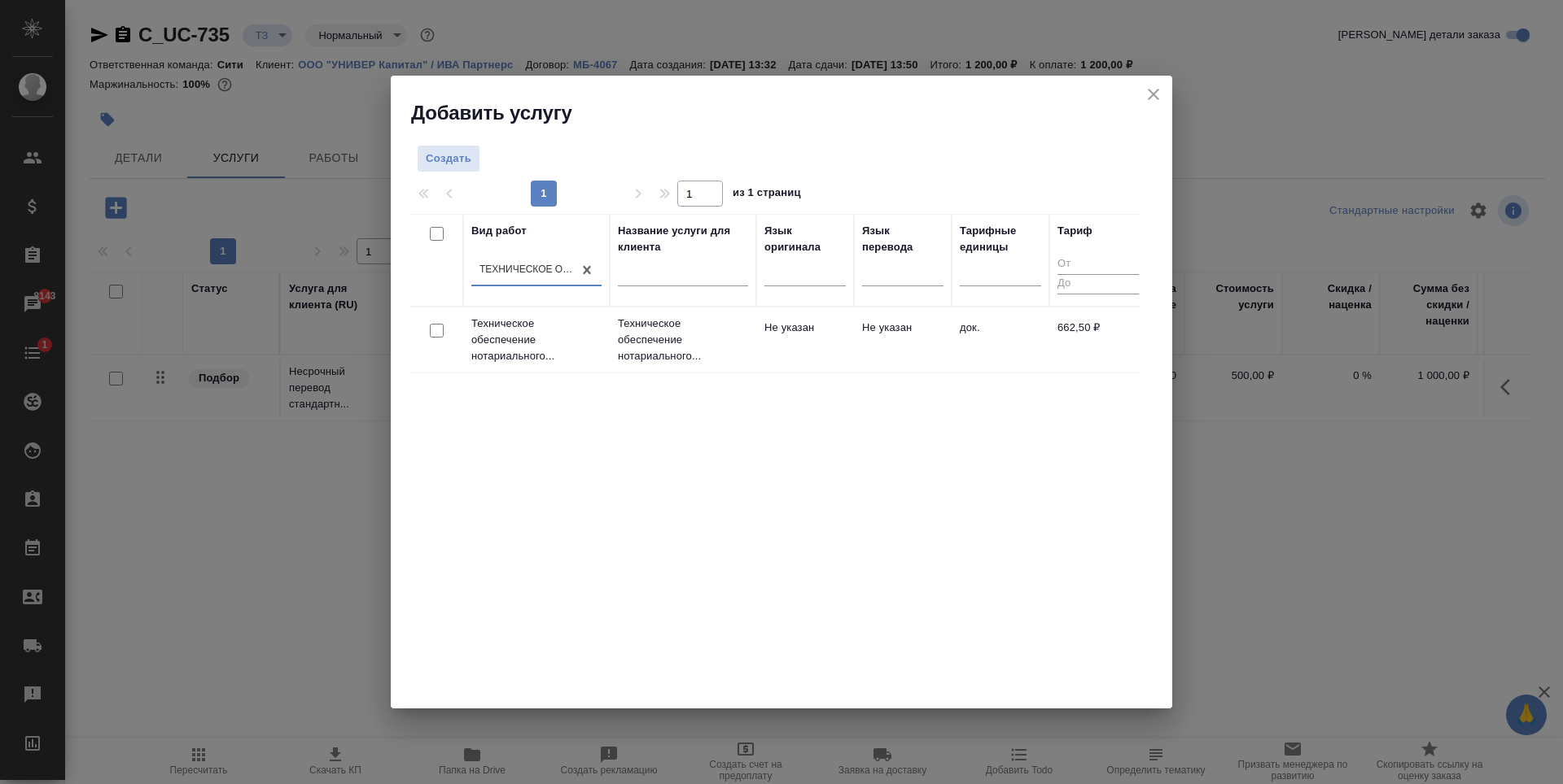
click at [440, 334] on input "checkbox" at bounding box center [437, 331] width 14 height 14
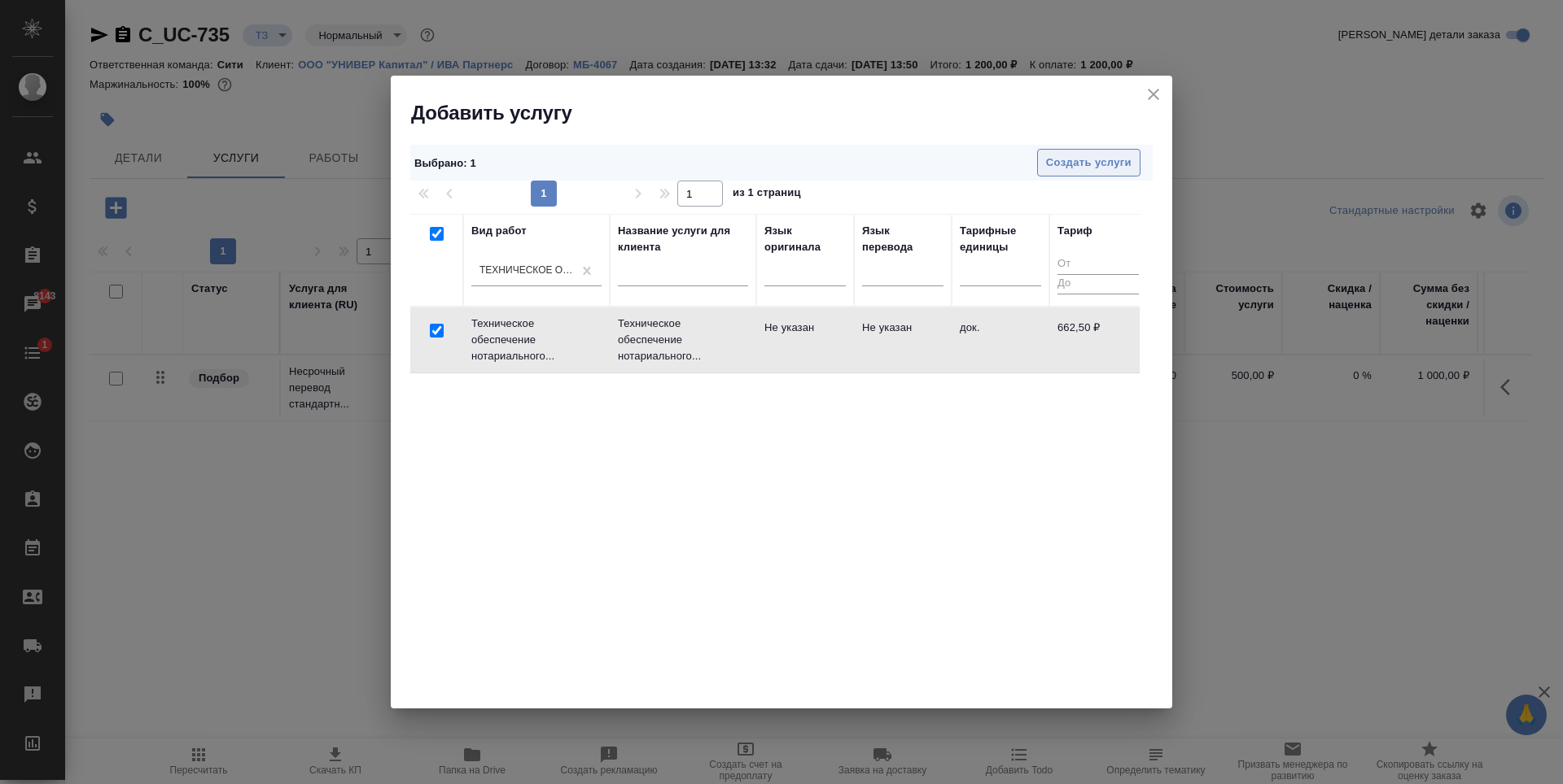
click at [1103, 157] on span "Создать услуги" at bounding box center [1089, 163] width 85 height 18
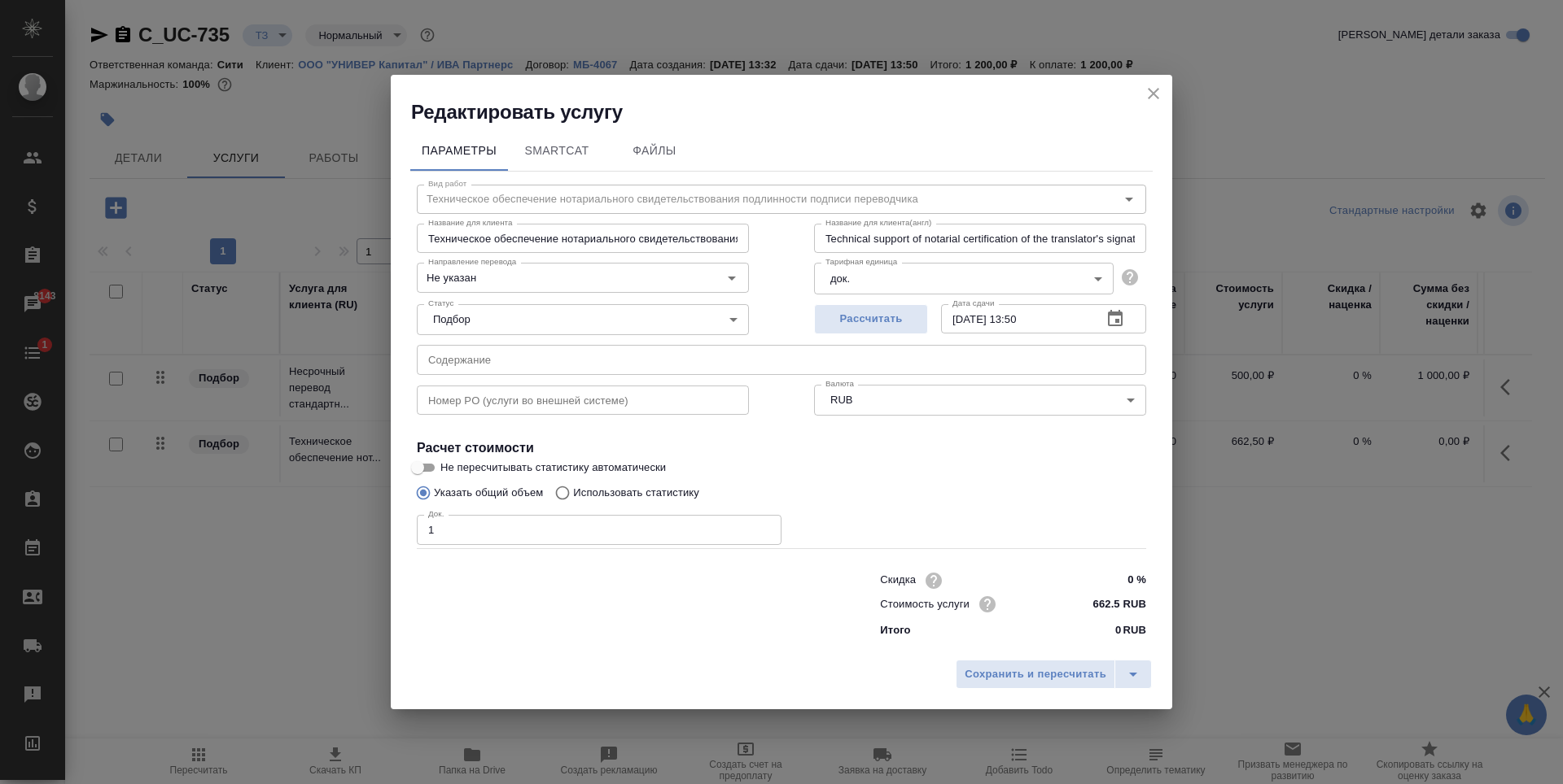
click at [763, 524] on input "1" at bounding box center [598, 529] width 365 height 29
click at [763, 524] on input "2" at bounding box center [598, 529] width 365 height 29
click at [763, 524] on input "3" at bounding box center [598, 529] width 365 height 29
click at [905, 307] on button "Рассчитать" at bounding box center [871, 319] width 114 height 30
click at [996, 680] on span "Сохранить и пересчитать" at bounding box center [1035, 675] width 142 height 18
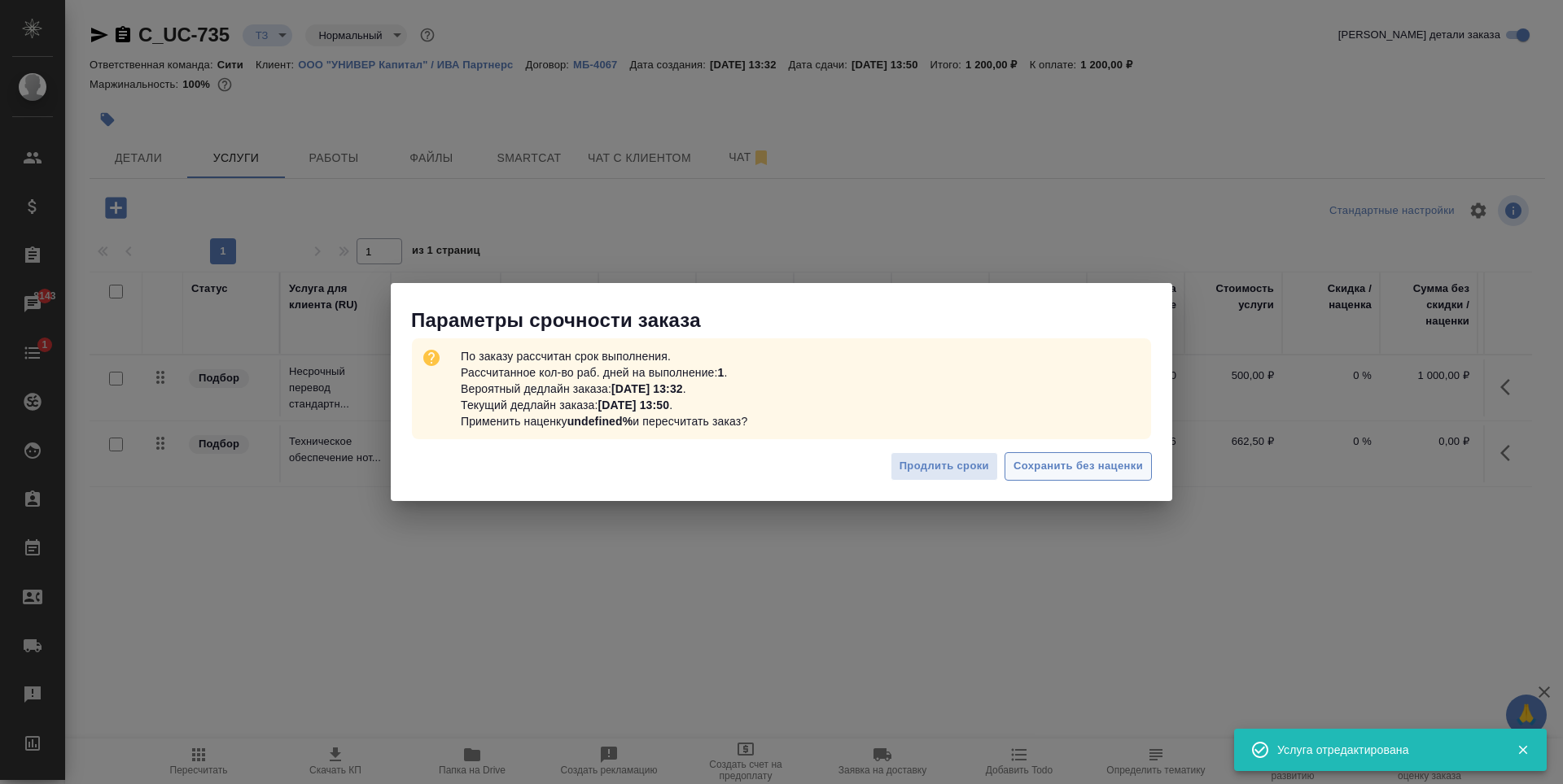
click at [1063, 473] on span "Сохранить без наценки" at bounding box center [1078, 467] width 129 height 18
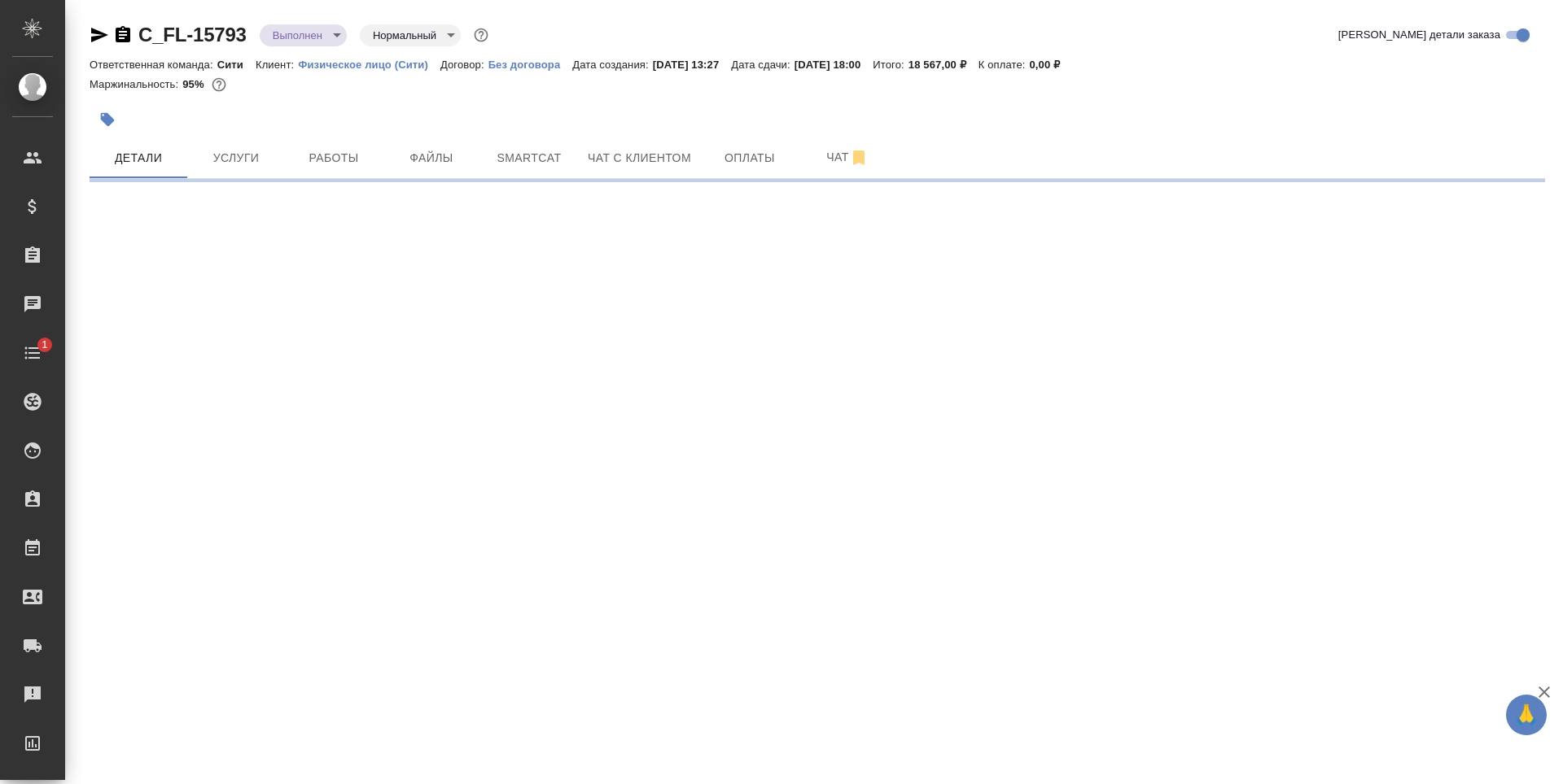
select select "RU"
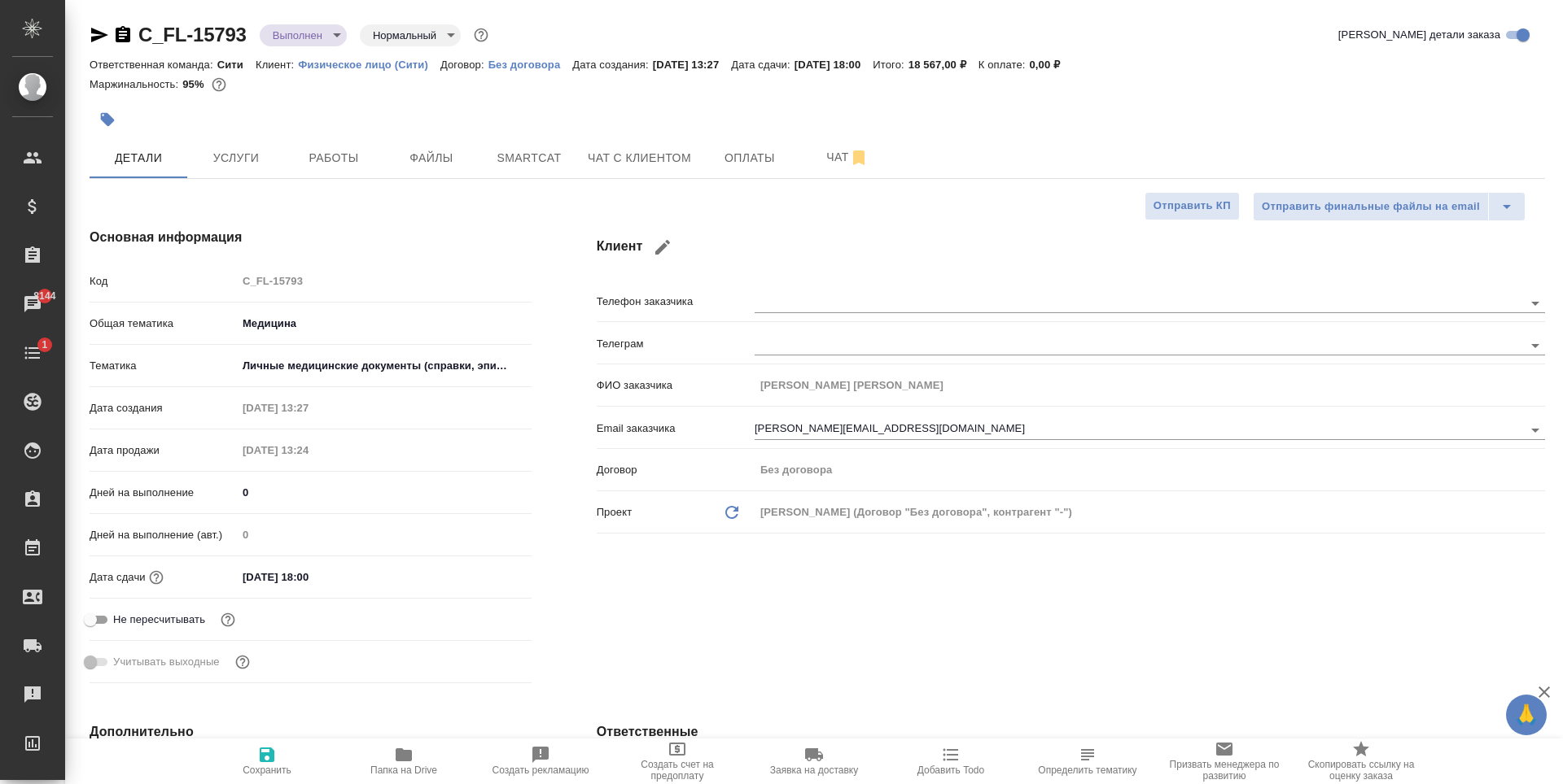
type textarea "x"
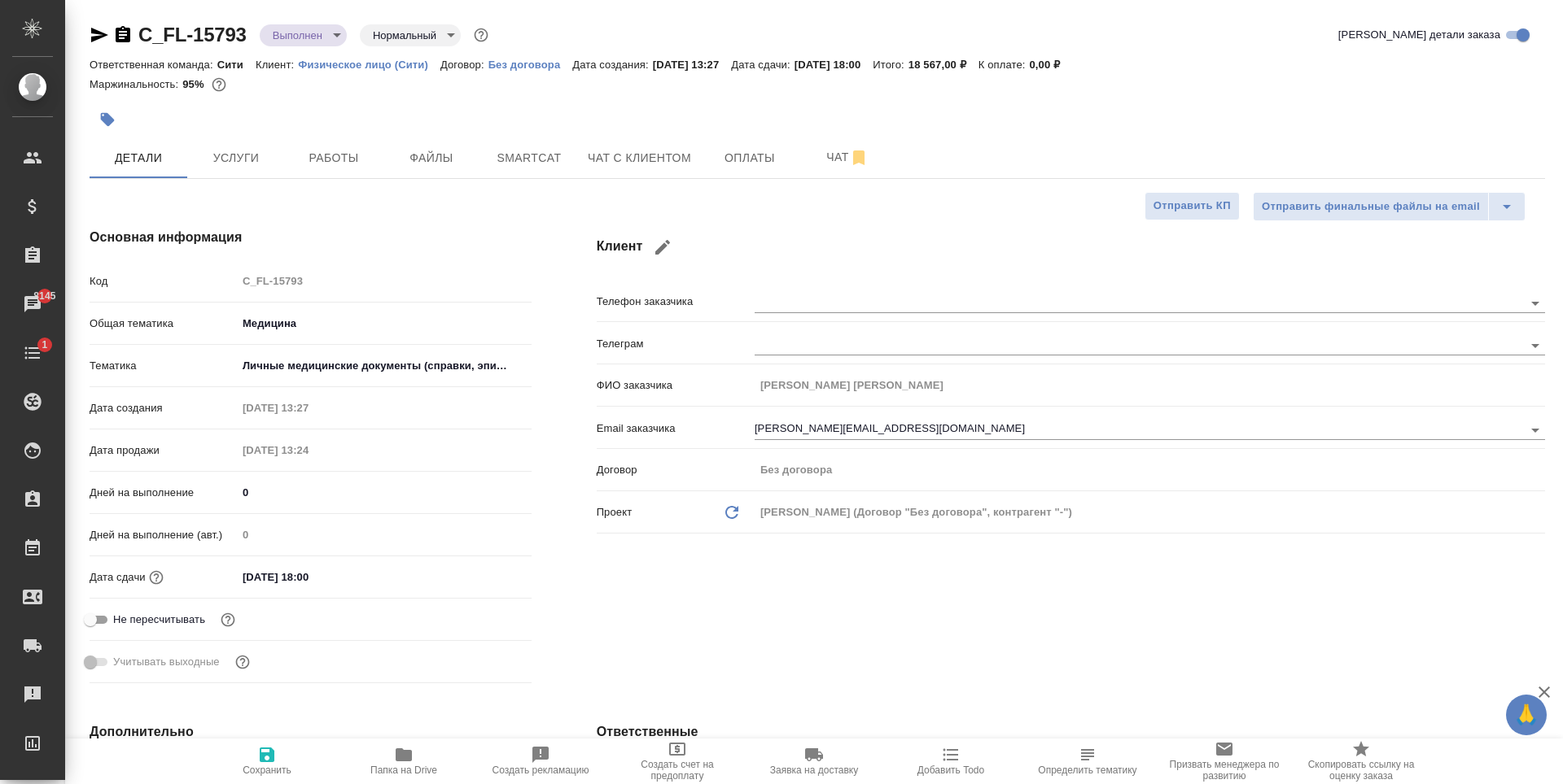
type textarea "x"
click at [249, 162] on span "Услуги" at bounding box center [235, 158] width 78 height 20
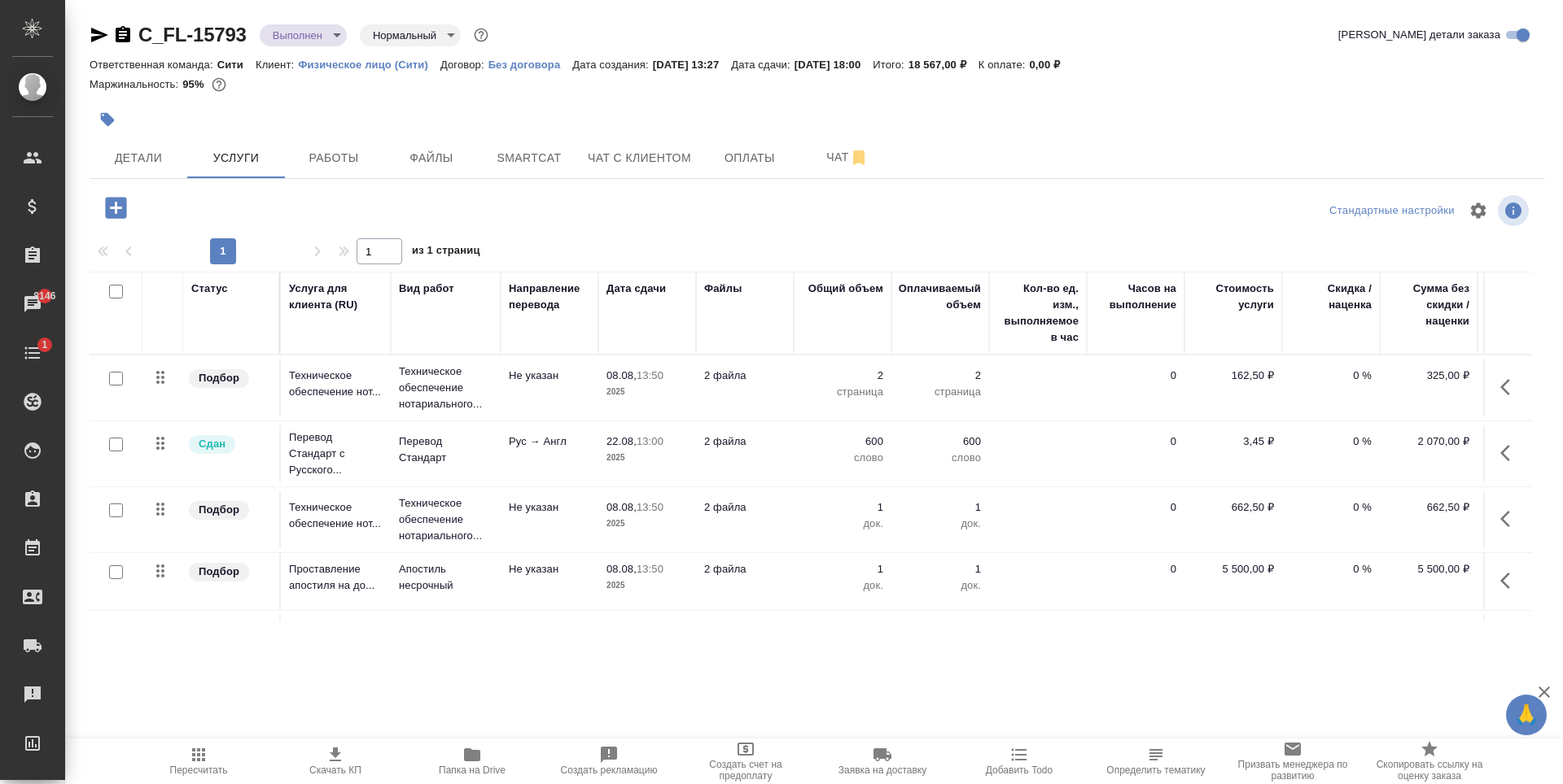
click at [317, 170] on button "Работы" at bounding box center [334, 157] width 98 height 41
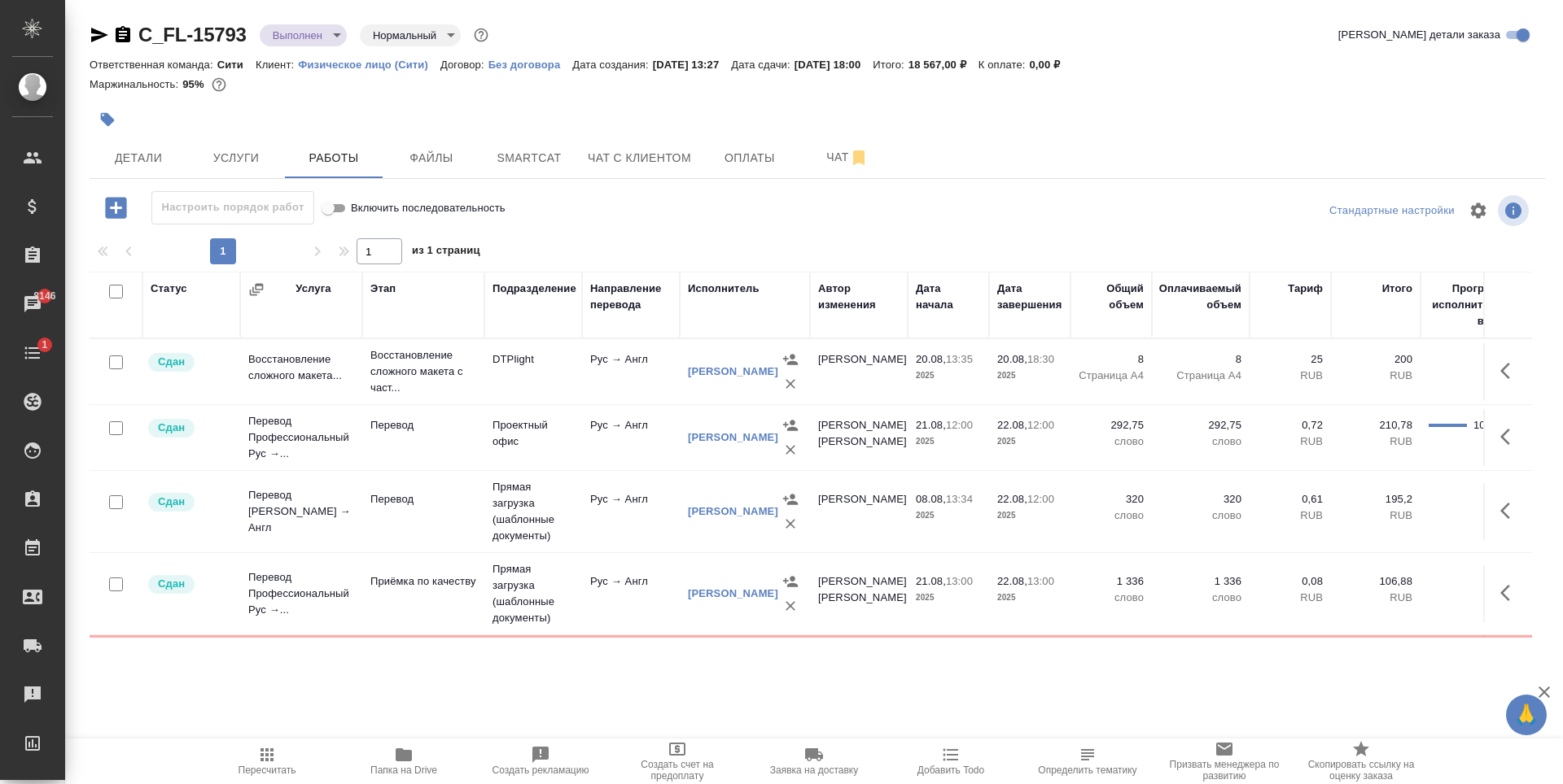
scroll to position [199, 0]
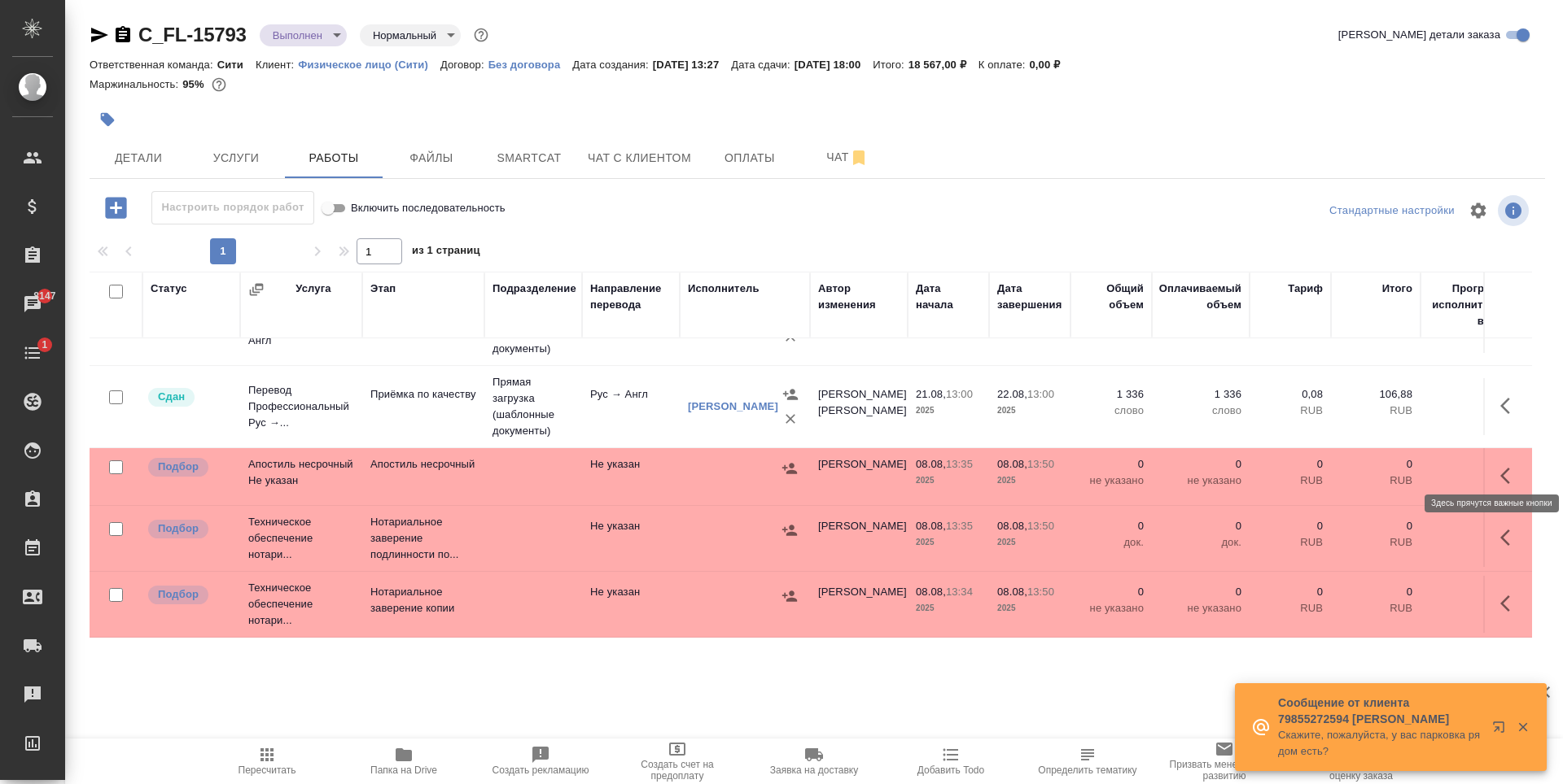
click at [1500, 467] on icon "button" at bounding box center [1509, 476] width 19 height 19
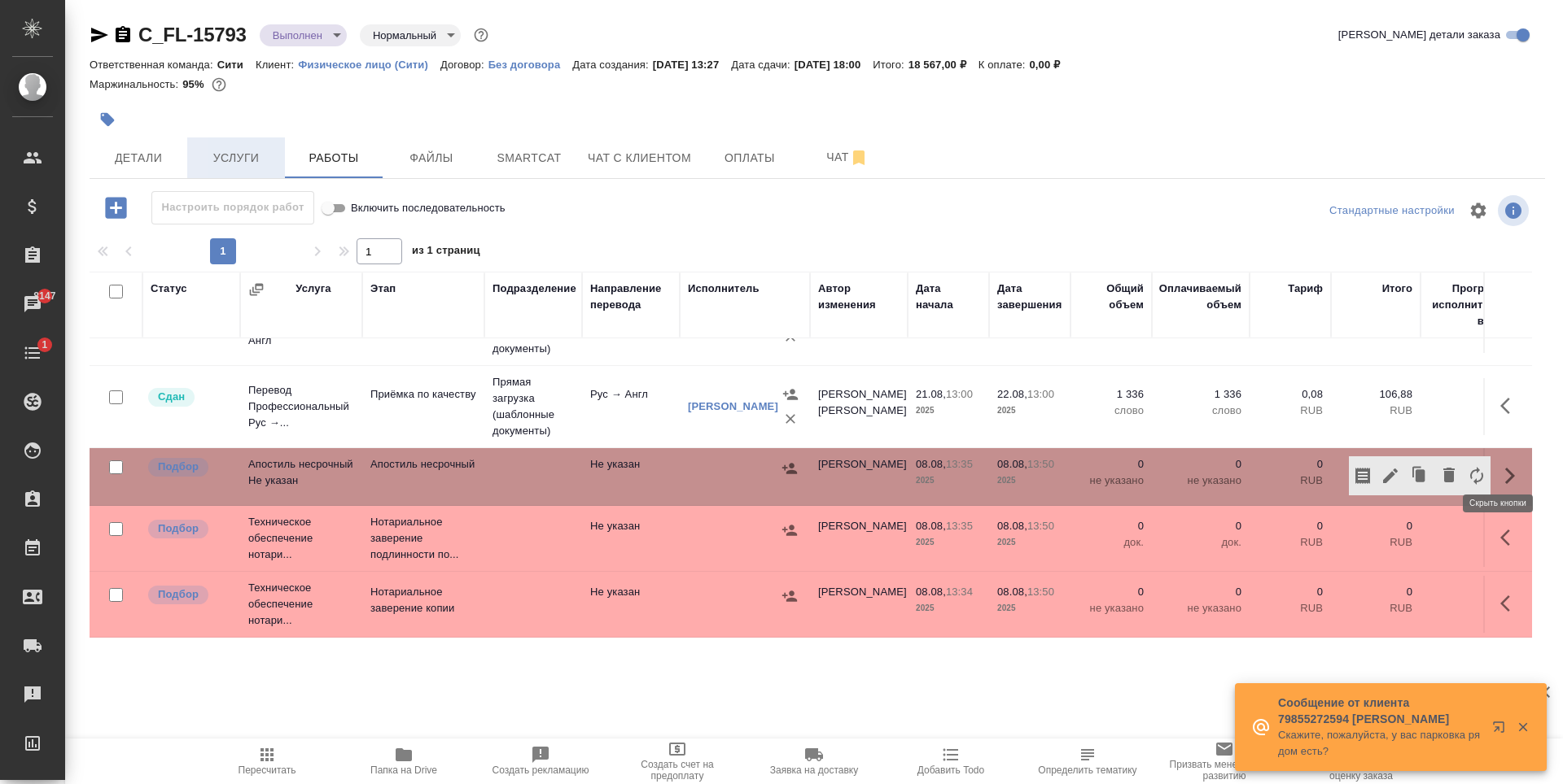
click at [255, 159] on span "Услуги" at bounding box center [235, 158] width 78 height 20
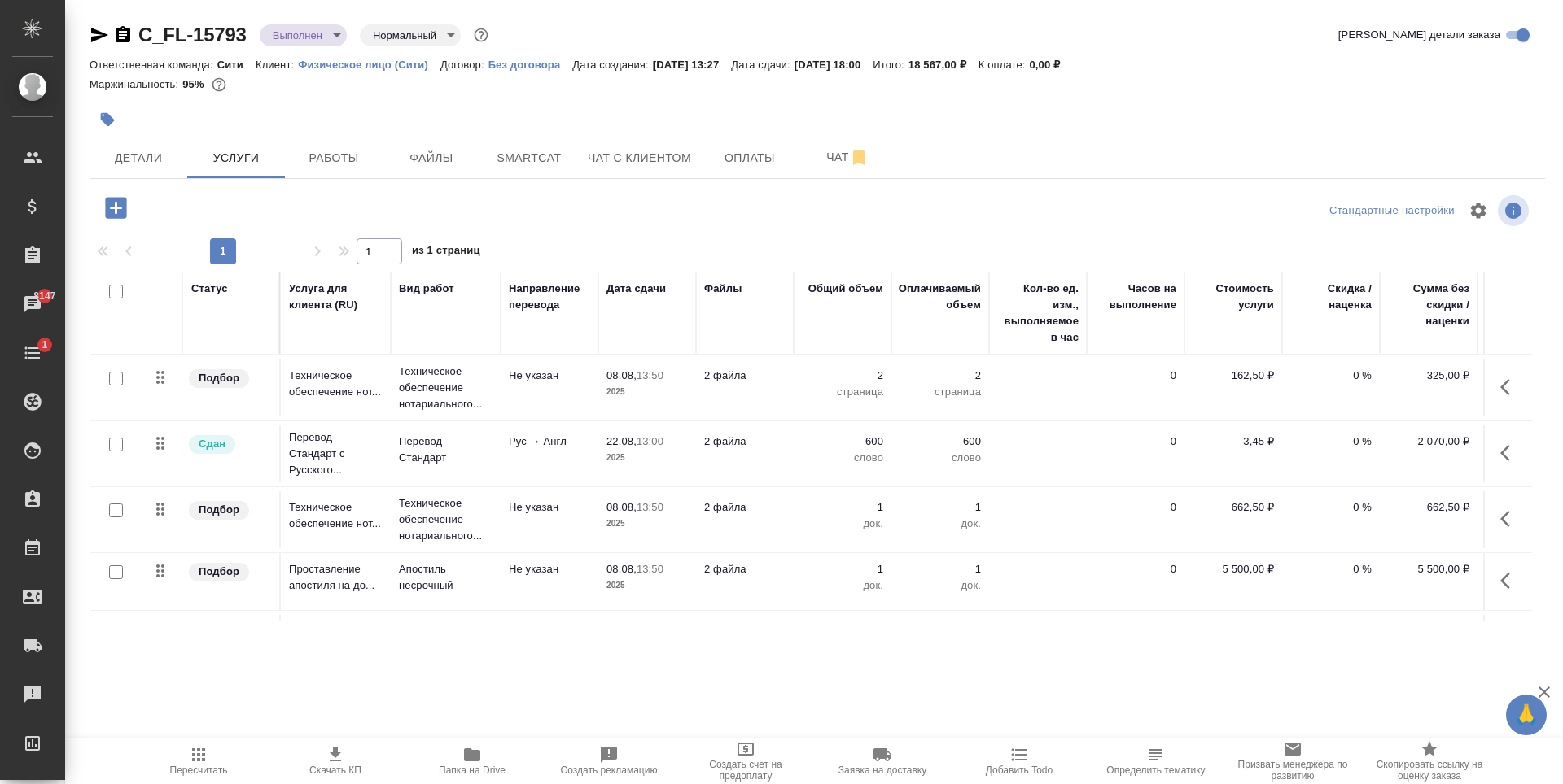
click at [1490, 392] on button "button" at bounding box center [1509, 387] width 39 height 39
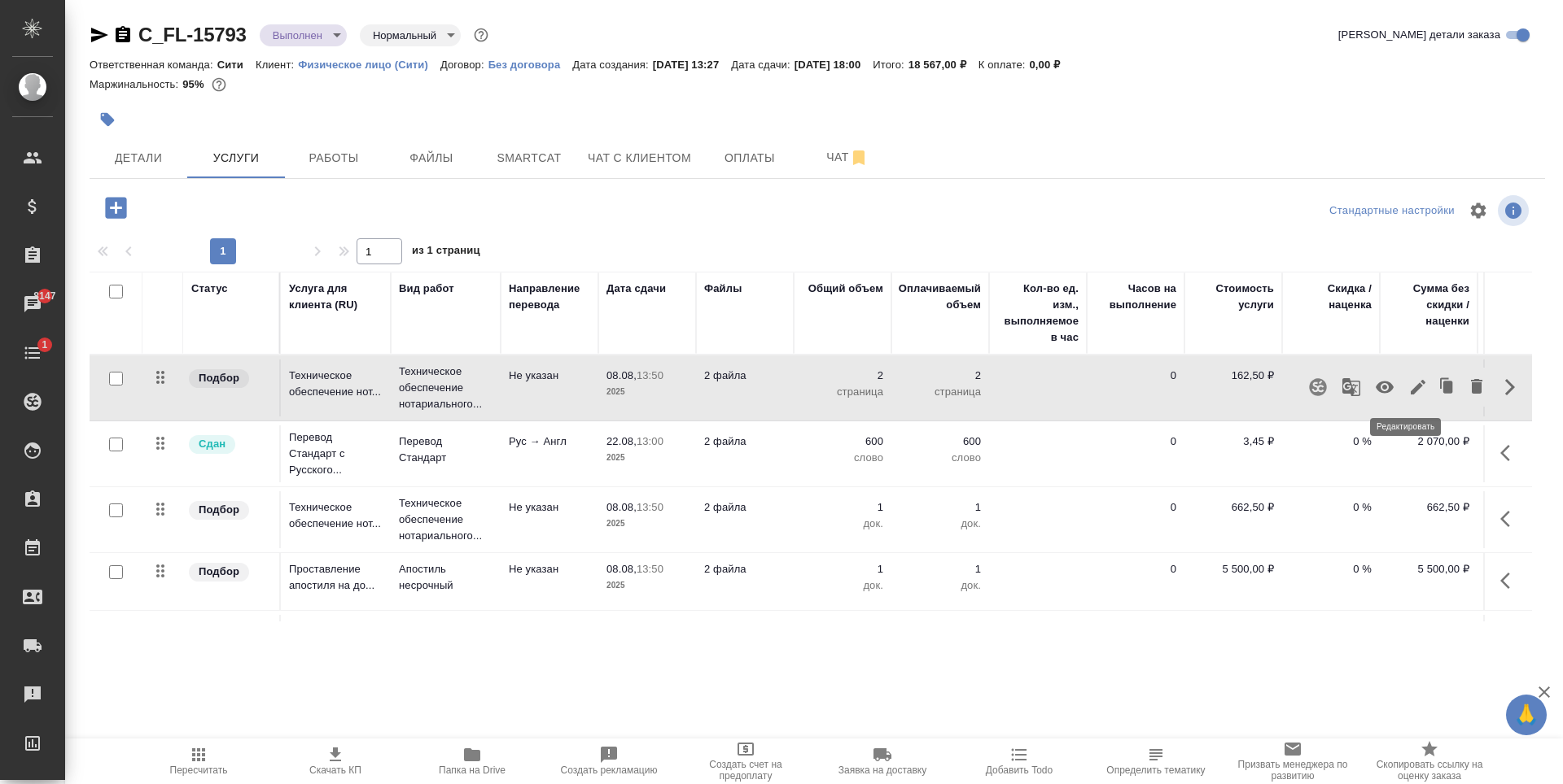
click at [1408, 385] on icon "button" at bounding box center [1417, 387] width 19 height 19
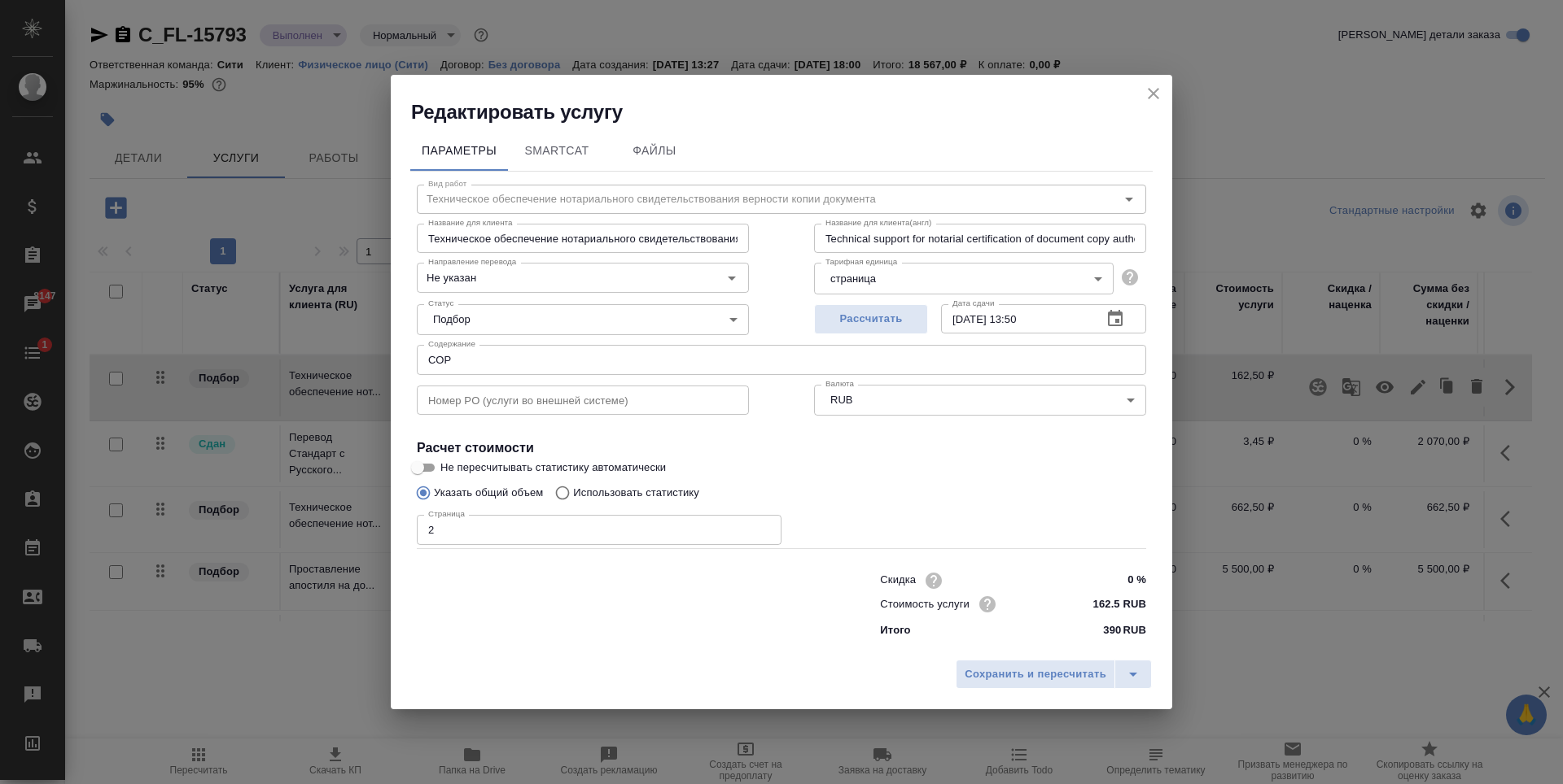
click at [1115, 326] on icon "button" at bounding box center [1115, 317] width 14 height 16
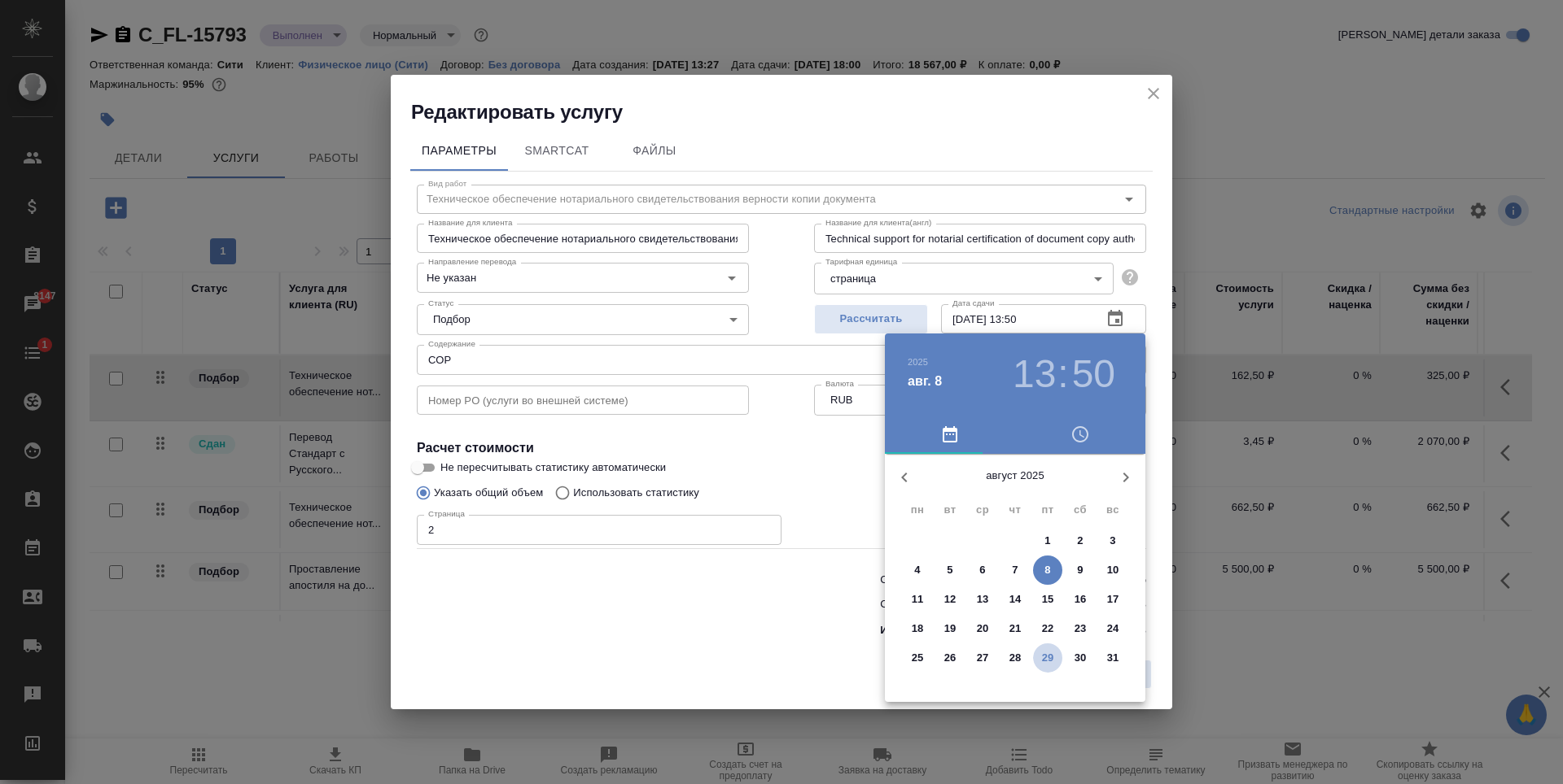
click at [1049, 658] on p "29" at bounding box center [1048, 658] width 13 height 16
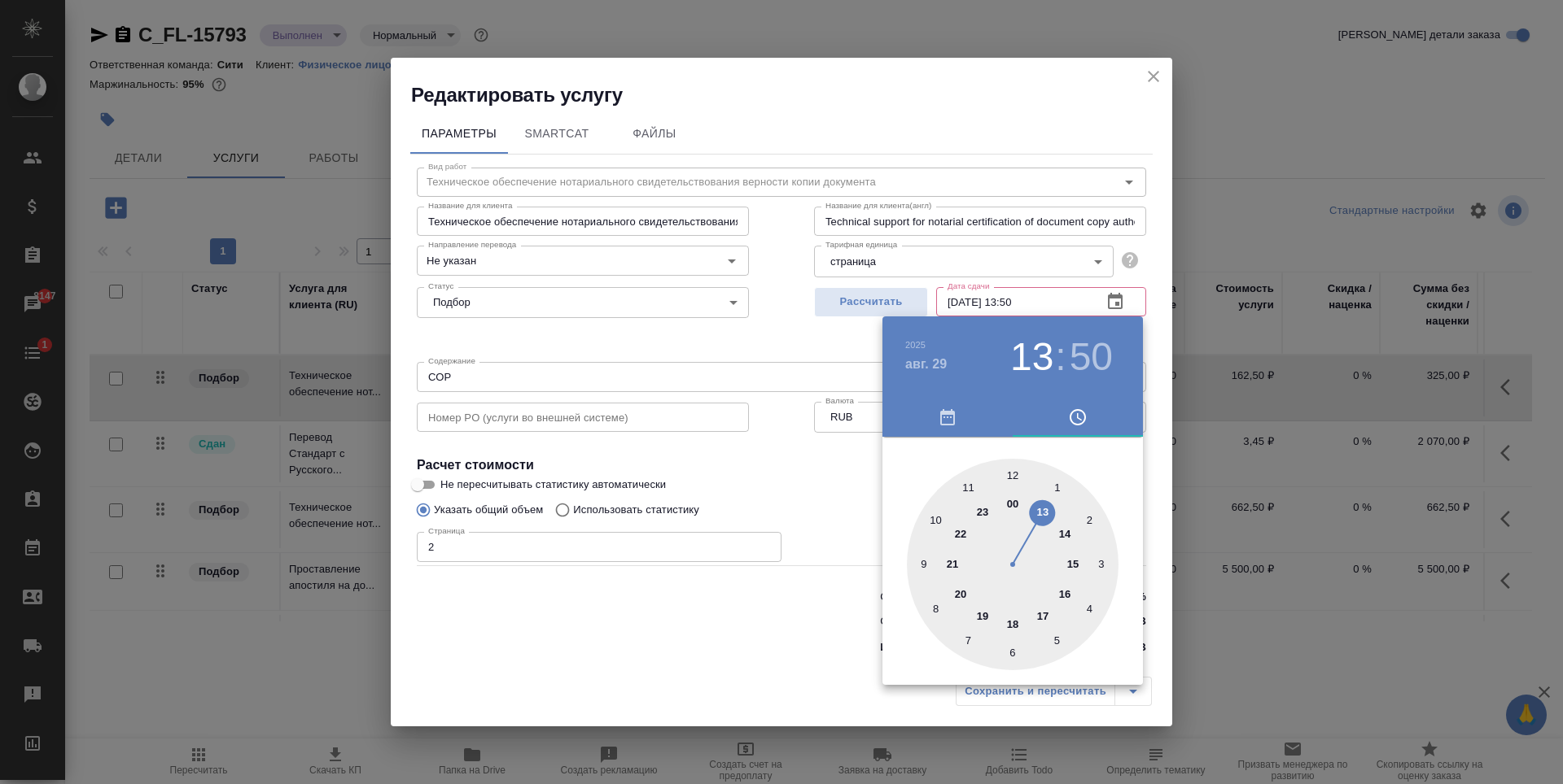
click at [1013, 622] on div at bounding box center [1012, 565] width 212 height 212
click at [1013, 471] on div at bounding box center [1012, 565] width 212 height 212
type input "[DATE] 18:00"
click at [779, 462] on div at bounding box center [781, 392] width 1563 height 784
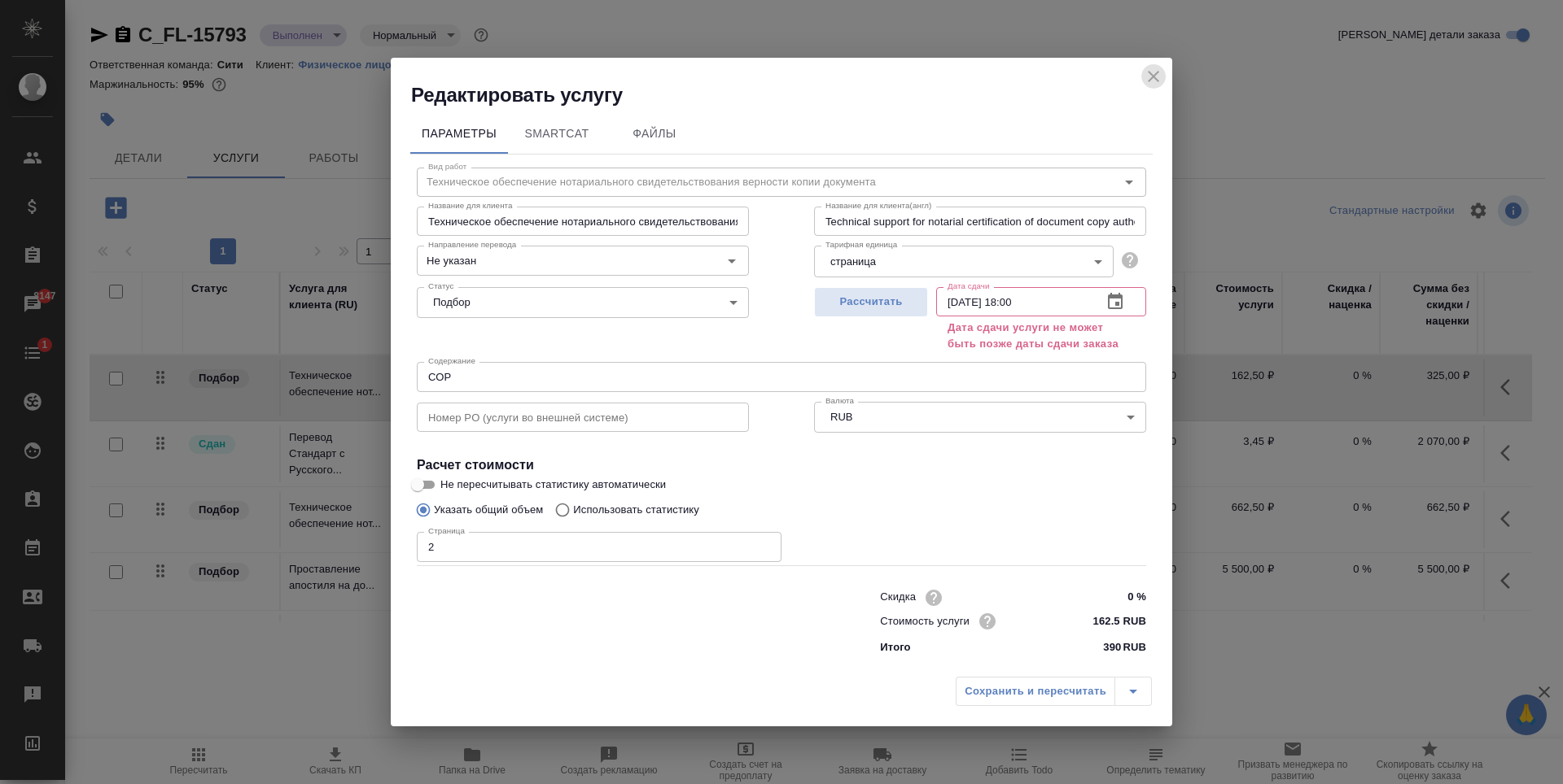
click at [1148, 76] on icon "close" at bounding box center [1153, 76] width 19 height 19
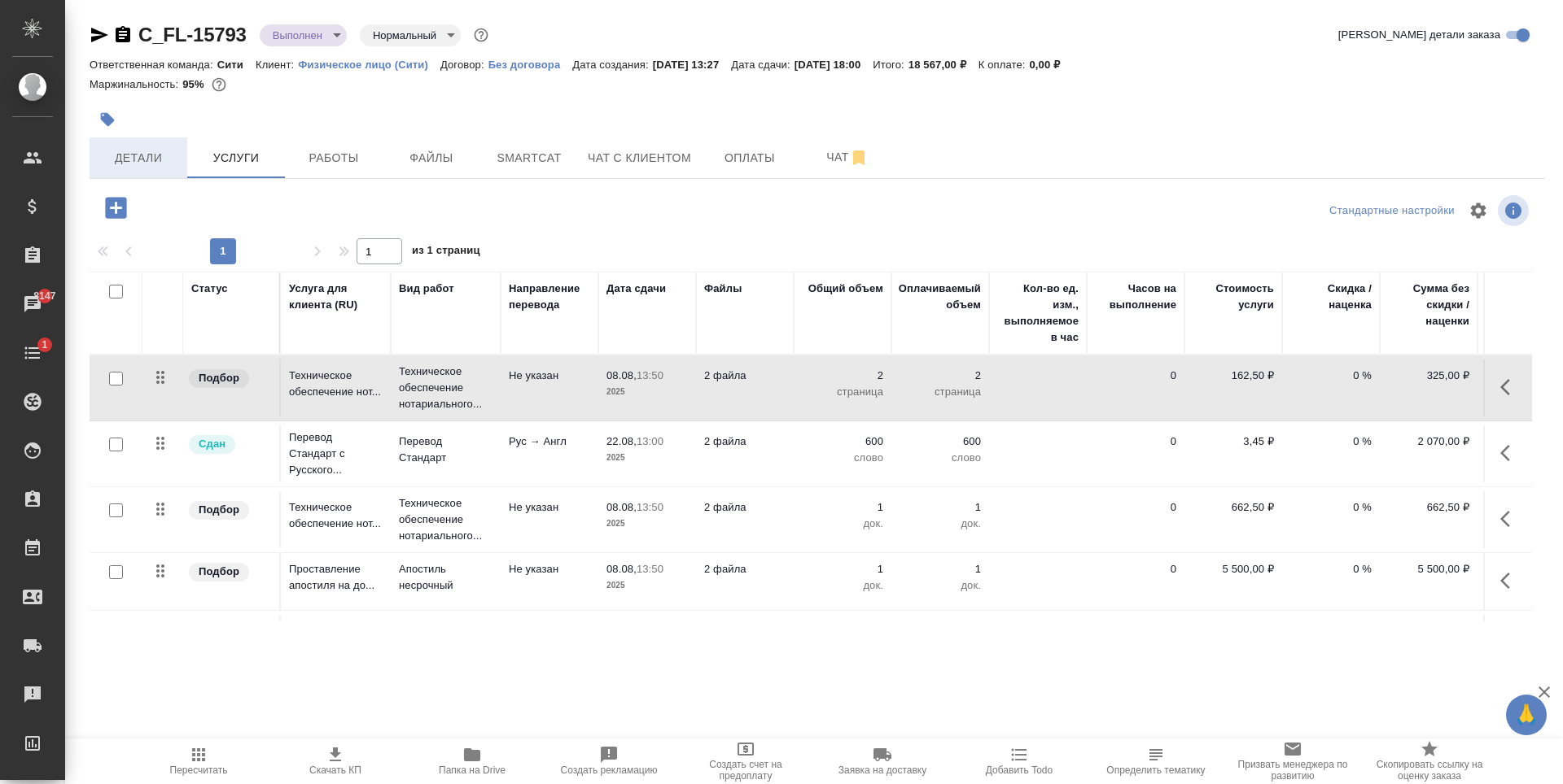
click at [148, 172] on button "Детали" at bounding box center [138, 157] width 98 height 41
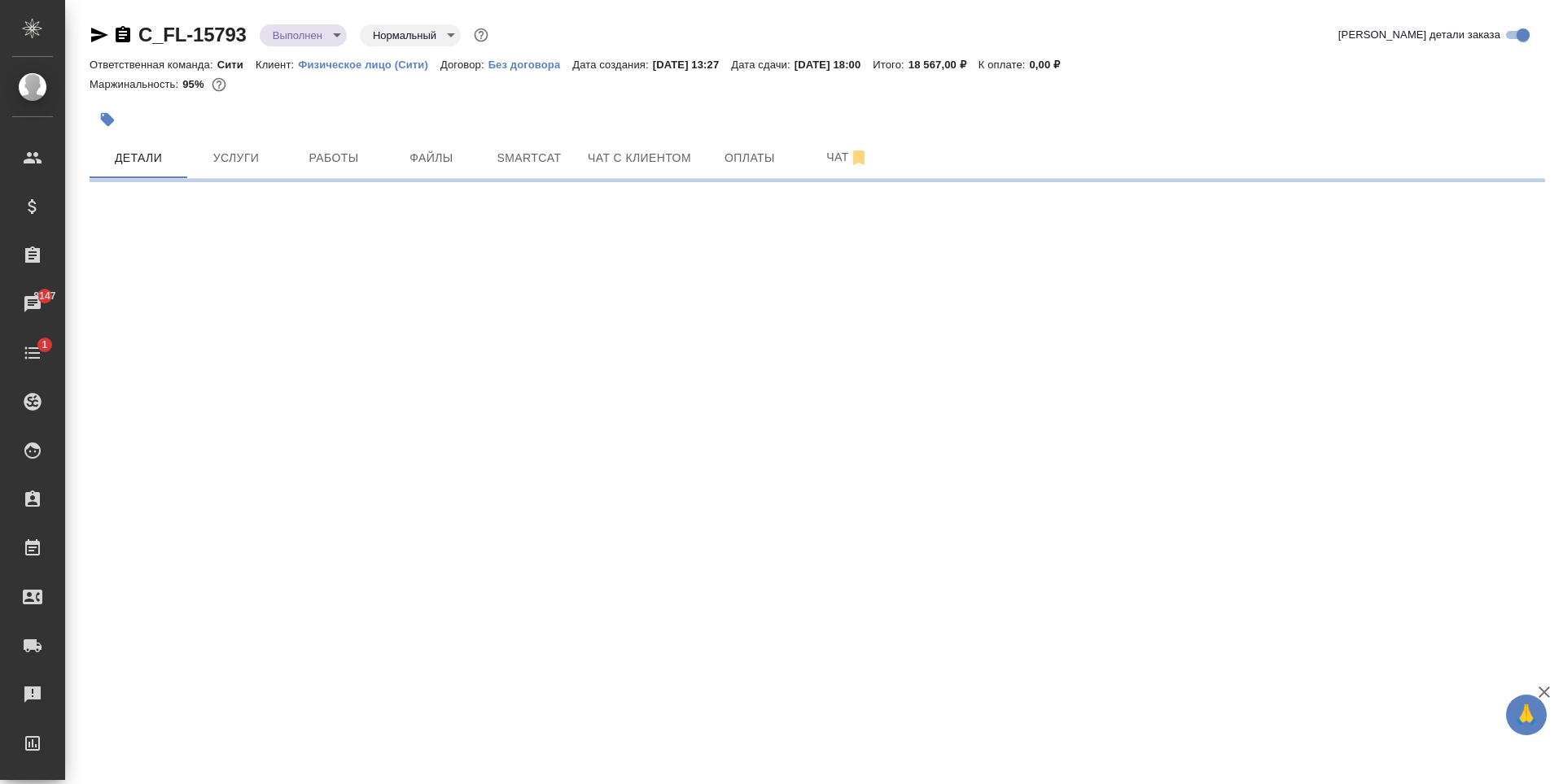
select select "RU"
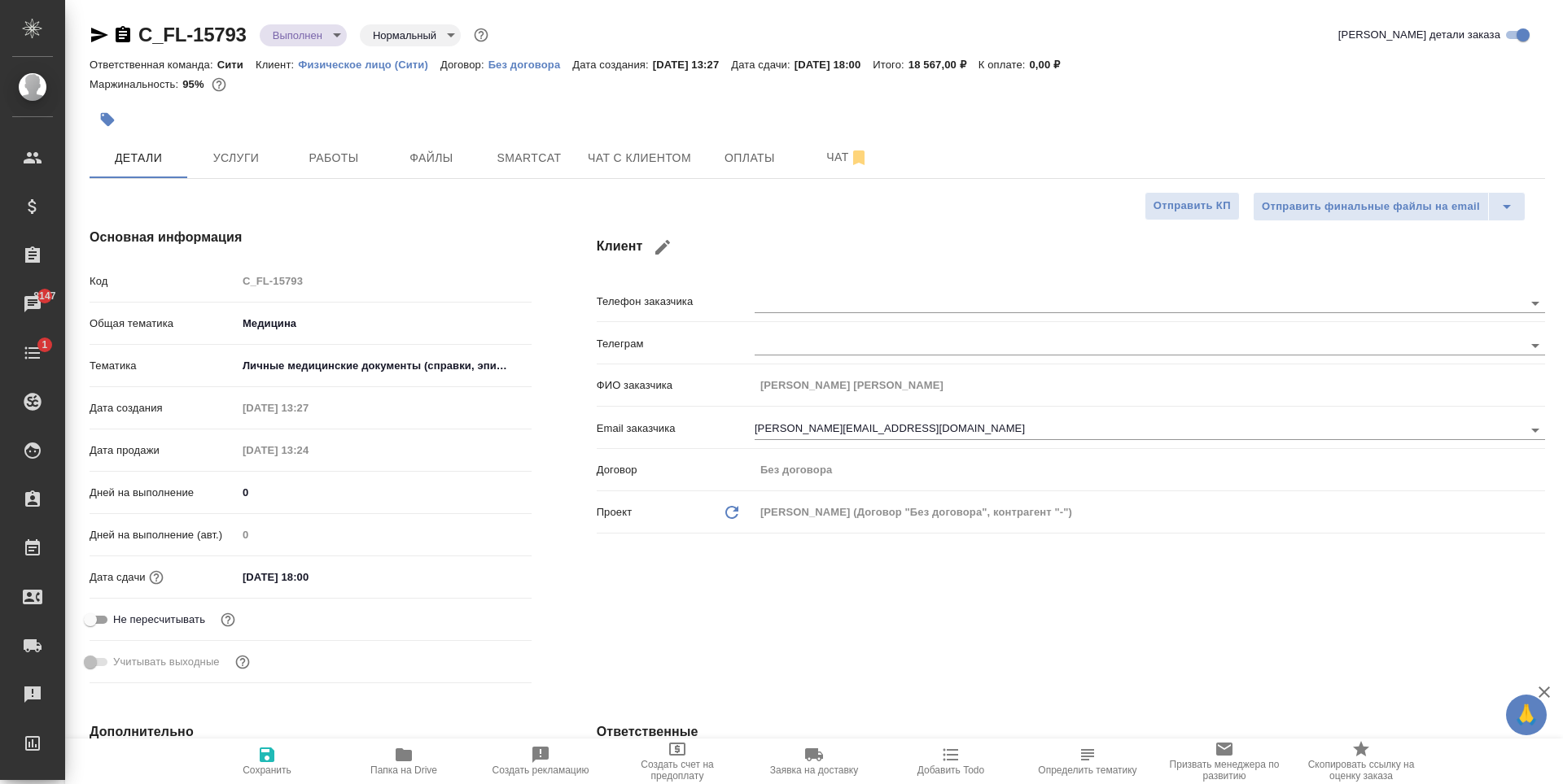
type textarea "x"
click at [320, 574] on input "[DATE] 18:00" at bounding box center [308, 577] width 142 height 23
click at [483, 572] on icon "button" at bounding box center [484, 575] width 14 height 16
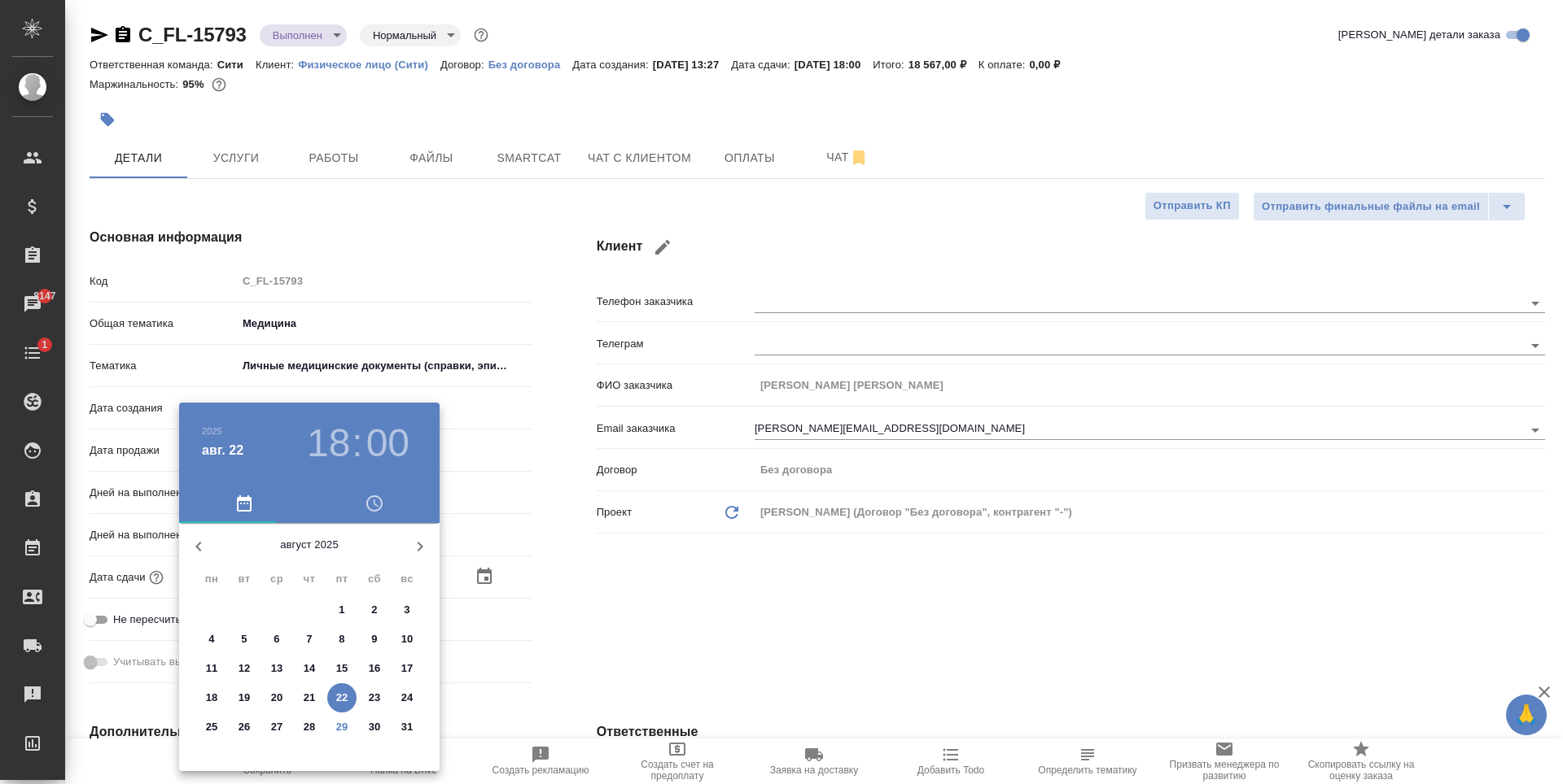
click at [340, 723] on p "29" at bounding box center [342, 727] width 13 height 16
type input "[DATE] 18:00"
type textarea "x"
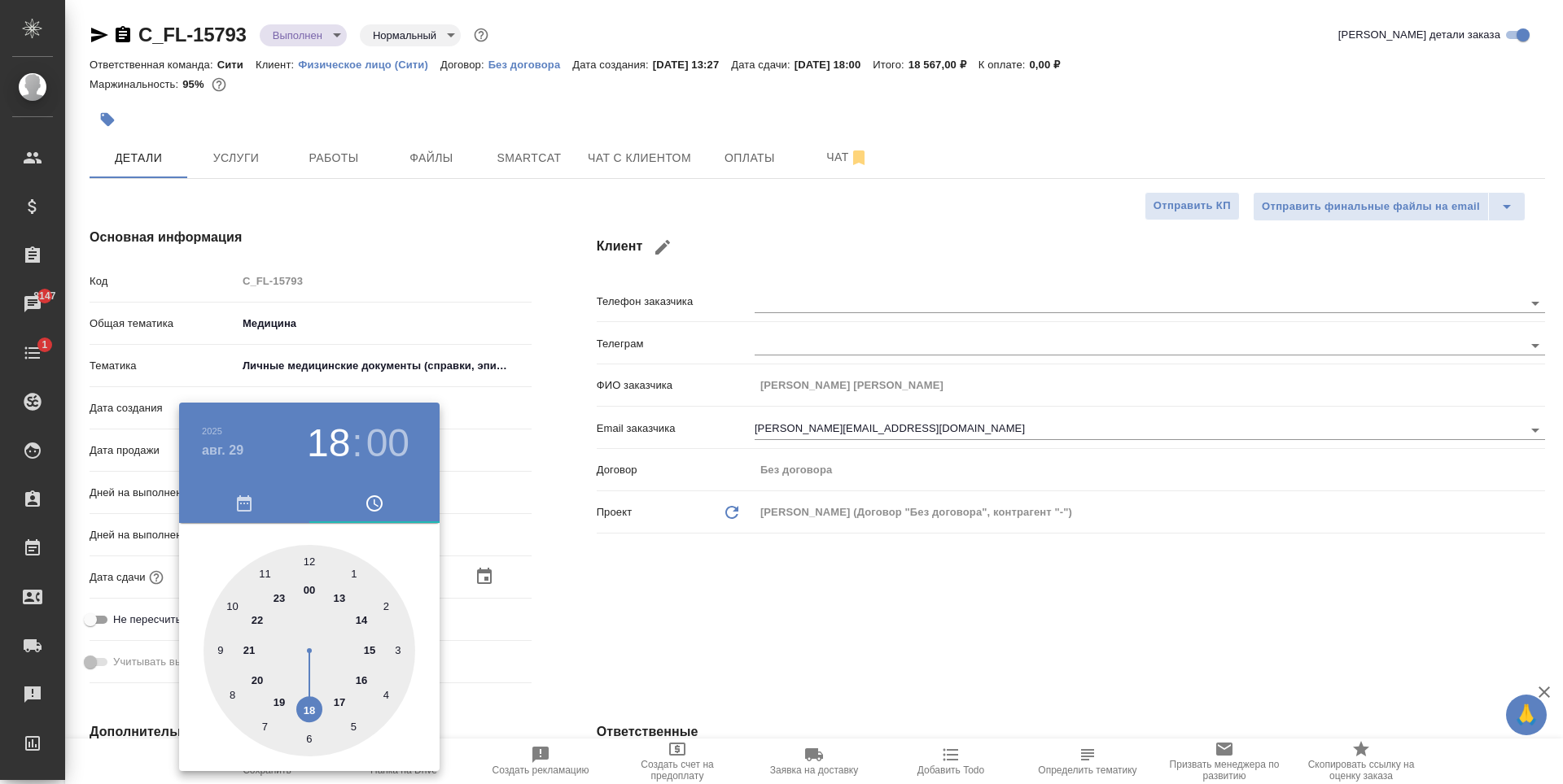
click at [309, 558] on div at bounding box center [309, 651] width 212 height 212
type input "[DATE] 12:00"
type textarea "x"
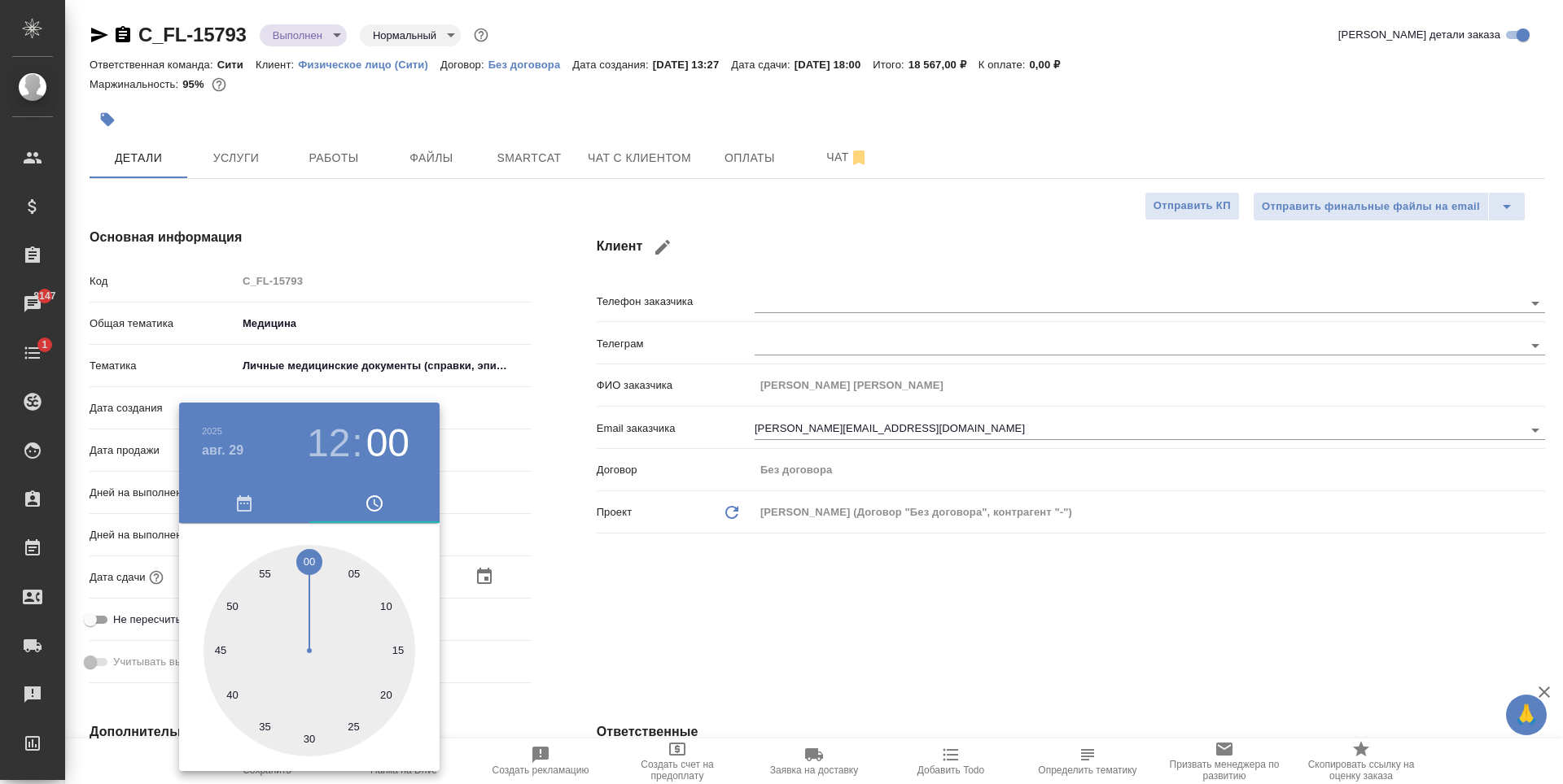
click at [529, 549] on div at bounding box center [781, 392] width 1563 height 784
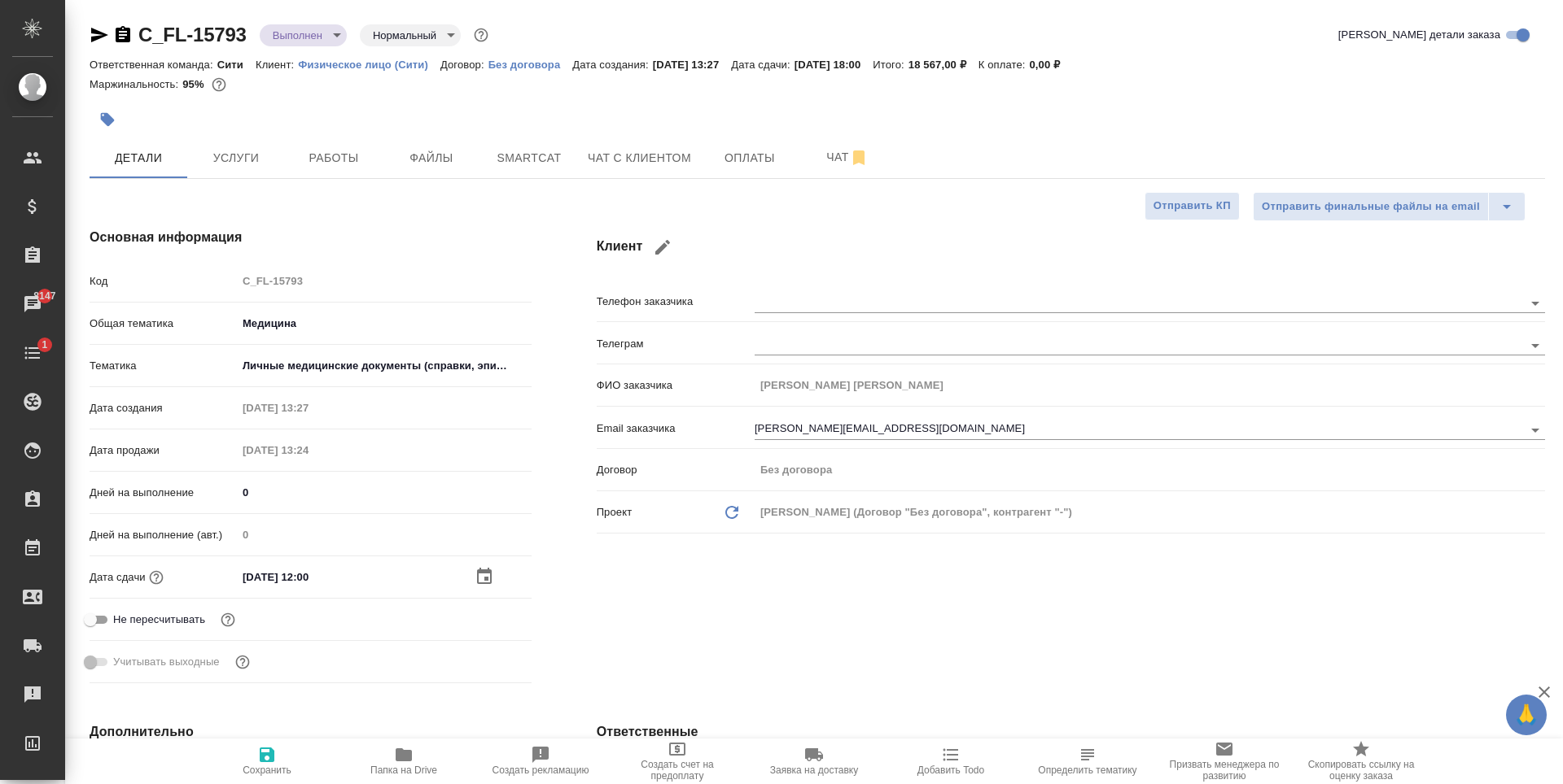
click at [483, 574] on icon "button" at bounding box center [484, 576] width 19 height 19
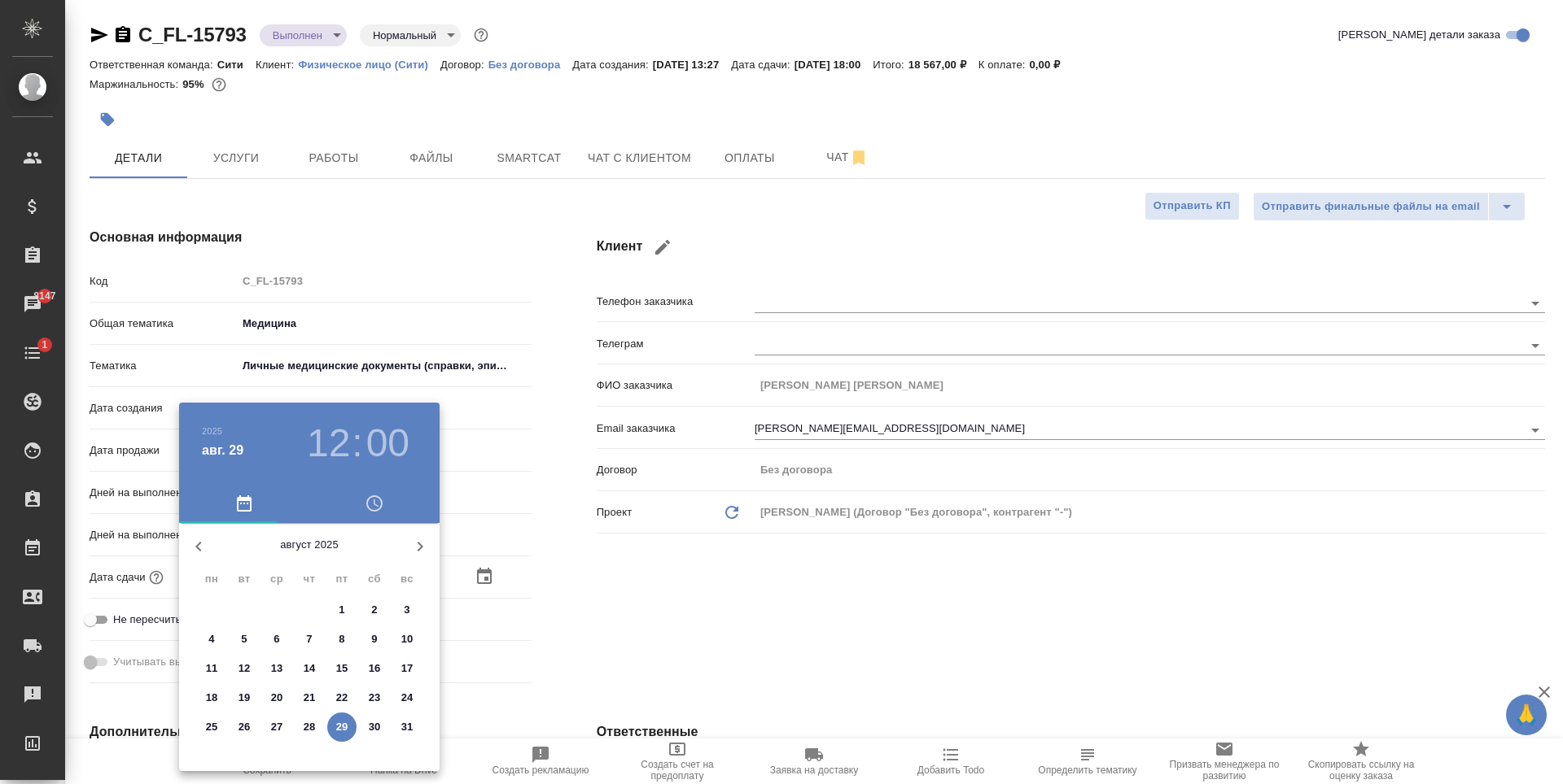
click at [420, 541] on icon "button" at bounding box center [420, 546] width 19 height 19
click at [344, 608] on p "5" at bounding box center [341, 610] width 6 height 16
type input "05.09.2025 12:00"
type textarea "x"
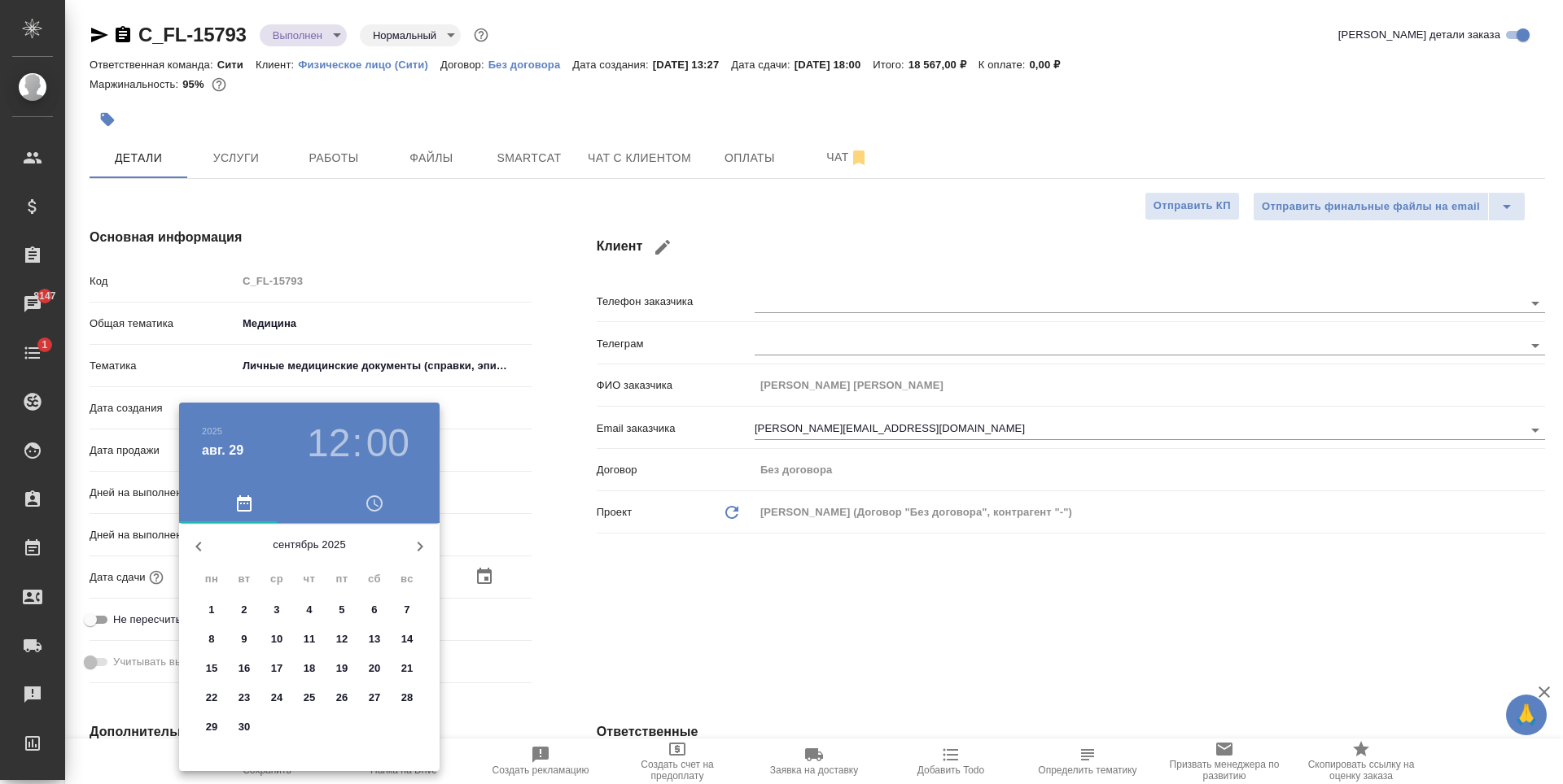
type textarea "x"
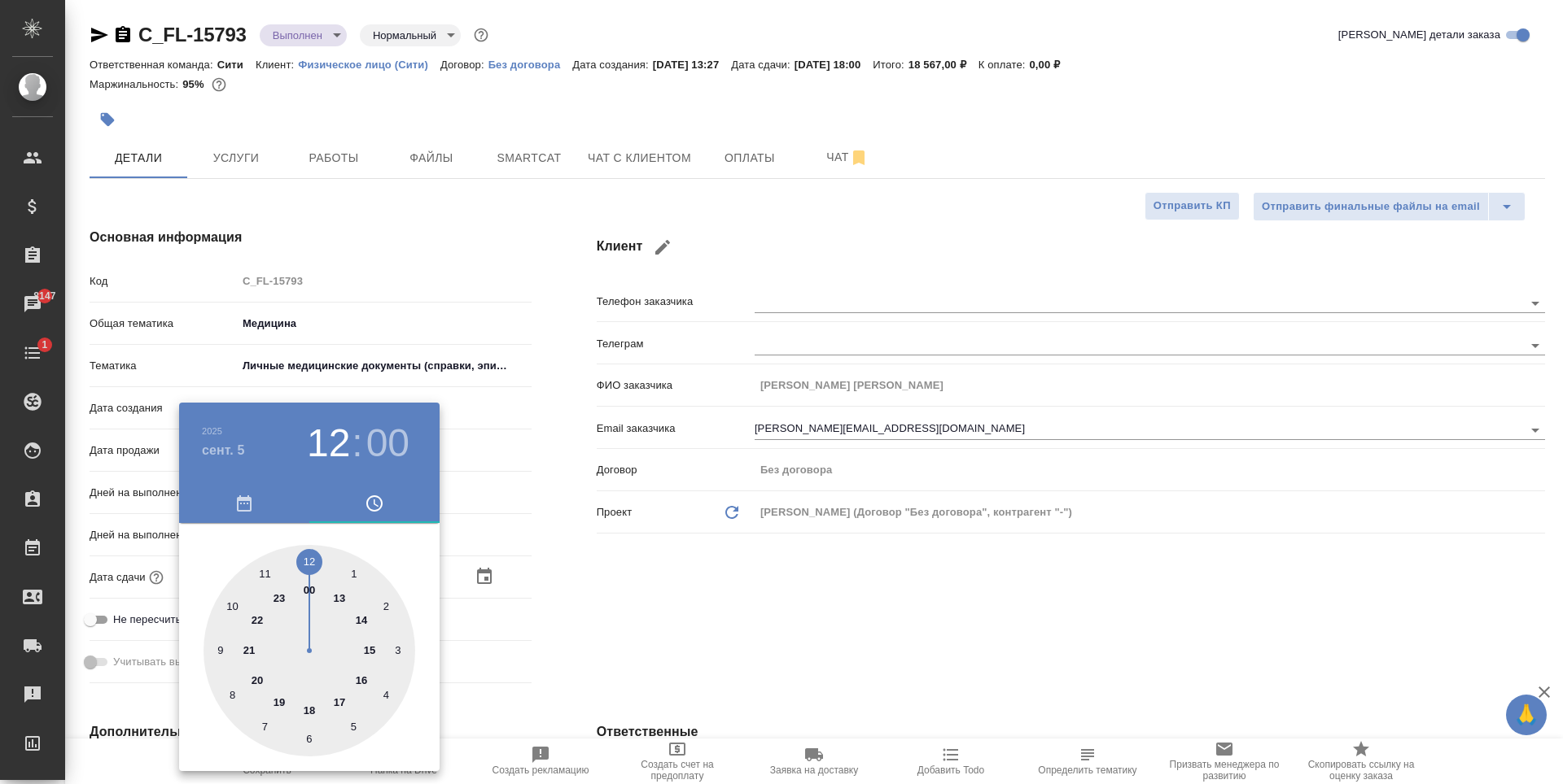
click at [310, 708] on div at bounding box center [309, 651] width 212 height 212
type input "05.09.2025 18:00"
type textarea "x"
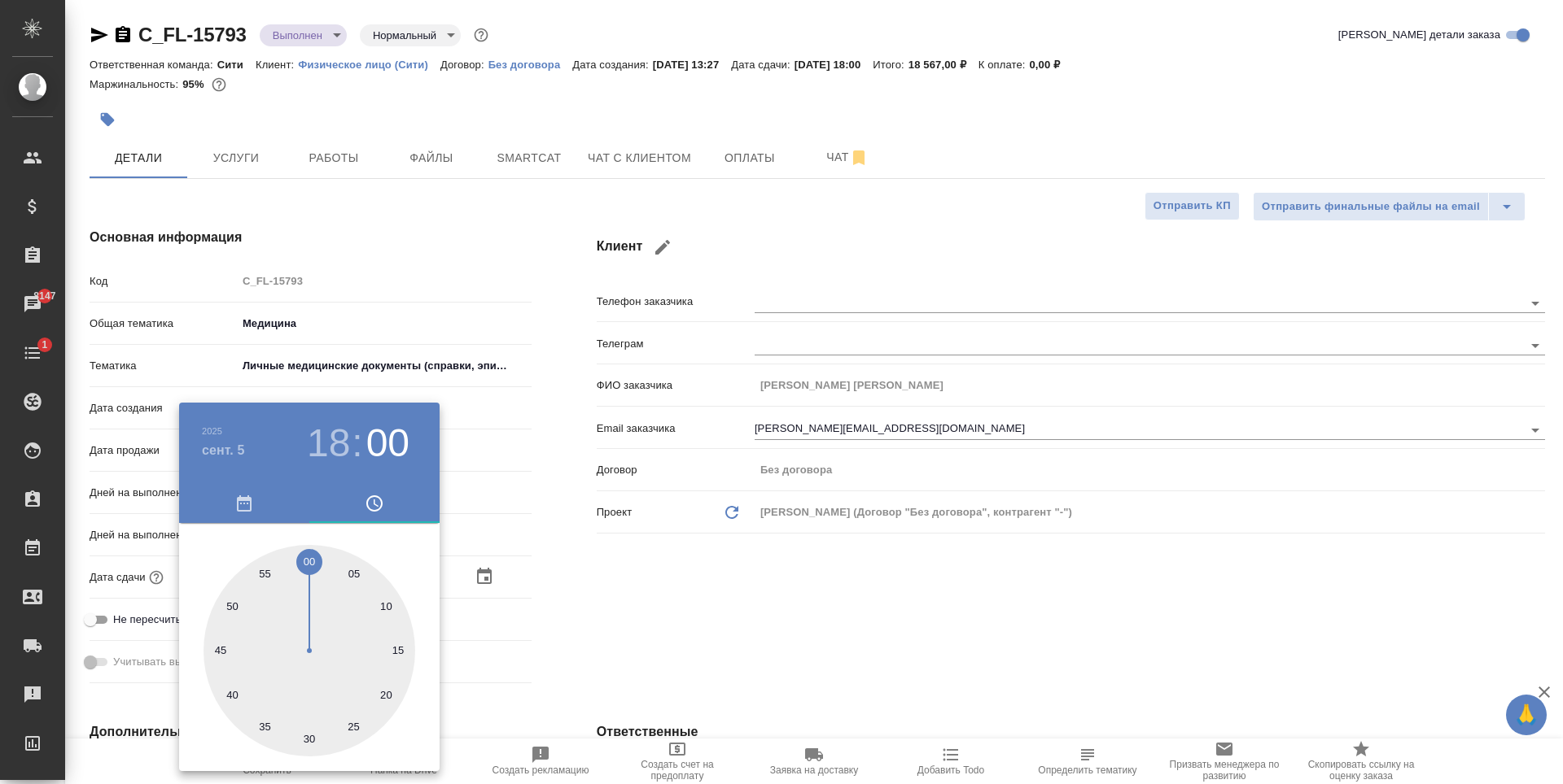
click at [611, 610] on div at bounding box center [781, 392] width 1563 height 784
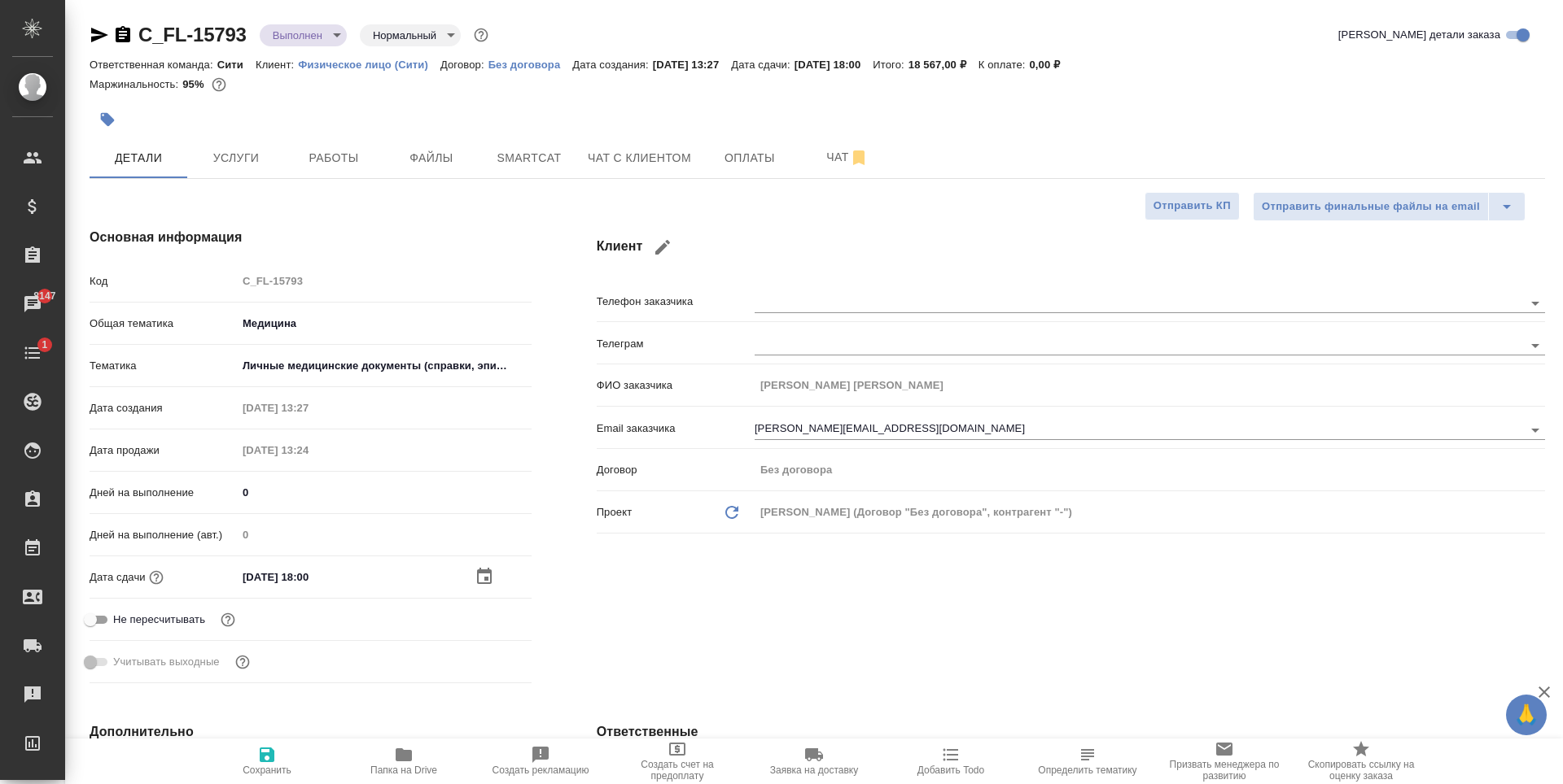
click at [253, 762] on span "Сохранить" at bounding box center [267, 761] width 117 height 31
type textarea "x"
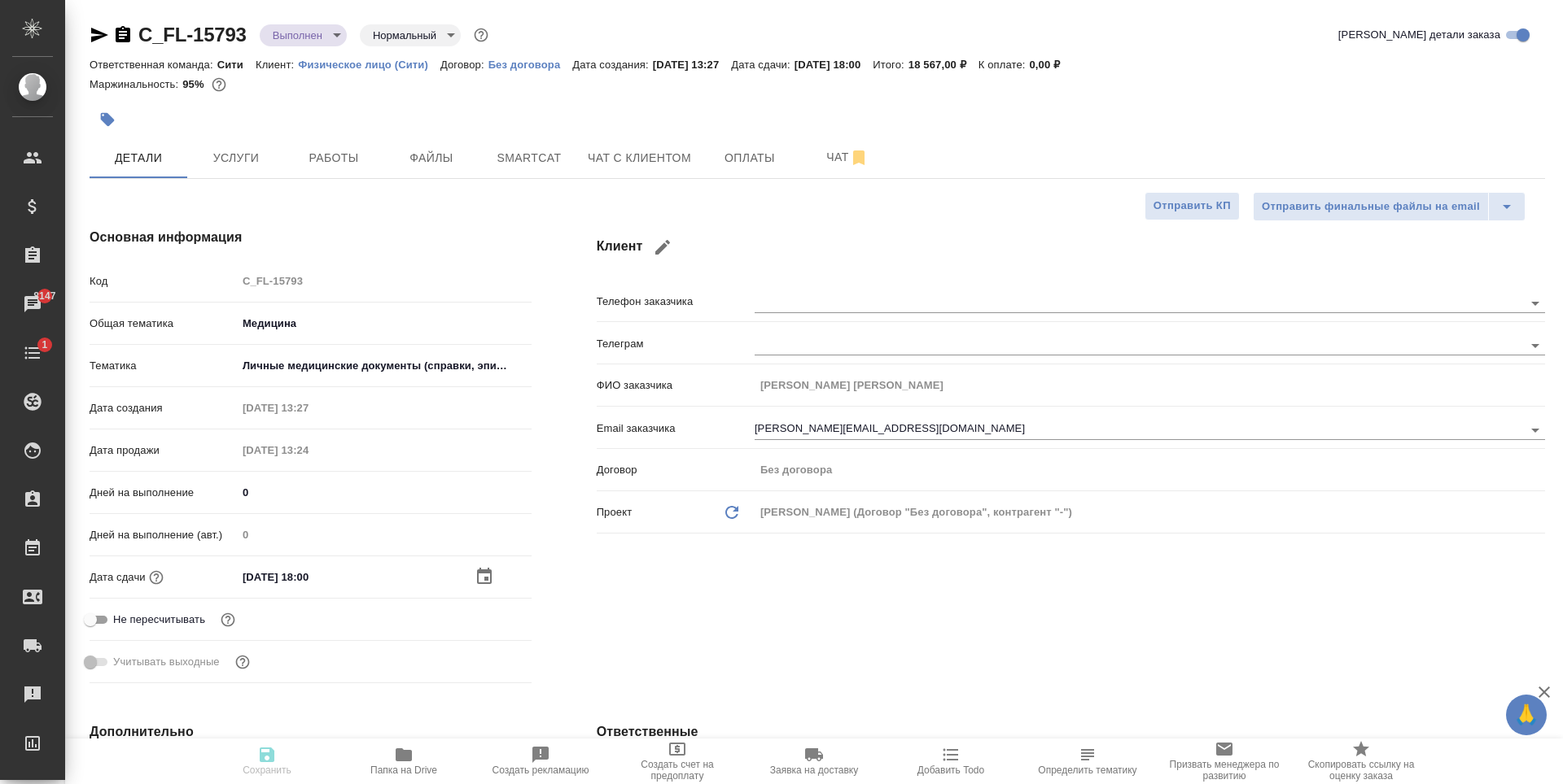
type textarea "x"
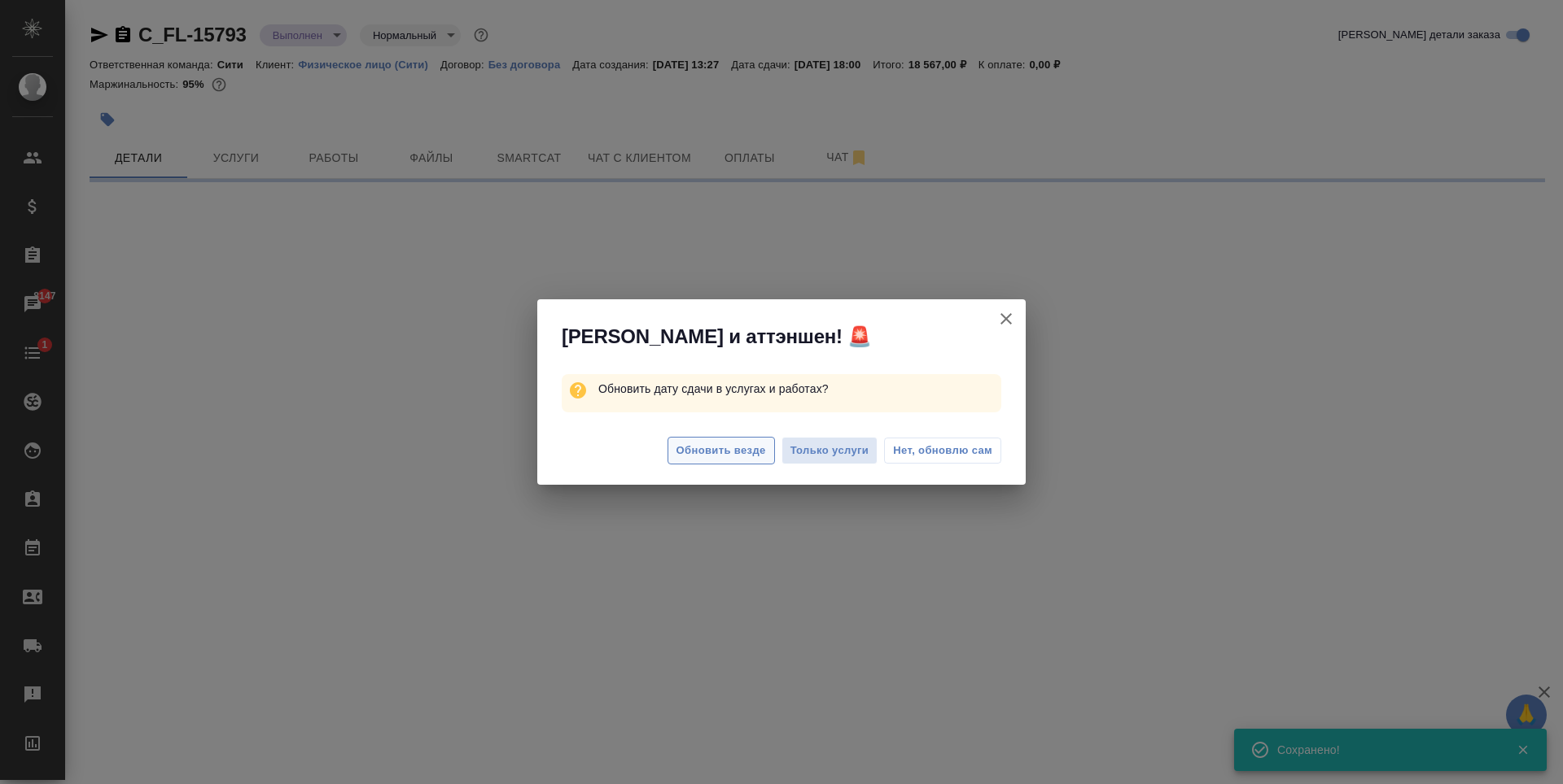
click at [721, 458] on span "Обновить везде" at bounding box center [721, 451] width 90 height 18
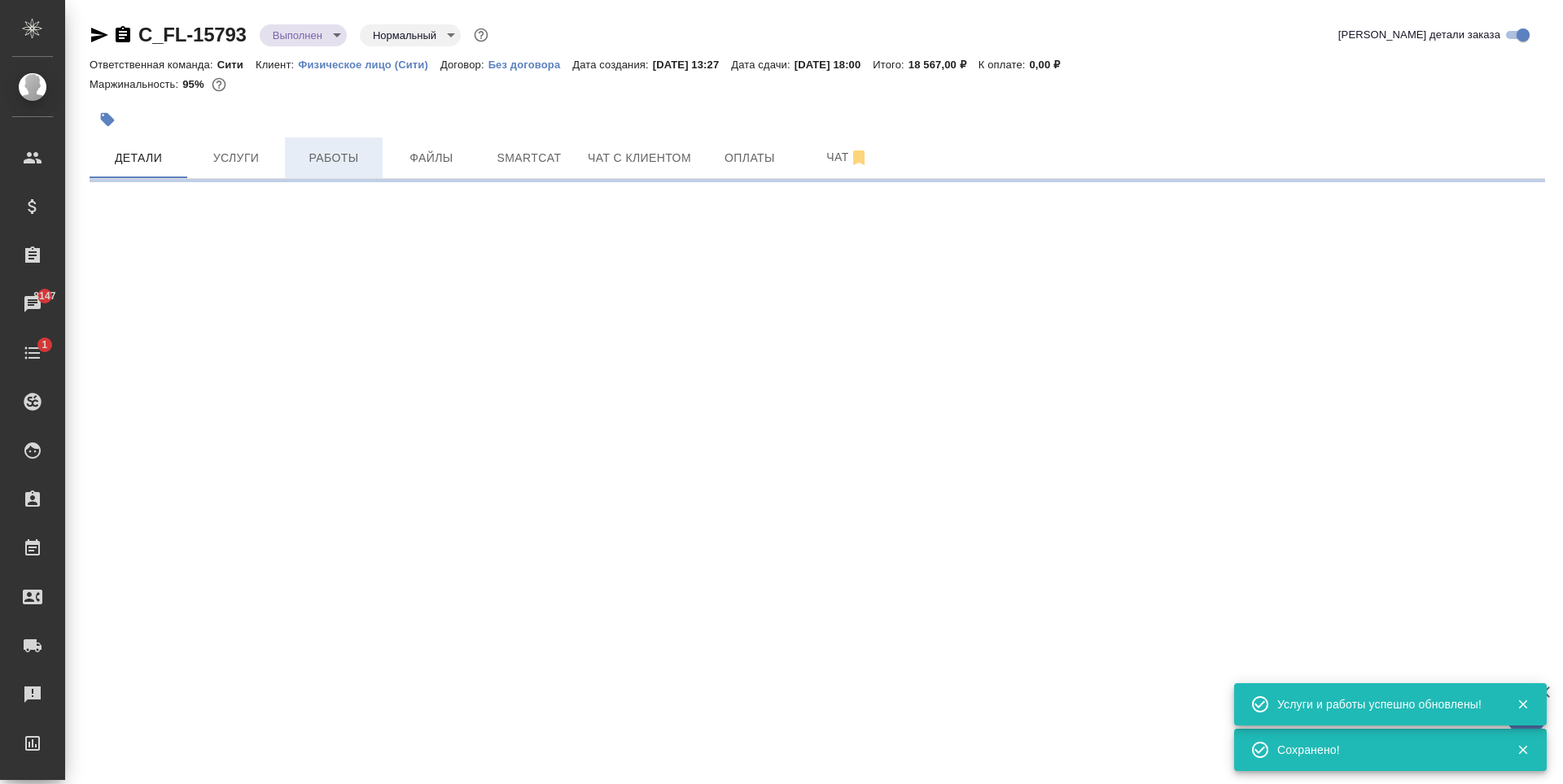
click at [315, 158] on span "Работы" at bounding box center [334, 158] width 78 height 20
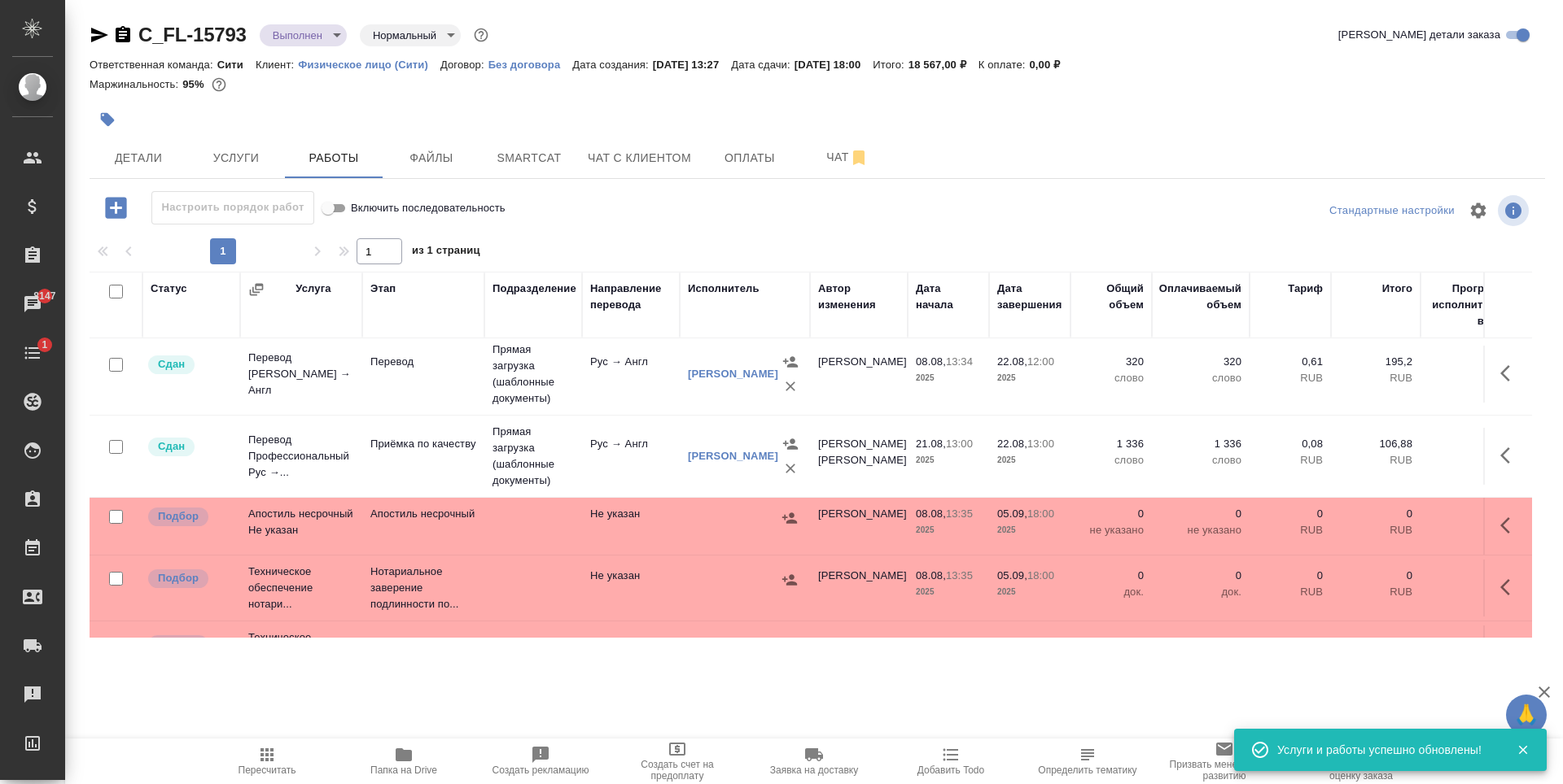
scroll to position [199, 0]
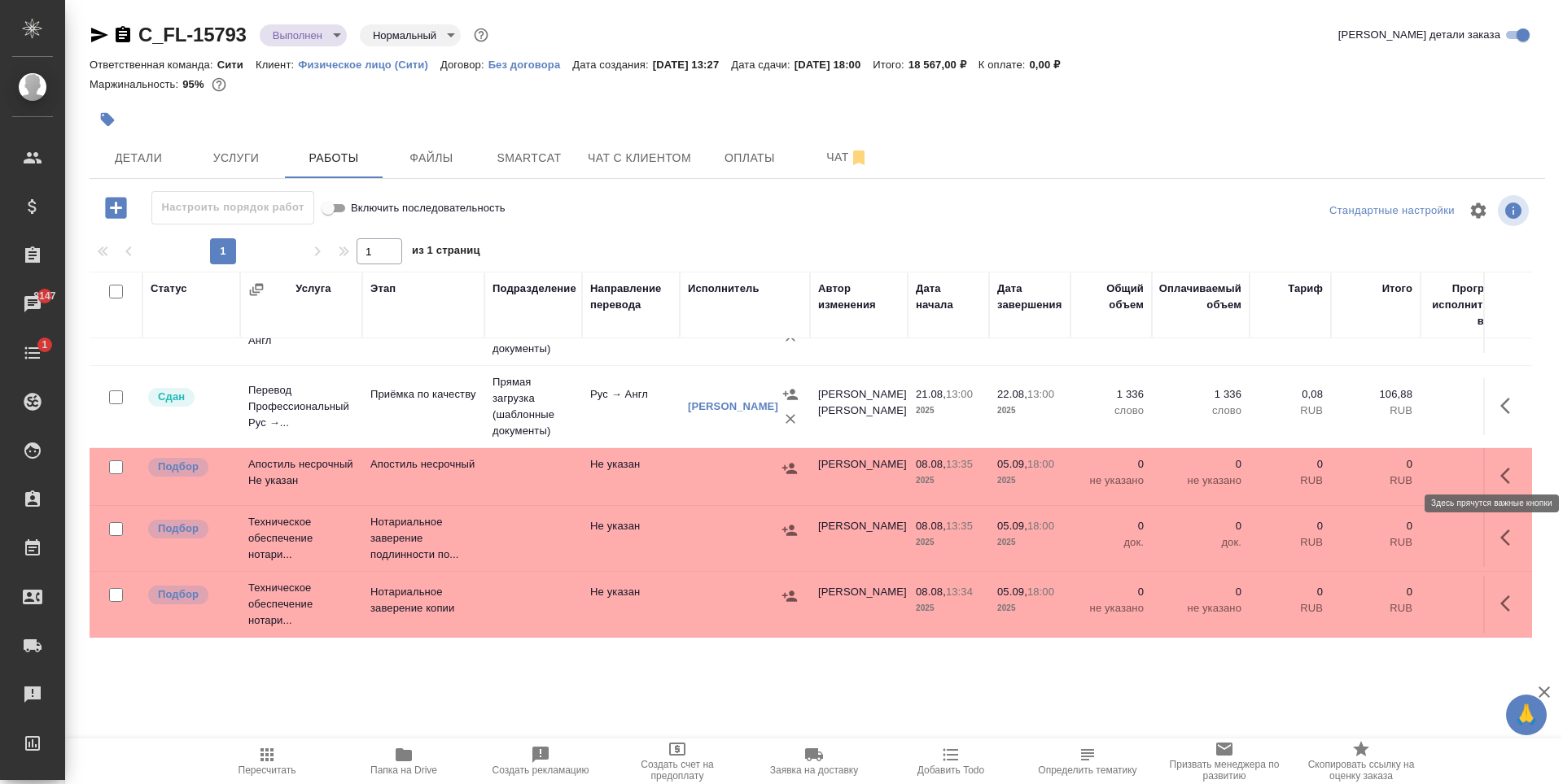
click at [1500, 467] on icon "button" at bounding box center [1509, 476] width 19 height 19
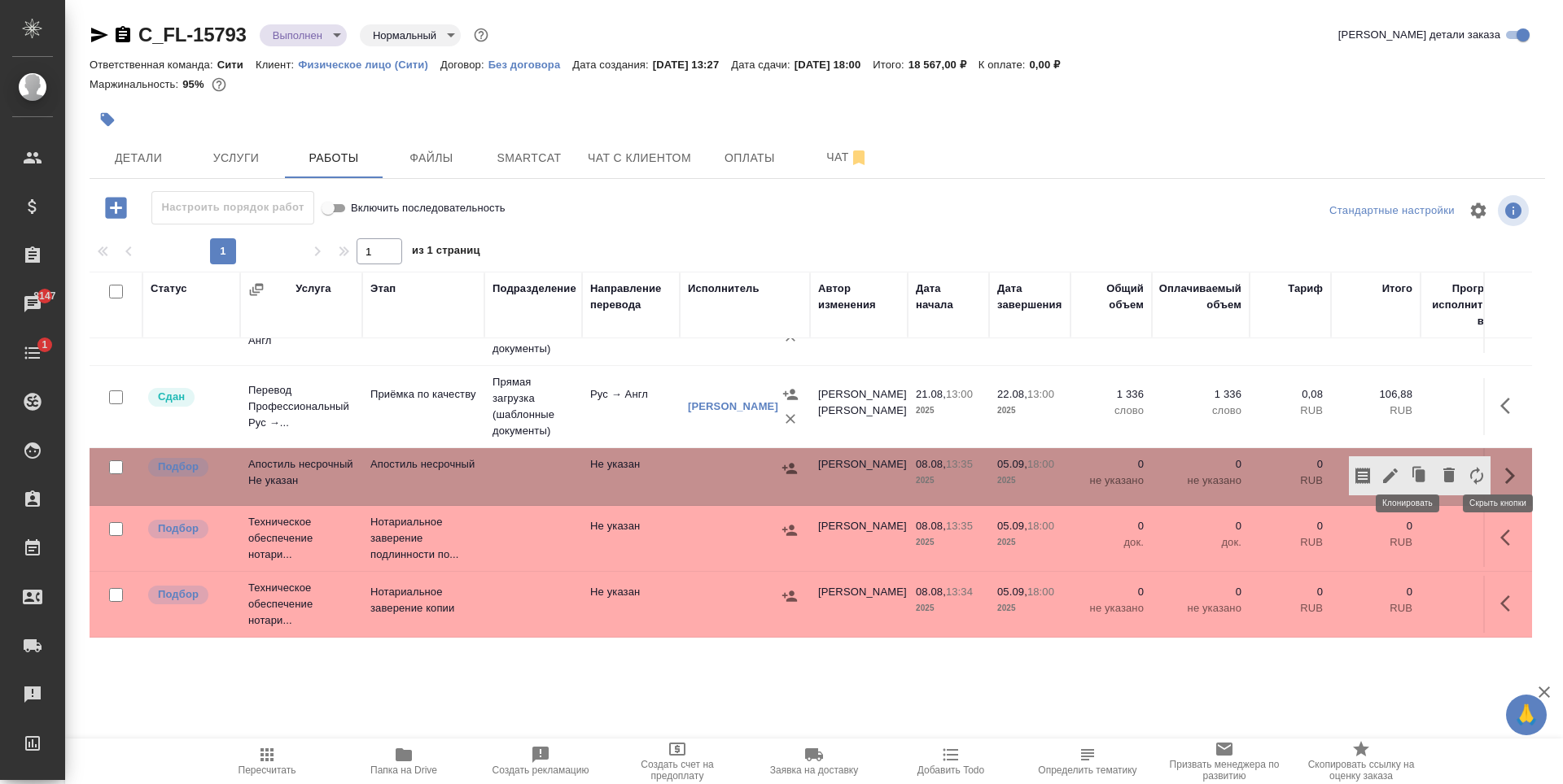
click at [1380, 467] on icon "button" at bounding box center [1390, 476] width 19 height 19
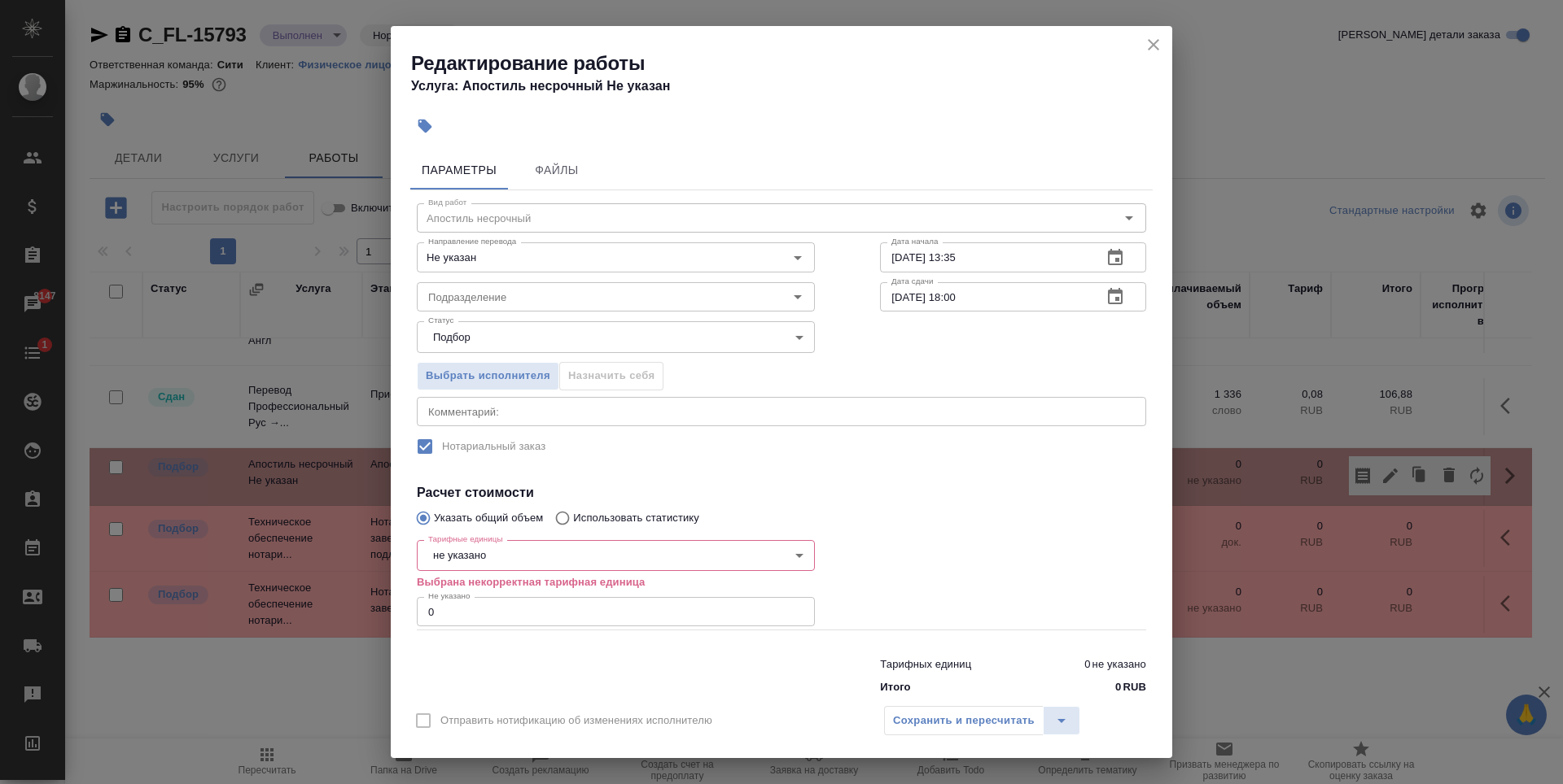
click at [1154, 53] on icon "close" at bounding box center [1153, 44] width 19 height 19
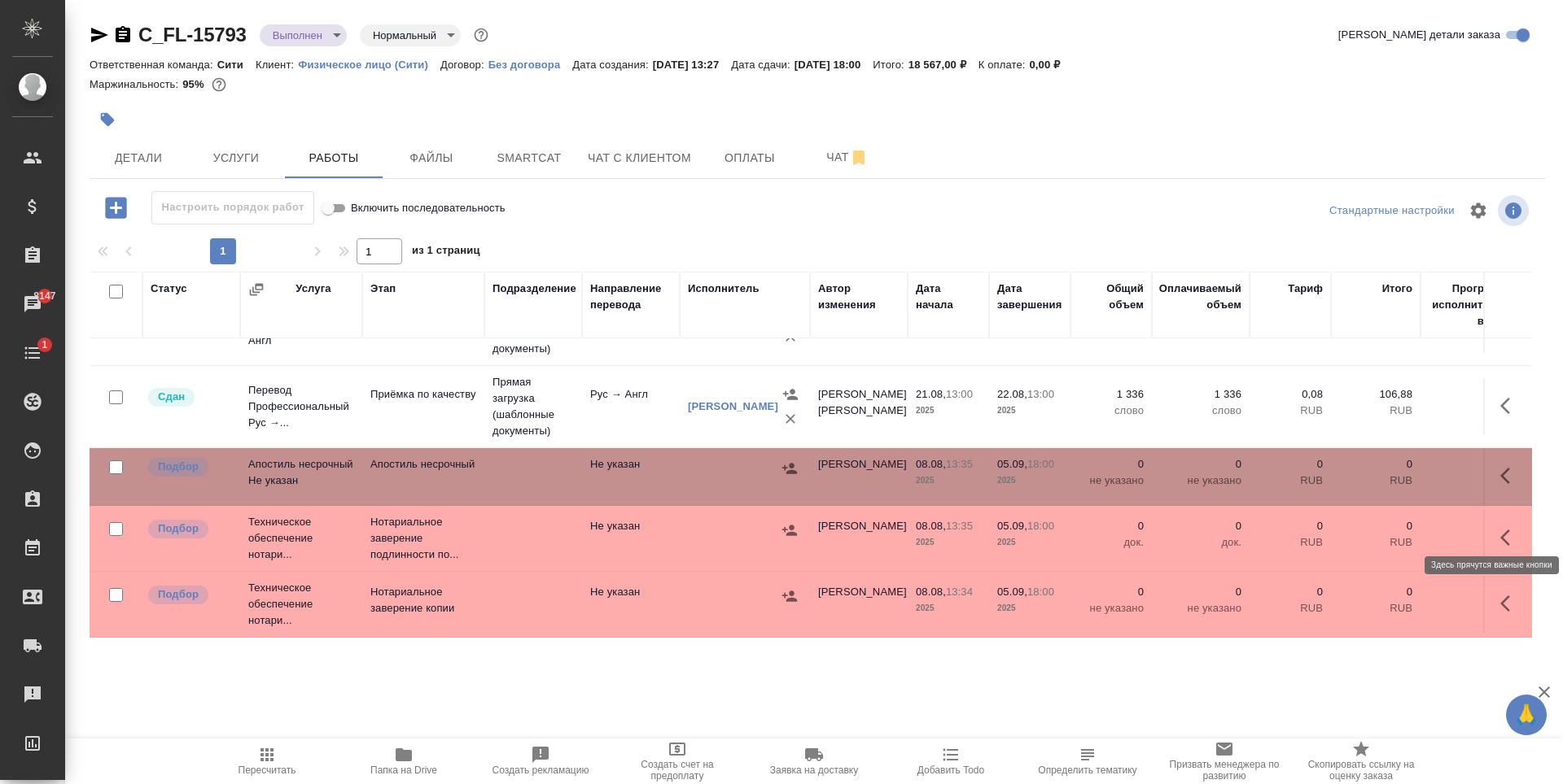
click at [1500, 528] on icon "button" at bounding box center [1509, 537] width 19 height 19
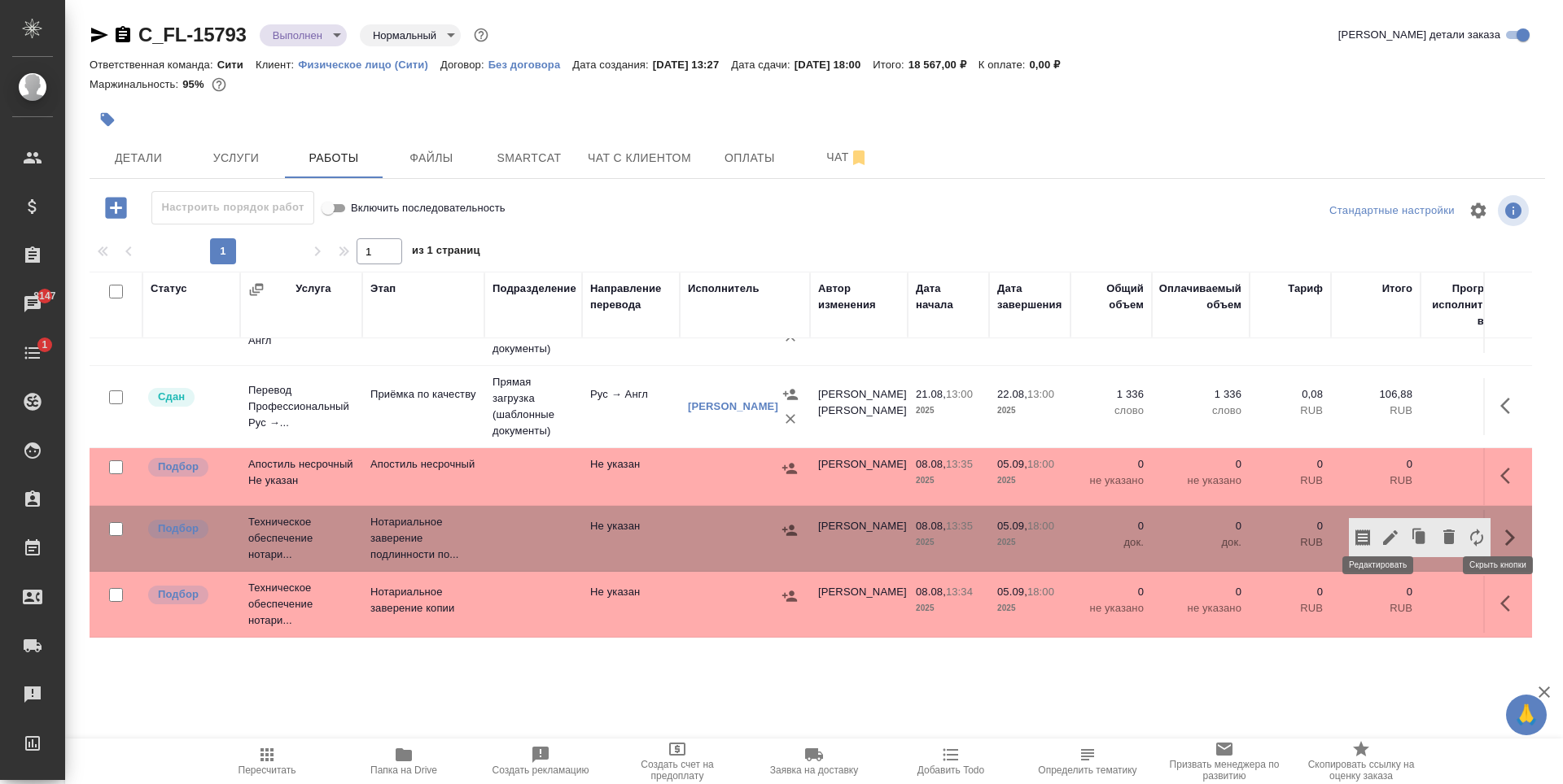
click at [1383, 530] on icon "button" at bounding box center [1390, 537] width 14 height 14
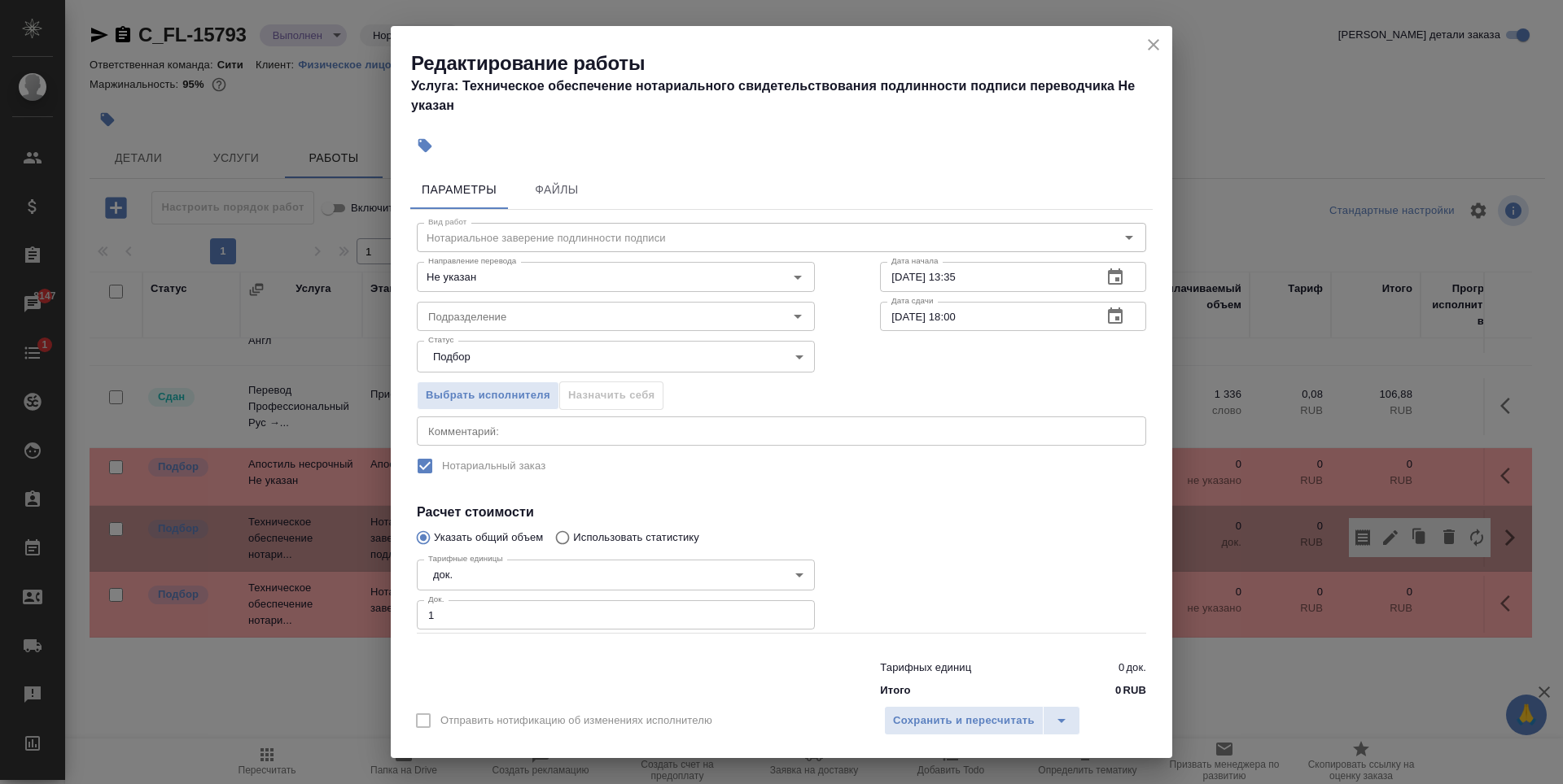
click at [789, 611] on input "1" at bounding box center [615, 615] width 398 height 29
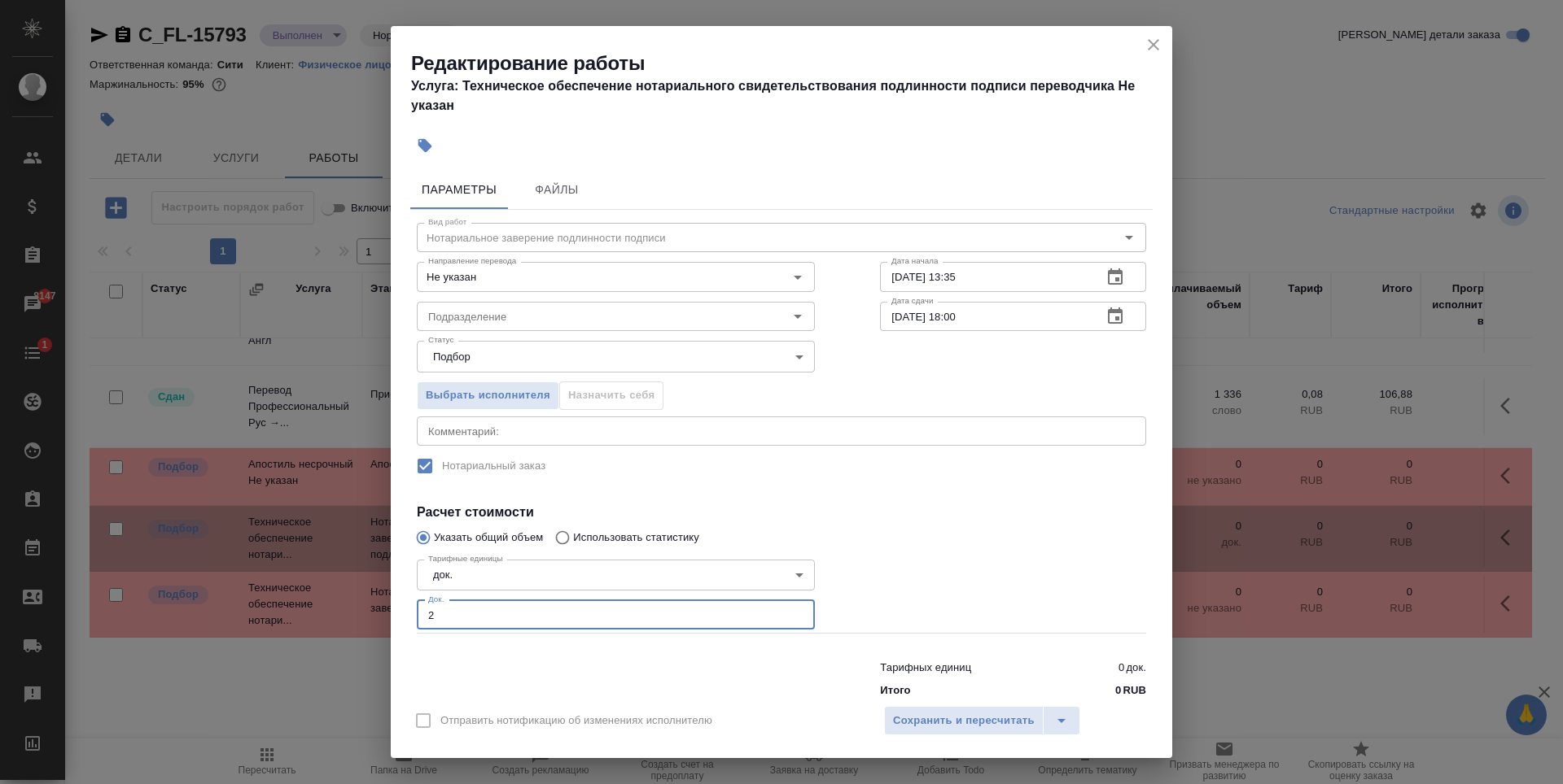
type input "2"
click at [788, 611] on input "2" at bounding box center [615, 615] width 398 height 29
click at [981, 730] on span "Сохранить и пересчитать" at bounding box center [963, 721] width 142 height 18
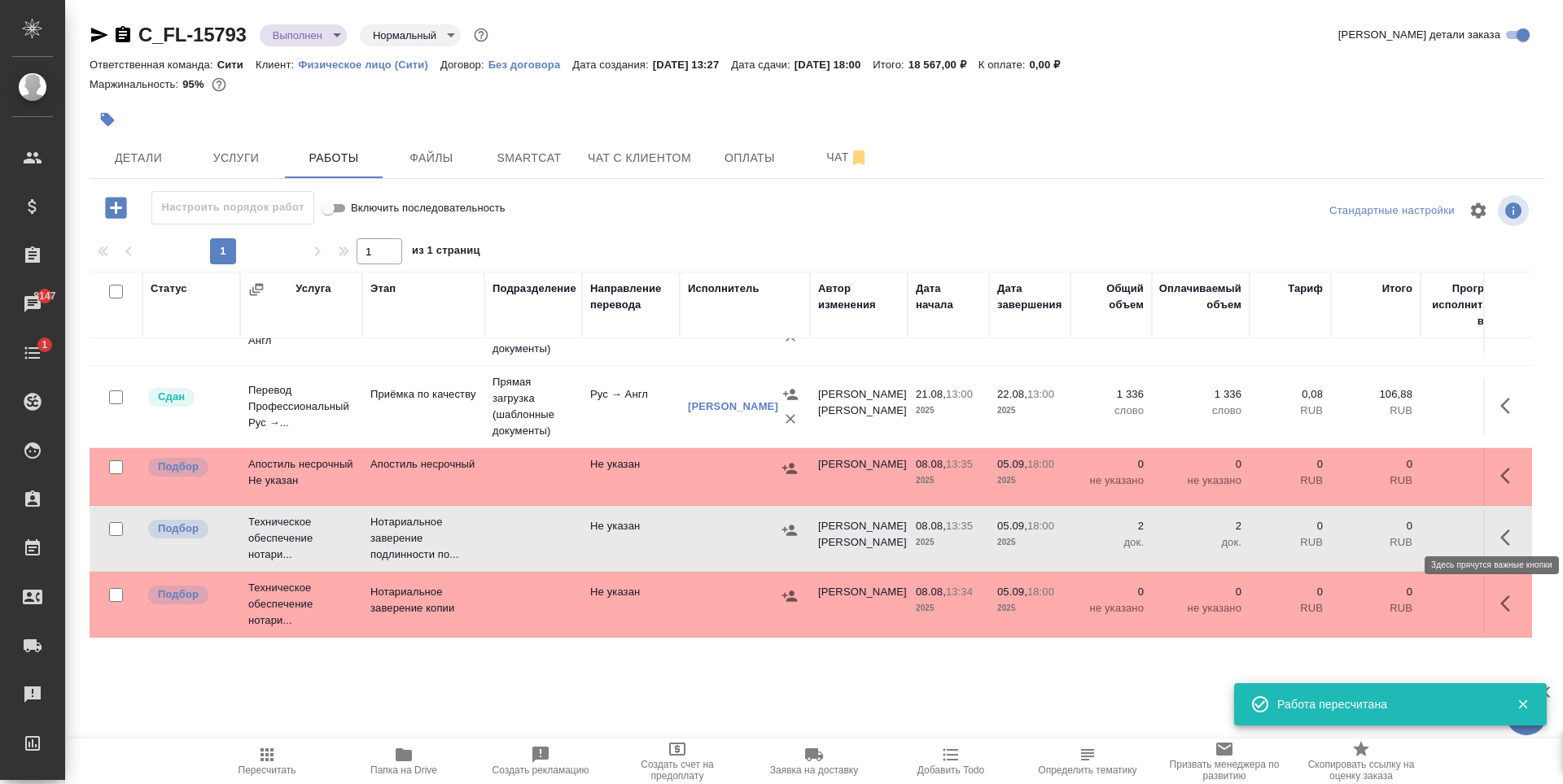
click at [1500, 528] on icon "button" at bounding box center [1509, 537] width 19 height 19
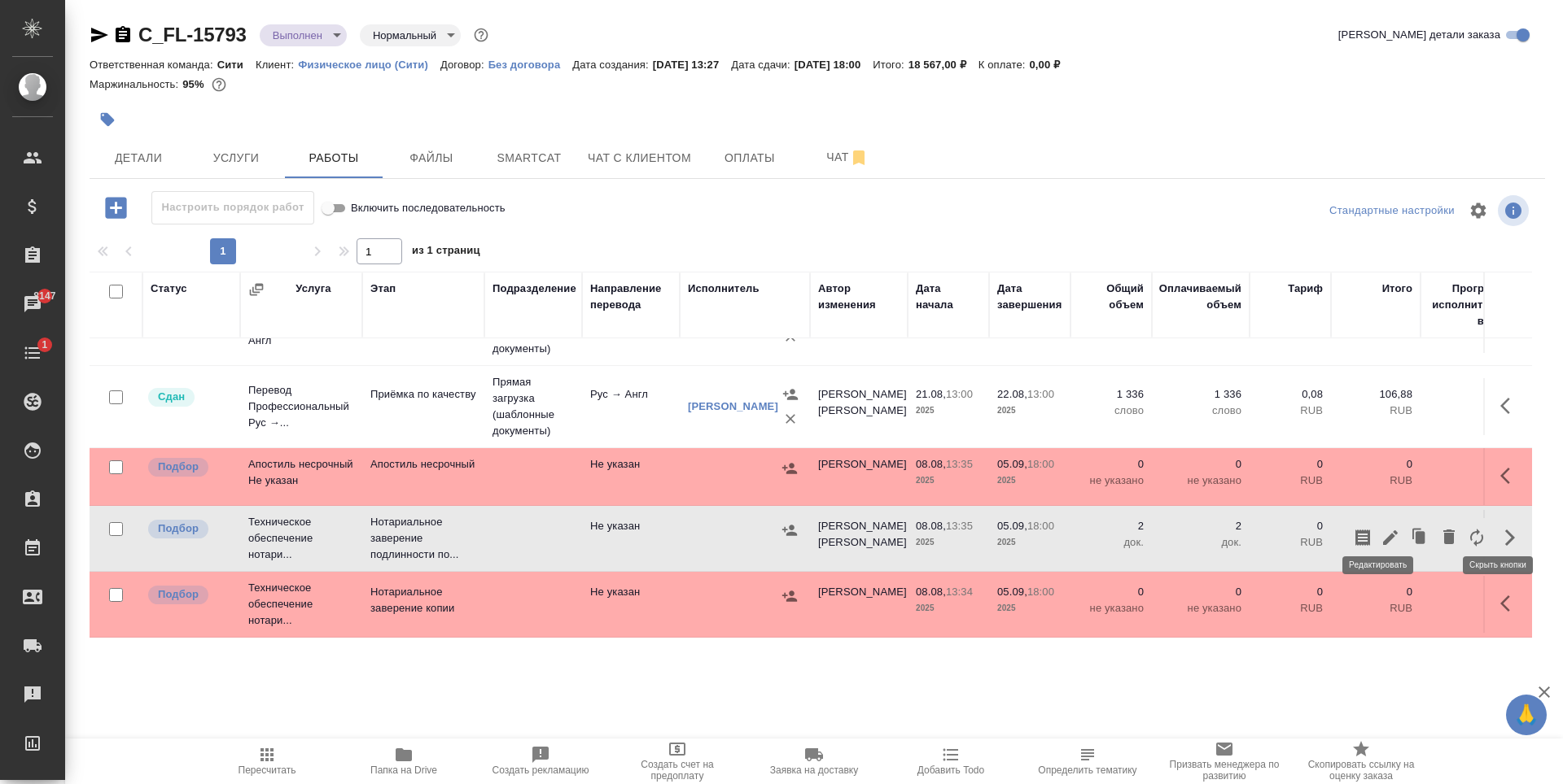
click at [1381, 528] on icon "button" at bounding box center [1390, 537] width 19 height 19
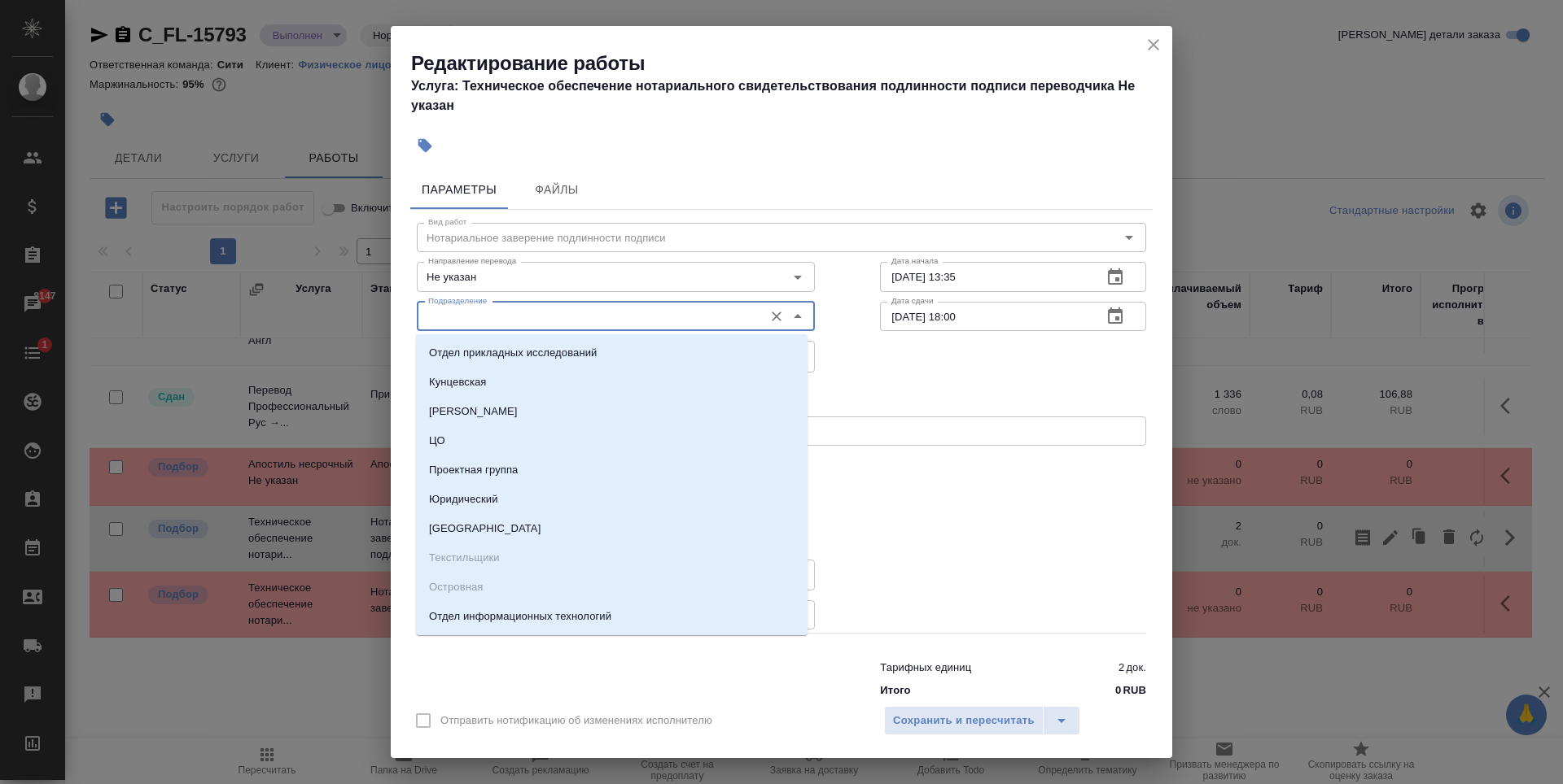
click at [480, 316] on input "Подразделение" at bounding box center [588, 316] width 334 height 19
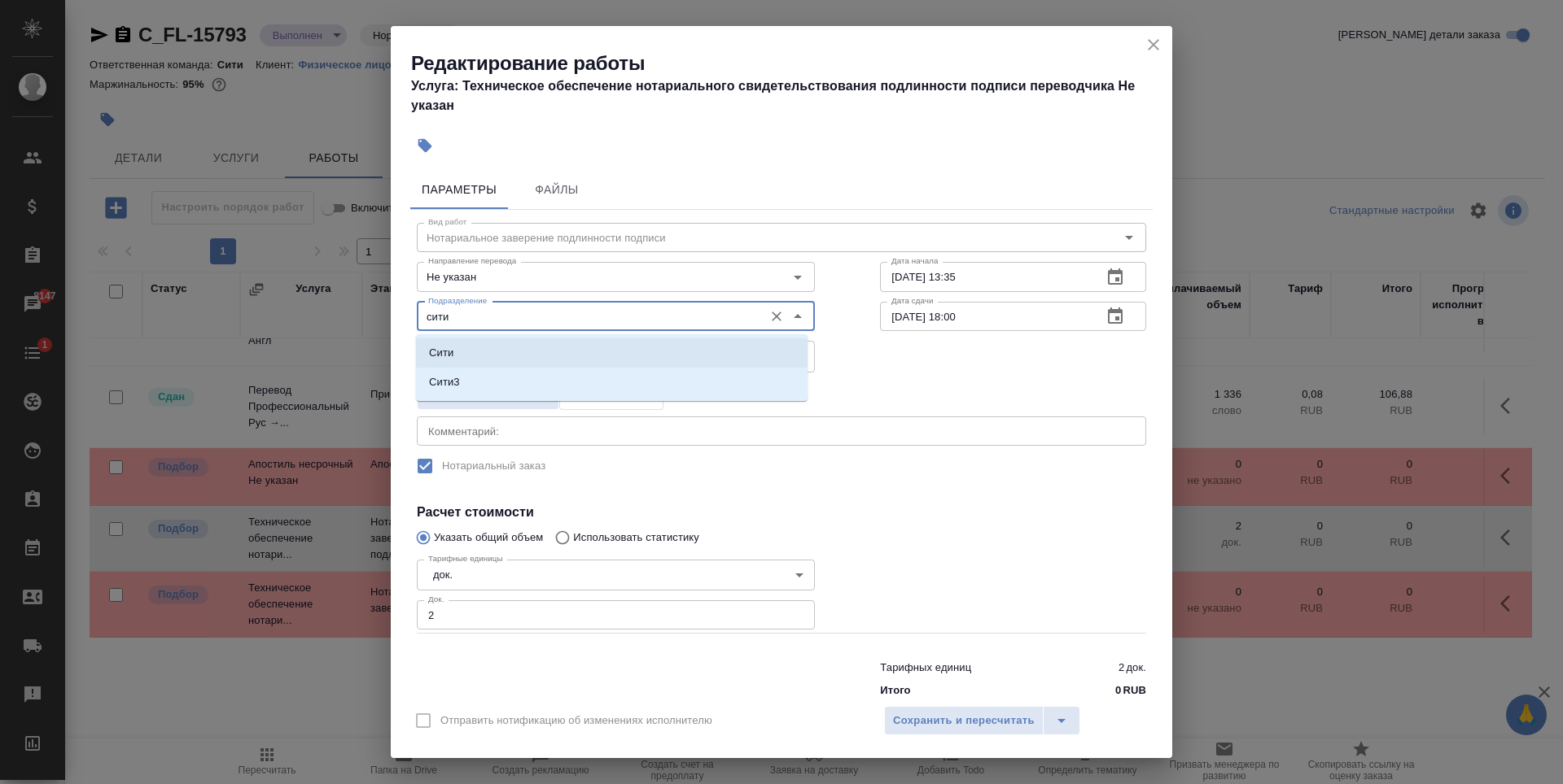
click at [497, 348] on li "Сити" at bounding box center [611, 353] width 391 height 29
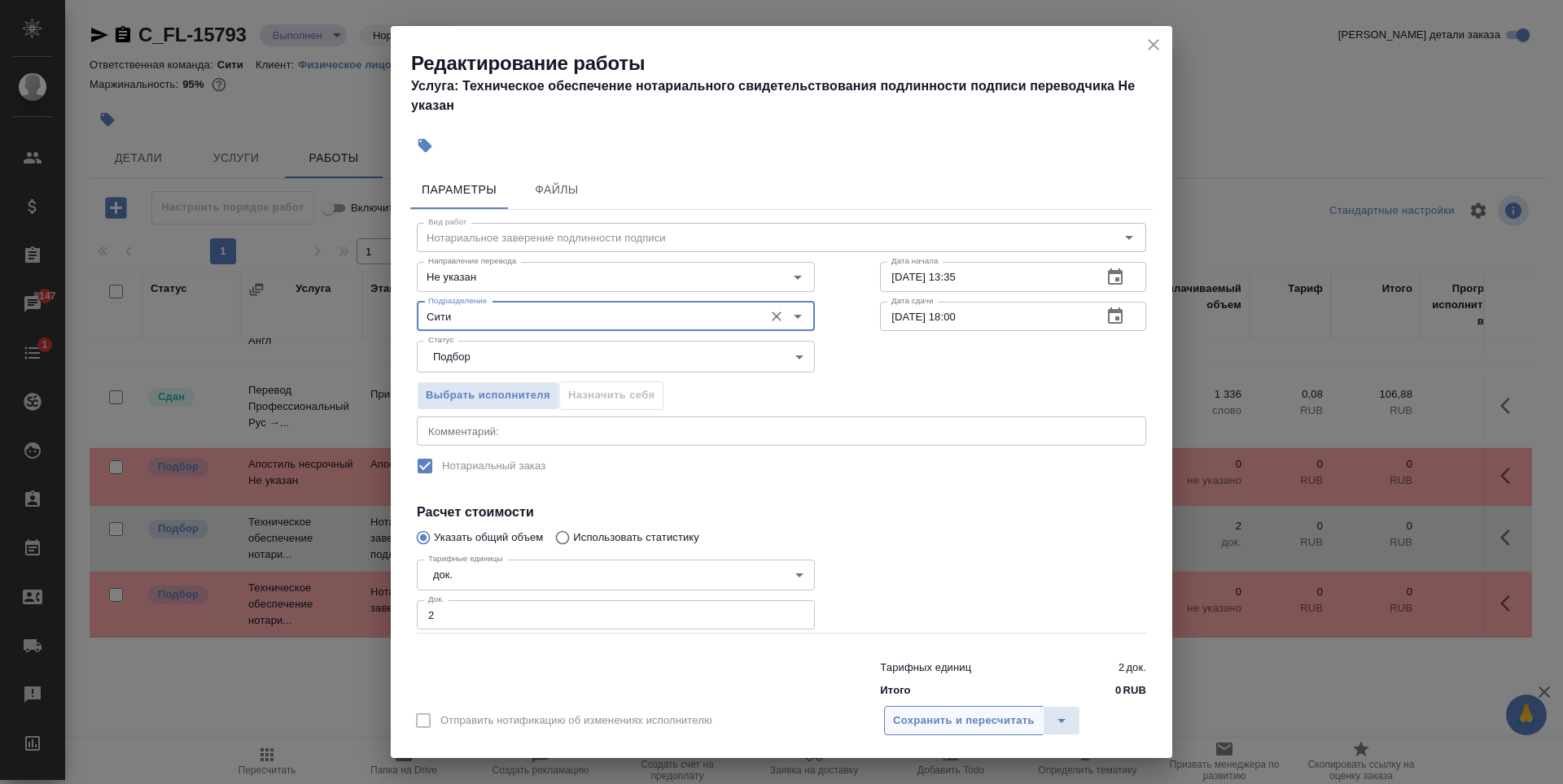
type input "Сити"
click at [953, 713] on span "Сохранить и пересчитать" at bounding box center [963, 721] width 142 height 18
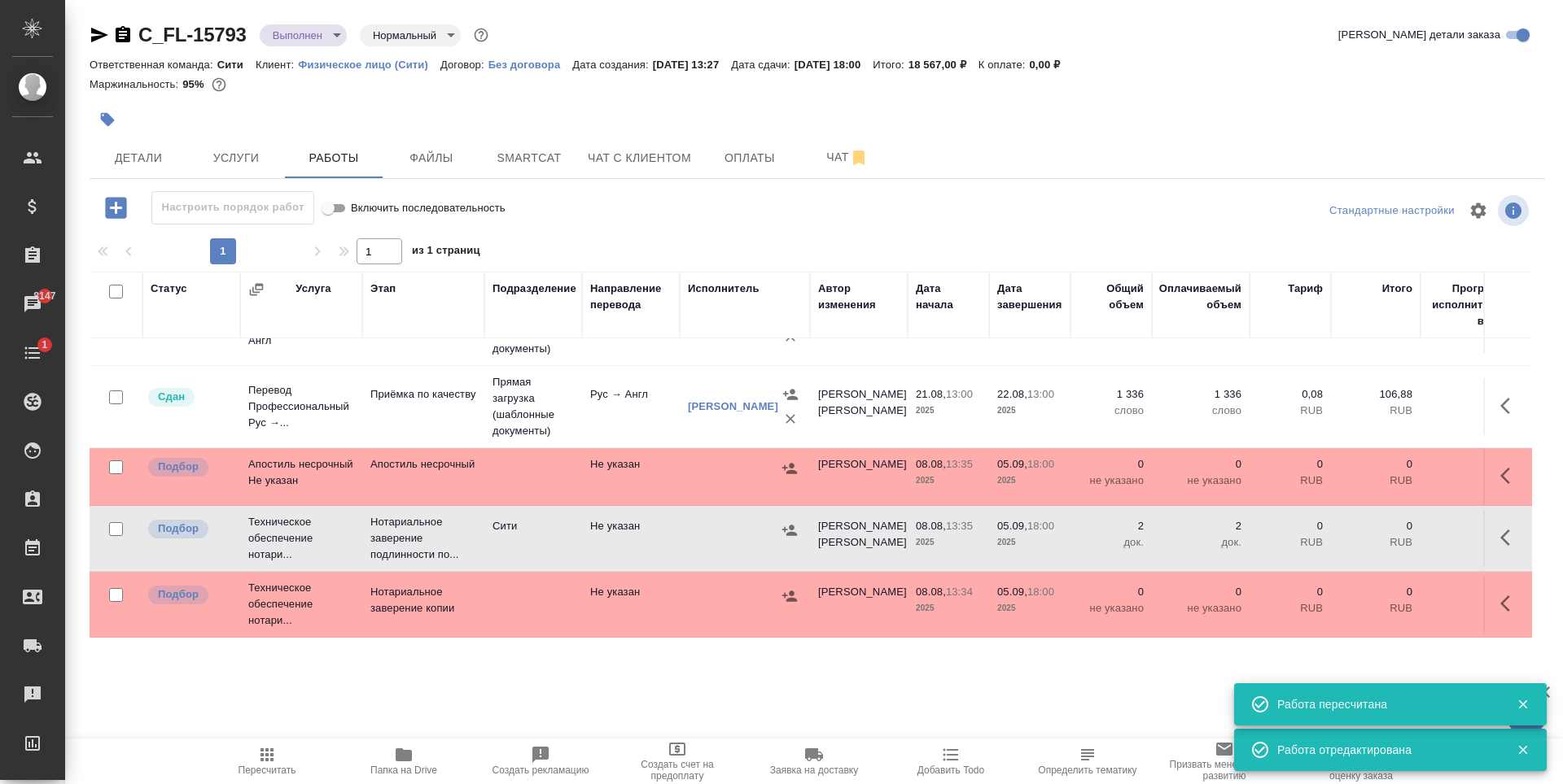
click at [789, 523] on icon "button" at bounding box center [789, 530] width 16 height 16
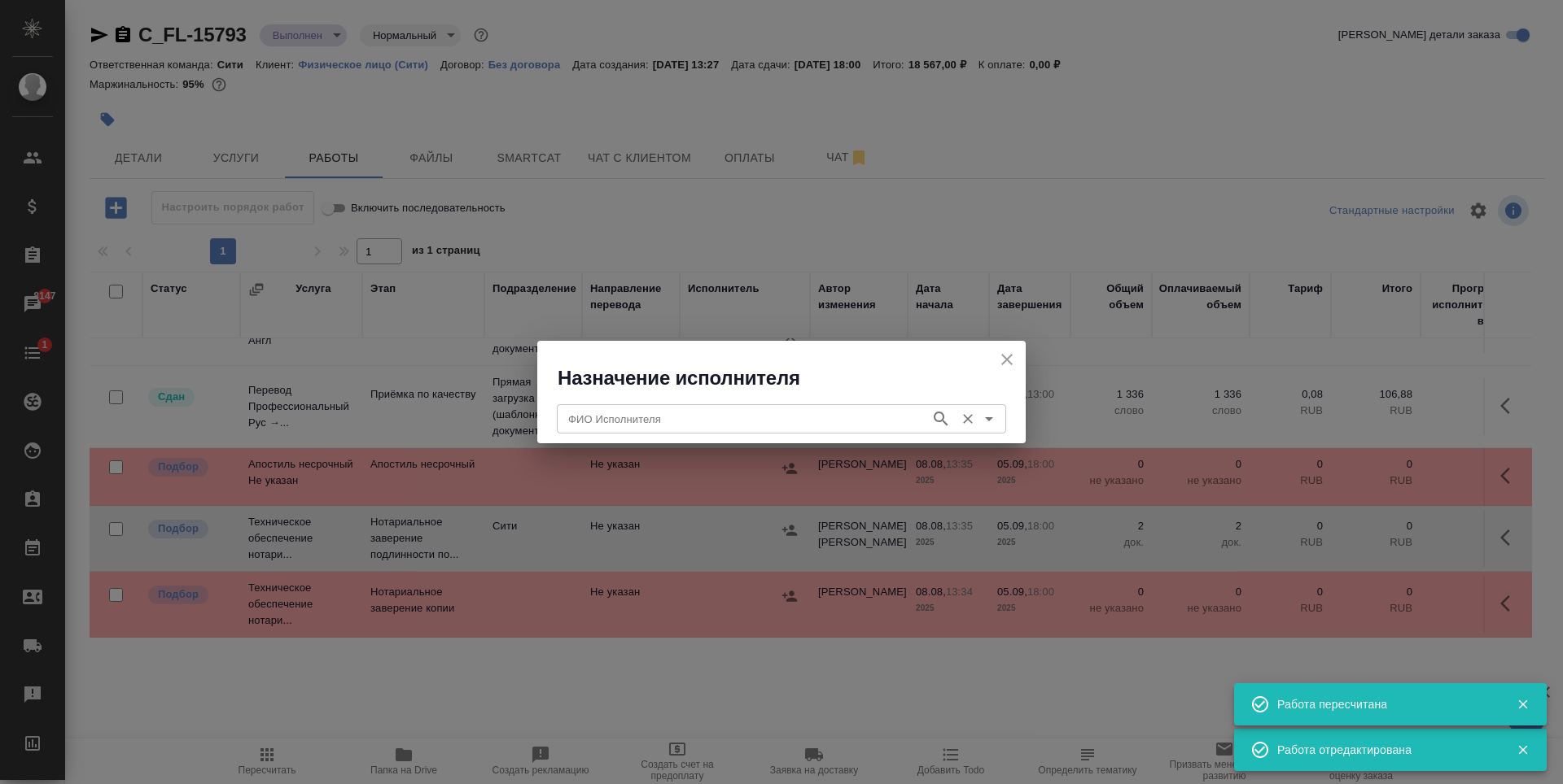
click at [723, 417] on input "ФИО Исполнителя" at bounding box center [742, 419] width 360 height 19
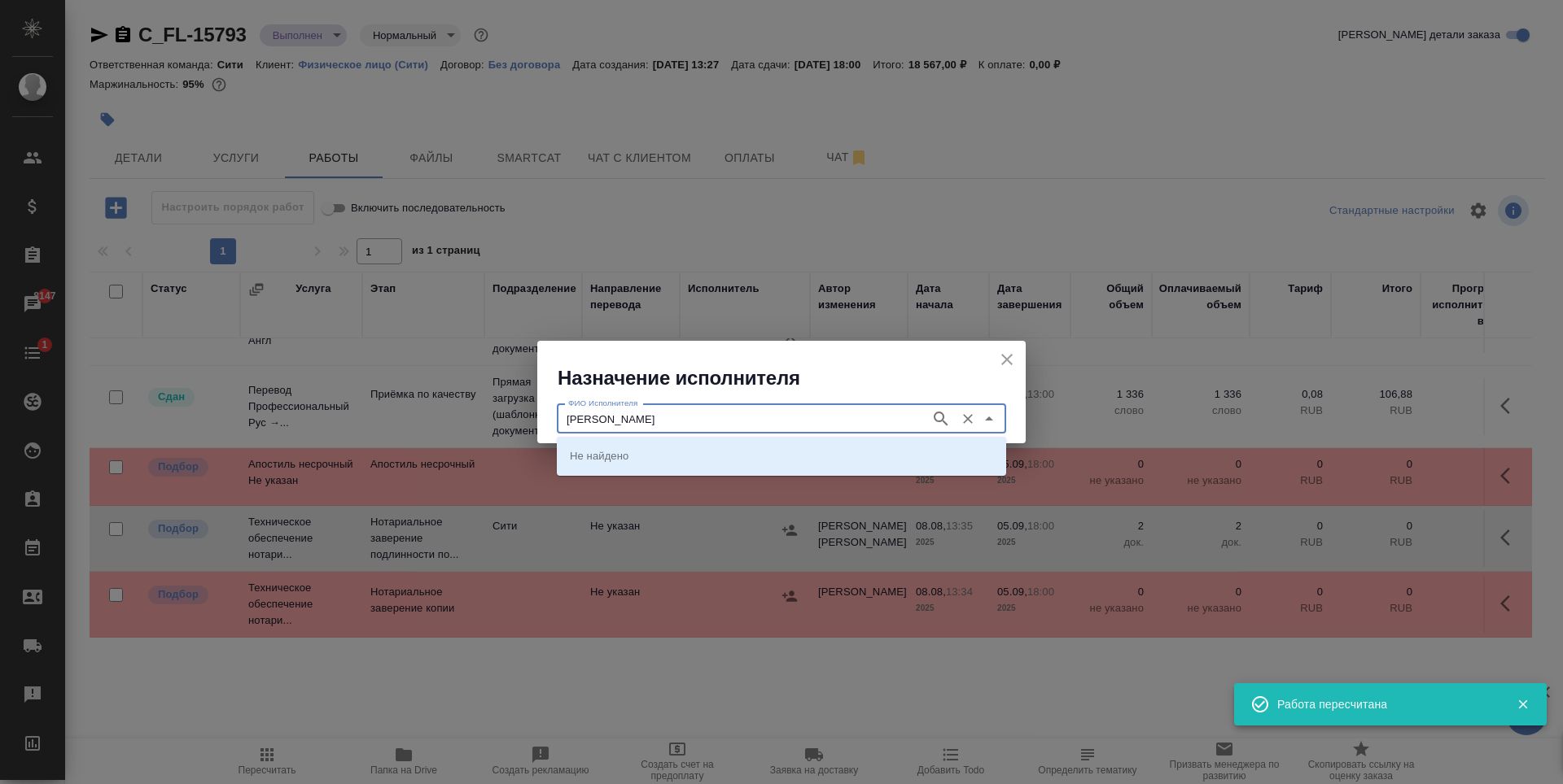
type input "Крылова"
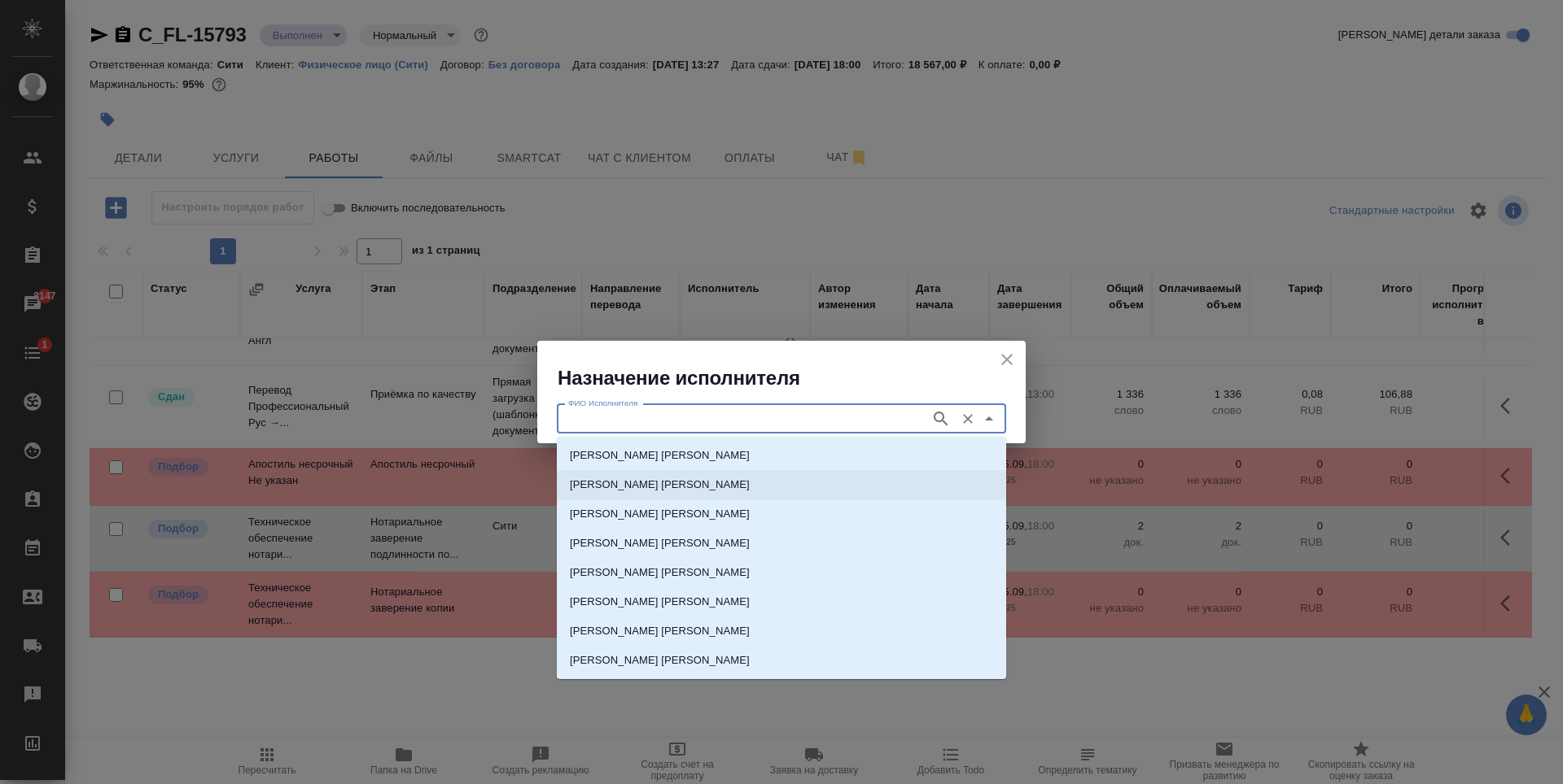
click at [663, 491] on p "НОТАРИУС Крылова Юлия Владимировна" at bounding box center [660, 484] width 180 height 16
type input "НОТАРИУС Крылова Юлия Владимировна"
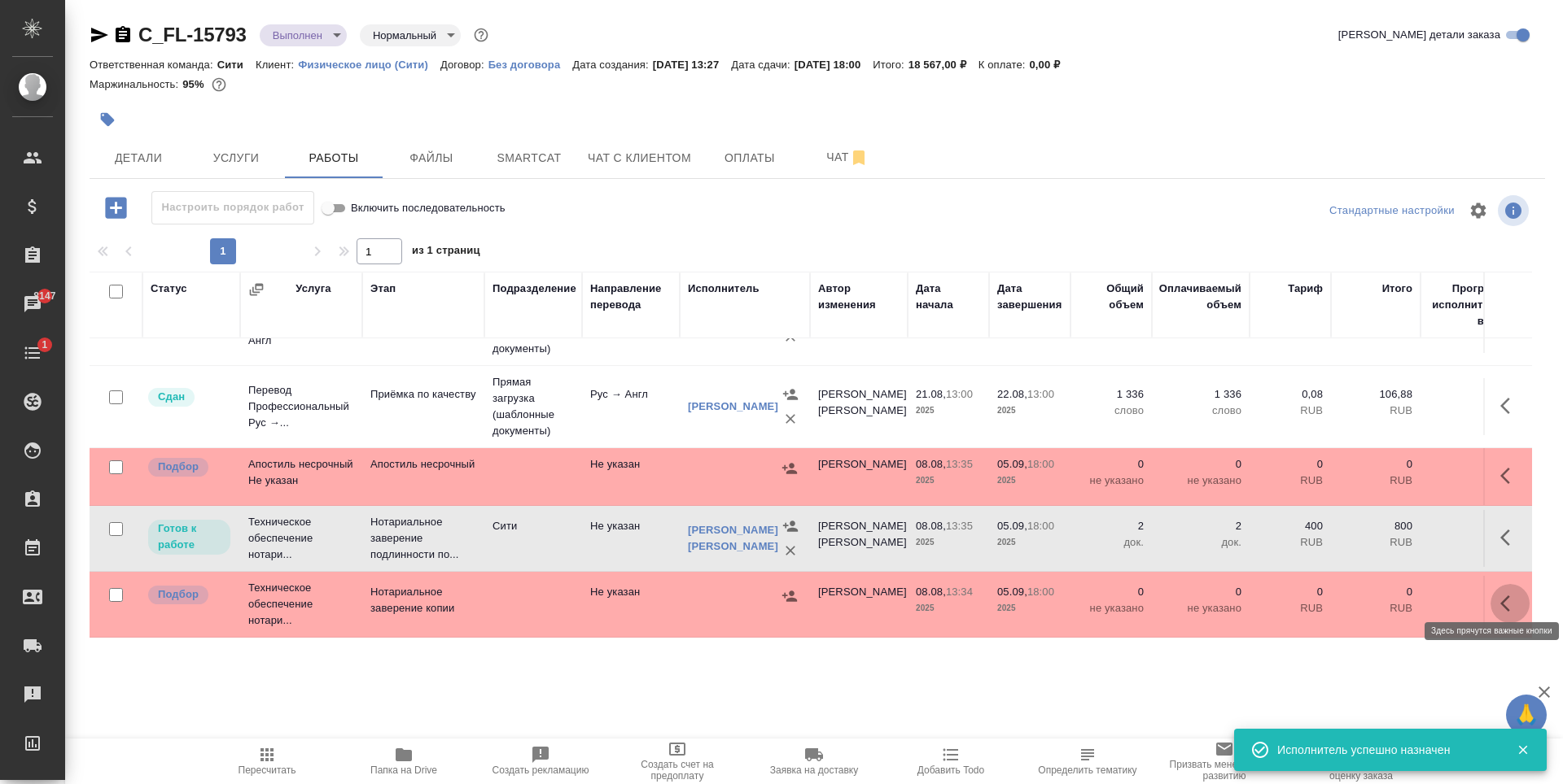
click at [1500, 596] on icon "button" at bounding box center [1505, 603] width 10 height 16
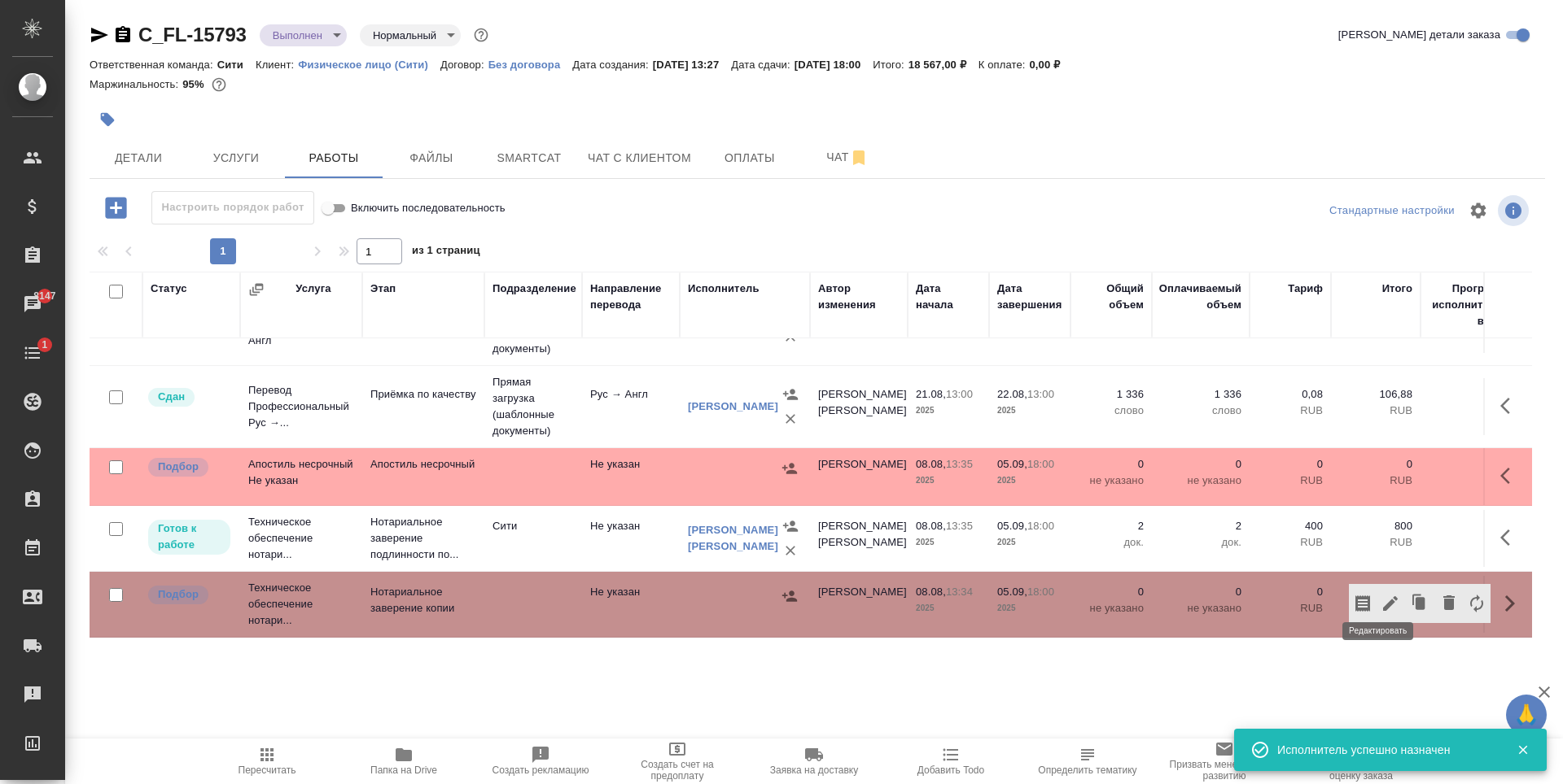
click at [1383, 596] on icon "button" at bounding box center [1390, 603] width 14 height 14
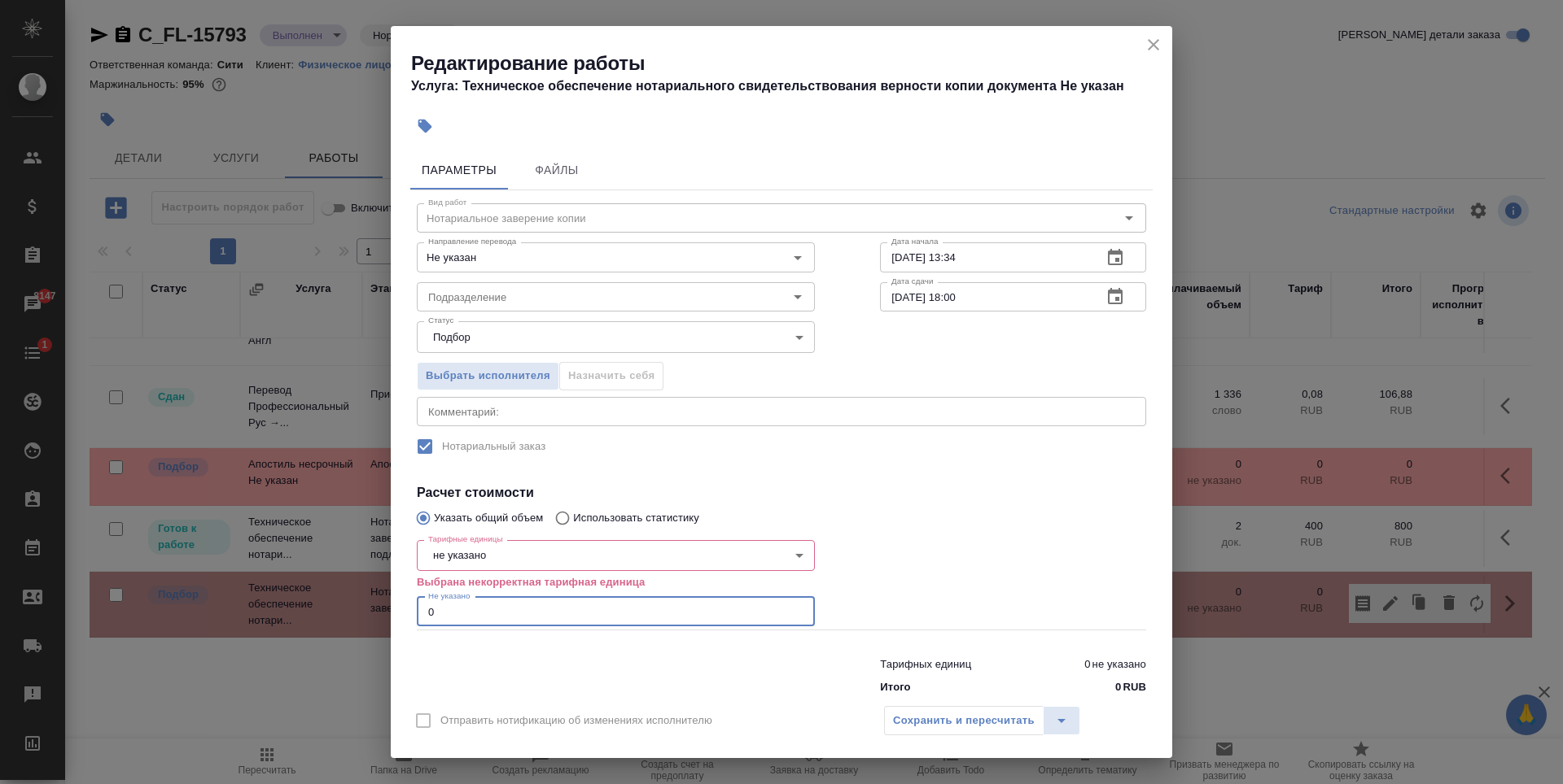
click at [717, 609] on input "0" at bounding box center [615, 611] width 398 height 29
click at [789, 607] on input "1" at bounding box center [615, 611] width 398 height 29
type input "2"
click at [789, 606] on input "2" at bounding box center [615, 611] width 398 height 29
click at [557, 287] on input "Подразделение" at bounding box center [588, 297] width 334 height 19
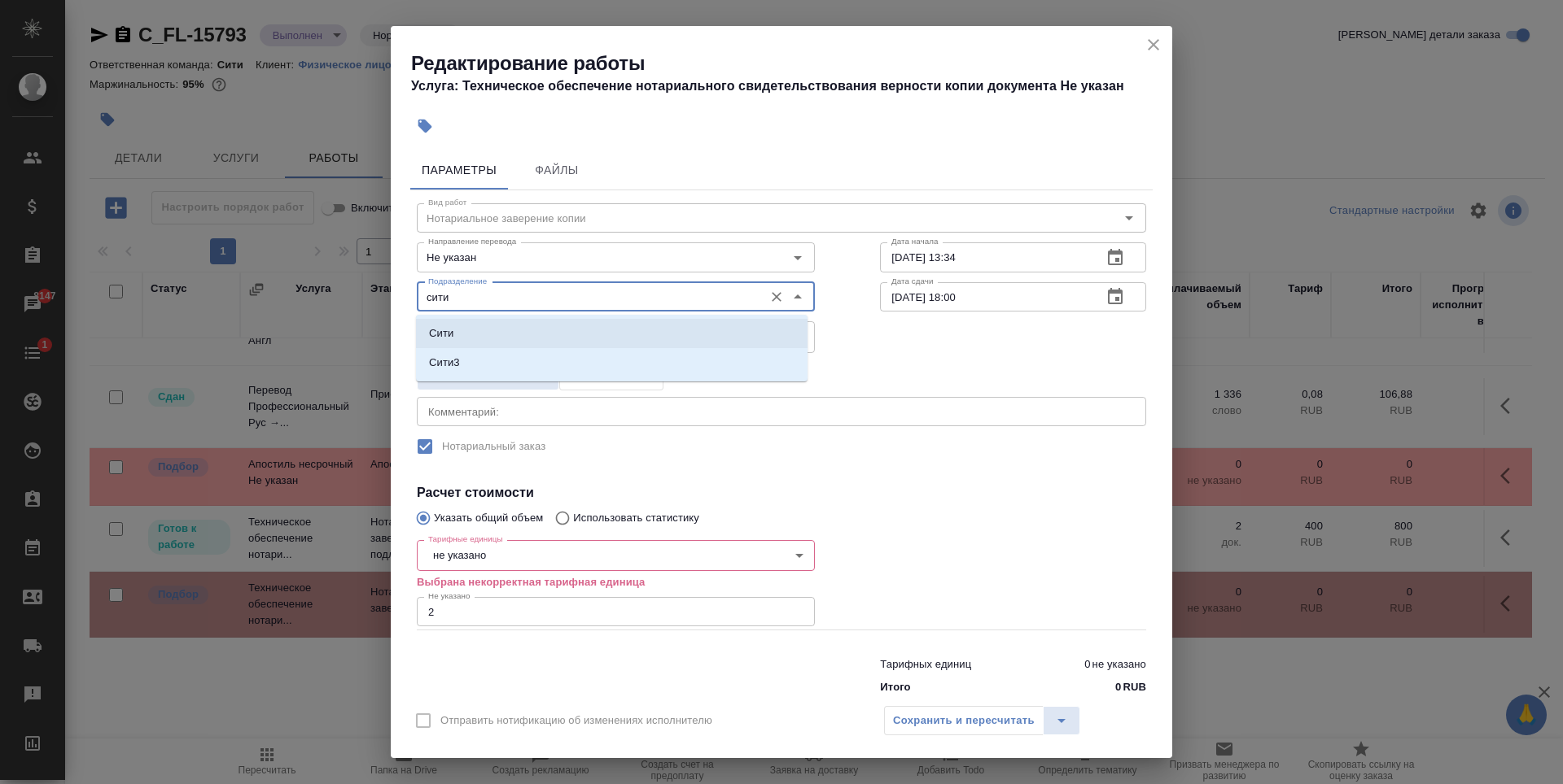
click at [604, 316] on div "Сити Сити3" at bounding box center [611, 348] width 391 height 67
click at [605, 326] on li "Сити" at bounding box center [611, 333] width 391 height 29
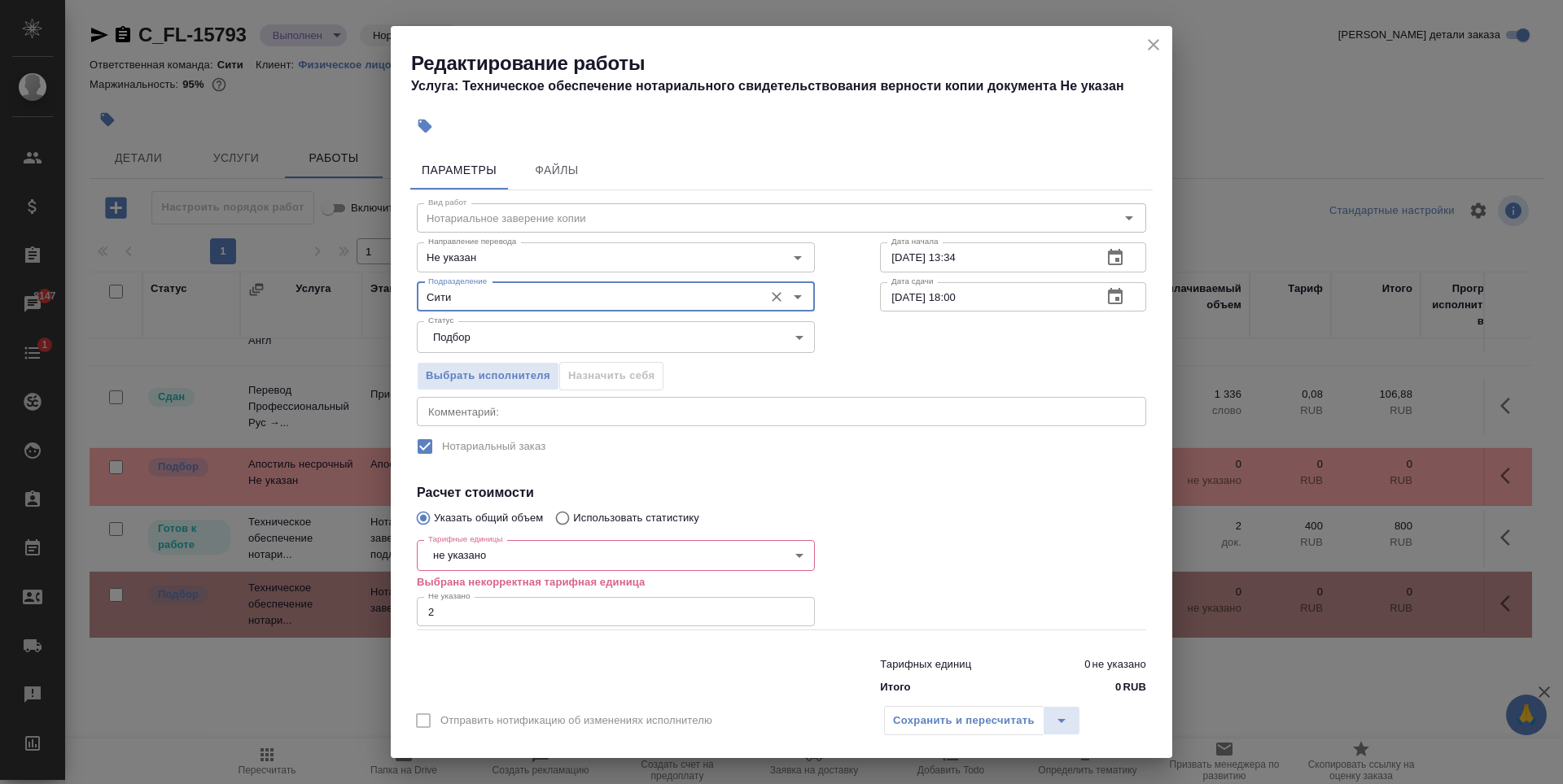
type input "Сити"
click at [929, 723] on div "Сохранить и пересчитать" at bounding box center [982, 720] width 196 height 29
click at [603, 551] on body "🙏 .cls-1 fill:#fff; AWATERA Zaytseva Svetlana Клиенты Спецификации Заказы 8147 …" at bounding box center [781, 392] width 1563 height 784
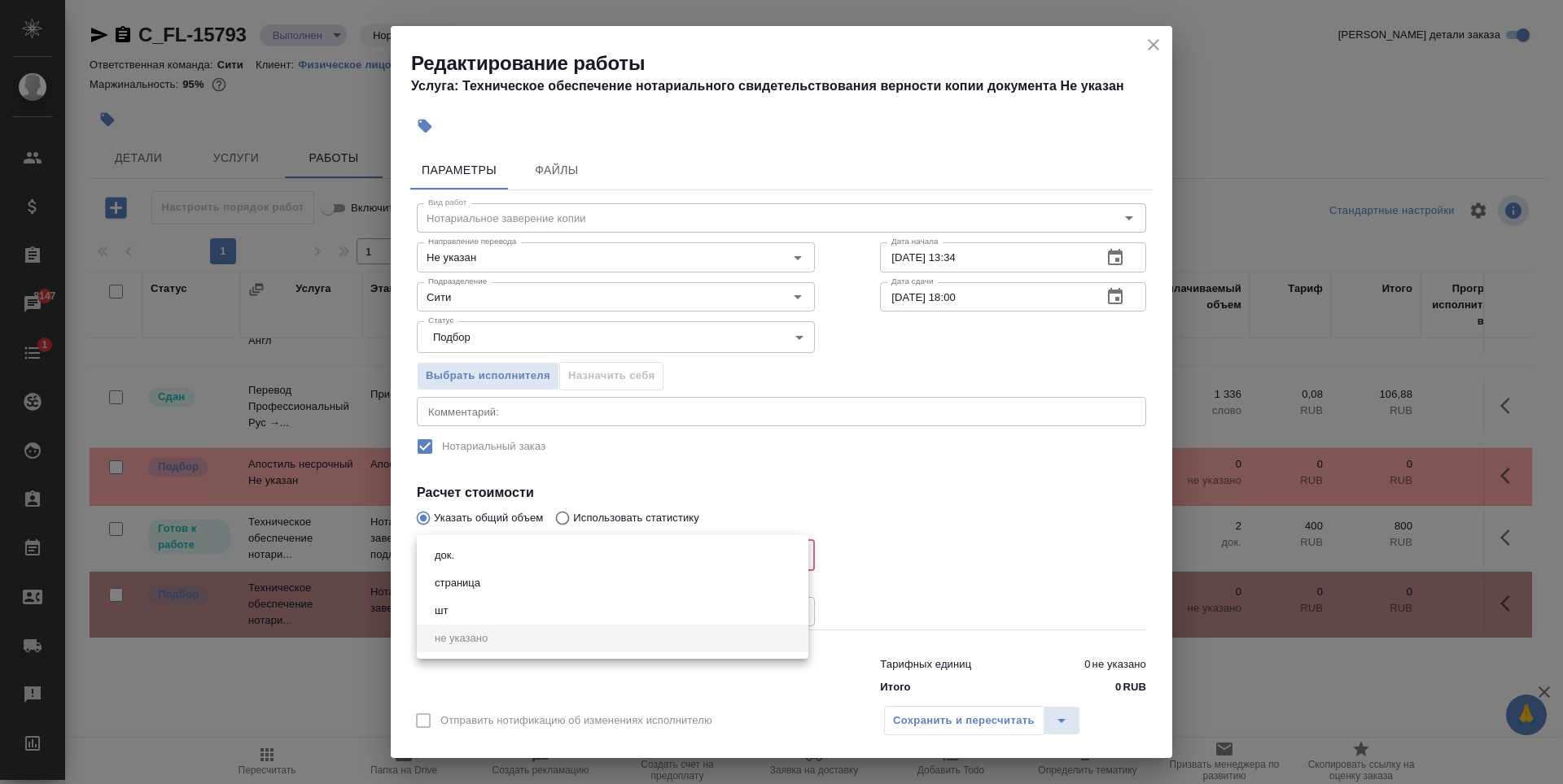
click at [608, 580] on li "страница" at bounding box center [612, 583] width 391 height 28
type input "5a8b1489cc6b4906c91bfdb2"
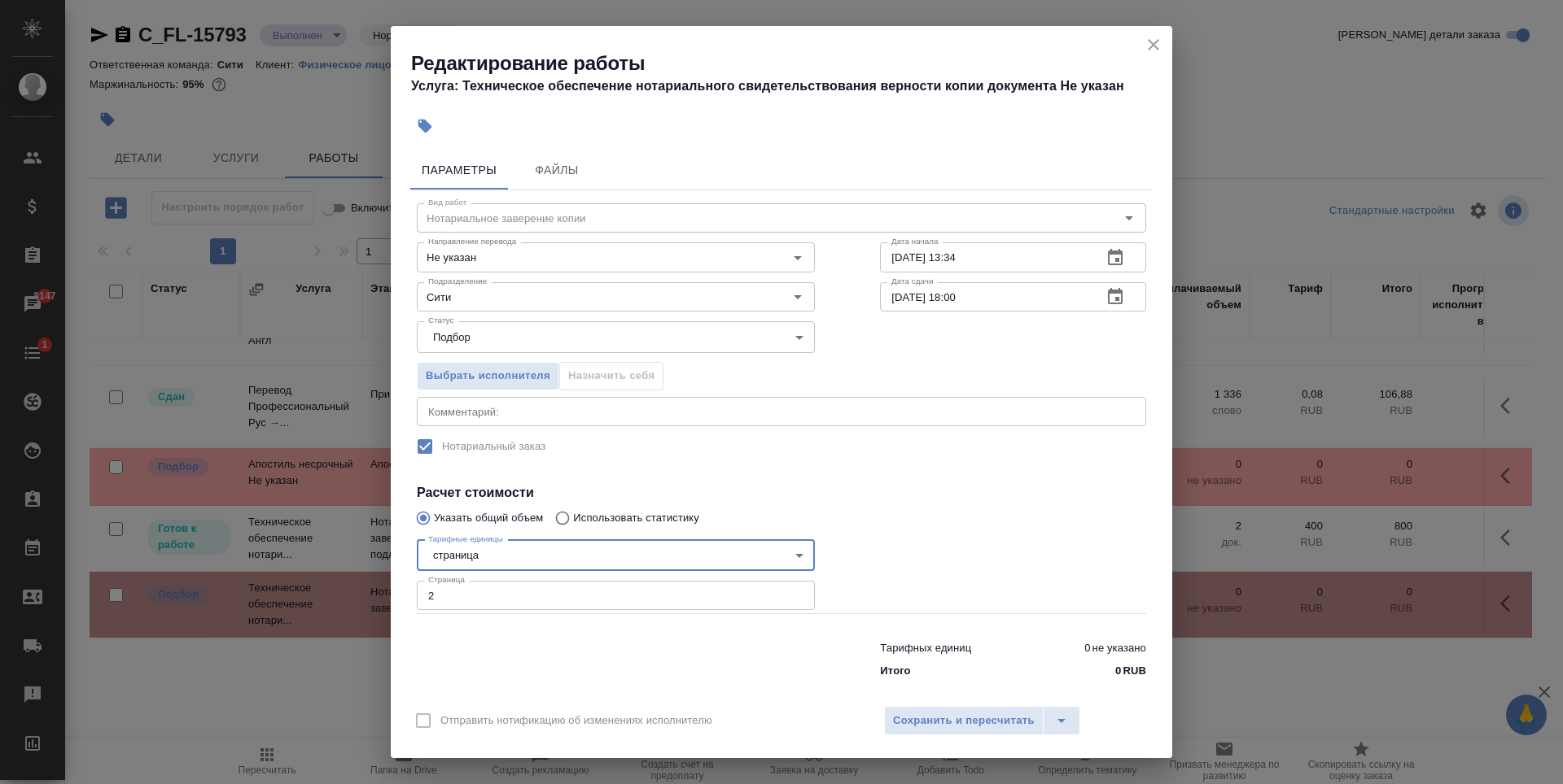
click at [1023, 580] on div at bounding box center [1012, 574] width 331 height 146
click at [937, 721] on span "Сохранить и пересчитать" at bounding box center [963, 721] width 142 height 18
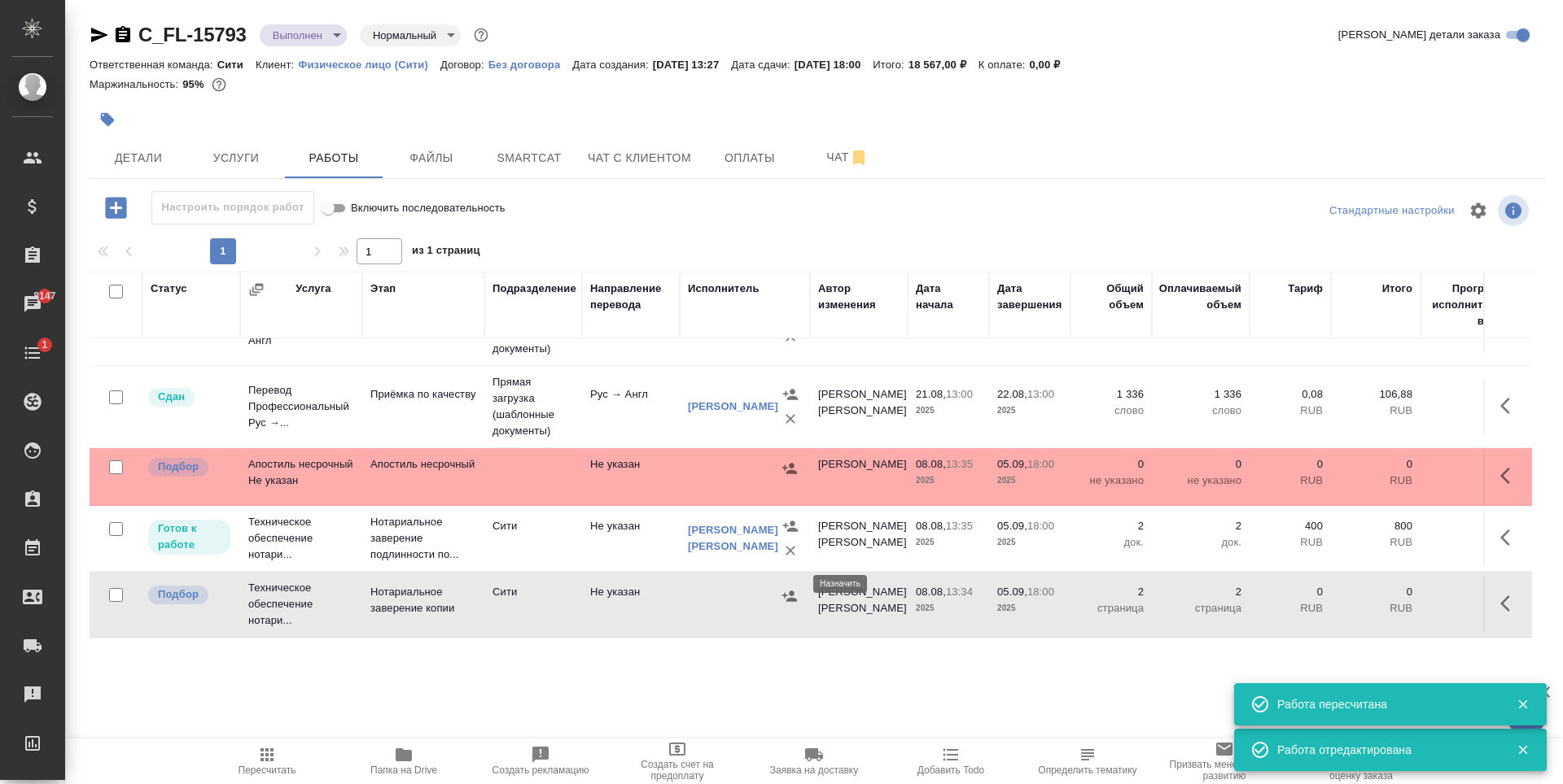
click at [789, 588] on icon "button" at bounding box center [789, 596] width 16 height 16
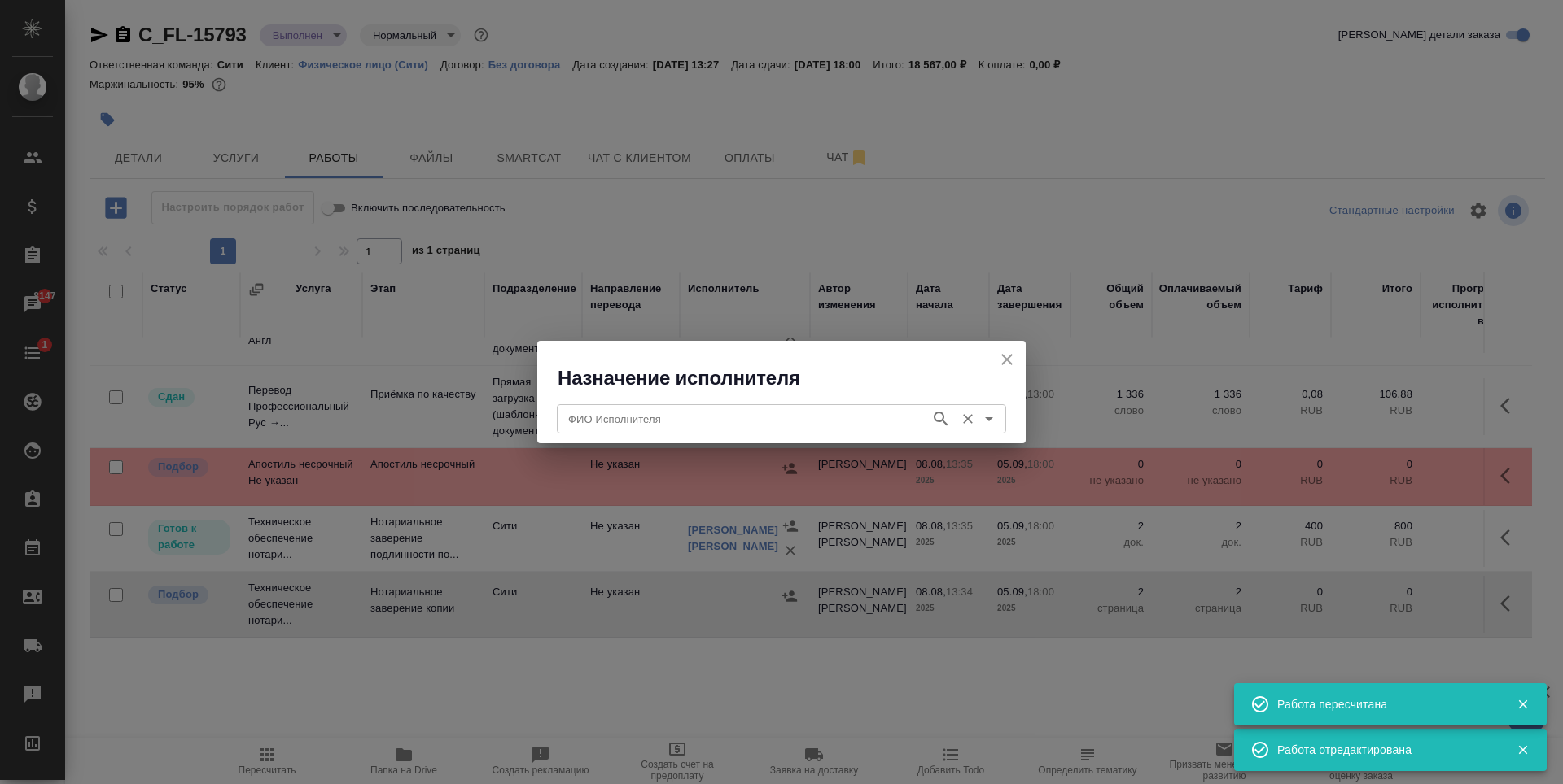
click at [720, 415] on input "ФИО Исполнителя" at bounding box center [742, 419] width 360 height 19
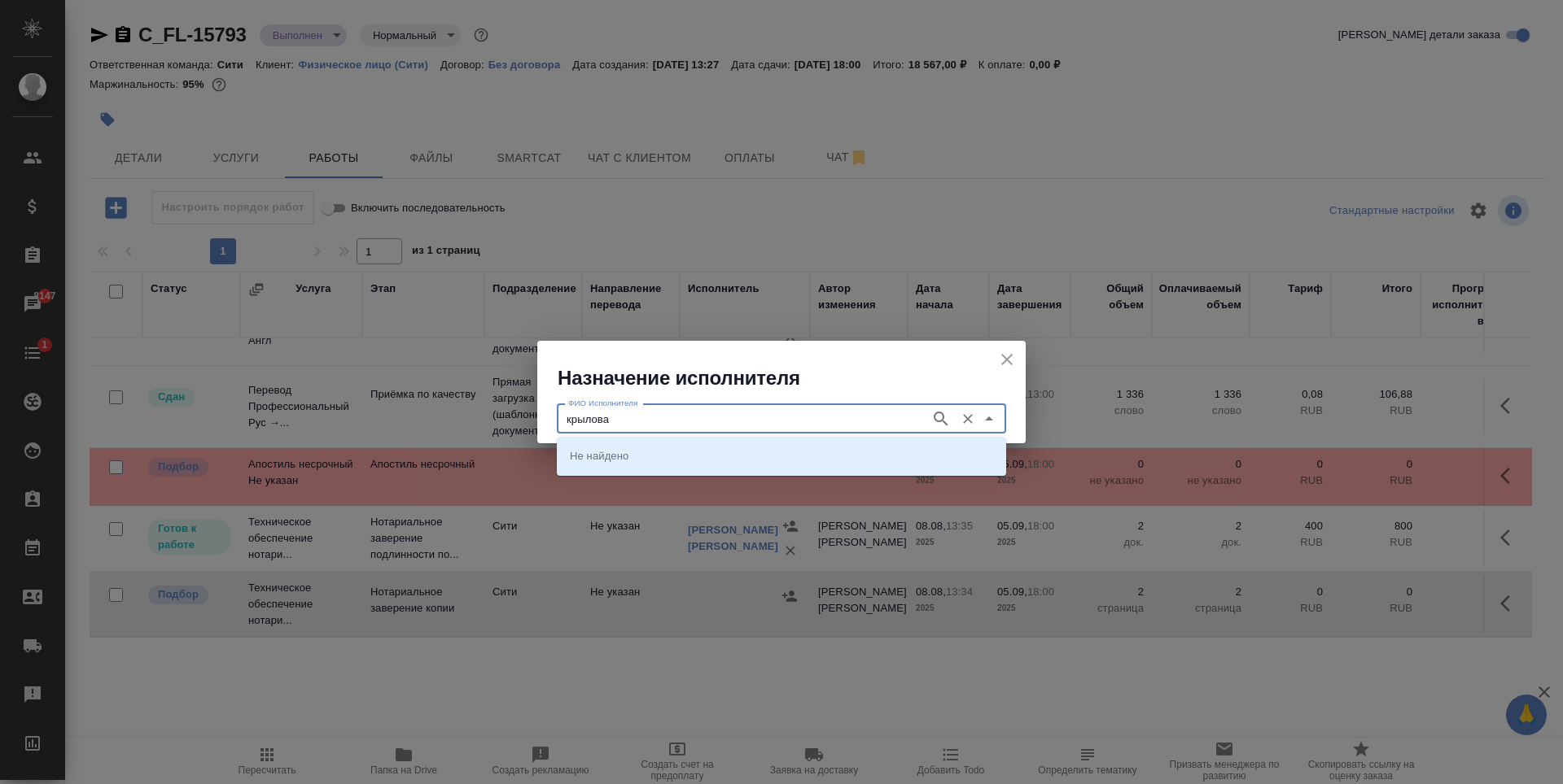
type input "крылова"
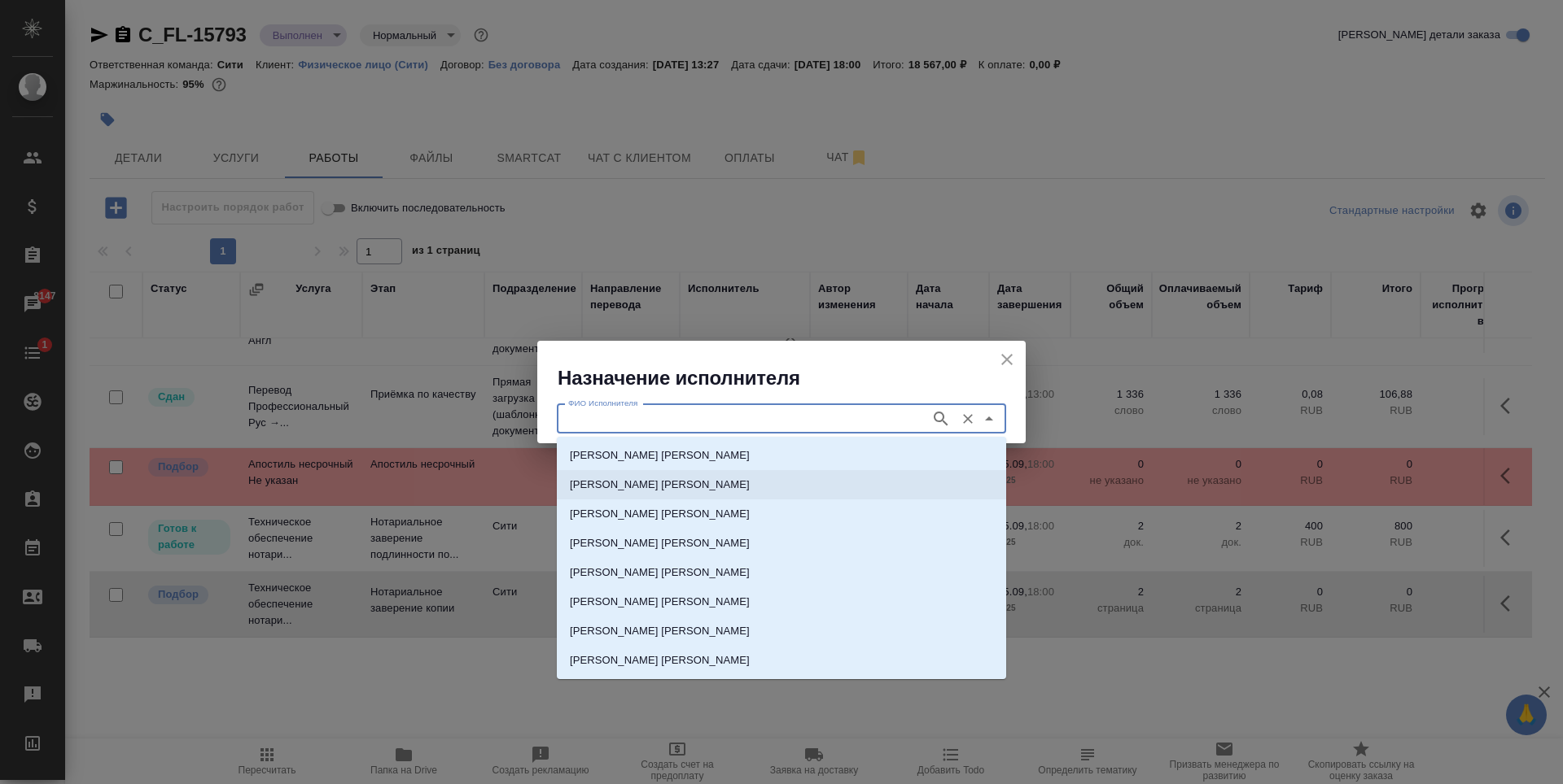
click at [715, 473] on li "НОТАРИУС Крылова Юлия Владимировна" at bounding box center [781, 484] width 449 height 29
type input "НОТАРИУС Крылова Юлия Владимировна"
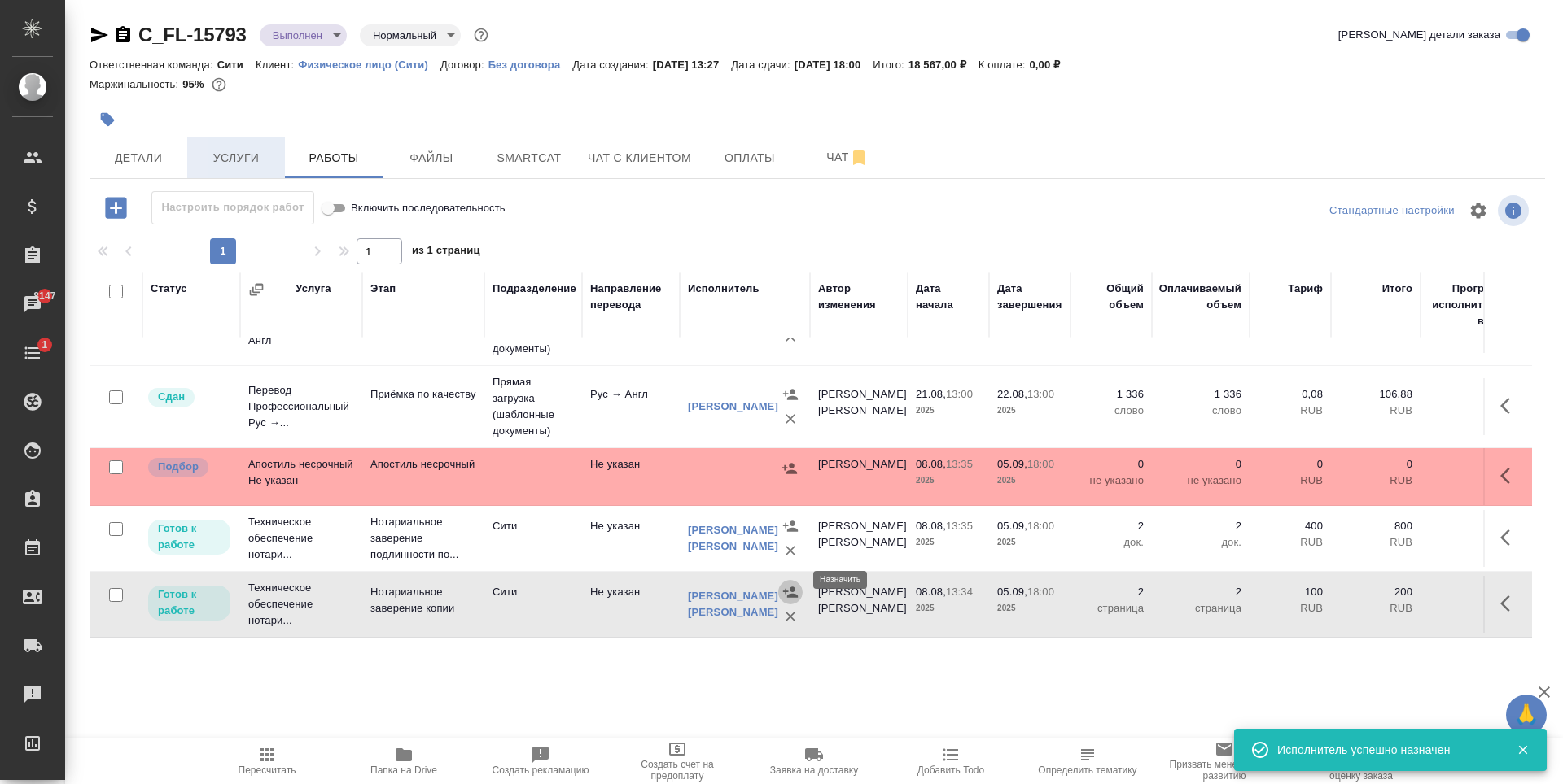
click at [261, 146] on button "Услуги" at bounding box center [235, 157] width 98 height 41
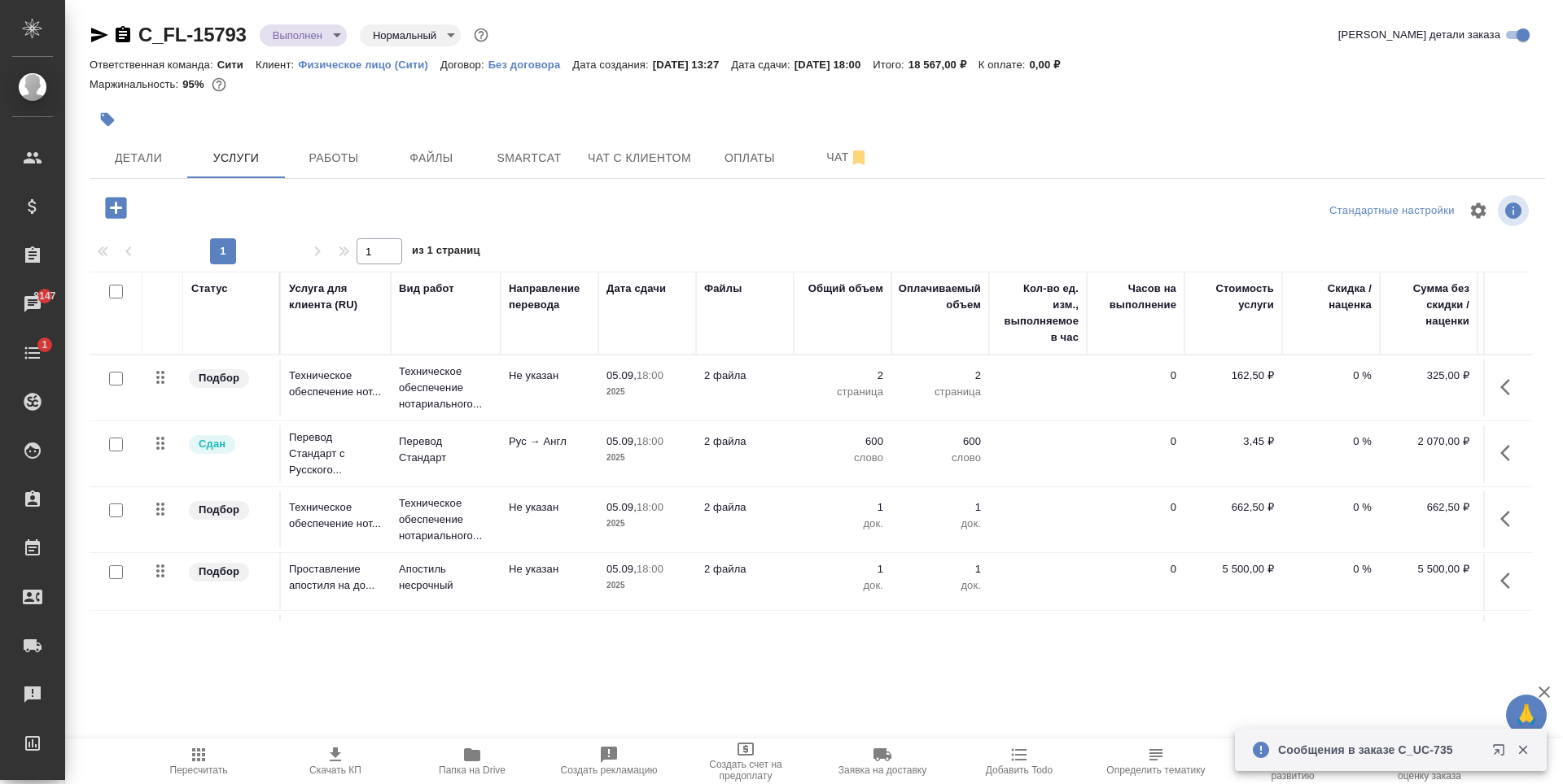
click at [1383, 751] on p "Сообщения в заказе C_UC-735" at bounding box center [1379, 750] width 204 height 16
click at [1493, 745] on icon "button" at bounding box center [1498, 750] width 11 height 11
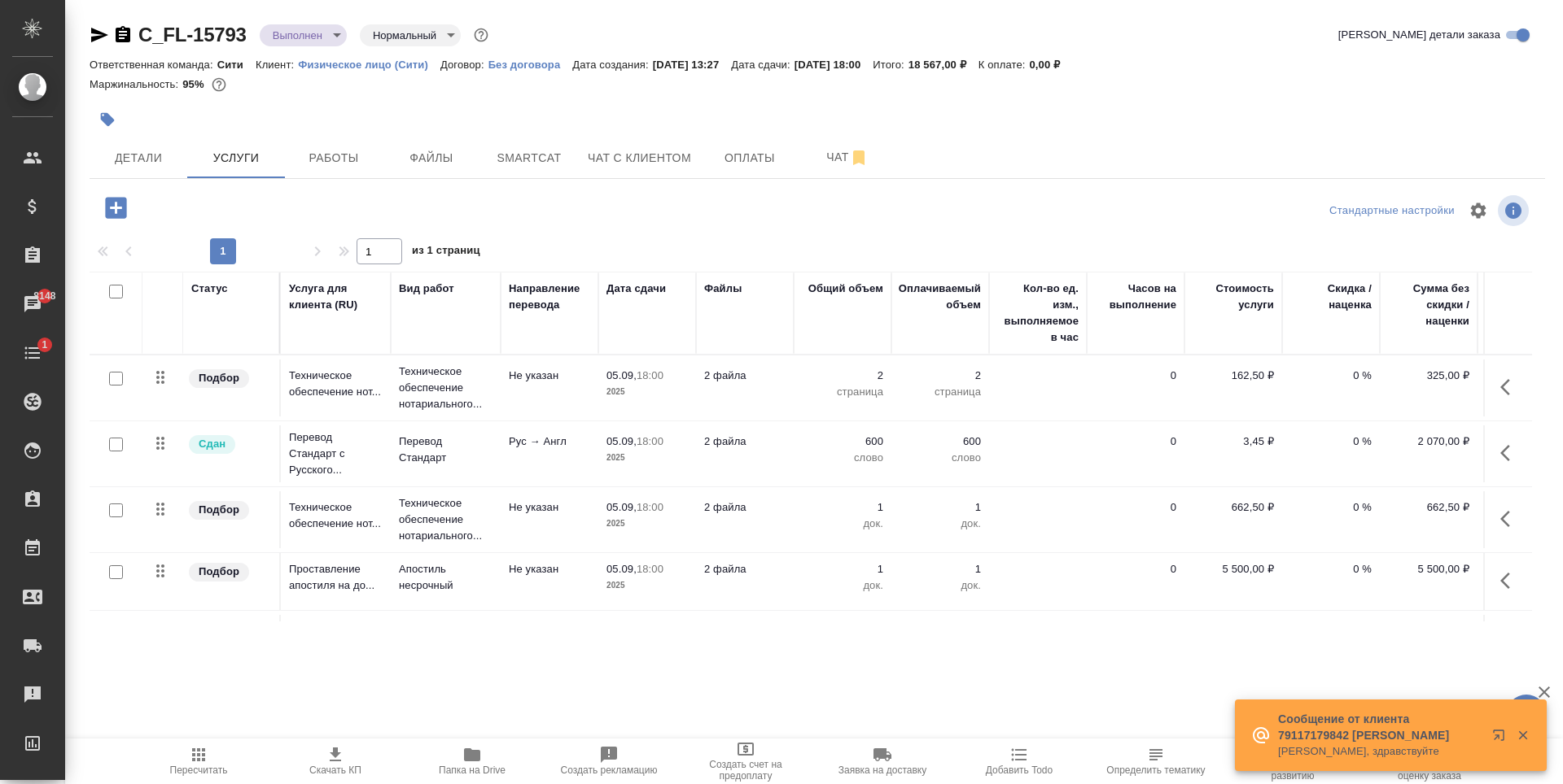
click at [435, 663] on div "C_FL-15793 Выполнен completed Нормальный normal Кратко детали заказа Ответствен…" at bounding box center [817, 332] width 1473 height 663
click at [337, 751] on icon "button" at bounding box center [335, 755] width 12 height 14
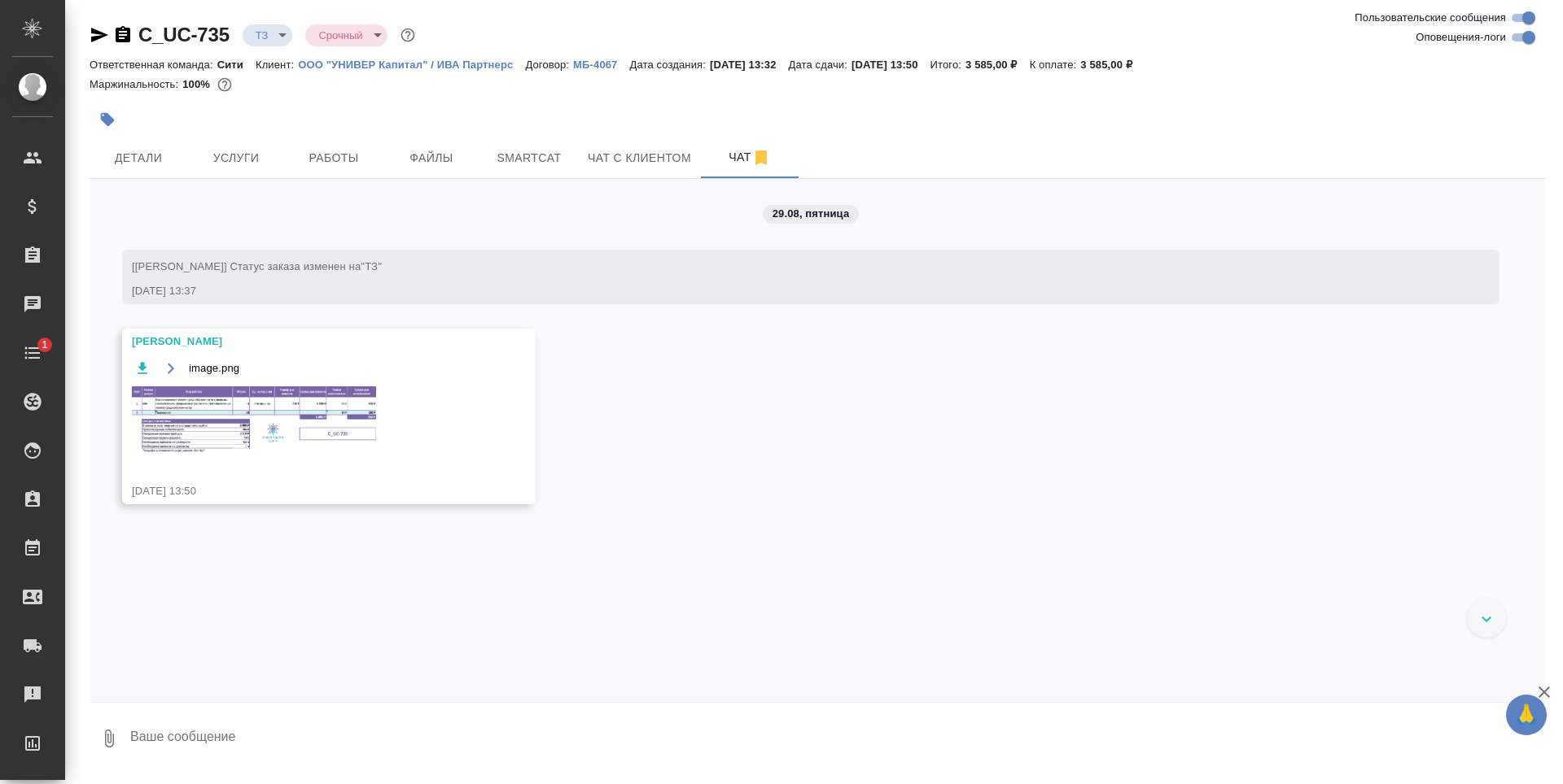
click at [199, 414] on img at bounding box center [253, 420] width 244 height 69
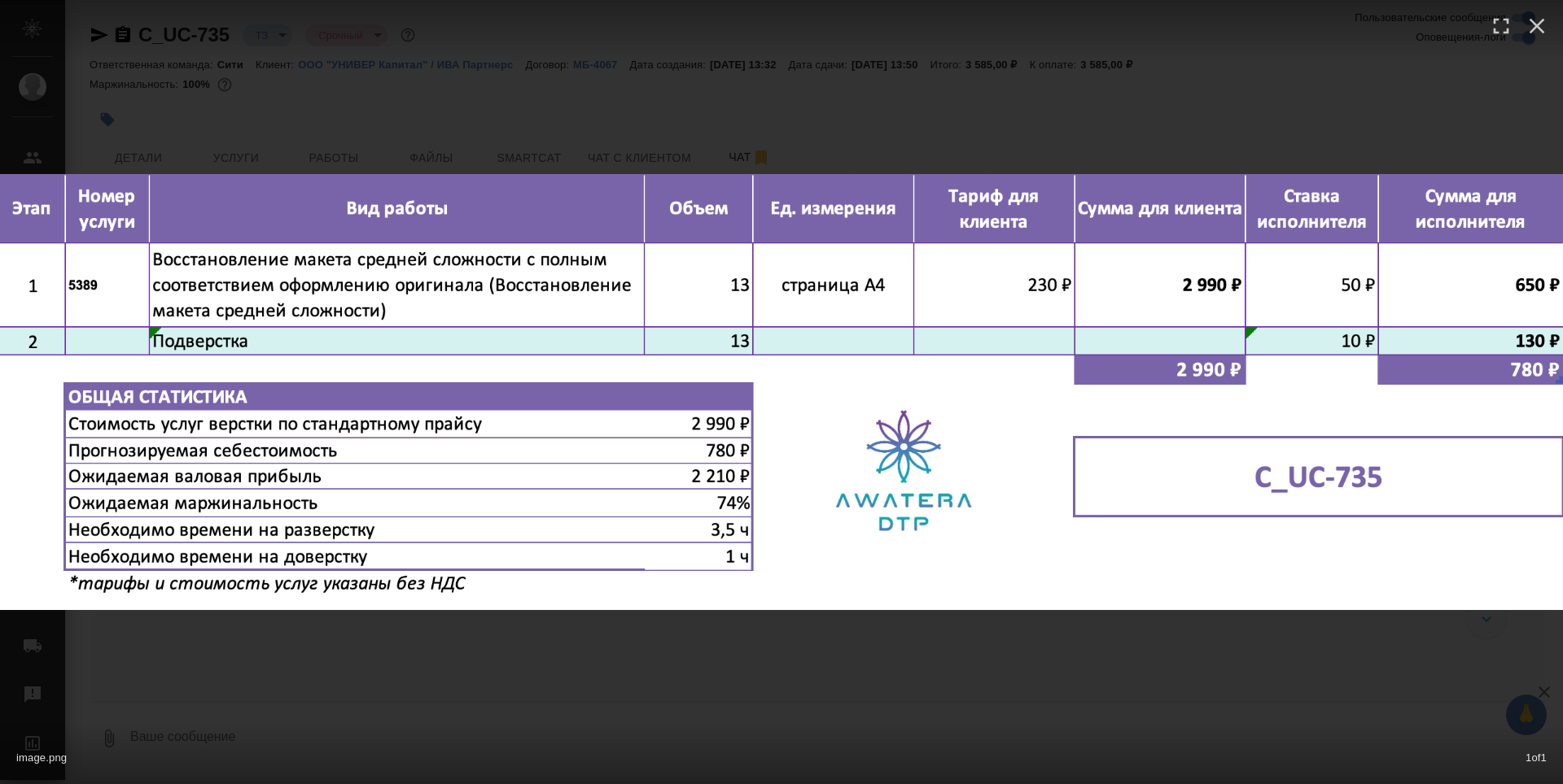
drag, startPoint x: 551, startPoint y: 73, endPoint x: 416, endPoint y: 148, distance: 154.4
click at [552, 72] on div "image.png 1 of 1" at bounding box center [781, 392] width 1563 height 784
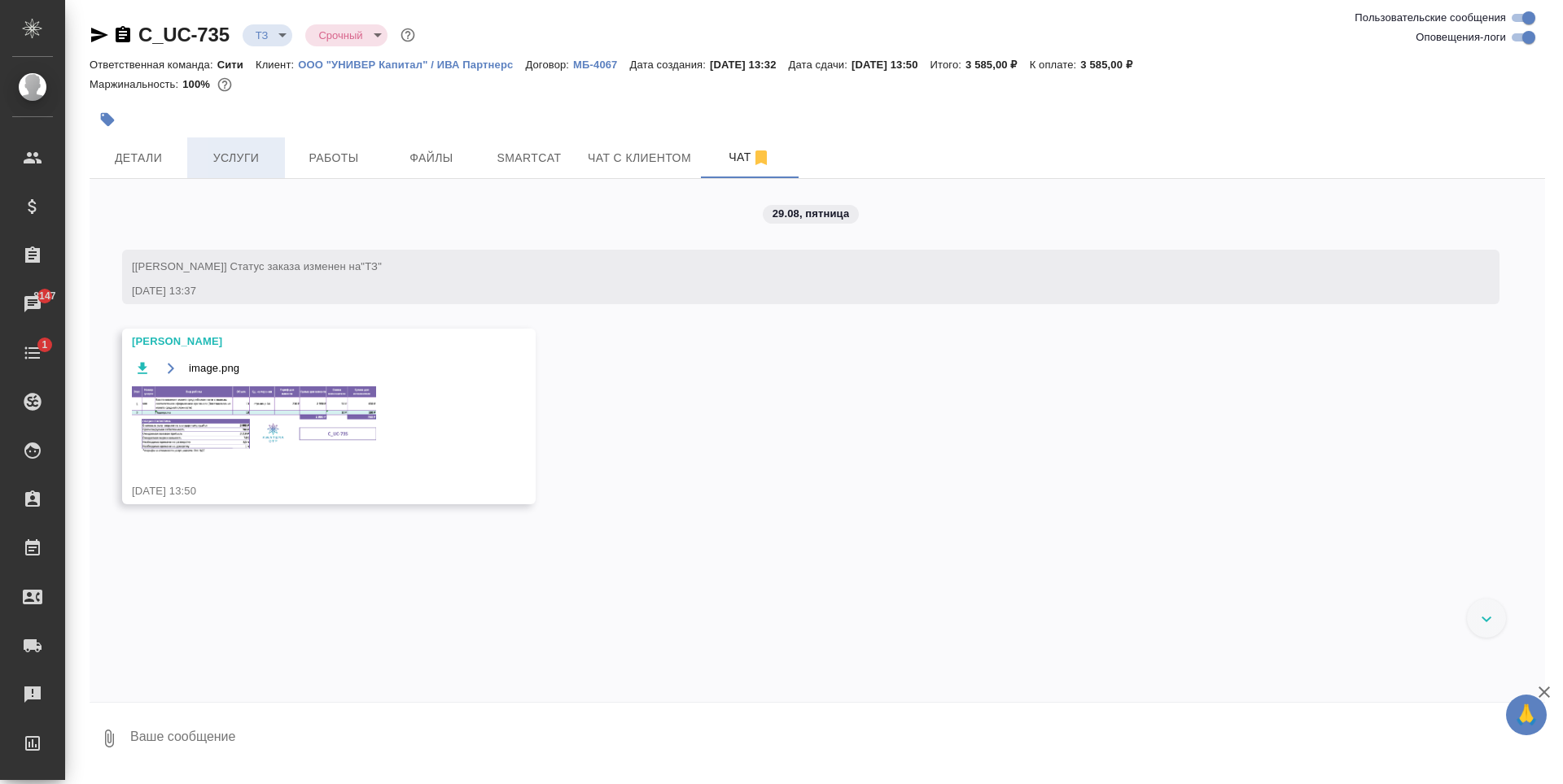
click at [259, 162] on span "Услуги" at bounding box center [235, 158] width 78 height 20
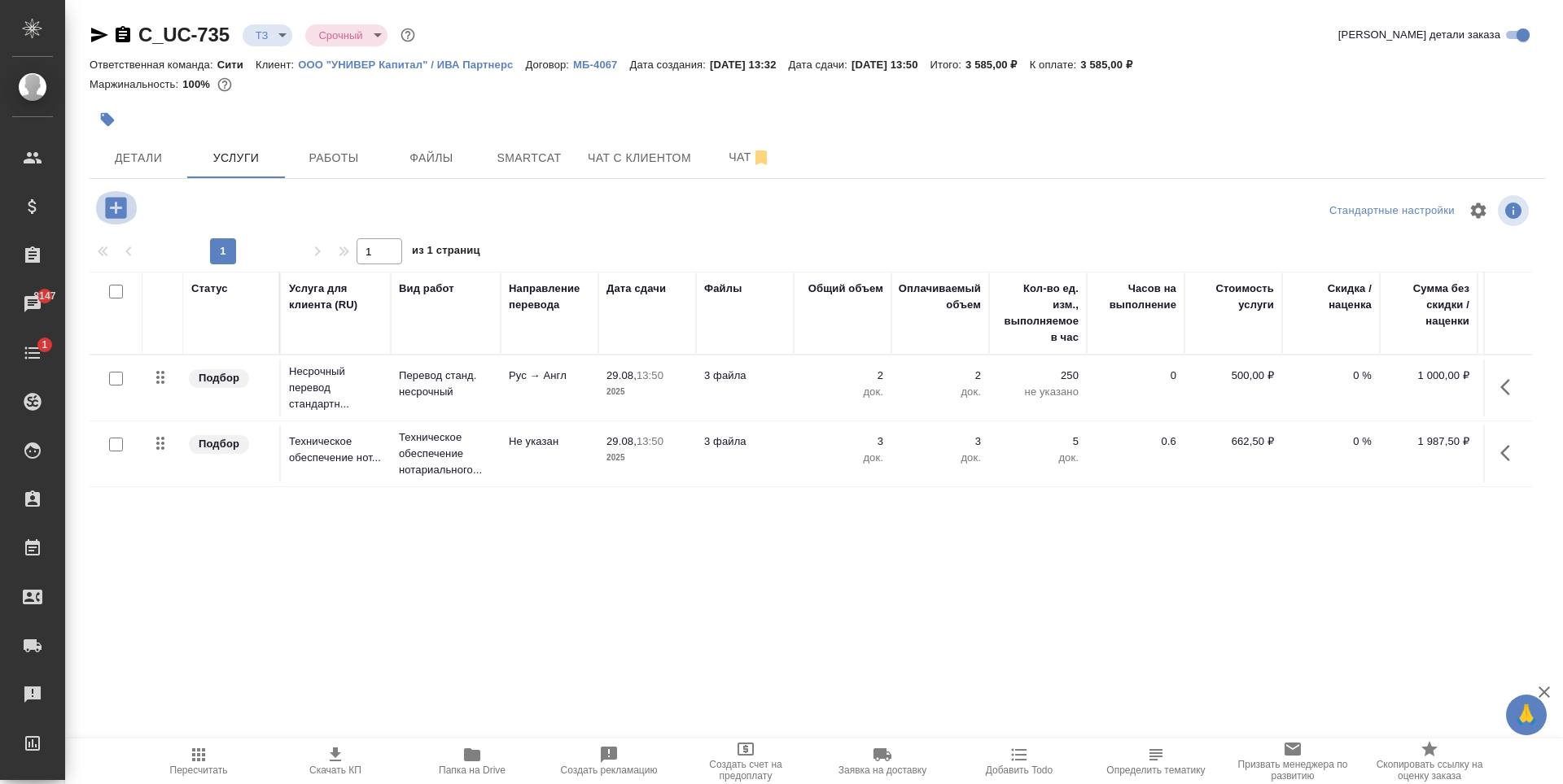
click at [117, 213] on icon "button" at bounding box center [115, 207] width 21 height 21
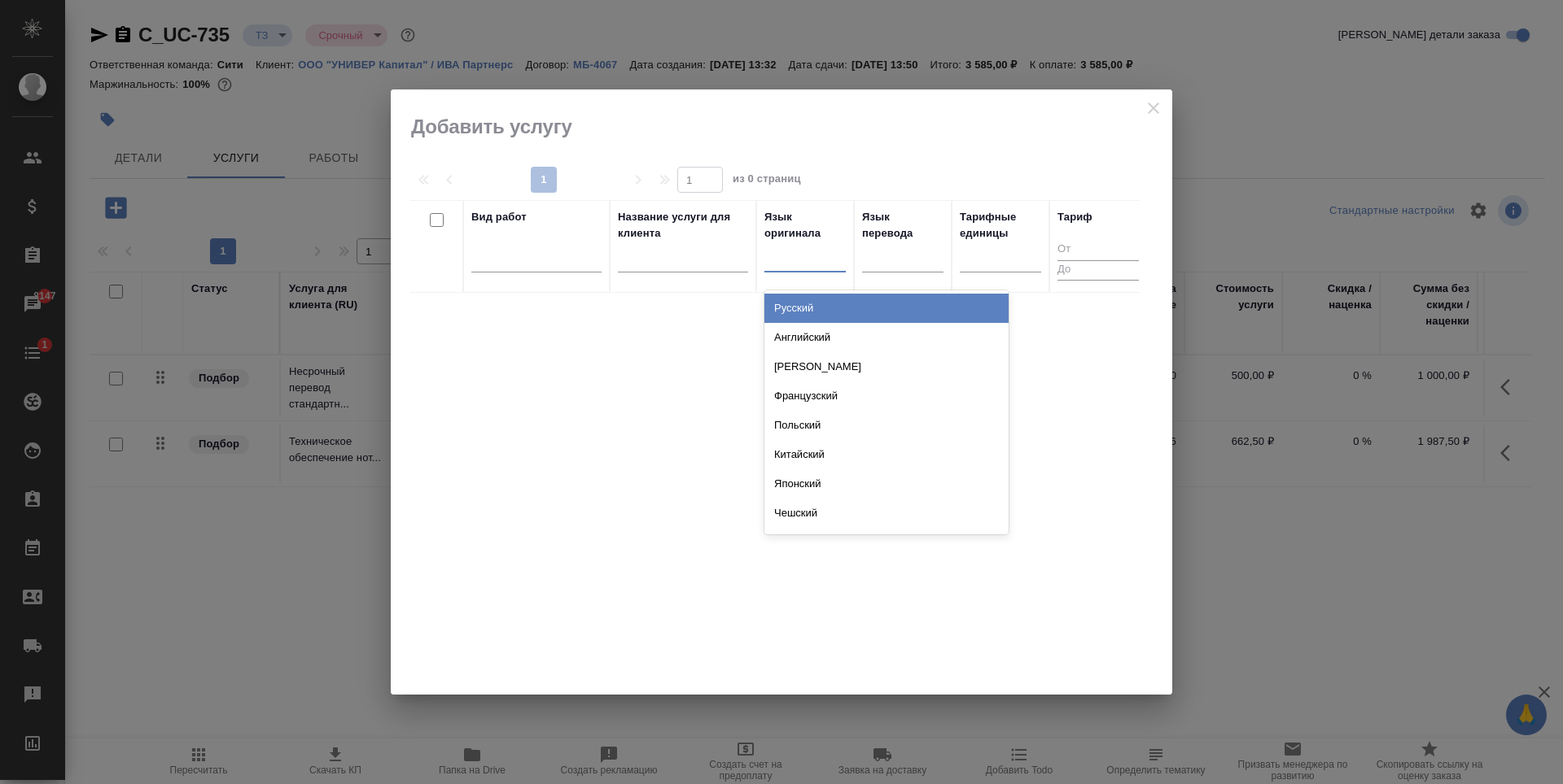
click at [803, 260] on div at bounding box center [805, 255] width 81 height 23
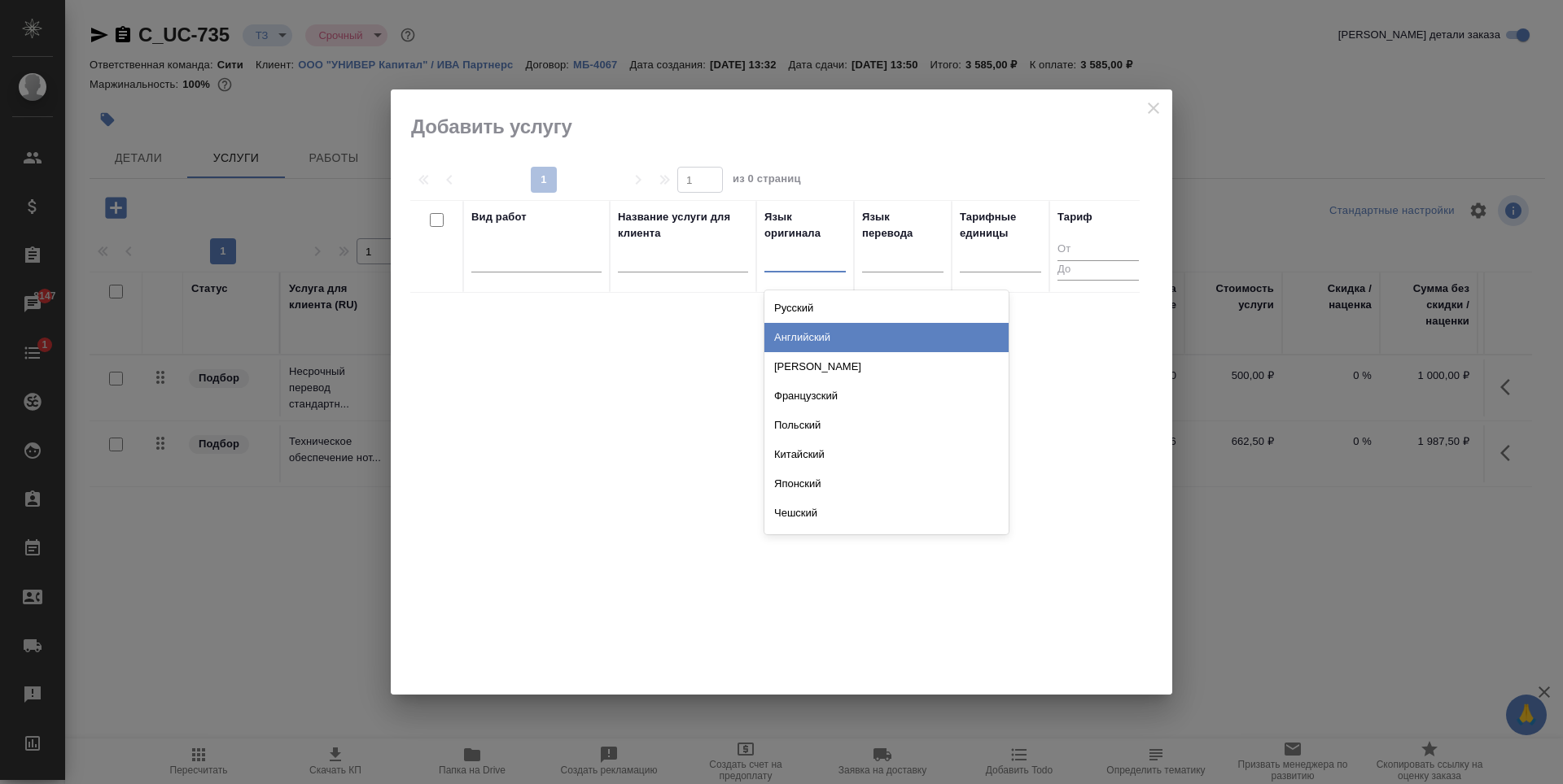
click at [807, 302] on div "Русский" at bounding box center [886, 308] width 244 height 29
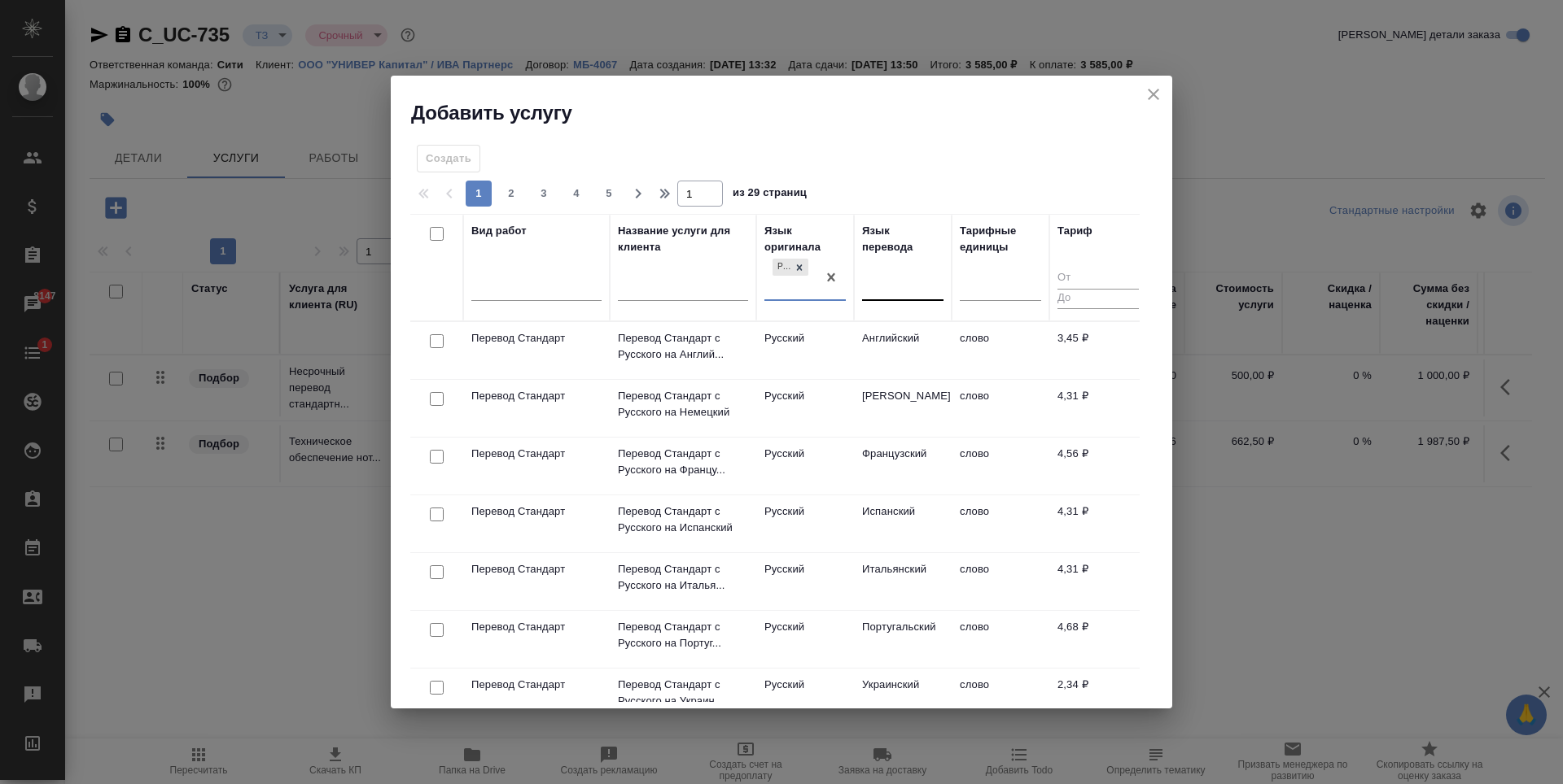
click at [872, 293] on div at bounding box center [903, 285] width 81 height 23
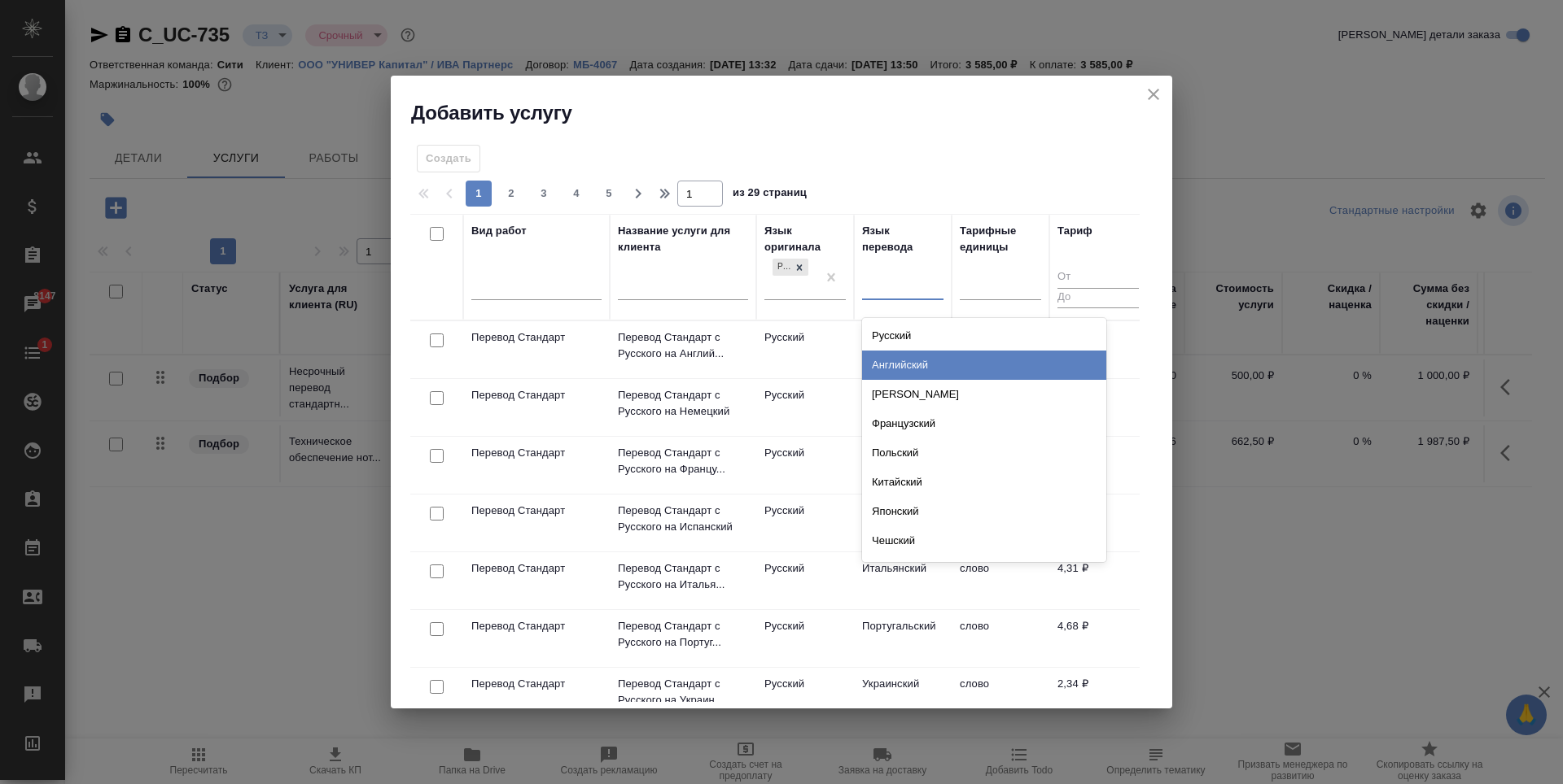
click at [888, 365] on div "Английский" at bounding box center [984, 365] width 244 height 29
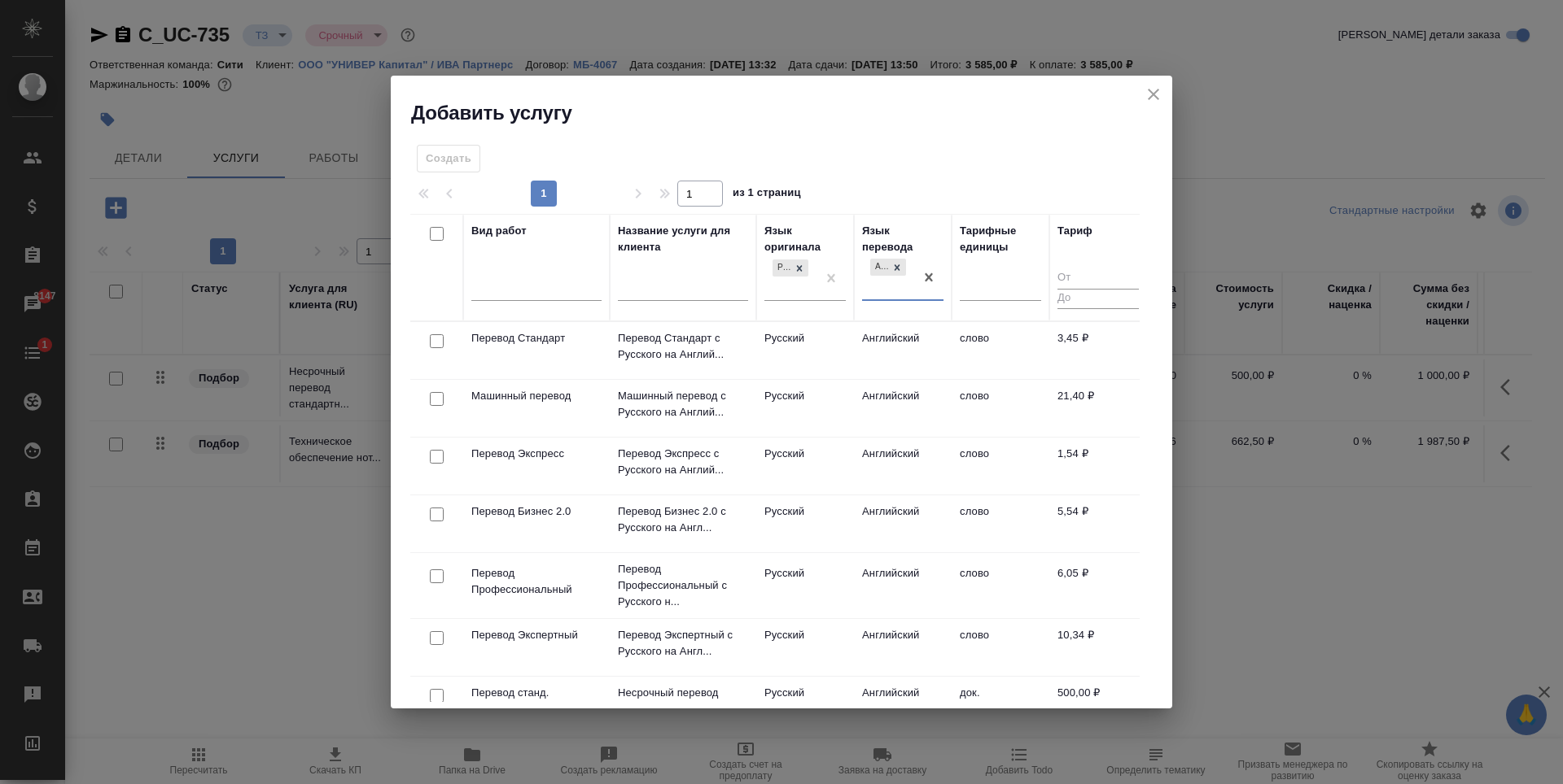
click at [438, 338] on input "checkbox" at bounding box center [437, 341] width 14 height 14
checkbox input "true"
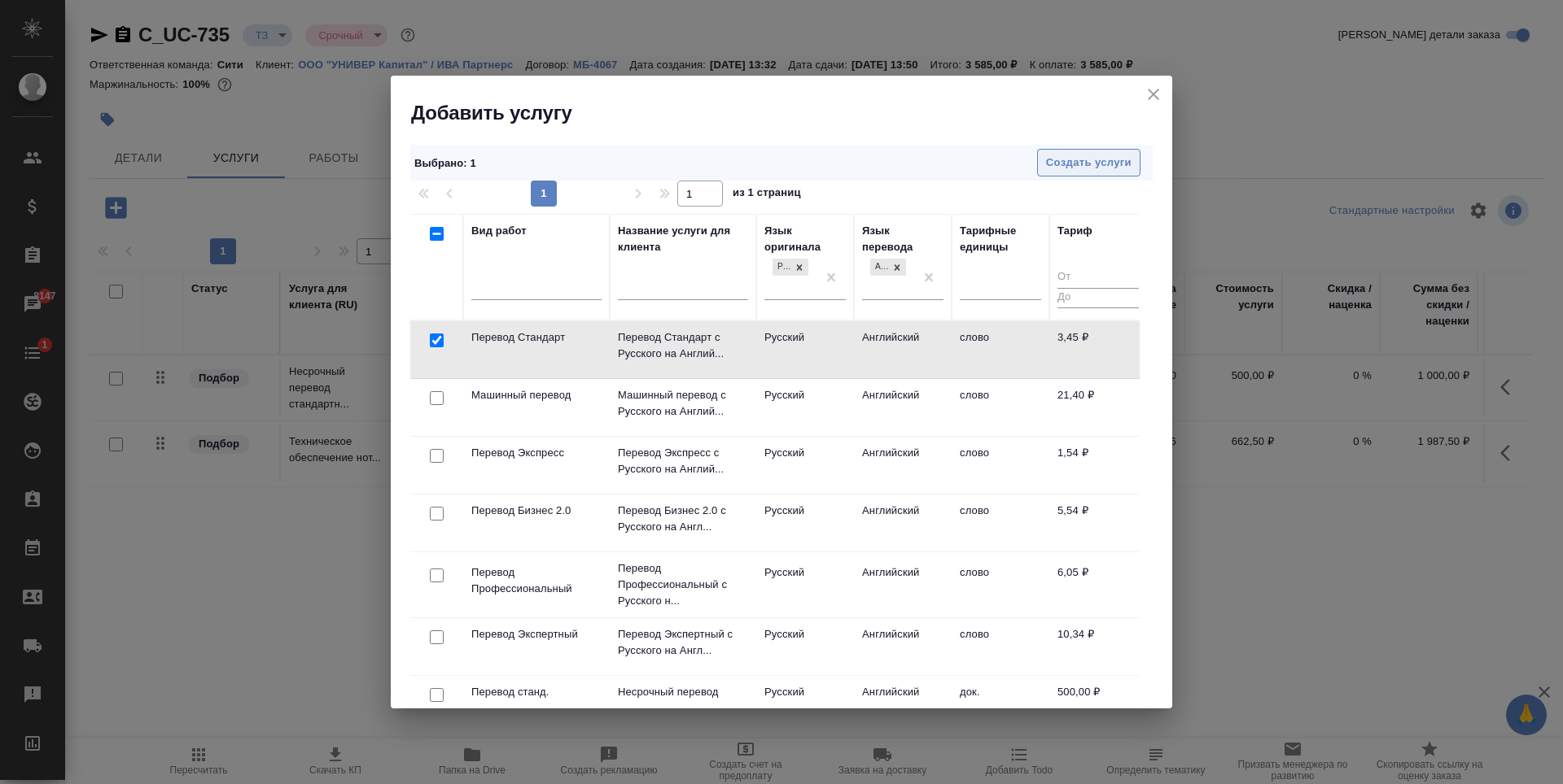
click at [1078, 164] on span "Создать услуги" at bounding box center [1089, 163] width 85 height 18
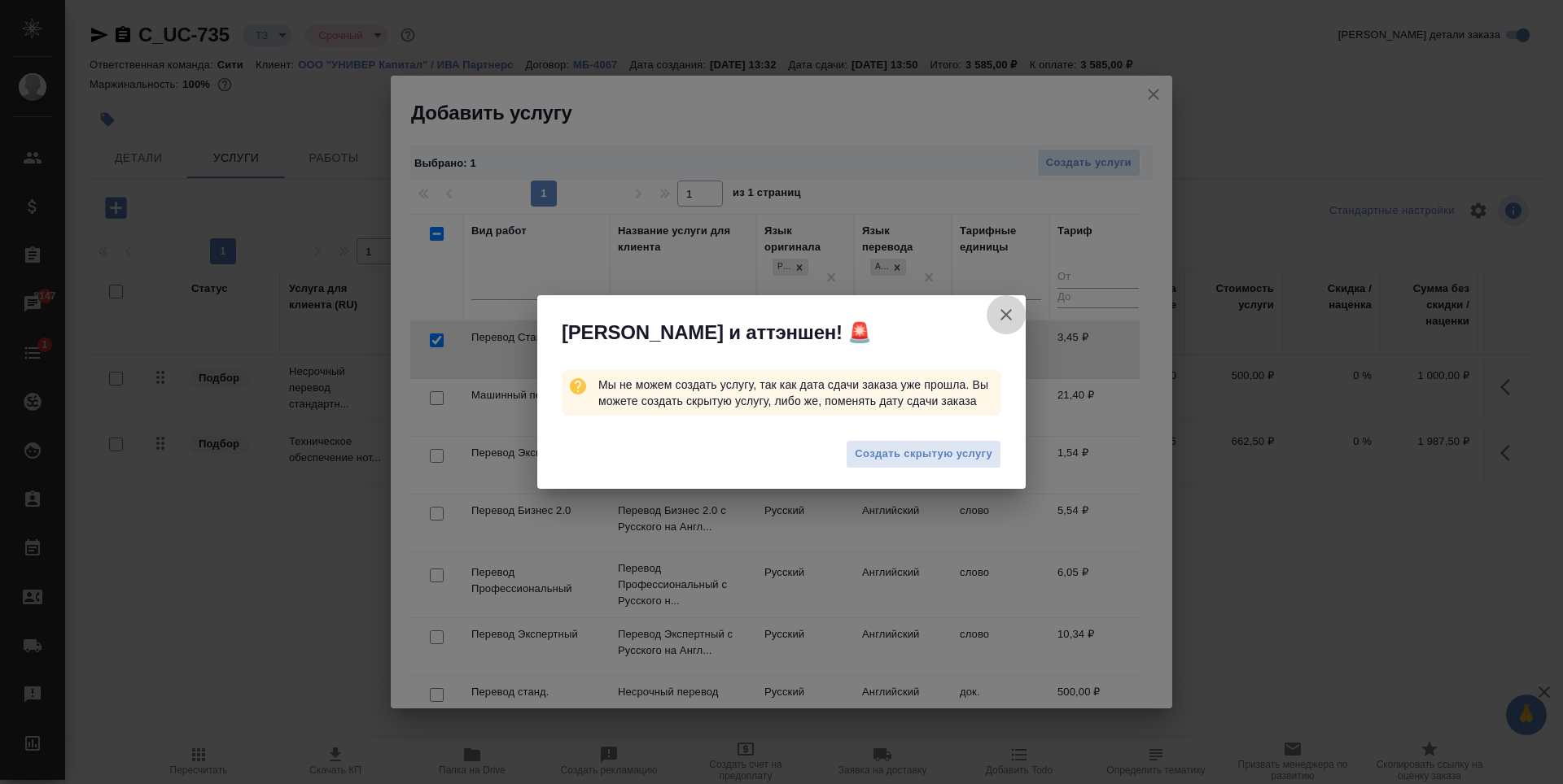
click at [1006, 317] on icon "button" at bounding box center [1006, 314] width 19 height 19
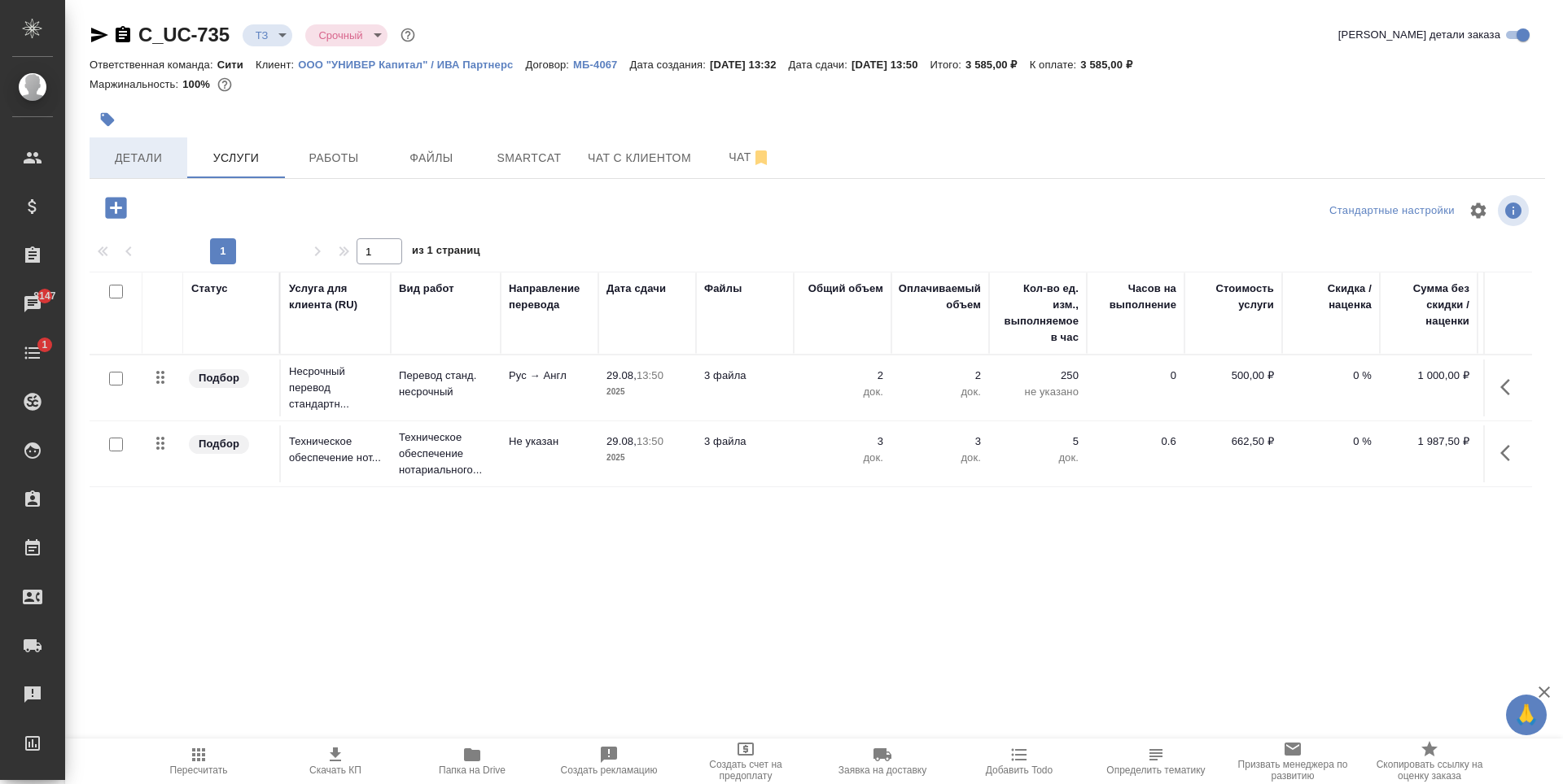
click at [150, 146] on button "Детали" at bounding box center [138, 157] width 98 height 41
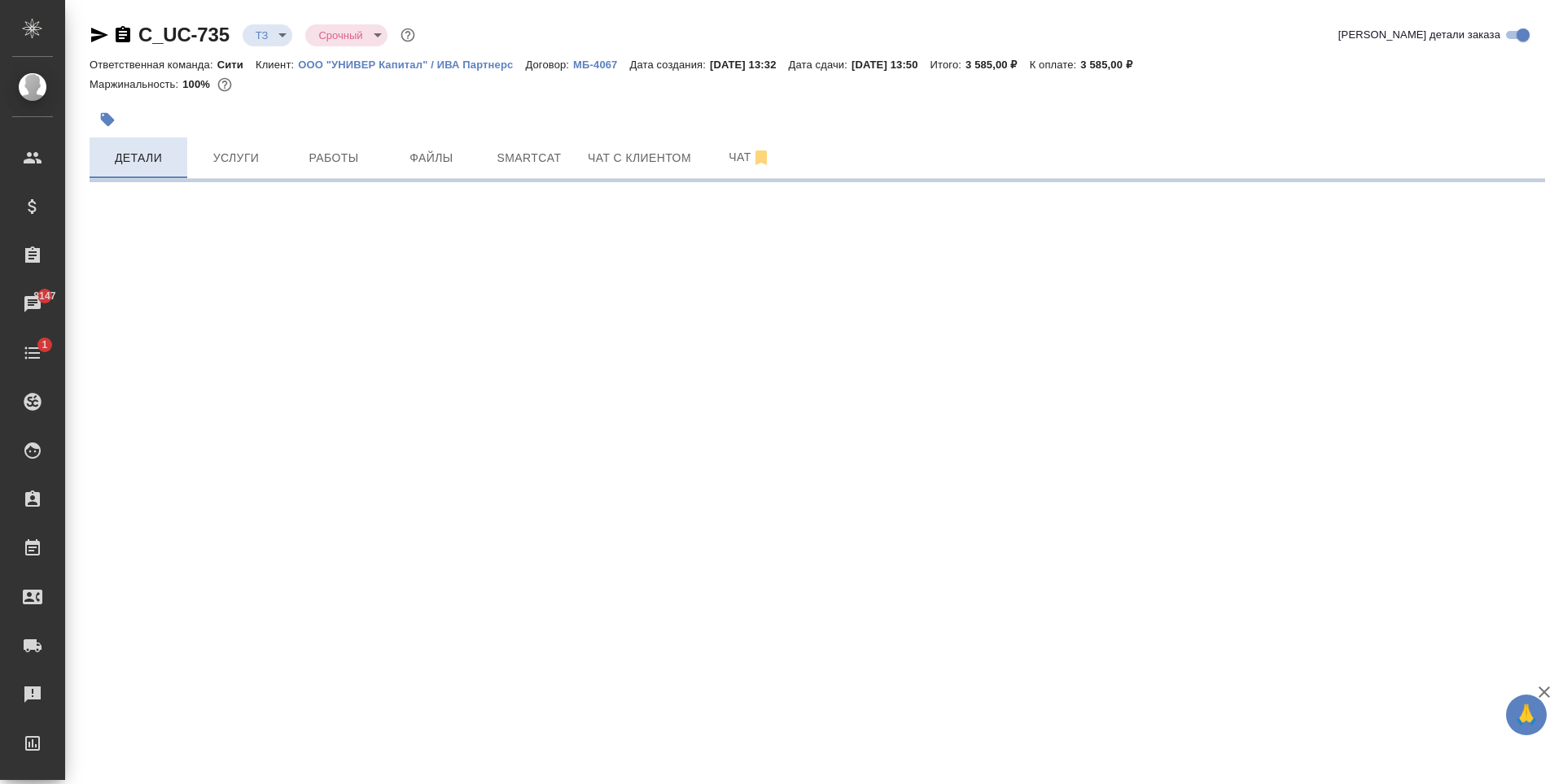
select select "RU"
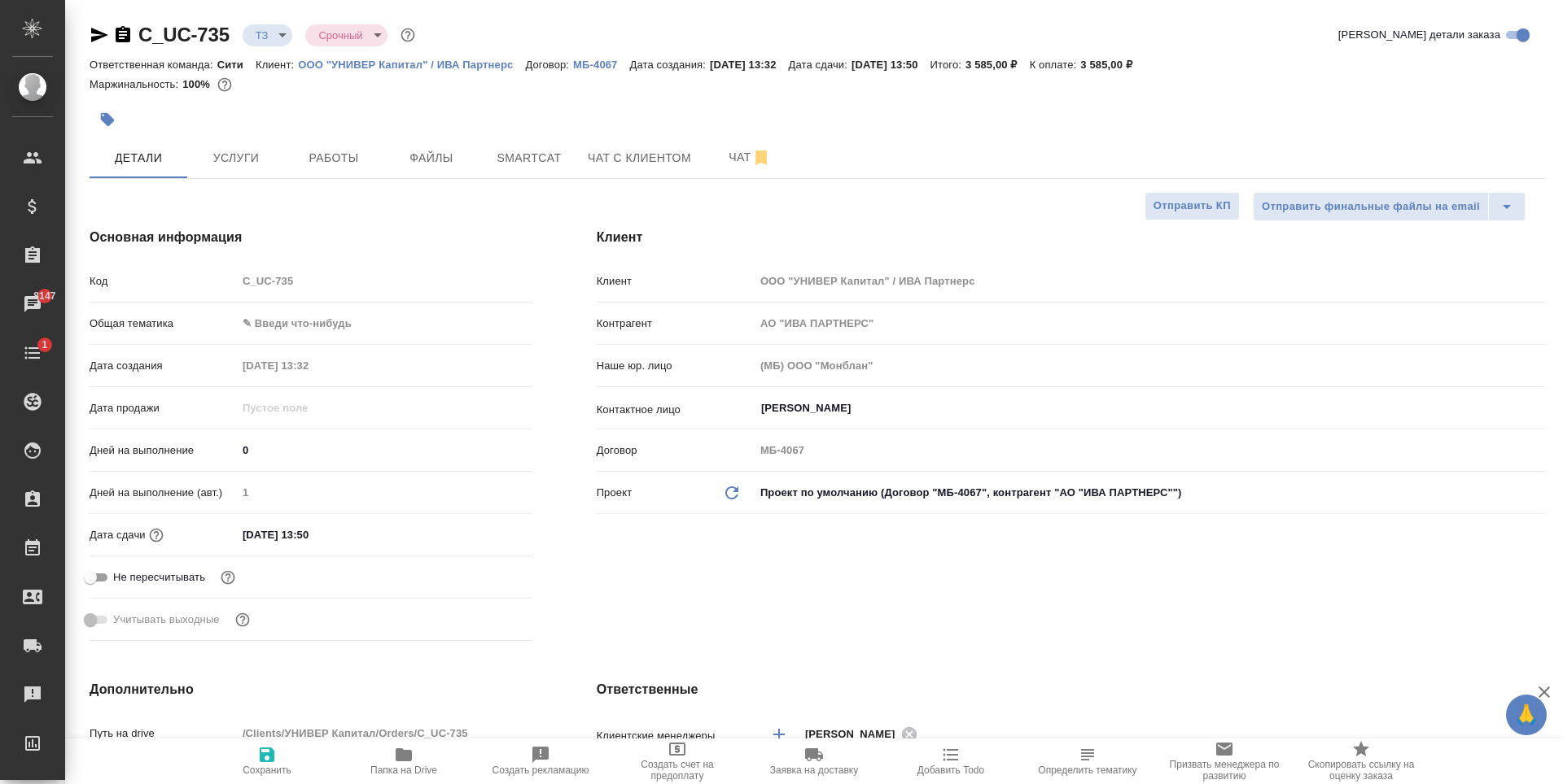
type textarea "x"
click at [356, 538] on input "[DATE] 13:50" at bounding box center [308, 535] width 142 height 23
click at [479, 534] on icon "button" at bounding box center [484, 534] width 19 height 19
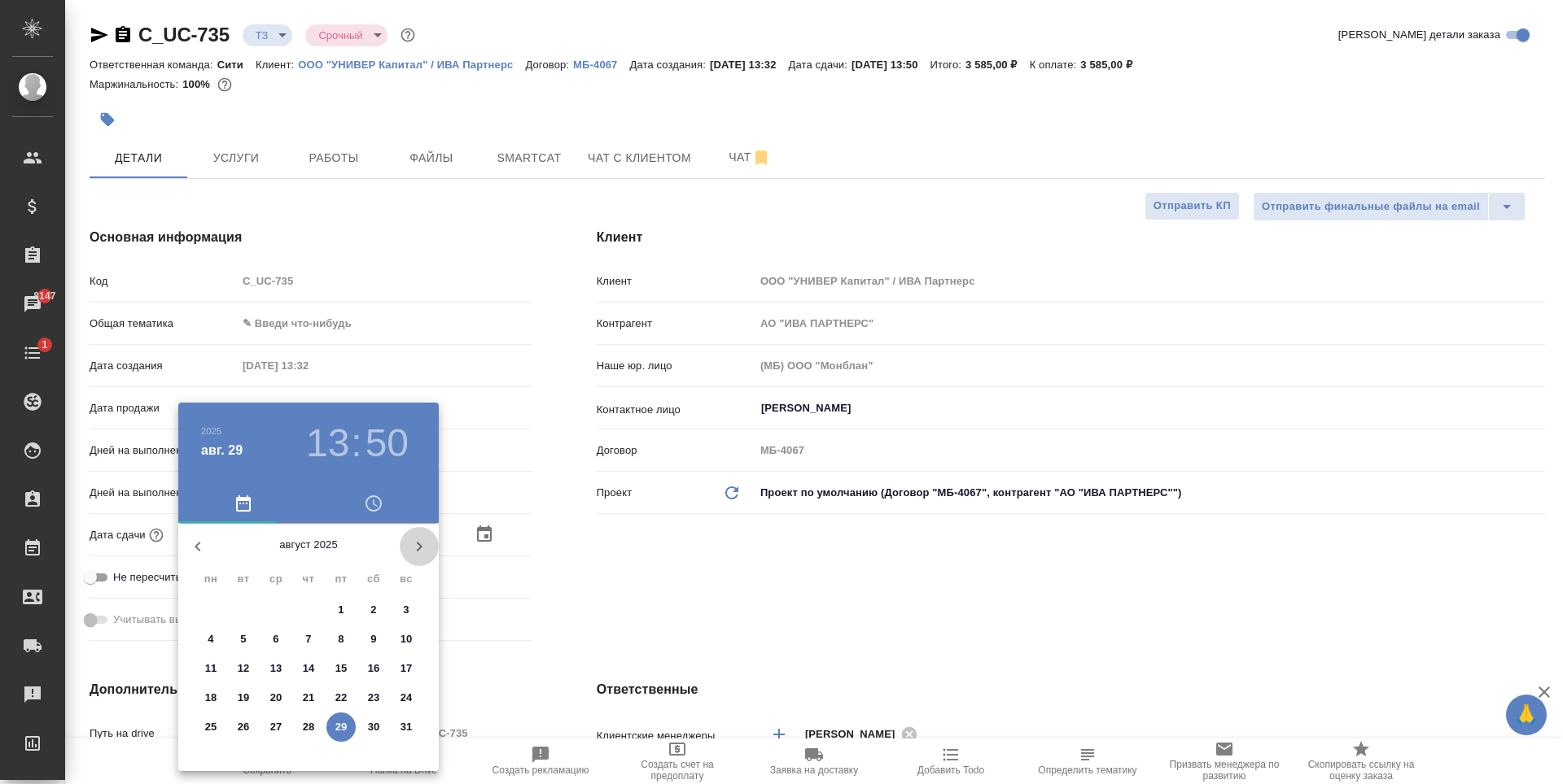
click at [421, 548] on icon "button" at bounding box center [419, 547] width 6 height 10
click at [344, 613] on p "5" at bounding box center [340, 610] width 6 height 16
type input "[DATE] 13:50"
type textarea "x"
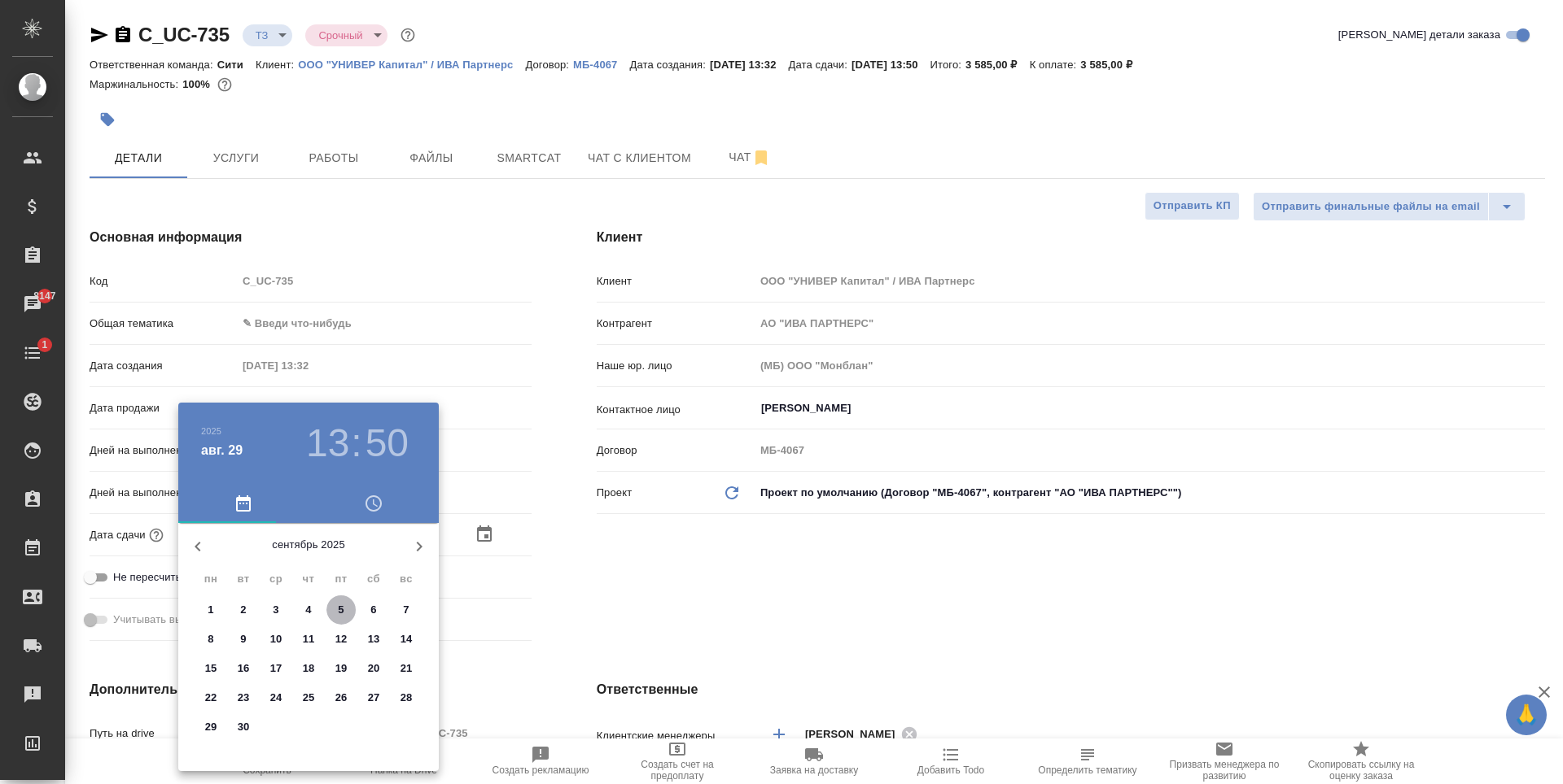
type textarea "x"
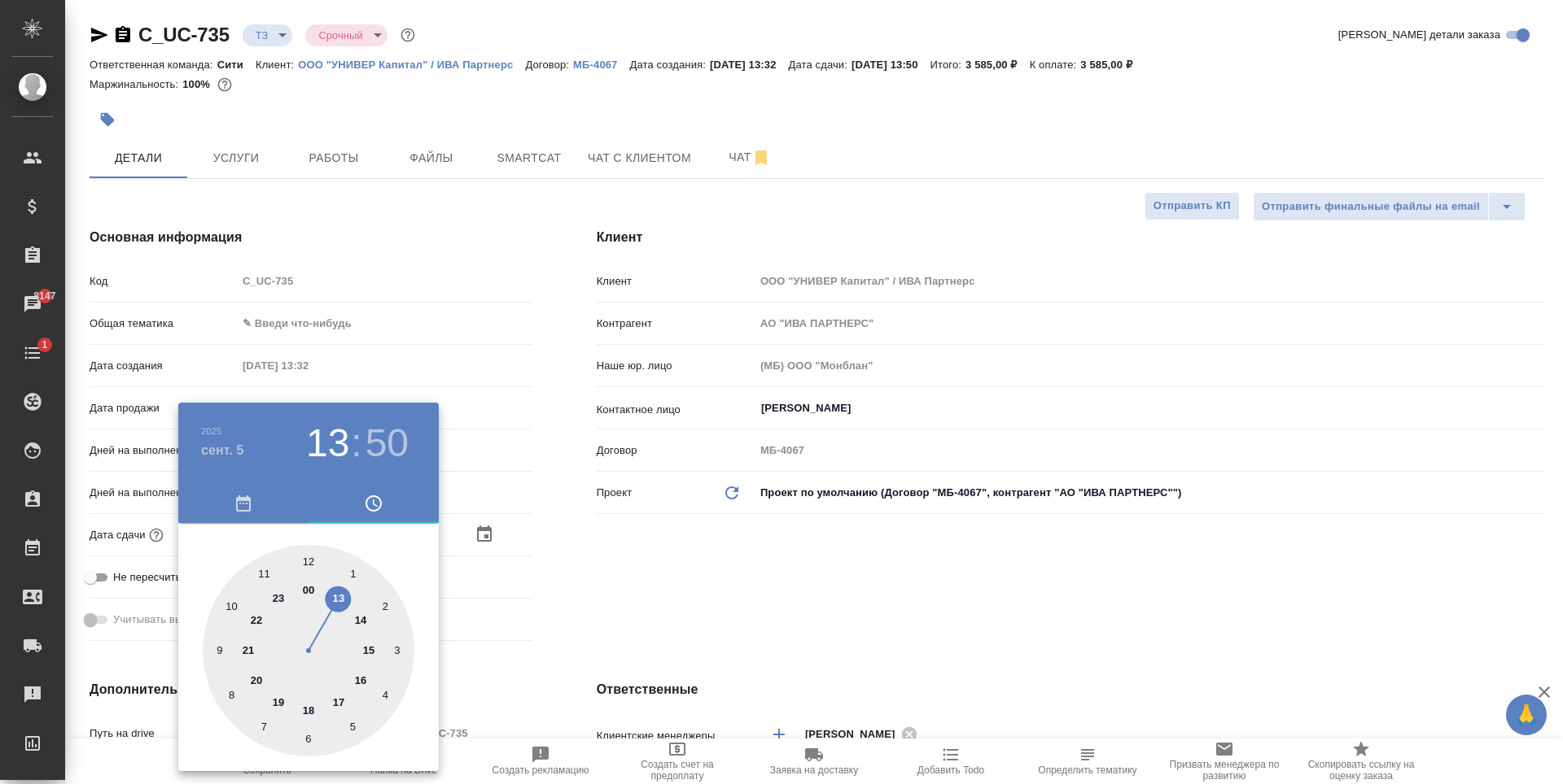
click at [680, 580] on div at bounding box center [781, 392] width 1563 height 784
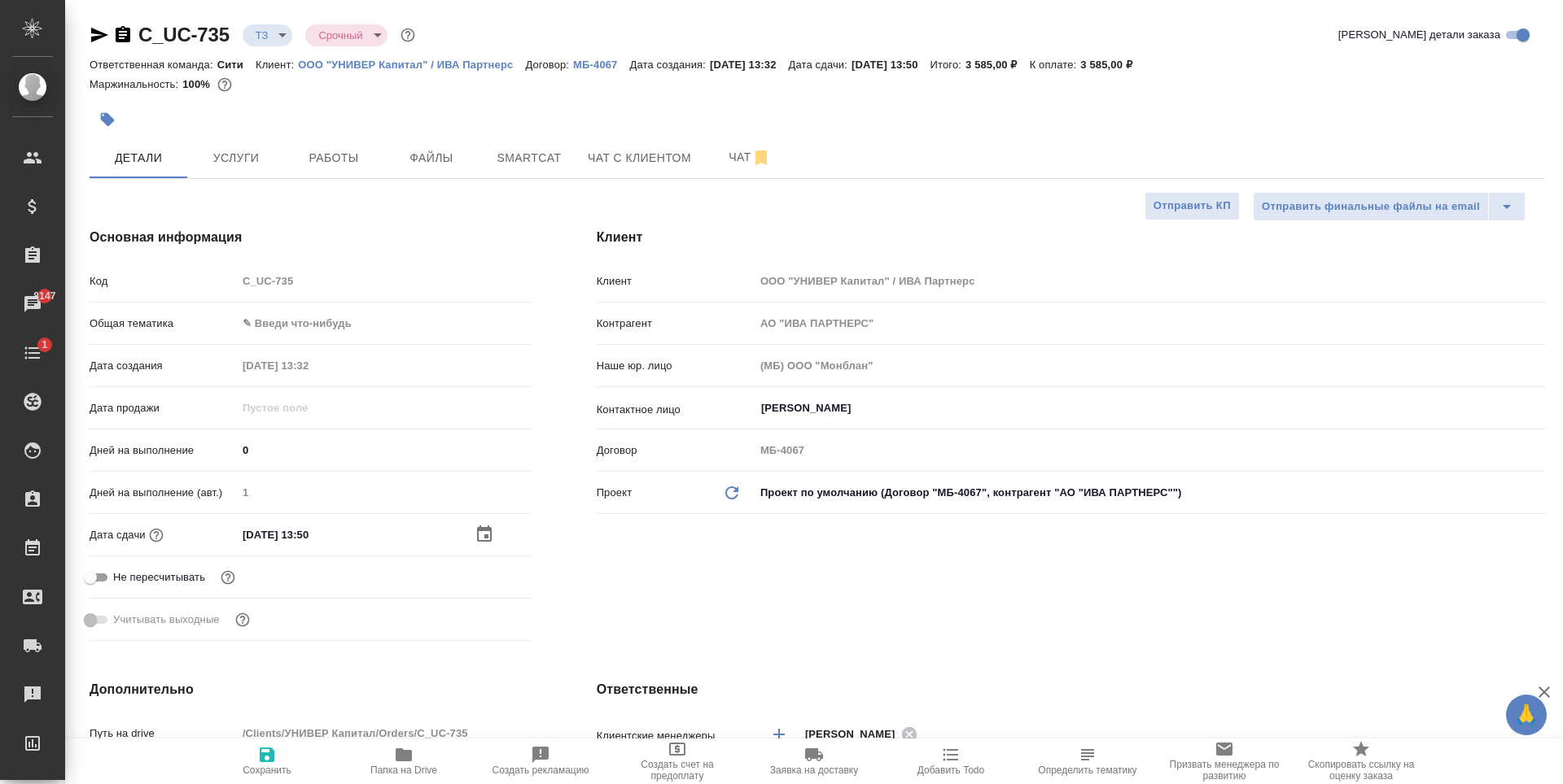
click at [261, 756] on icon "button" at bounding box center [267, 755] width 14 height 14
type textarea "x"
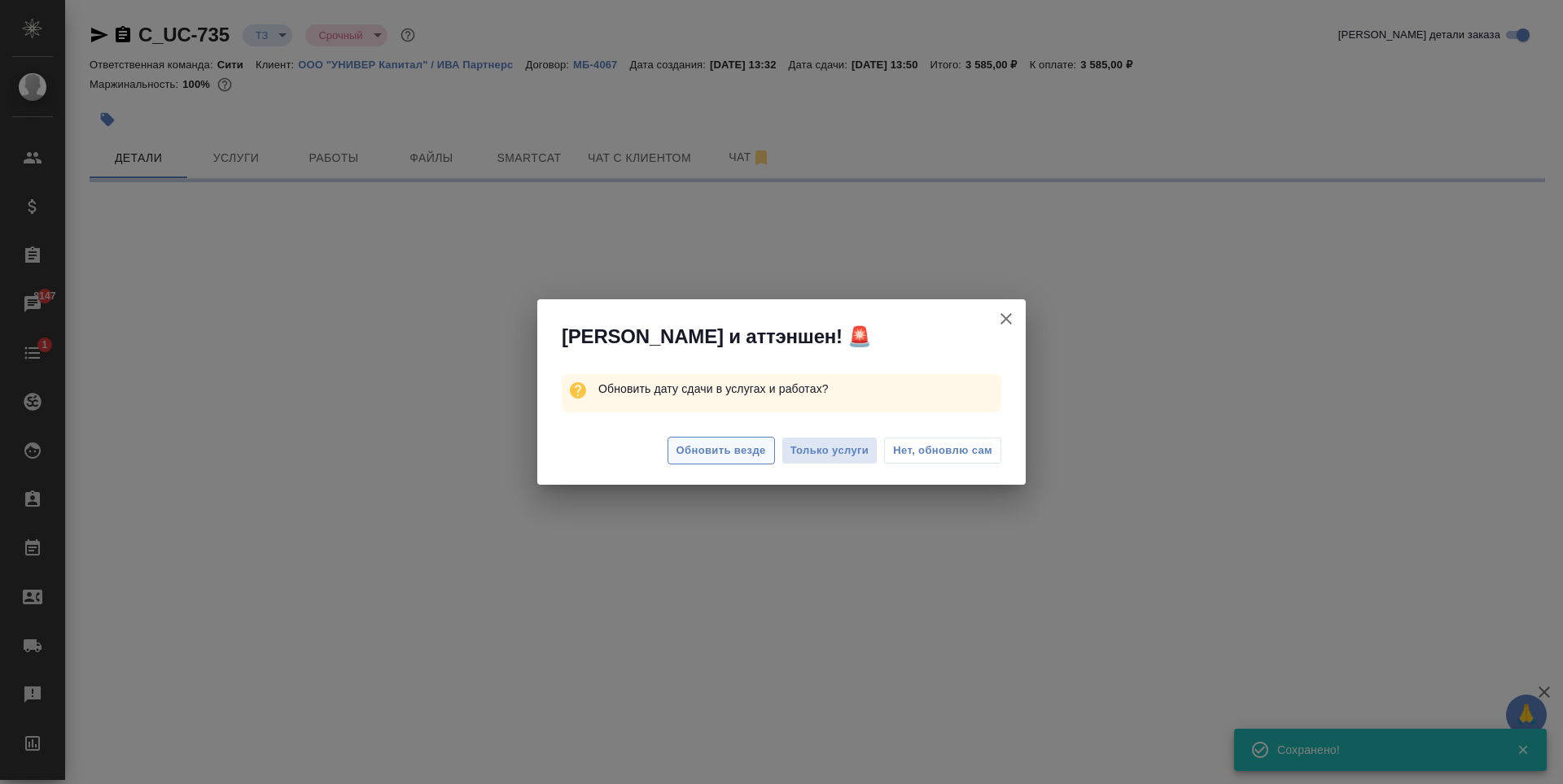
select select "RU"
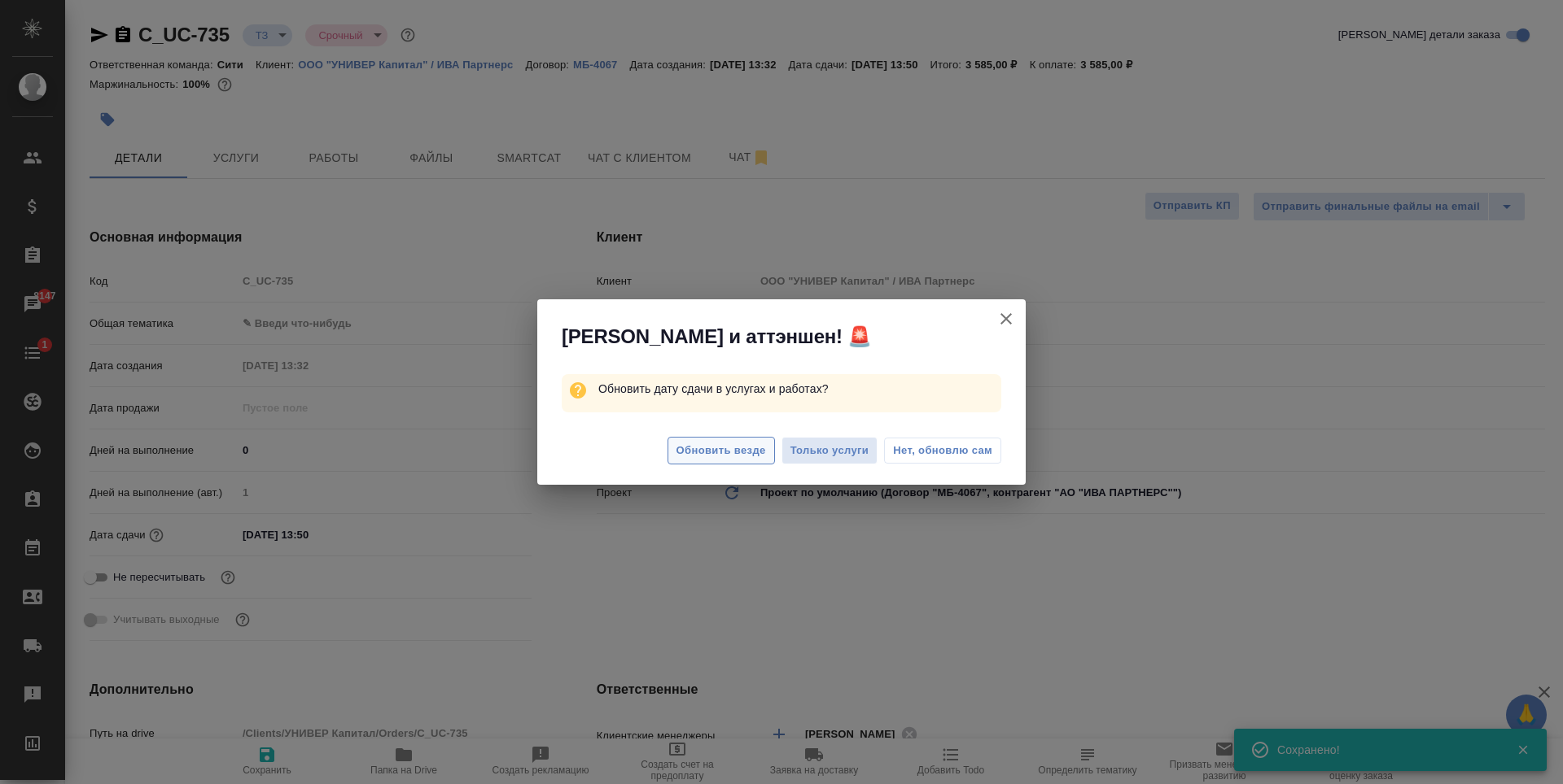
click at [733, 449] on span "Обновить везде" at bounding box center [721, 451] width 90 height 18
type textarea "x"
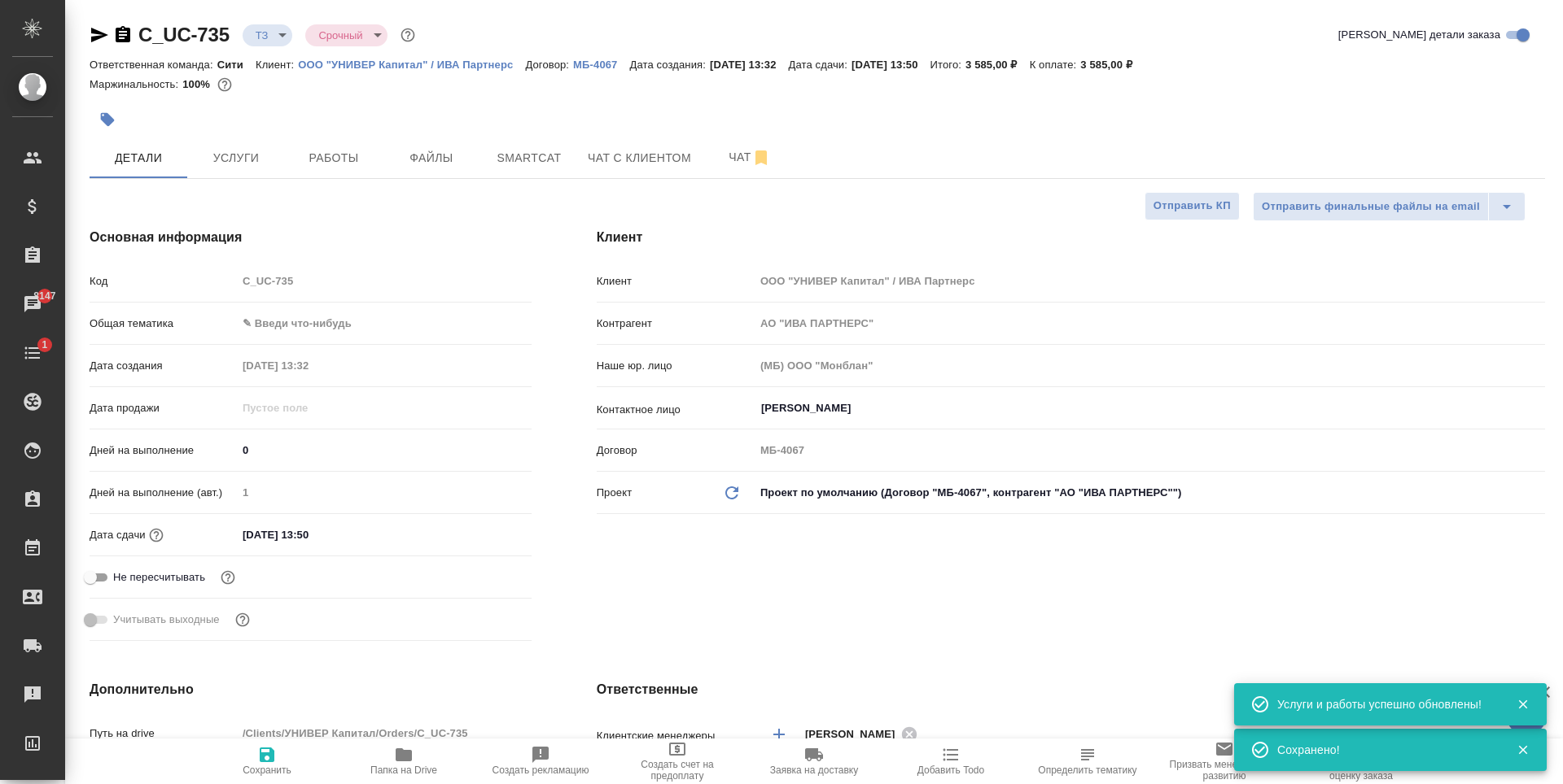
type textarea "x"
click at [259, 160] on span "Услуги" at bounding box center [235, 158] width 78 height 20
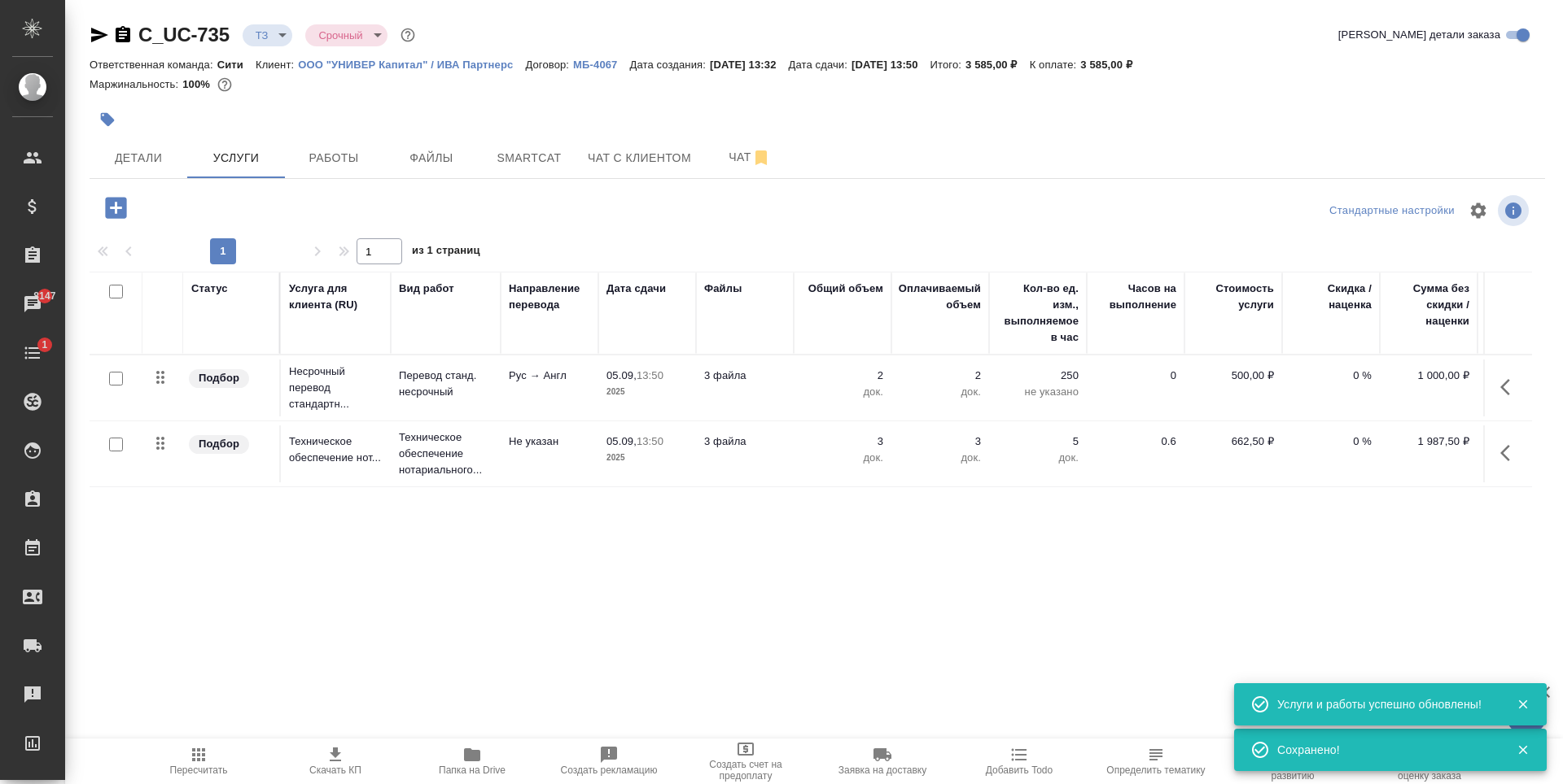
click at [120, 205] on icon "button" at bounding box center [115, 207] width 21 height 21
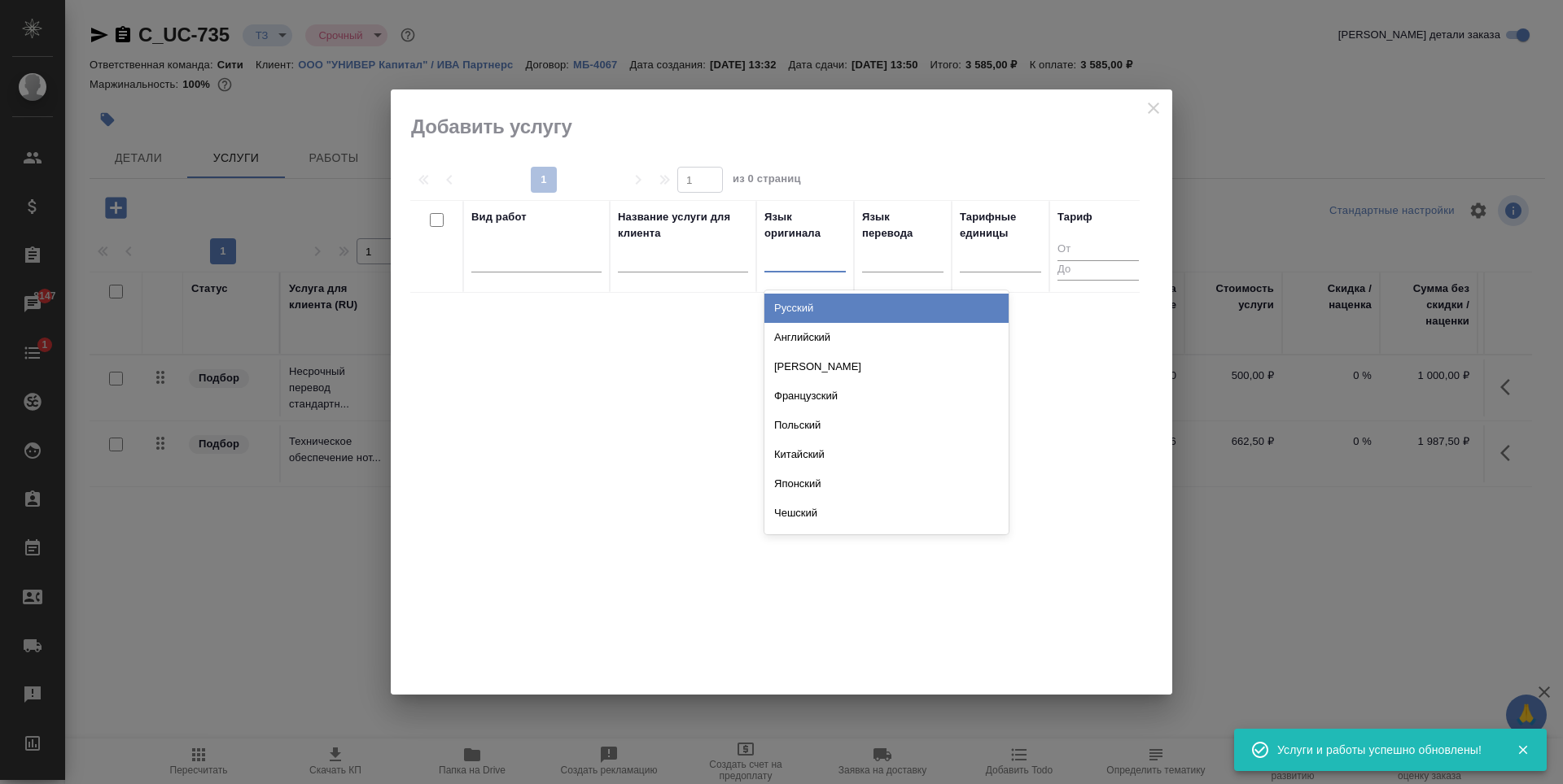
click at [805, 257] on div at bounding box center [805, 255] width 81 height 23
click at [809, 308] on div "Русский" at bounding box center [886, 308] width 244 height 29
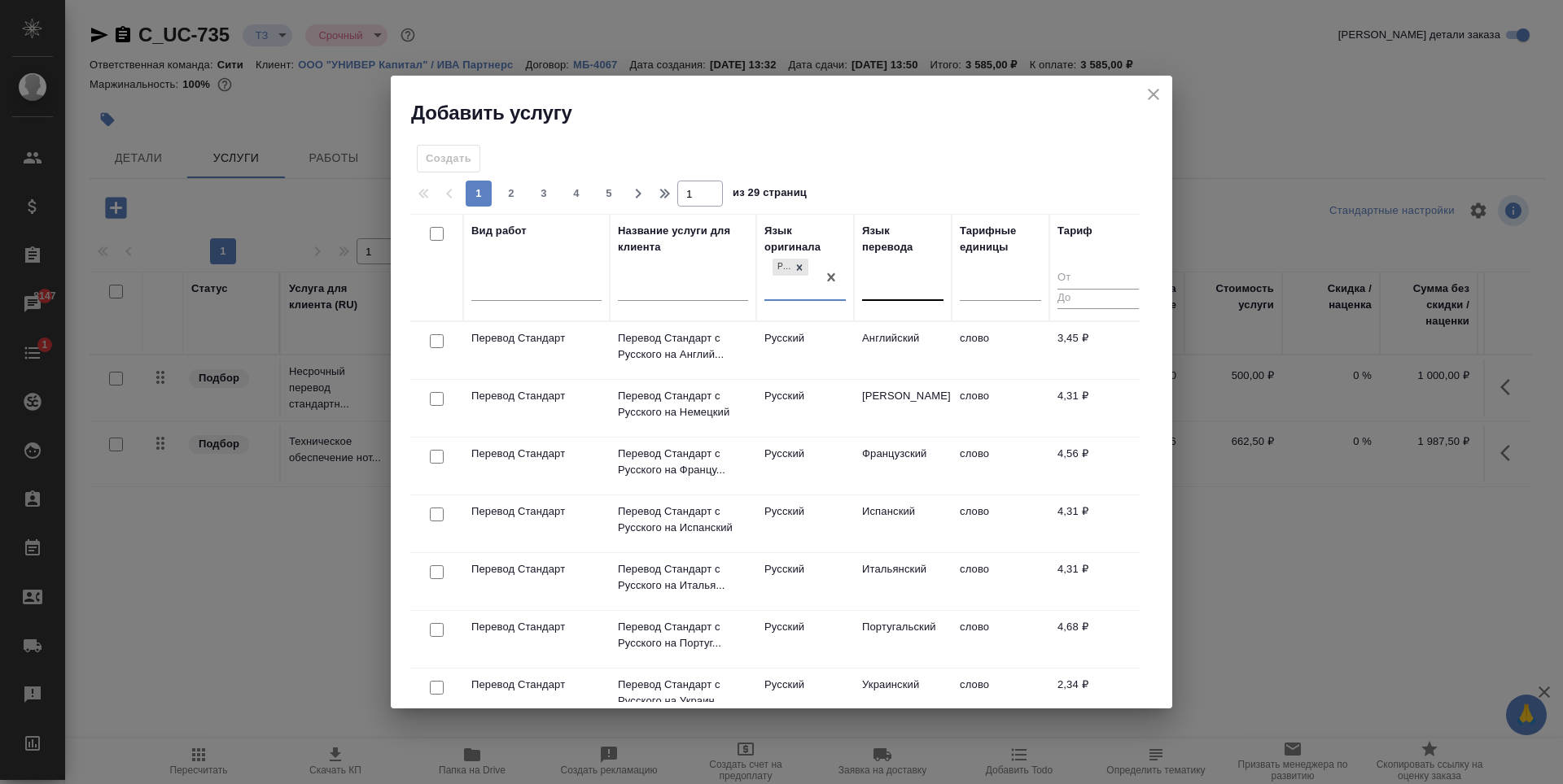
click at [894, 287] on div at bounding box center [903, 285] width 81 height 23
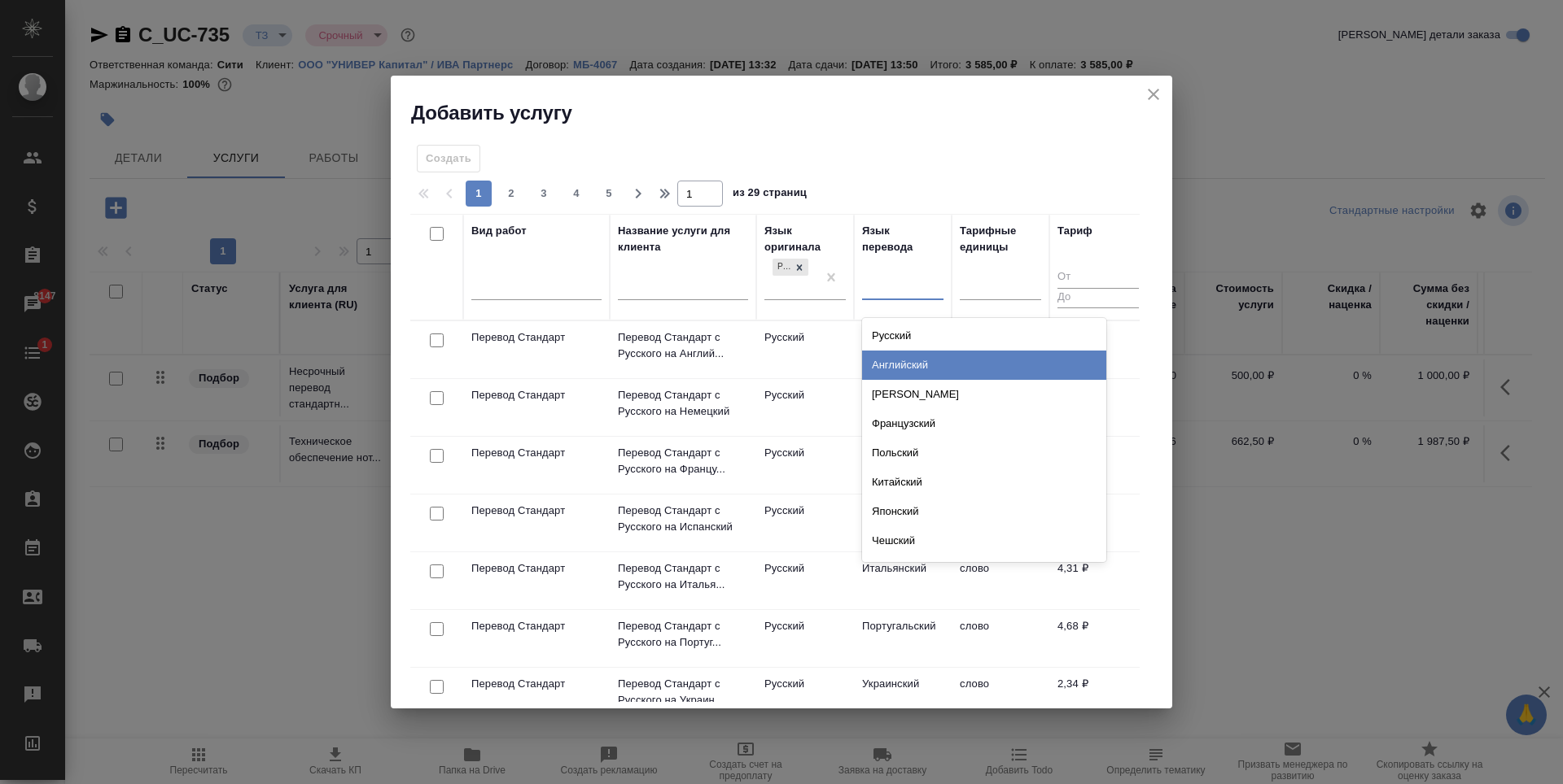
click at [901, 359] on div "Английский" at bounding box center [984, 365] width 244 height 29
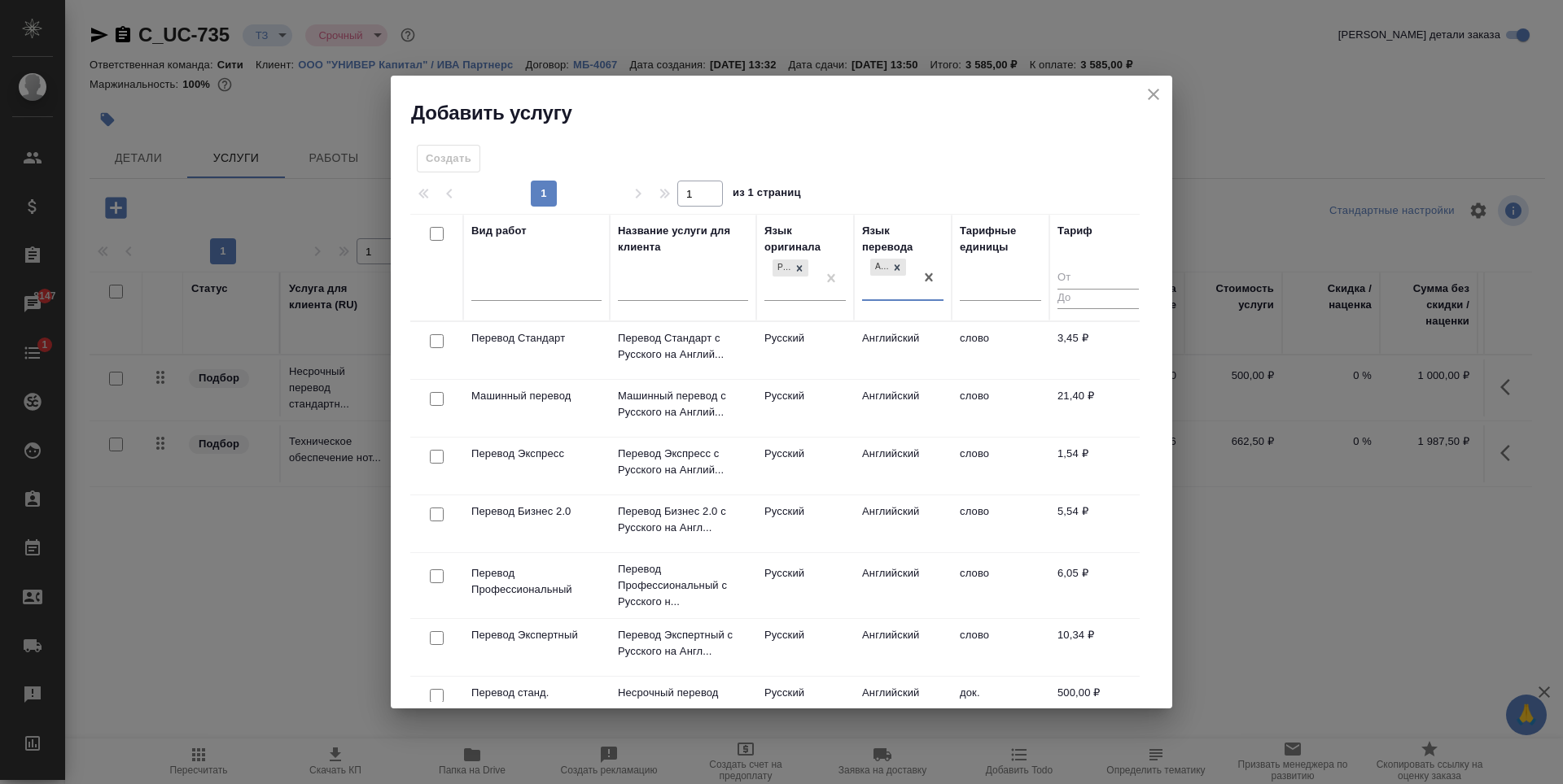
click at [437, 337] on input "checkbox" at bounding box center [437, 341] width 14 height 14
checkbox input "true"
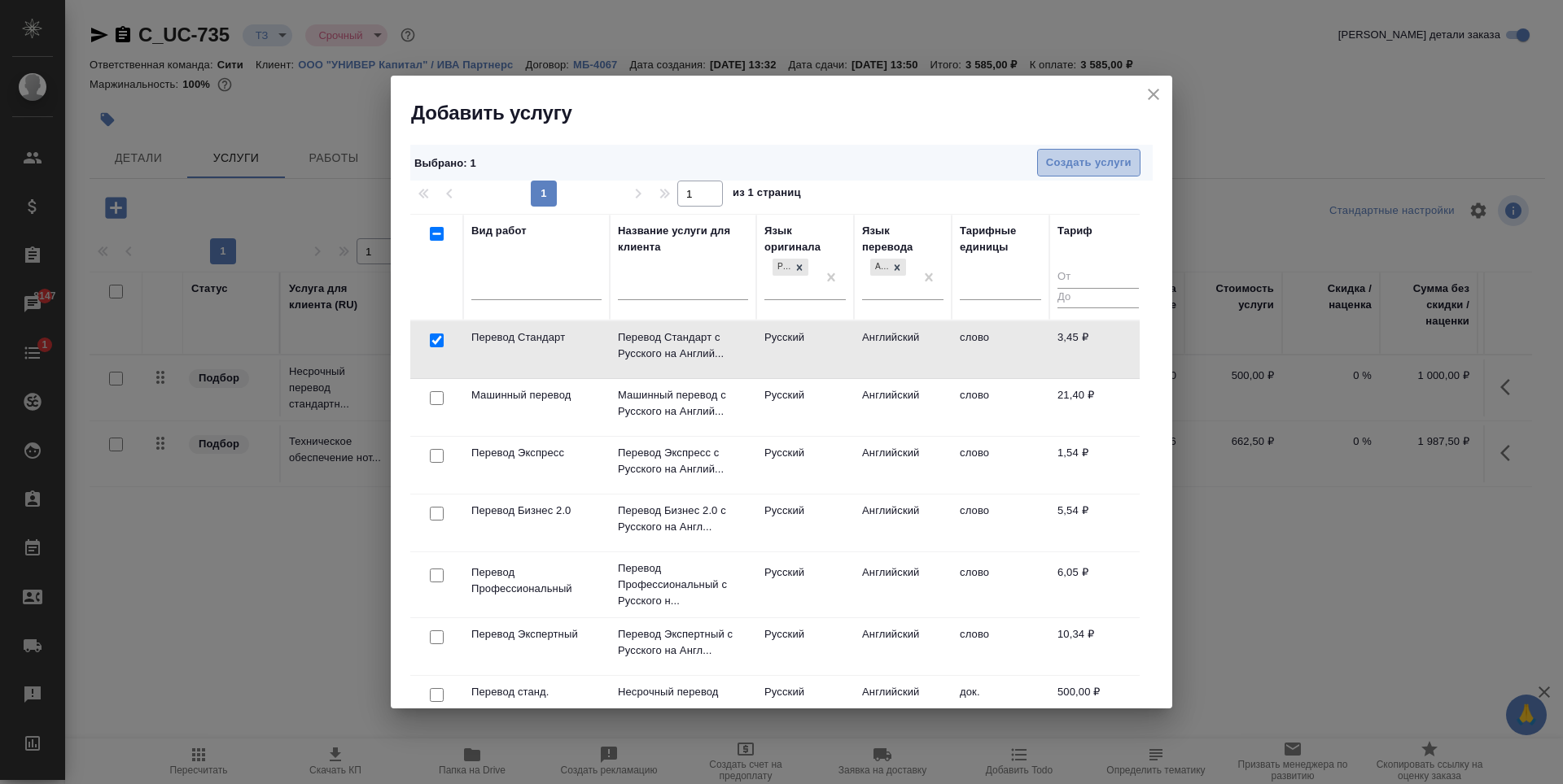
click at [1101, 150] on button "Создать услуги" at bounding box center [1088, 163] width 103 height 28
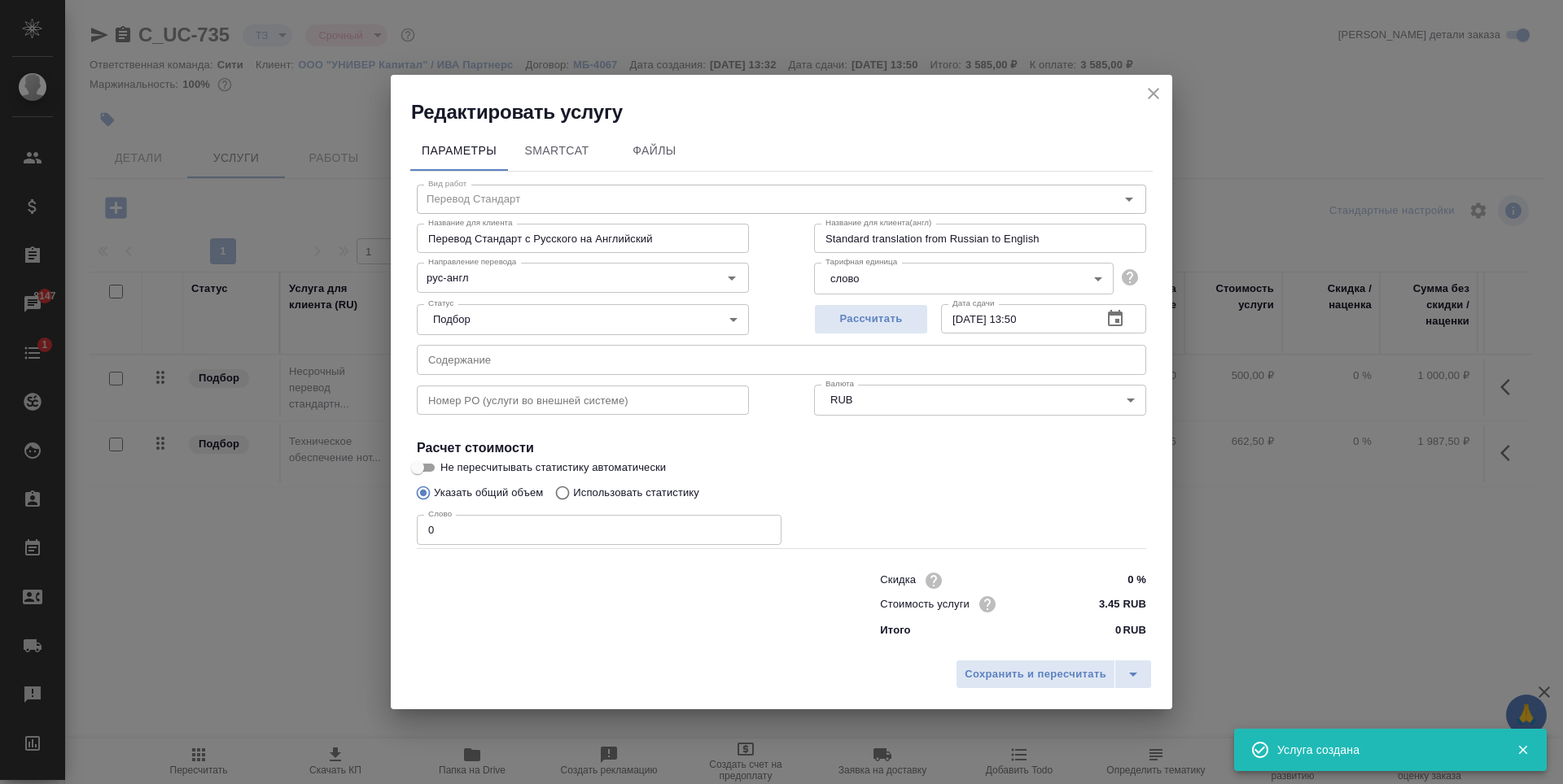
click at [529, 527] on input "0" at bounding box center [598, 529] width 365 height 29
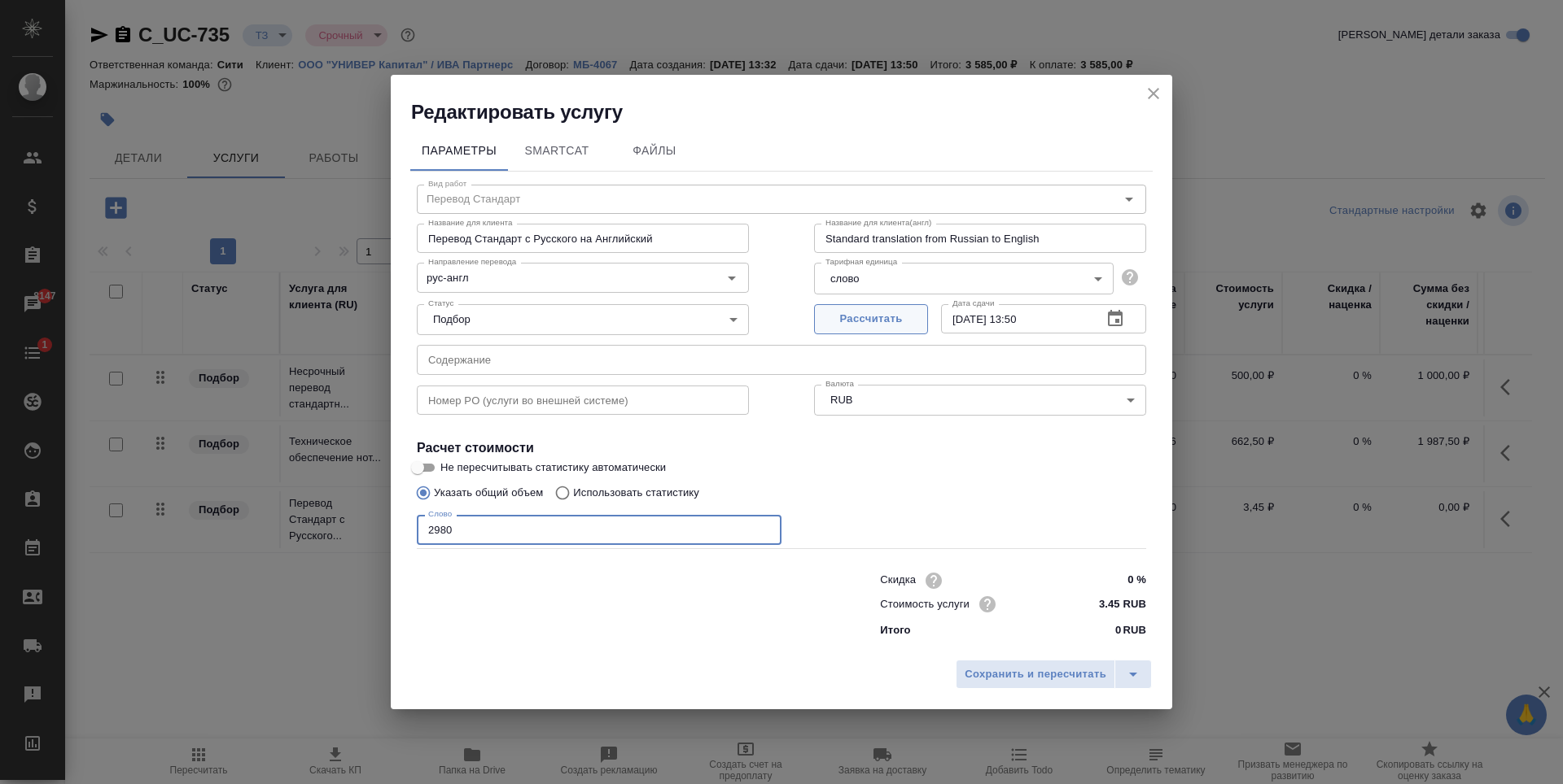
type input "2980"
click at [887, 322] on span "Рассчитать" at bounding box center [871, 319] width 96 height 18
click at [1063, 682] on span "Сохранить и пересчитать" at bounding box center [1035, 675] width 142 height 18
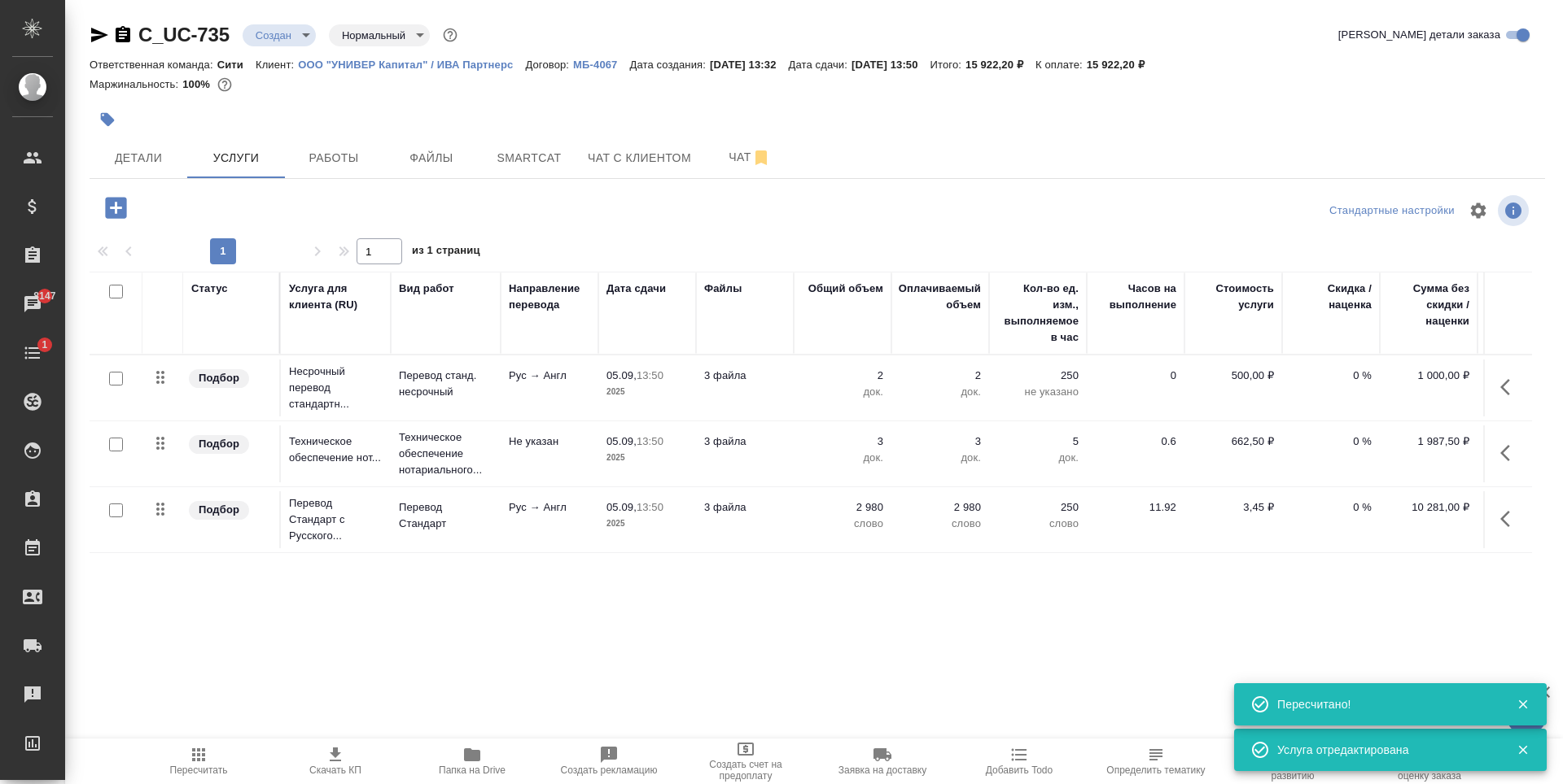
type input "new"
type input "normal"
click at [111, 204] on icon "button" at bounding box center [115, 207] width 21 height 21
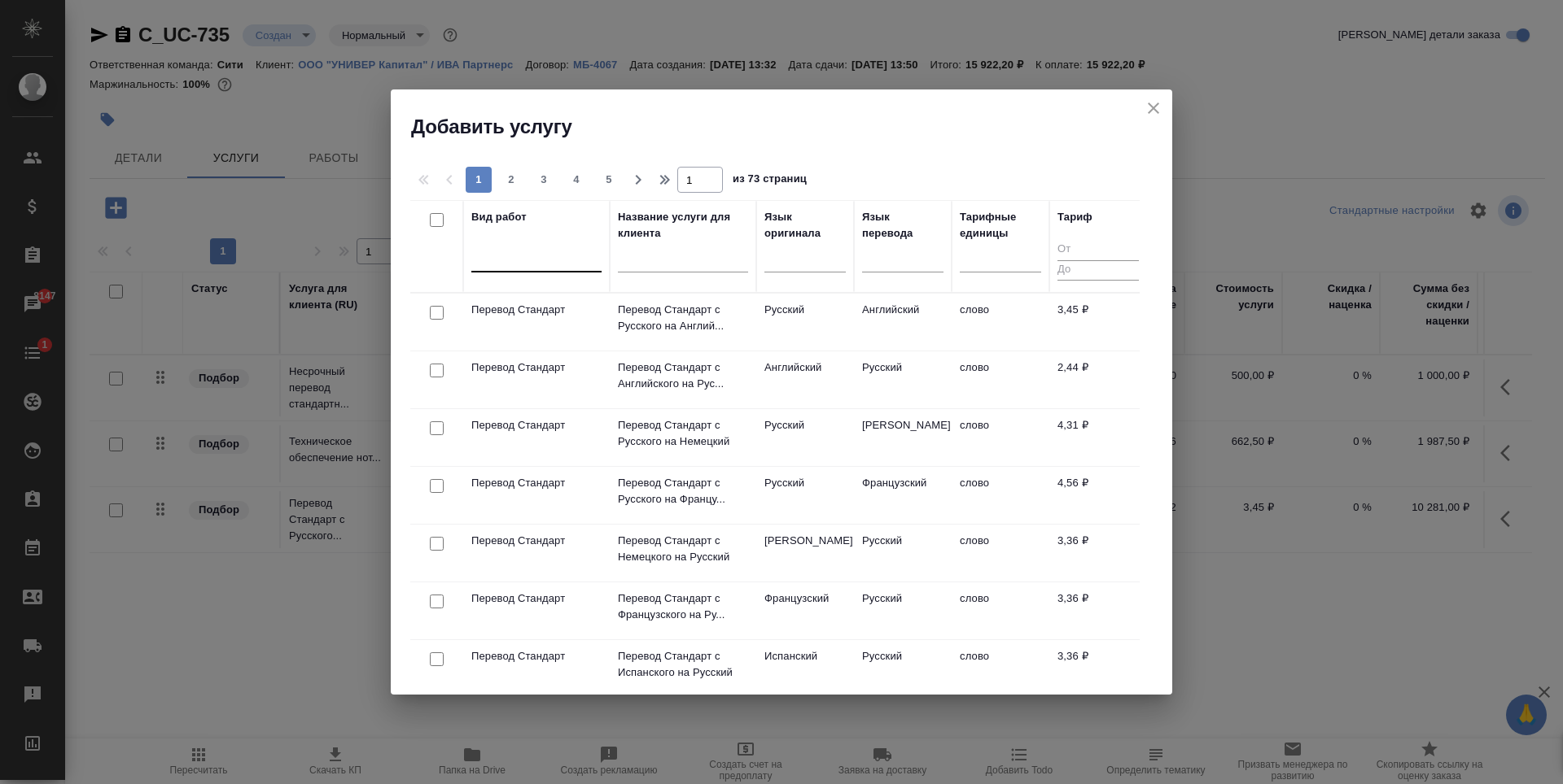
click at [554, 257] on div at bounding box center [536, 255] width 130 height 23
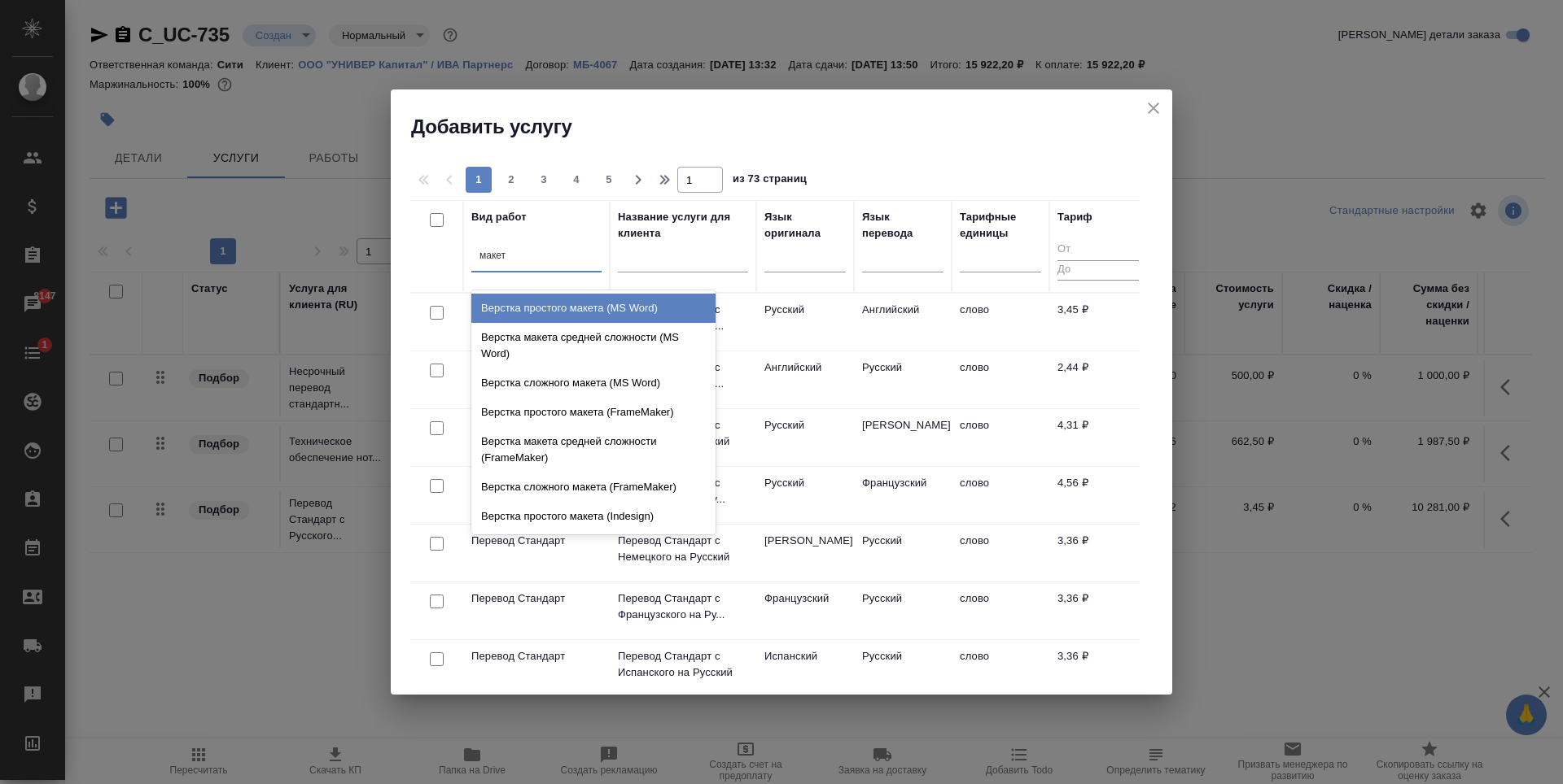
type input "макета"
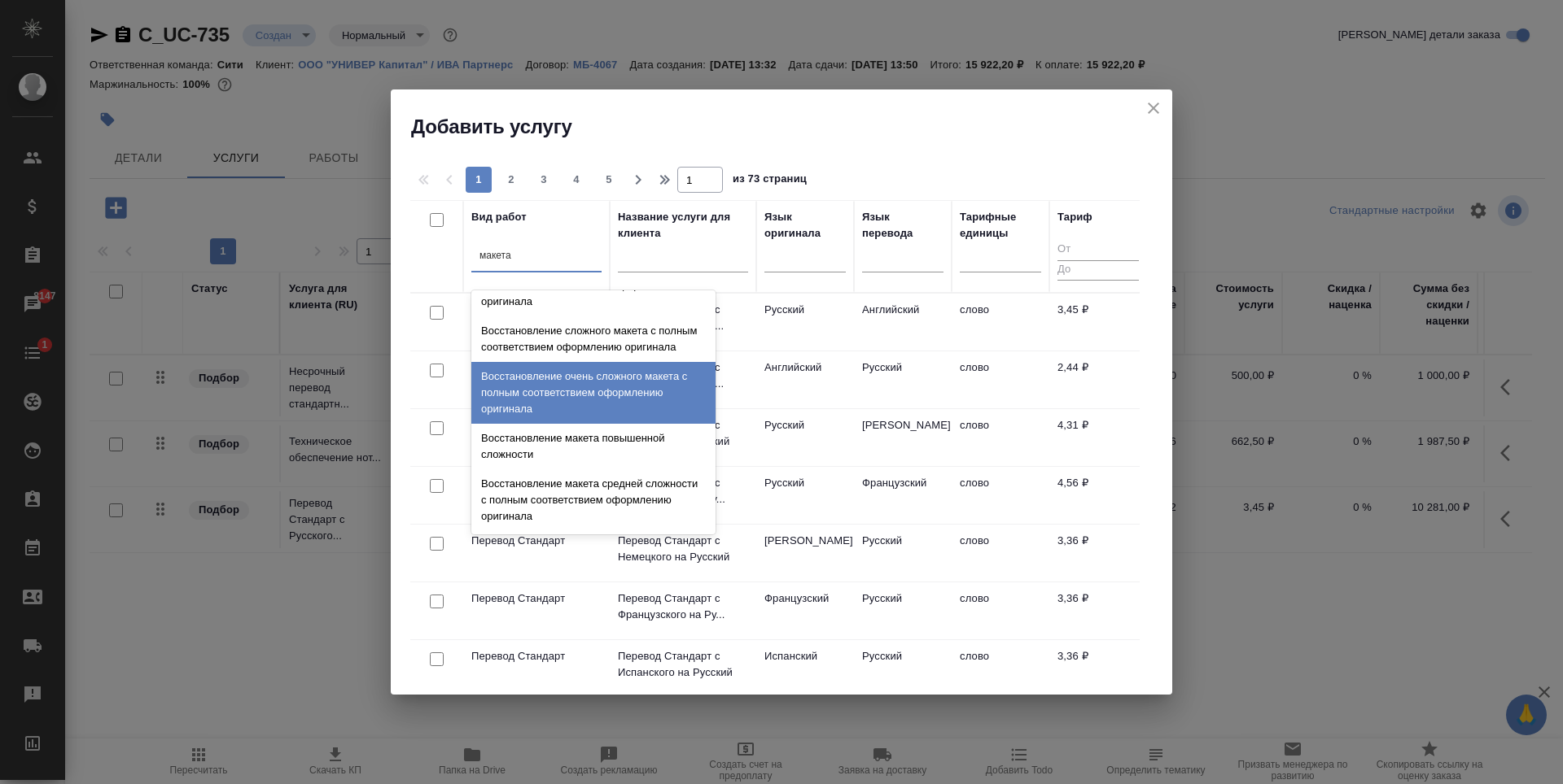
scroll to position [580, 0]
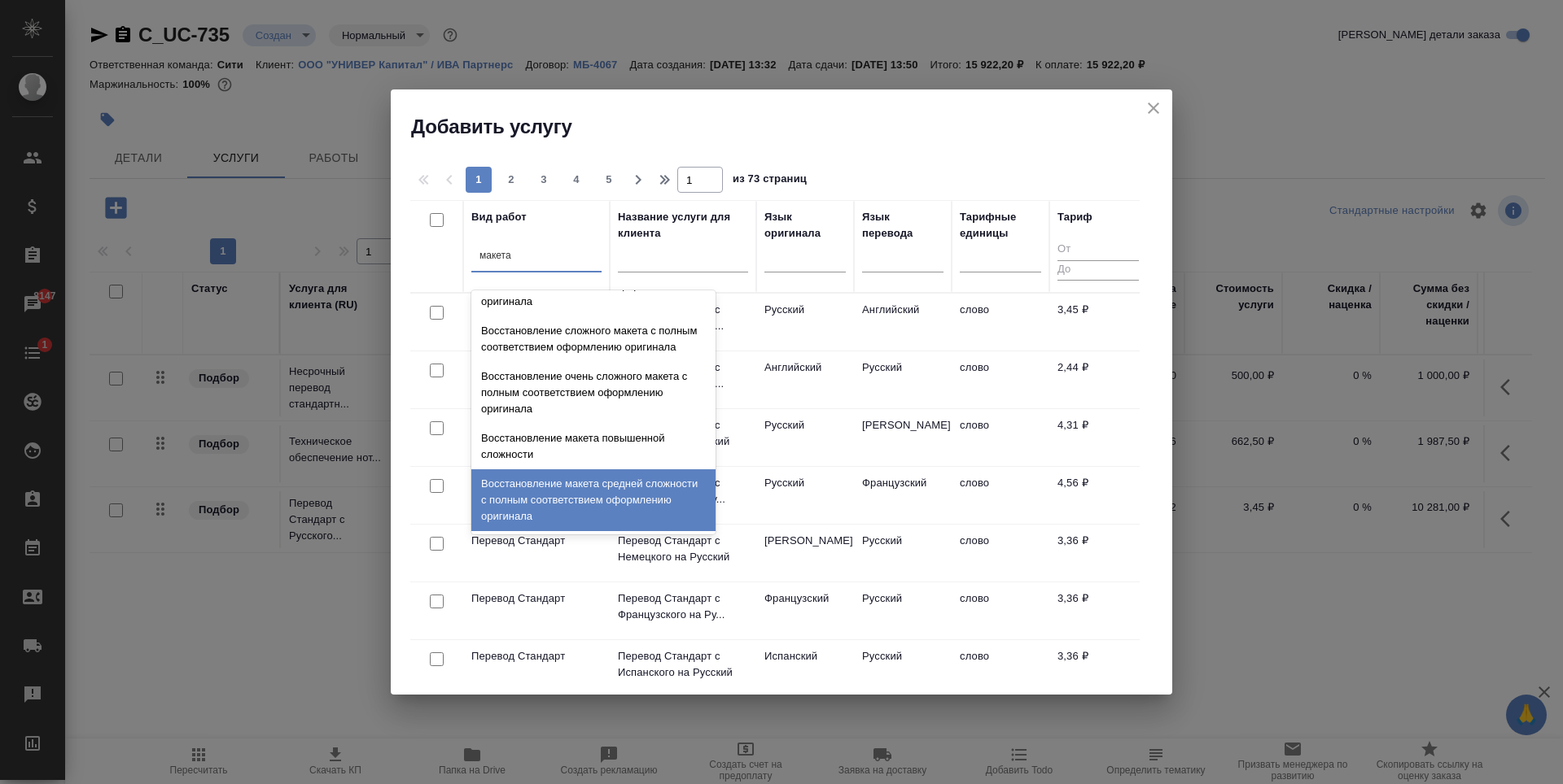
click at [583, 485] on div "Восстановление макета средней сложности с полным соответствием оформлению ориги…" at bounding box center [593, 500] width 244 height 62
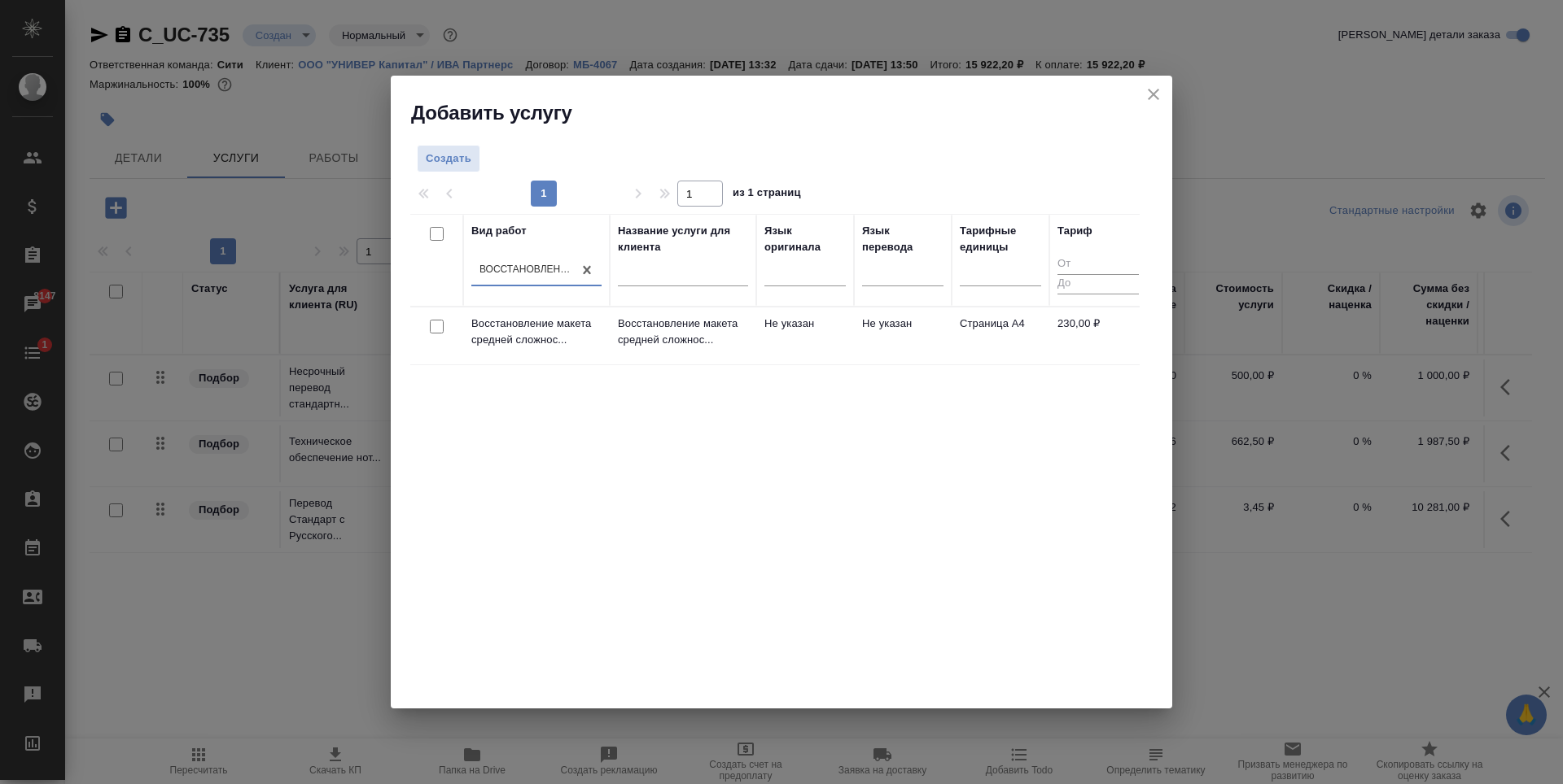
click at [436, 333] on input "checkbox" at bounding box center [437, 327] width 14 height 14
checkbox input "true"
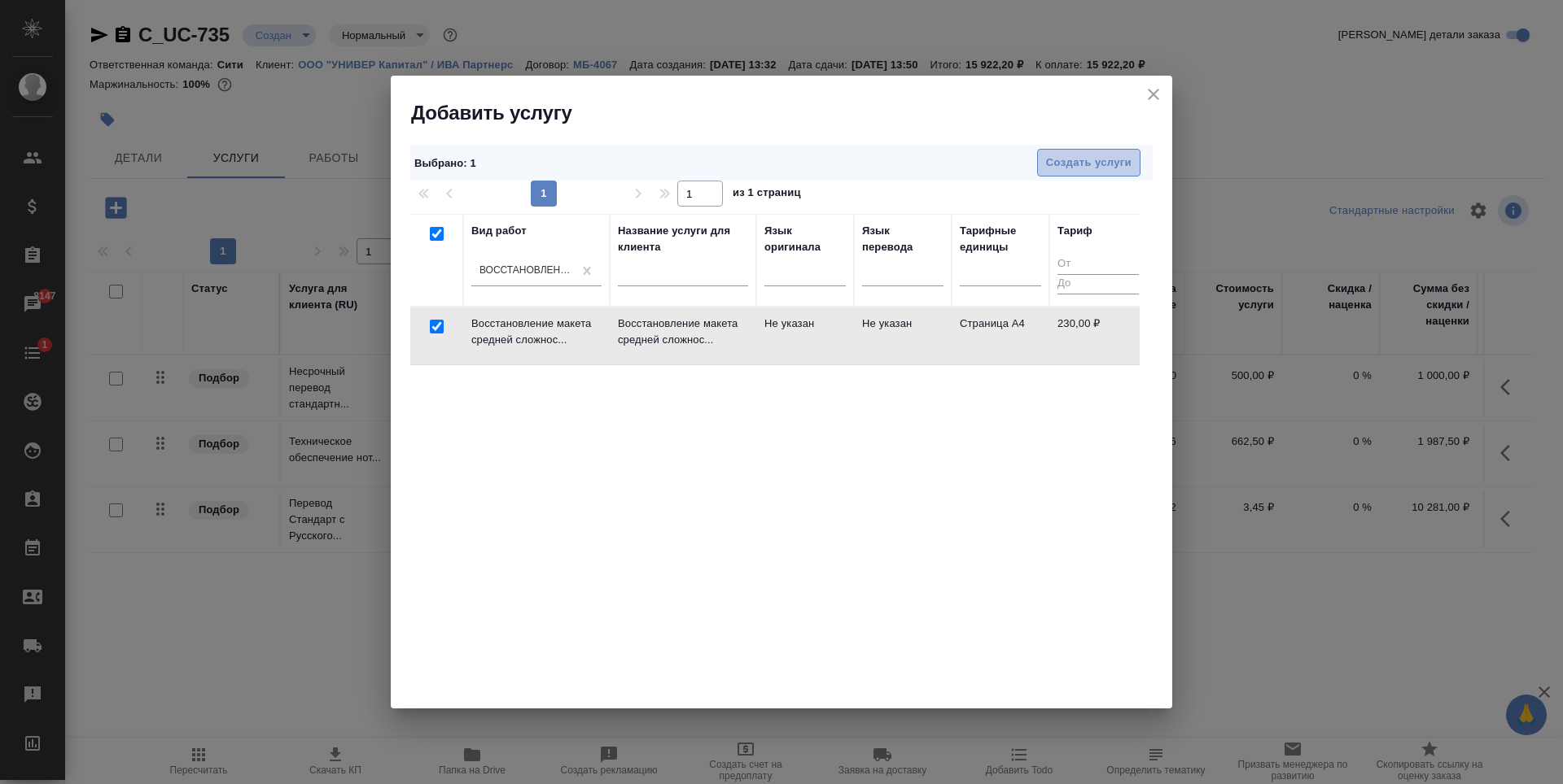
click at [1107, 160] on span "Создать услуги" at bounding box center [1089, 163] width 85 height 18
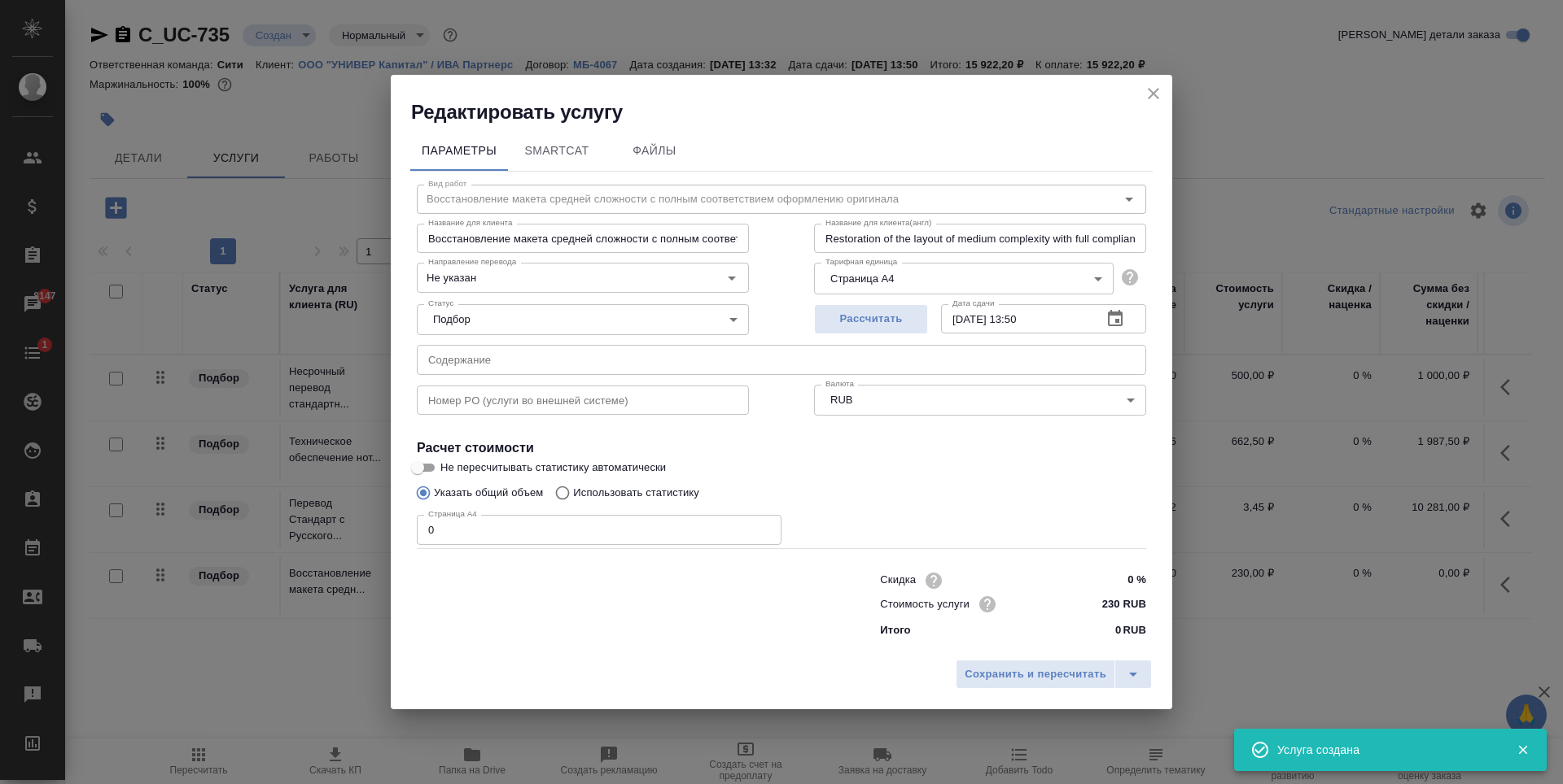
click at [554, 525] on input "0" at bounding box center [598, 529] width 365 height 29
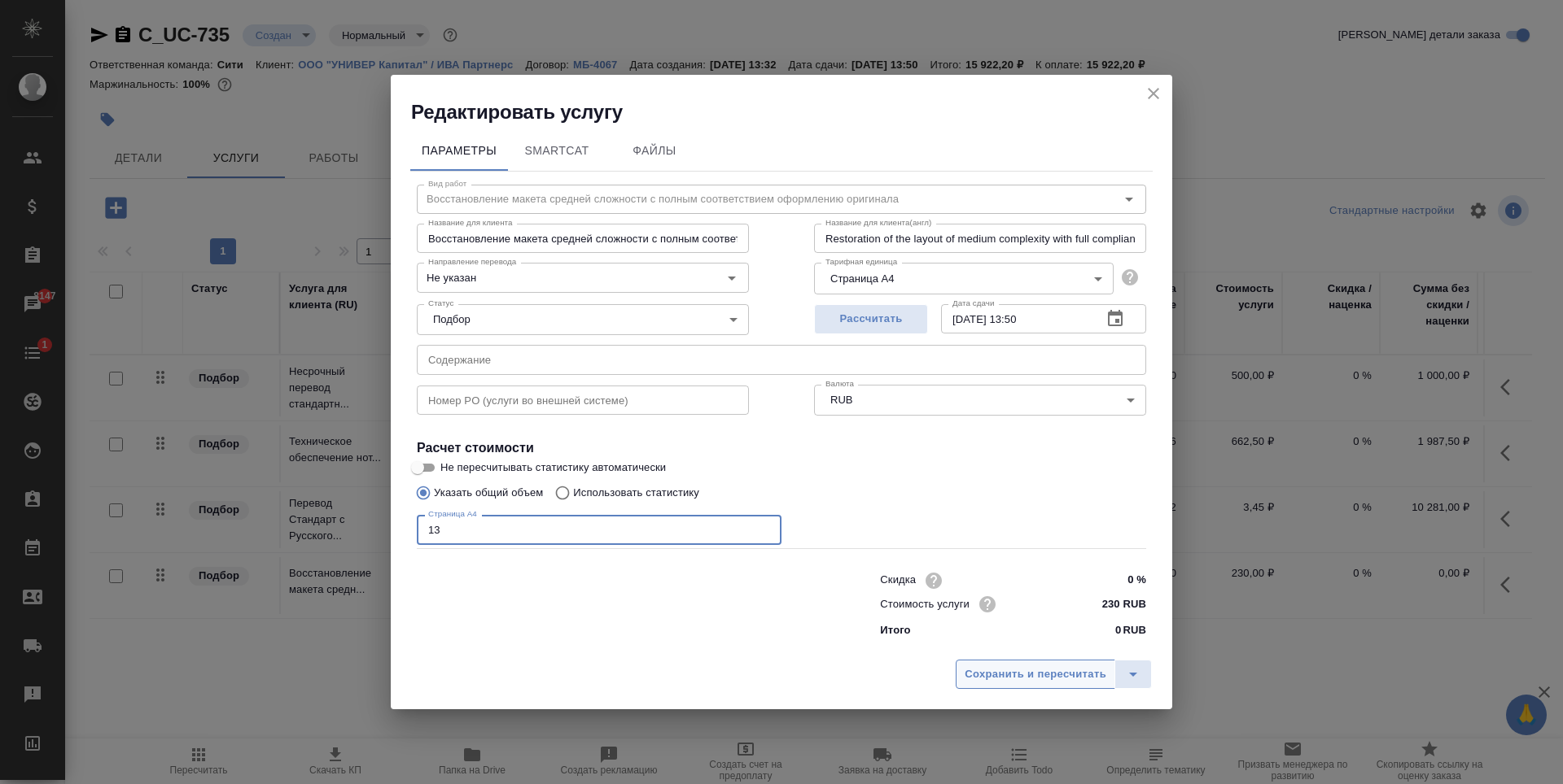
type input "13"
click at [1015, 672] on span "Сохранить и пересчитать" at bounding box center [1035, 675] width 142 height 18
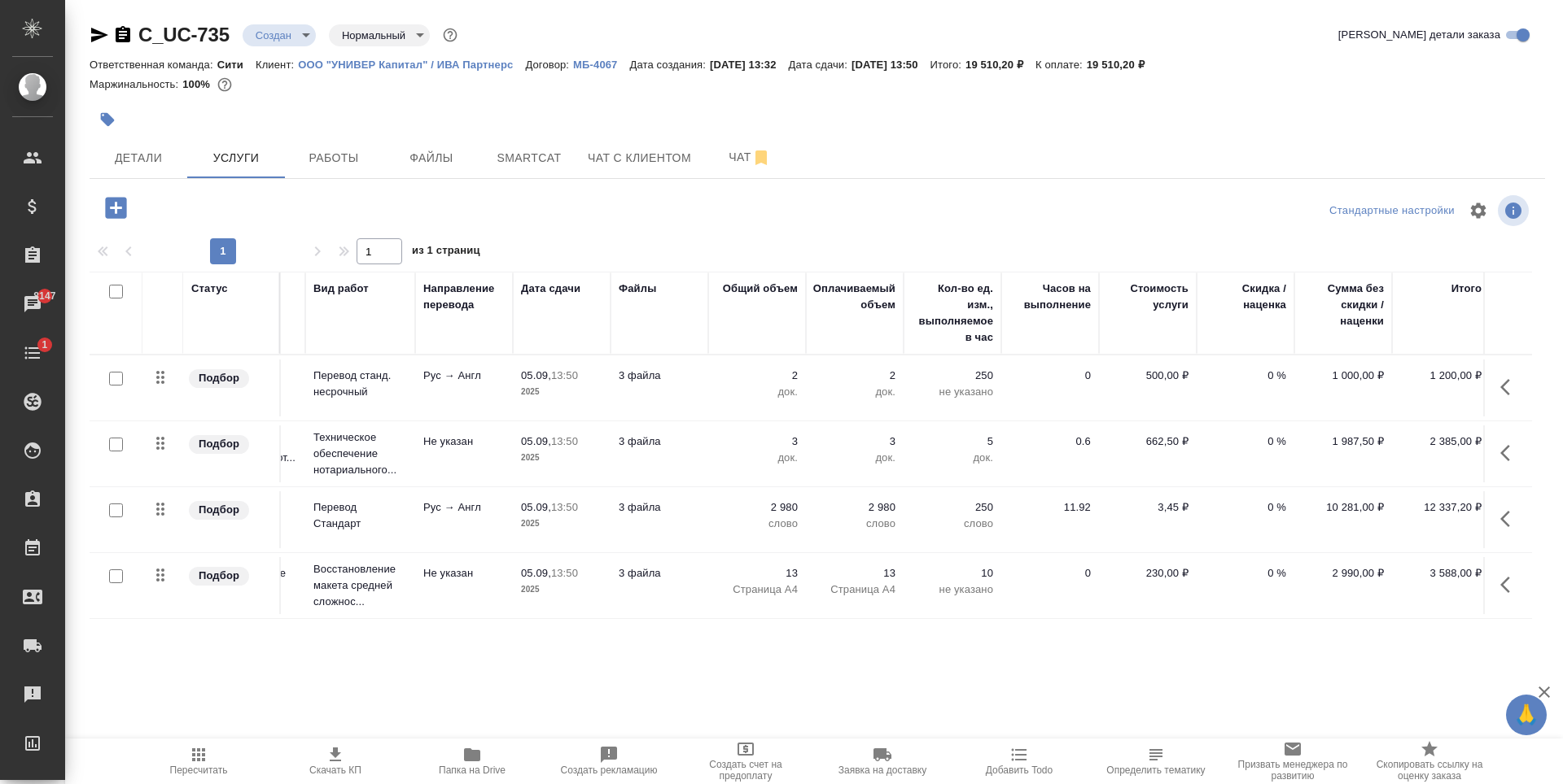
scroll to position [0, 104]
click at [411, 111] on div at bounding box center [575, 119] width 970 height 36
click at [338, 754] on icon "button" at bounding box center [335, 755] width 12 height 14
drag, startPoint x: 1008, startPoint y: 65, endPoint x: 1056, endPoint y: 69, distance: 48.2
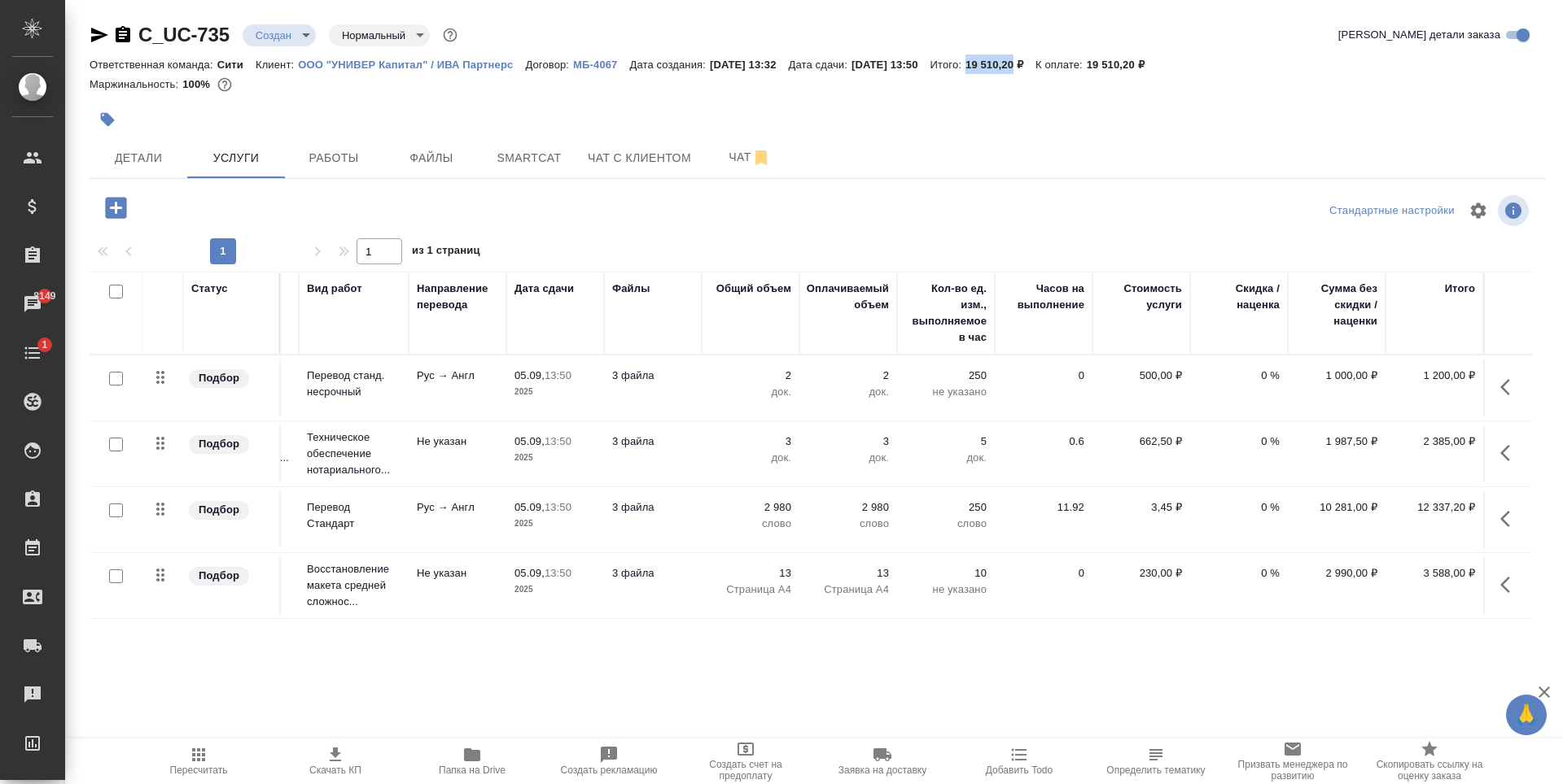
click at [1035, 69] on p "19 510,20 ₽" at bounding box center [1001, 64] width 70 height 13
copy p "19 510,20"
click at [113, 439] on input "checkbox" at bounding box center [116, 445] width 14 height 14
checkbox input "true"
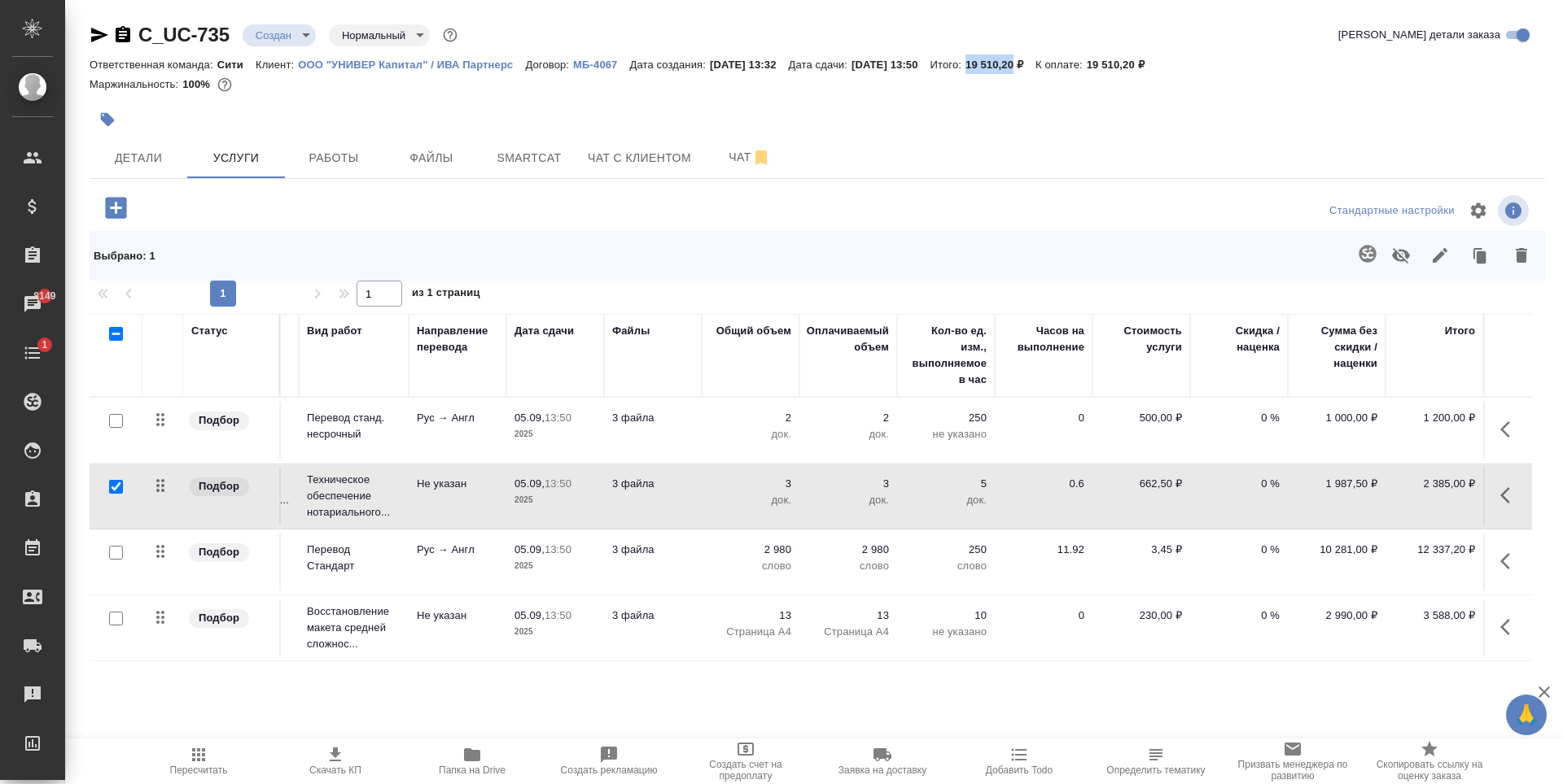
click at [111, 414] on input "checkbox" at bounding box center [116, 420] width 14 height 14
checkbox input "true"
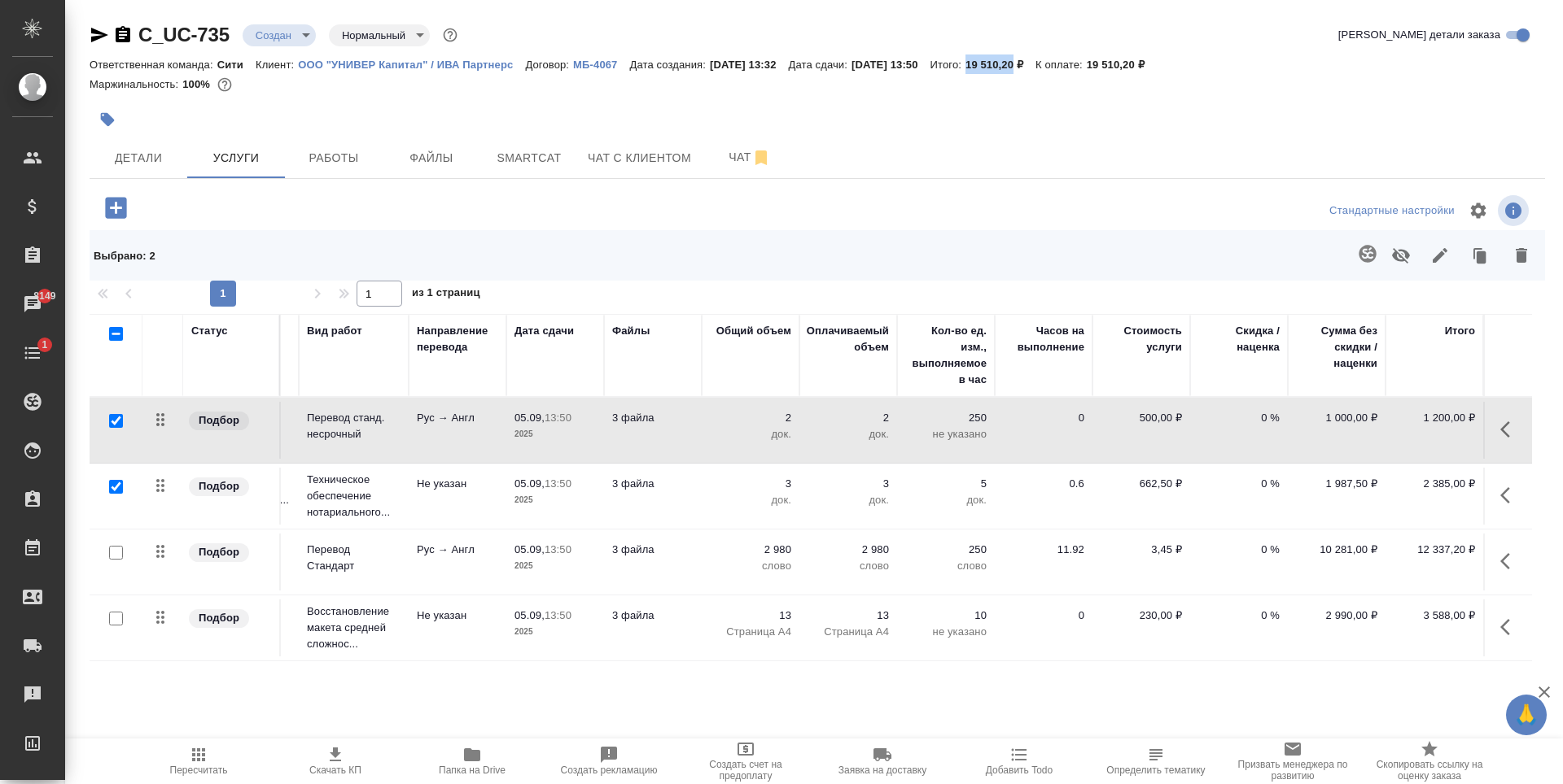
click at [115, 611] on input "checkbox" at bounding box center [116, 618] width 14 height 14
checkbox input "true"
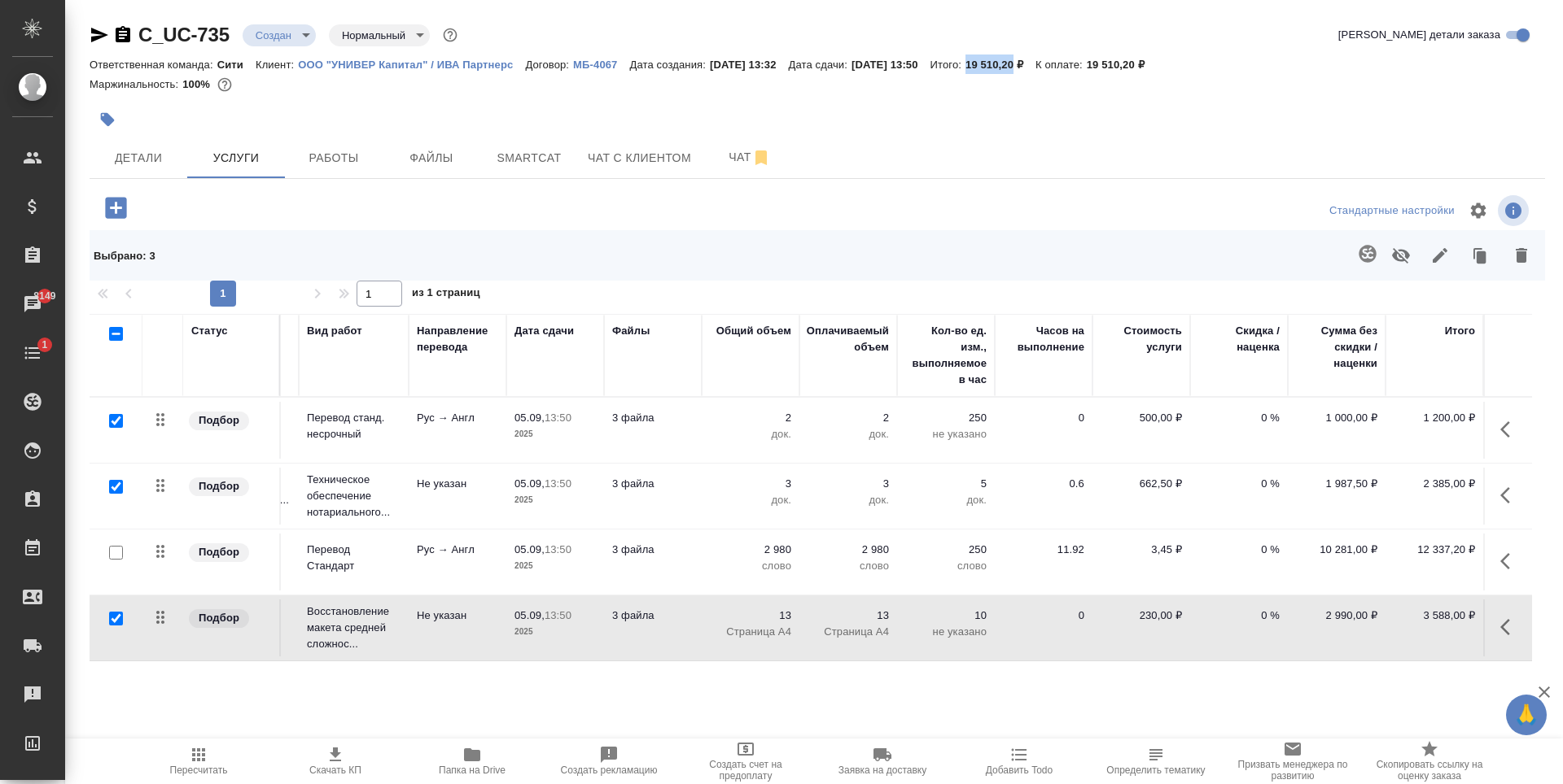
click at [116, 548] on input "checkbox" at bounding box center [116, 553] width 14 height 14
checkbox input "true"
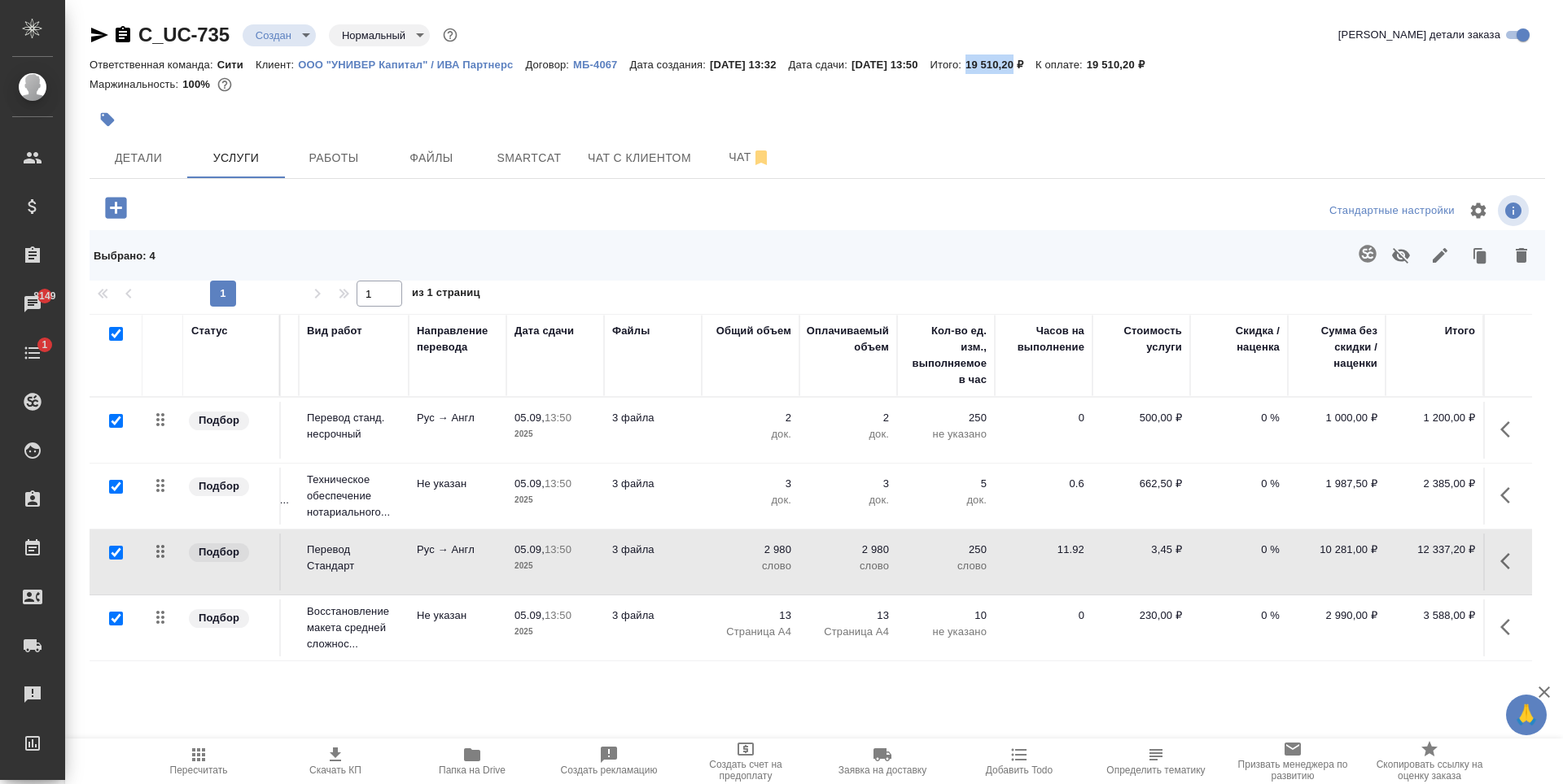
click at [112, 611] on input "checkbox" at bounding box center [116, 618] width 14 height 14
checkbox input "false"
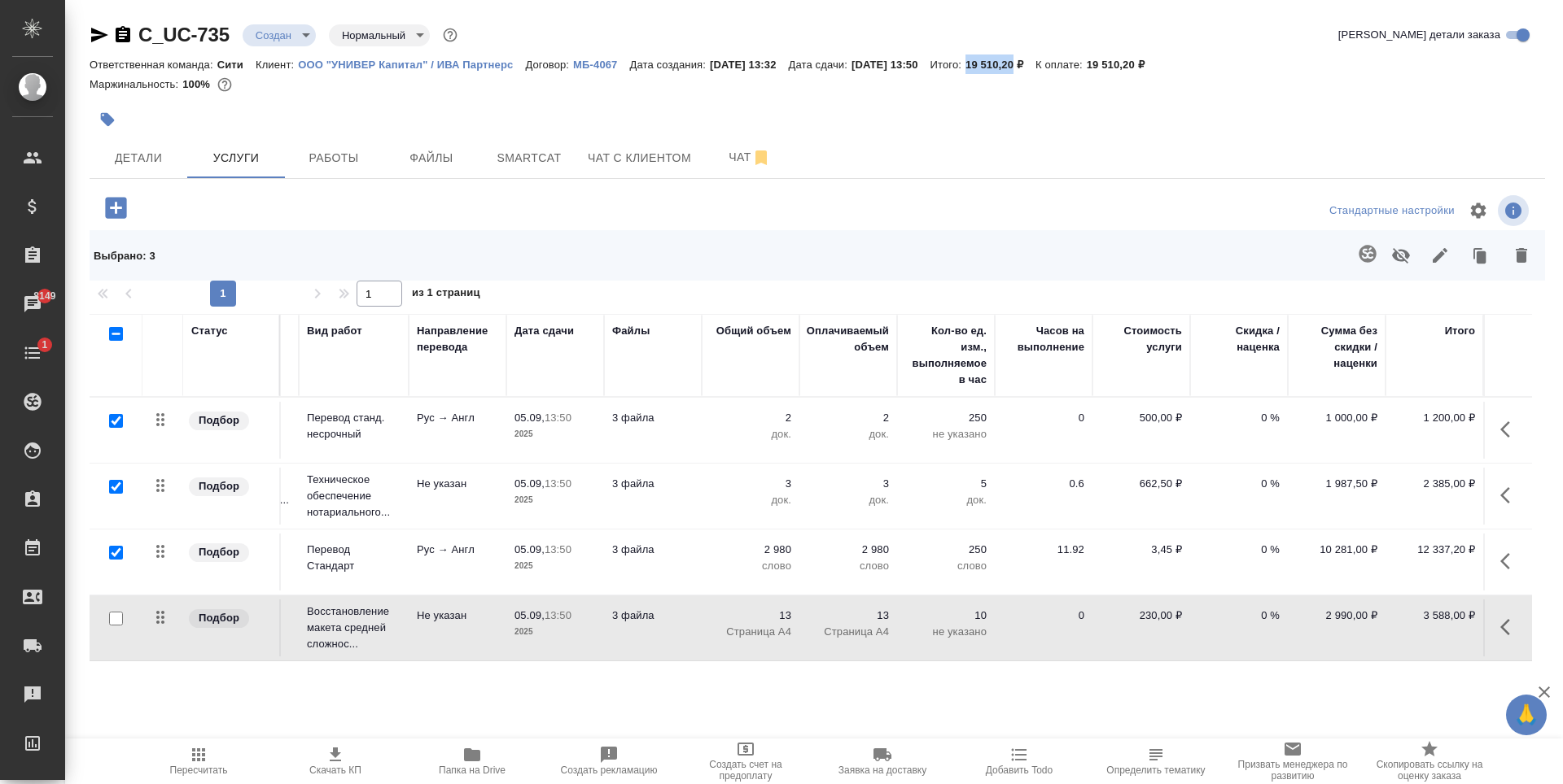
click at [114, 546] on input "checkbox" at bounding box center [116, 553] width 14 height 14
checkbox input "false"
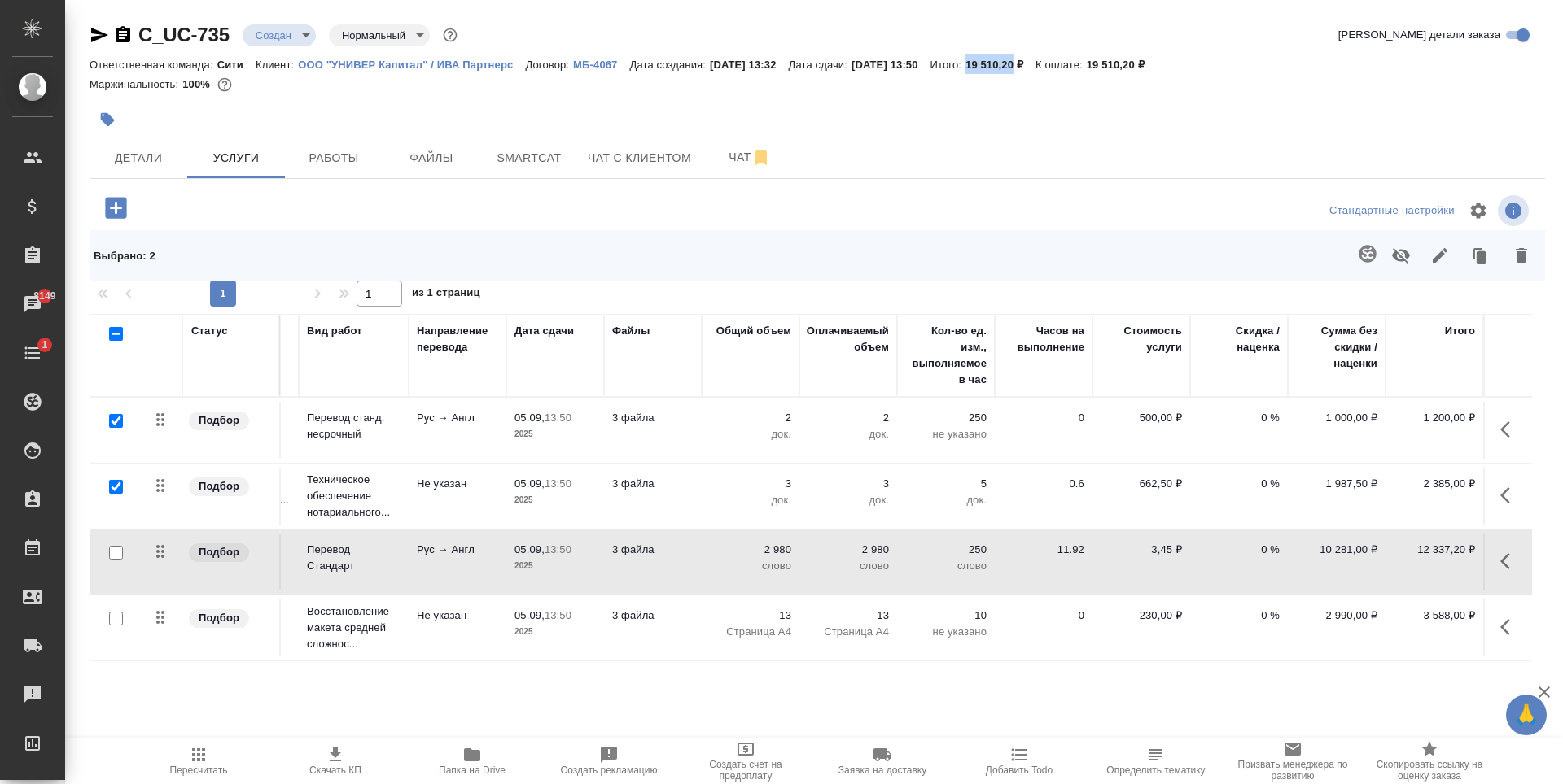
click at [1403, 251] on icon "button" at bounding box center [1400, 255] width 18 height 15
click at [1246, 426] on p "0 %" at bounding box center [1239, 418] width 81 height 16
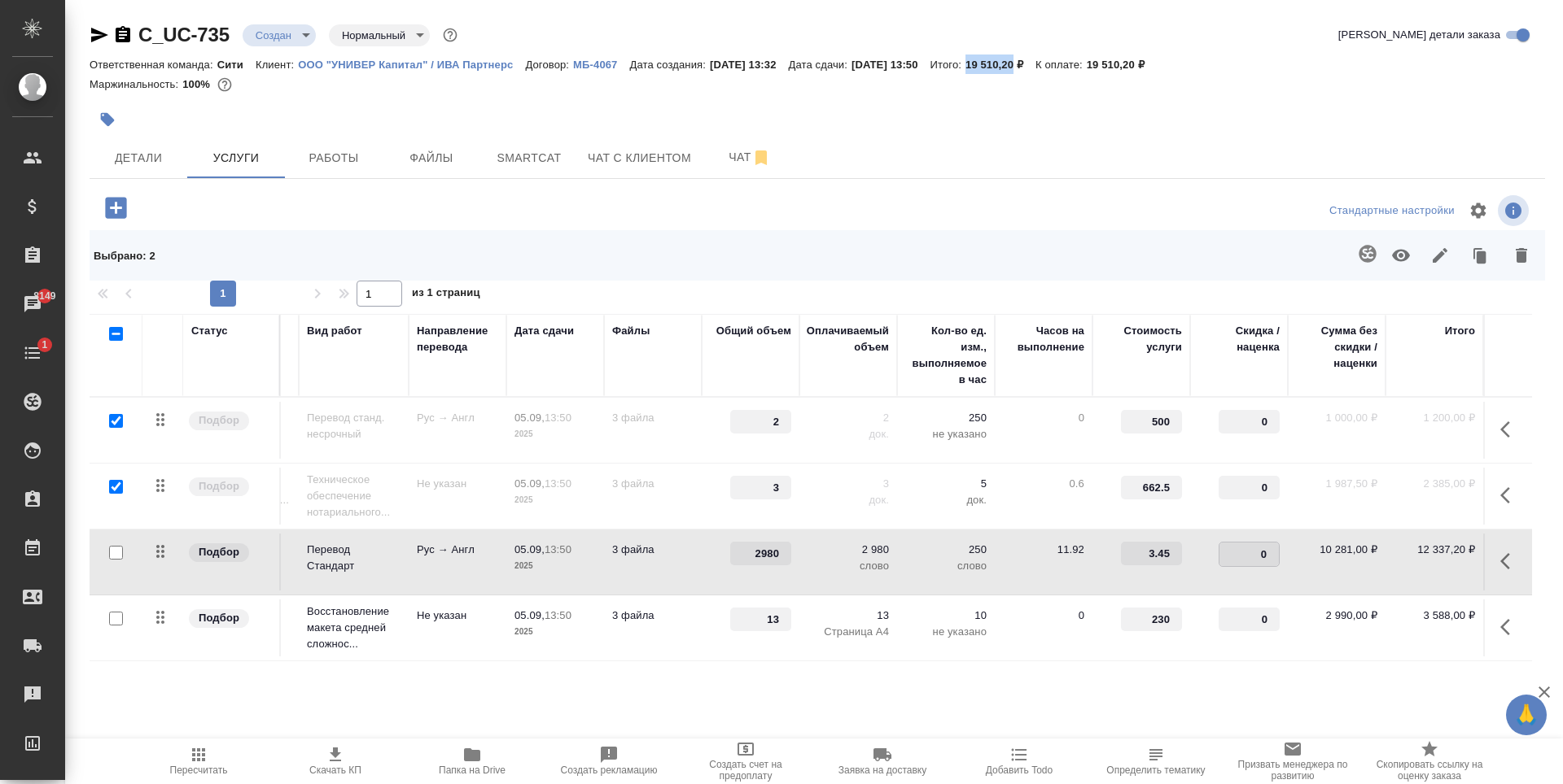
click at [1243, 543] on input "0" at bounding box center [1249, 554] width 60 height 23
type input "-30"
click at [1198, 694] on div "C_UC-735 Создан new Нормальный normal Кратко детали заказа Ответственная команд…" at bounding box center [817, 353] width 1473 height 705
click at [263, 206] on span "Сохранить и пересчитать" at bounding box center [230, 206] width 142 height 18
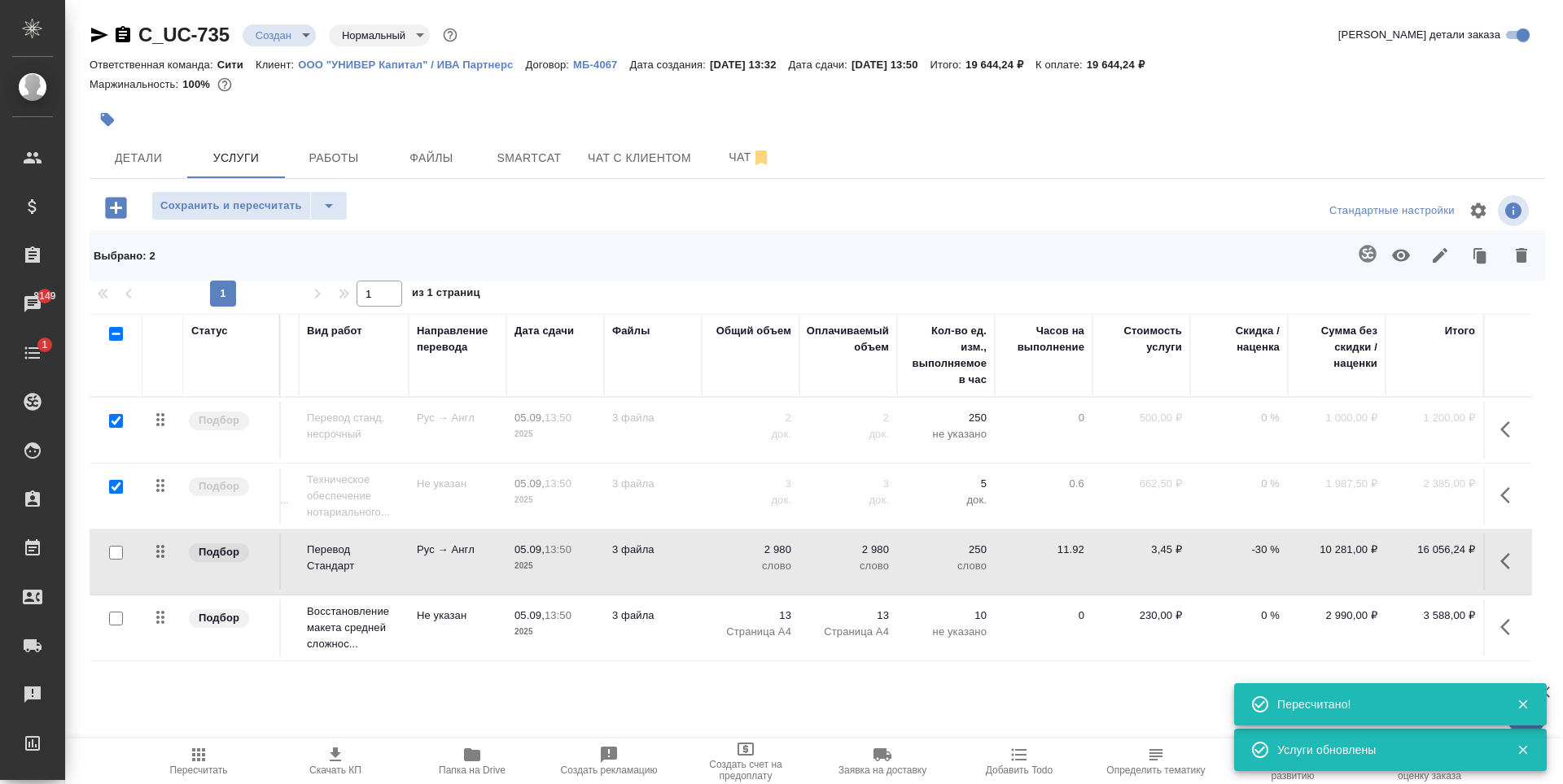
click at [118, 208] on icon "button" at bounding box center [116, 208] width 28 height 28
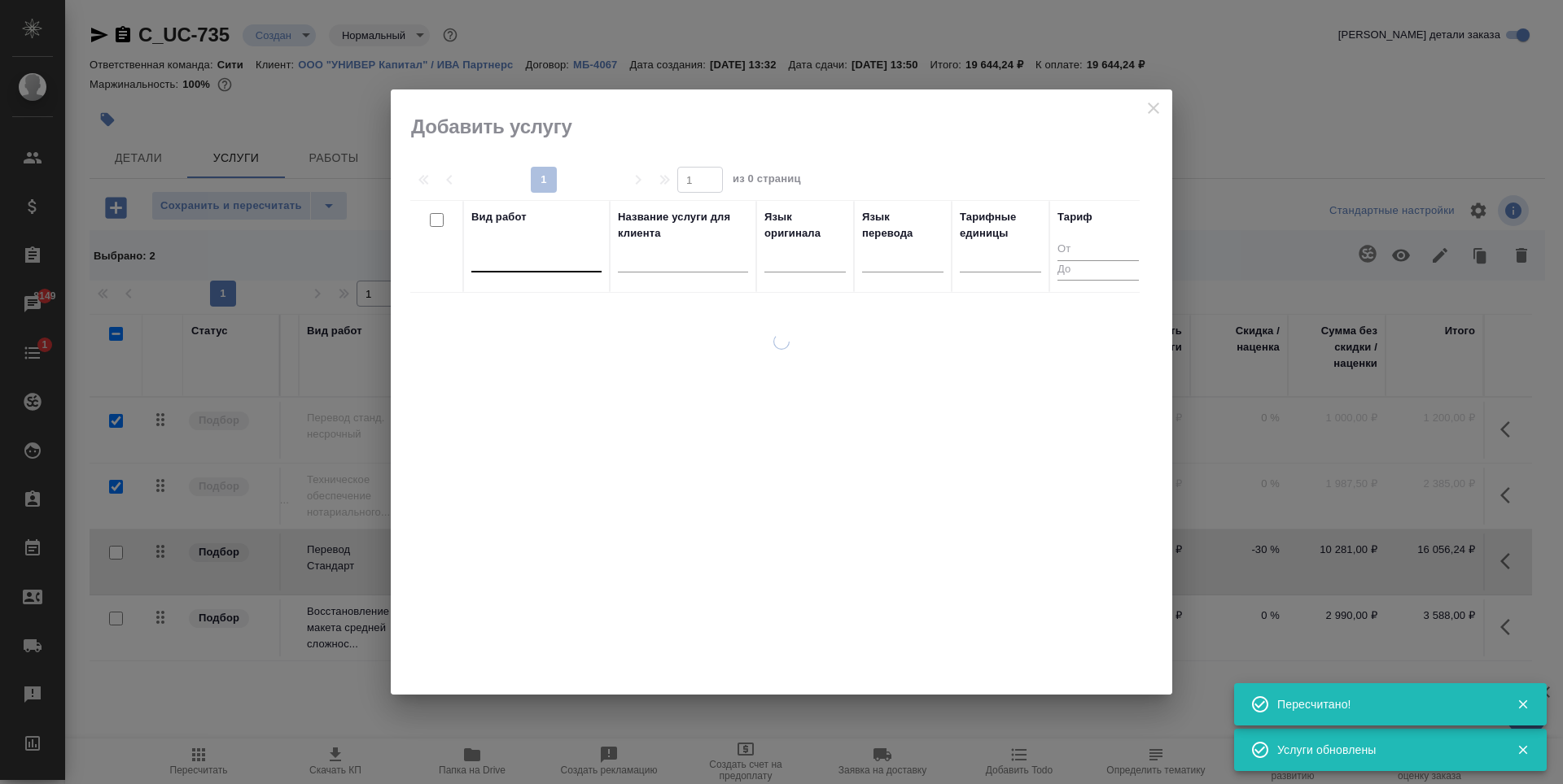
click at [541, 253] on div at bounding box center [536, 255] width 130 height 23
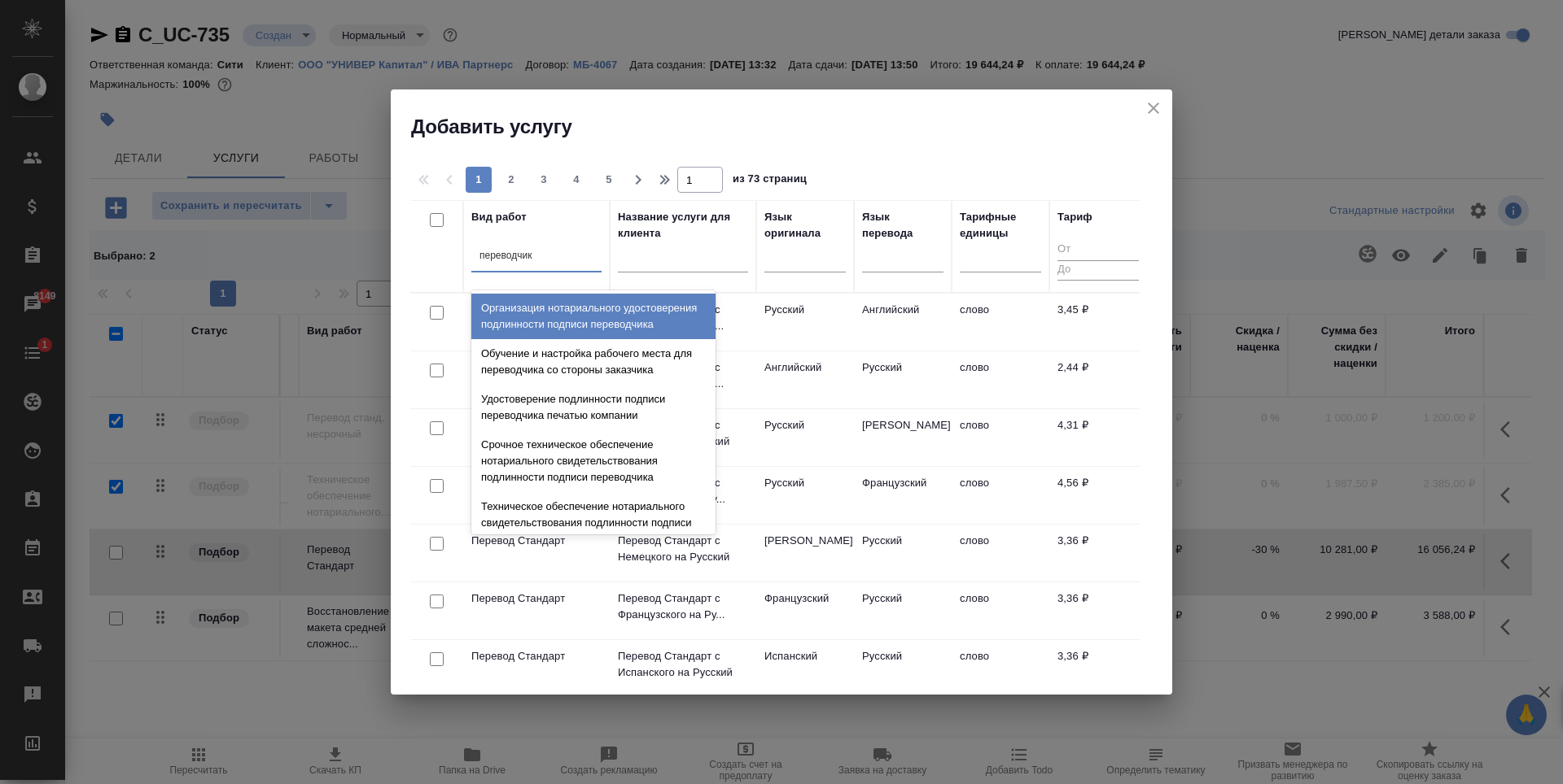
type input "переводчика"
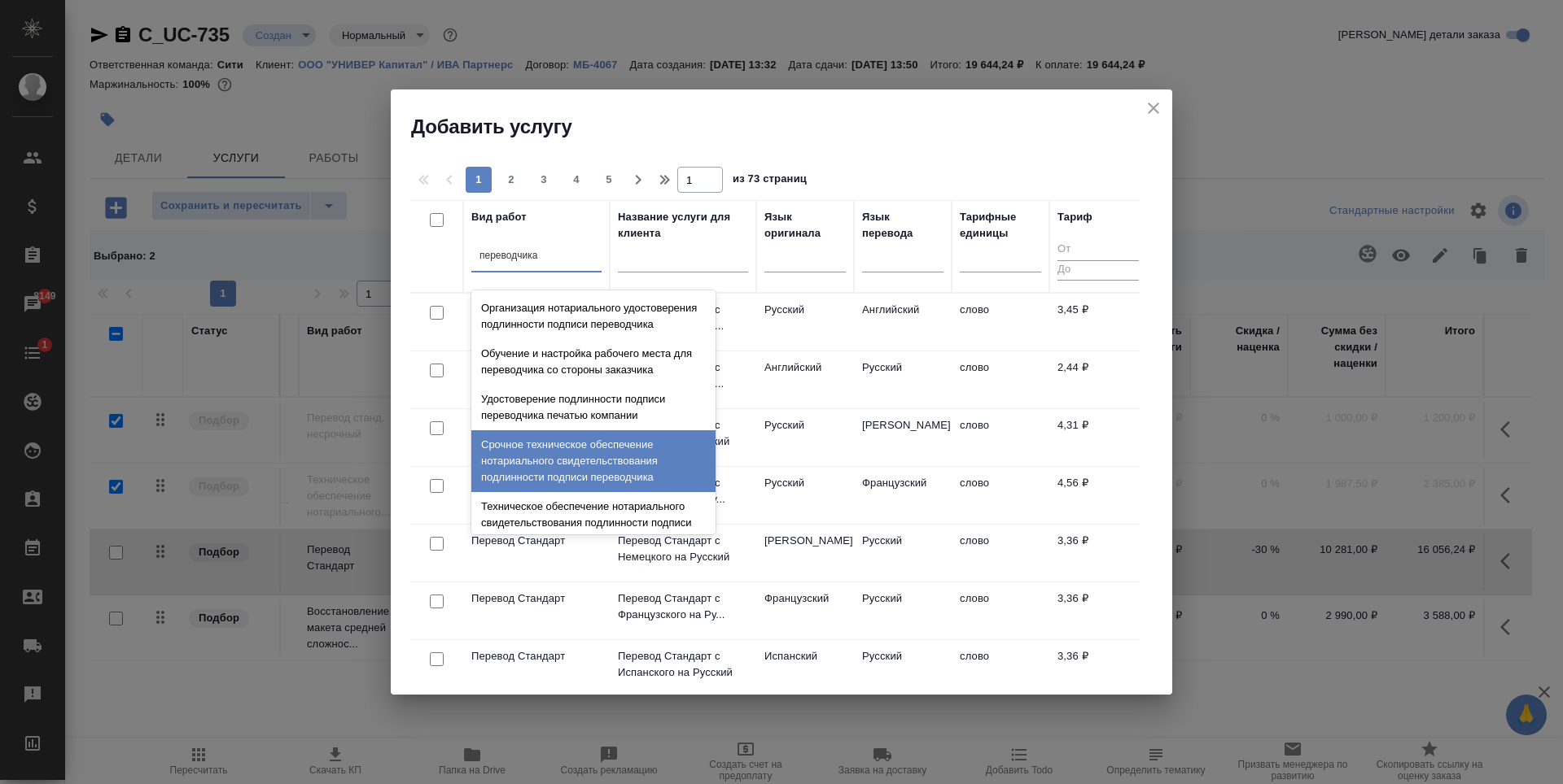
click at [582, 478] on div "Срочное техническое обеспечение нотариального свидетельствования подлинности по…" at bounding box center [593, 462] width 244 height 62
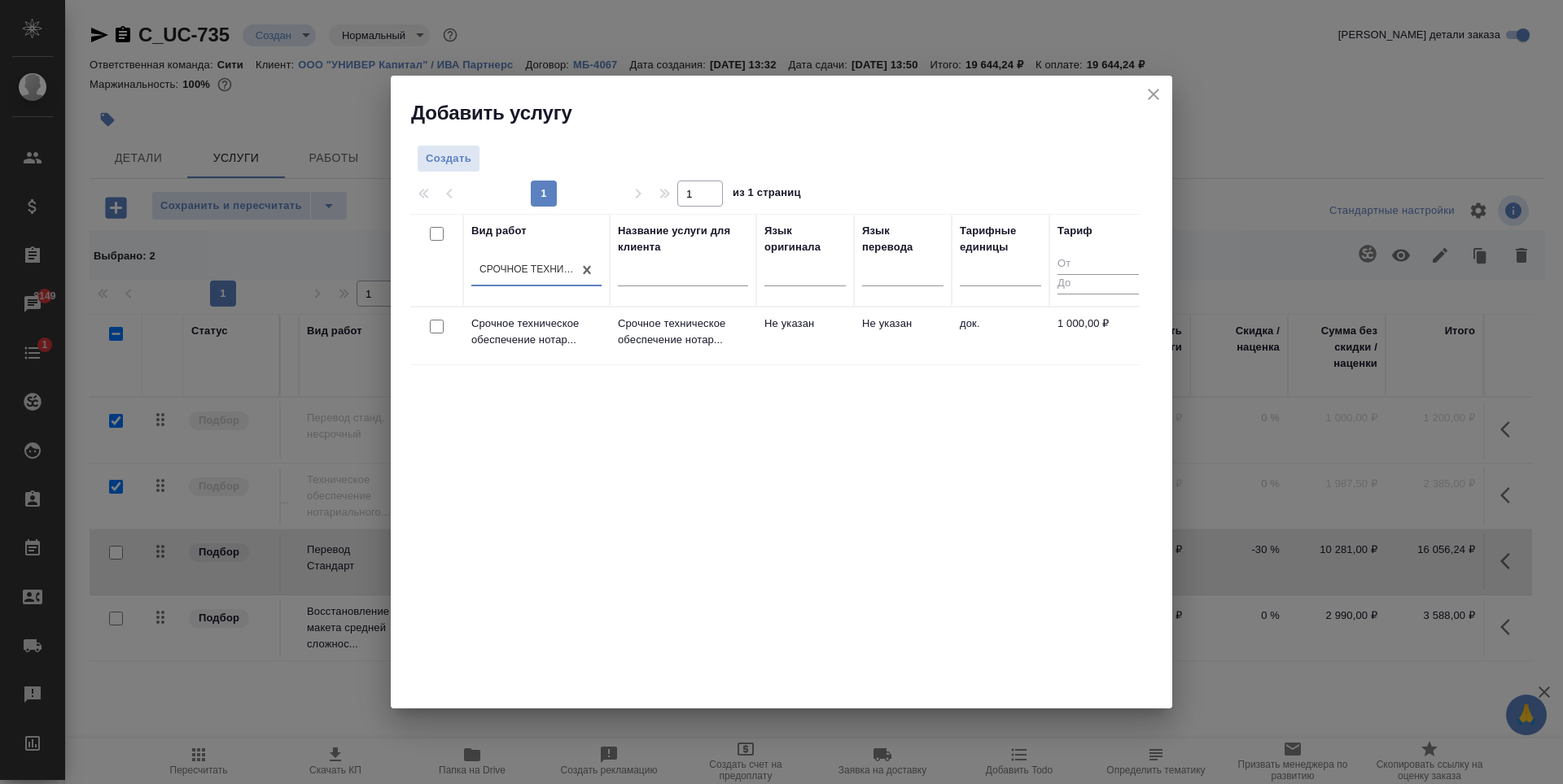
click at [439, 322] on input "checkbox" at bounding box center [437, 327] width 14 height 14
checkbox input "true"
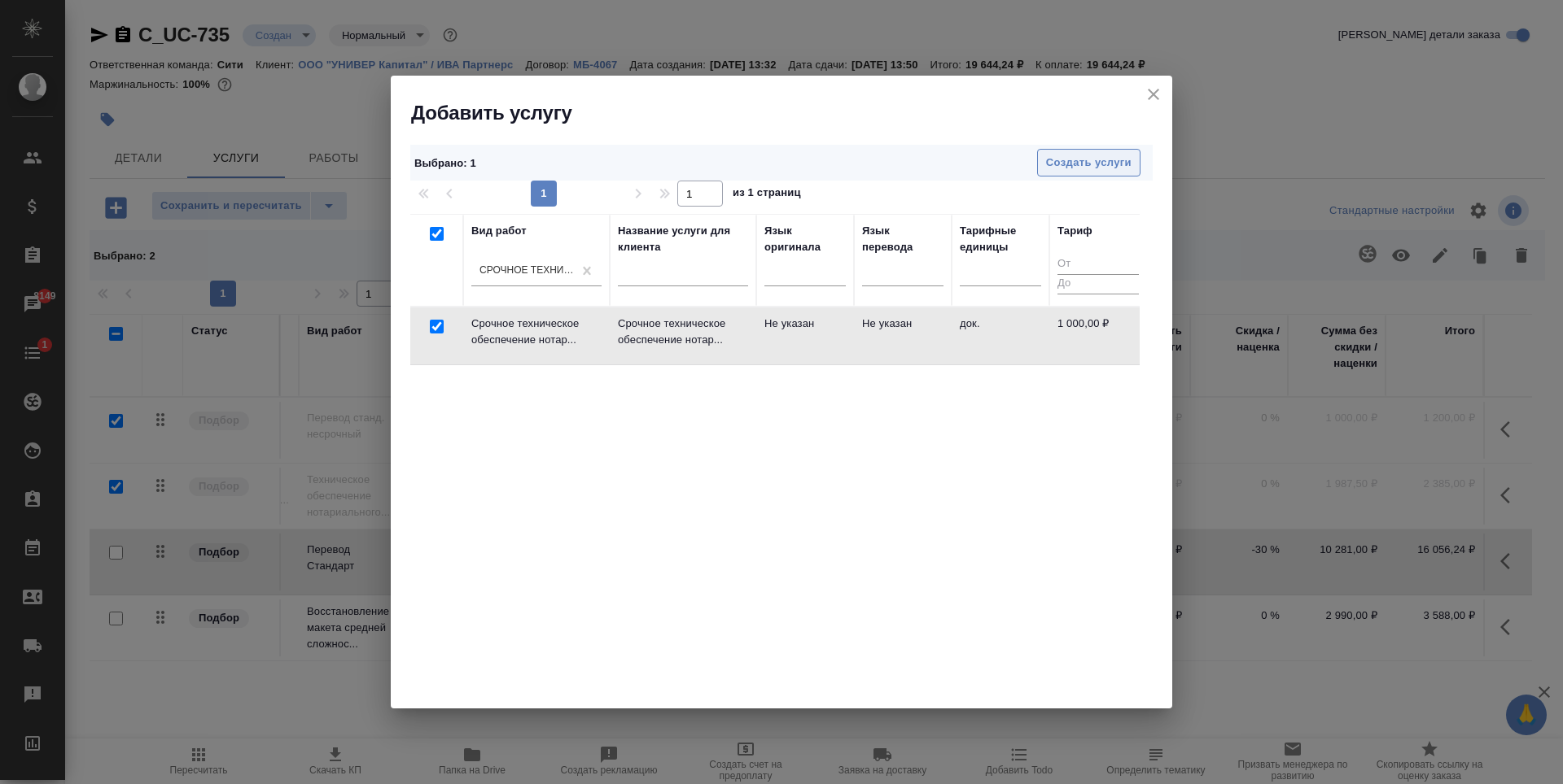
click at [1115, 164] on span "Создать услуги" at bounding box center [1089, 163] width 85 height 18
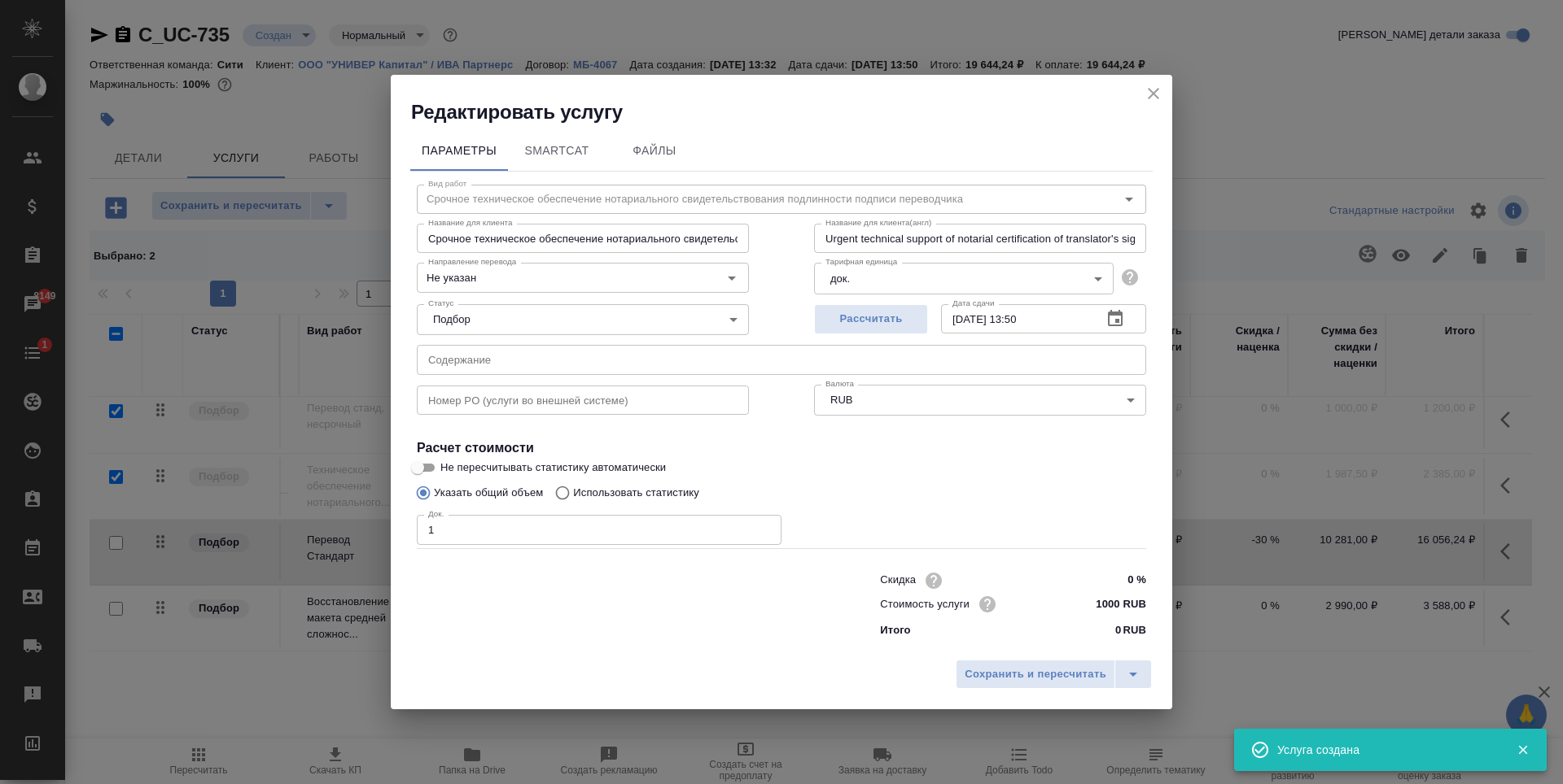
click at [763, 527] on input "1" at bounding box center [598, 529] width 365 height 29
click at [763, 527] on input "2" at bounding box center [598, 529] width 365 height 29
type input "3"
click at [763, 527] on input "3" at bounding box center [598, 529] width 365 height 29
click at [1036, 666] on span "Сохранить и пересчитать" at bounding box center [1035, 675] width 142 height 18
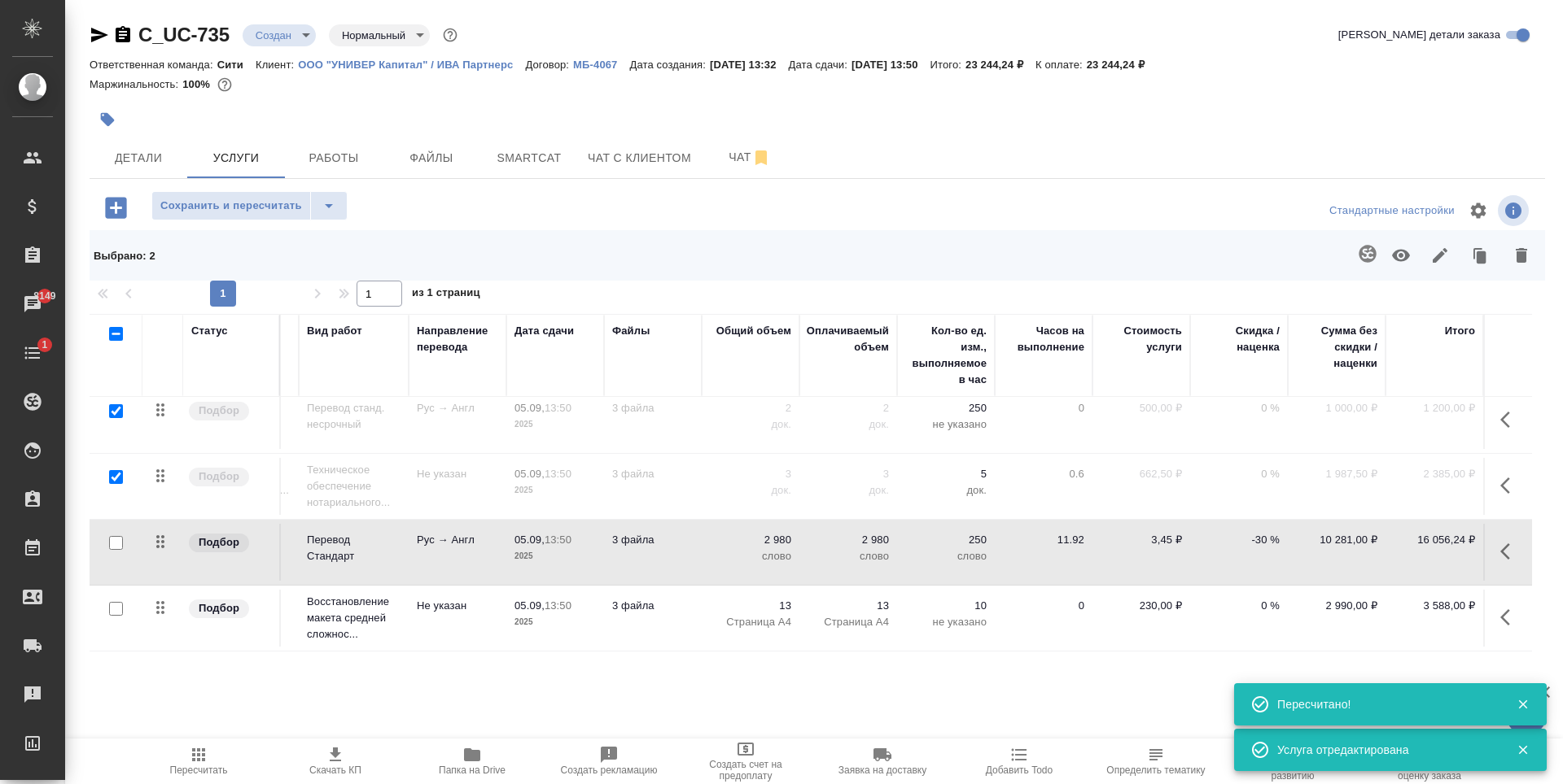
click at [112, 199] on icon "button" at bounding box center [115, 207] width 21 height 21
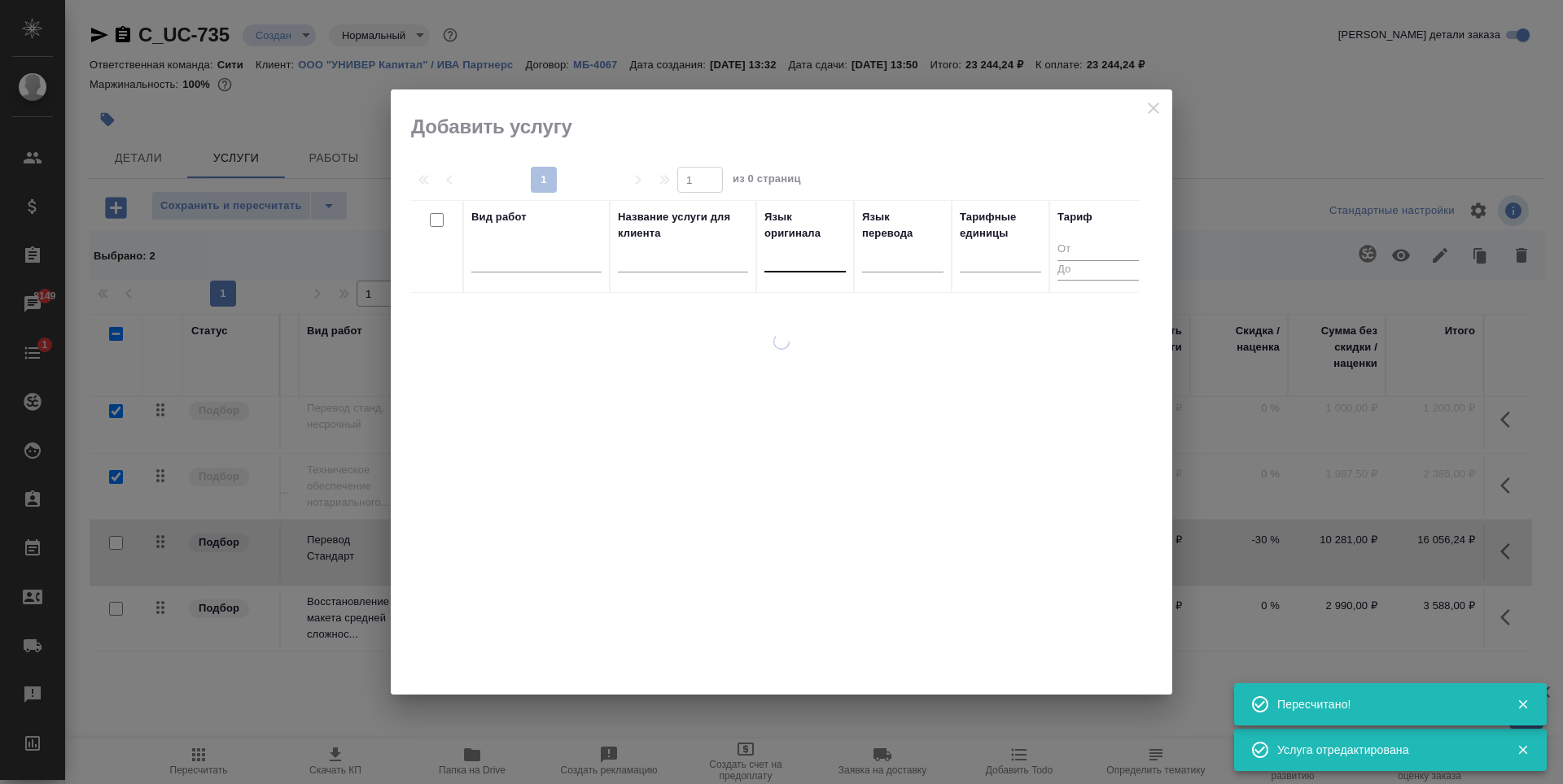
click at [795, 255] on div at bounding box center [805, 255] width 81 height 23
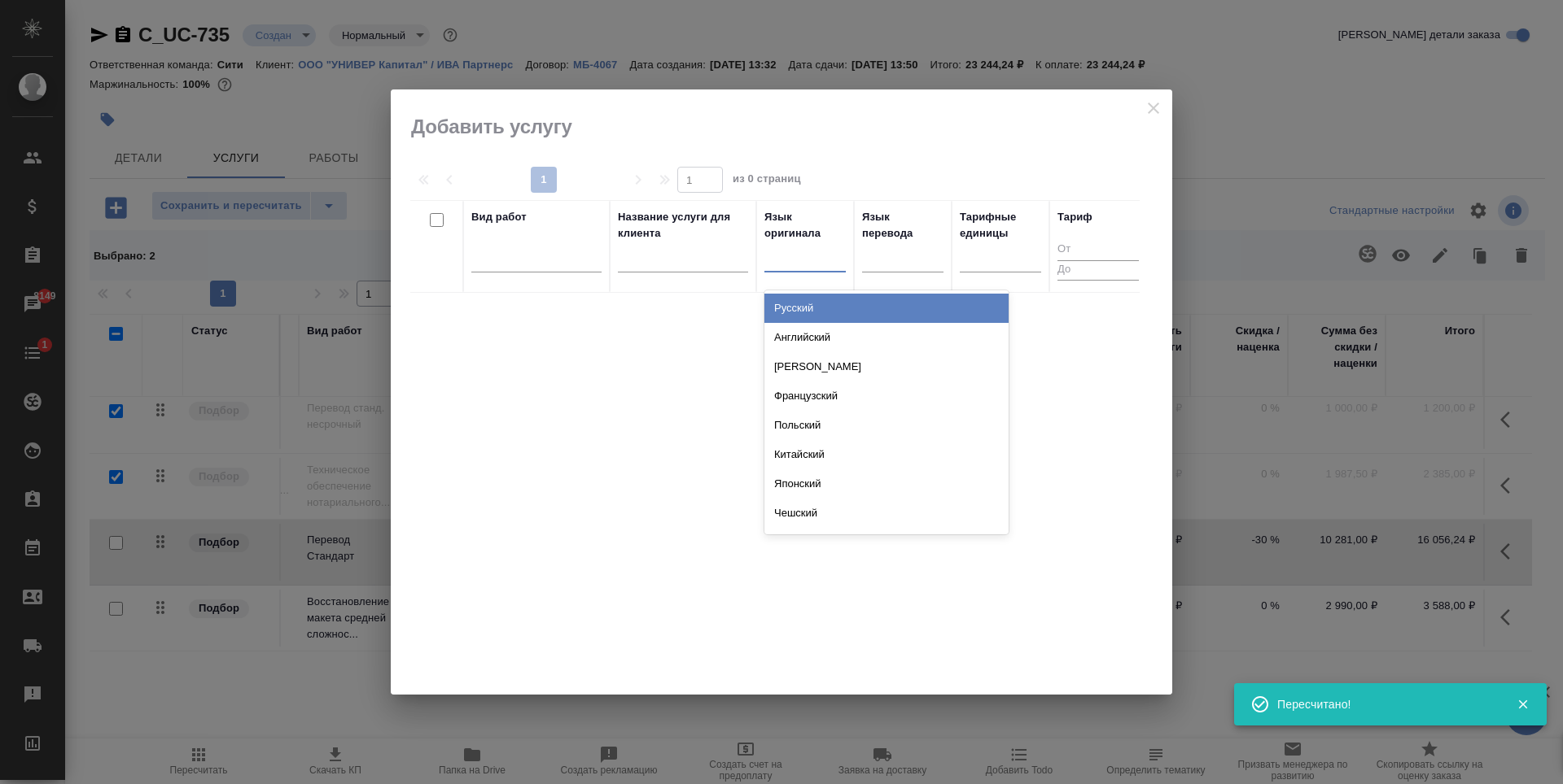
click at [801, 312] on div "Русский" at bounding box center [886, 308] width 244 height 29
click at [908, 284] on div at bounding box center [903, 262] width 81 height 43
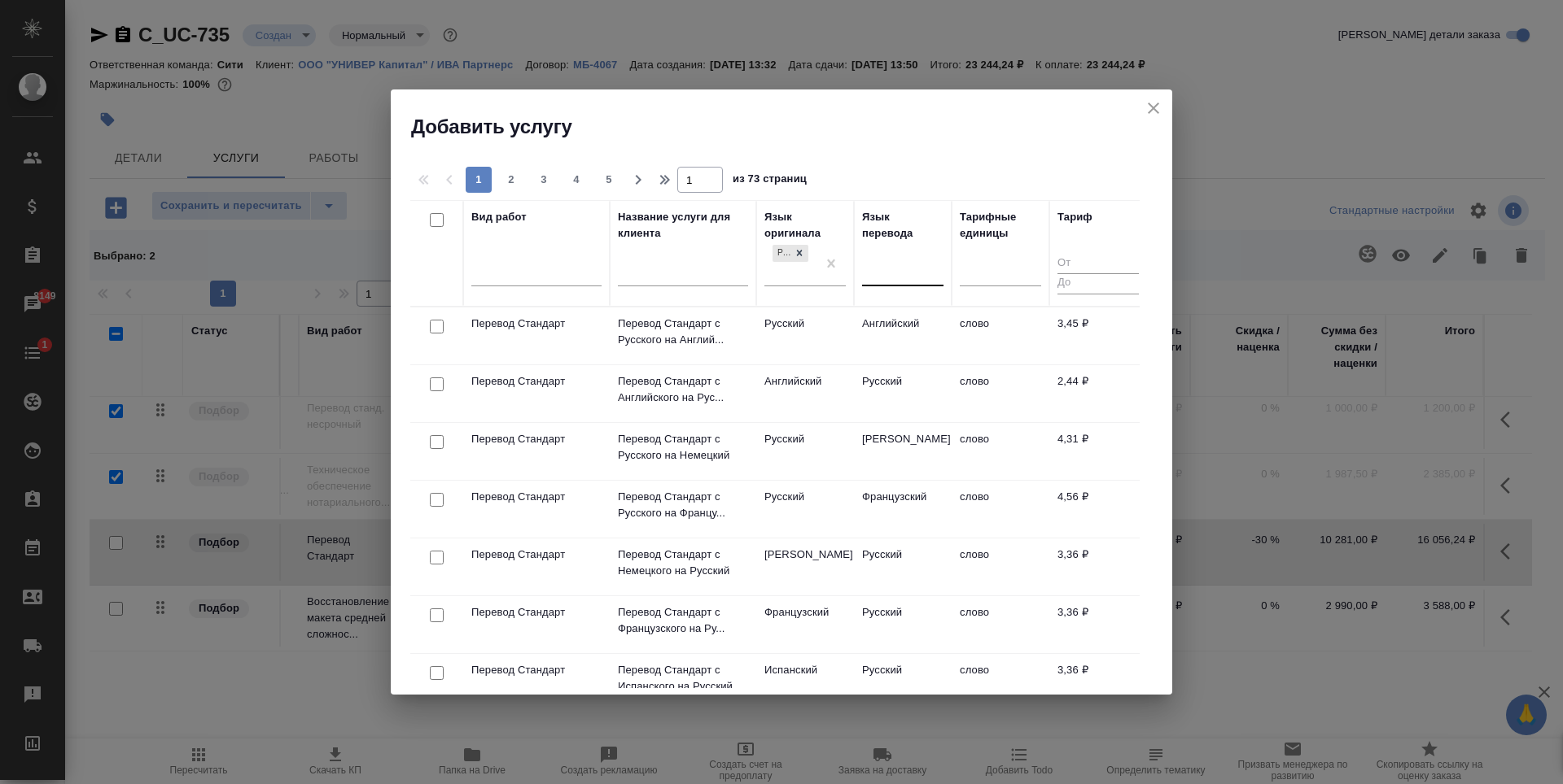
click at [882, 266] on div at bounding box center [903, 270] width 81 height 23
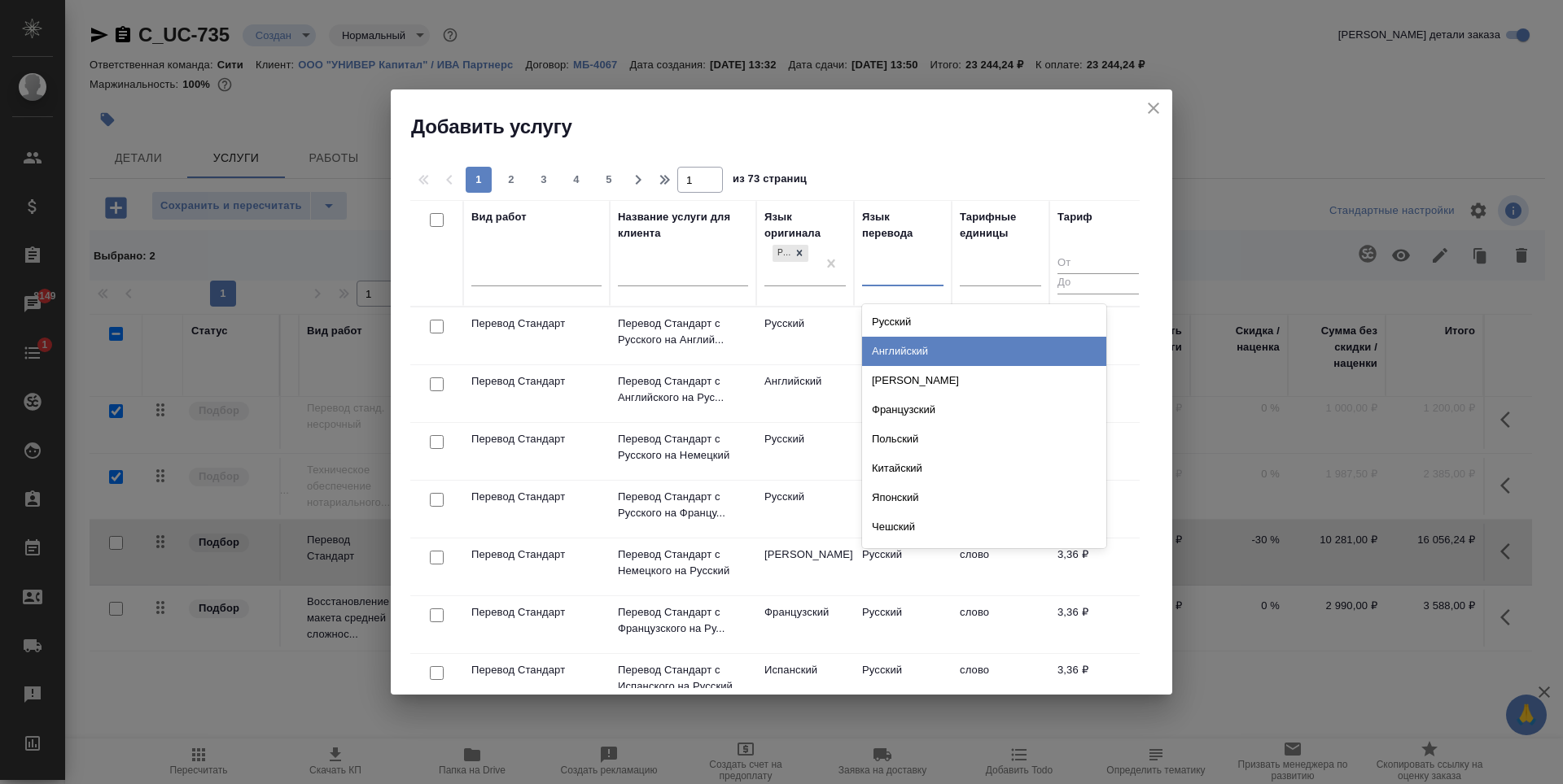
click at [900, 351] on div "Английский" at bounding box center [984, 351] width 244 height 29
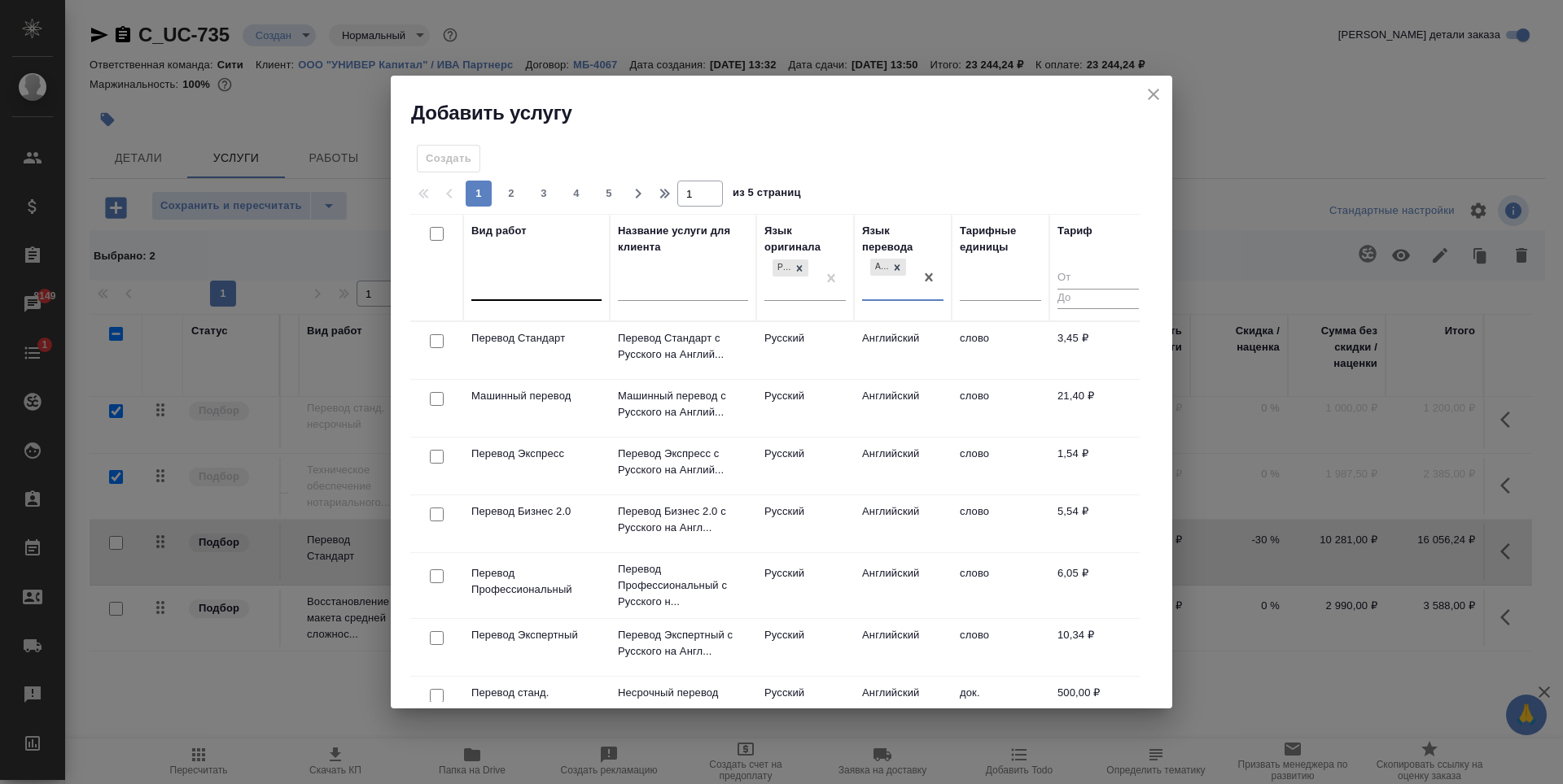
click at [497, 280] on div at bounding box center [536, 285] width 130 height 23
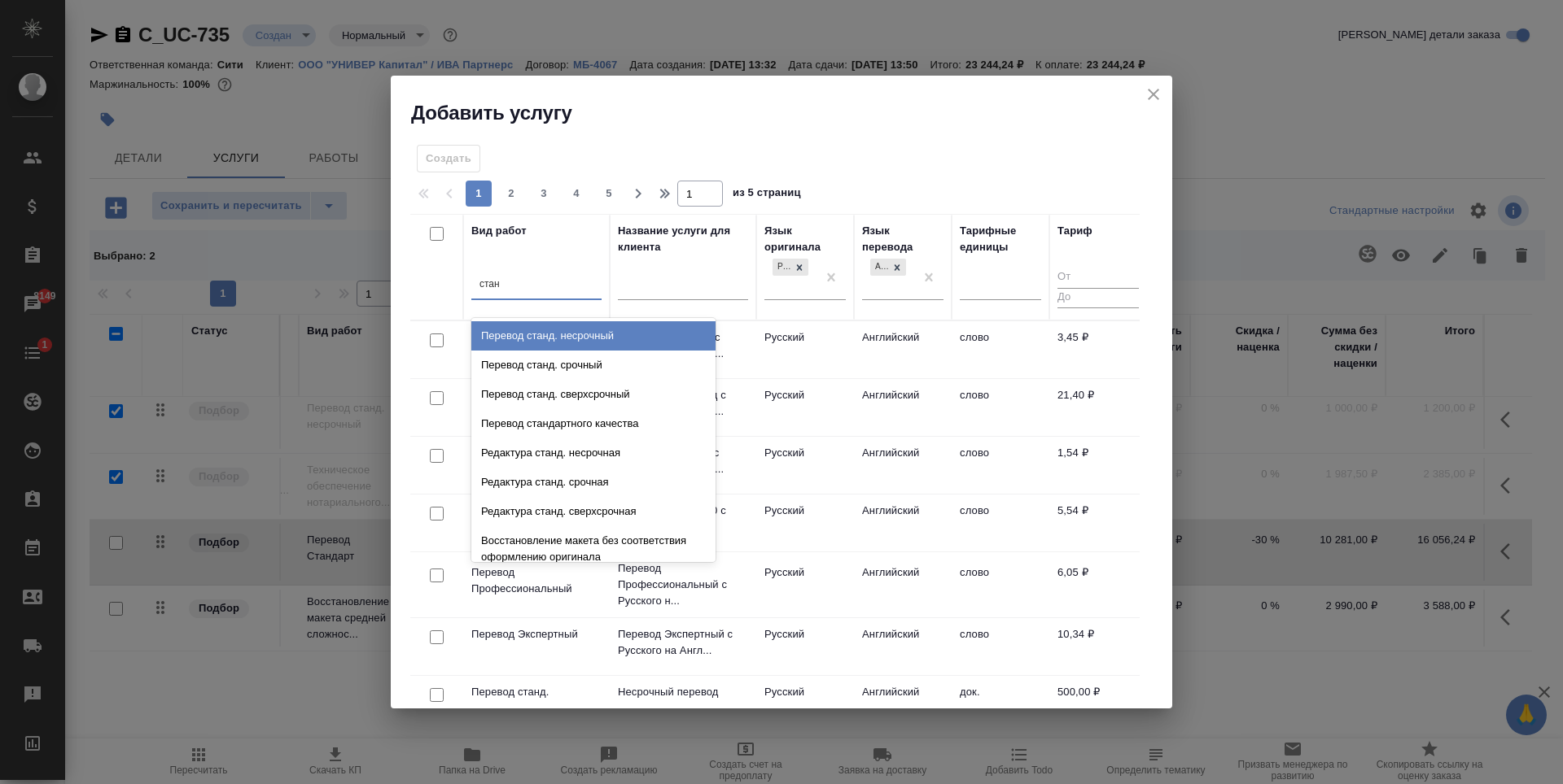
type input "станд"
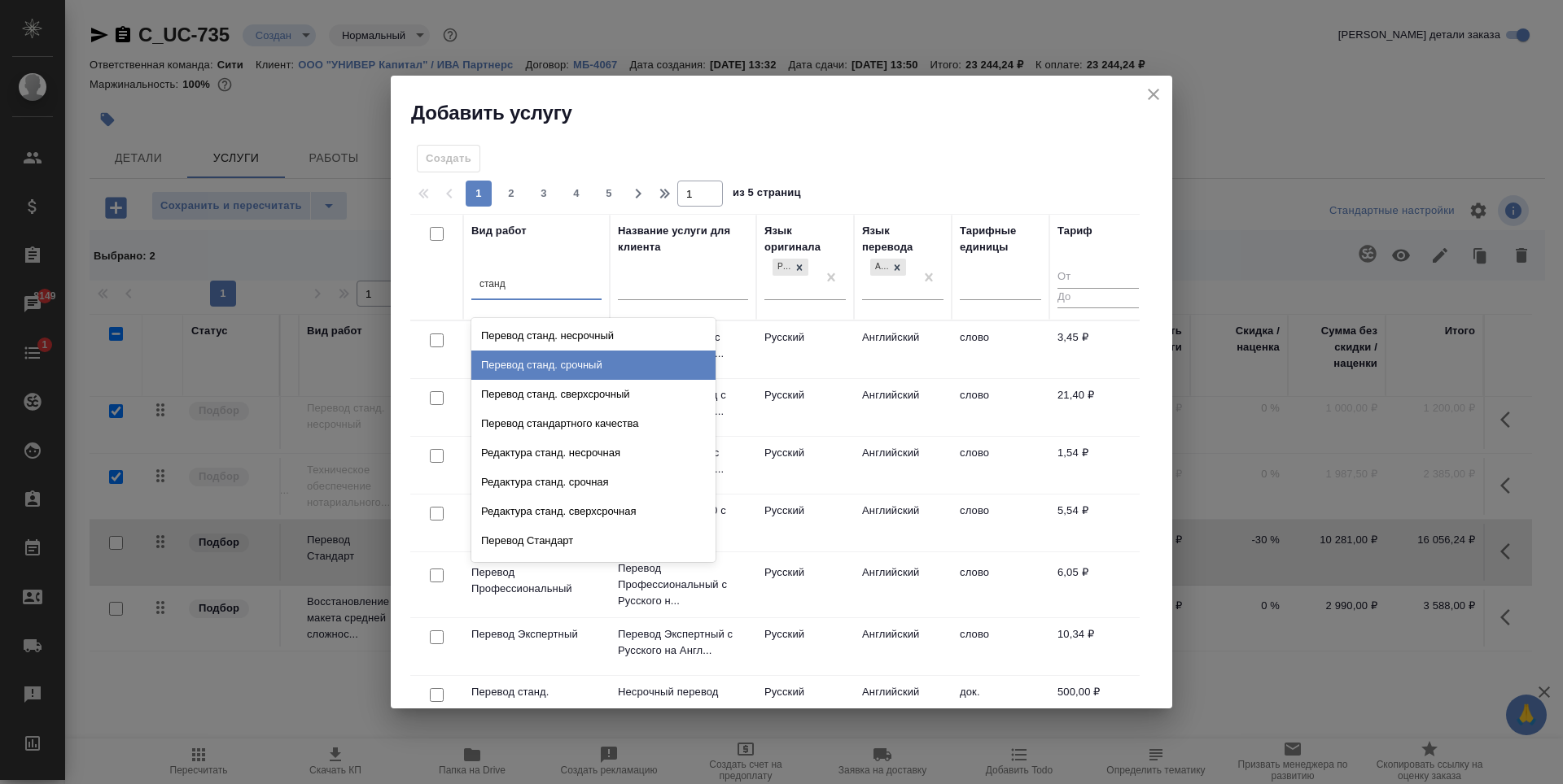
click at [578, 372] on div "Перевод станд. срочный" at bounding box center [593, 365] width 244 height 29
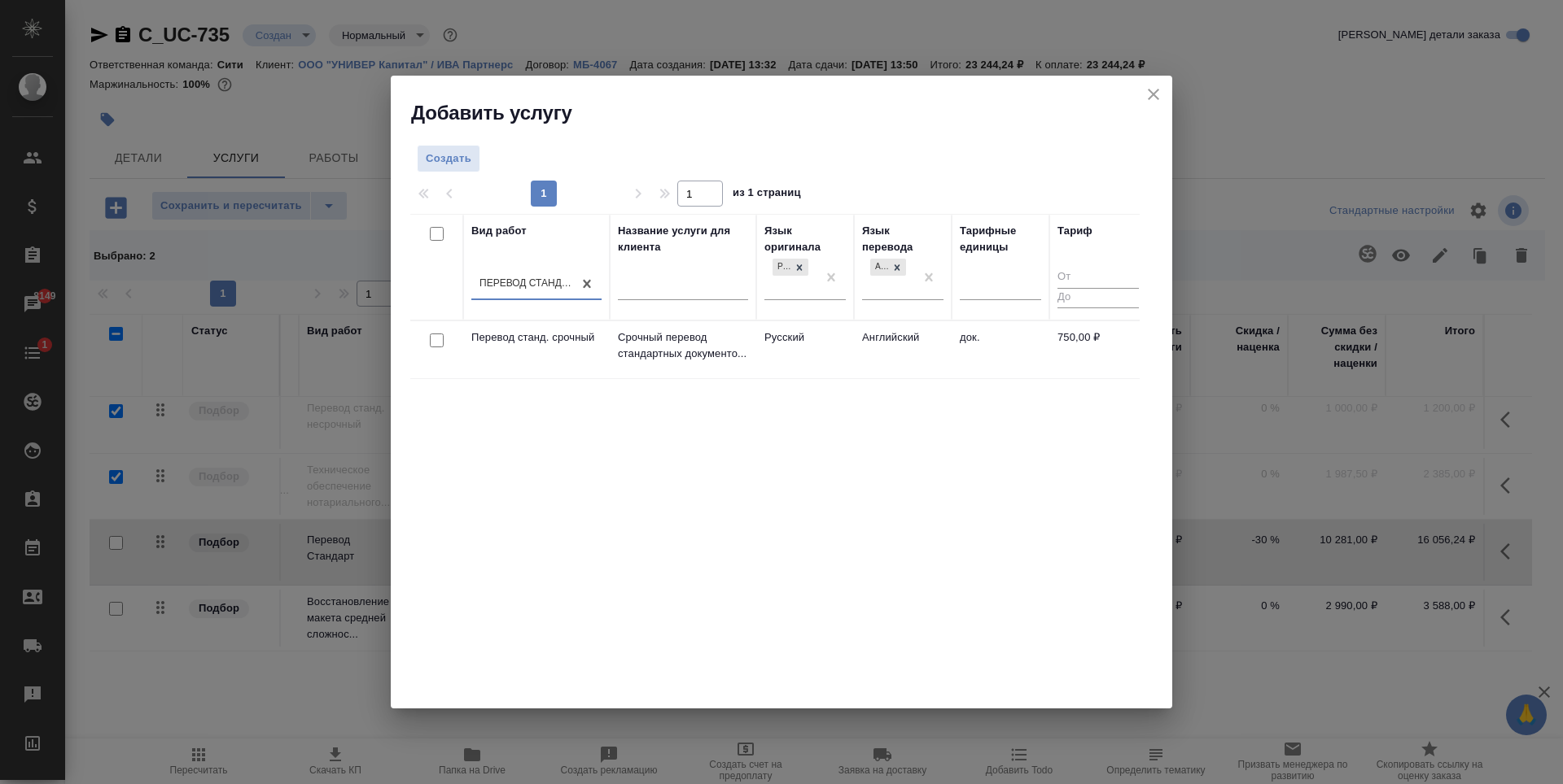
click at [432, 347] on input "checkbox" at bounding box center [437, 340] width 14 height 14
checkbox input "true"
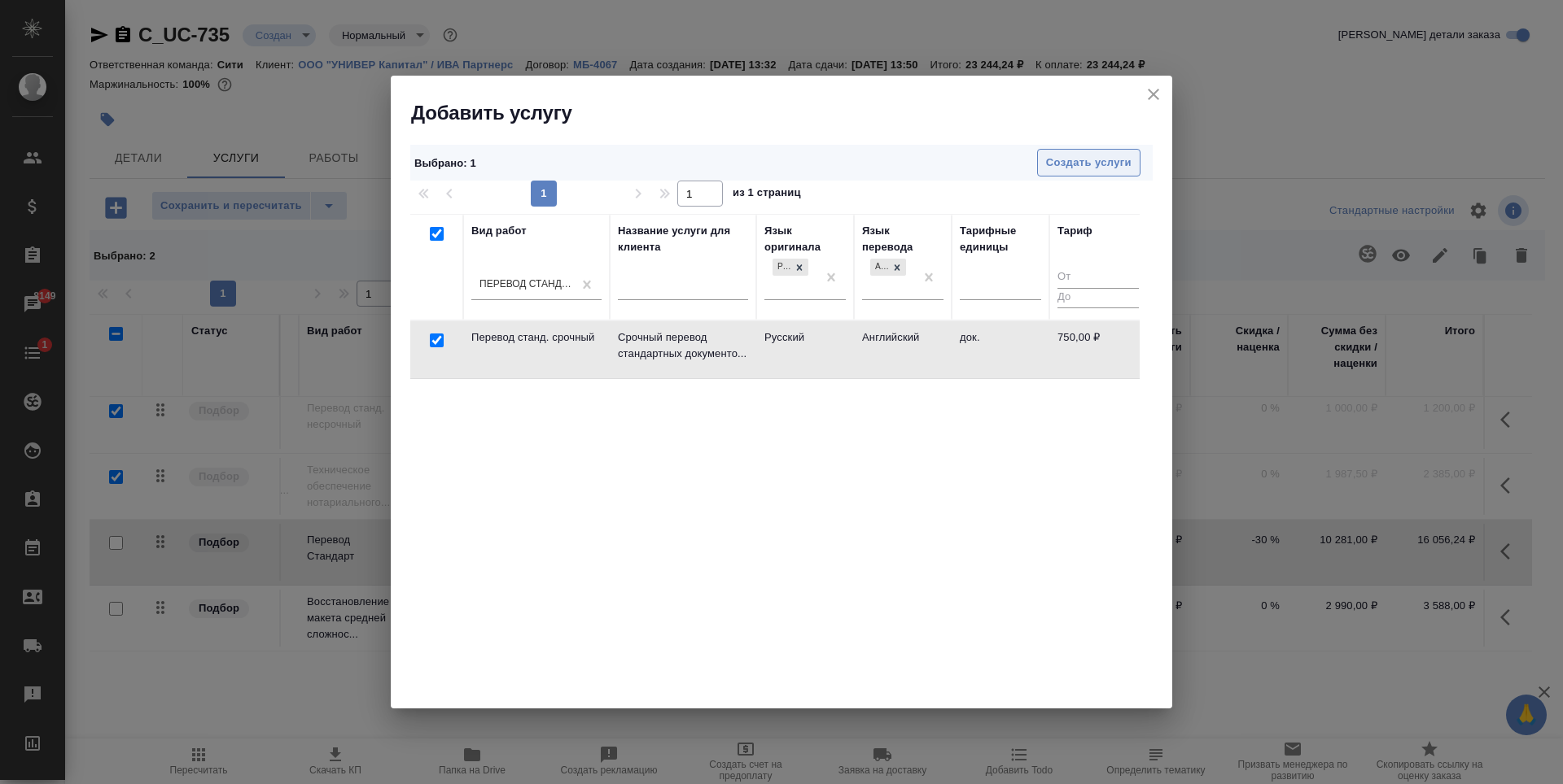
click at [1113, 155] on span "Создать услуги" at bounding box center [1089, 163] width 85 height 18
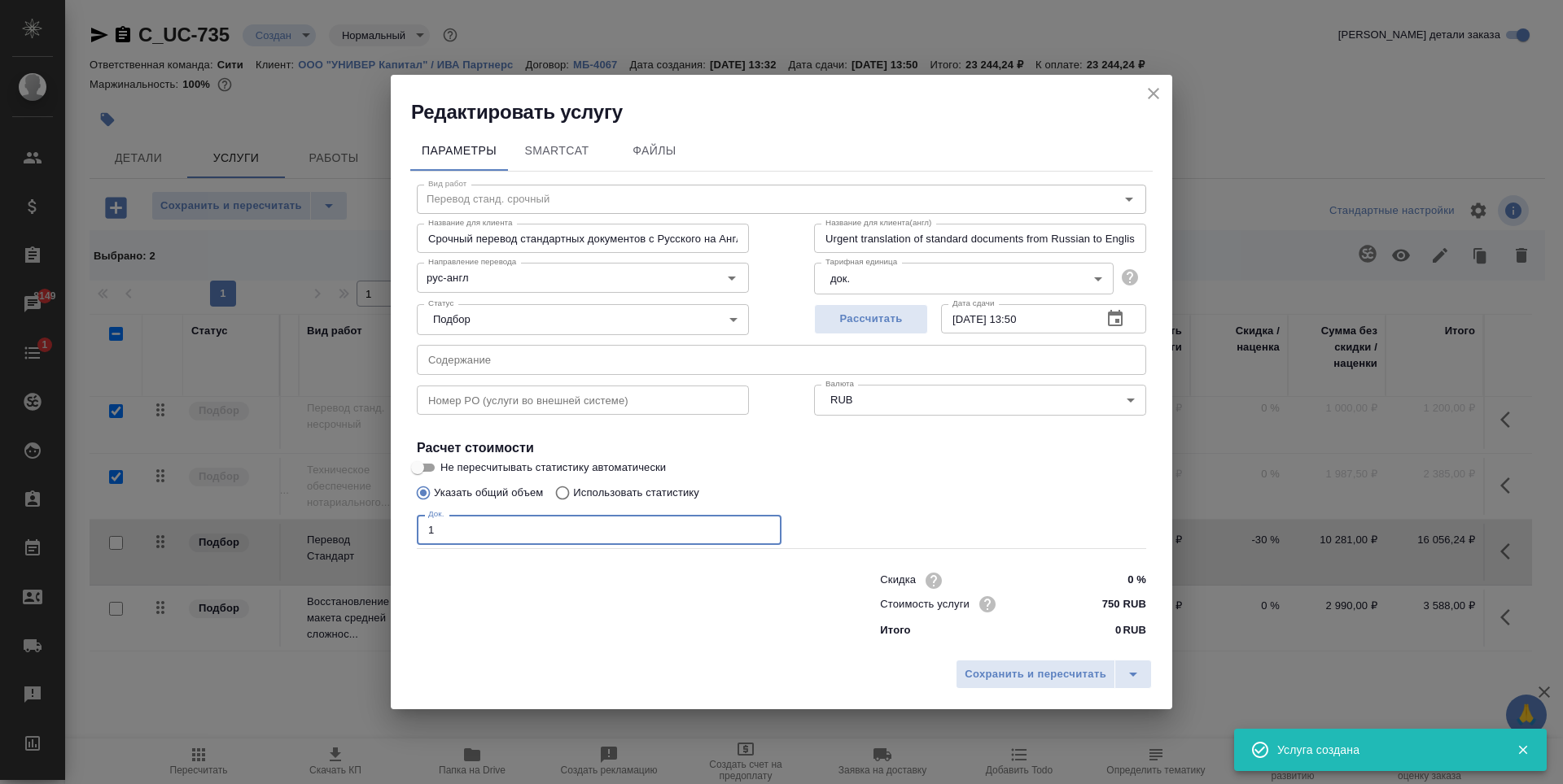
click at [763, 529] on input "1" at bounding box center [598, 529] width 365 height 29
type input "2"
click at [763, 529] on input "2" at bounding box center [598, 529] width 365 height 29
click at [1043, 678] on span "Сохранить и пересчитать" at bounding box center [1035, 675] width 142 height 18
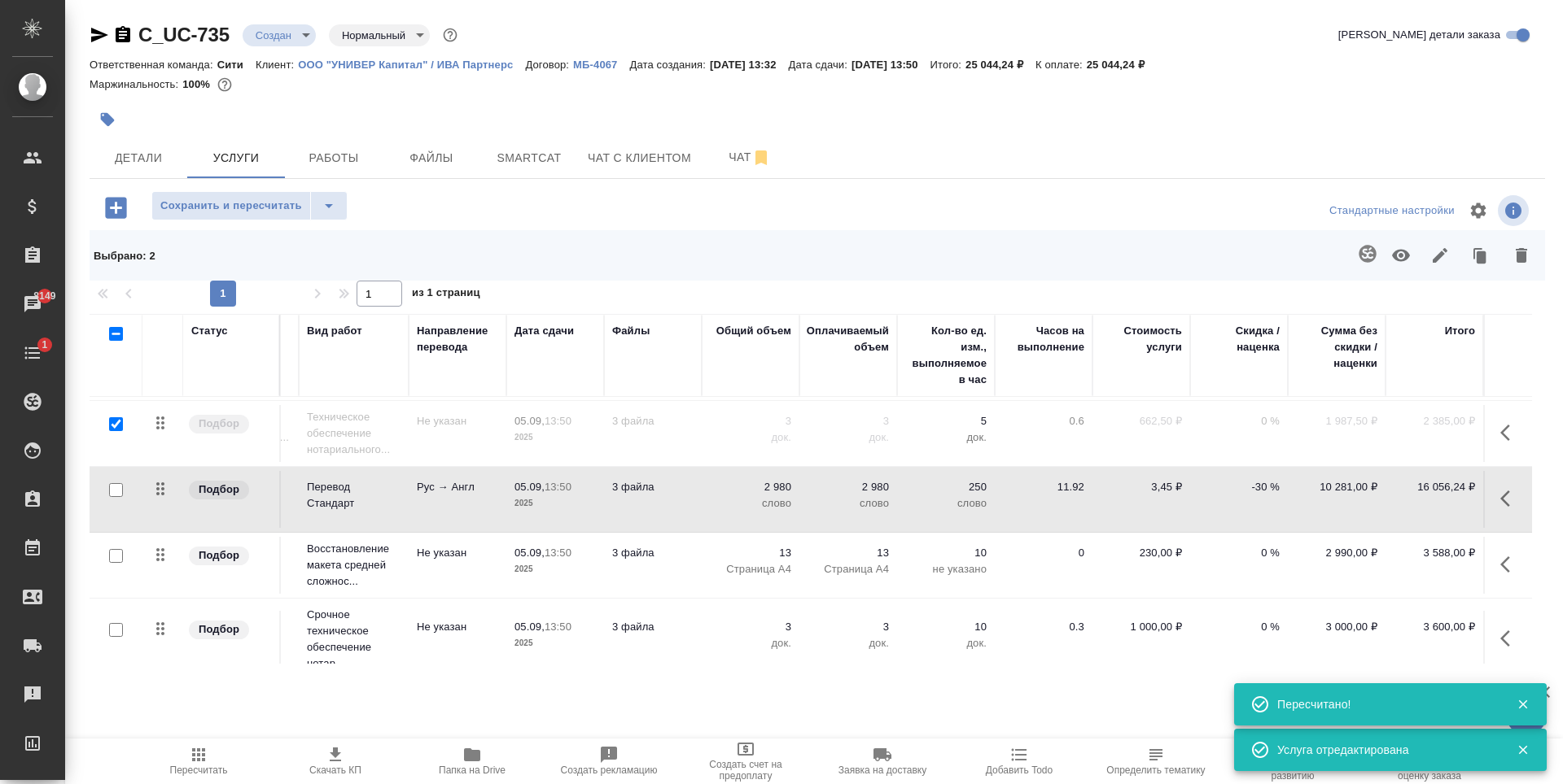
scroll to position [150, 104]
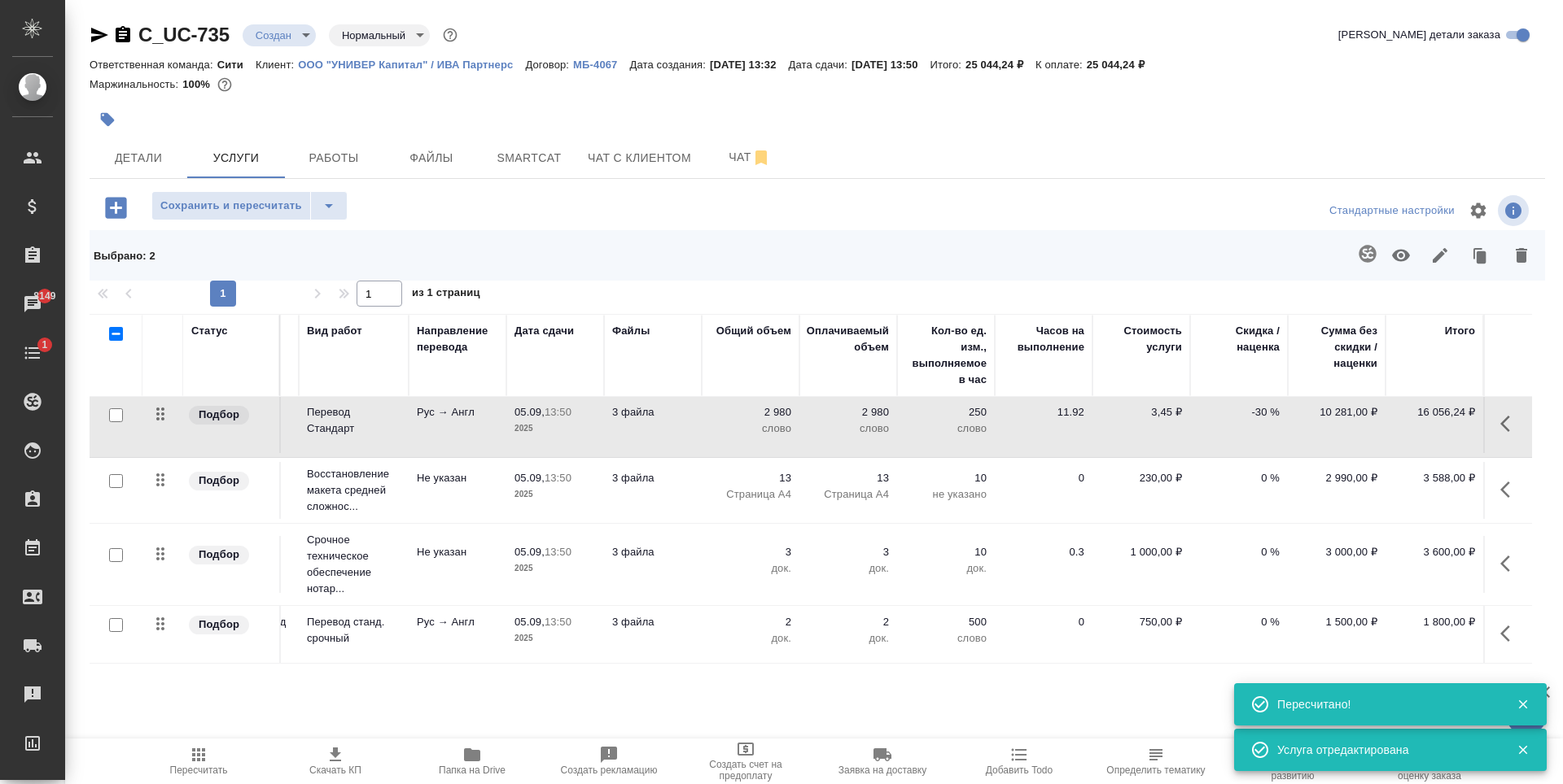
click at [326, 761] on icon "button" at bounding box center [335, 755] width 19 height 19
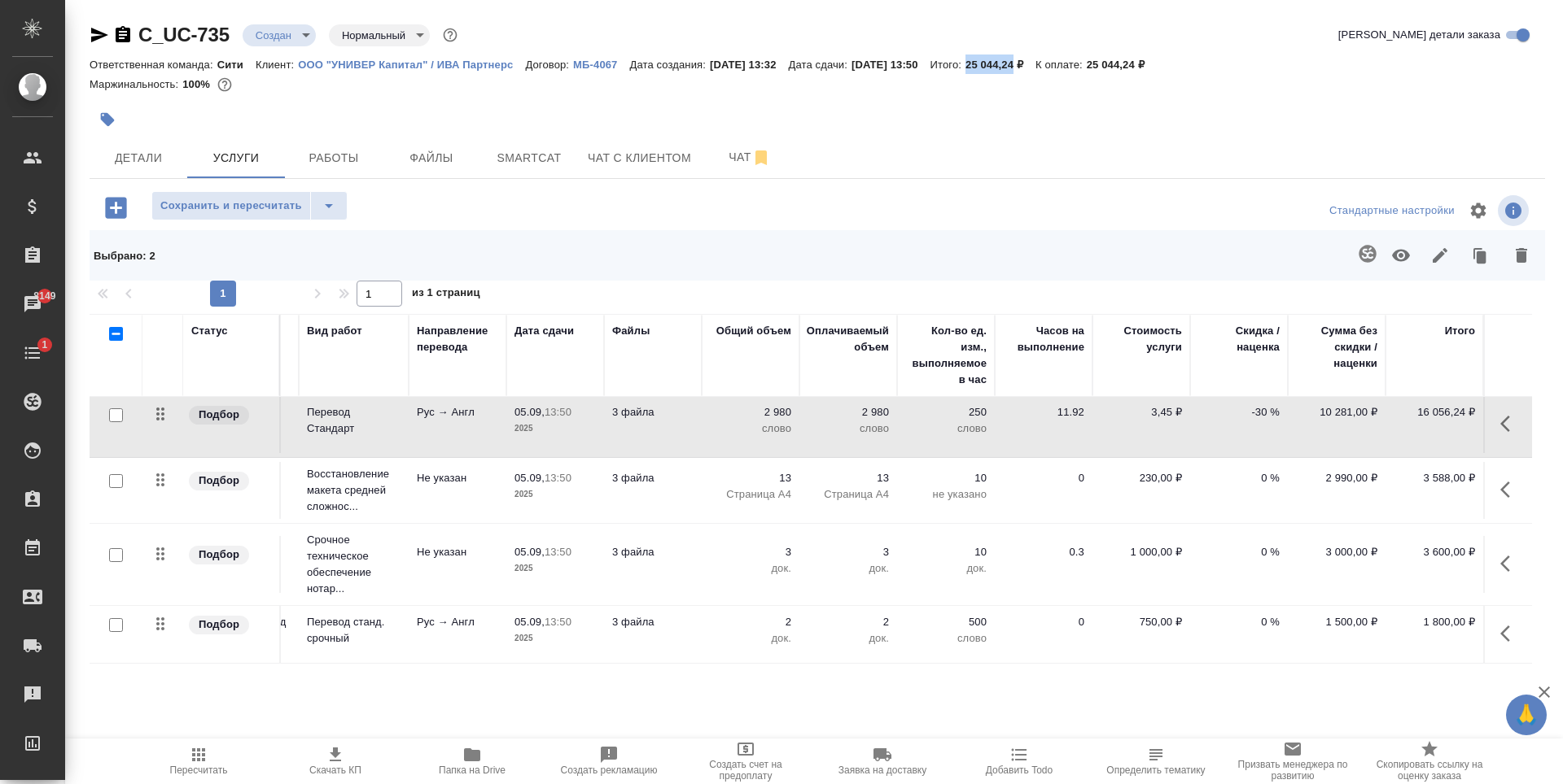
drag, startPoint x: 1007, startPoint y: 65, endPoint x: 1055, endPoint y: 67, distance: 48.0
click at [1055, 67] on div "Ответственная команда: Сити Клиент: ООО "УНИВЕР Капитал" / ИВА Партнерс Договор…" at bounding box center [817, 64] width 1456 height 19
copy p "25 044,24"
click at [479, 759] on icon "button" at bounding box center [472, 756] width 16 height 13
click at [492, 163] on span "Smartcat" at bounding box center [529, 158] width 78 height 20
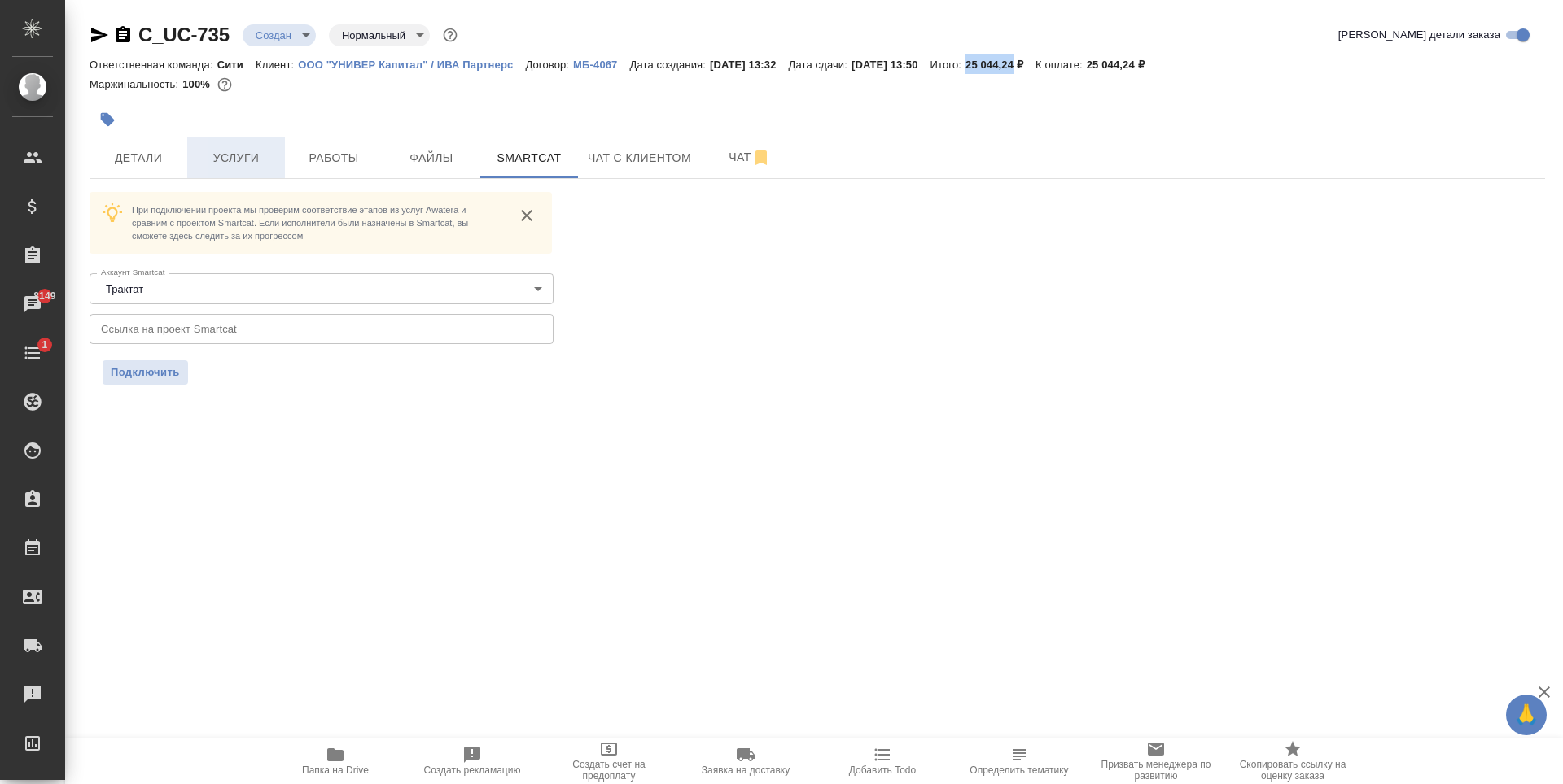
click at [244, 162] on span "Услуги" at bounding box center [235, 158] width 78 height 20
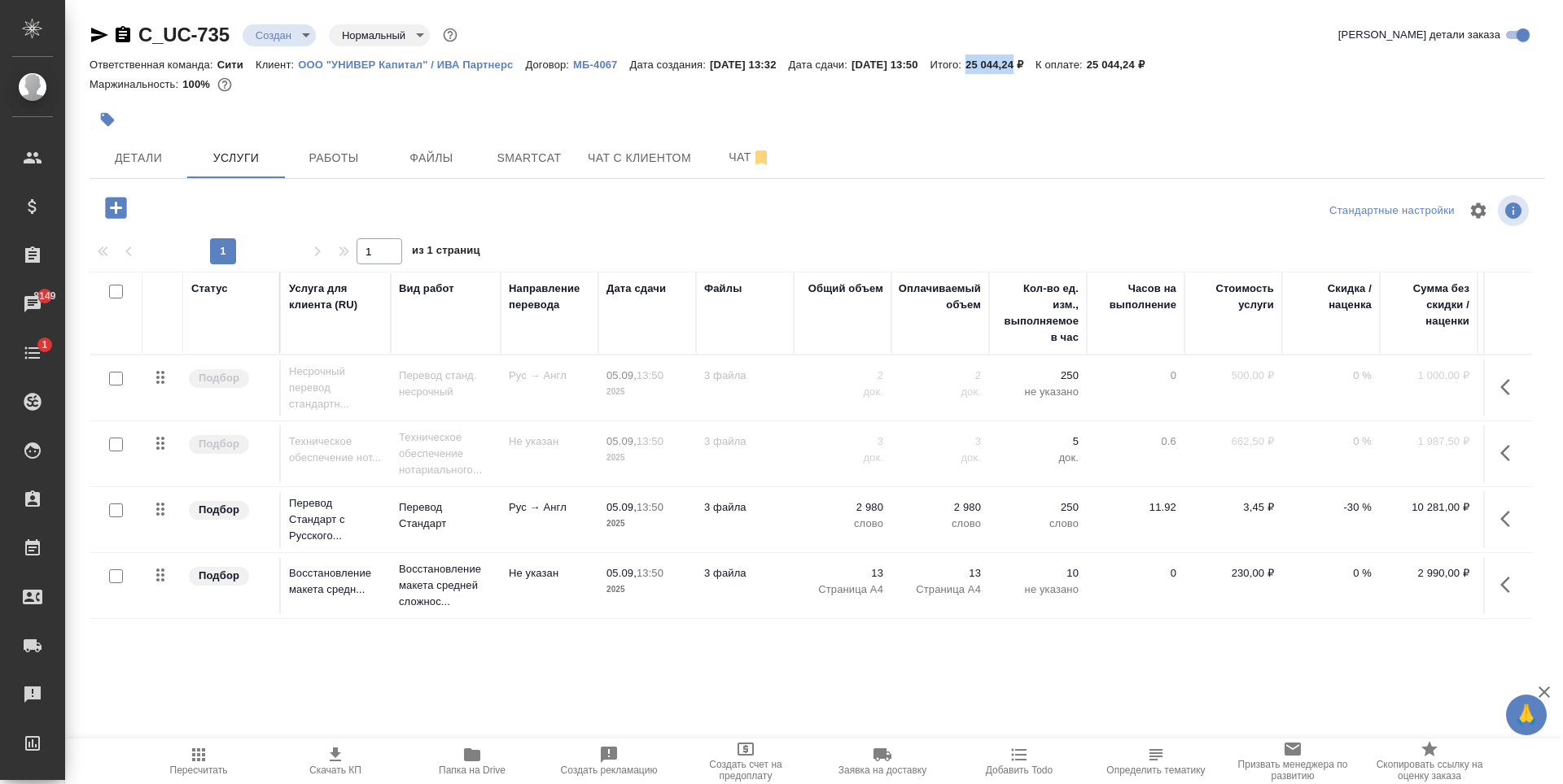
click at [116, 511] on input "checkbox" at bounding box center [116, 510] width 14 height 14
checkbox input "true"
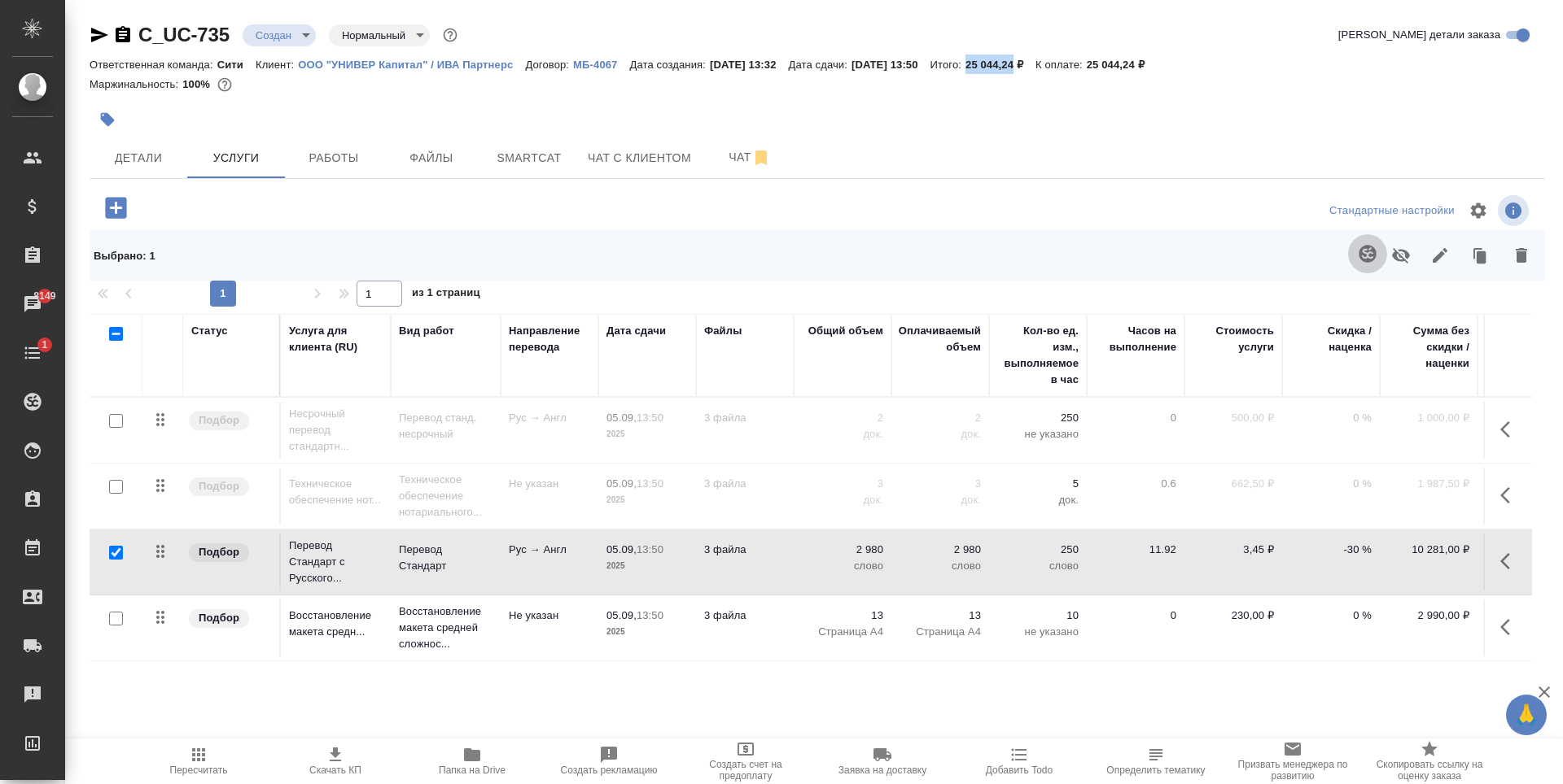
click at [1363, 259] on icon "button" at bounding box center [1367, 253] width 17 height 17
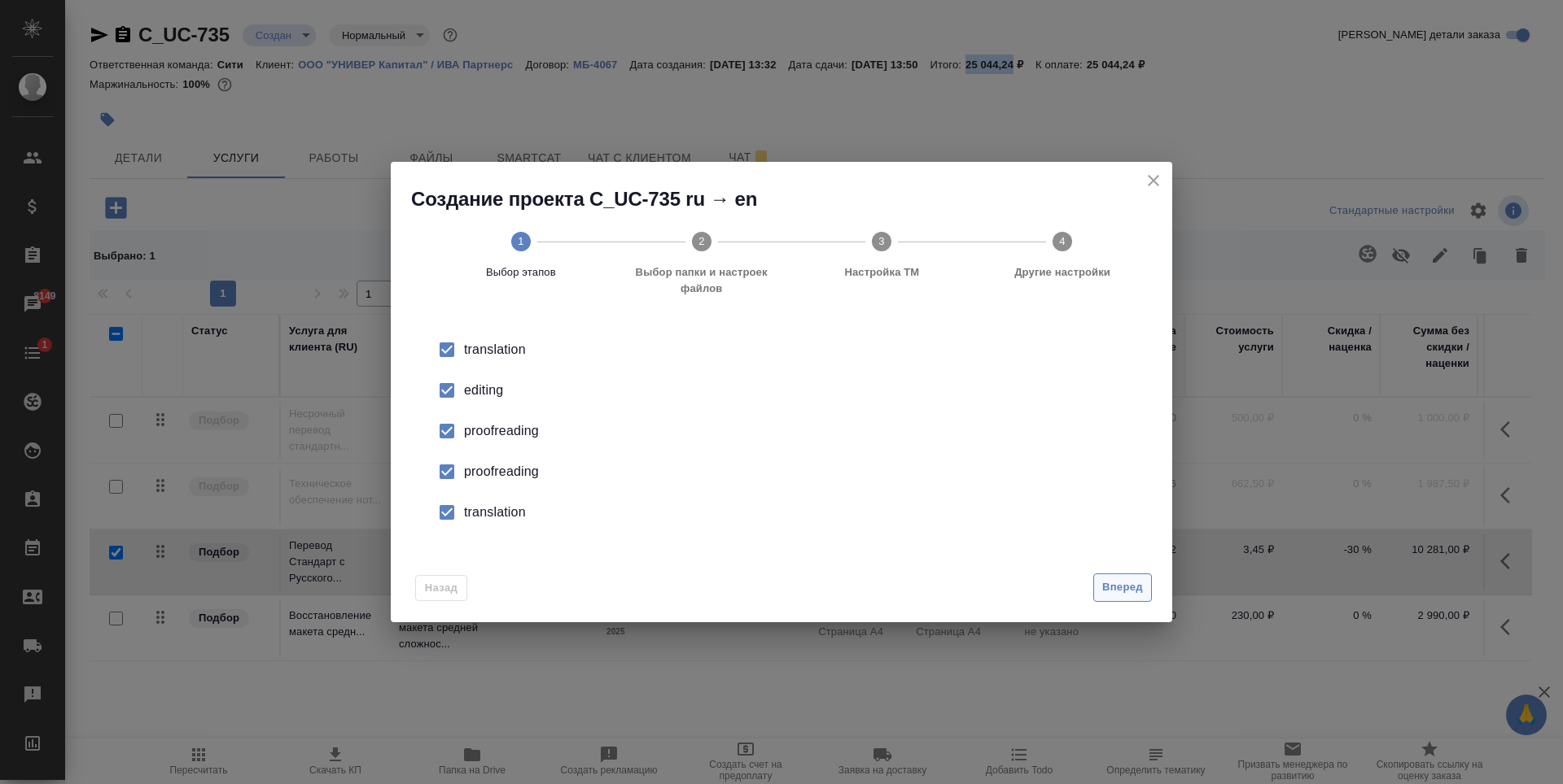
click at [1125, 585] on span "Вперед" at bounding box center [1122, 588] width 41 height 18
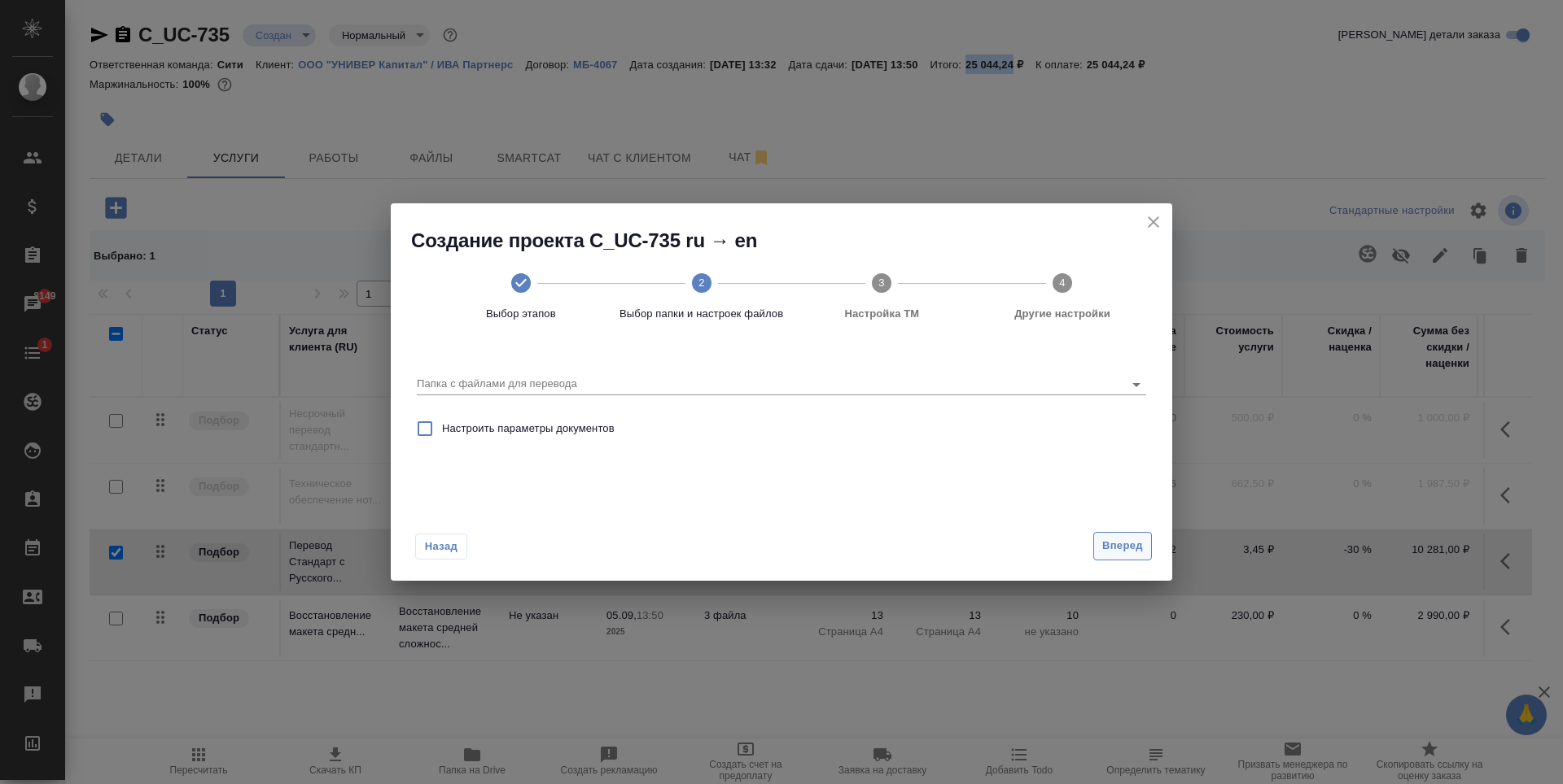
click at [1127, 541] on span "Вперед" at bounding box center [1122, 546] width 41 height 18
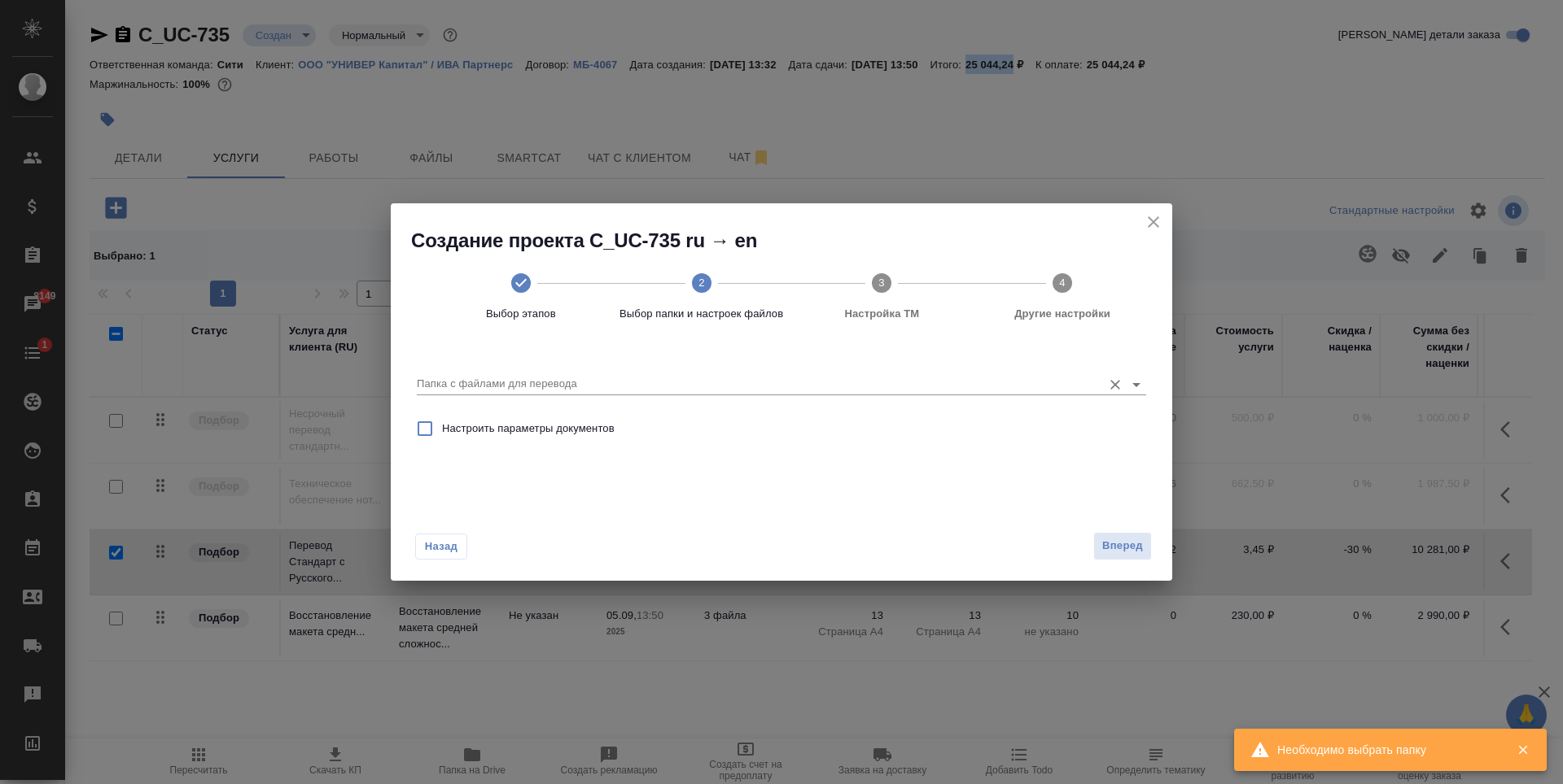
click at [644, 380] on input "Папка с файлами для перевода" at bounding box center [755, 384] width 677 height 19
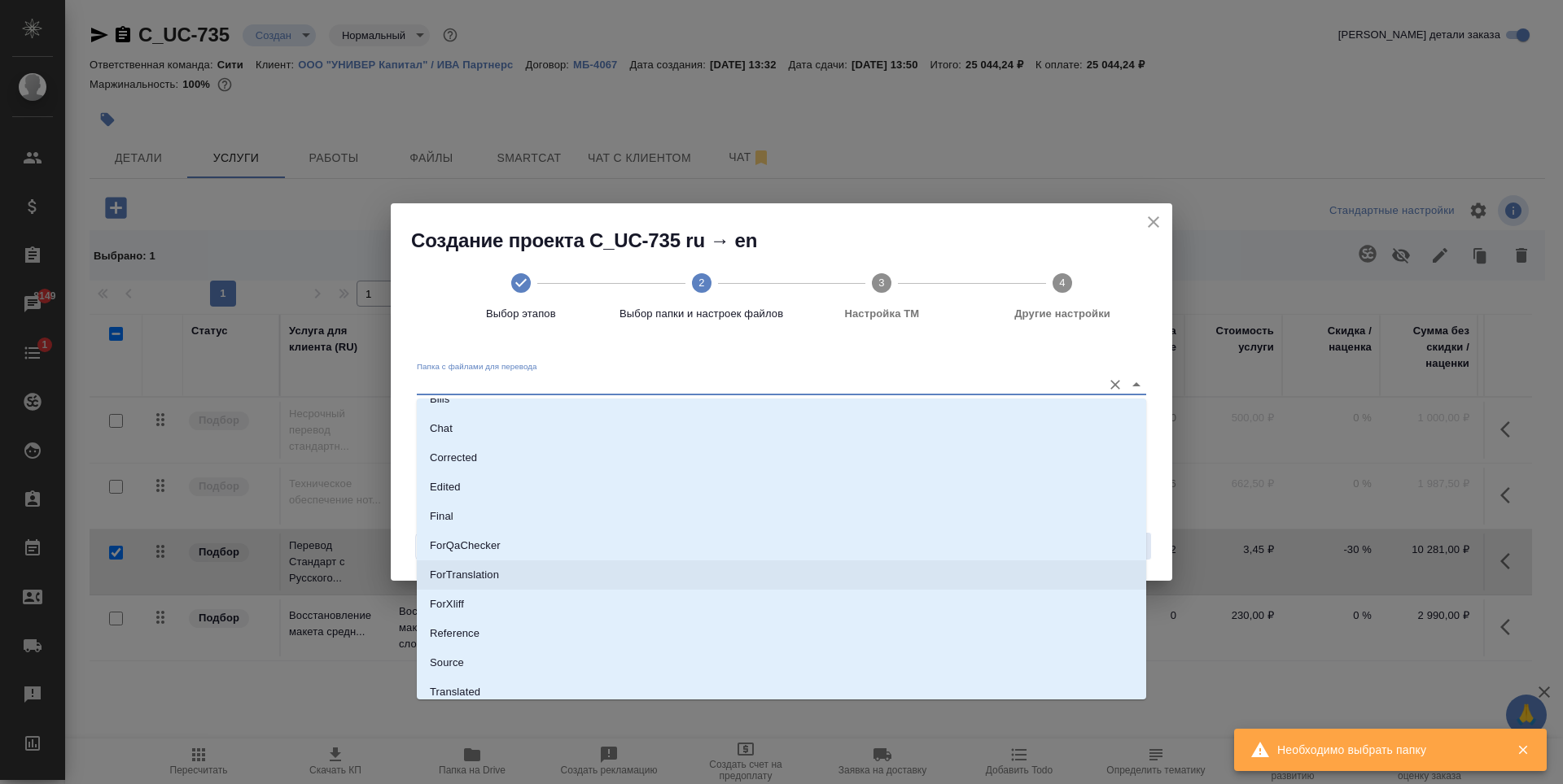
scroll to position [85, 0]
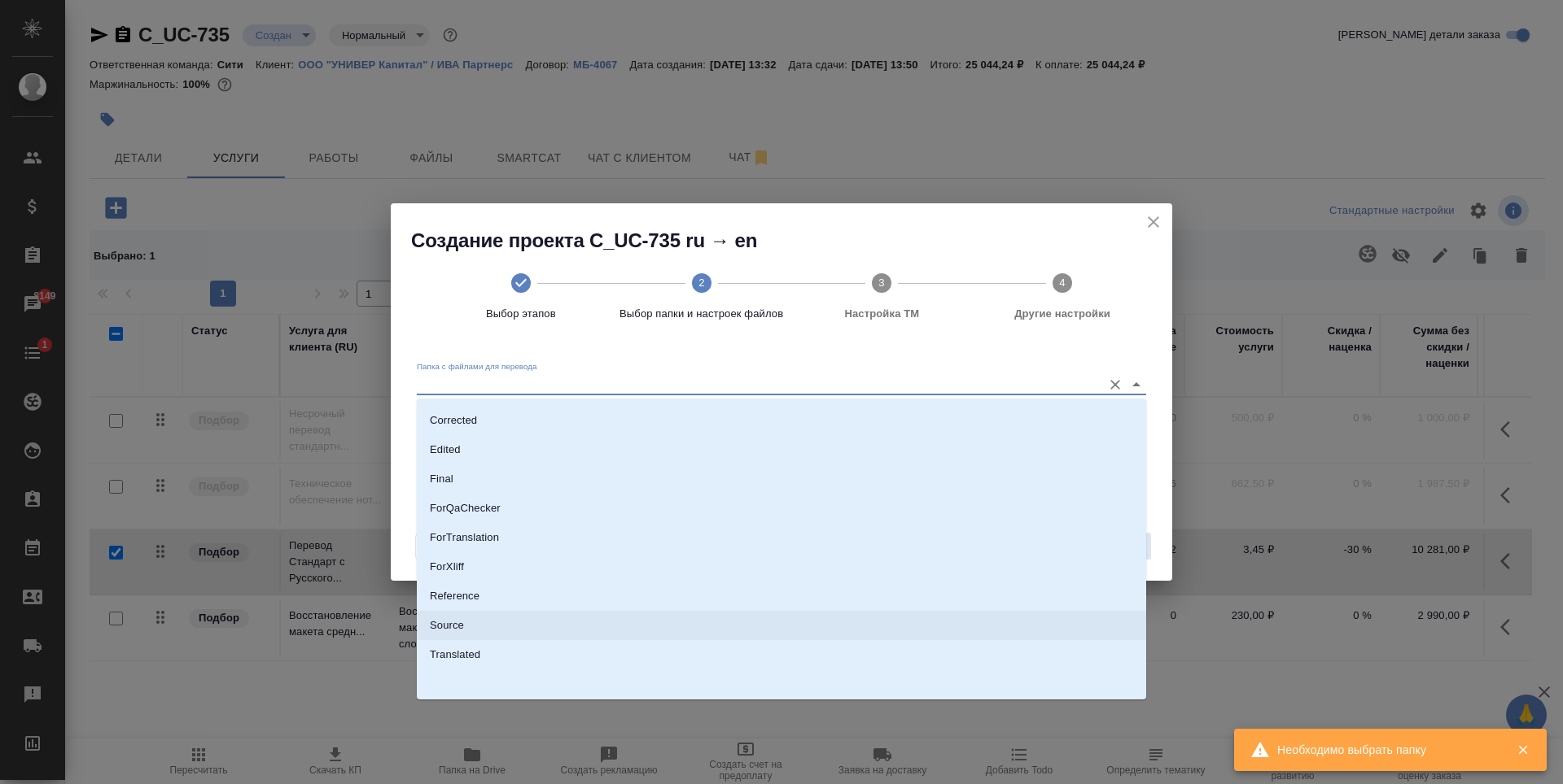
click at [536, 622] on li "Source" at bounding box center [781, 625] width 729 height 29
type input "Source"
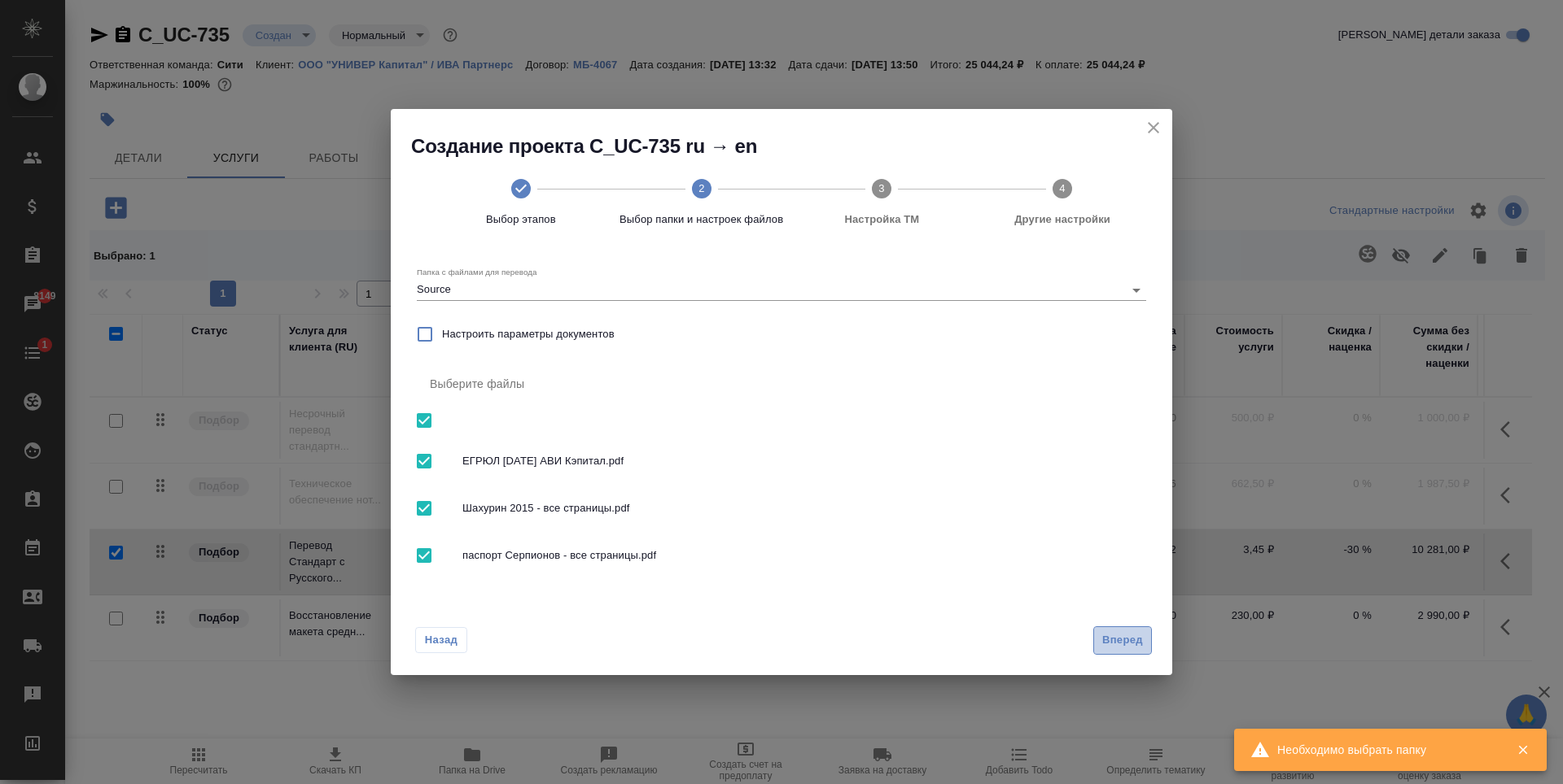
click at [1105, 641] on span "Вперед" at bounding box center [1122, 641] width 41 height 18
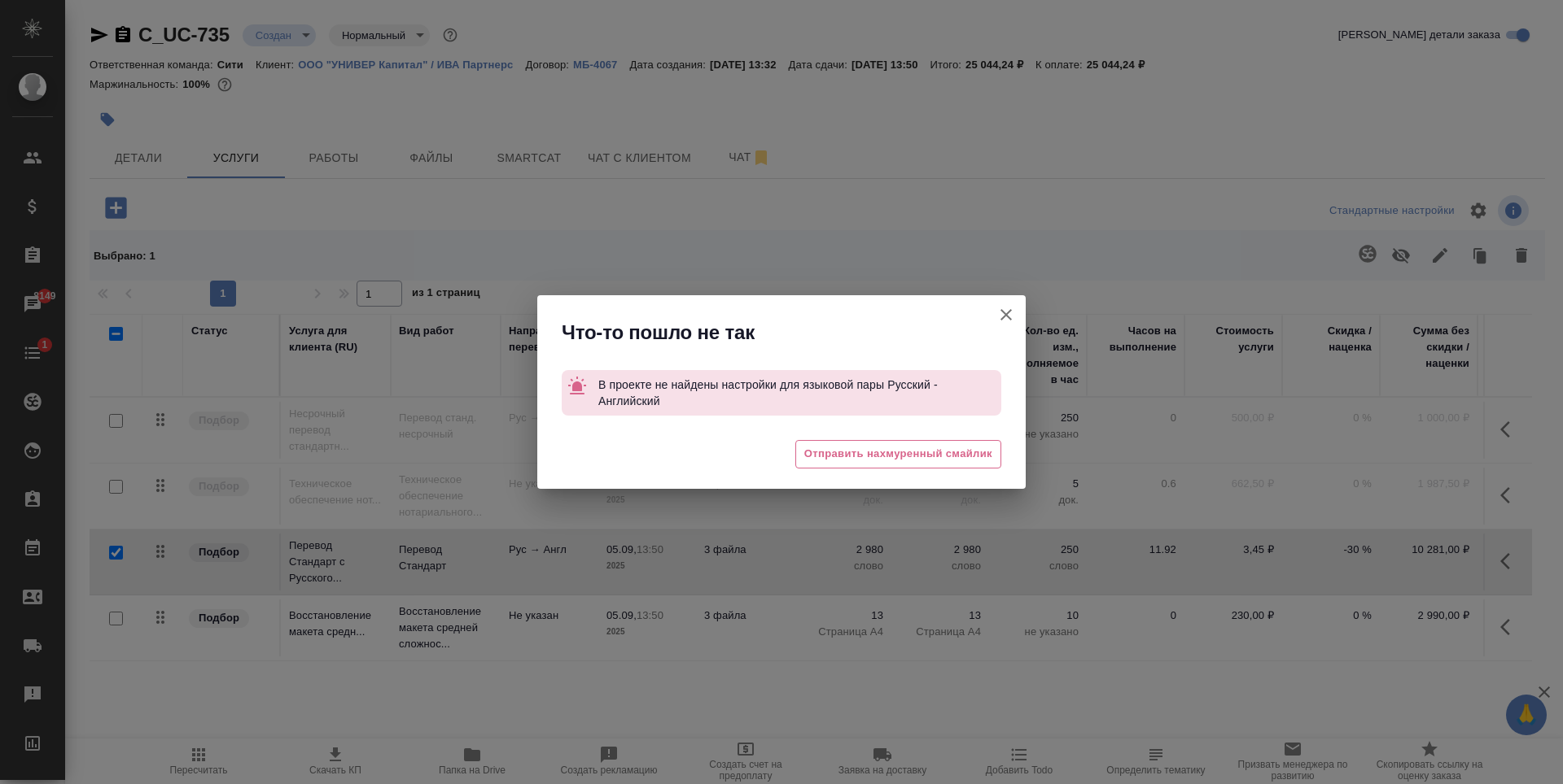
click at [1001, 317] on icon "button" at bounding box center [1006, 314] width 19 height 19
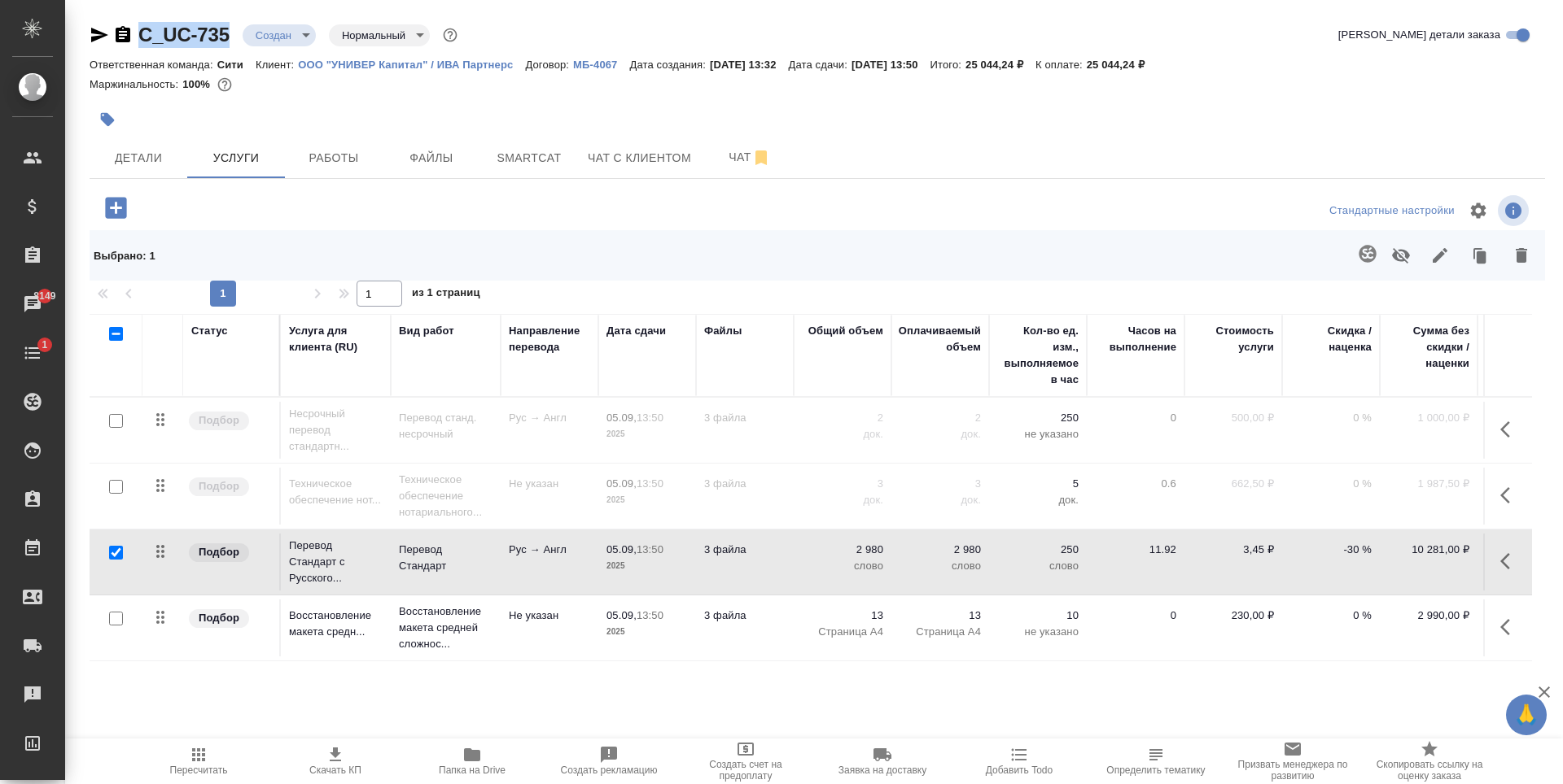
drag, startPoint x: 232, startPoint y: 36, endPoint x: 139, endPoint y: 46, distance: 93.5
click at [139, 46] on div "C_UC-735 Создан new Нормальный normal" at bounding box center [275, 34] width 371 height 26
copy link "C_UC-735"
click at [677, 212] on div at bounding box center [817, 210] width 485 height 39
click at [570, 459] on td "Рус → Англ" at bounding box center [549, 431] width 98 height 57
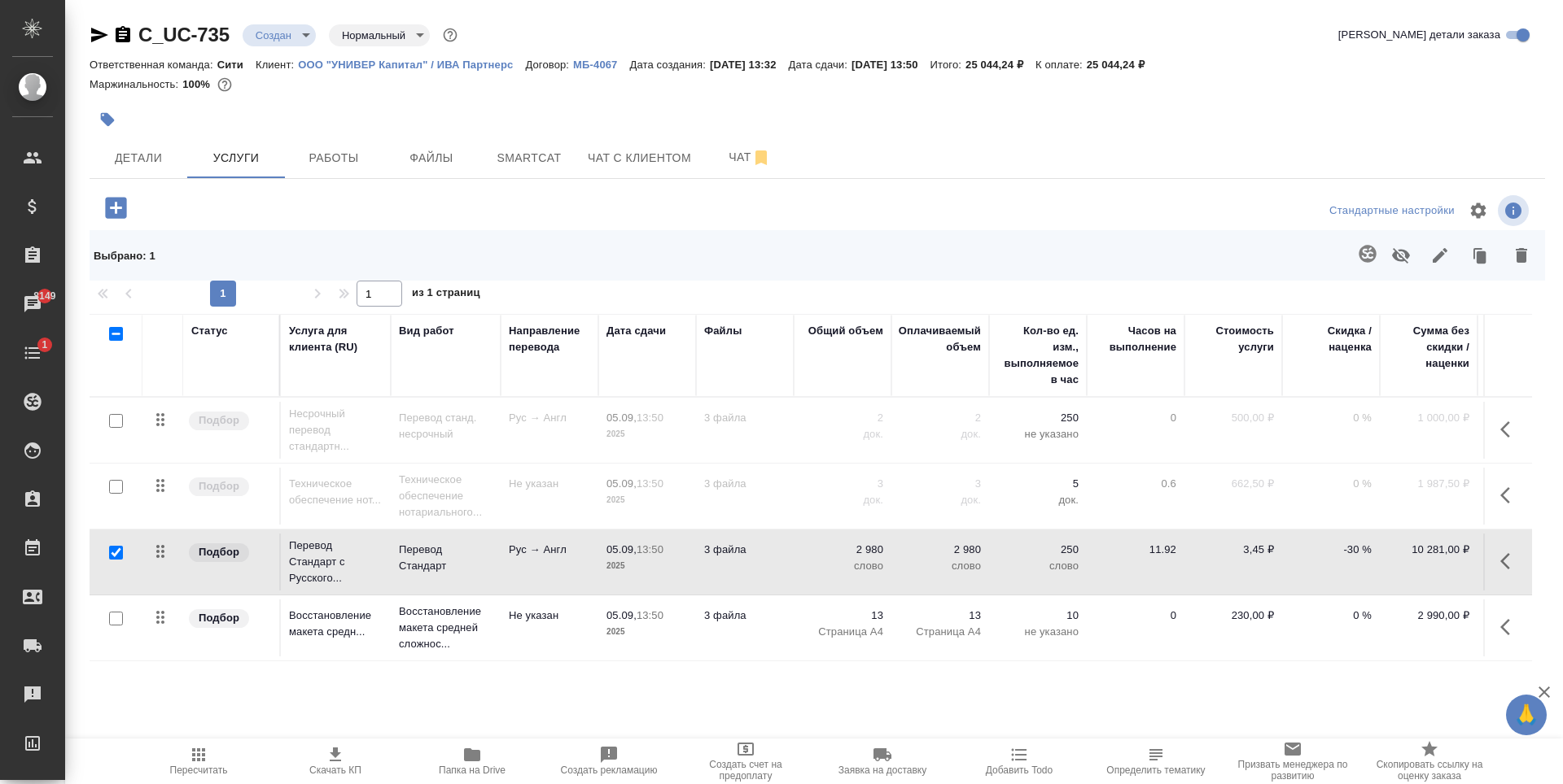
click at [570, 459] on td "Рус → Англ" at bounding box center [549, 431] width 98 height 57
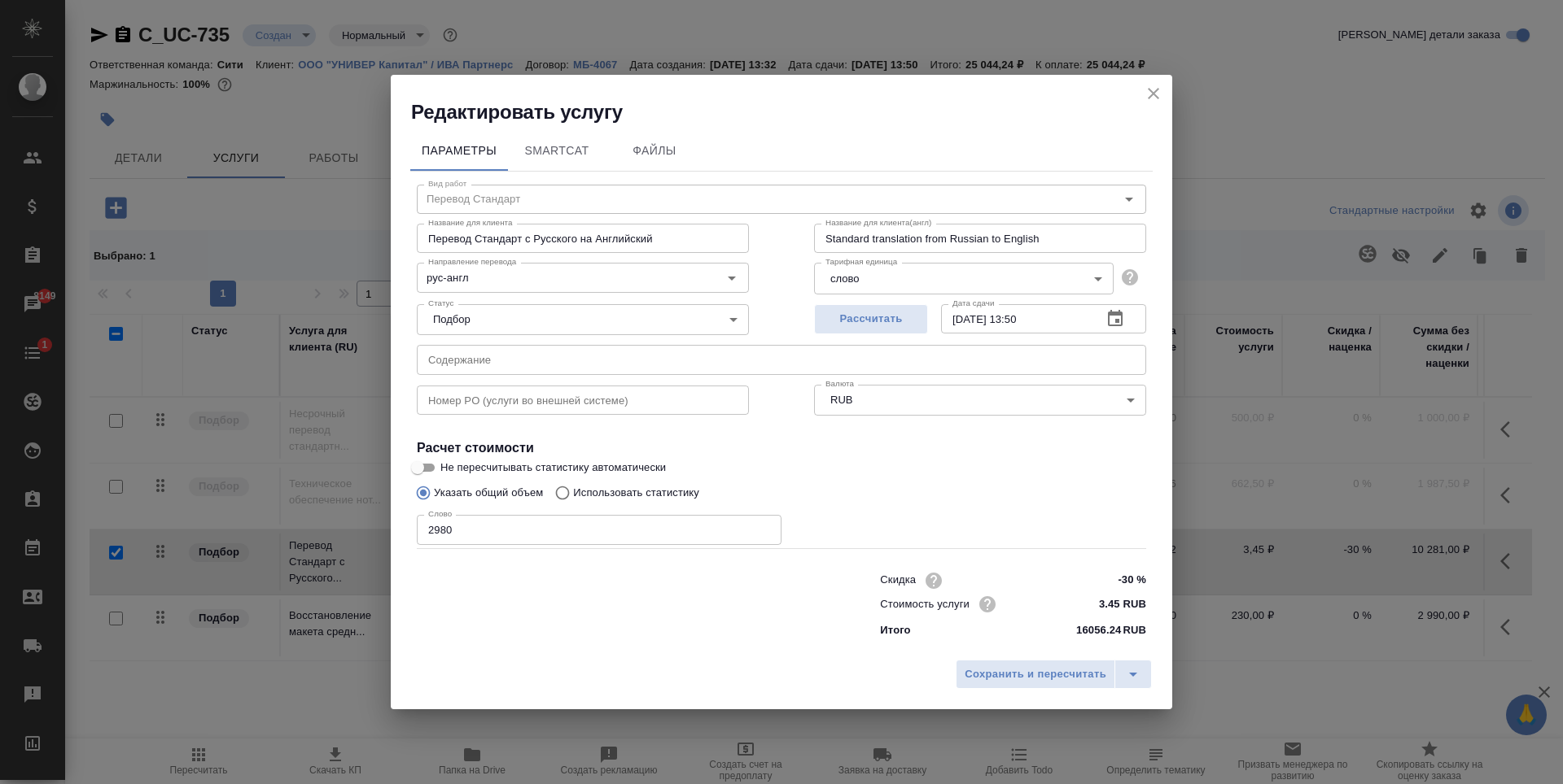
click at [598, 487] on p "Использовать статистику" at bounding box center [636, 493] width 127 height 16
click at [573, 487] on input "Использовать статистику" at bounding box center [560, 493] width 26 height 31
radio input "true"
radio input "false"
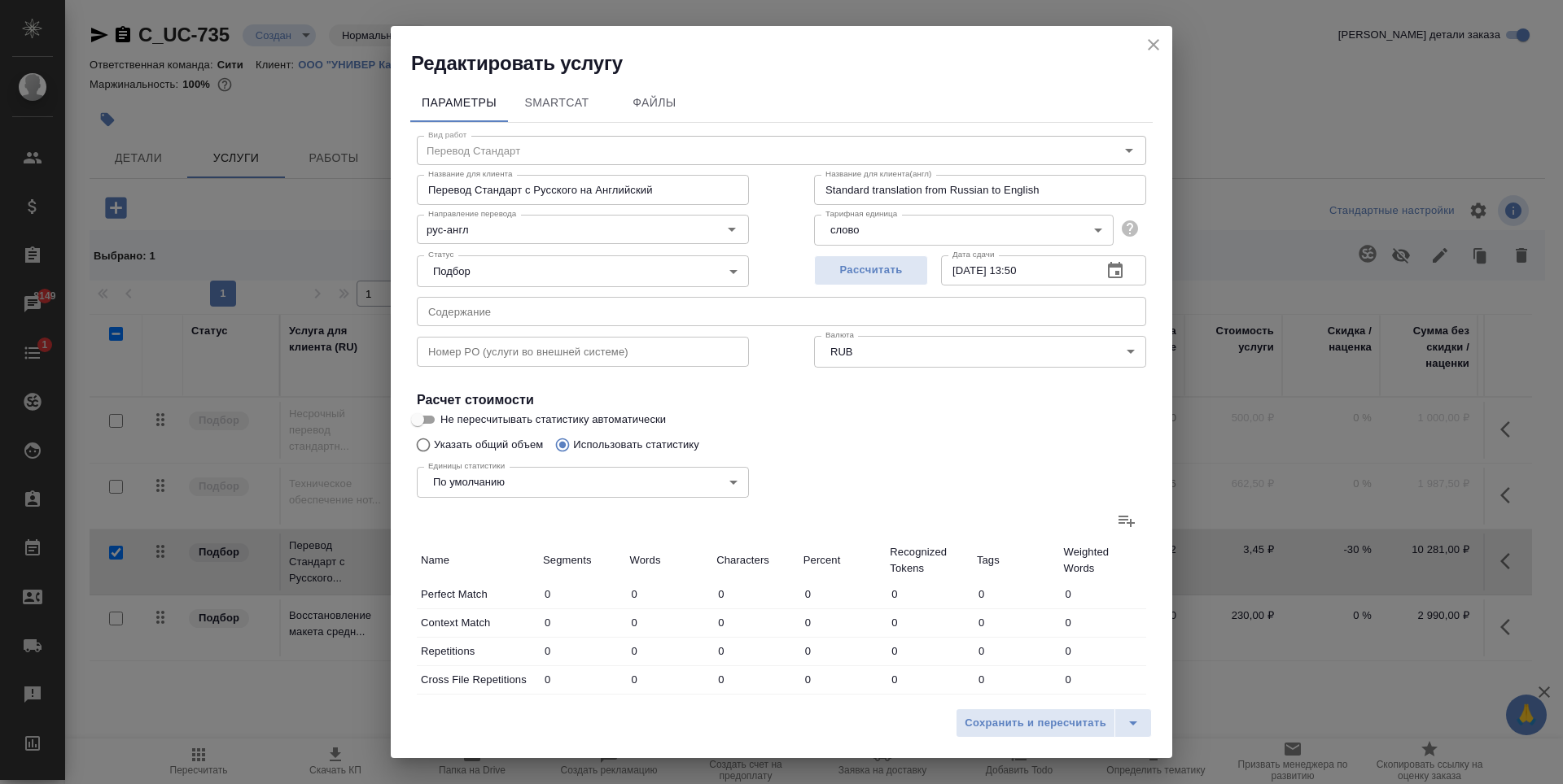
click at [1119, 518] on icon at bounding box center [1126, 522] width 16 height 12
click at [0, 0] on input "file" at bounding box center [0, 0] width 0 height 0
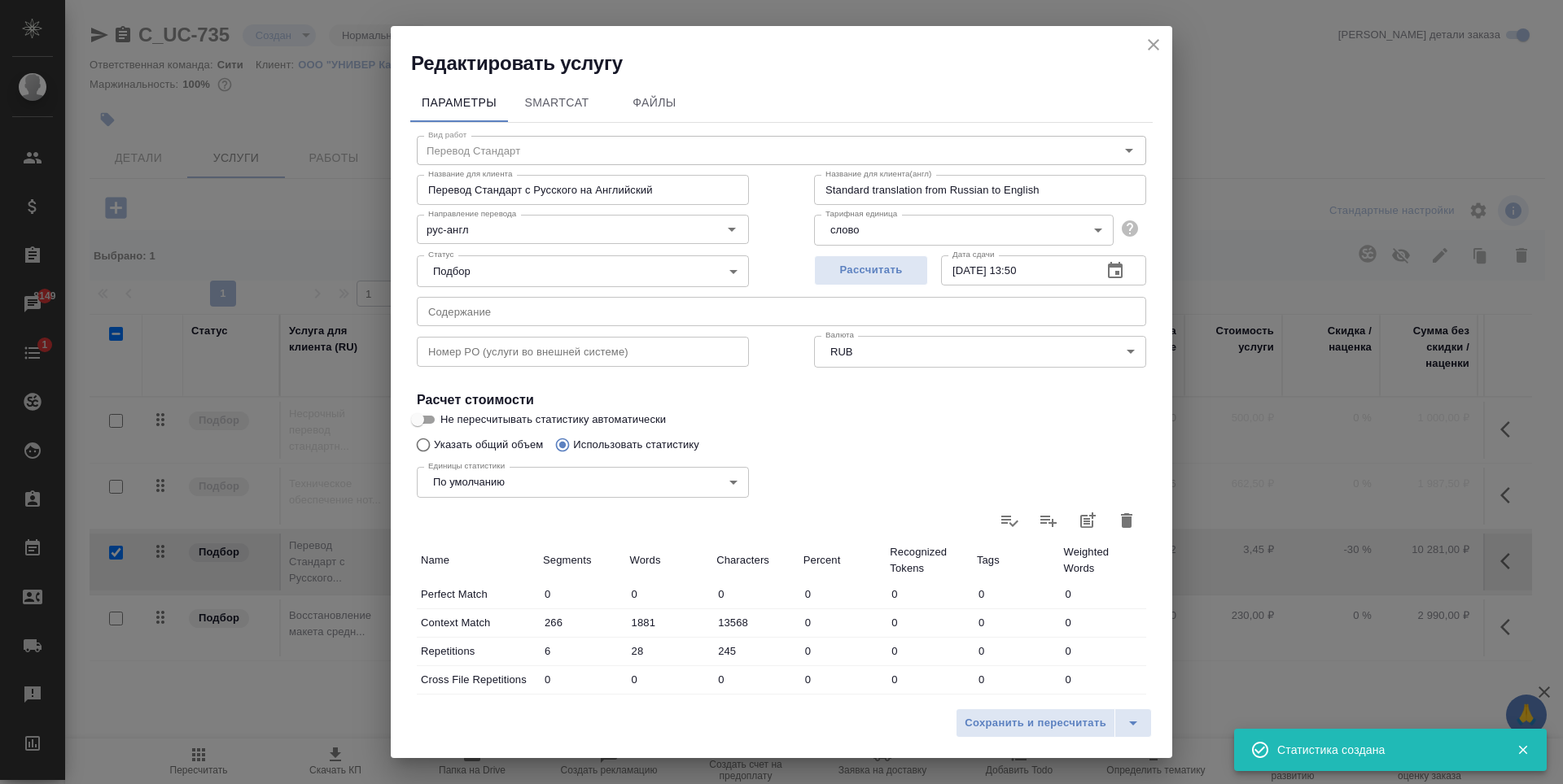
type input "266"
type input "1881"
type input "13568"
type input "6"
type input "28"
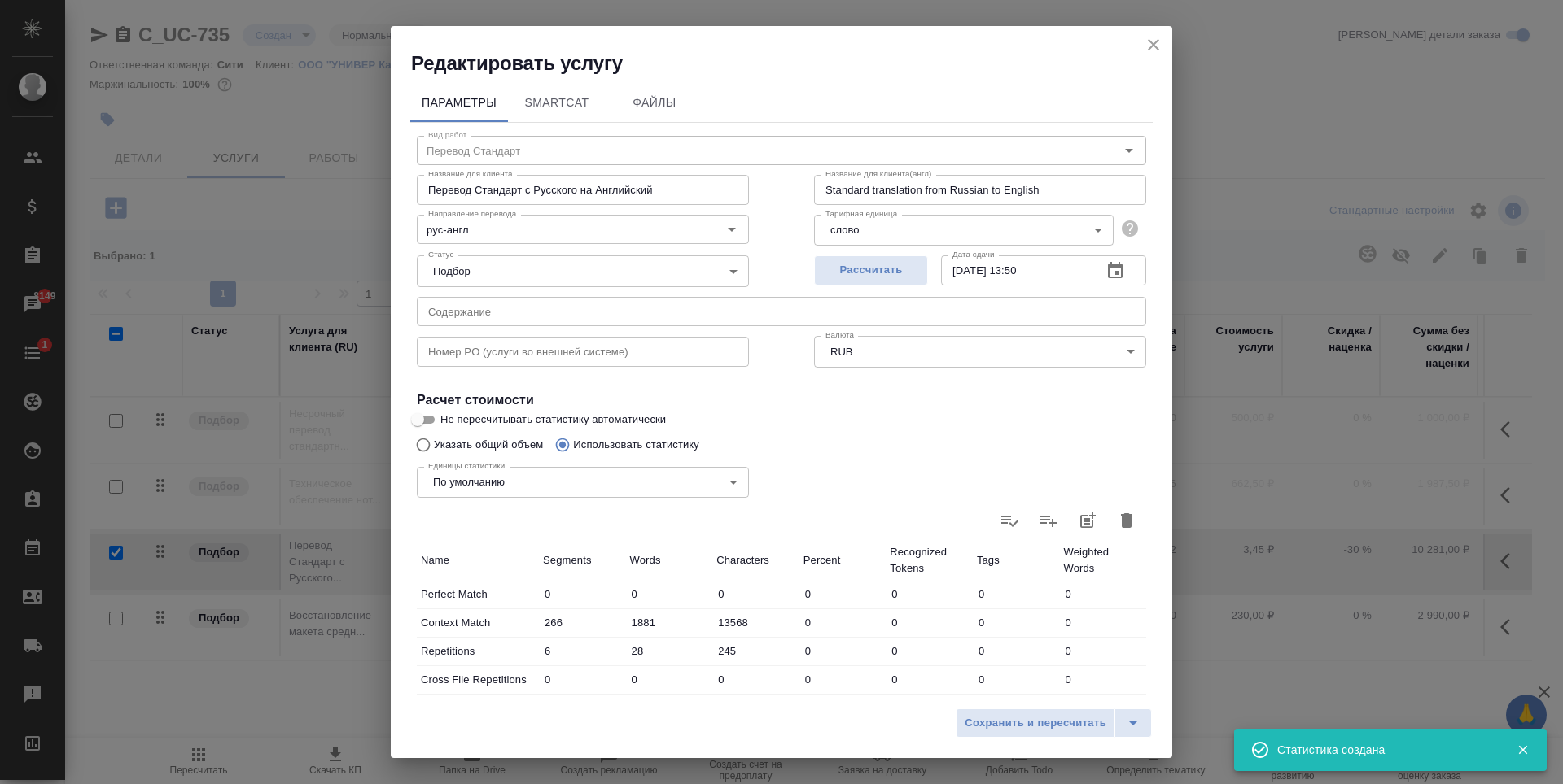
type input "245"
type input "55"
type input "289"
type input "2251"
type input "3"
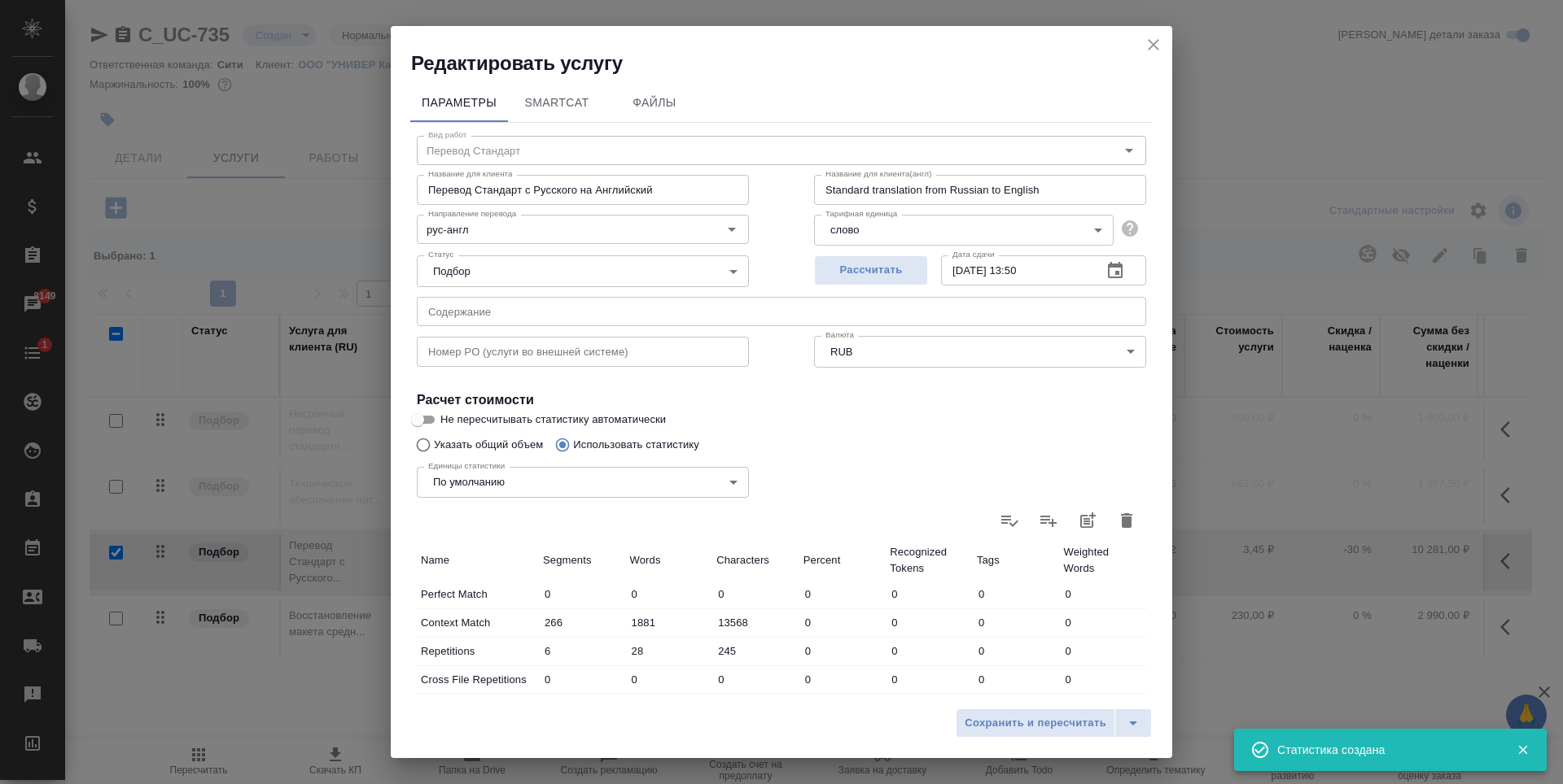
type input "17"
type input "126"
type input "2"
type input "10"
type input "92"
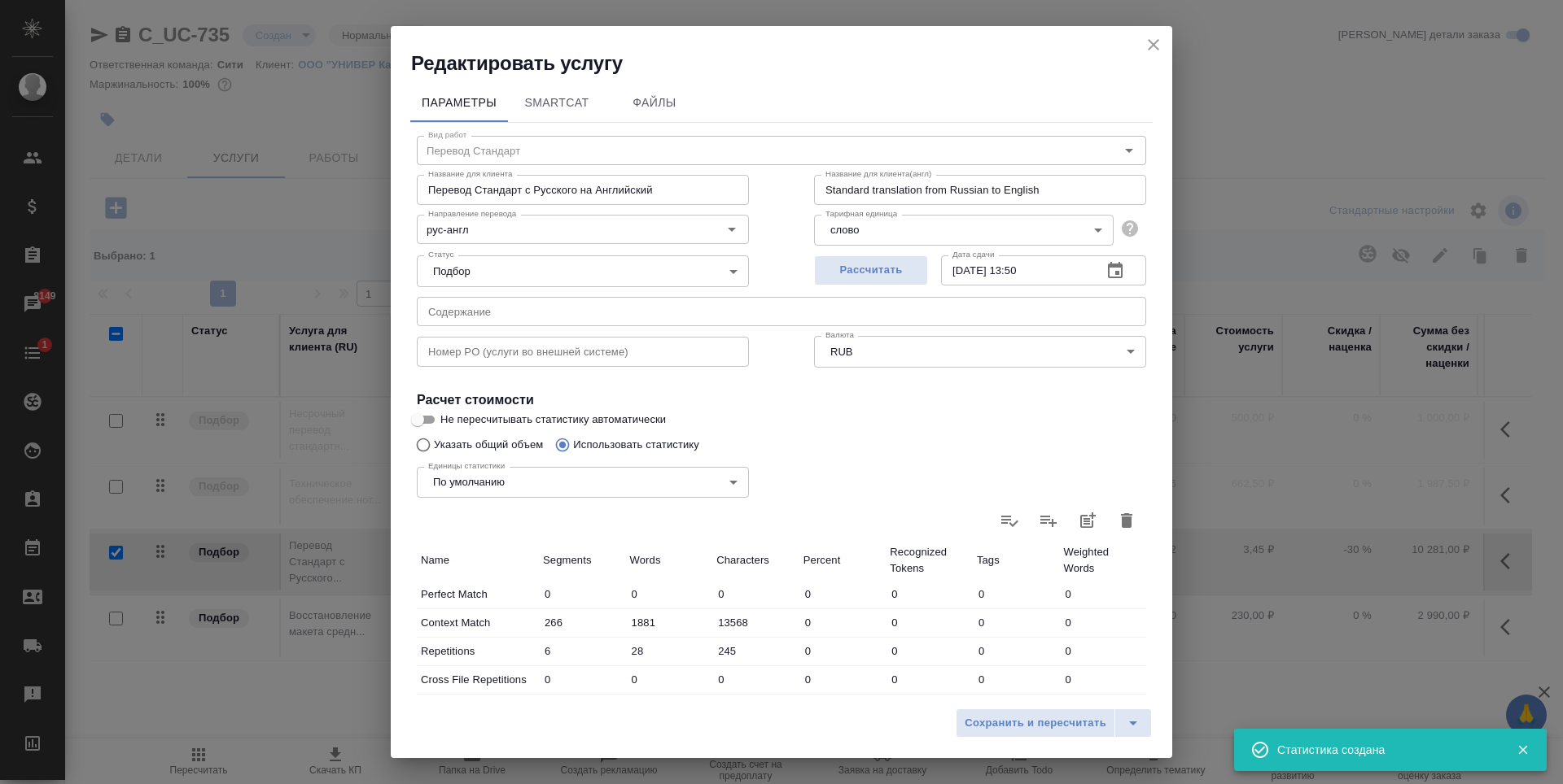
type input "6"
type input "24"
type input "201"
type input "30"
type input "202"
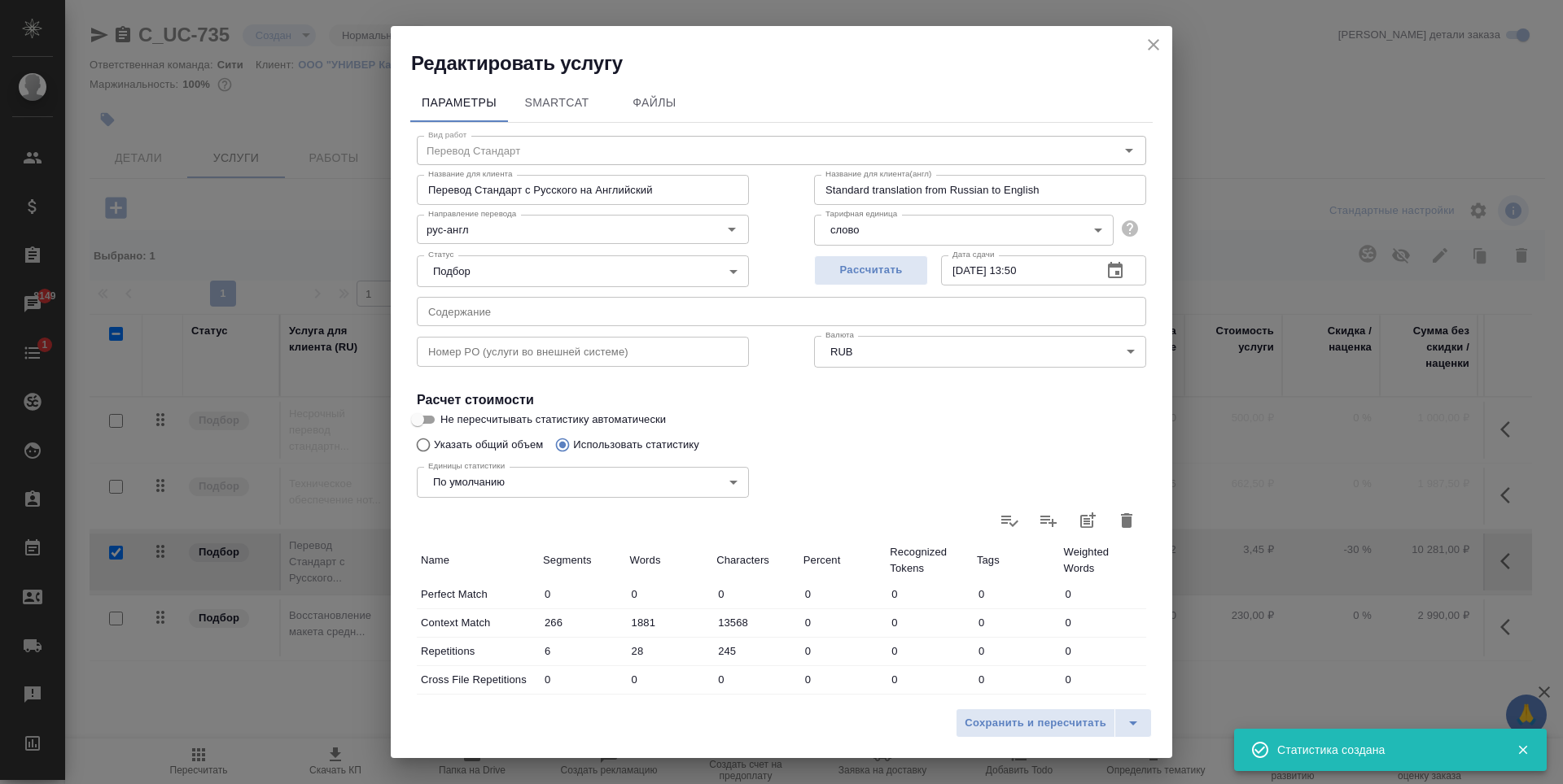
type input "1623"
type input "362"
type input "2423"
type input "17861"
type input "368"
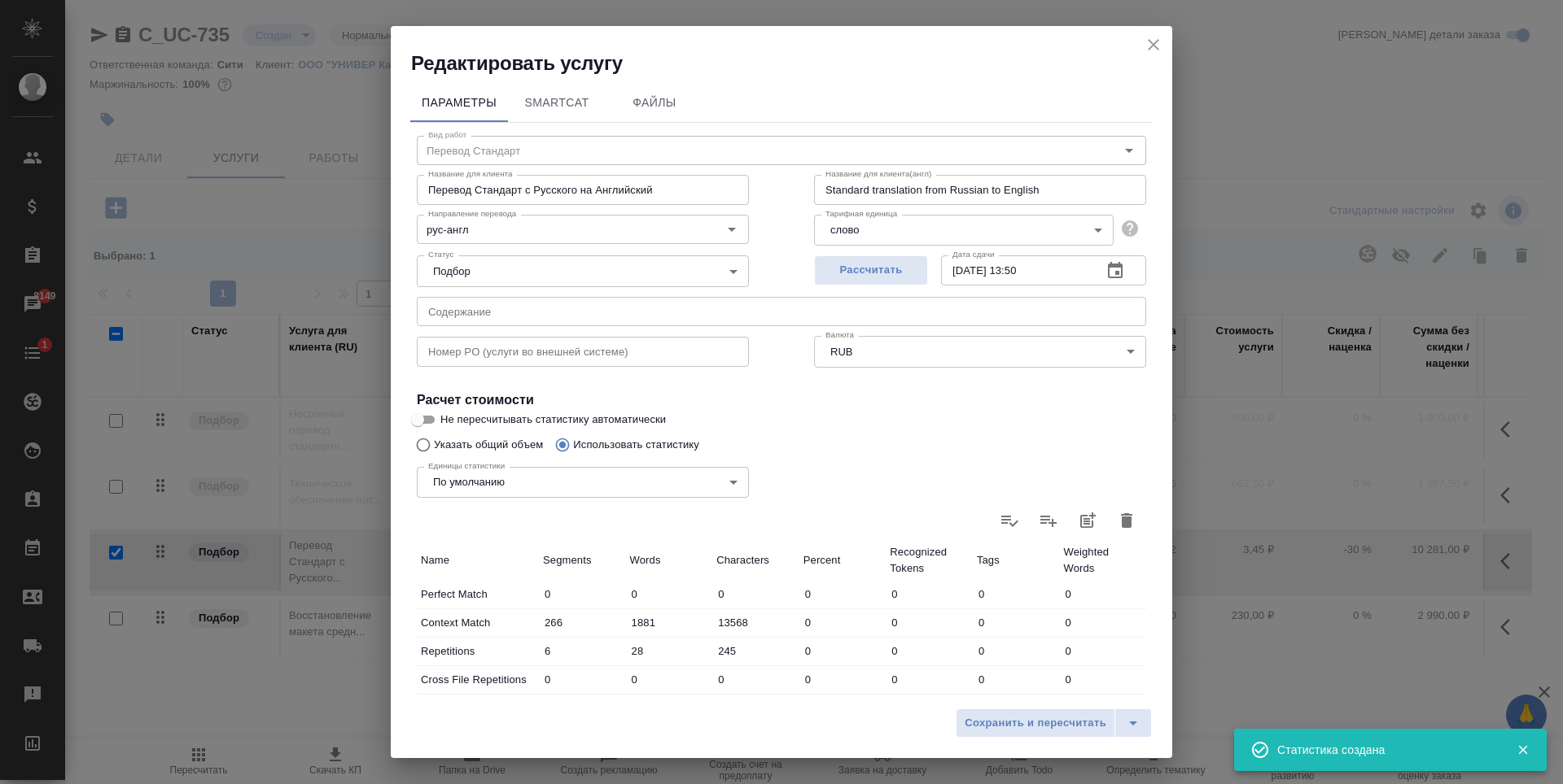
type input "2451"
type input "18106"
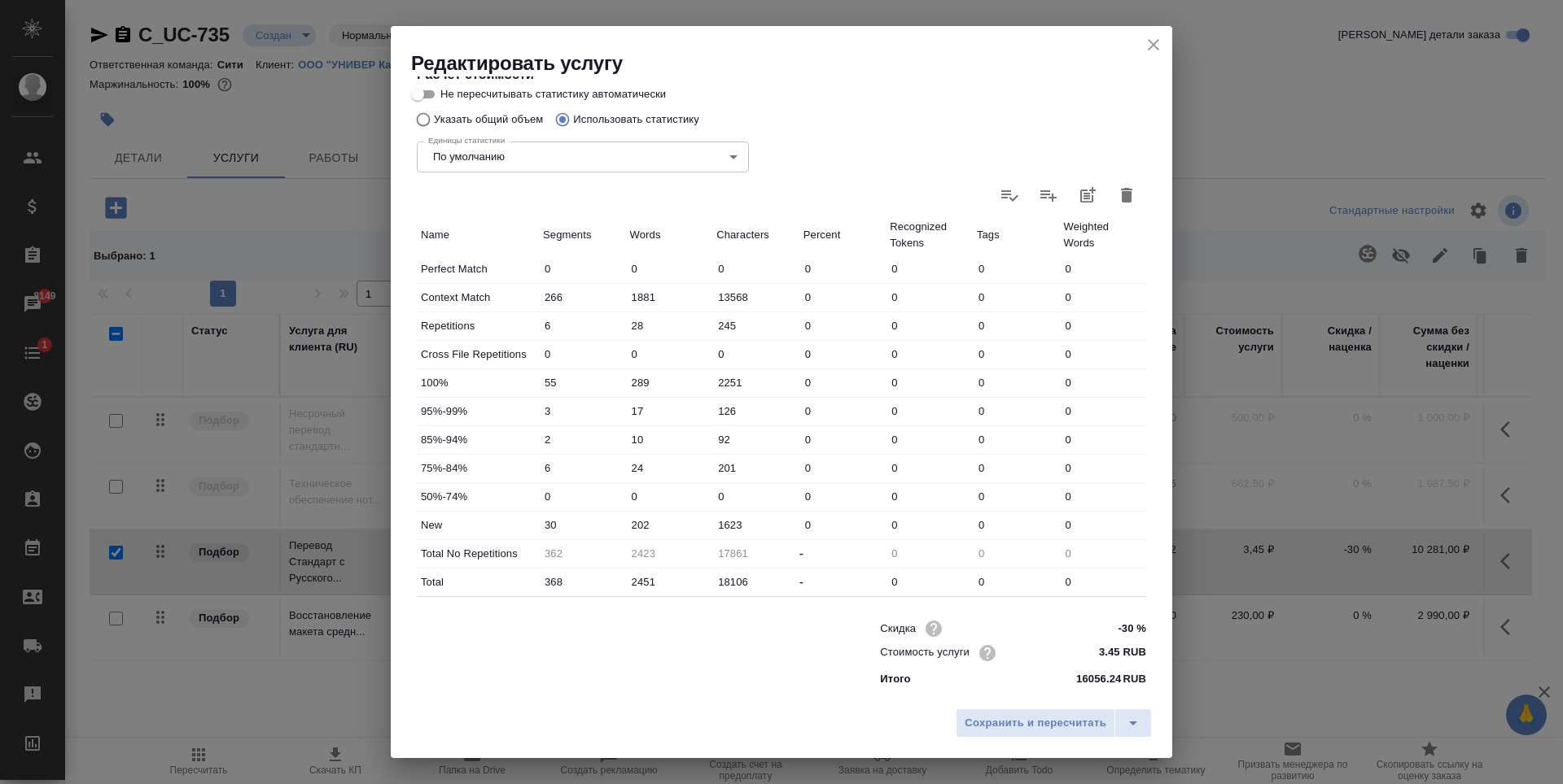
scroll to position [0, 0]
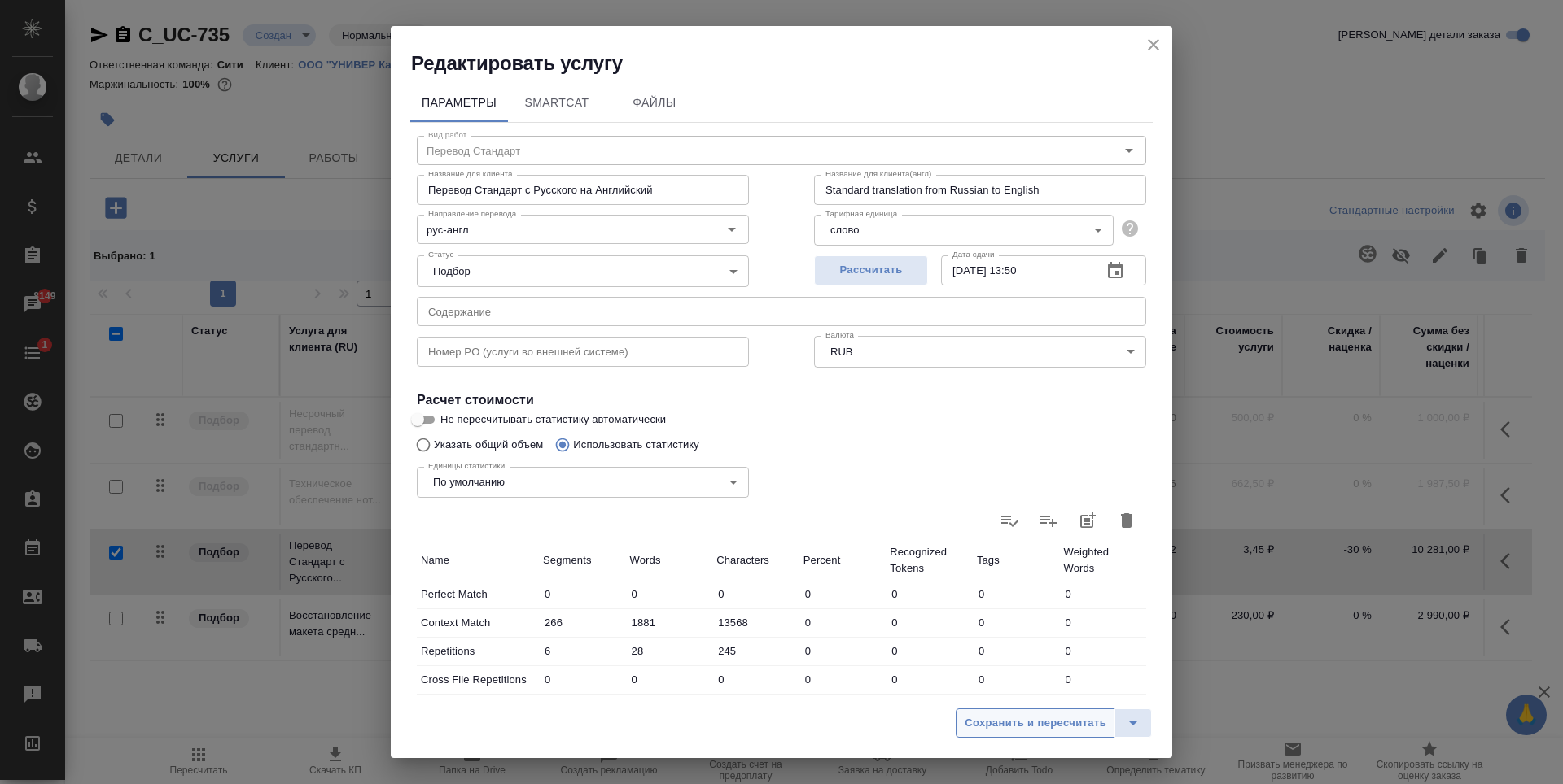
click at [1017, 720] on span "Сохранить и пересчитать" at bounding box center [1035, 724] width 142 height 18
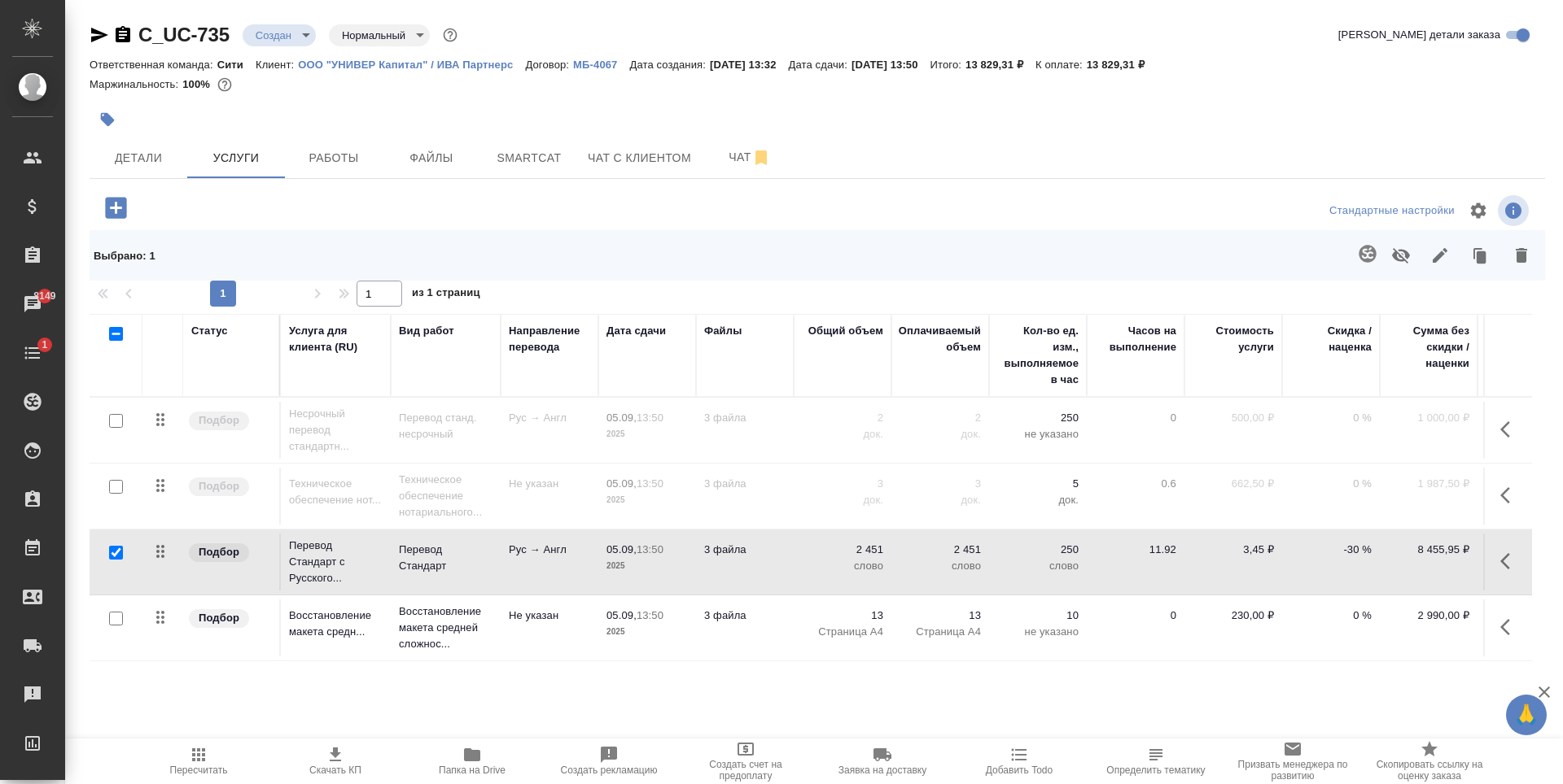
scroll to position [0, 104]
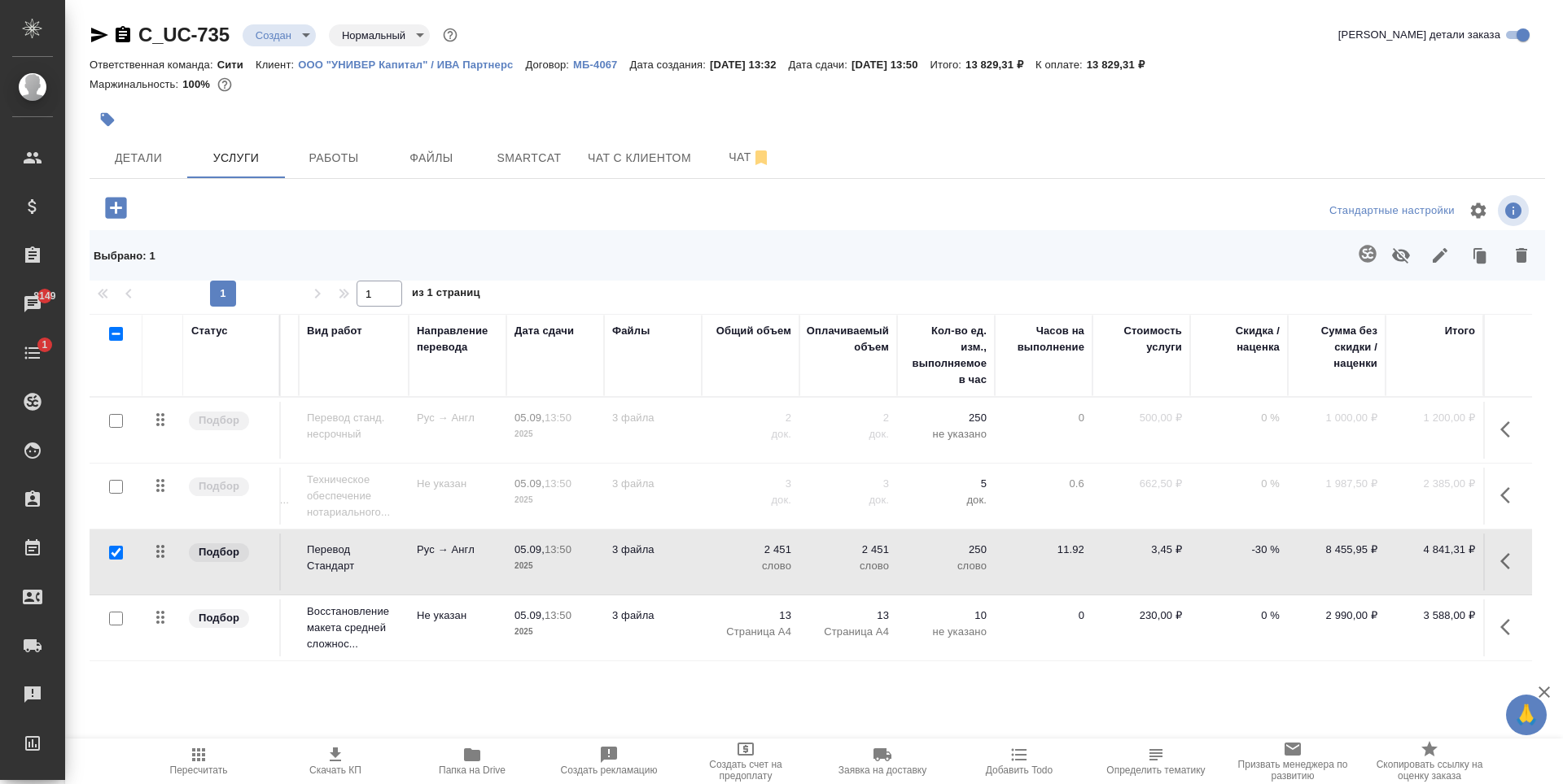
click at [723, 694] on div "C_UC-735 Создан new Нормальный normal Кратко детали заказа Ответственная команд…" at bounding box center [817, 353] width 1473 height 705
click at [256, 206] on div at bounding box center [332, 208] width 485 height 34
click at [332, 752] on icon "button" at bounding box center [335, 755] width 12 height 14
click at [1241, 426] on p "-30 %" at bounding box center [1239, 418] width 81 height 16
type input "0"
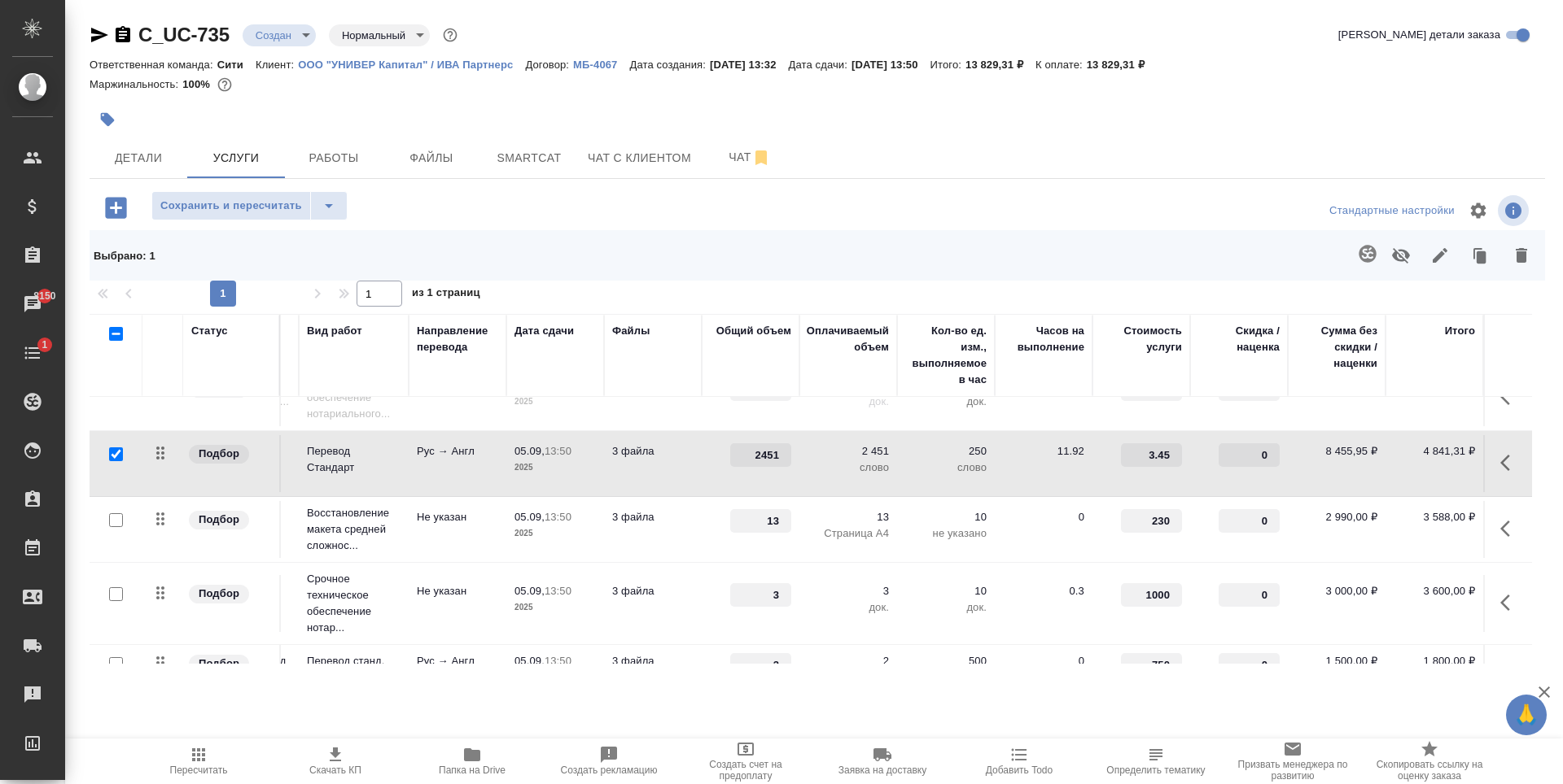
scroll to position [150, 104]
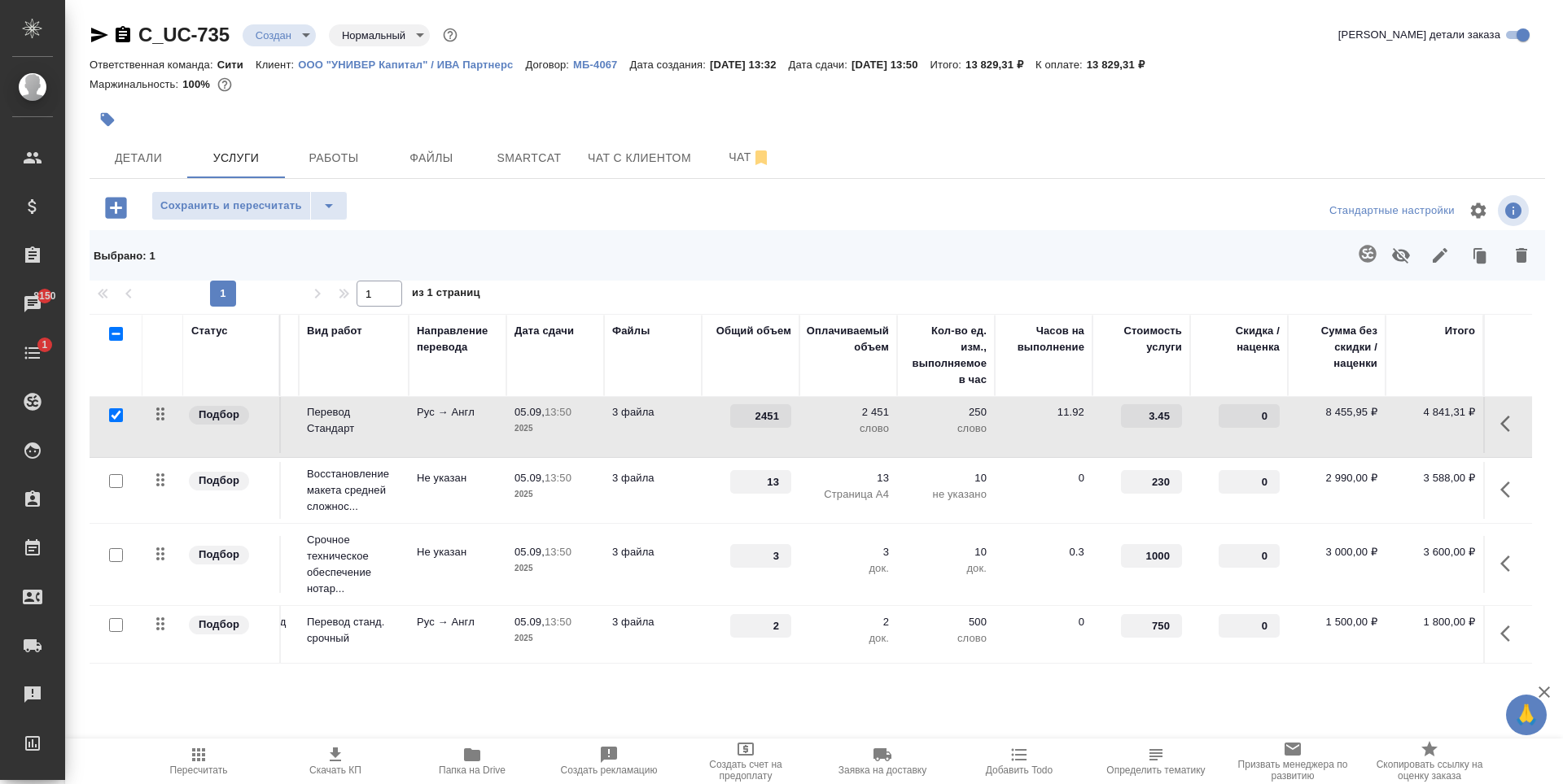
click at [117, 409] on input "checkbox" at bounding box center [116, 415] width 14 height 14
checkbox input "false"
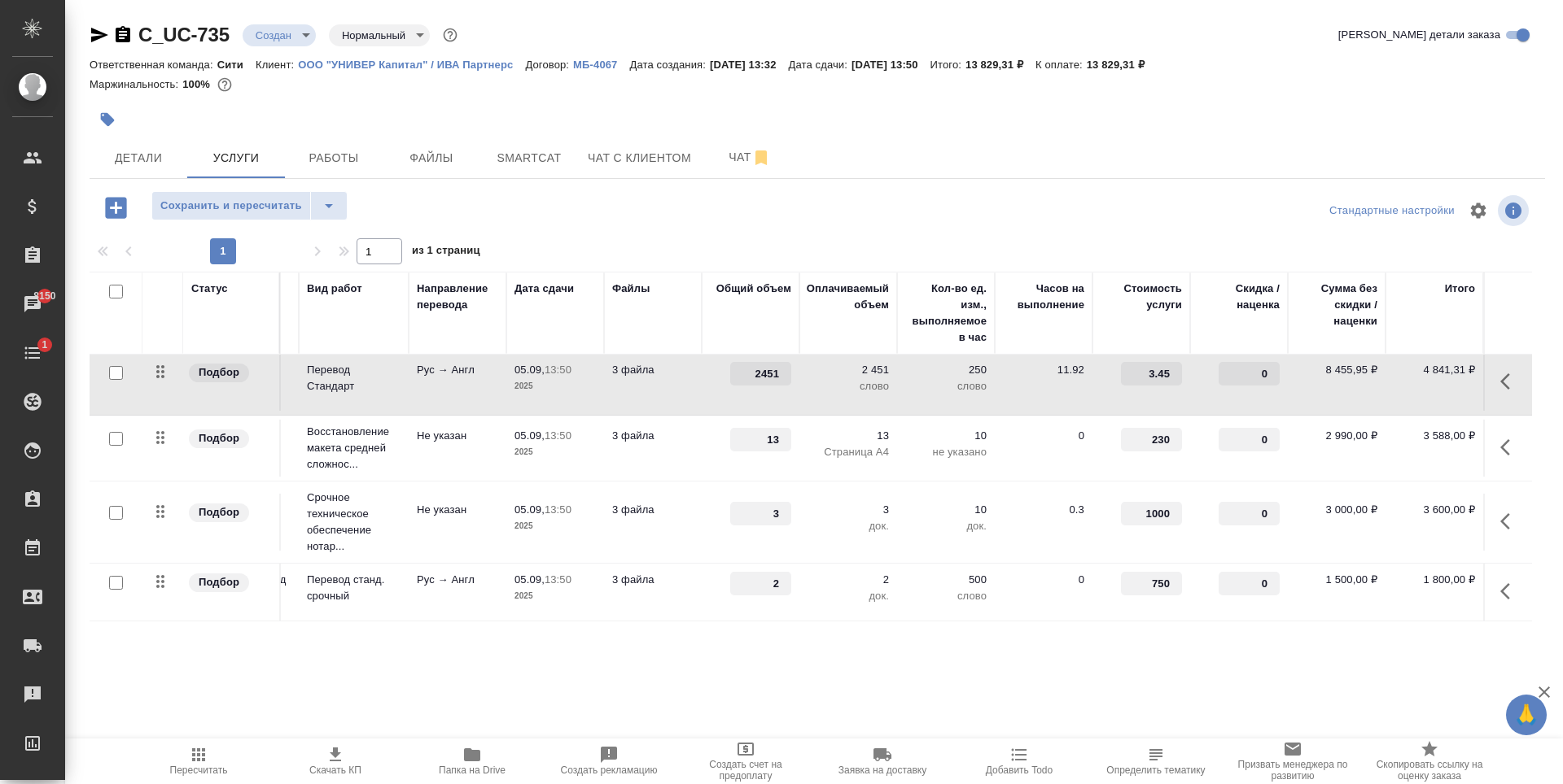
click at [116, 506] on input "checkbox" at bounding box center [116, 513] width 14 height 14
checkbox input "true"
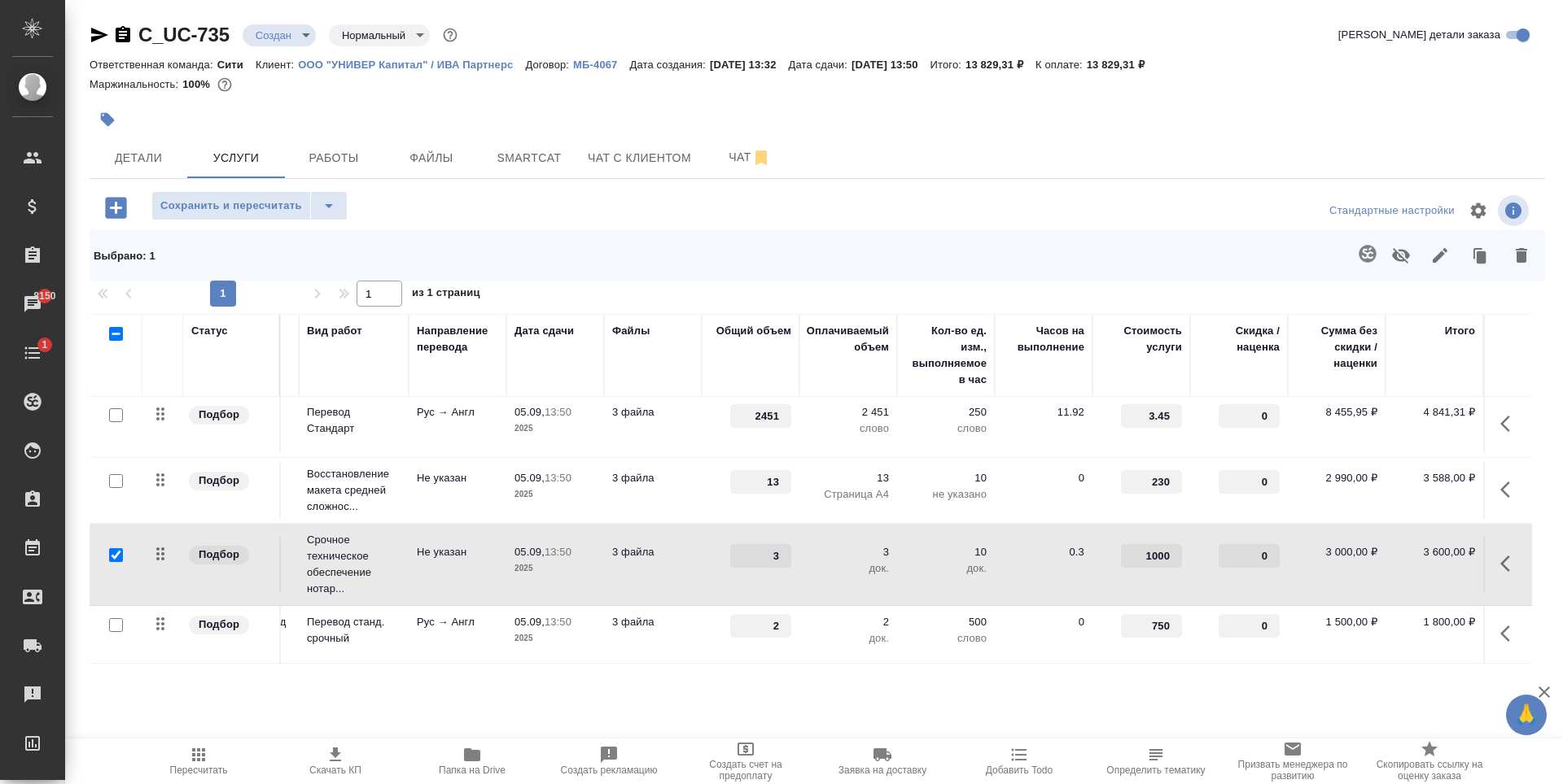
click at [115, 618] on input "checkbox" at bounding box center [116, 625] width 14 height 14
checkbox input "true"
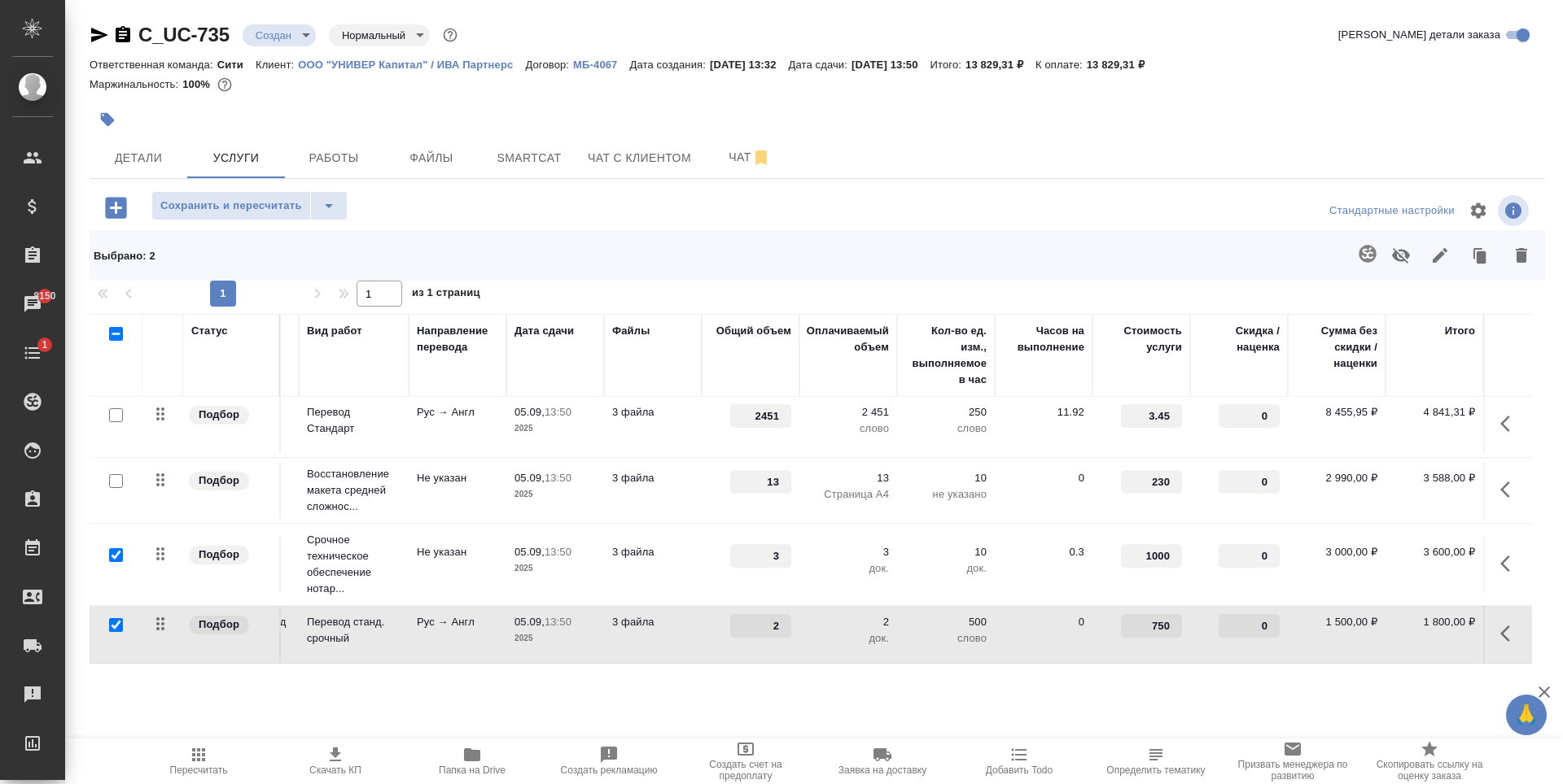
click at [1399, 249] on icon "button" at bounding box center [1400, 255] width 19 height 19
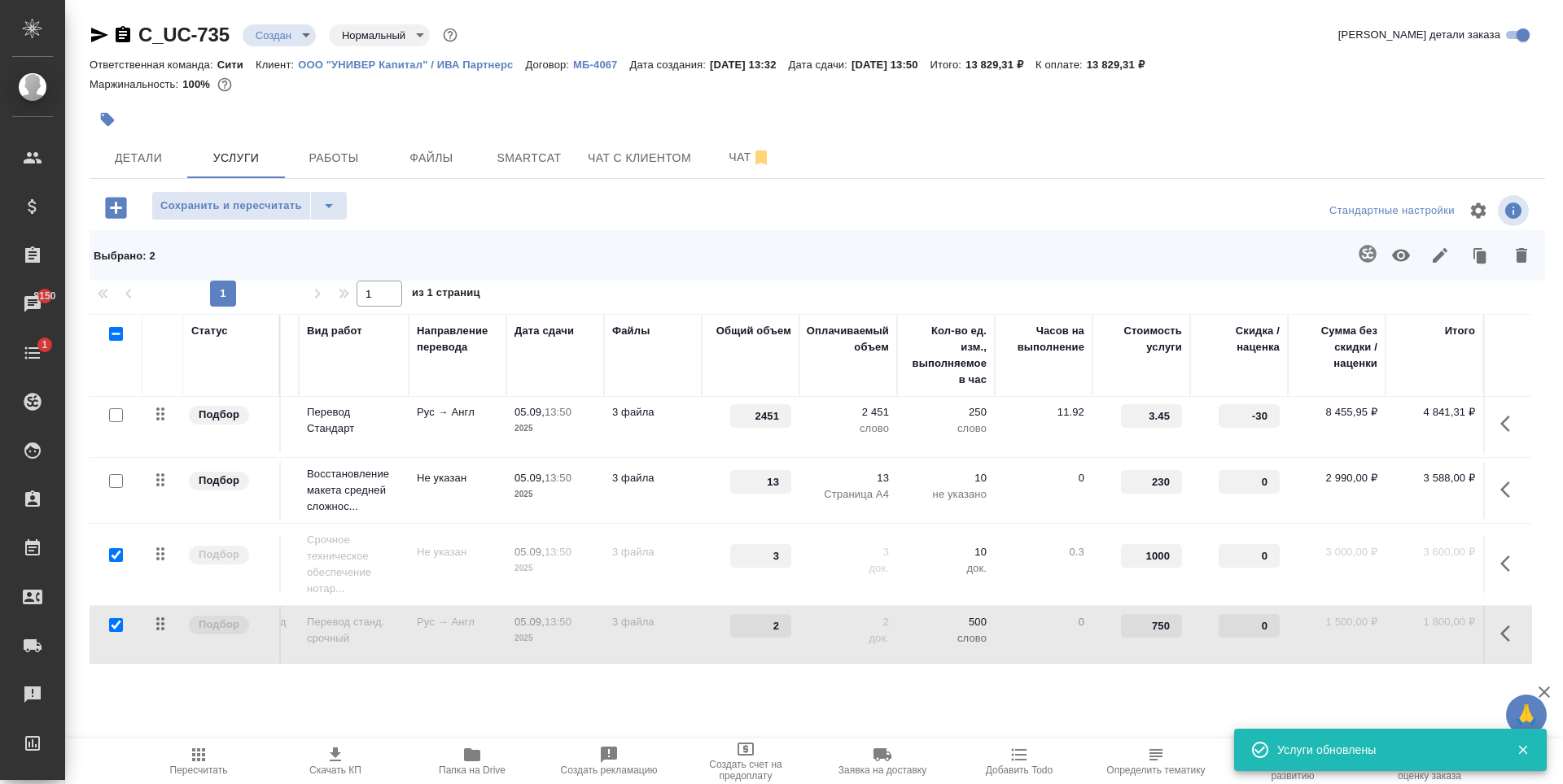
type input "-30"
click at [113, 549] on input "checkbox" at bounding box center [116, 555] width 14 height 14
checkbox input "false"
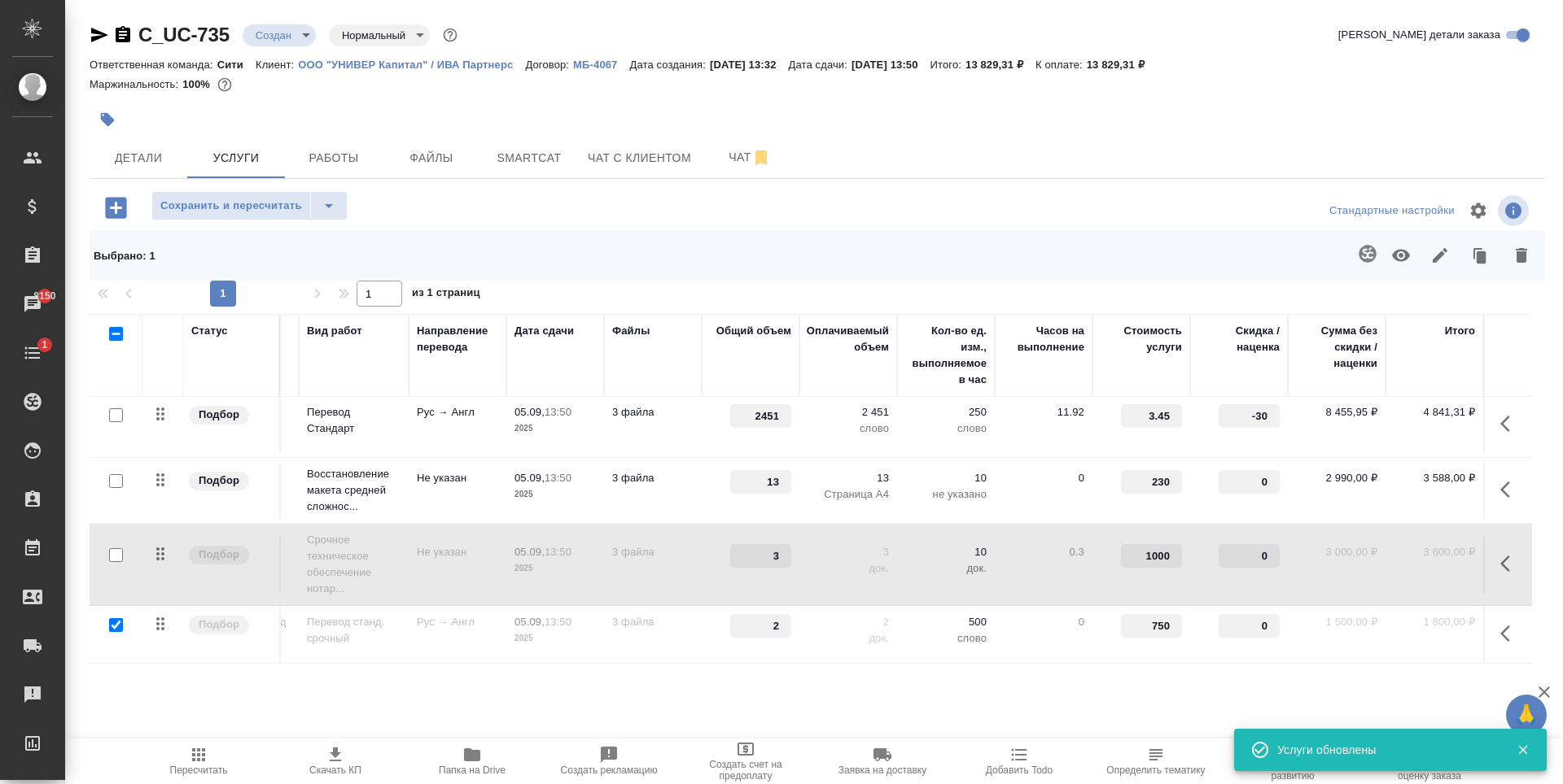
click at [117, 618] on input "checkbox" at bounding box center [116, 625] width 14 height 14
checkbox input "false"
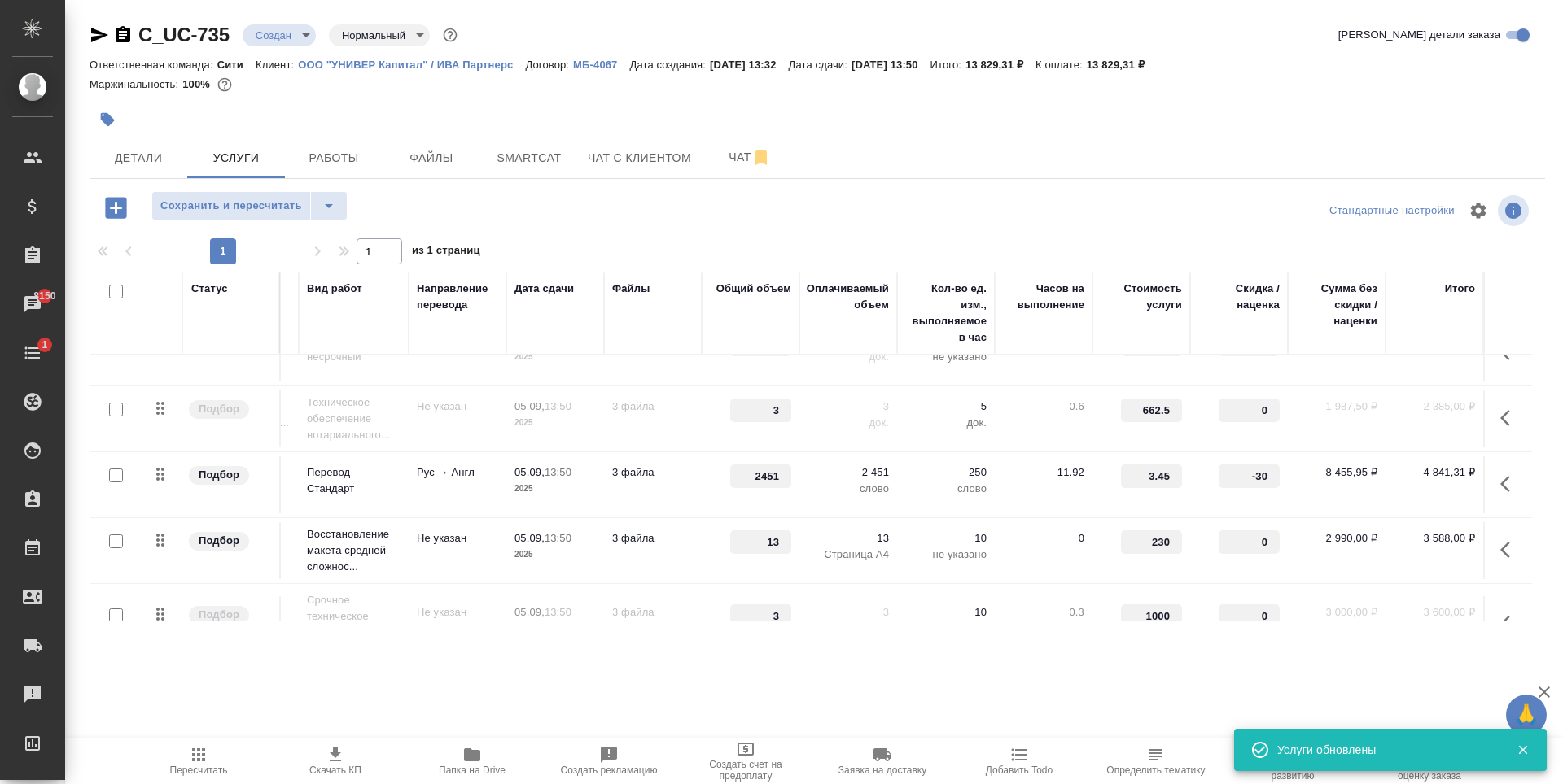
scroll to position [0, 104]
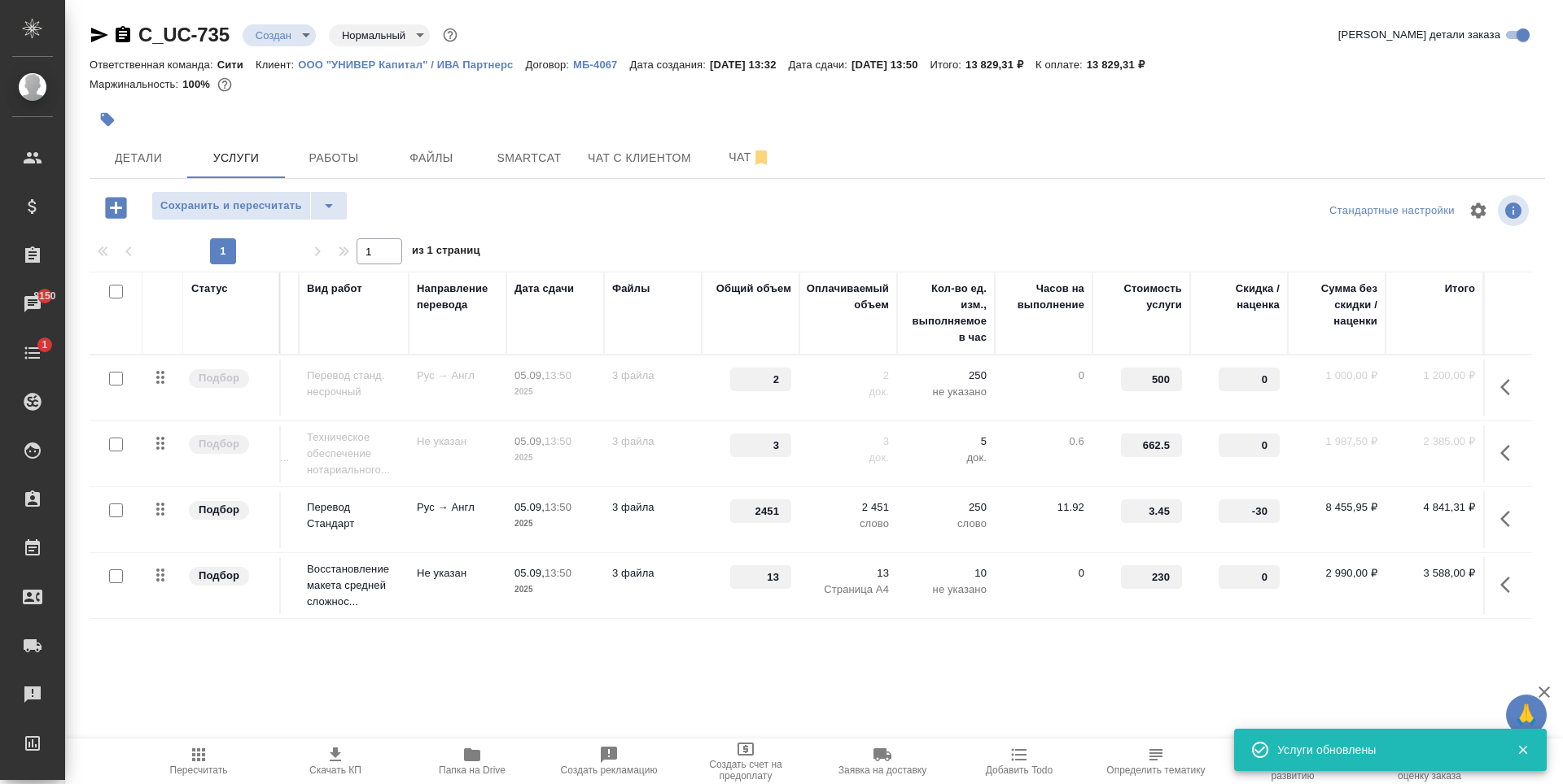
click at [114, 446] on input "checkbox" at bounding box center [116, 445] width 14 height 14
checkbox input "true"
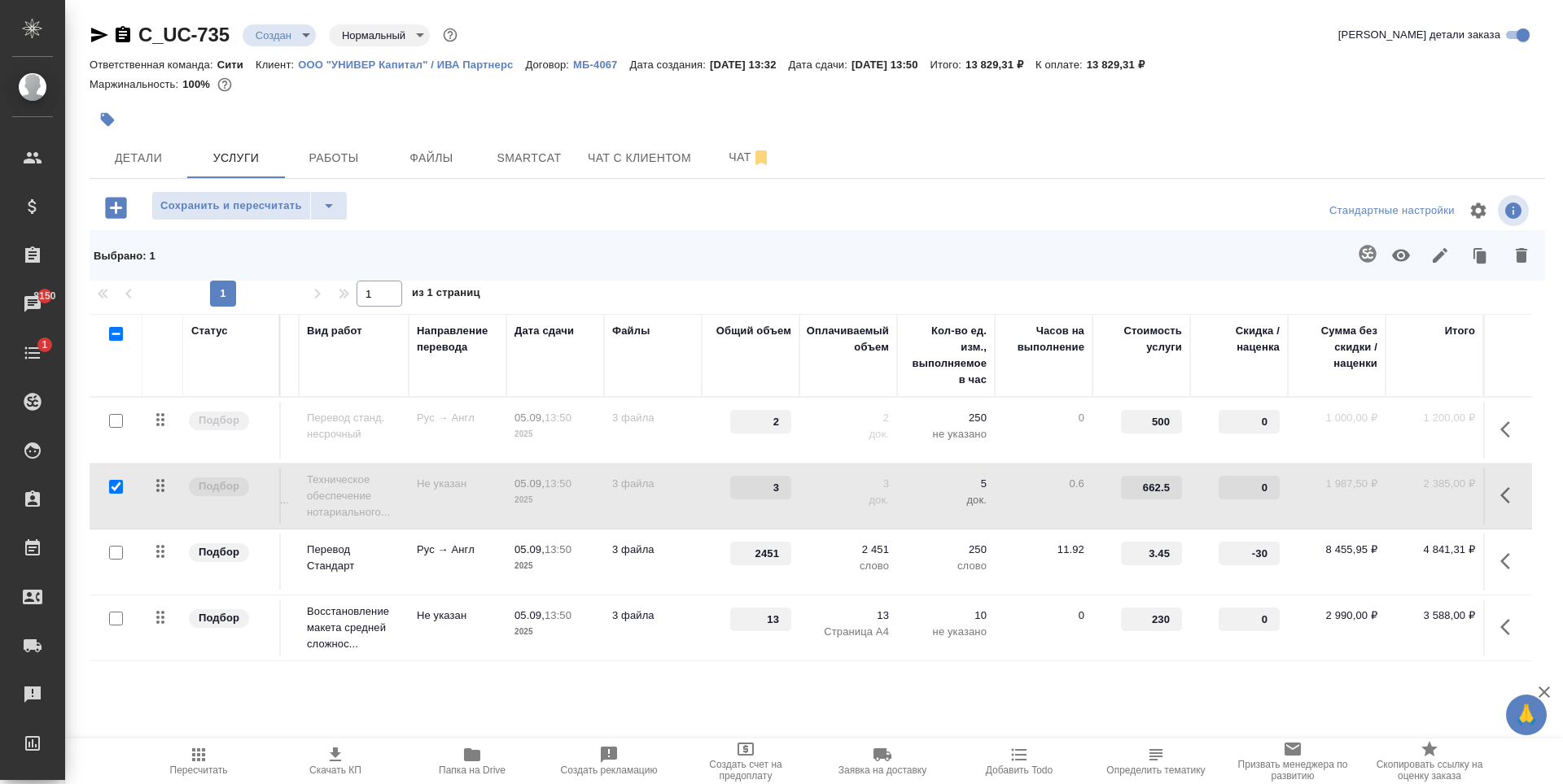
click at [116, 417] on input "checkbox" at bounding box center [116, 420] width 14 height 14
checkbox input "true"
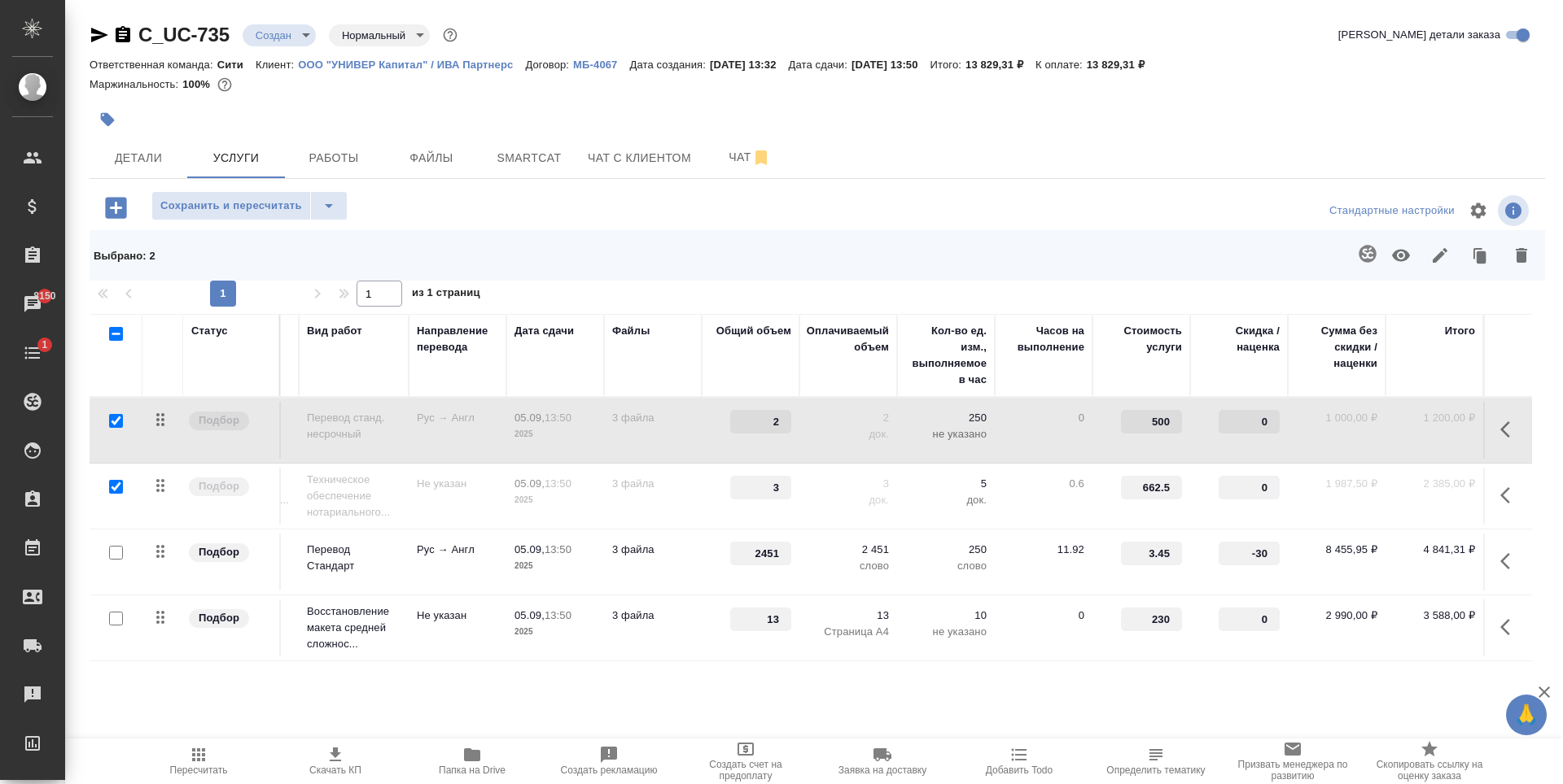
click at [1406, 254] on icon "button" at bounding box center [1400, 255] width 18 height 13
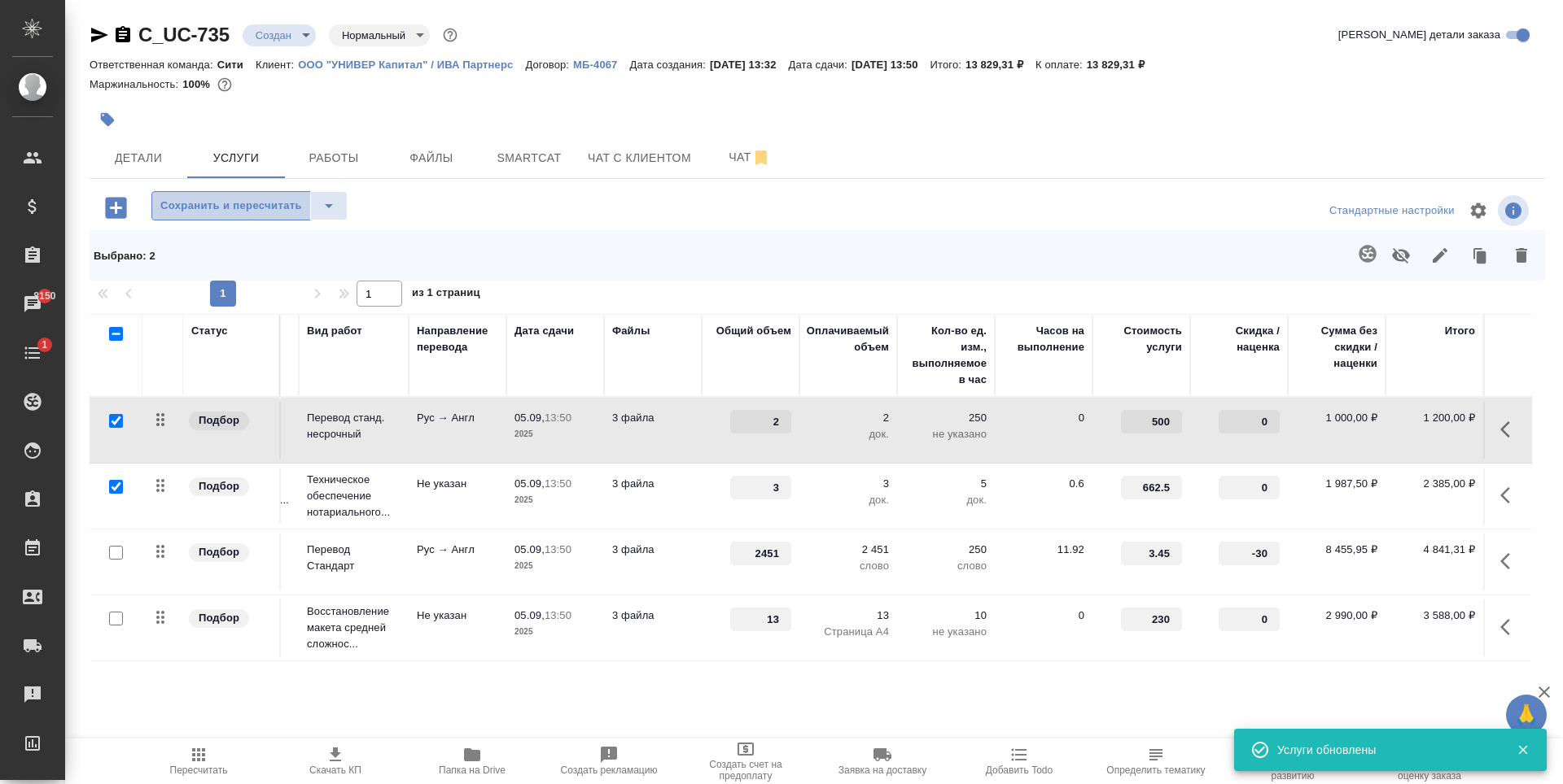
click at [282, 213] on span "Сохранить и пересчитать" at bounding box center [230, 206] width 142 height 18
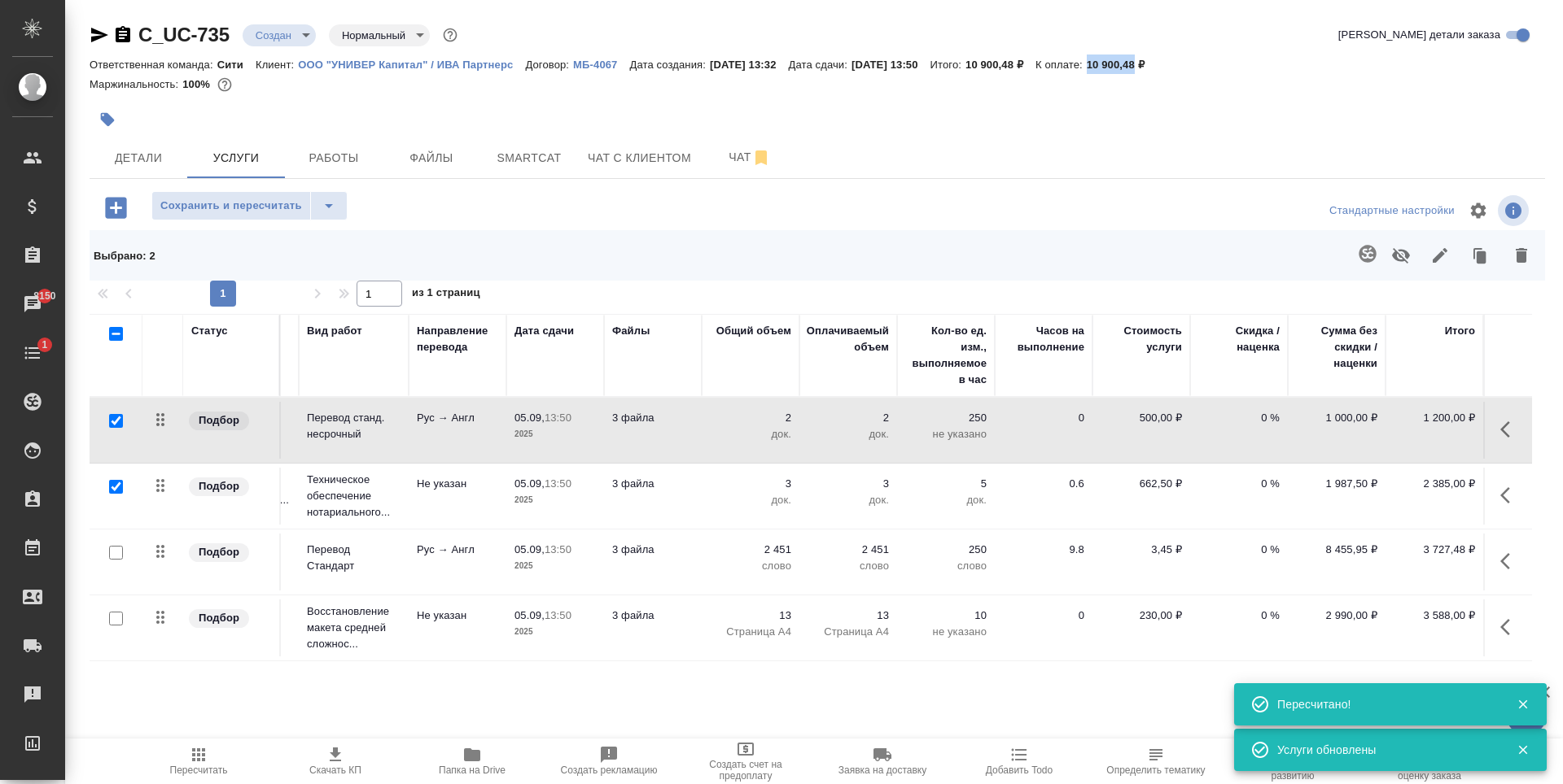
drag, startPoint x: 1129, startPoint y: 64, endPoint x: 1176, endPoint y: 59, distance: 47.3
click at [1157, 59] on p "10 900,48 ₽" at bounding box center [1122, 64] width 70 height 13
copy p "10 900,48"
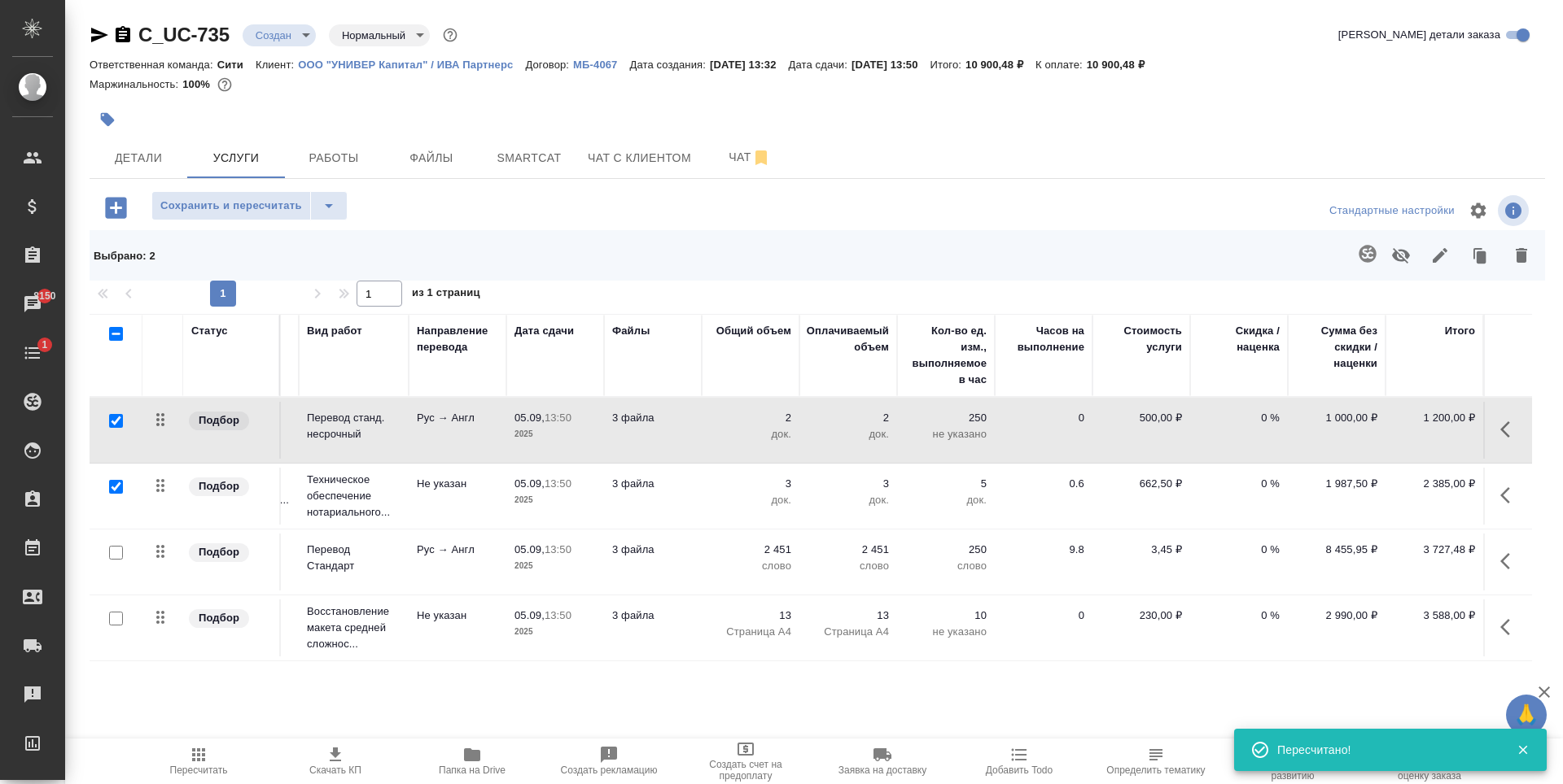
click at [763, 203] on div at bounding box center [817, 210] width 485 height 39
click at [335, 759] on icon "button" at bounding box center [335, 755] width 19 height 19
